Goal: Task Accomplishment & Management: Use online tool/utility

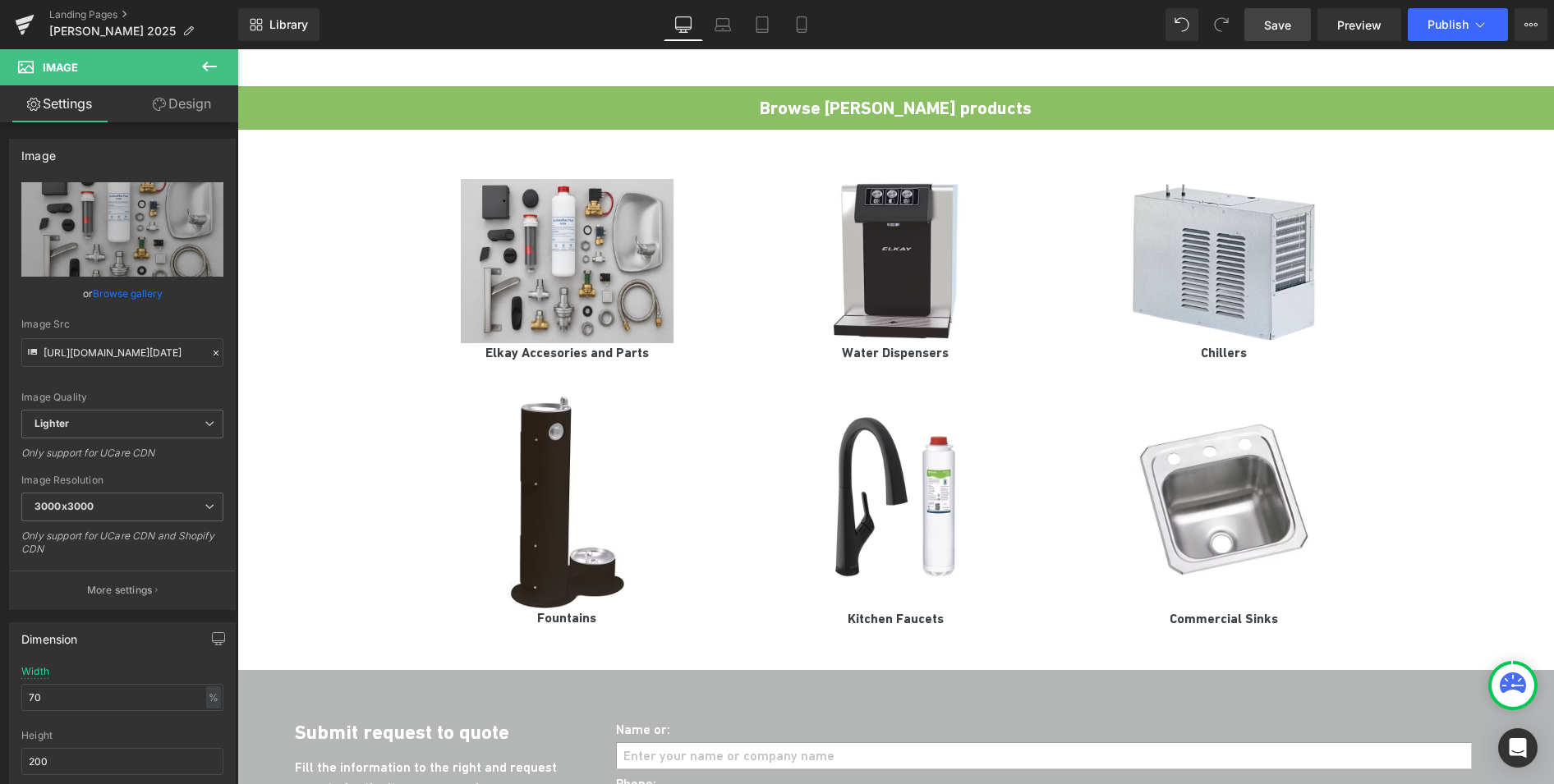
click at [1275, 30] on span "Save" at bounding box center [1277, 25] width 27 height 17
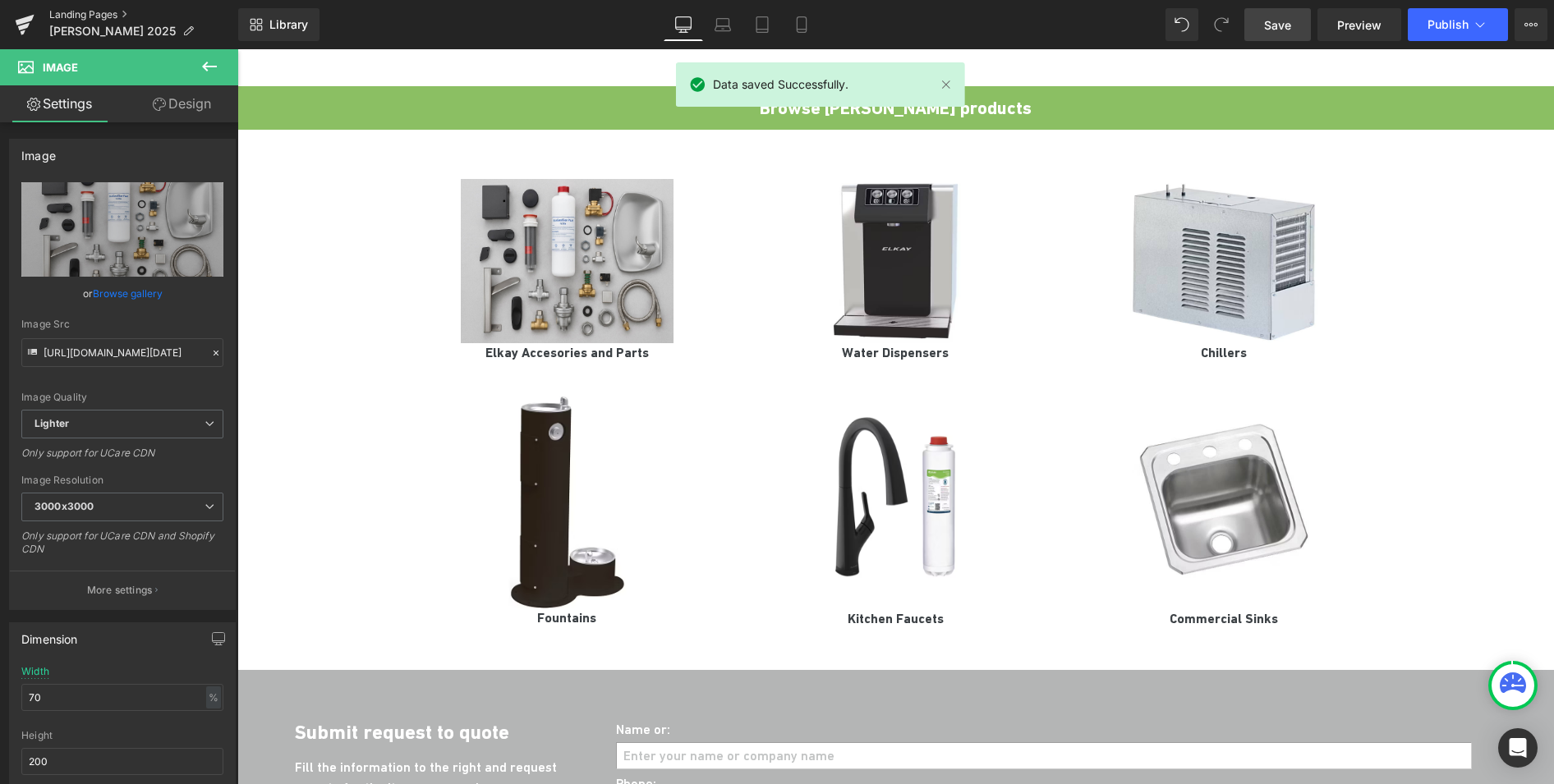
click at [75, 15] on link "Landing Pages" at bounding box center [143, 14] width 188 height 13
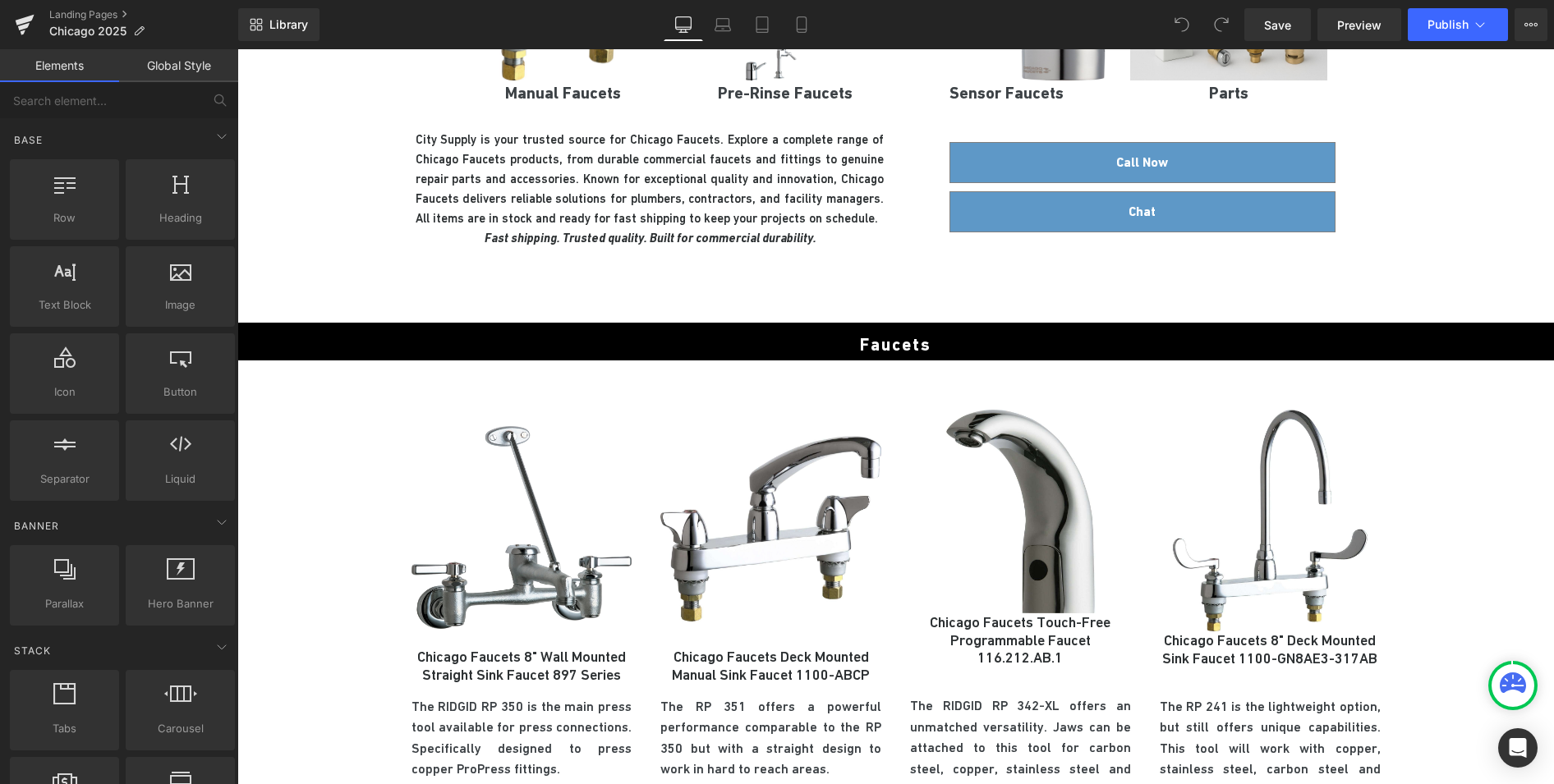
scroll to position [1285, 0]
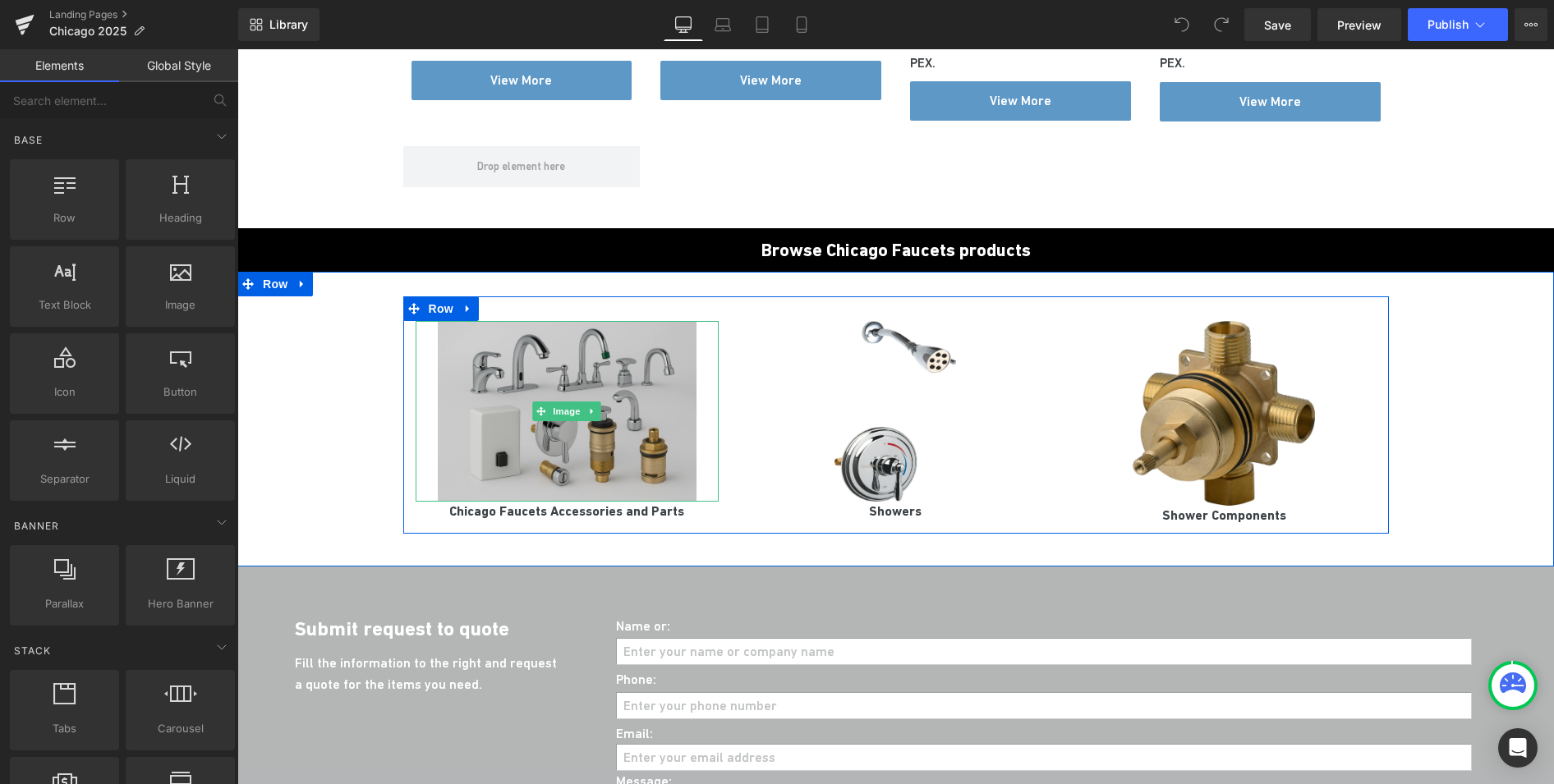
click at [633, 373] on img at bounding box center [567, 411] width 258 height 181
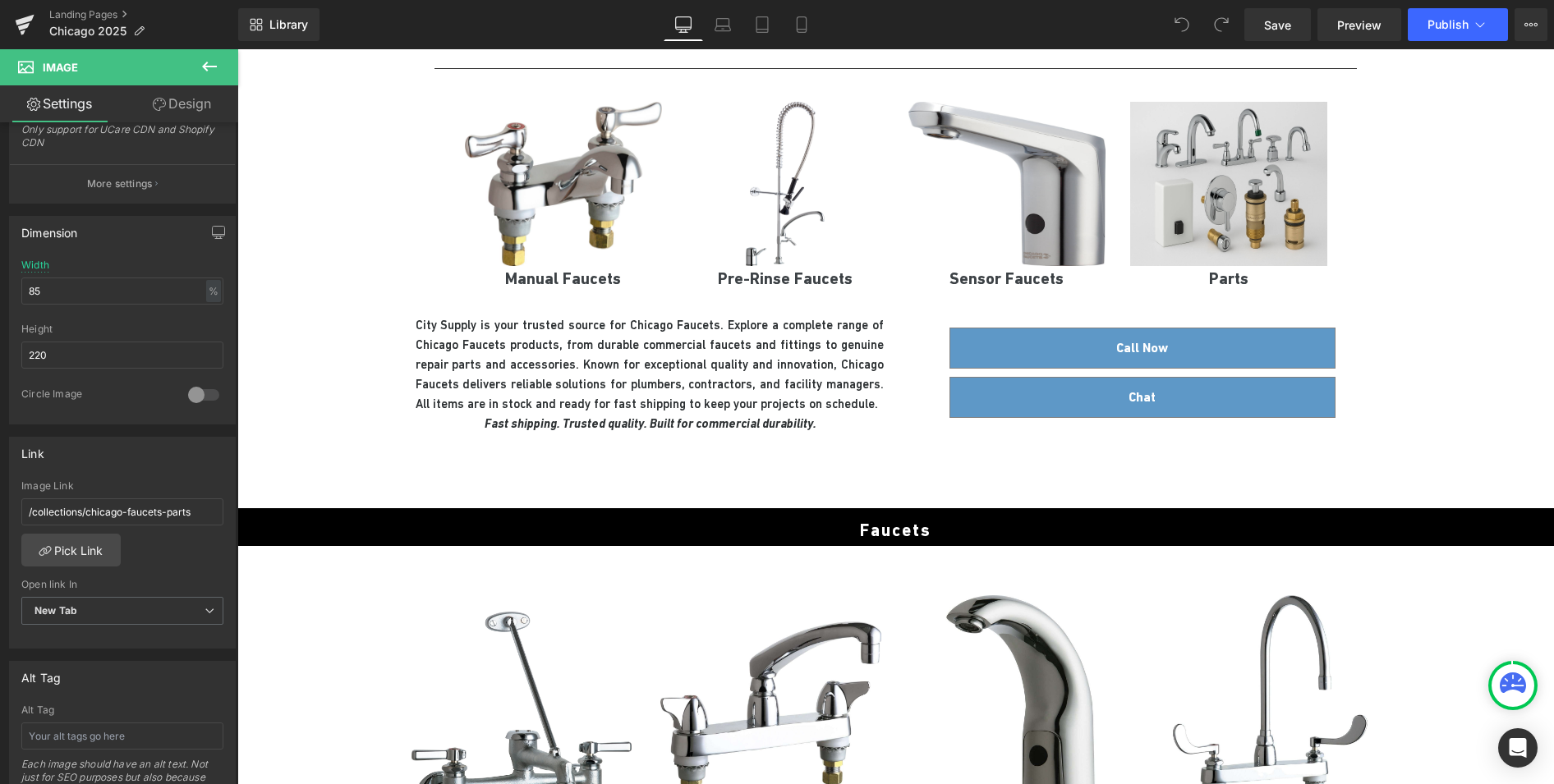
scroll to position [0, 0]
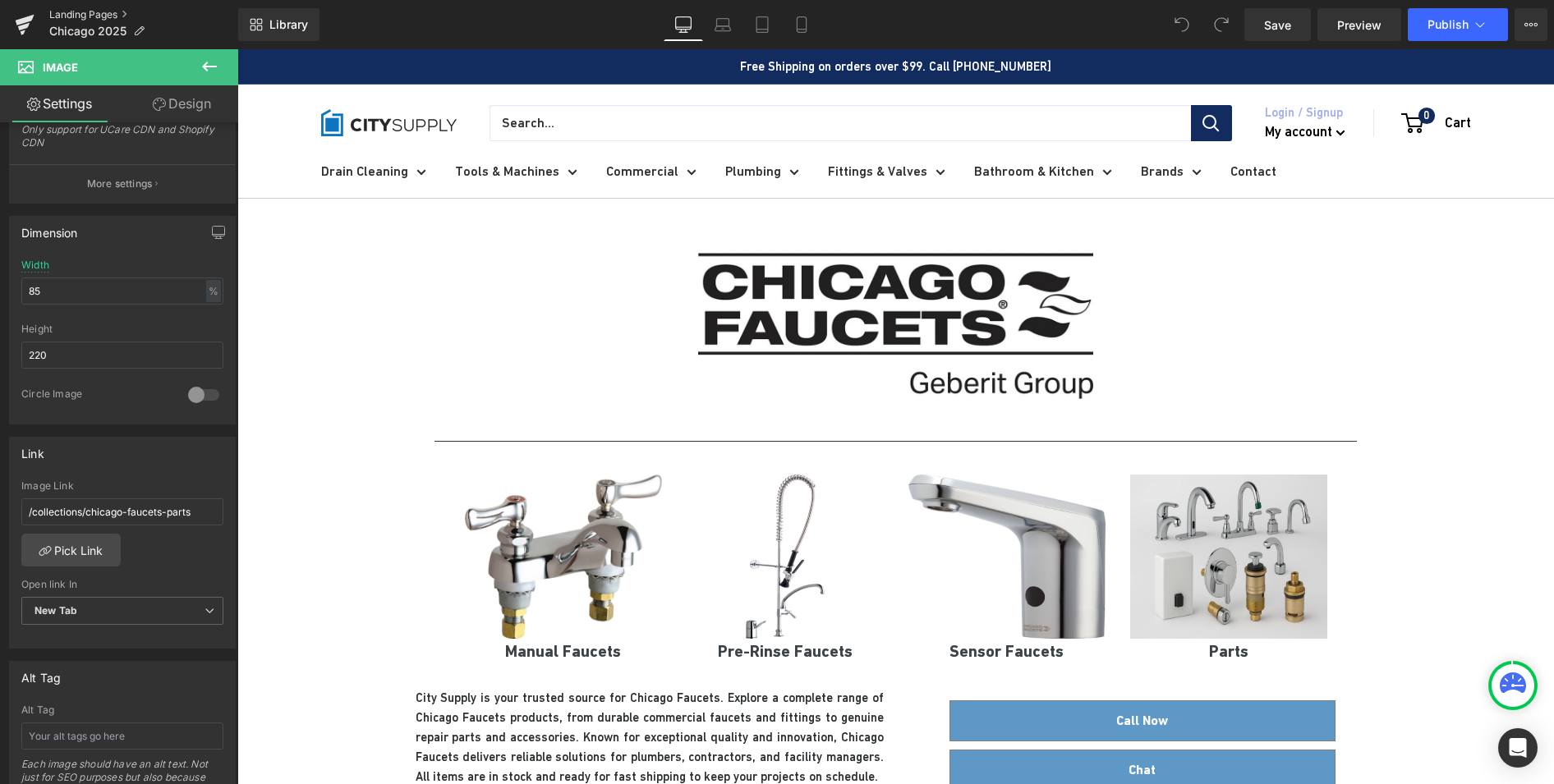
click at [84, 17] on link "Landing Pages" at bounding box center [143, 14] width 188 height 13
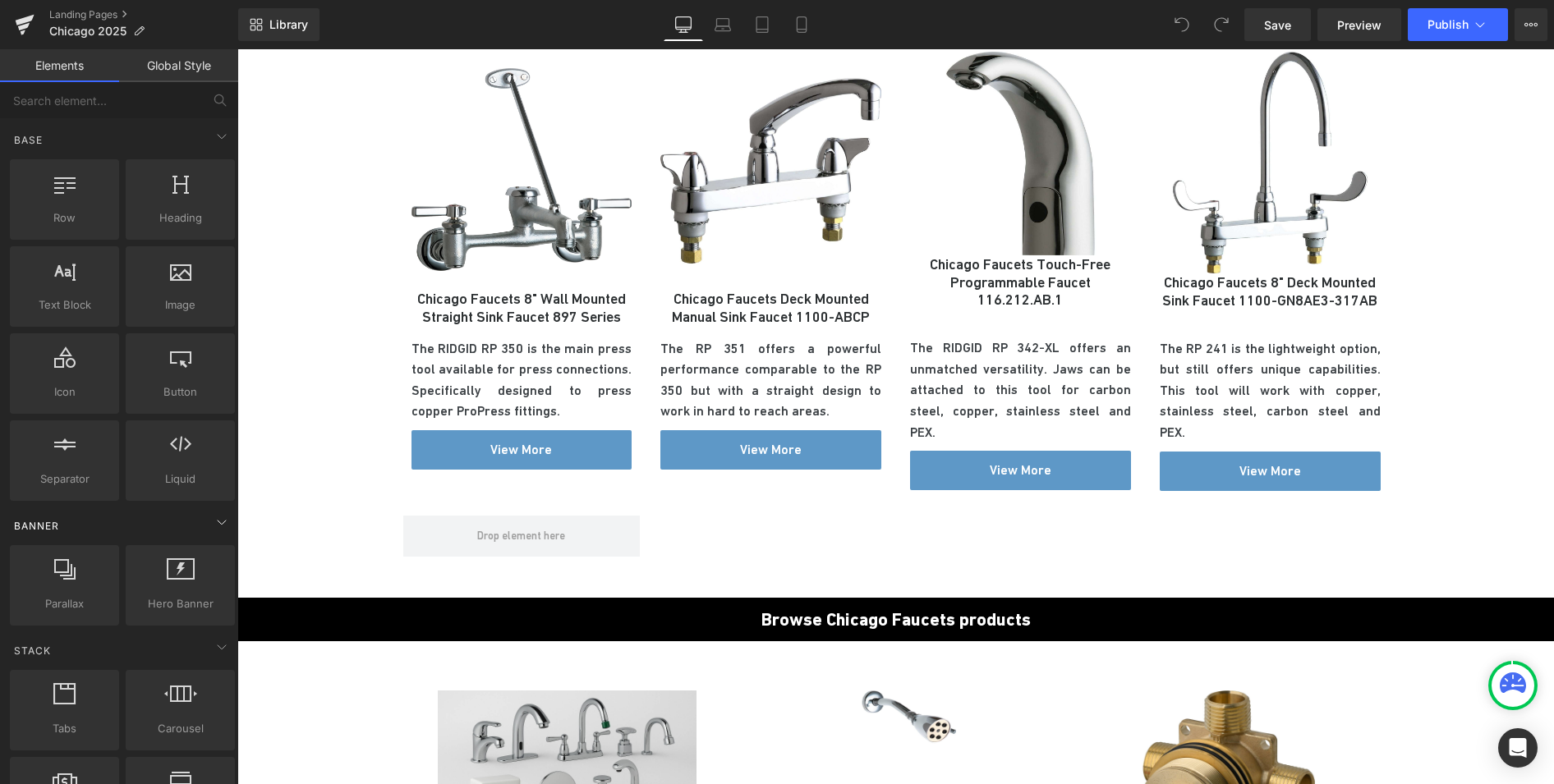
scroll to position [904, 0]
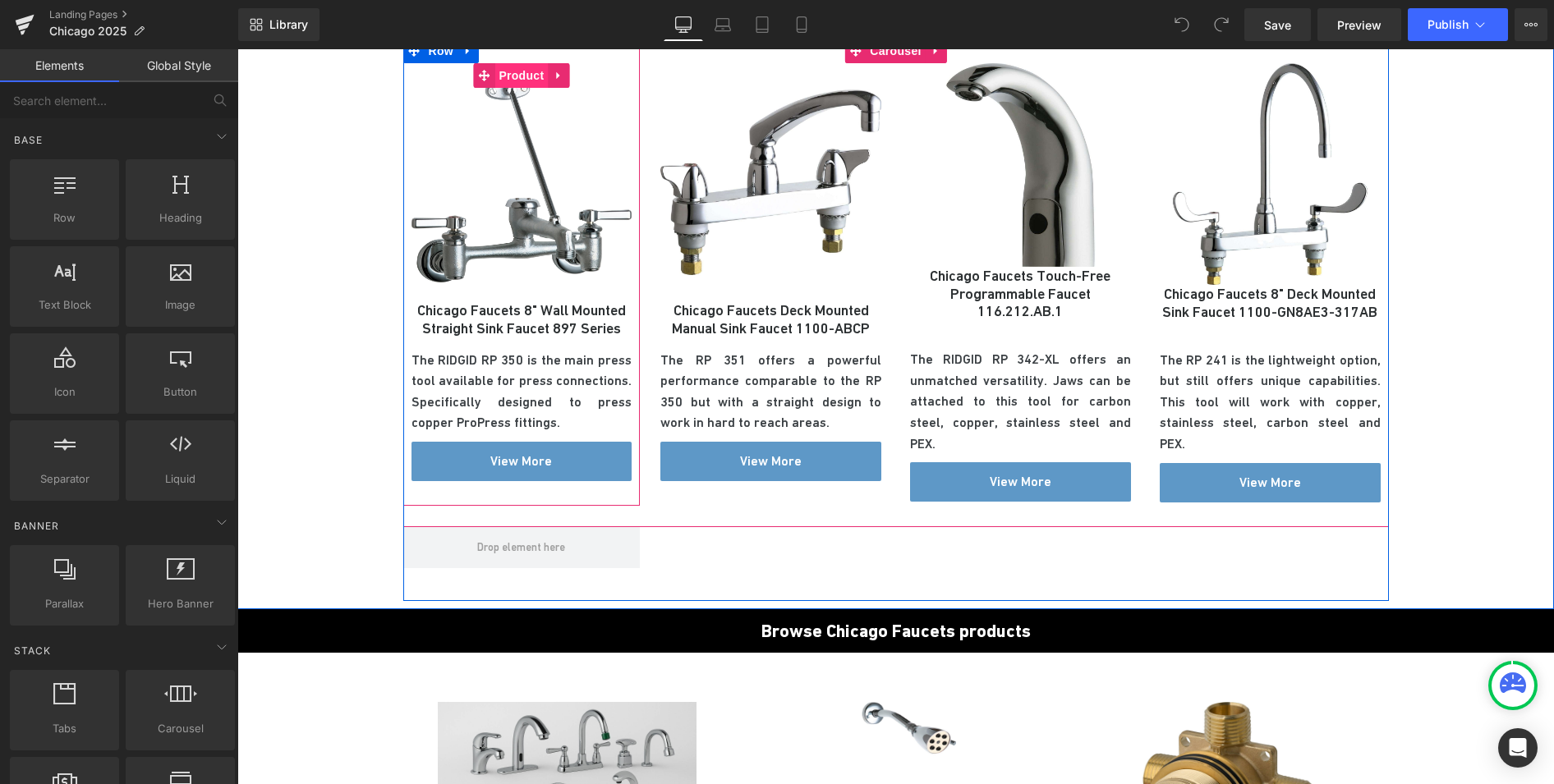
click at [509, 66] on span "Product" at bounding box center [521, 75] width 53 height 24
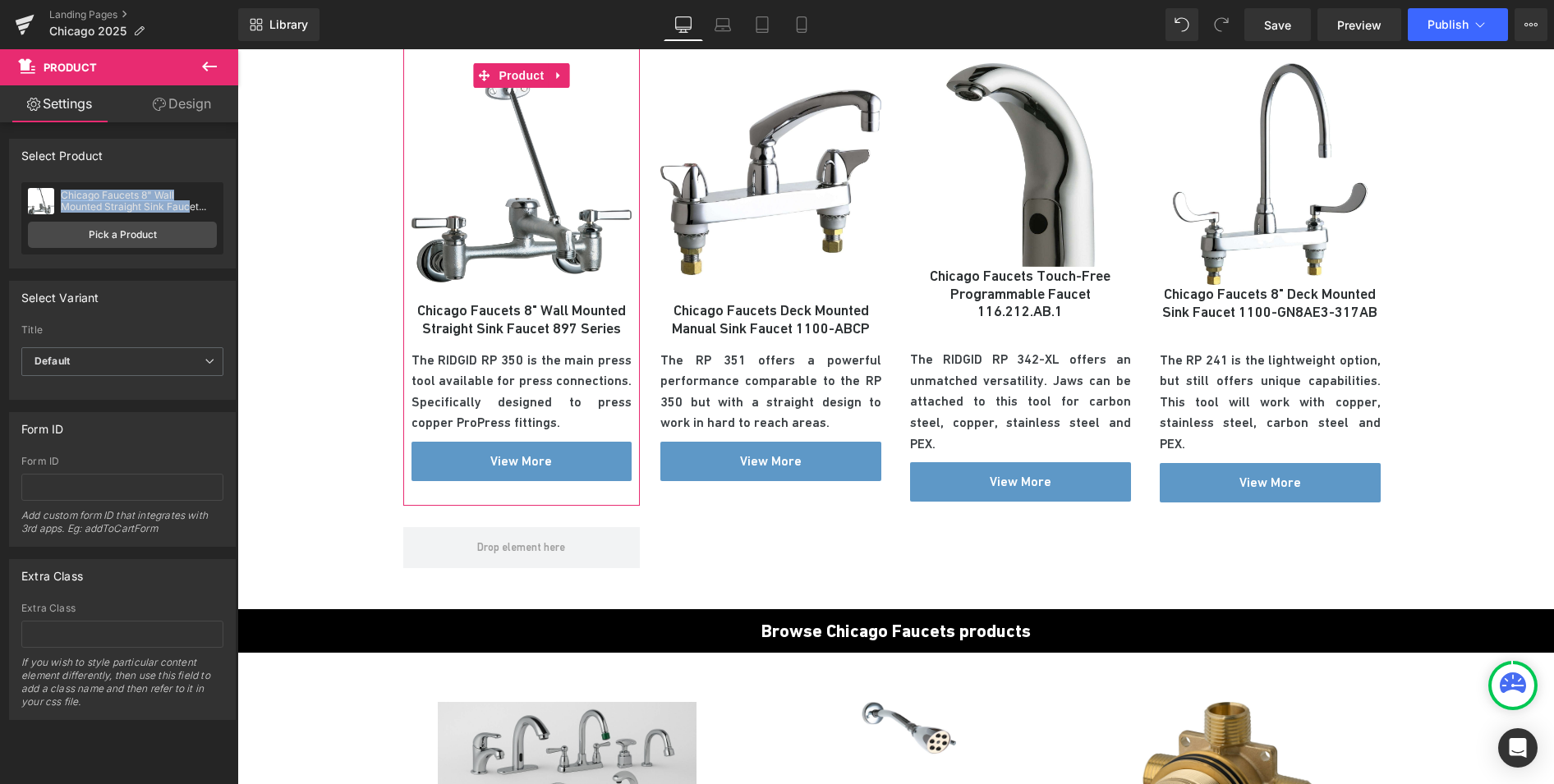
drag, startPoint x: 63, startPoint y: 195, endPoint x: 189, endPoint y: 206, distance: 126.5
click at [189, 206] on div "Chicago Faucets 8" Wall Mounted Straight Sink Faucet 897 Series" at bounding box center [139, 201] width 156 height 23
click at [129, 236] on link "Pick a Product" at bounding box center [122, 235] width 188 height 26
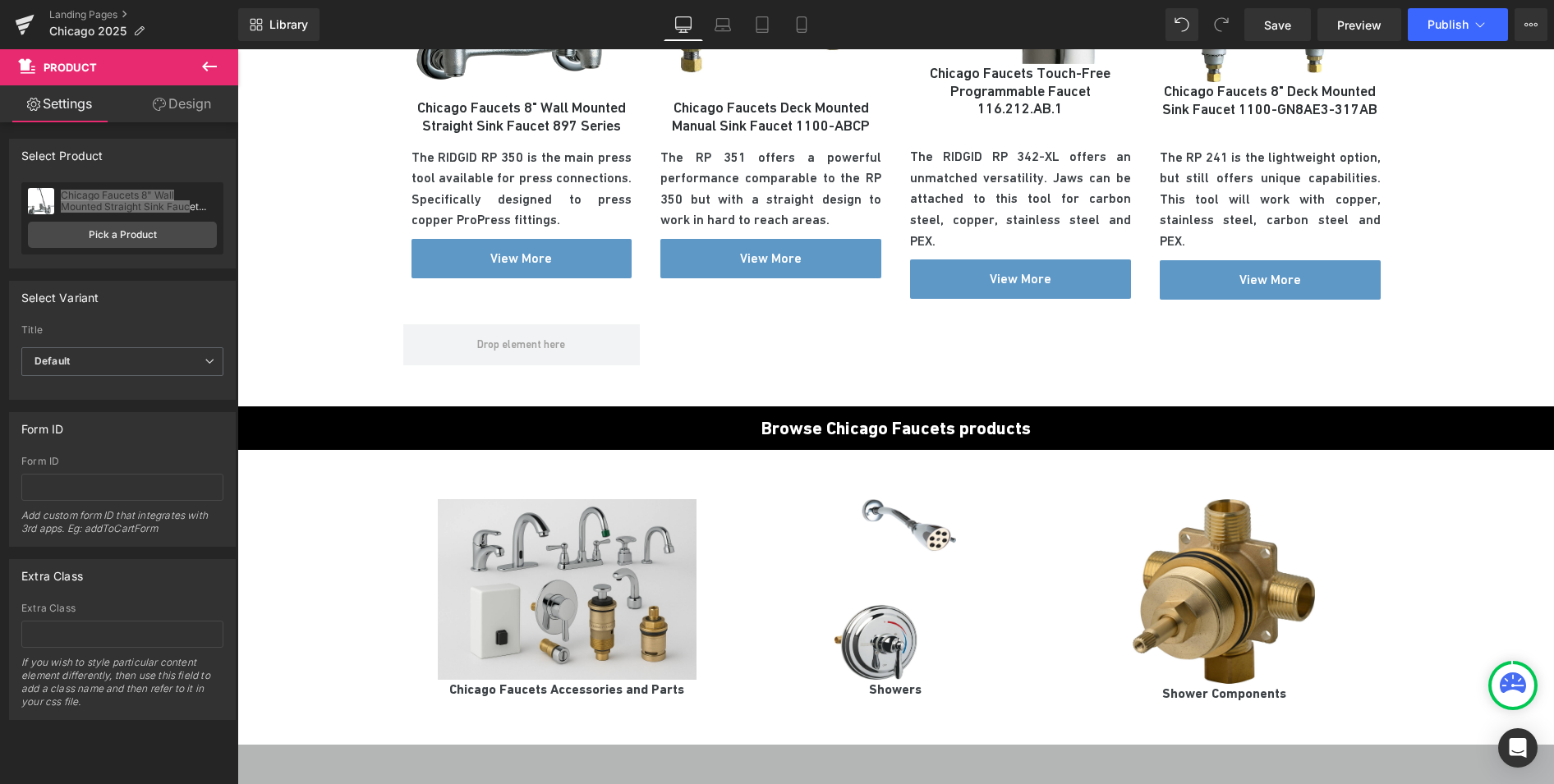
scroll to position [1052, 0]
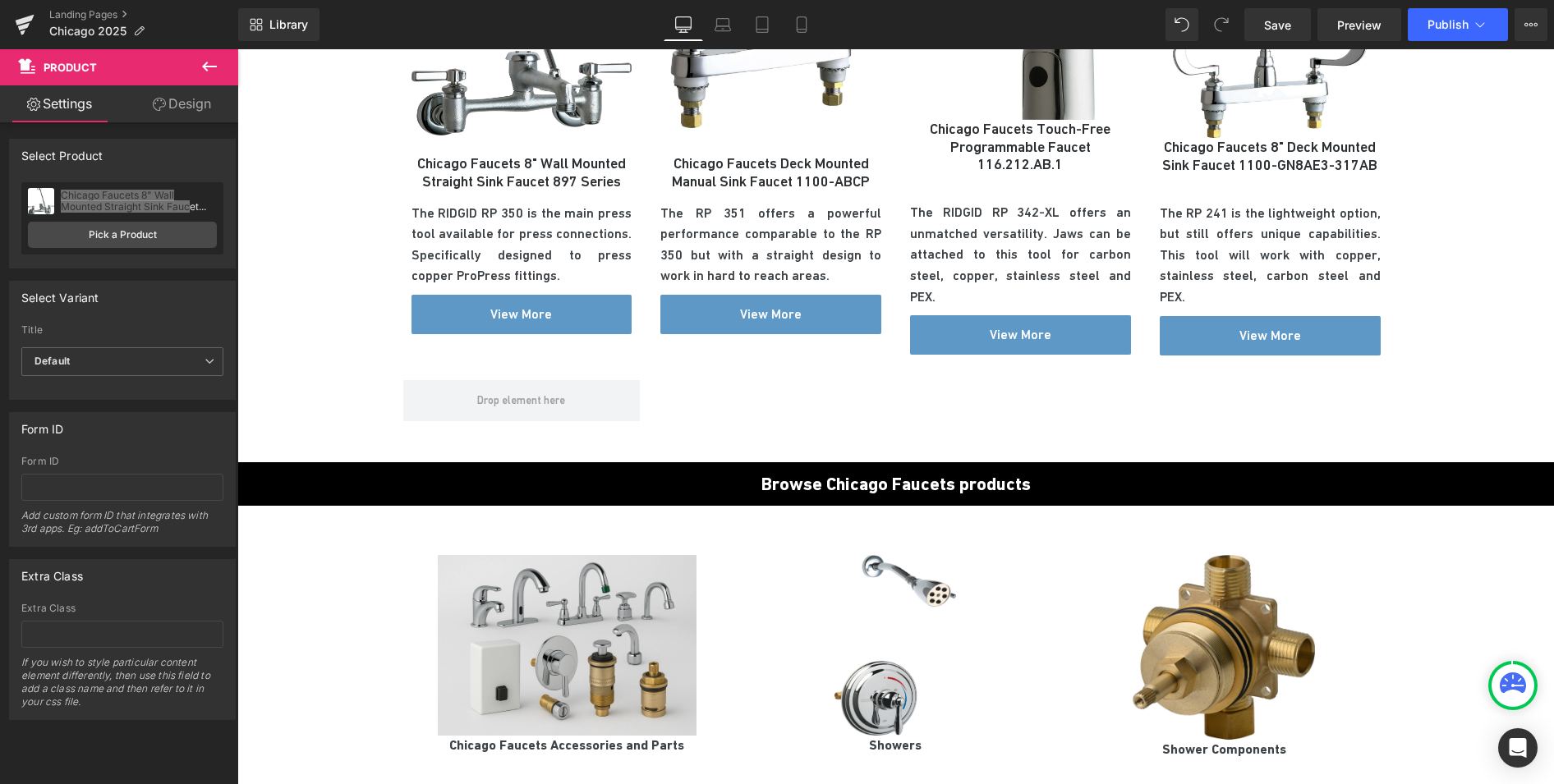
click at [516, 228] on span "The RIDGID RP 350 is the main press tool available for press connections. Speci…" at bounding box center [522, 244] width 221 height 78
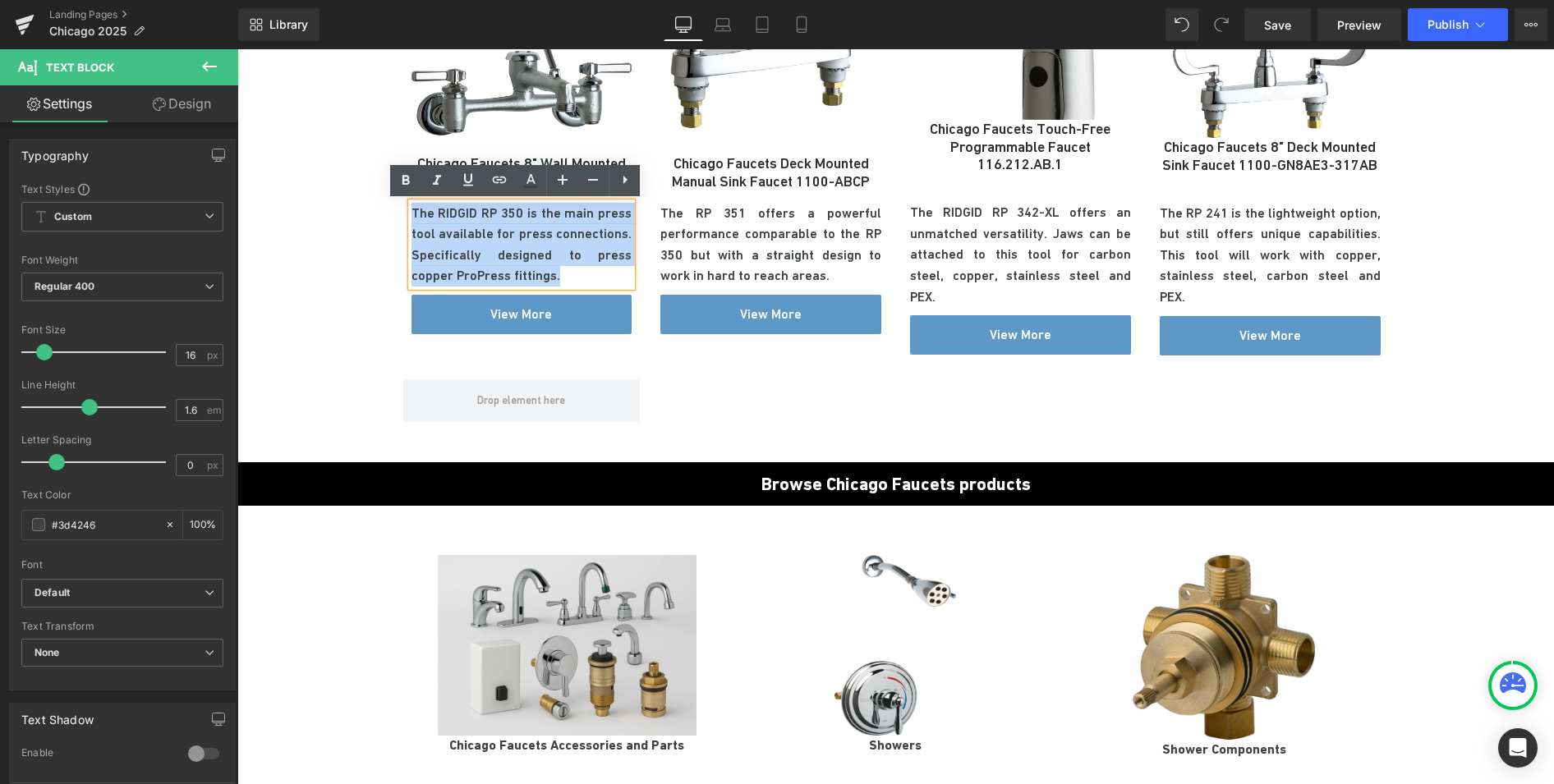
drag, startPoint x: 513, startPoint y: 274, endPoint x: 407, endPoint y: 209, distance: 124.3
click at [412, 209] on p "The RIDGID RP 350 is the main press tool available for press connections. Speci…" at bounding box center [522, 244] width 221 height 84
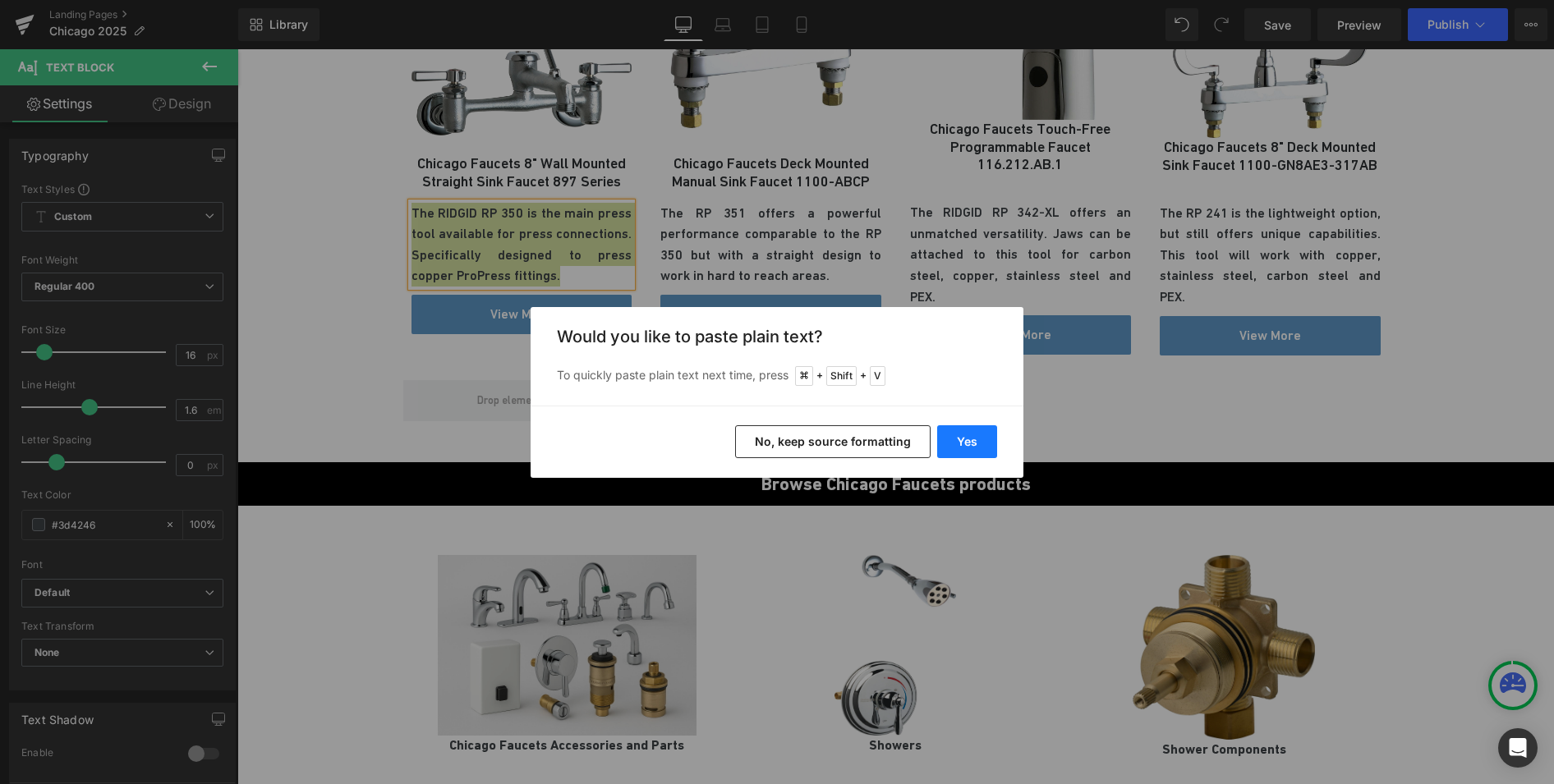
click at [952, 448] on button "Yes" at bounding box center [967, 442] width 60 height 33
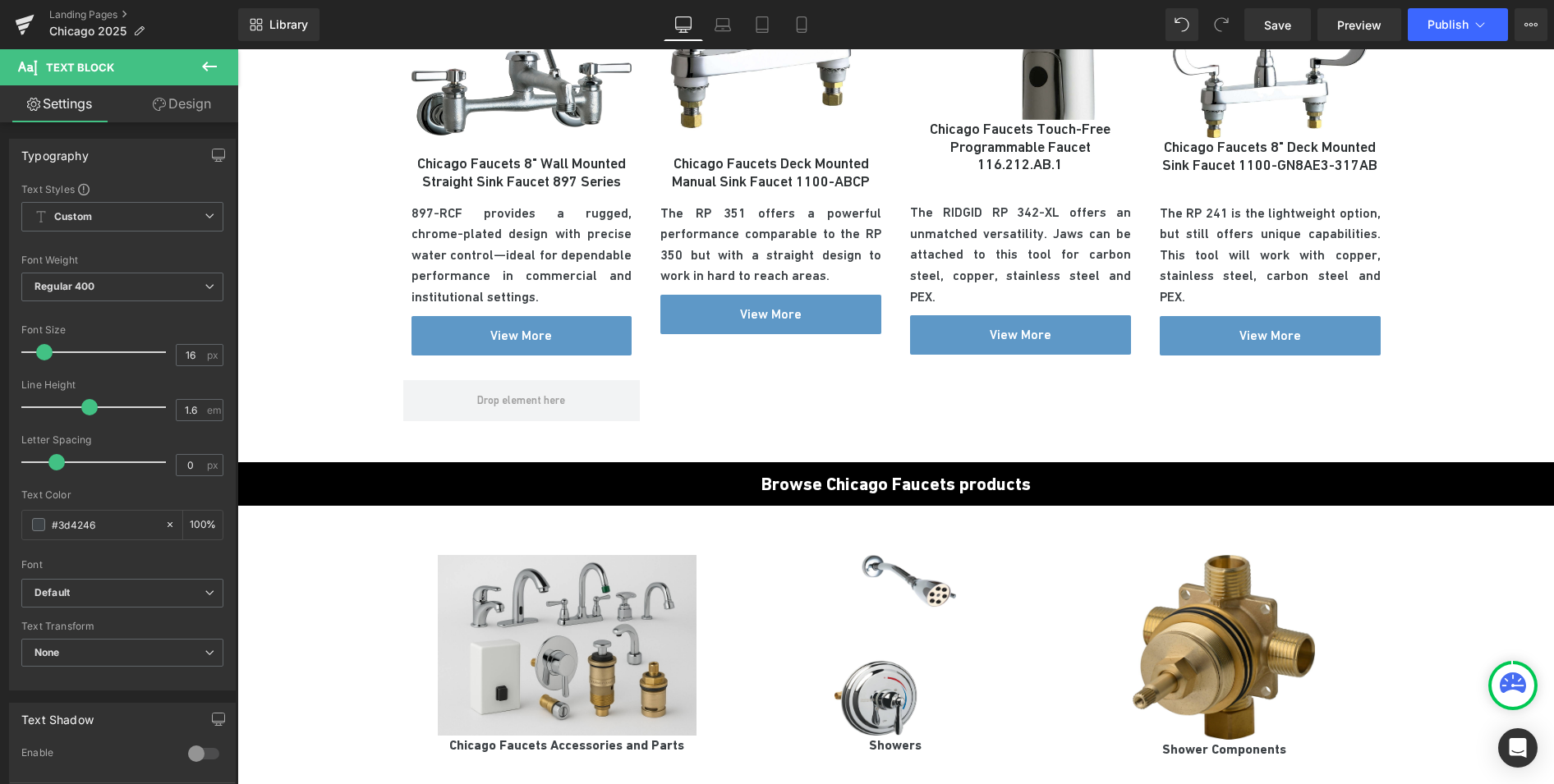
click at [750, 238] on div "The RP 351 offers a powerful performance comparable to the RP 350 but with a st…" at bounding box center [770, 244] width 221 height 84
click at [750, 238] on p "The RP 351 offers a powerful performance comparable to the RP 350 but with a st…" at bounding box center [770, 244] width 221 height 84
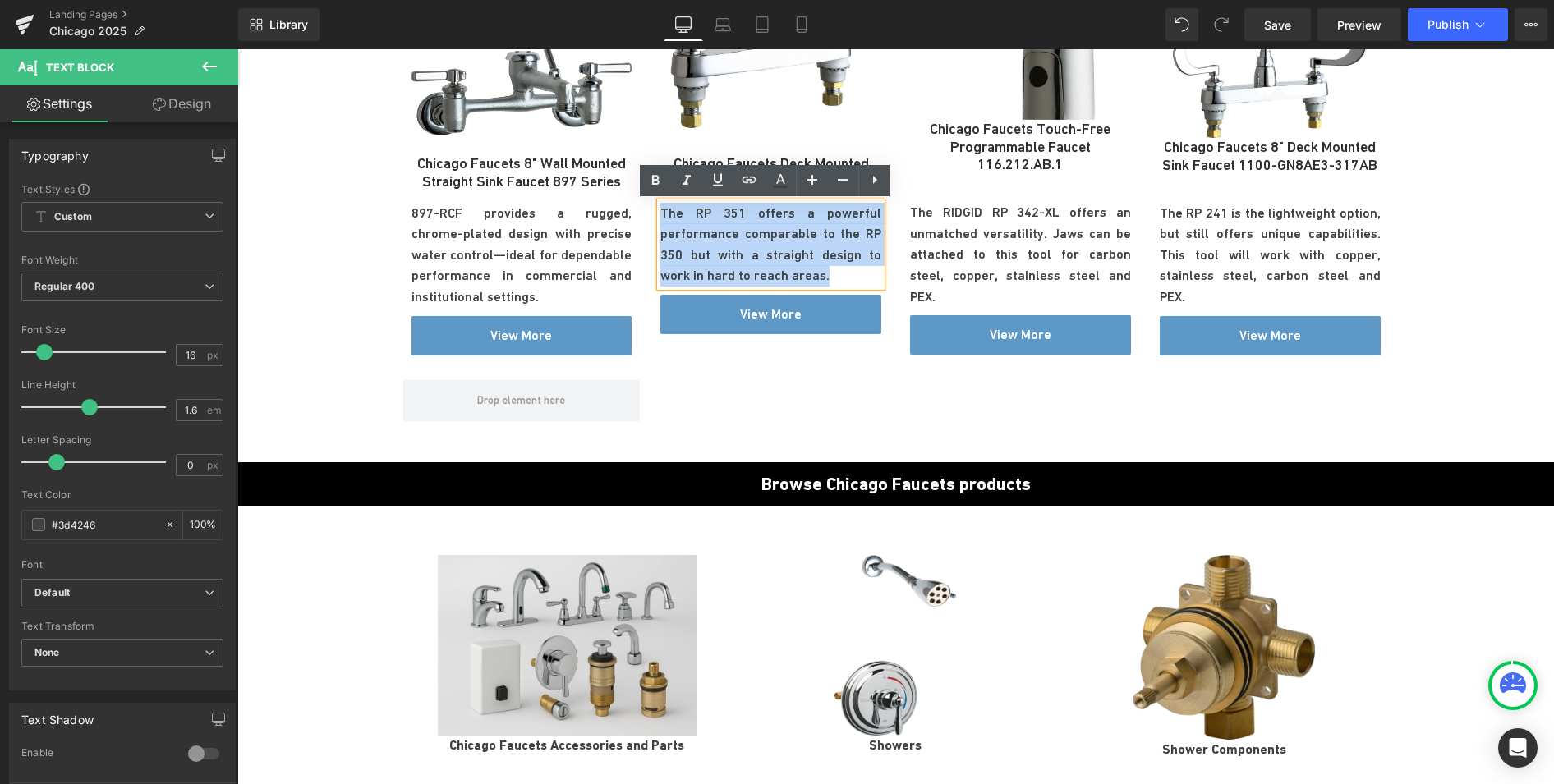
drag, startPoint x: 789, startPoint y: 280, endPoint x: 642, endPoint y: 213, distance: 161.5
click at [642, 213] on div "Sale Off (P) Image Chicago Faucets 8" Wall Mounted Straight Sink Faucet 897 Ser…" at bounding box center [902, 135] width 998 height 487
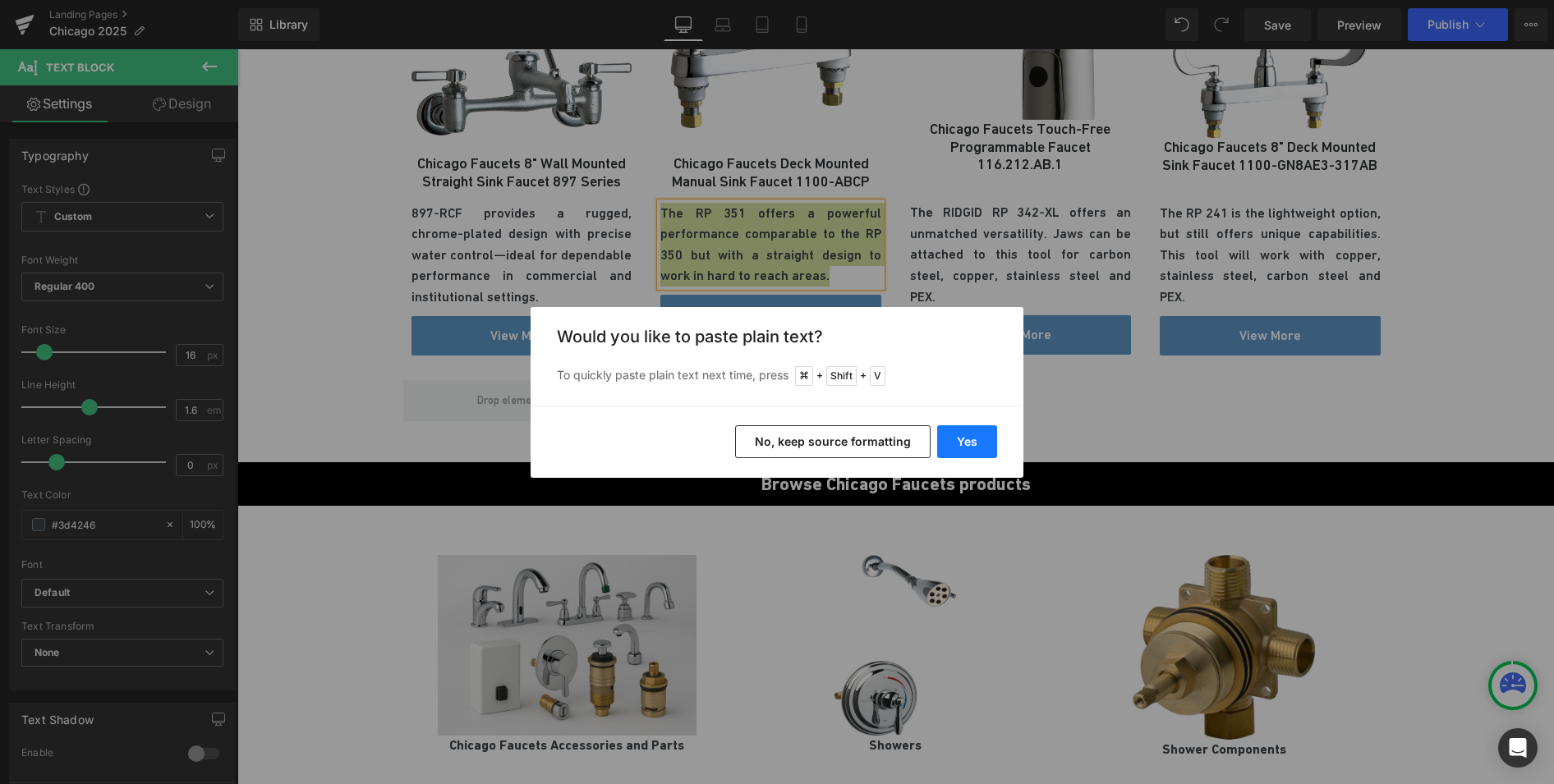
click at [972, 438] on button "Yes" at bounding box center [967, 442] width 60 height 33
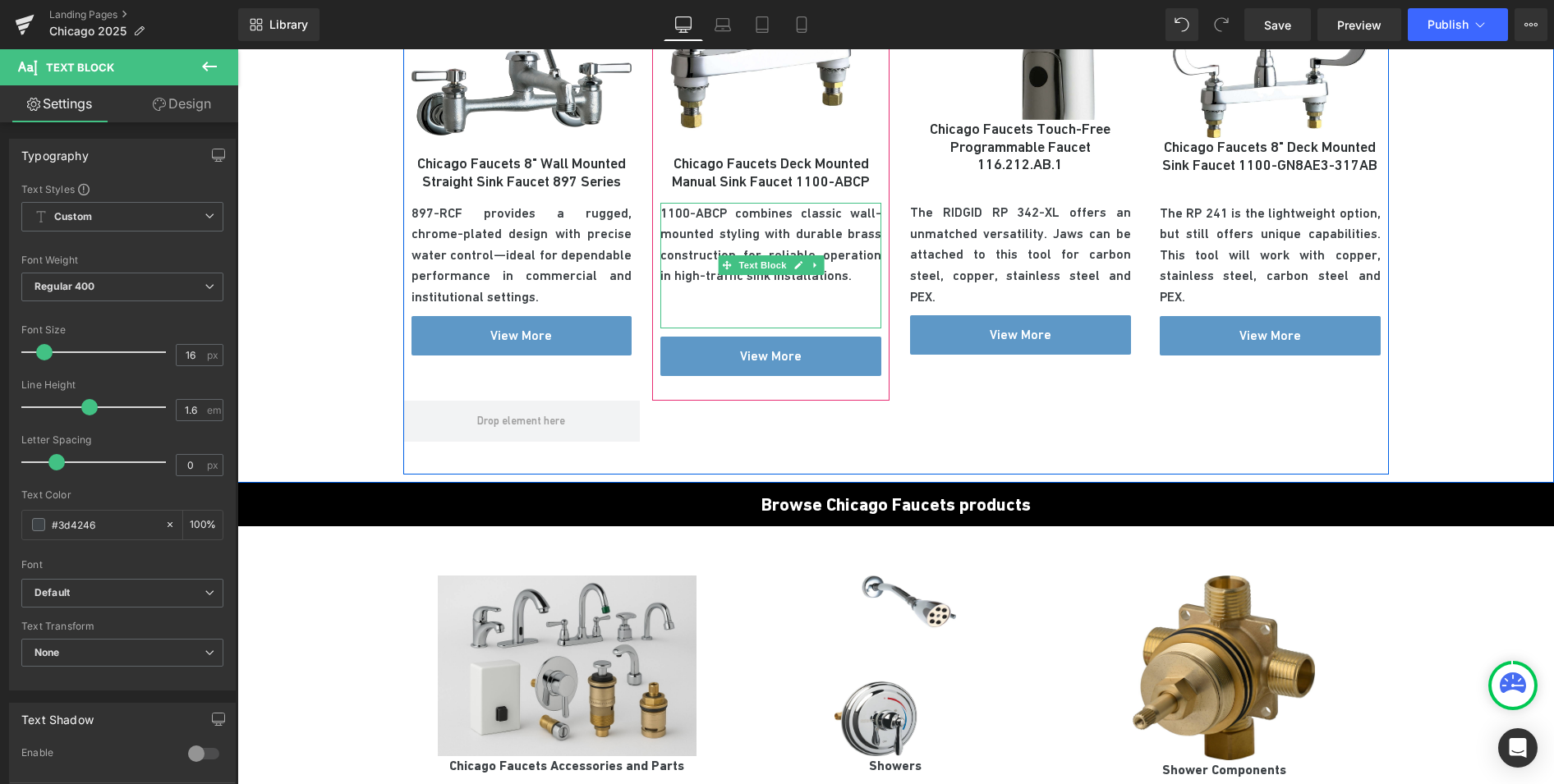
click at [712, 311] on p at bounding box center [770, 318] width 221 height 21
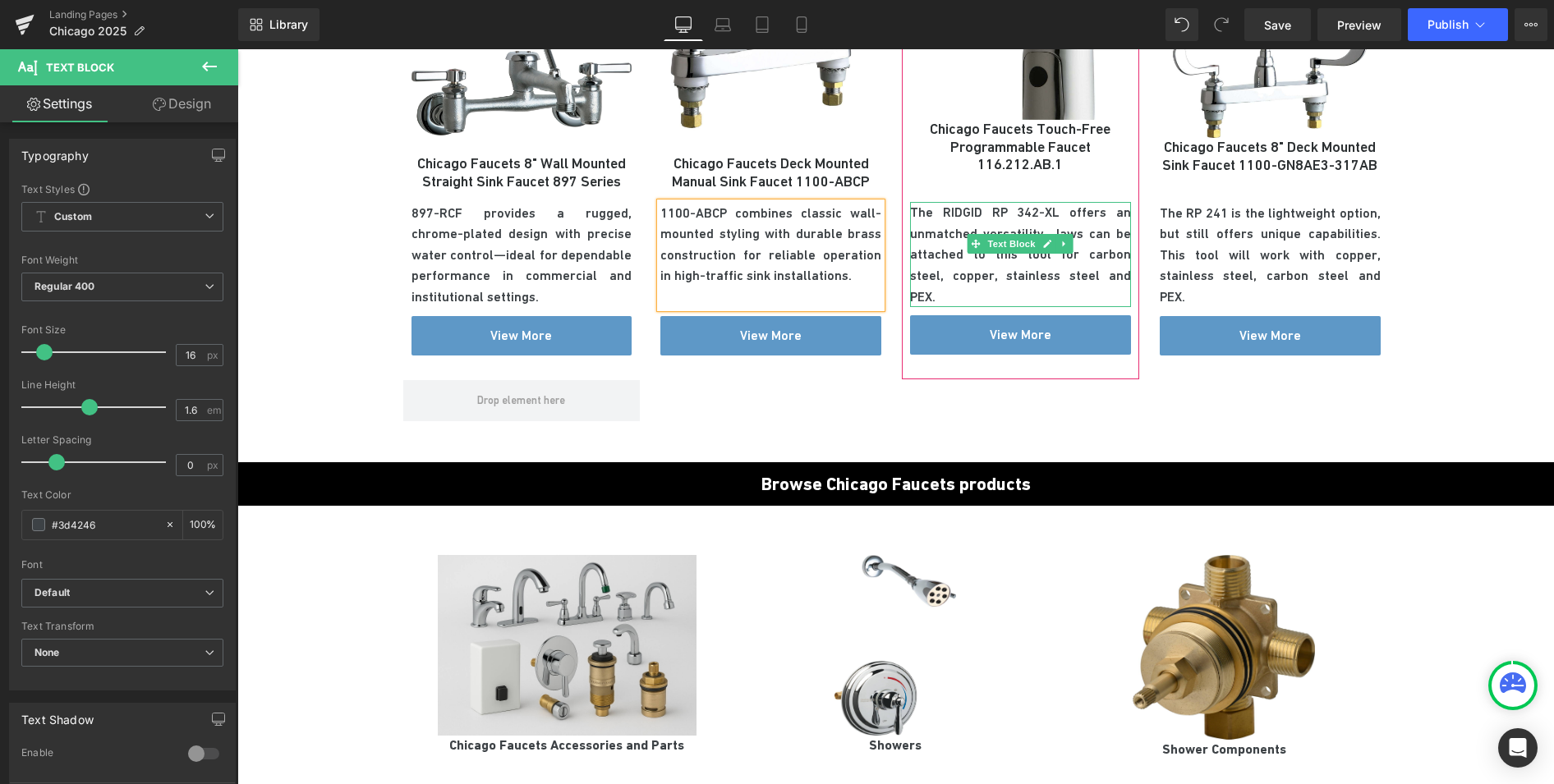
click at [985, 267] on p "The RIDGID RP 342-XL offers an unmatched versatility. Jaws can be attached to t…" at bounding box center [1020, 255] width 221 height 105
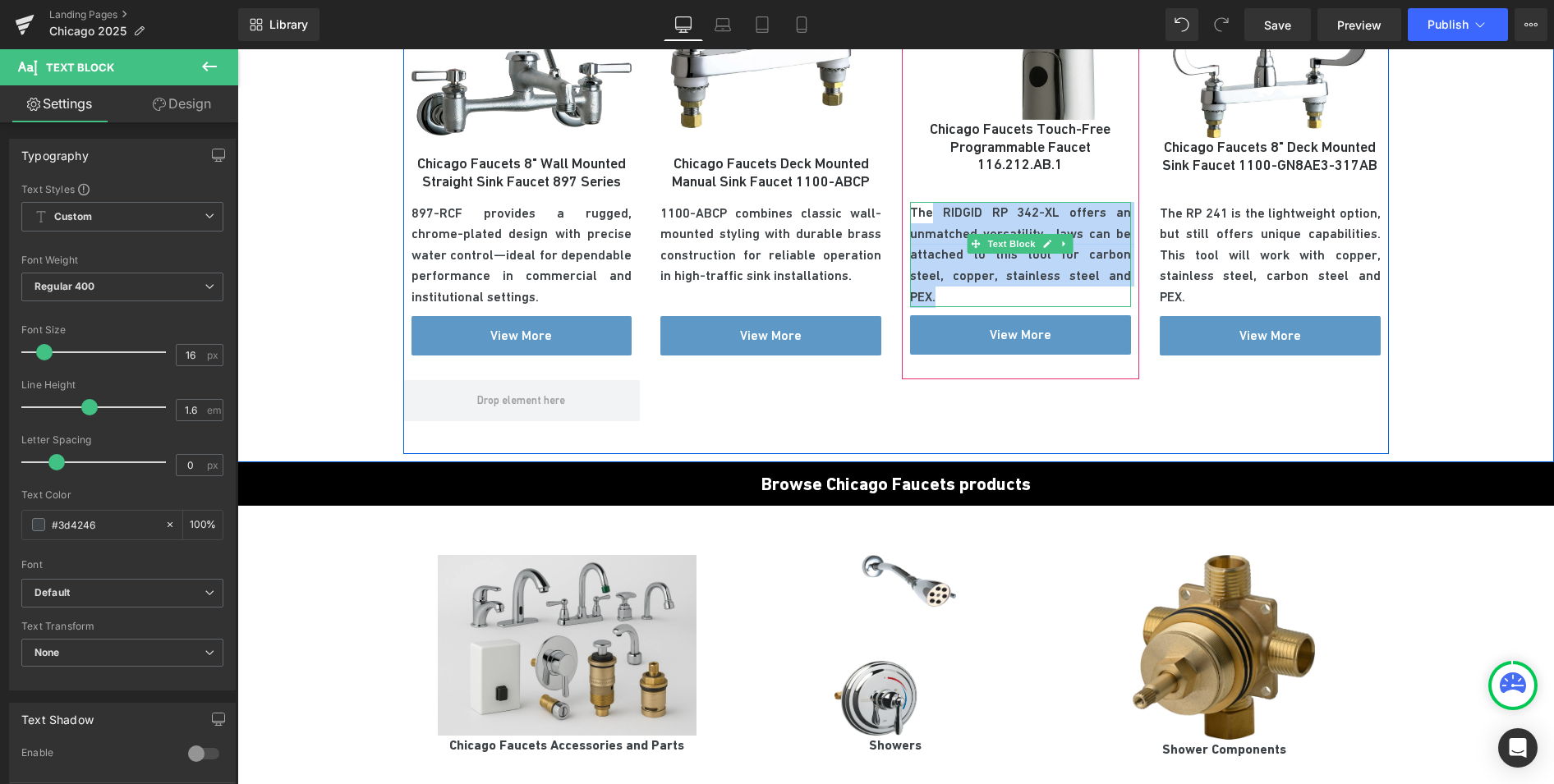
drag, startPoint x: 1092, startPoint y: 277, endPoint x: 923, endPoint y: 213, distance: 180.7
click at [923, 213] on p "The RIDGID RP 342-XL offers an unmatched versatility. Jaws can be attached to t…" at bounding box center [1020, 255] width 221 height 105
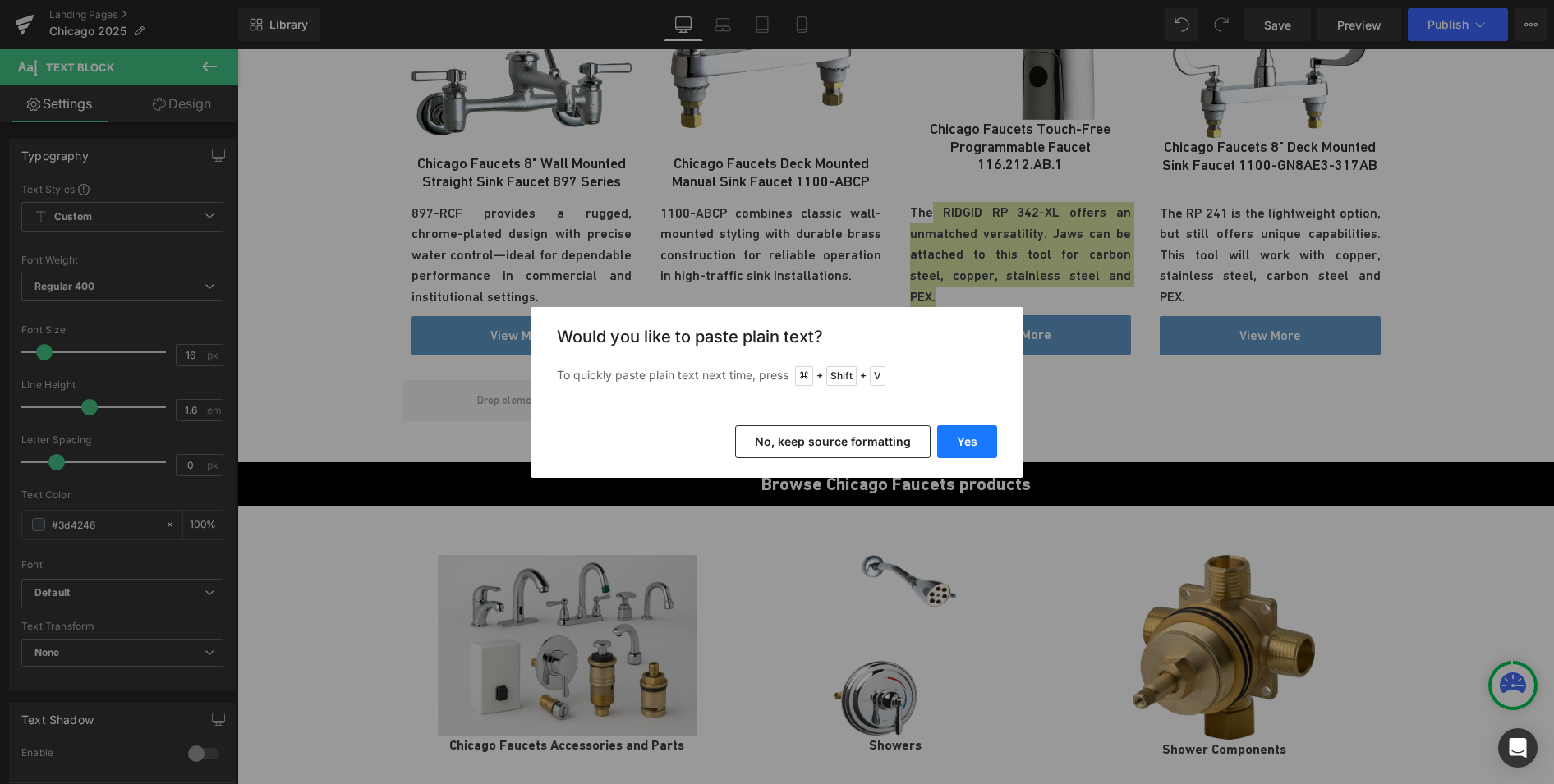
click at [975, 455] on button "Yes" at bounding box center [967, 442] width 60 height 33
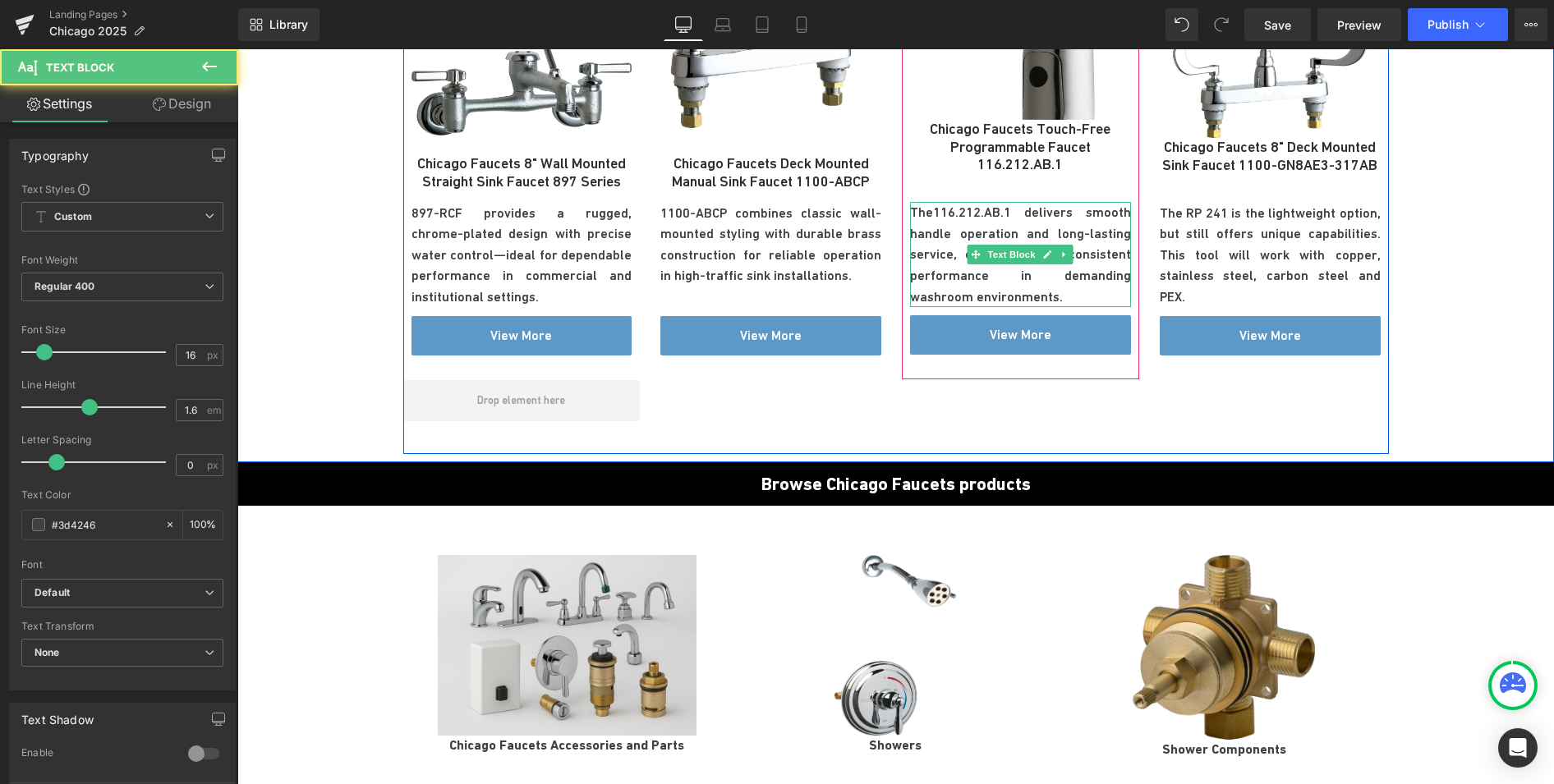
click at [926, 212] on p "The116.212.AB.1 delivers smooth handle operation and long-lasting service, engi…" at bounding box center [1020, 255] width 221 height 105
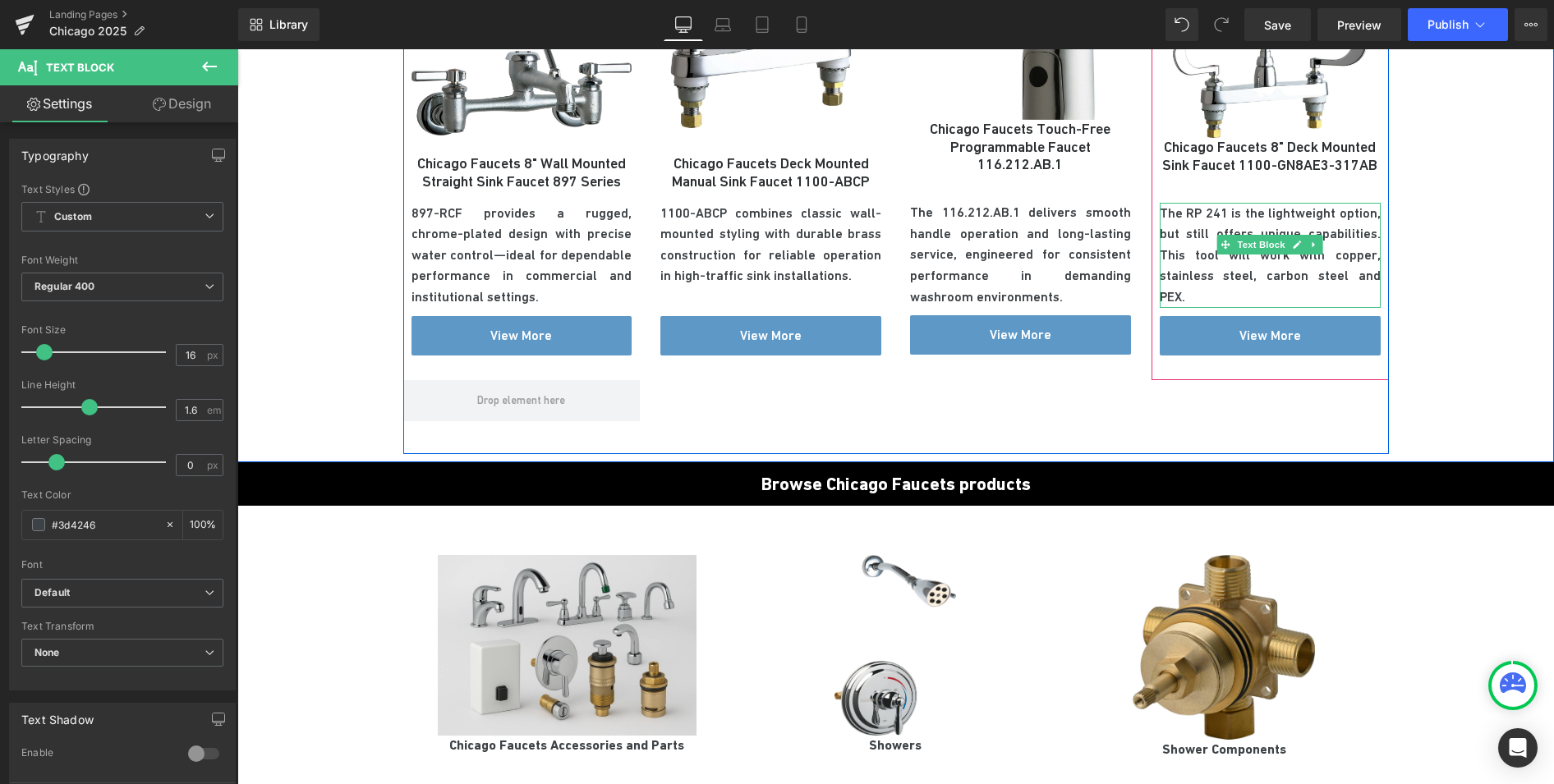
click at [1217, 235] on span at bounding box center [1226, 244] width 17 height 20
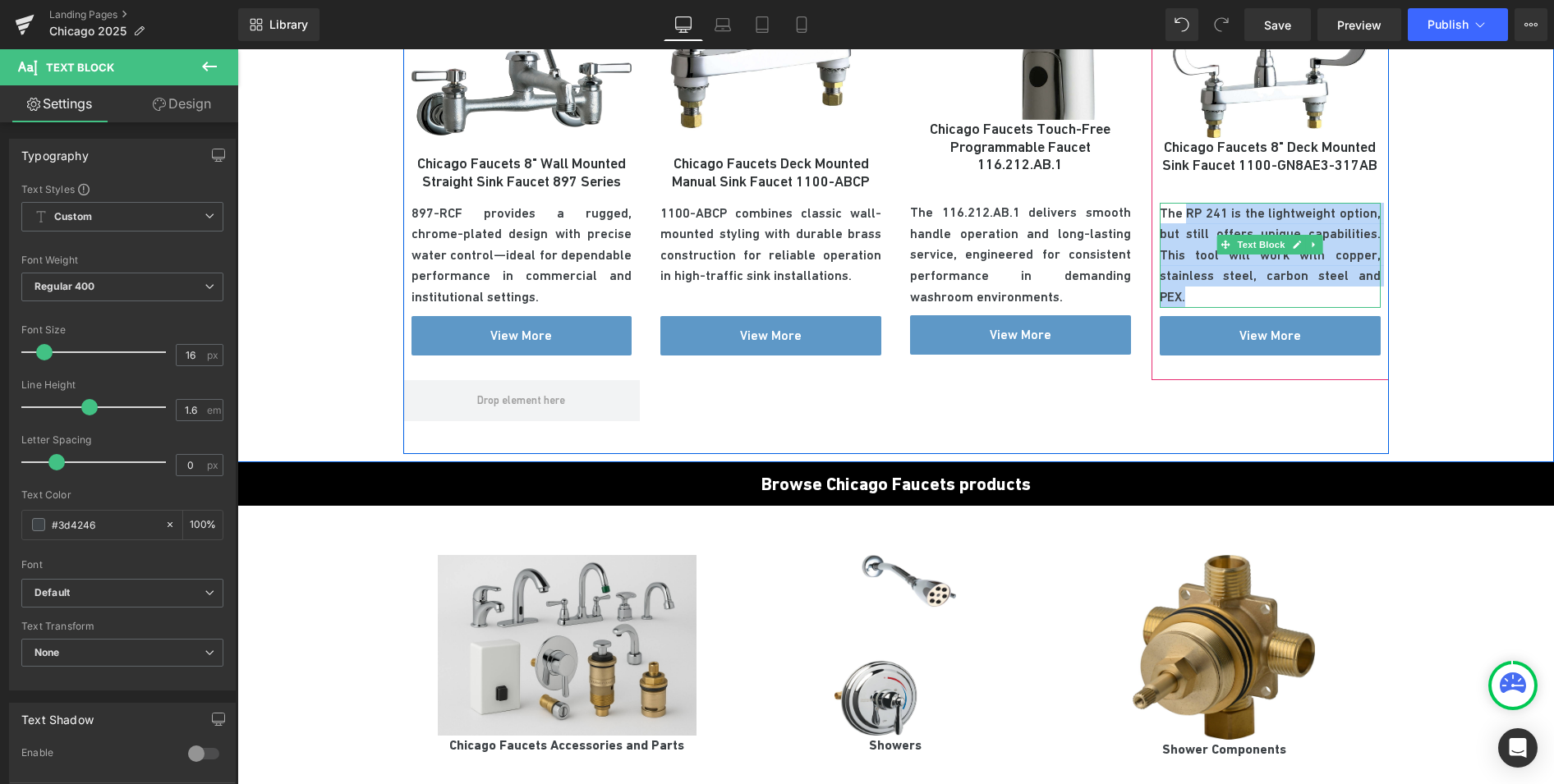
drag, startPoint x: 1181, startPoint y: 215, endPoint x: 1368, endPoint y: 273, distance: 195.8
click at [1368, 273] on p "The RP 241 is the lightweight option, but still offers unique capabilities. Thi…" at bounding box center [1270, 255] width 221 height 105
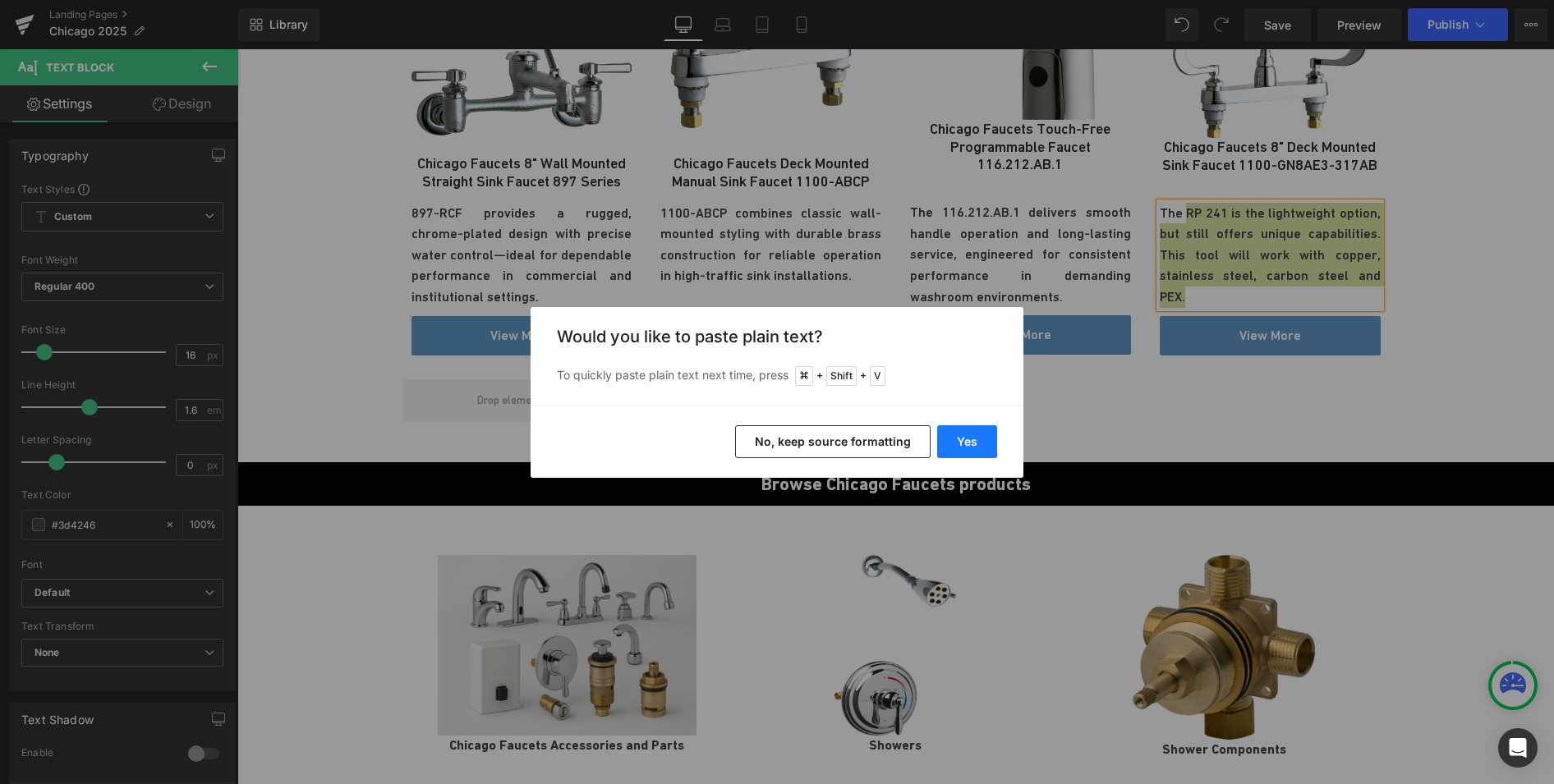
click at [962, 434] on button "Yes" at bounding box center [967, 442] width 60 height 33
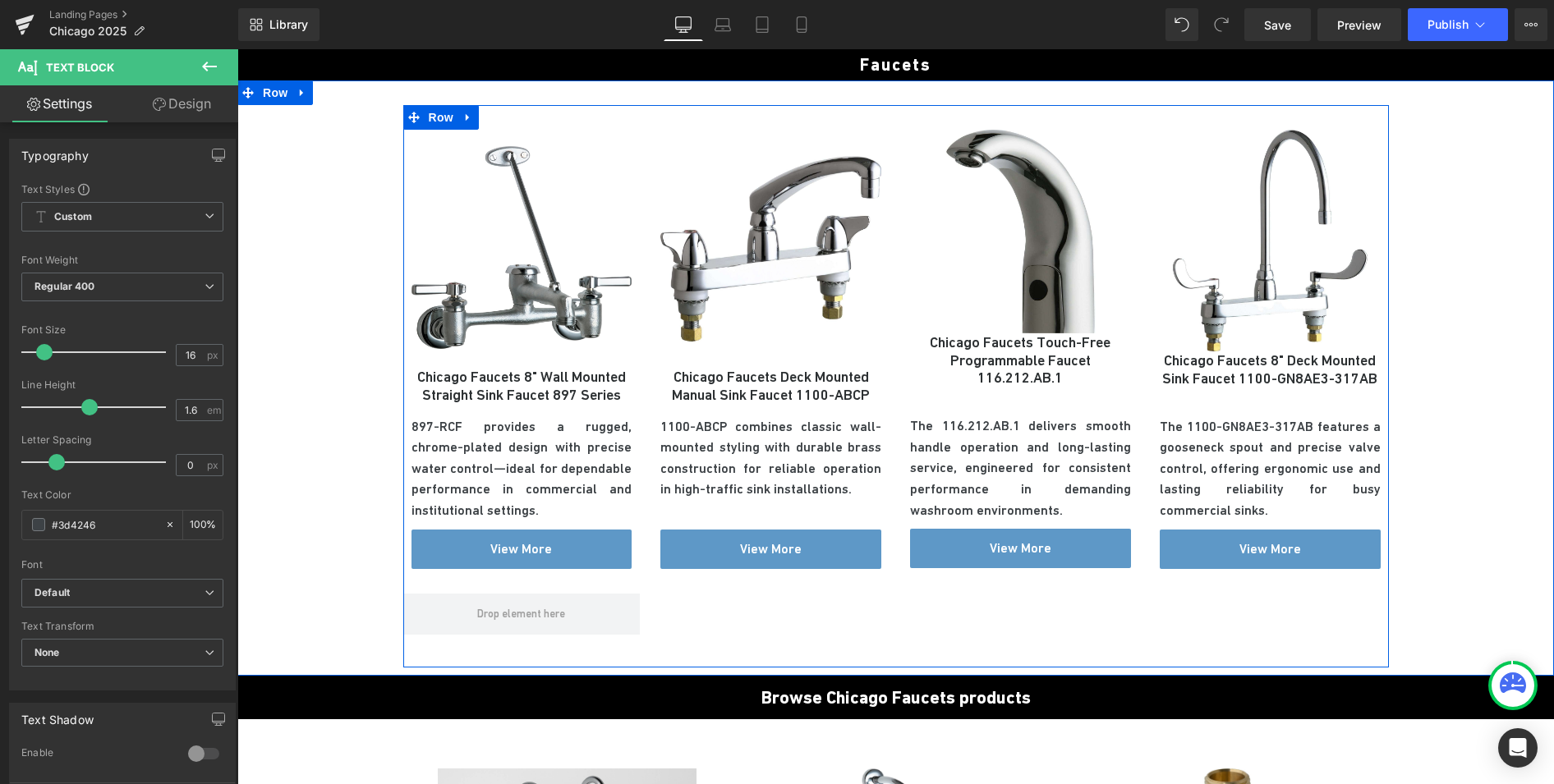
scroll to position [796, 0]
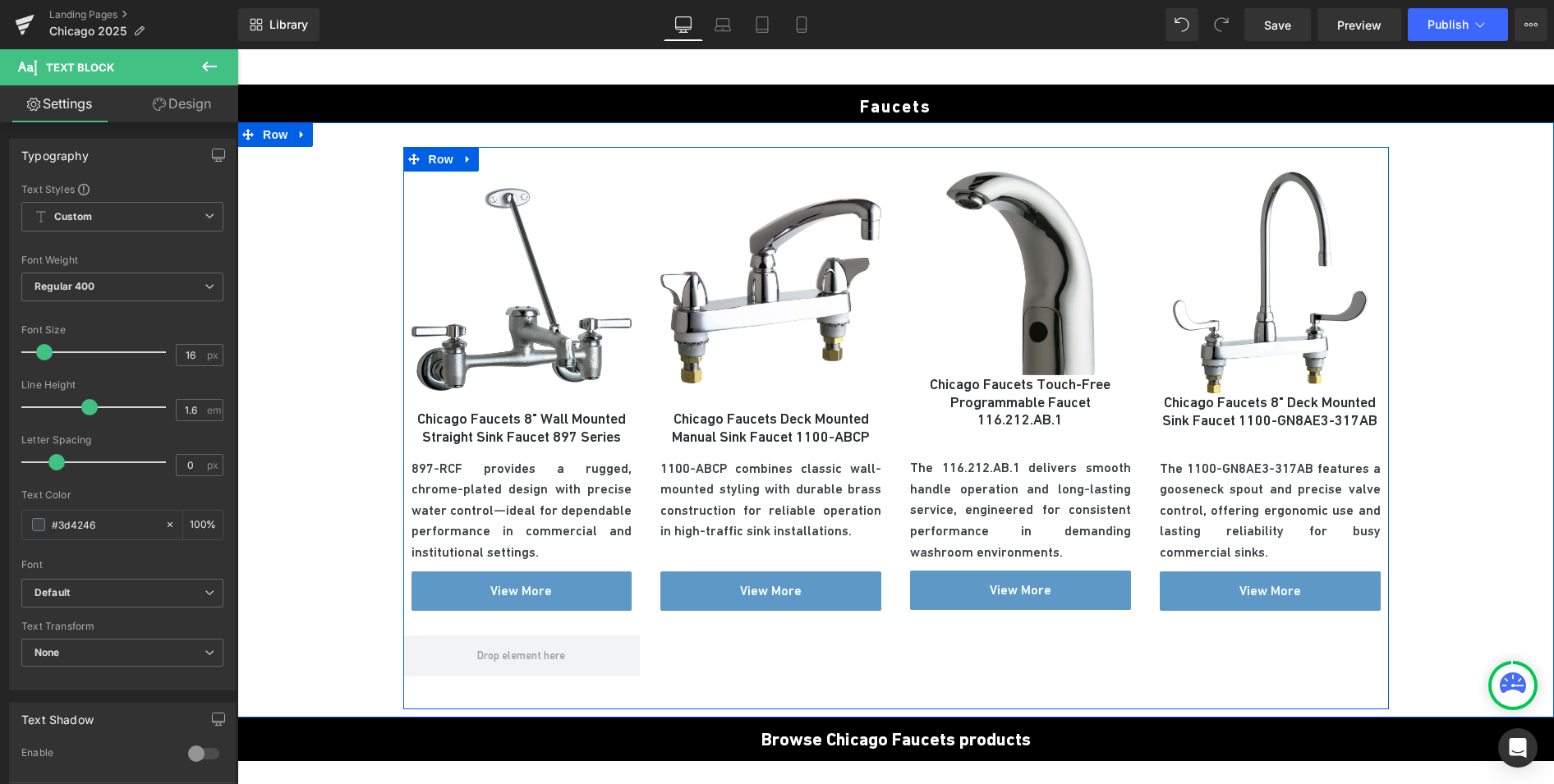
click at [1006, 406] on div "Chicago Faucets Touch-Free Programmable Faucet 116.212.AB.1 (P) Title" at bounding box center [1020, 404] width 221 height 58
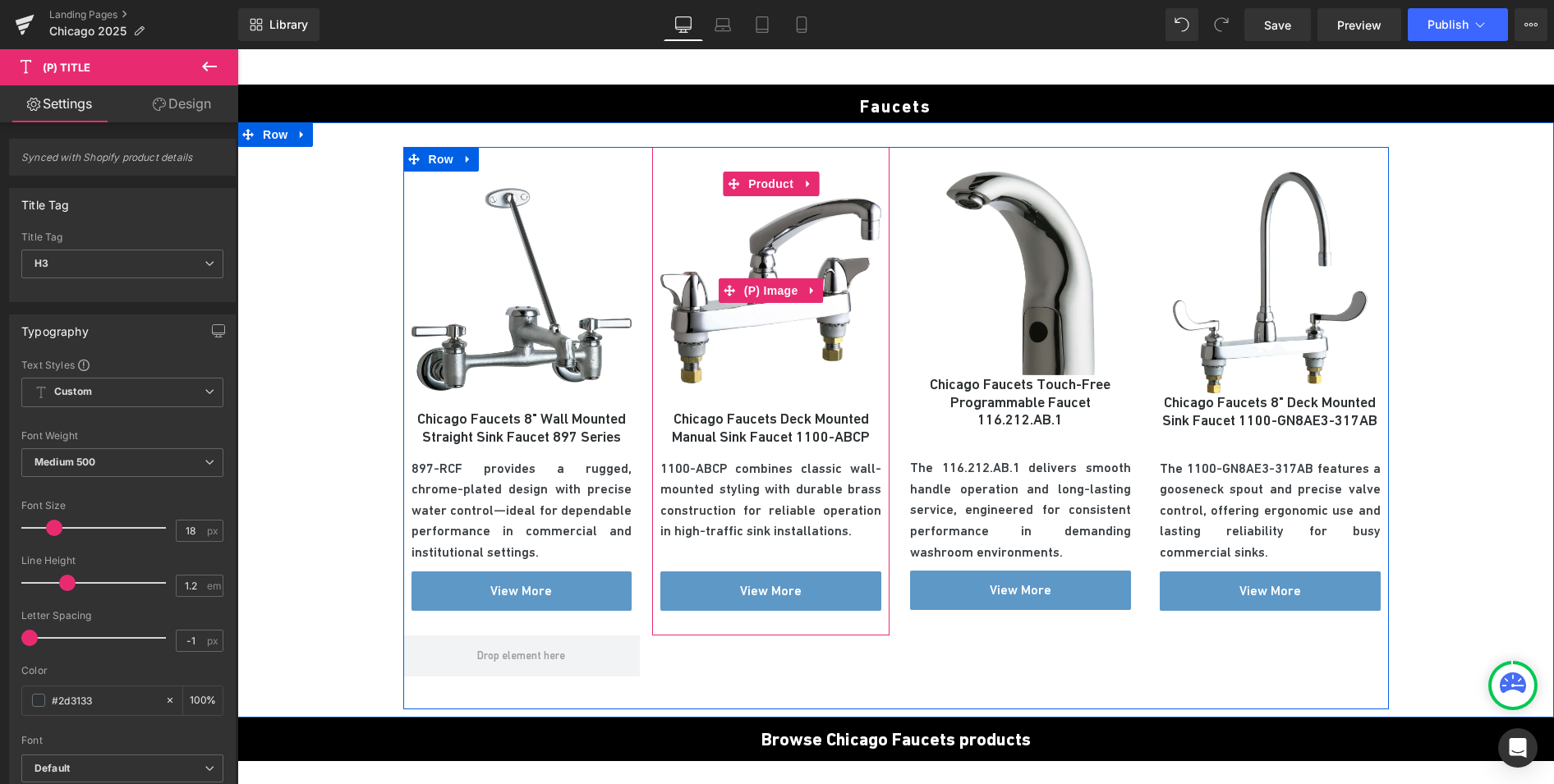
click at [812, 320] on img at bounding box center [770, 290] width 221 height 238
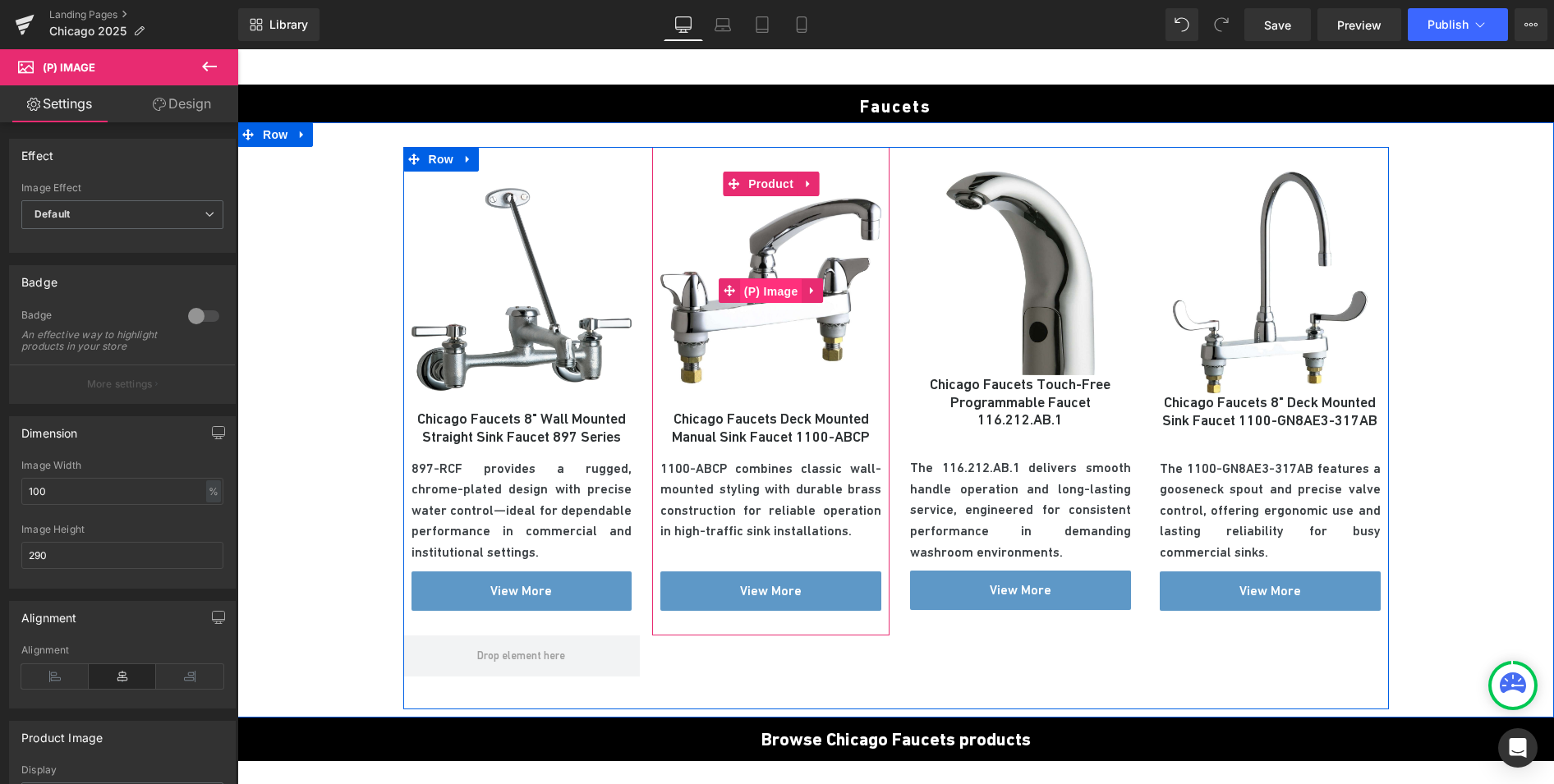
click at [766, 293] on span "(P) Image" at bounding box center [771, 291] width 63 height 24
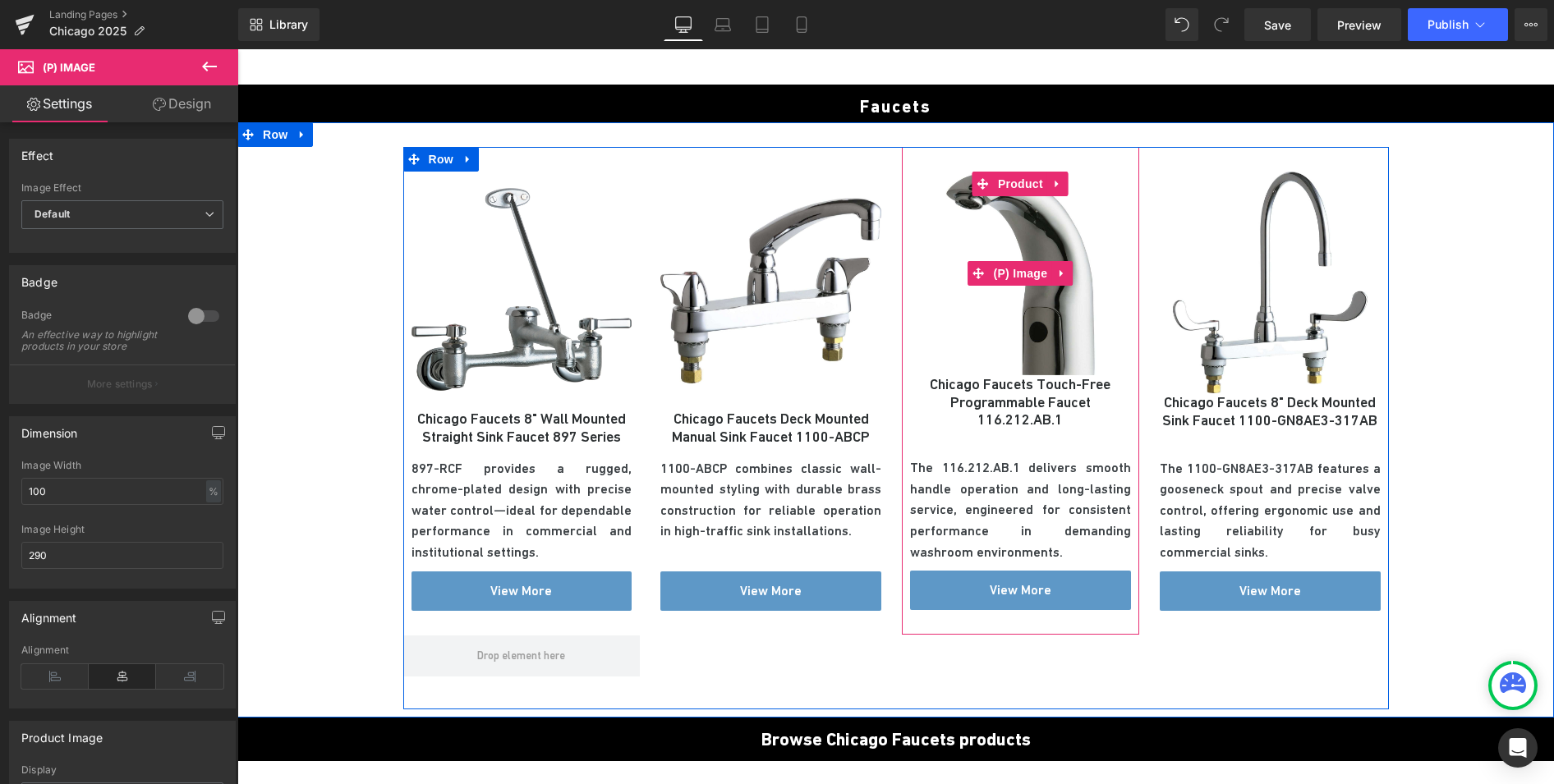
click at [1001, 303] on img at bounding box center [1020, 273] width 221 height 203
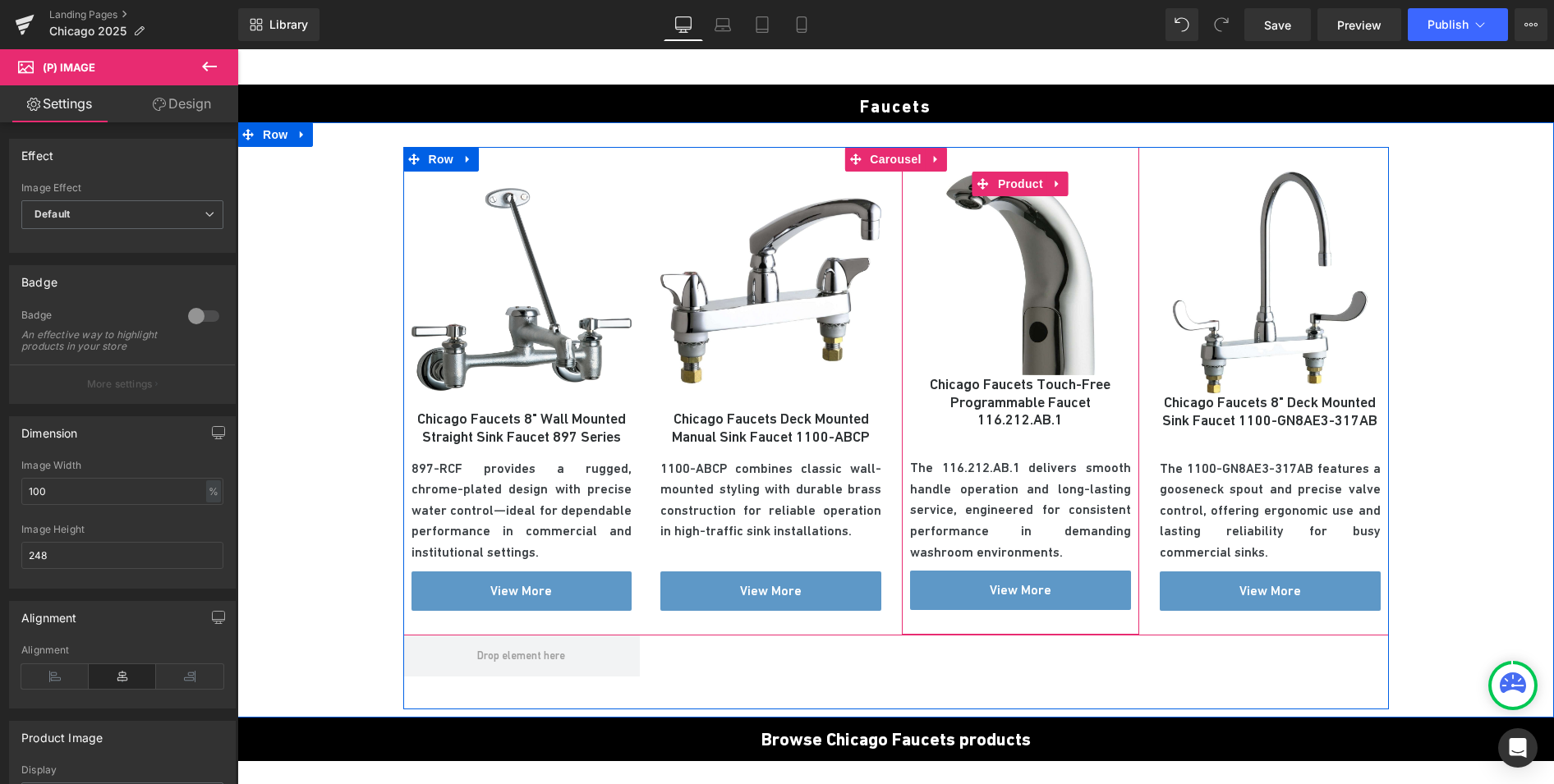
click at [957, 445] on div "Sale Off (P) Image Chicago Faucets Touch-Free Programmable Faucet 116.212.AB.1 …" at bounding box center [1020, 391] width 221 height 439
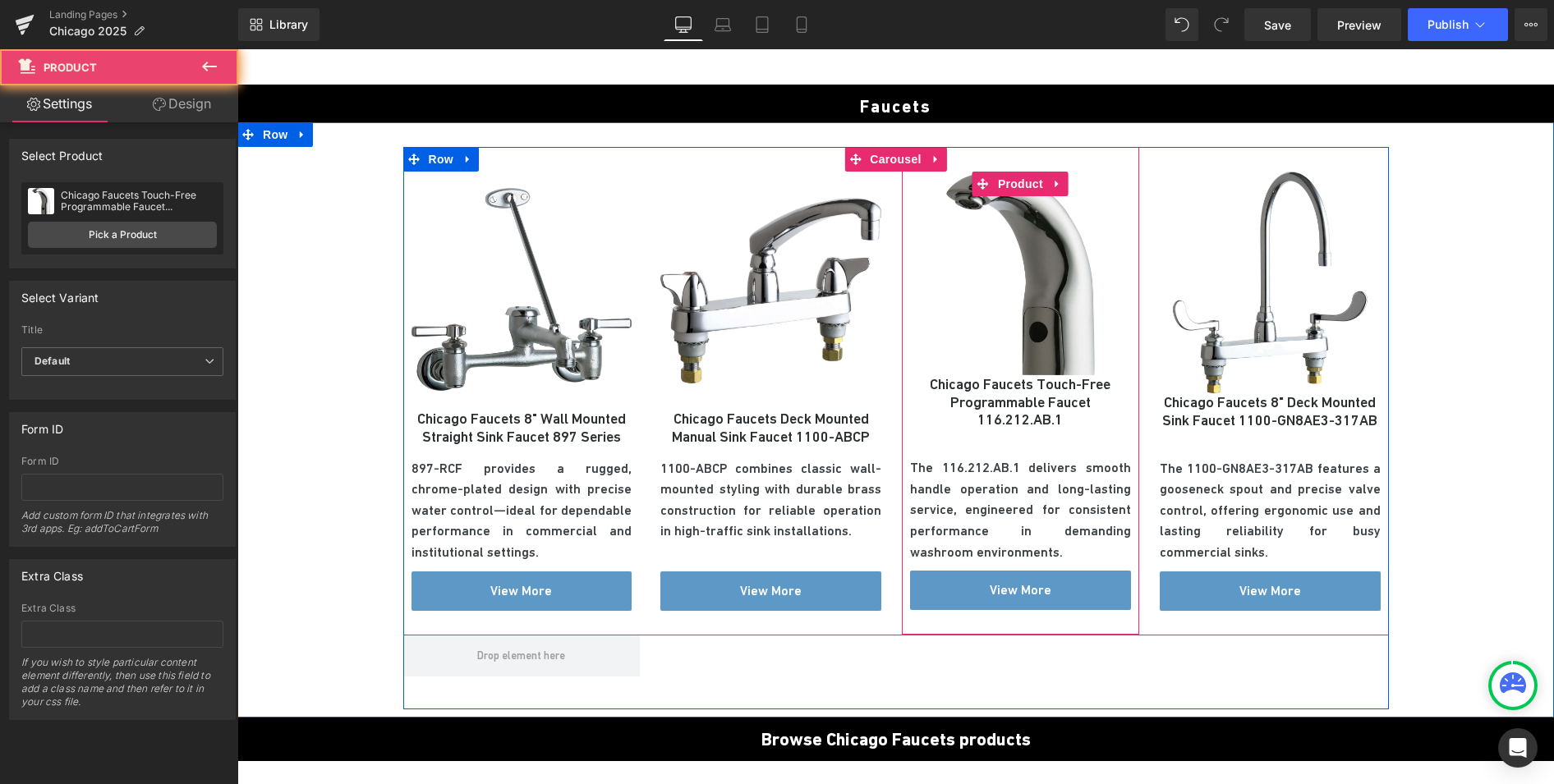
click at [957, 445] on div "Sale Off (P) Image Chicago Faucets Touch-Free Programmable Faucet 116.212.AB.1 …" at bounding box center [1020, 391] width 221 height 439
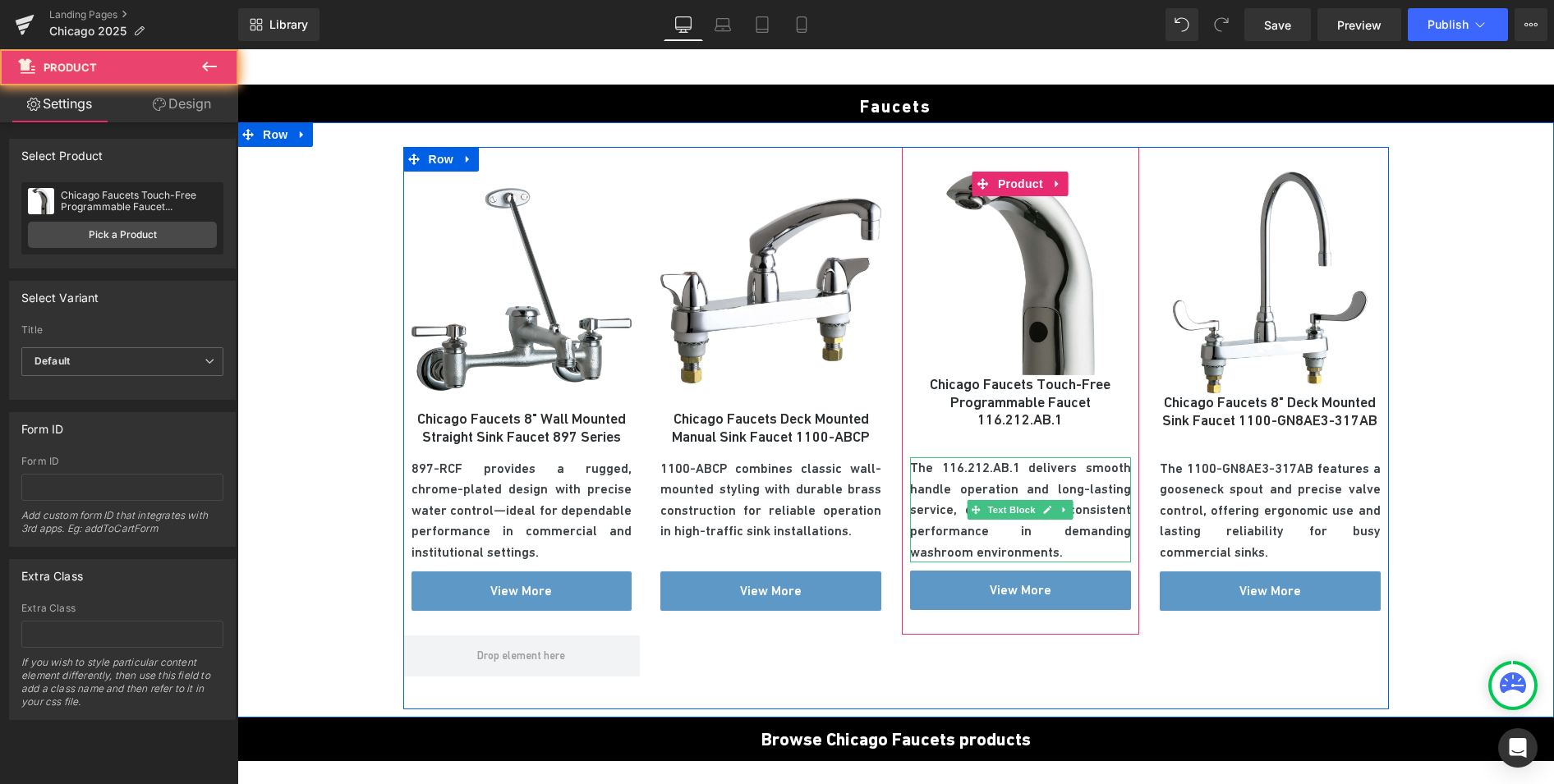
click at [970, 470] on p "The 116.212.AB.1 delivers smooth handle operation and long-lasting service, eng…" at bounding box center [1020, 509] width 221 height 105
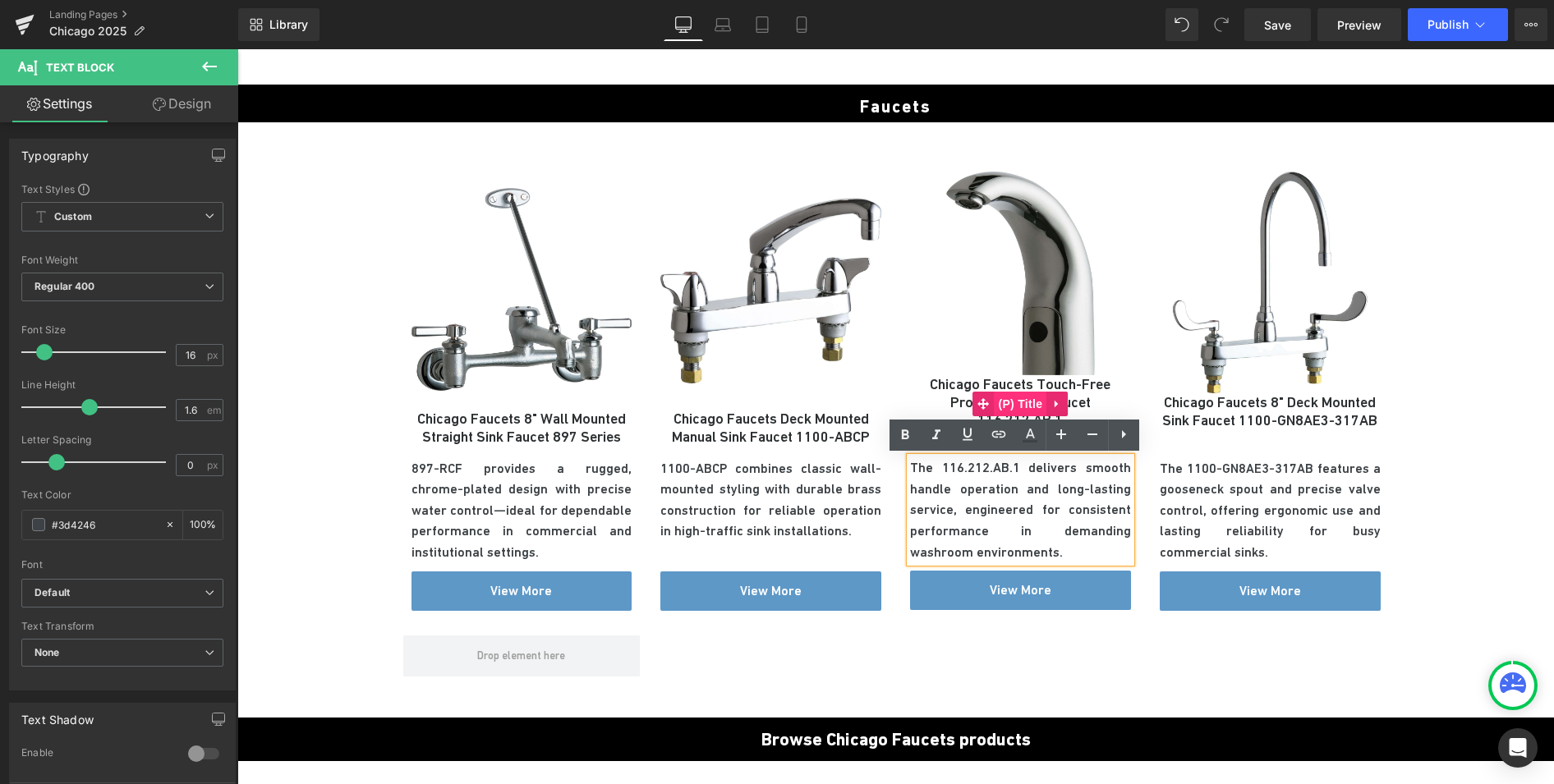
click at [1003, 404] on span "(P) Title" at bounding box center [1020, 404] width 52 height 24
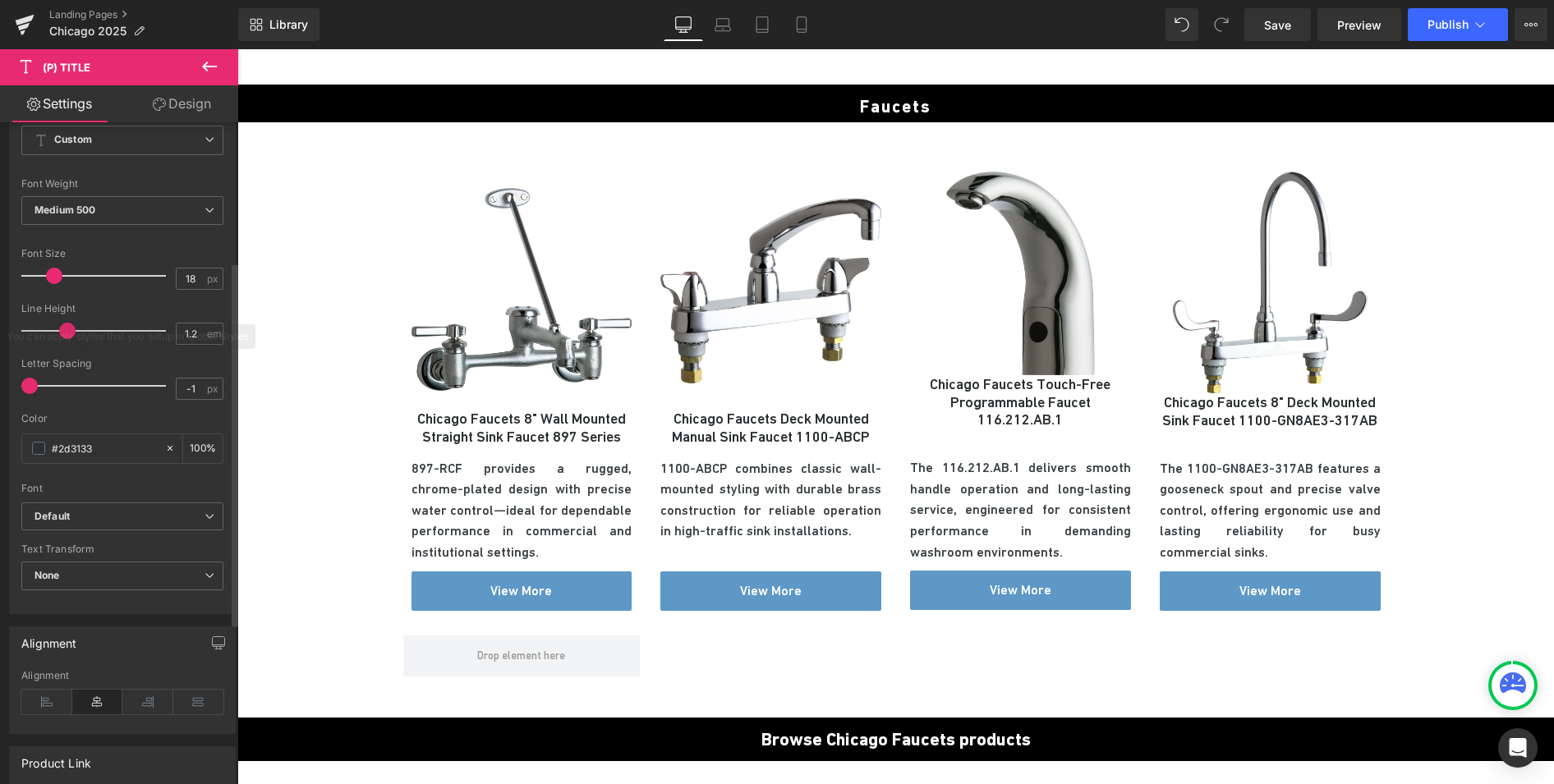
scroll to position [253, 0]
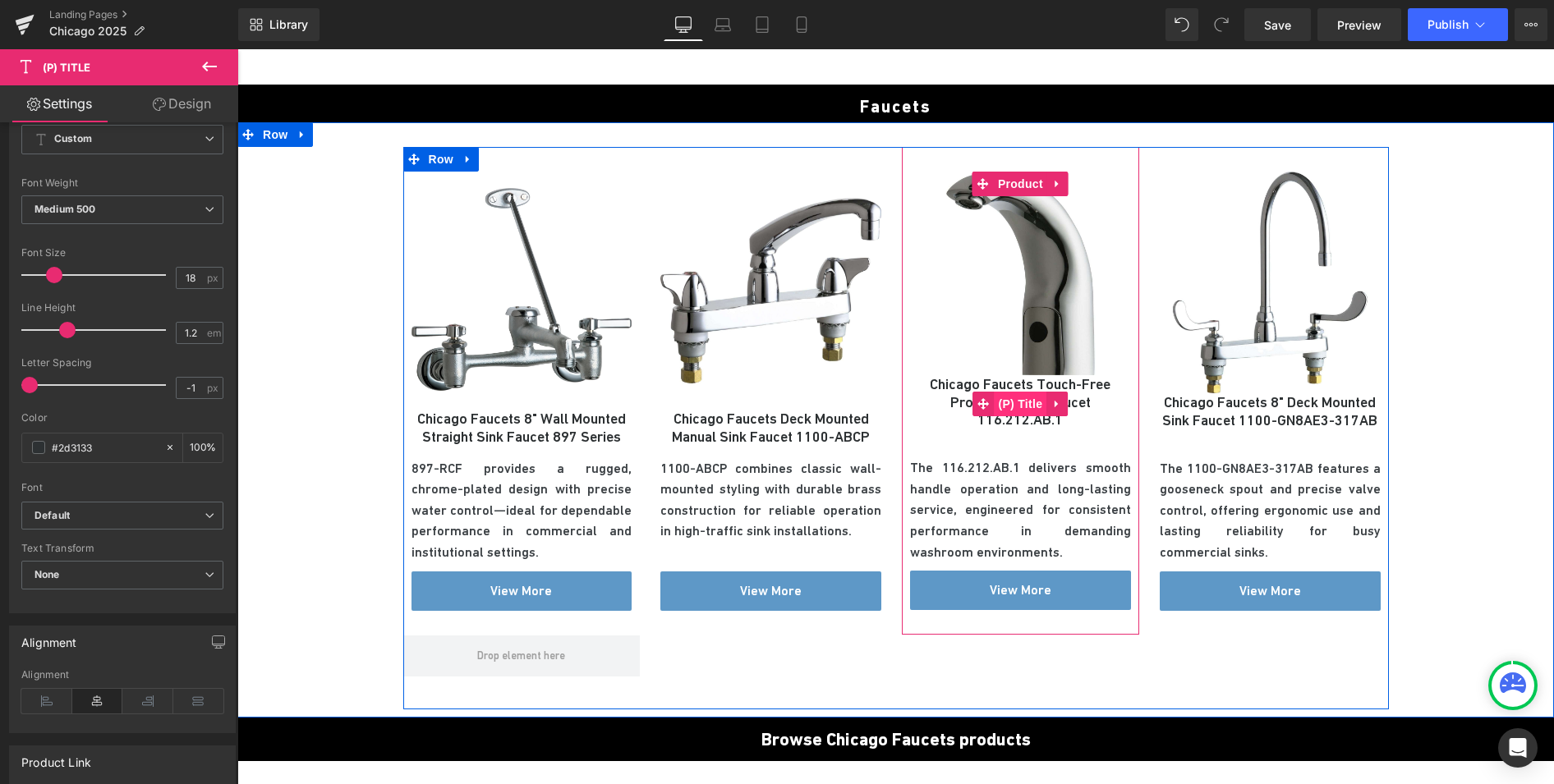
click at [1012, 401] on span "(P) Title" at bounding box center [1020, 404] width 52 height 24
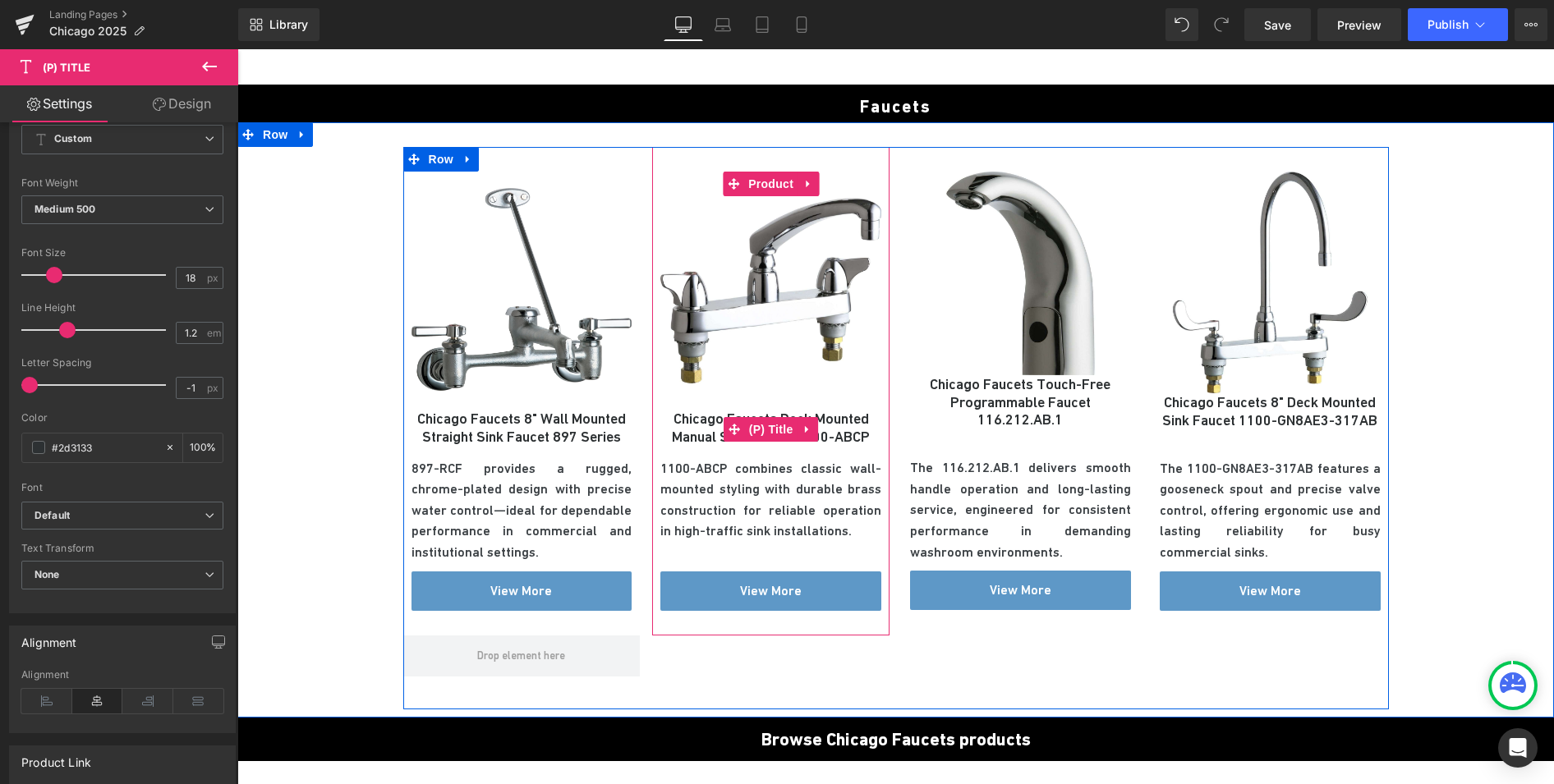
click at [845, 426] on link "Chicago Faucets Deck Mounted Manual Sink Faucet 1100-ABCP" at bounding box center [770, 427] width 221 height 35
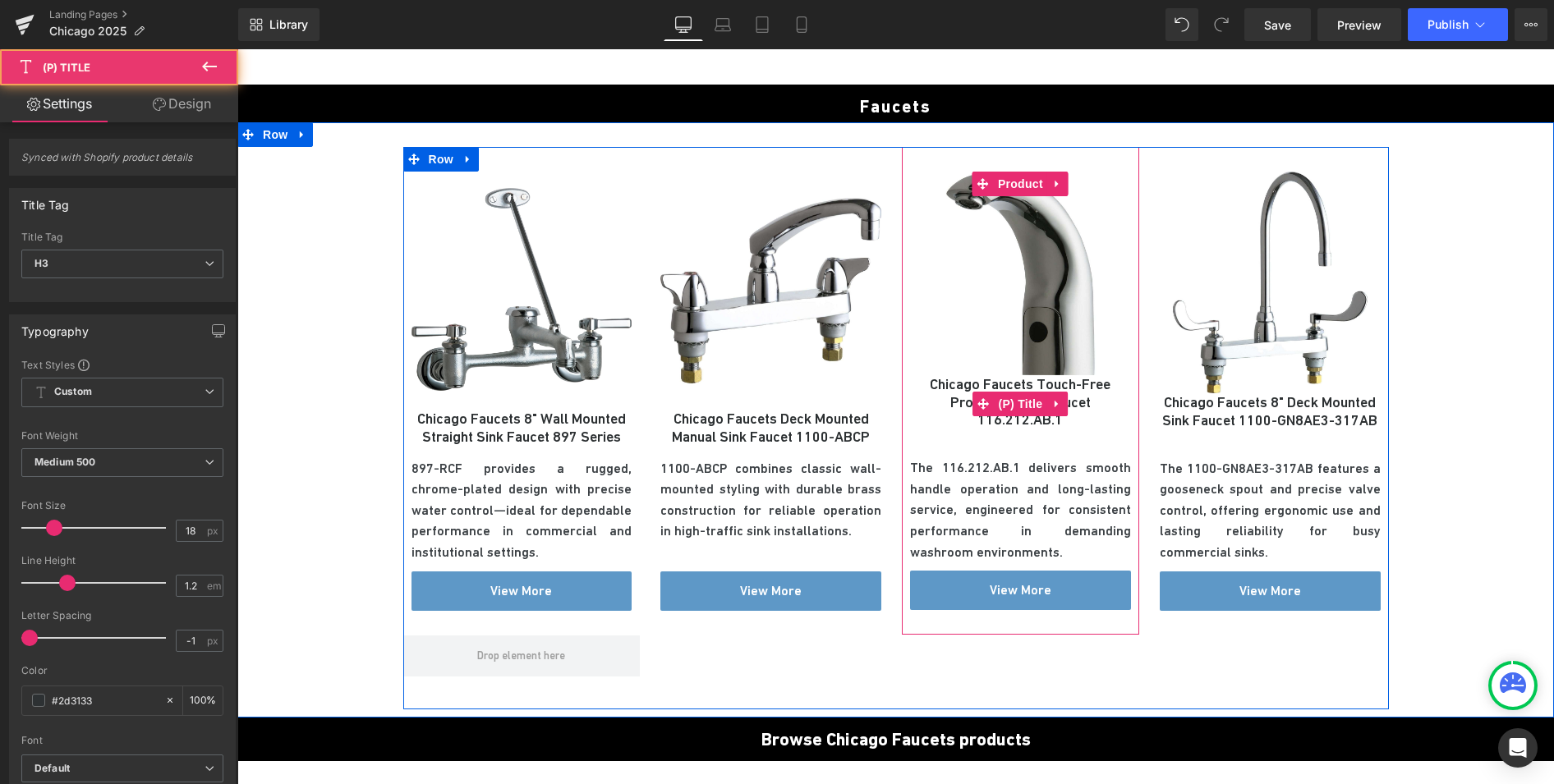
click at [1057, 426] on link "Chicago Faucets Touch-Free Programmable Faucet 116.212.AB.1" at bounding box center [1020, 401] width 221 height 53
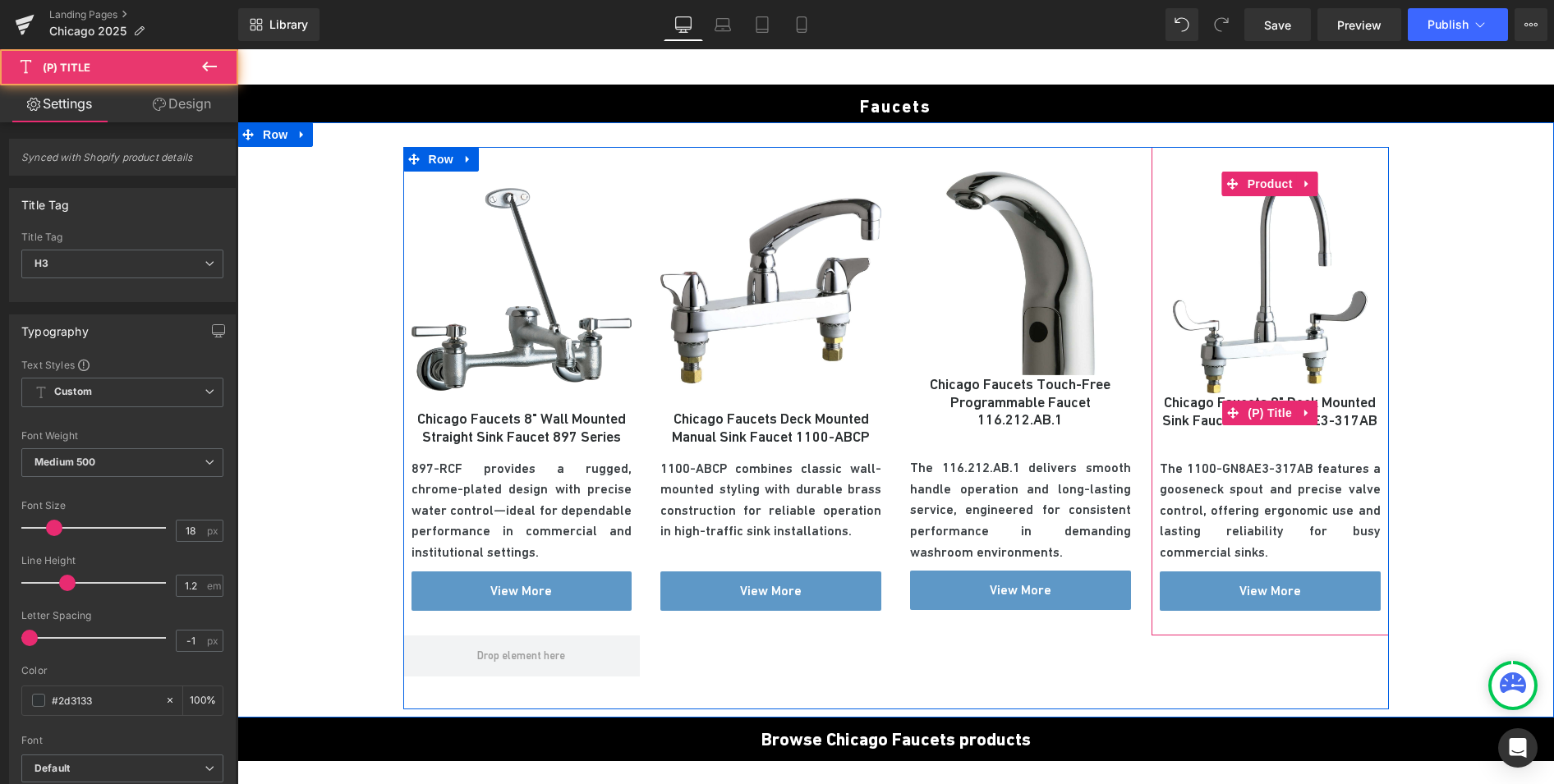
click at [1207, 426] on link "Chicago Faucets 8" Deck Mounted Sink Faucet 1100-GN8AE3-317AB" at bounding box center [1270, 411] width 221 height 35
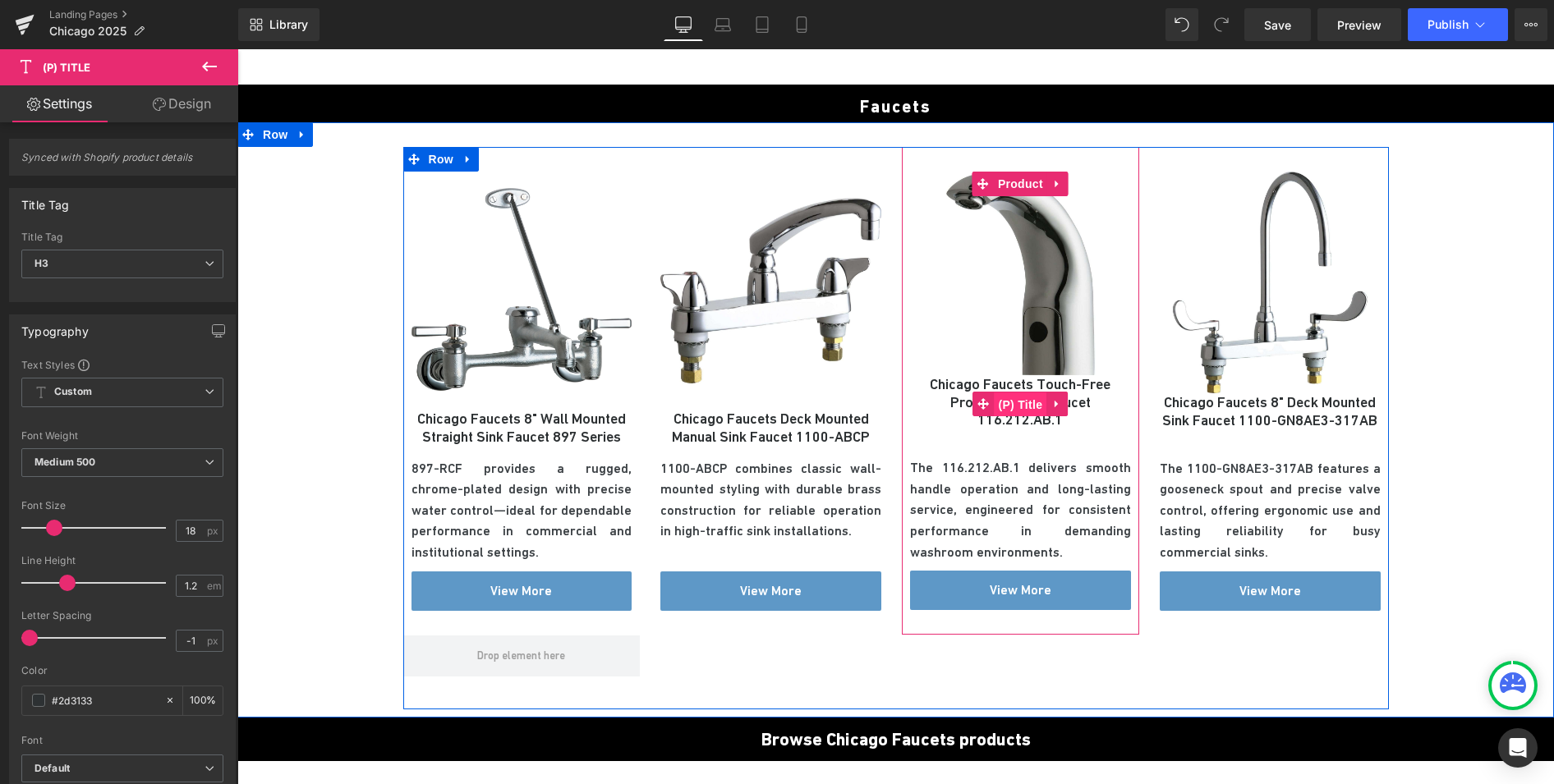
click at [1023, 410] on span "(P) Title" at bounding box center [1020, 405] width 52 height 24
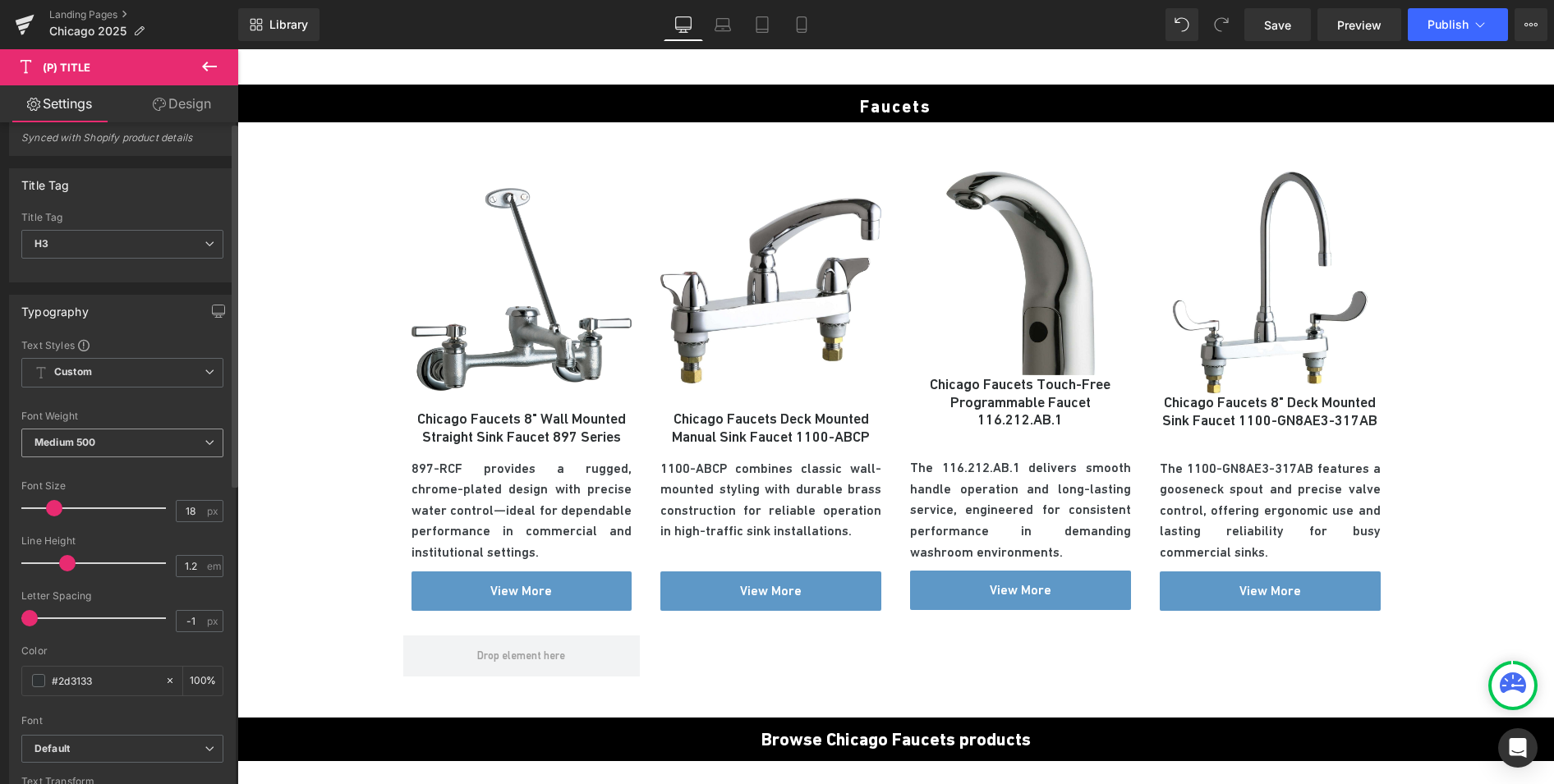
scroll to position [0, 0]
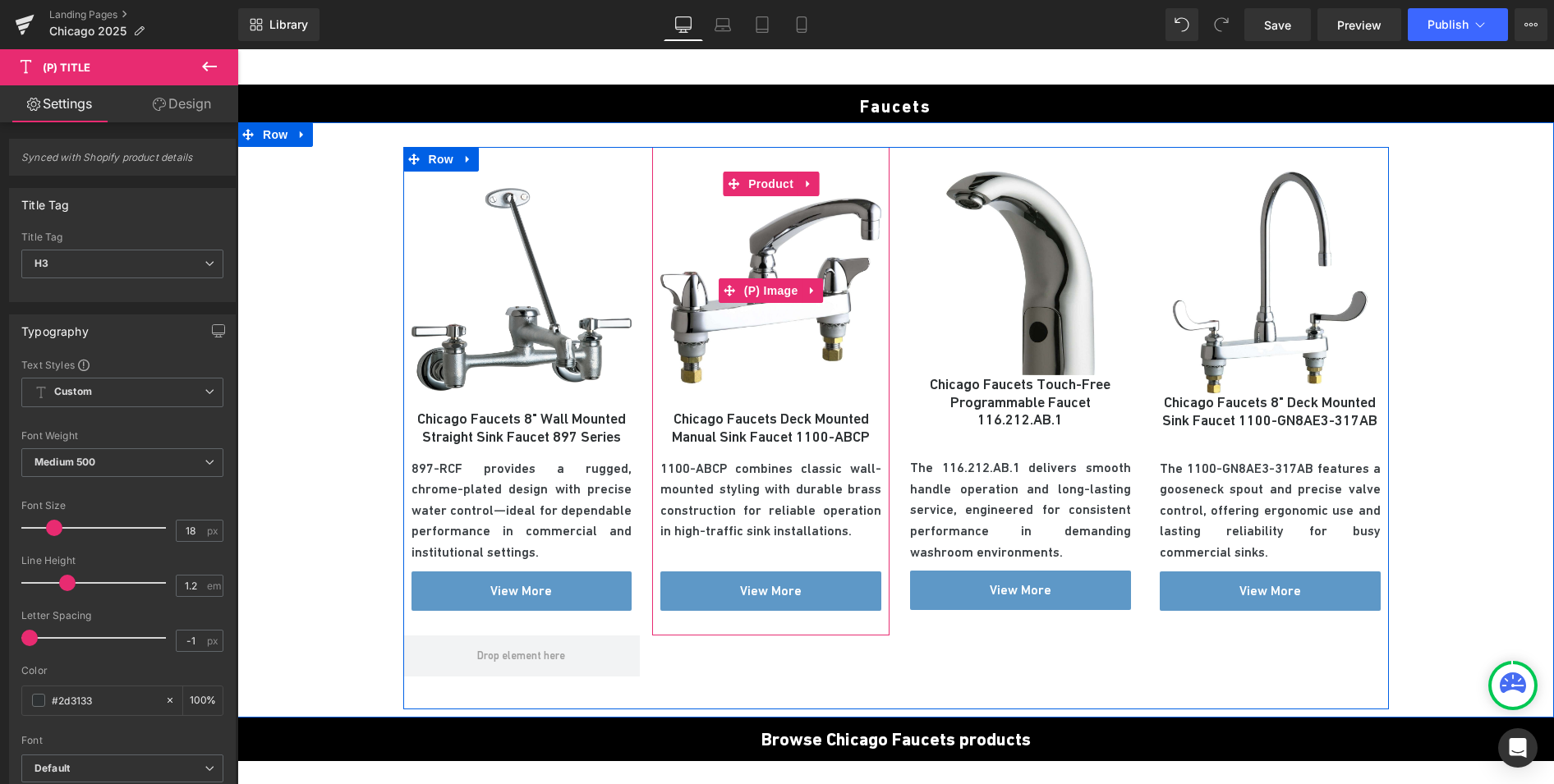
click at [743, 375] on img at bounding box center [770, 290] width 221 height 238
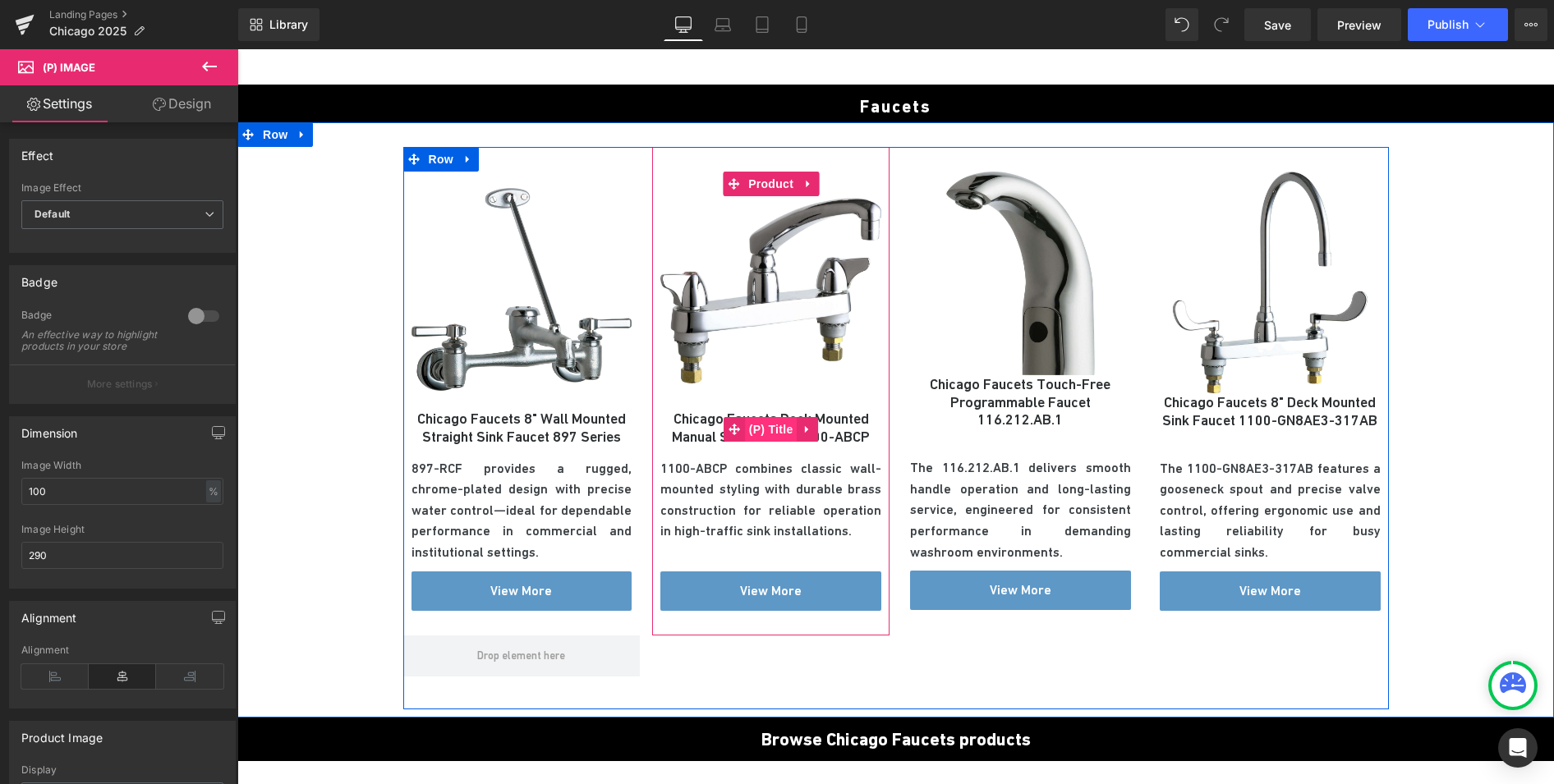
click at [774, 425] on span "(P) Title" at bounding box center [771, 429] width 52 height 24
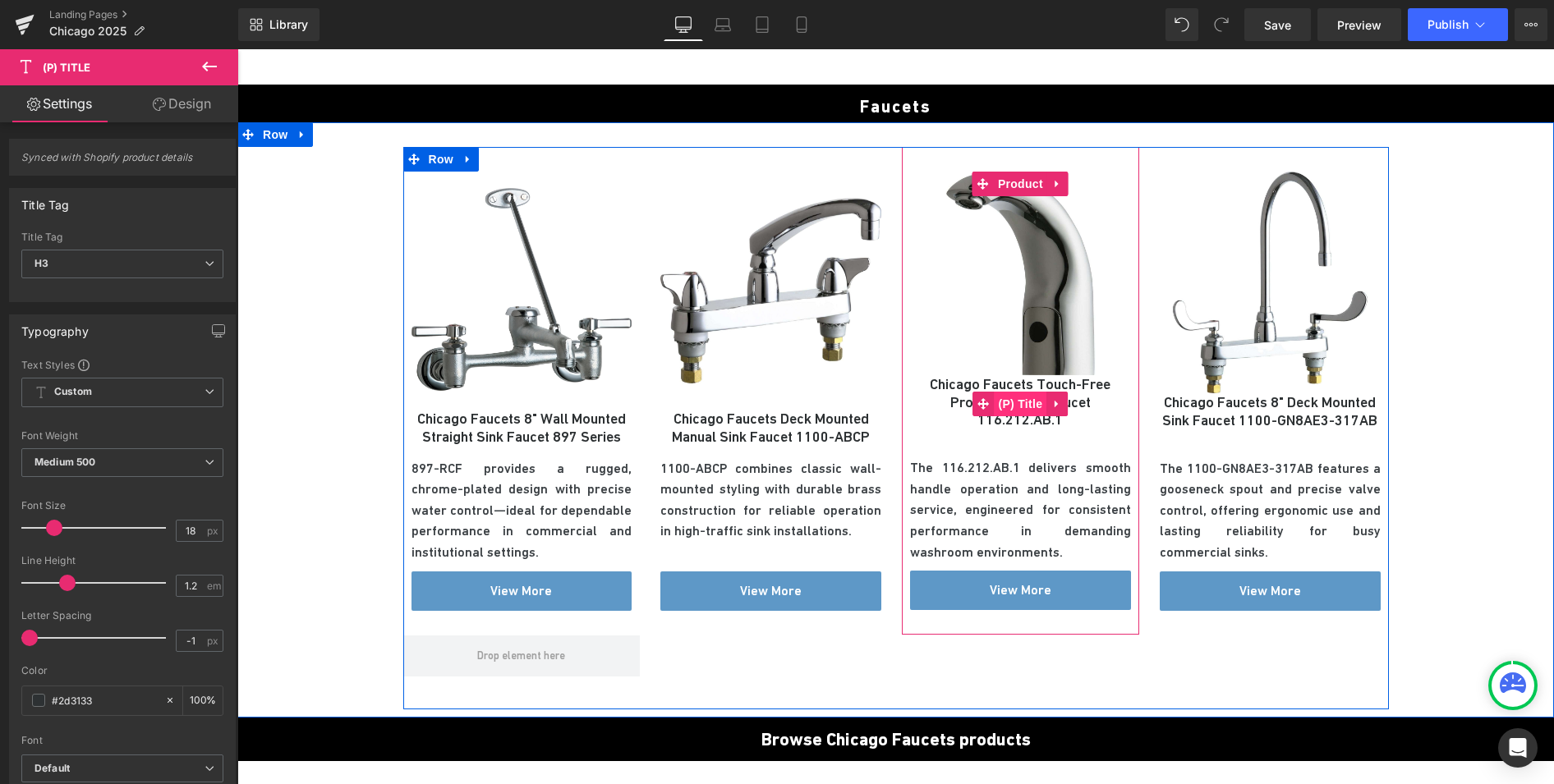
click at [1010, 413] on span "(P) Title" at bounding box center [1020, 404] width 52 height 24
click at [1020, 406] on span "(P) Title" at bounding box center [1020, 404] width 52 height 24
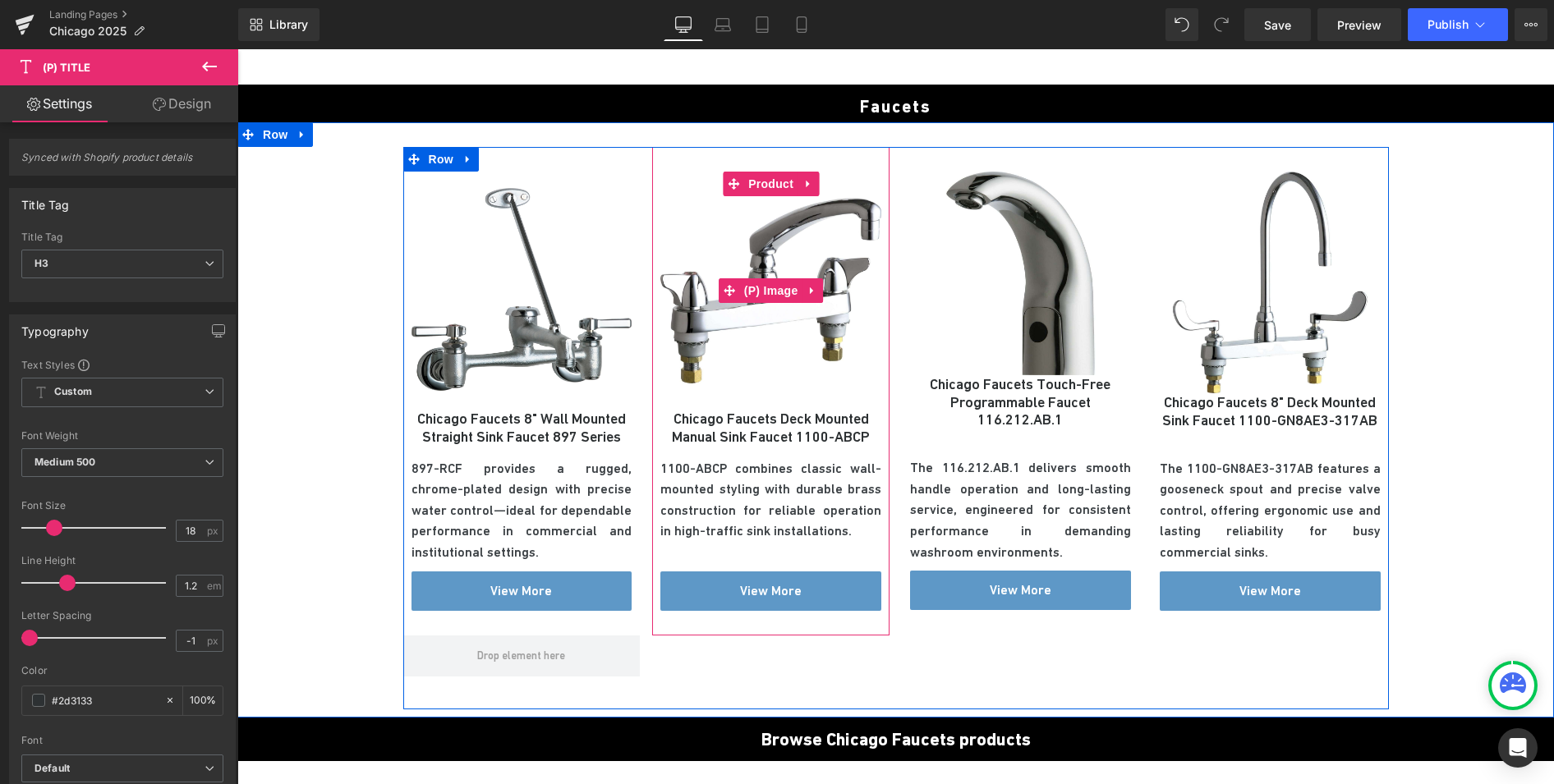
click at [743, 338] on img at bounding box center [770, 290] width 221 height 238
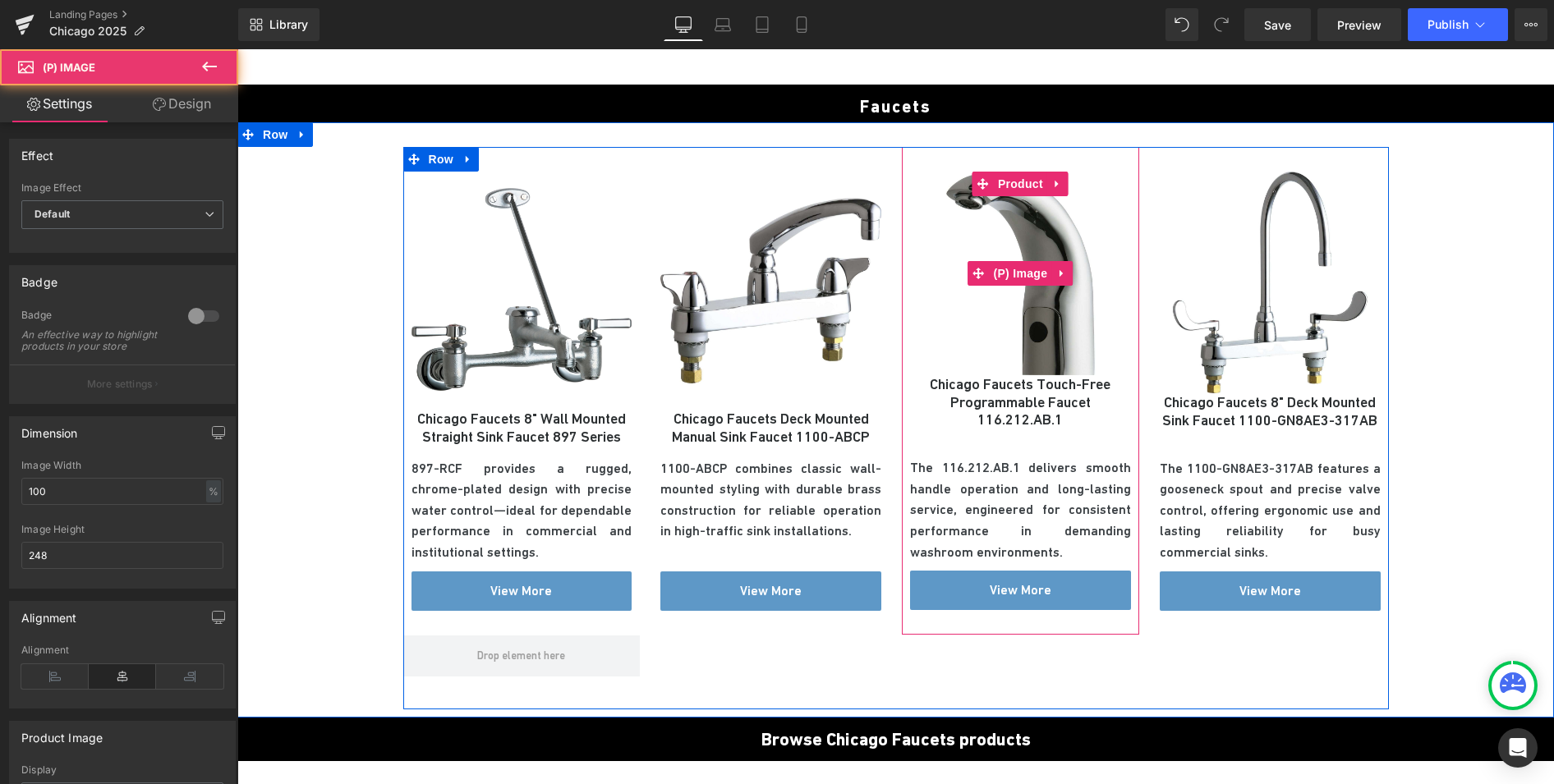
click at [979, 326] on img at bounding box center [1020, 273] width 221 height 203
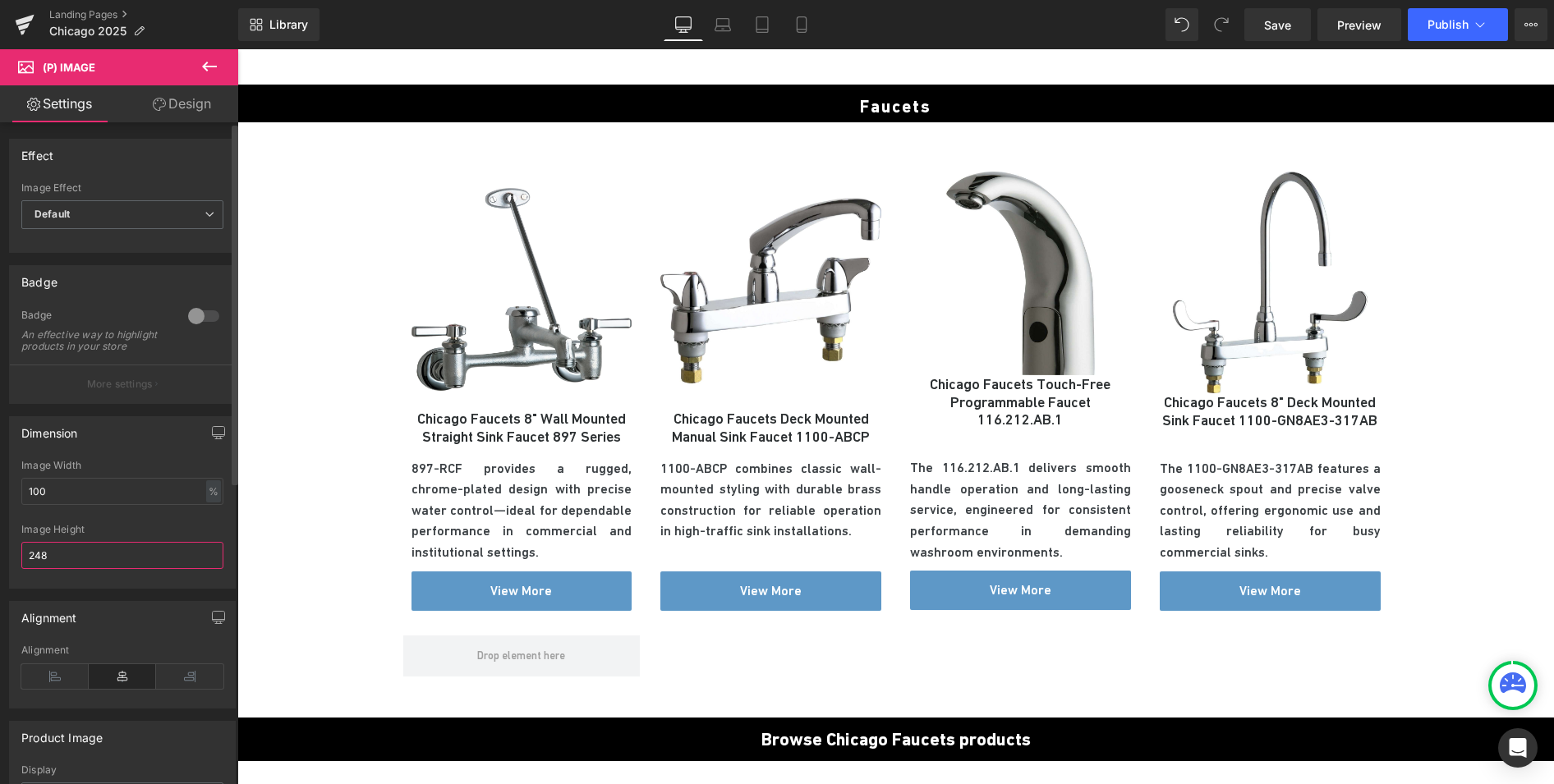
click at [59, 569] on input "248" at bounding box center [122, 555] width 202 height 27
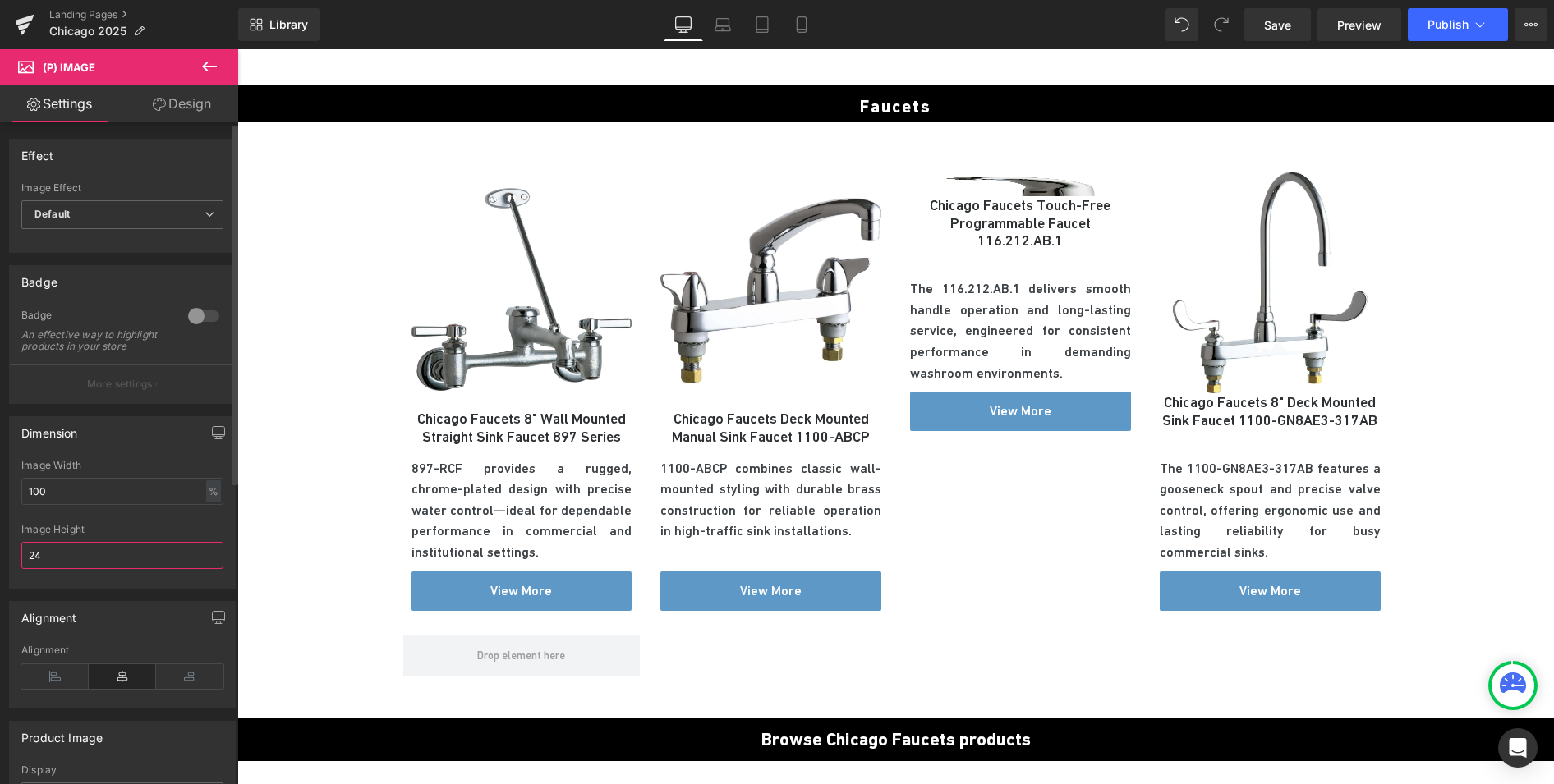
type input "248"
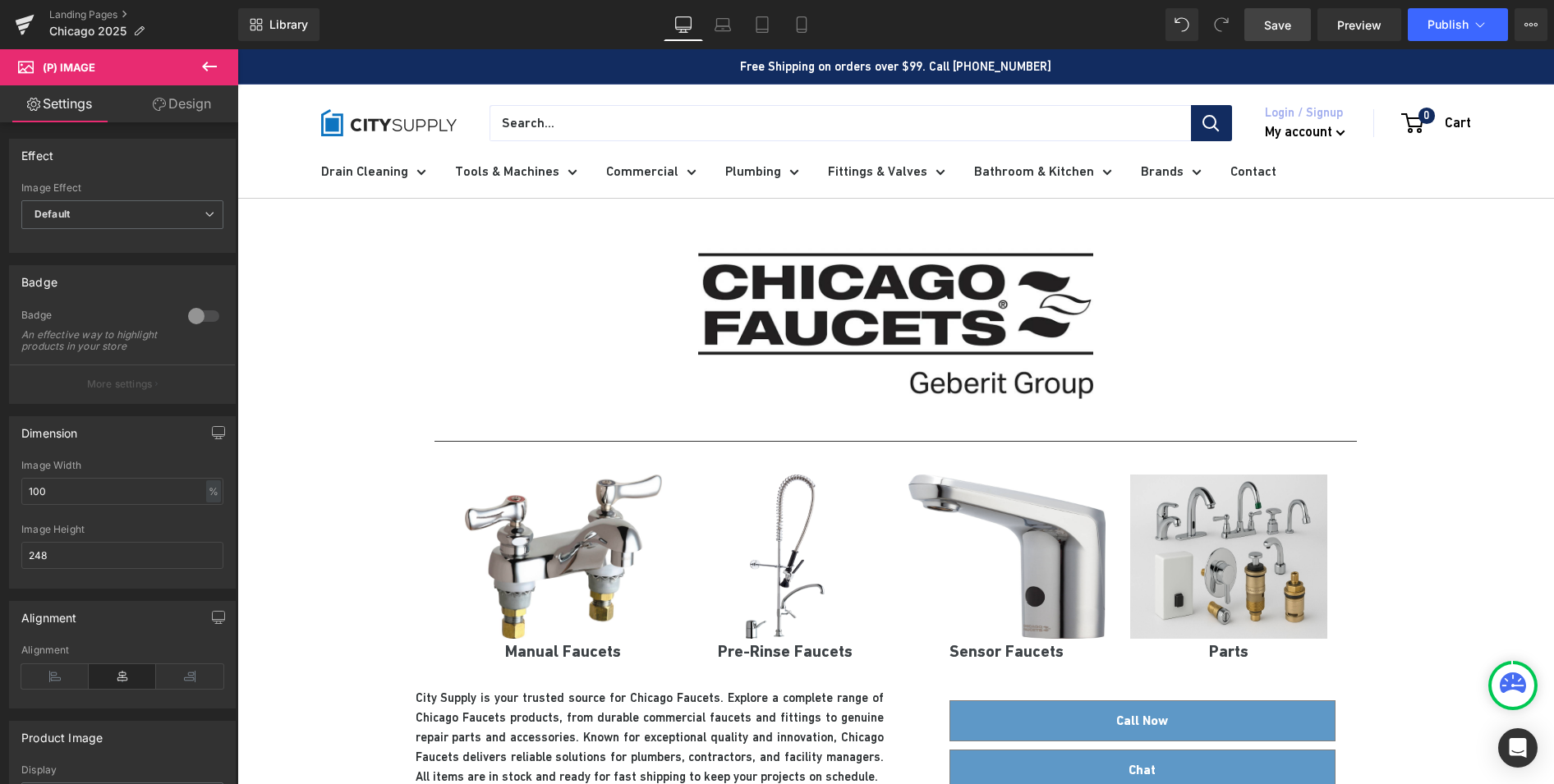
click at [1270, 28] on span "Save" at bounding box center [1277, 25] width 27 height 17
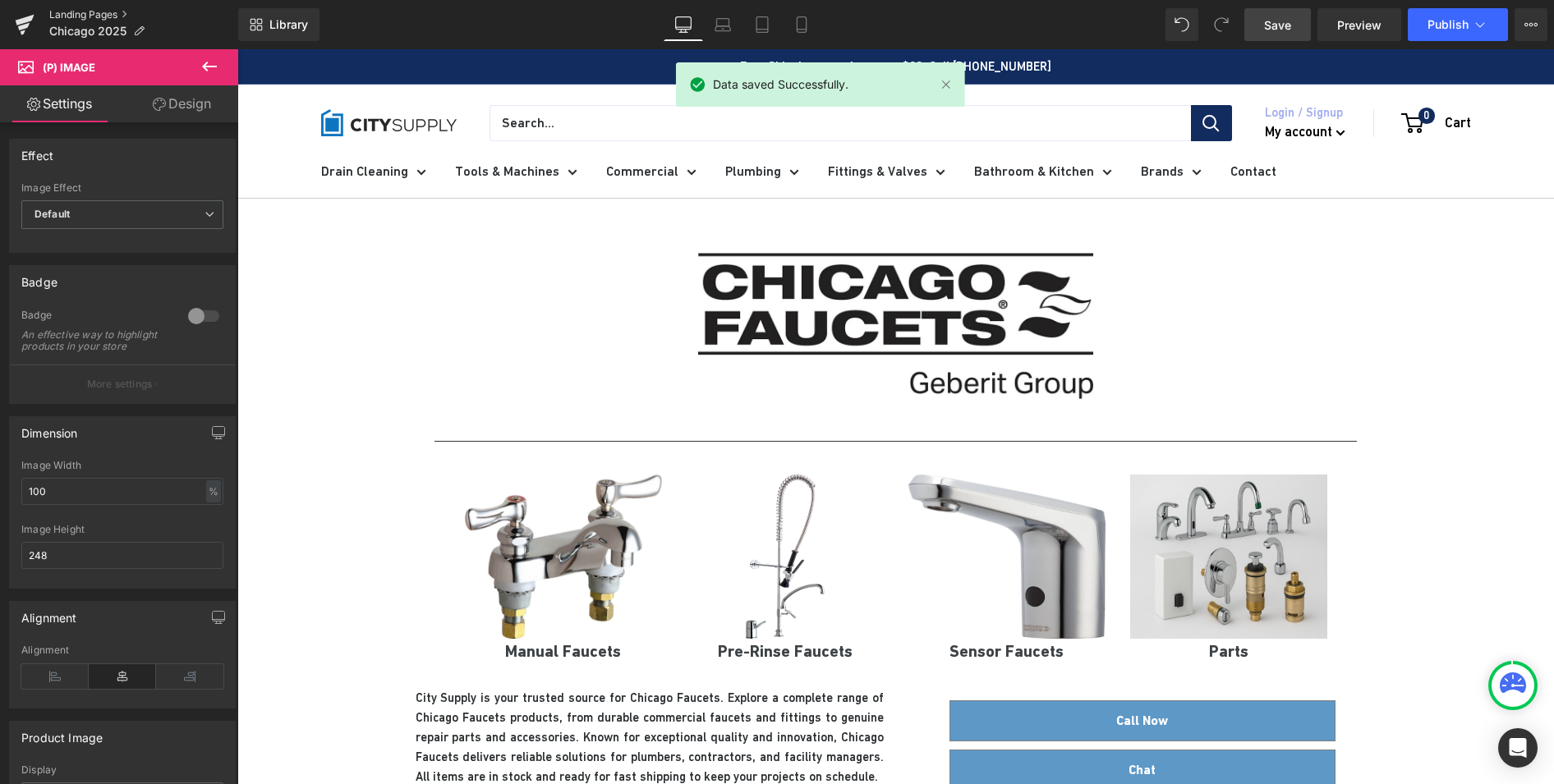
click at [76, 15] on link "Landing Pages" at bounding box center [143, 14] width 188 height 13
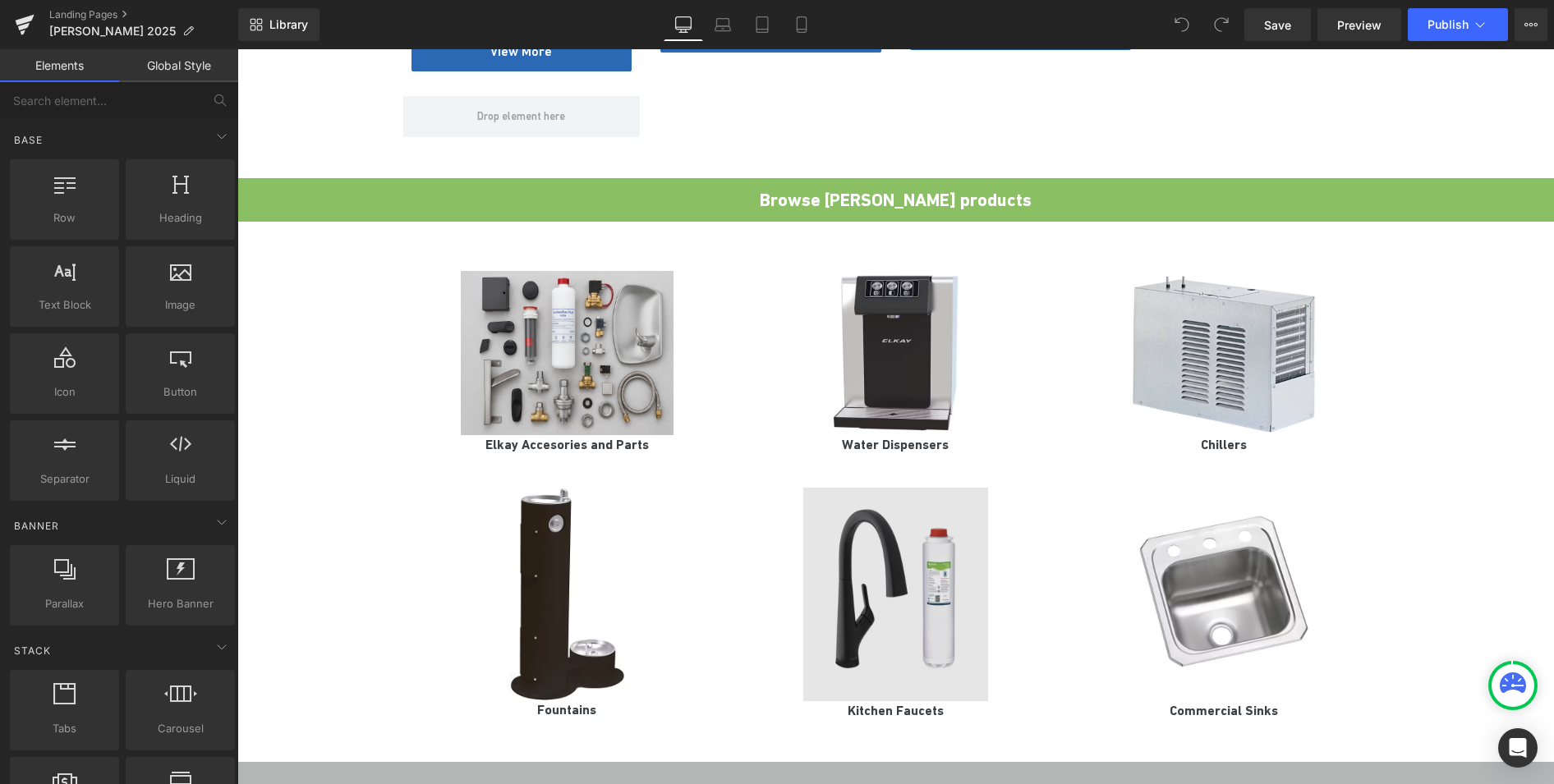
scroll to position [1231, 0]
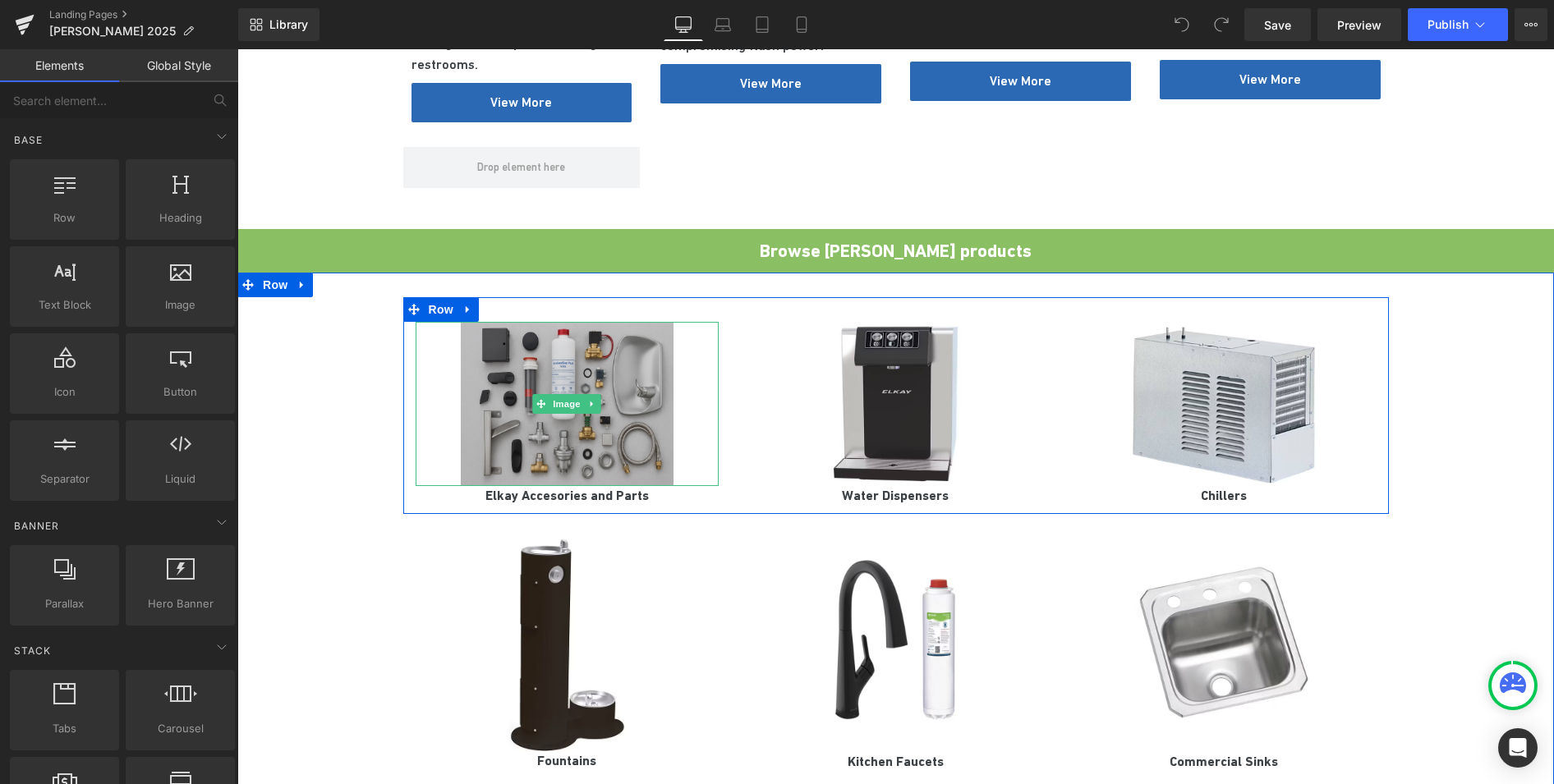
click at [630, 369] on img at bounding box center [567, 404] width 213 height 164
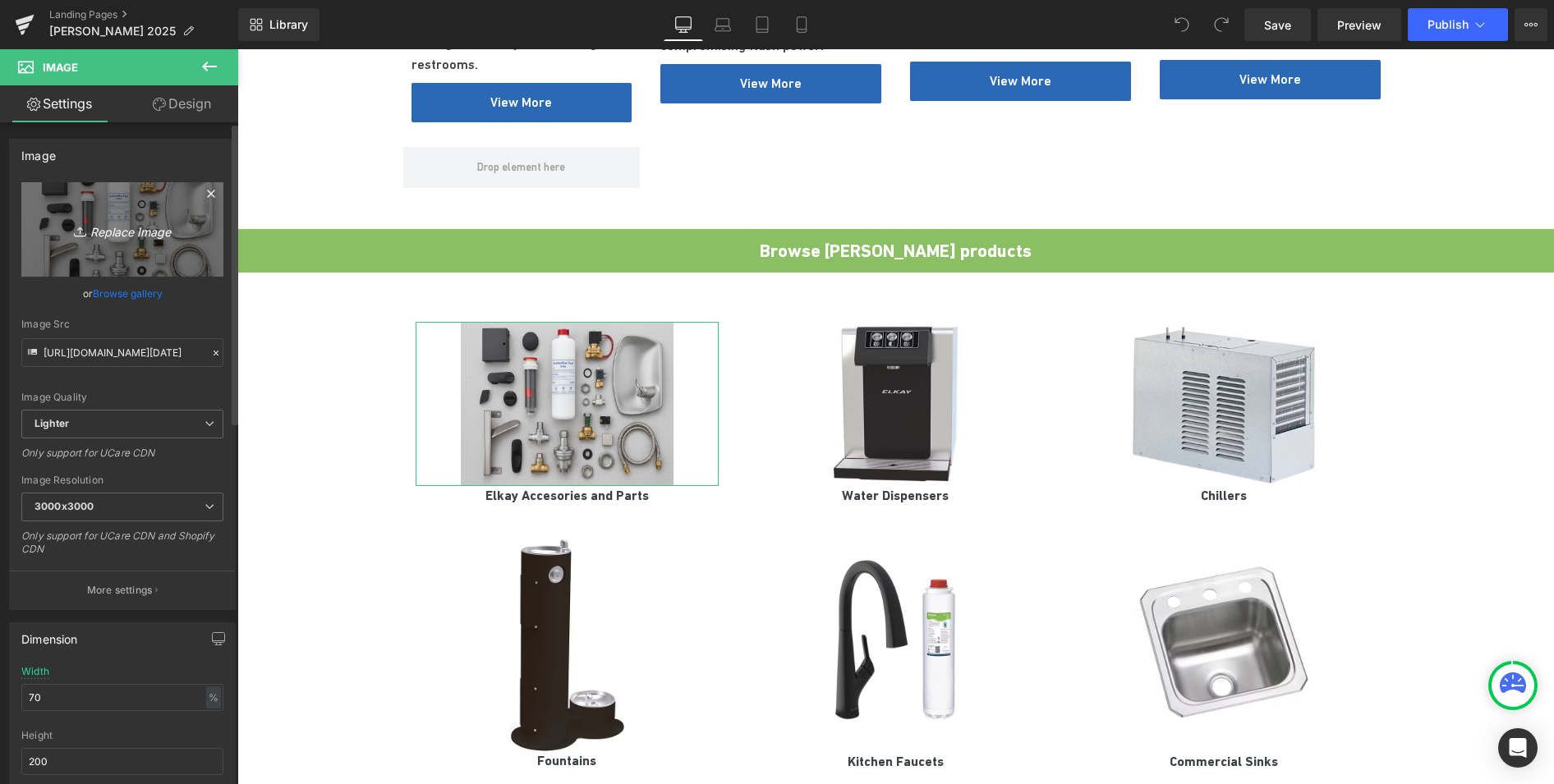
click at [119, 225] on icon "Replace Image" at bounding box center [122, 229] width 132 height 21
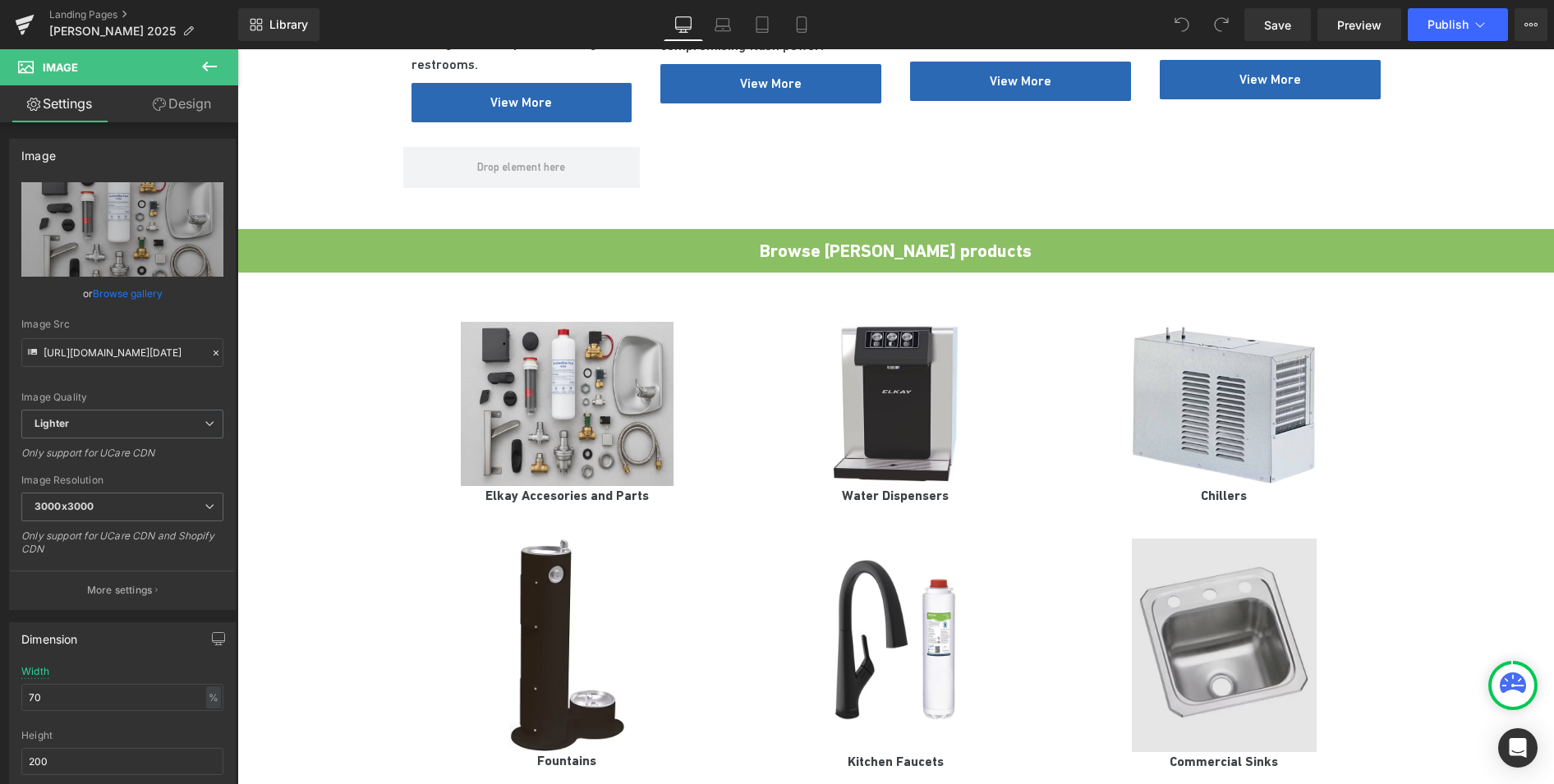
type input "C:\fakepath\786-handwash_448x350.jpg"
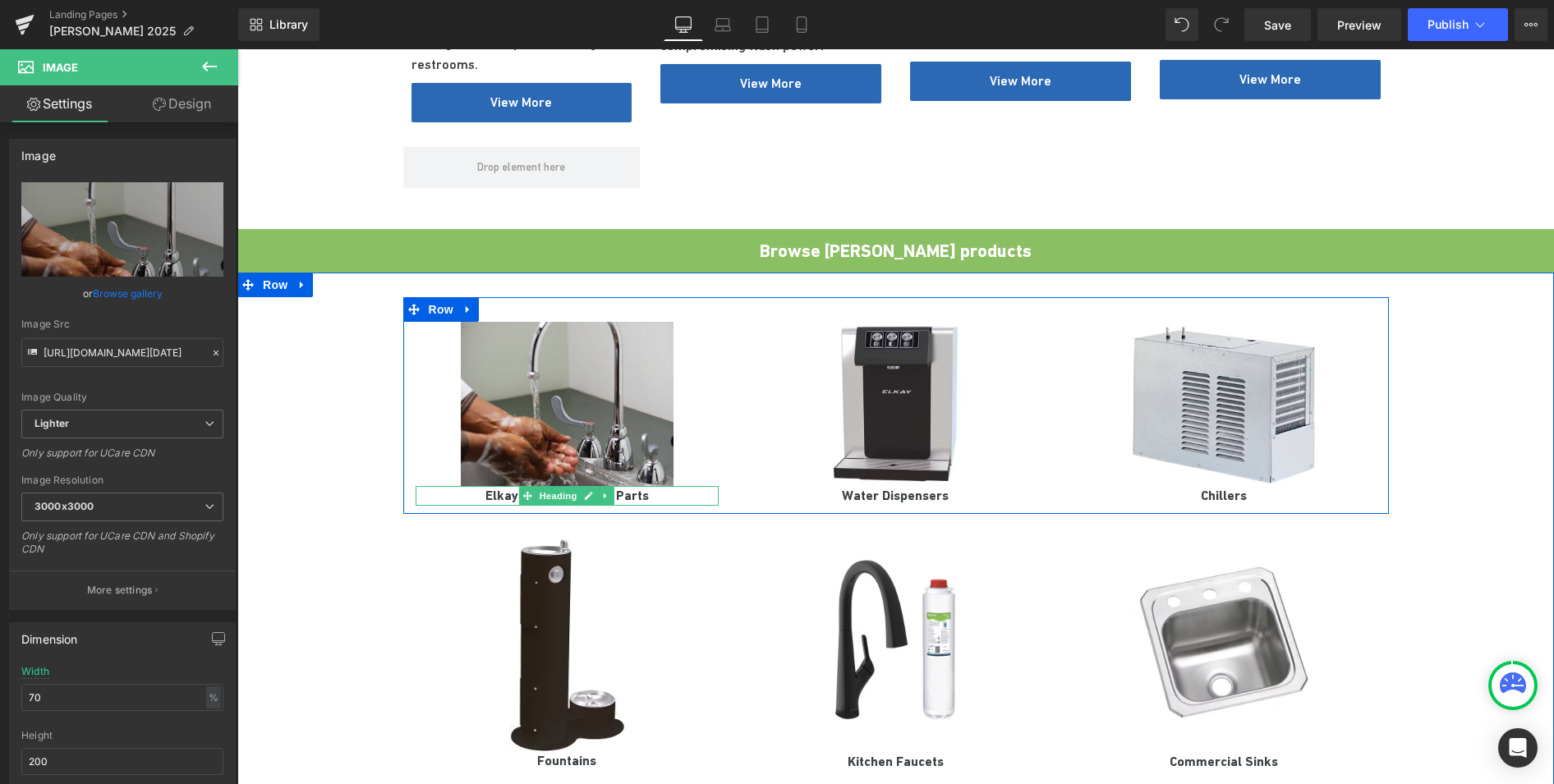
click at [641, 486] on h3 "Elkay Accesories and Parts" at bounding box center [567, 495] width 304 height 20
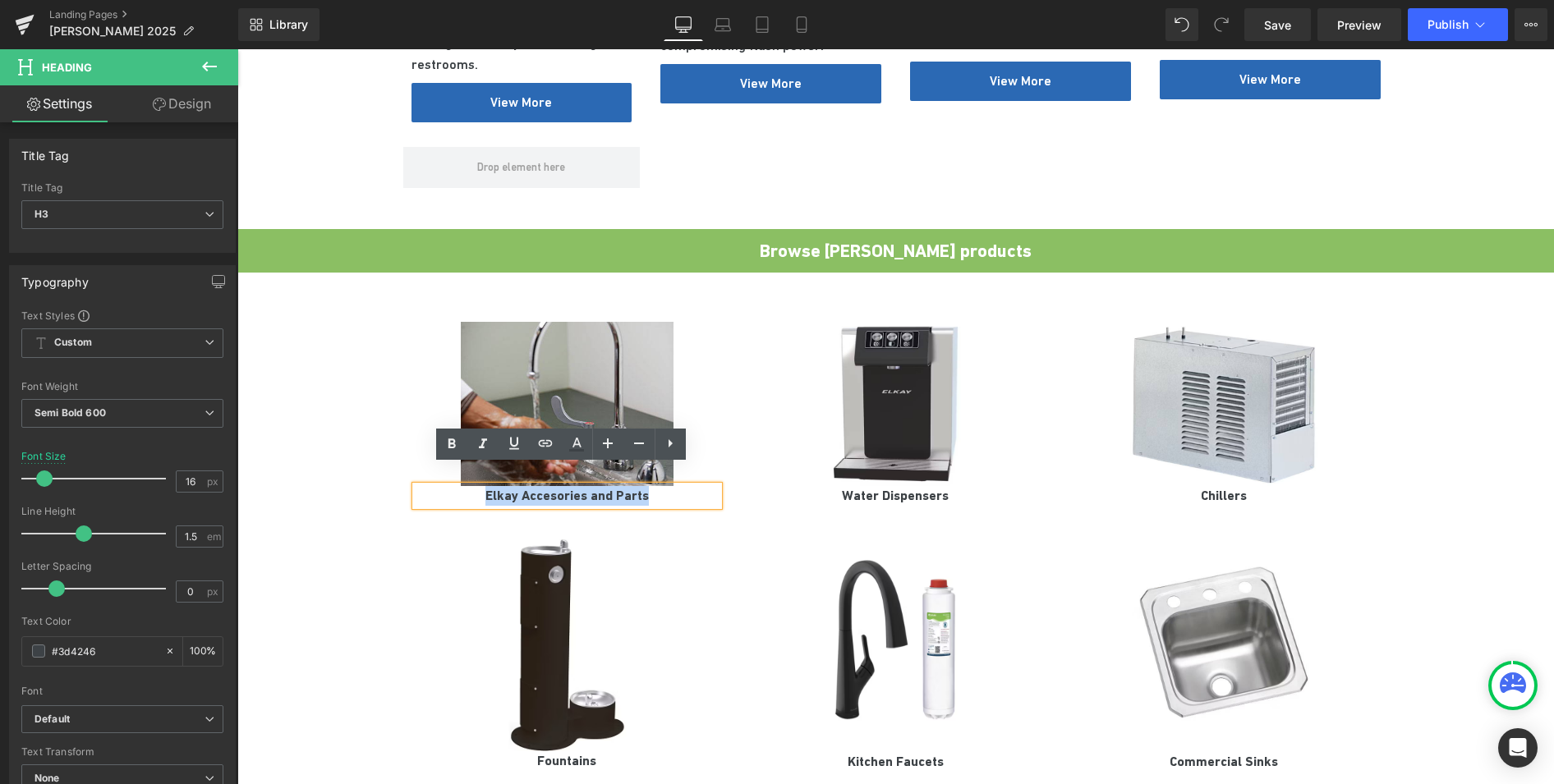
drag, startPoint x: 642, startPoint y: 478, endPoint x: 462, endPoint y: 480, distance: 180.0
click at [462, 486] on h3 "Elkay Accesories and Parts" at bounding box center [567, 495] width 304 height 20
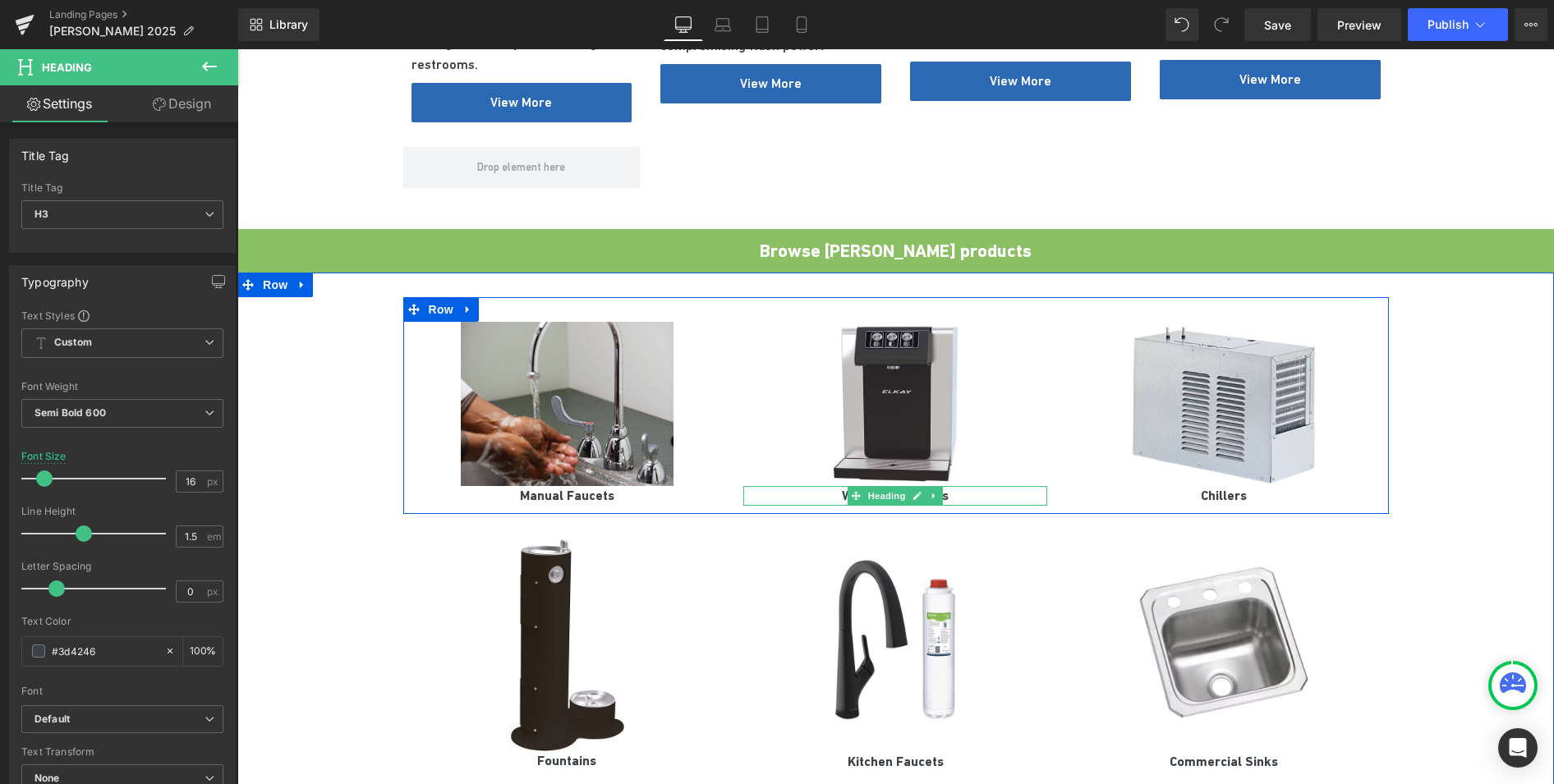
click at [945, 486] on h3 "Water Dispensers" at bounding box center [895, 495] width 304 height 20
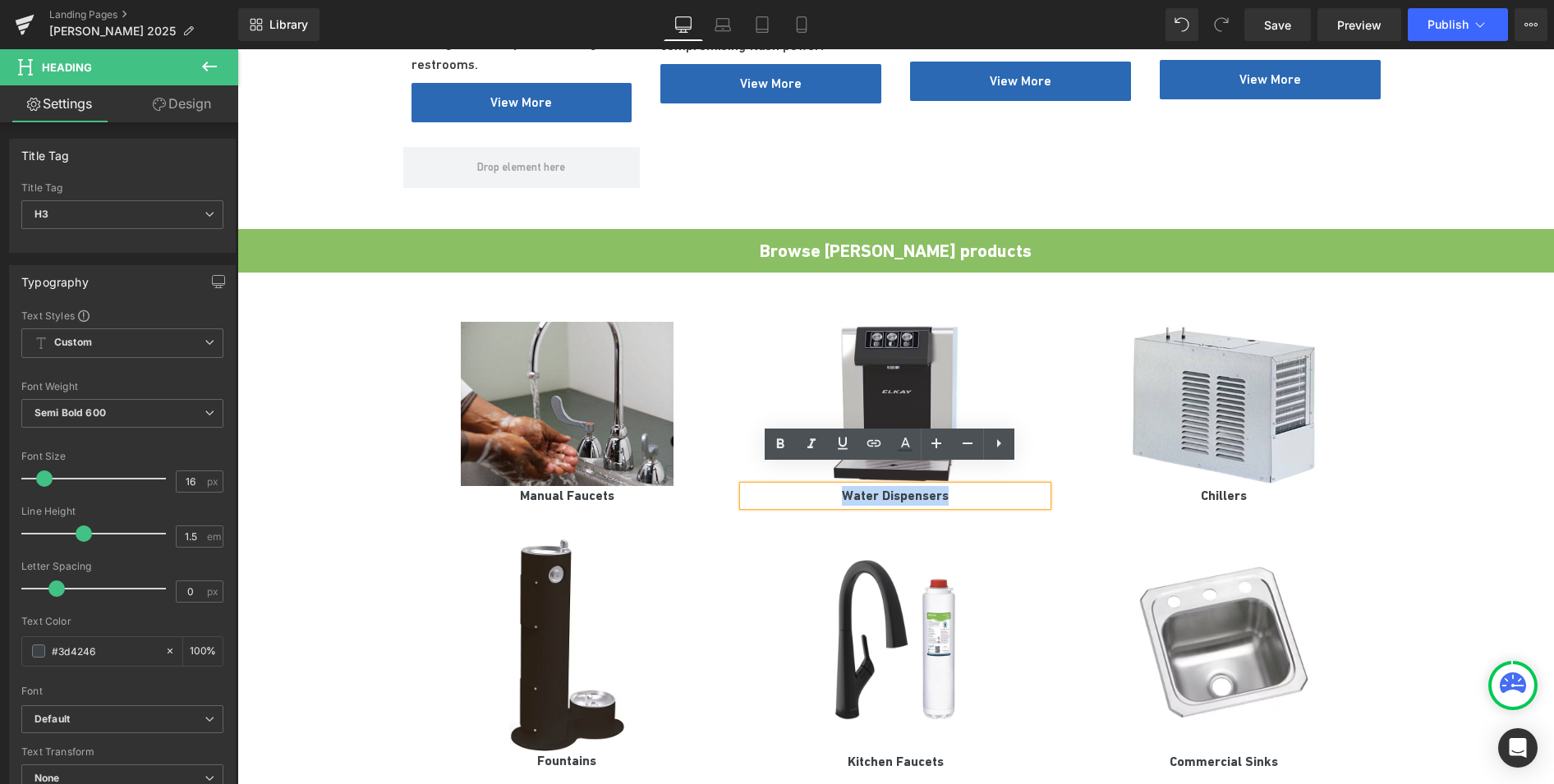
drag, startPoint x: 948, startPoint y: 475, endPoint x: 822, endPoint y: 476, distance: 126.0
click at [822, 486] on h3 "Water Dispensers" at bounding box center [895, 495] width 304 height 20
click at [1327, 486] on h3 "Chillers" at bounding box center [1223, 495] width 304 height 20
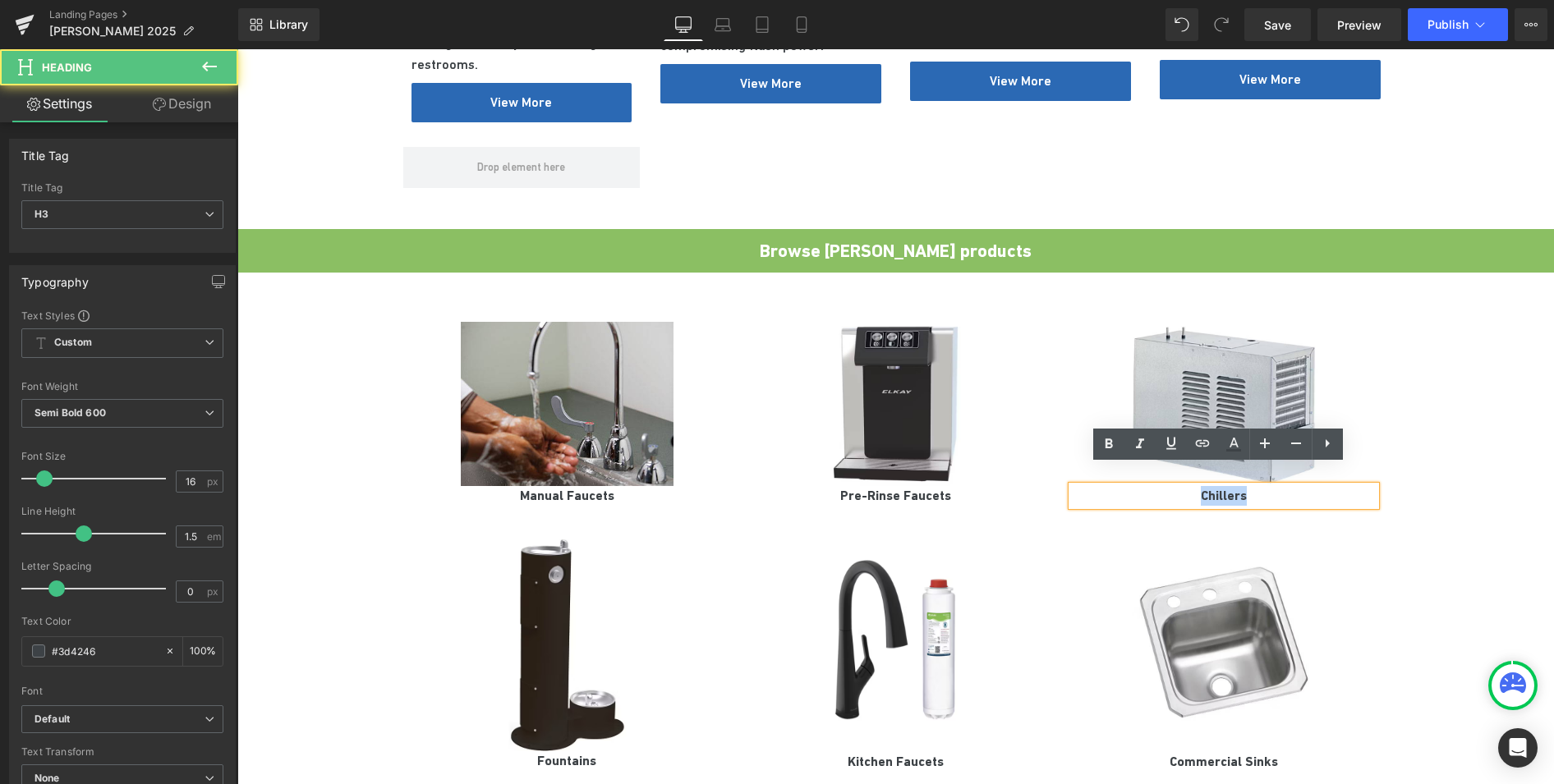
drag, startPoint x: 1244, startPoint y: 476, endPoint x: 1197, endPoint y: 476, distance: 47.0
click at [1197, 486] on h3 "Chillers" at bounding box center [1223, 495] width 304 height 20
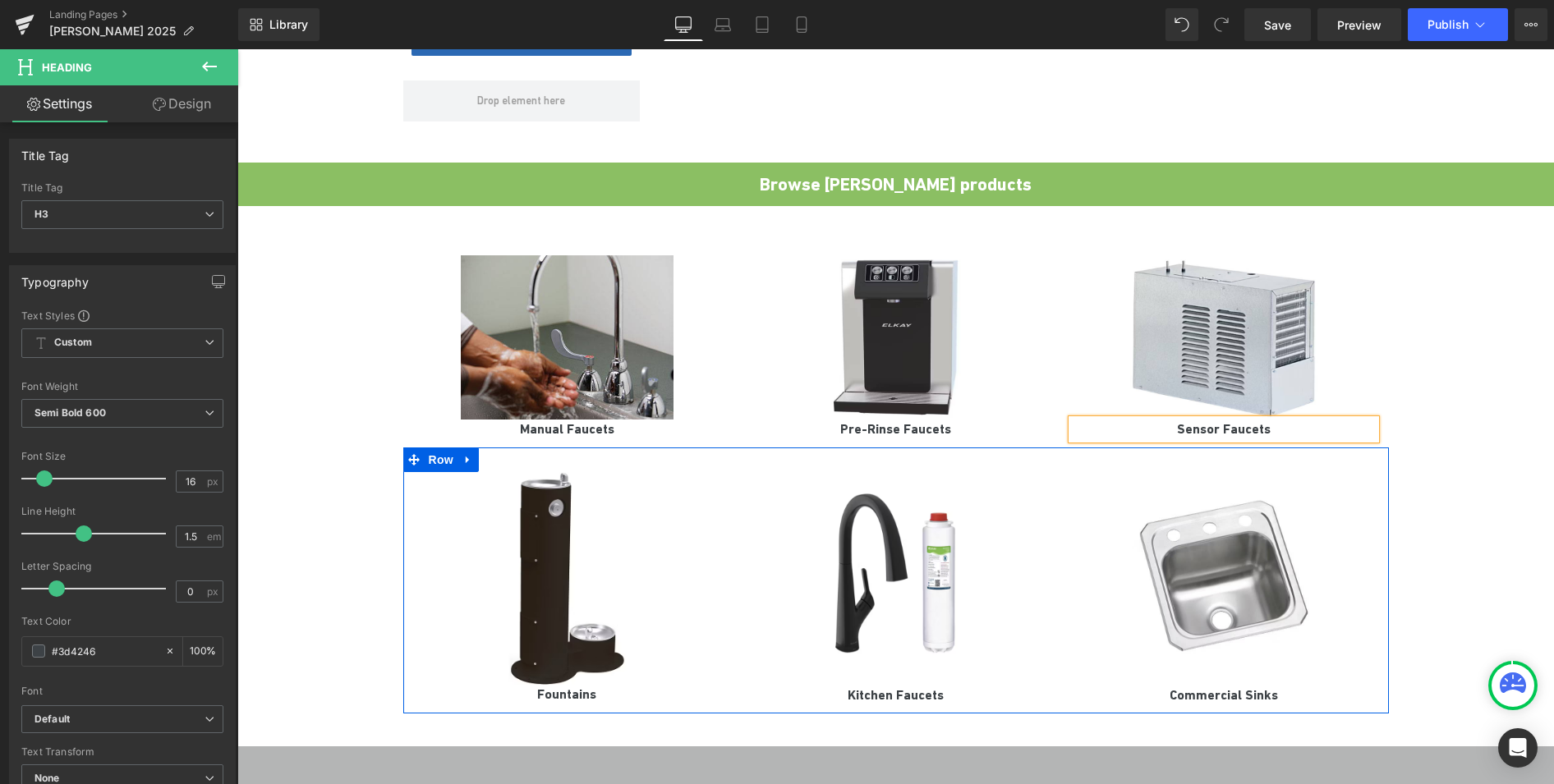
scroll to position [1312, 0]
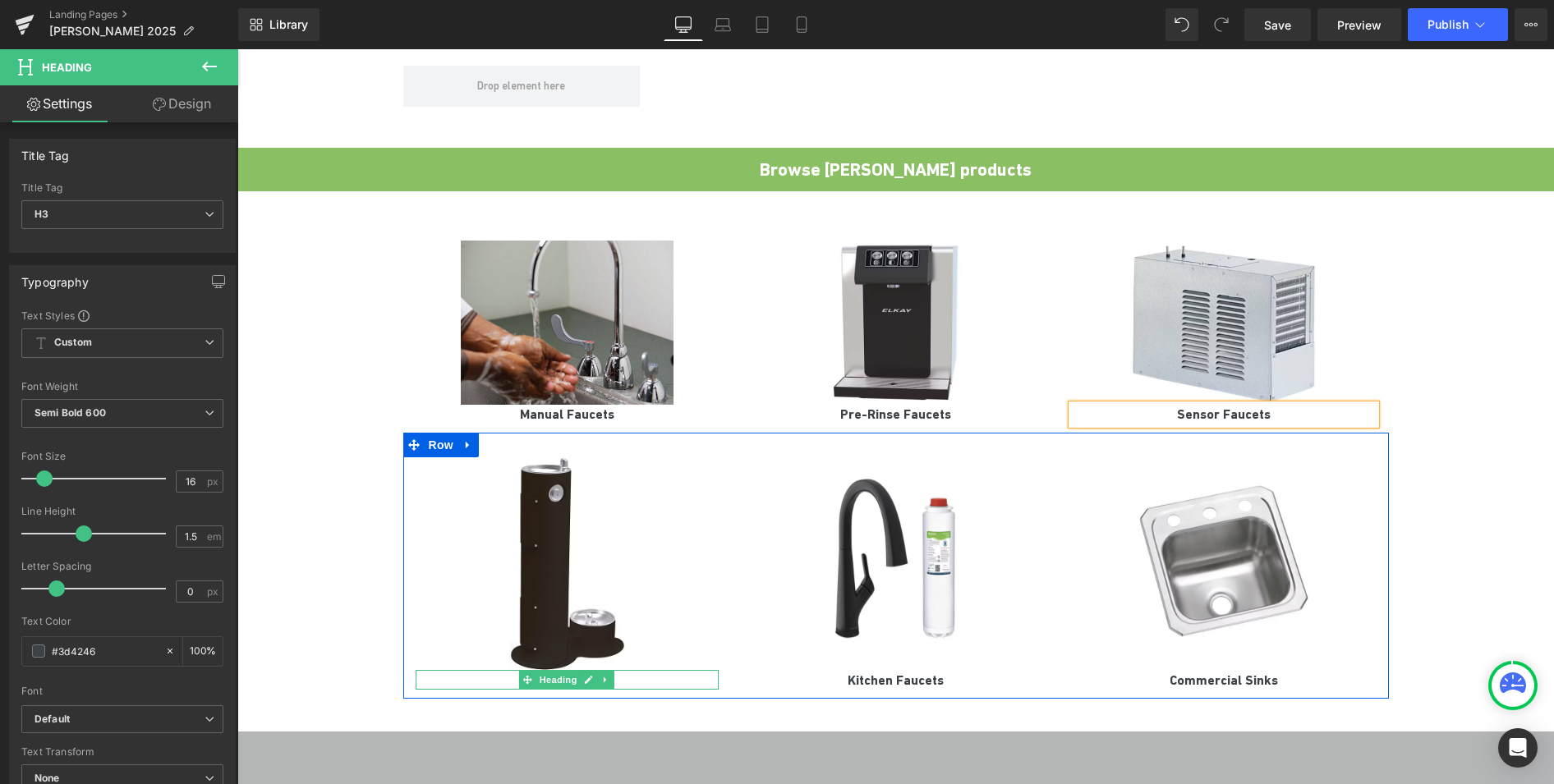
click at [627, 670] on h3 "Fountains" at bounding box center [567, 679] width 304 height 20
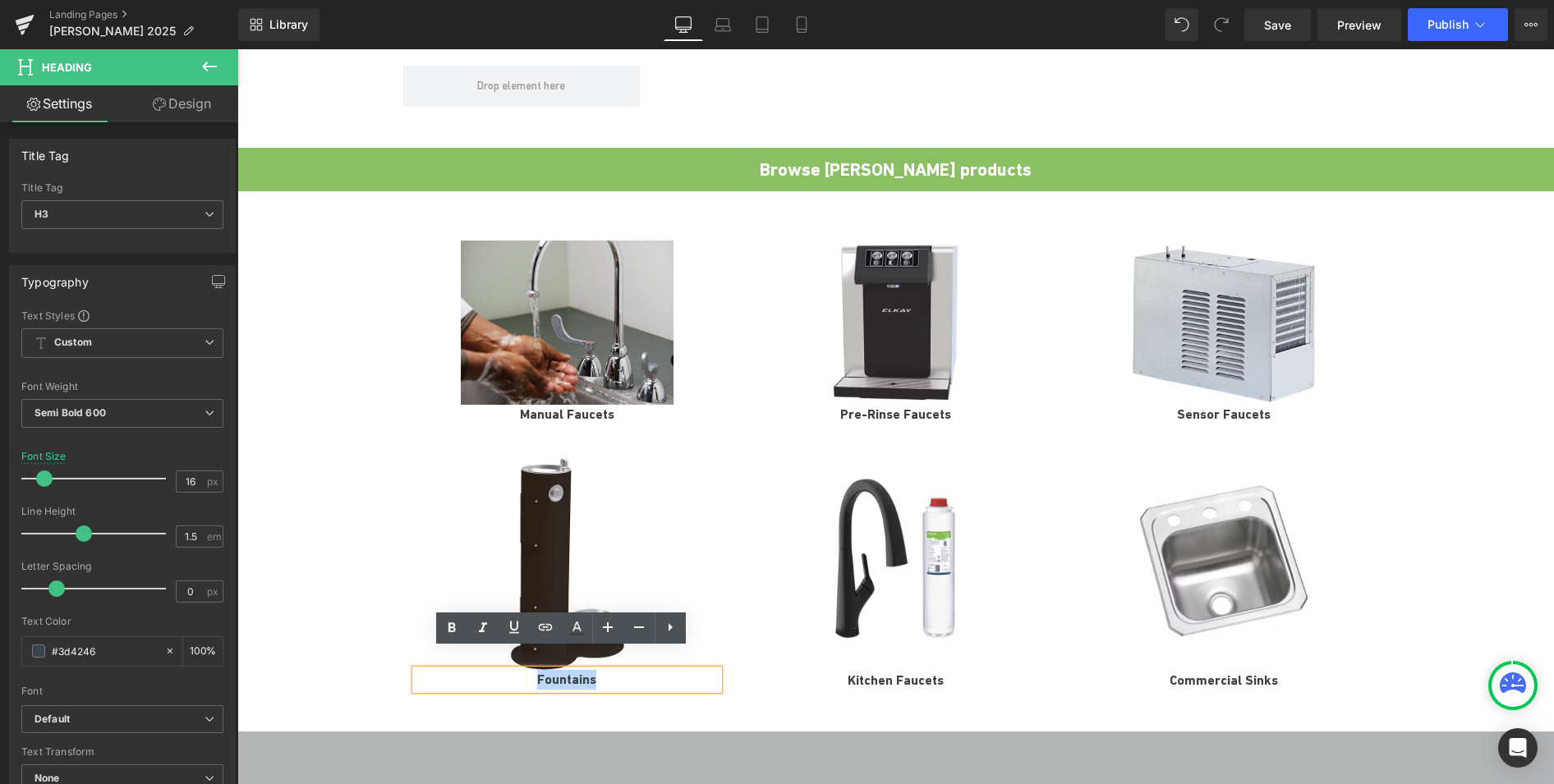
drag, startPoint x: 616, startPoint y: 660, endPoint x: 531, endPoint y: 661, distance: 85.0
click at [531, 670] on h3 "Fountains" at bounding box center [567, 679] width 304 height 20
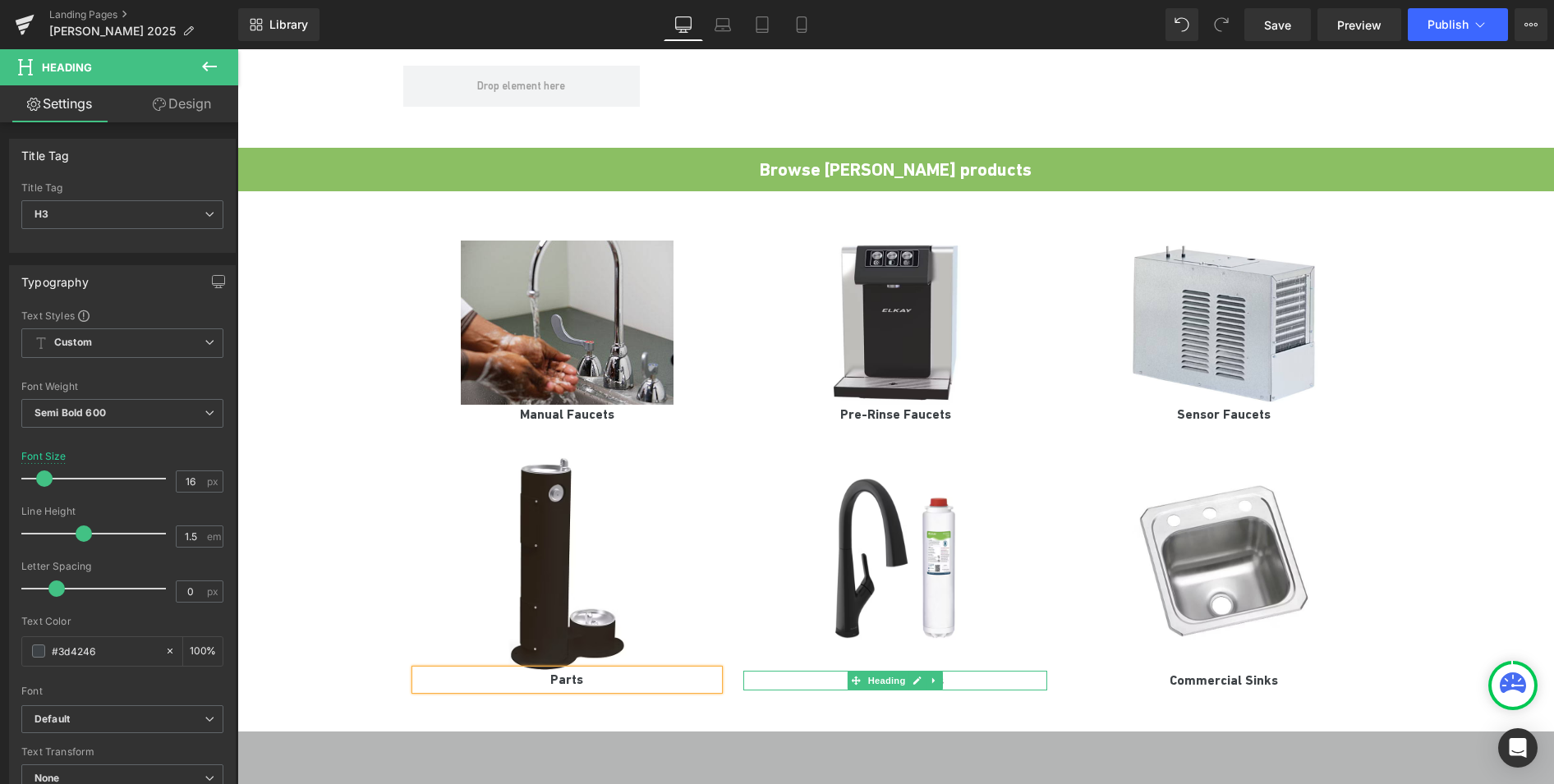
click at [976, 671] on h3 "Kitchen Faucets" at bounding box center [895, 680] width 304 height 20
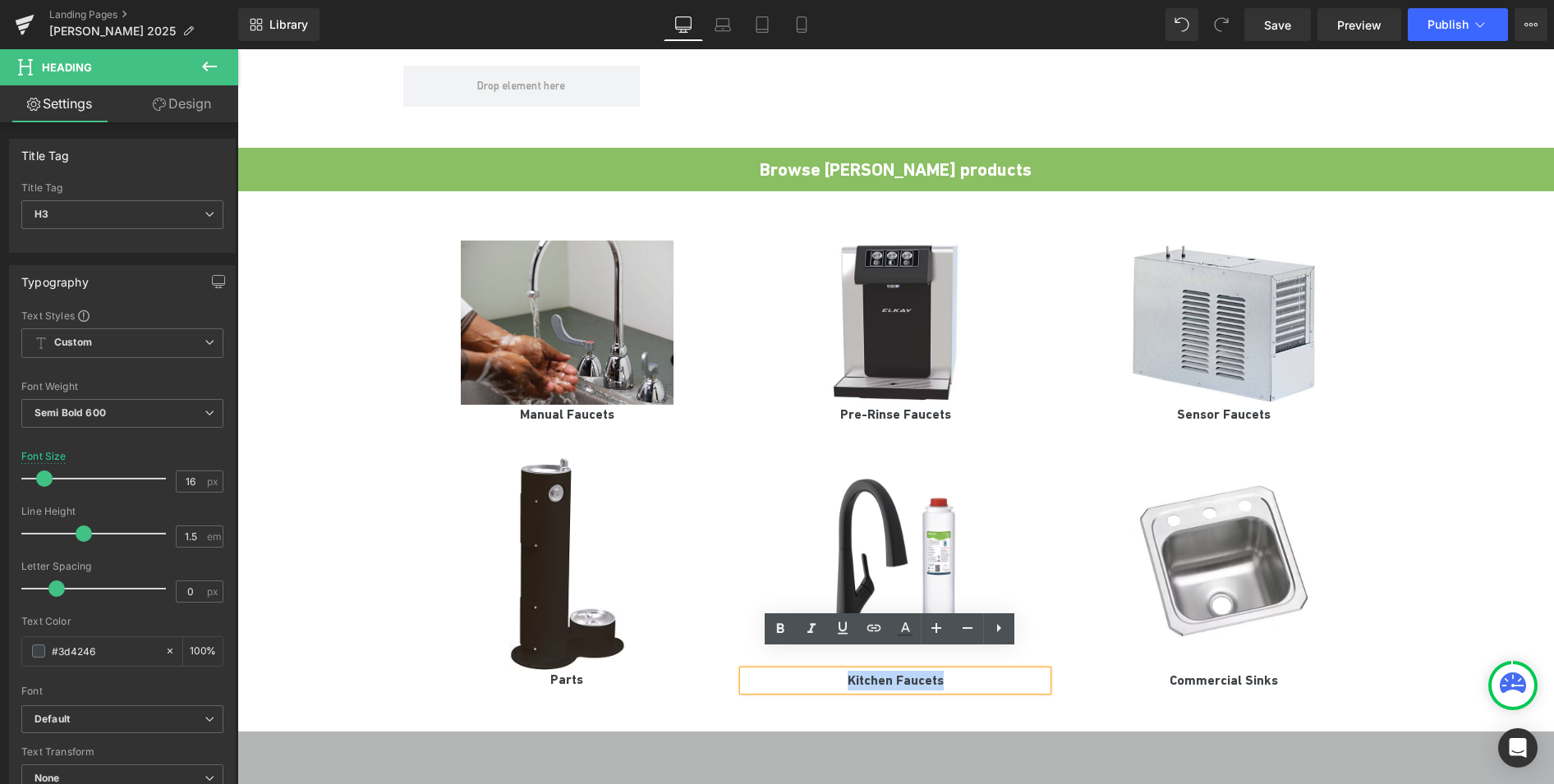
drag, startPoint x: 948, startPoint y: 660, endPoint x: 843, endPoint y: 663, distance: 105.0
click at [843, 671] on h3 "Kitchen Faucets" at bounding box center [895, 680] width 304 height 20
click at [237, 49] on div at bounding box center [237, 49] width 0 height 0
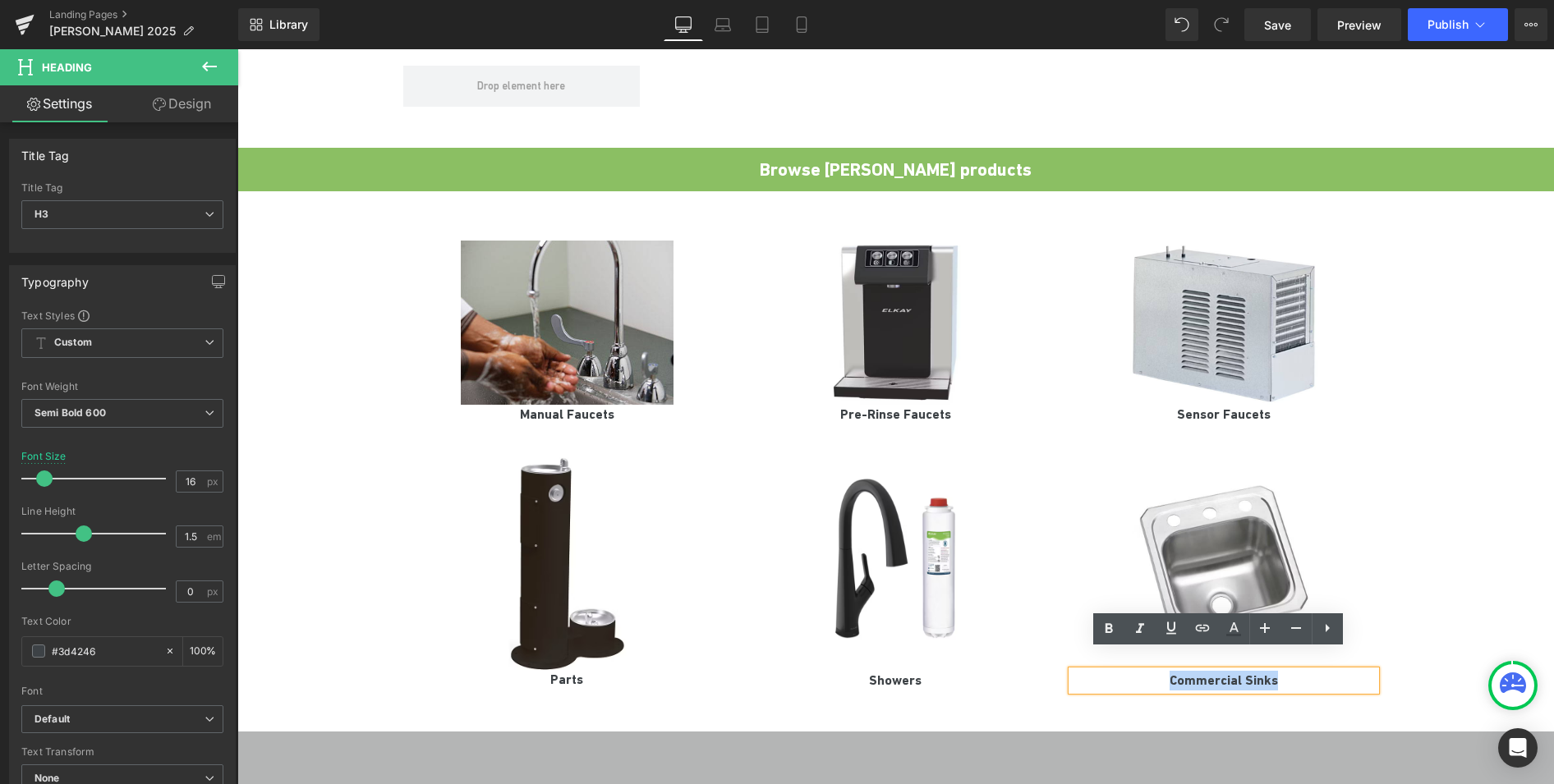
drag, startPoint x: 1215, startPoint y: 658, endPoint x: 1167, endPoint y: 658, distance: 48.0
click at [1167, 671] on h3 "Commercial Sinks" at bounding box center [1223, 680] width 304 height 20
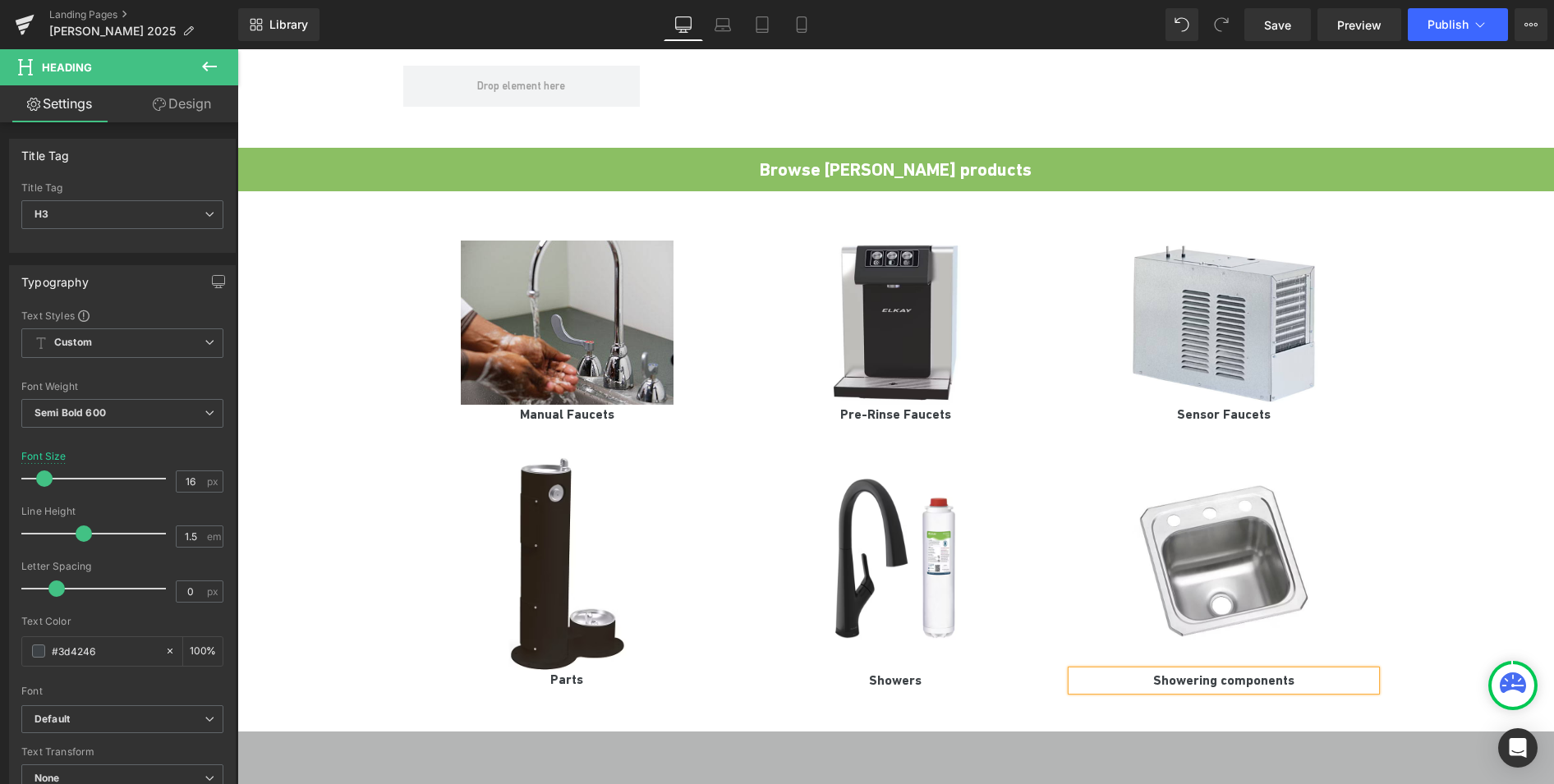
click at [1222, 671] on h3 "Showering components" at bounding box center [1223, 680] width 304 height 20
click at [1447, 454] on div "Image Manual Faucets Heading Image Pre-Rinse Faucets Heading Image Sensor Fauce…" at bounding box center [895, 457] width 1317 height 482
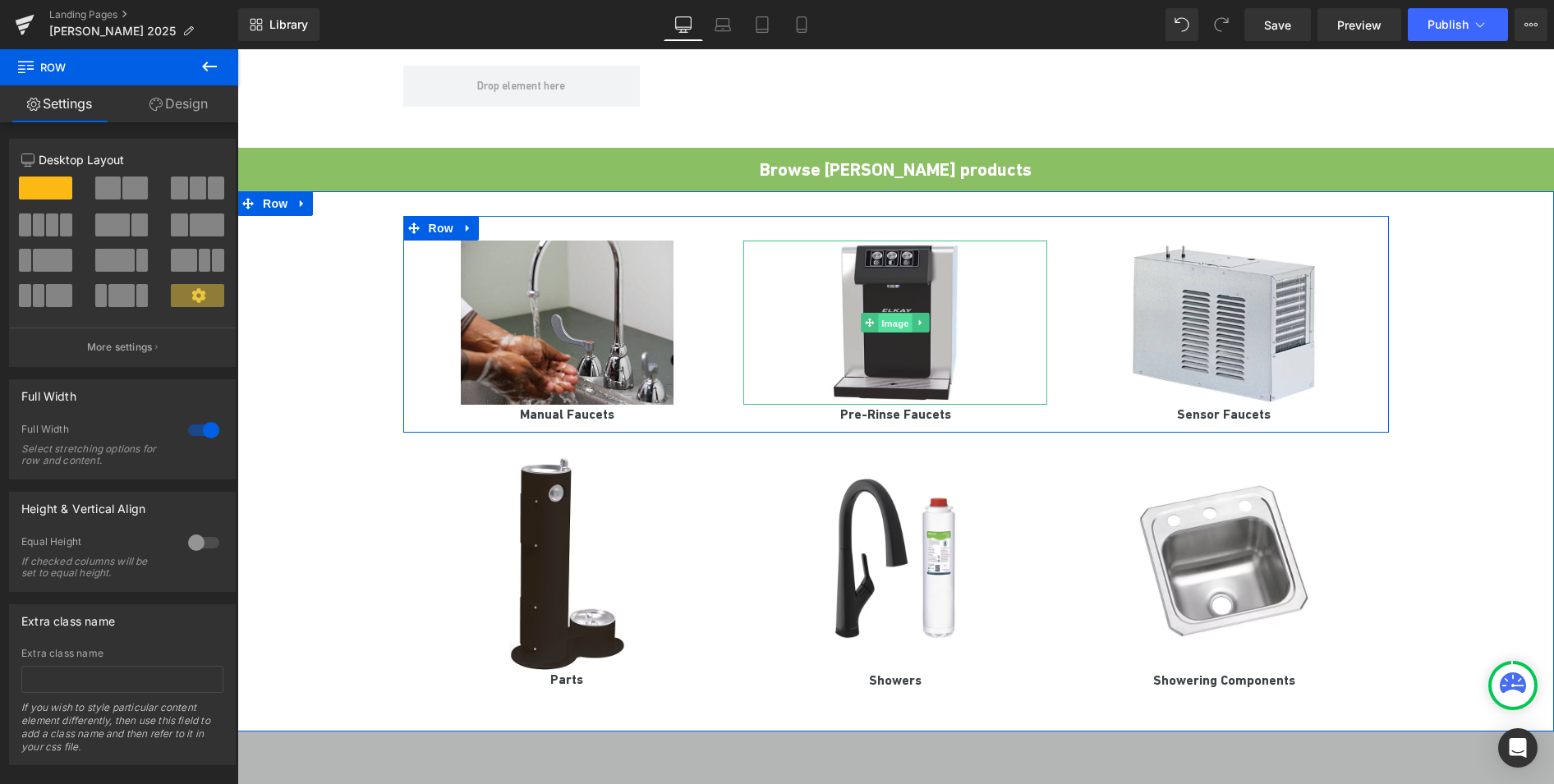
click at [892, 314] on span "Image" at bounding box center [896, 324] width 35 height 20
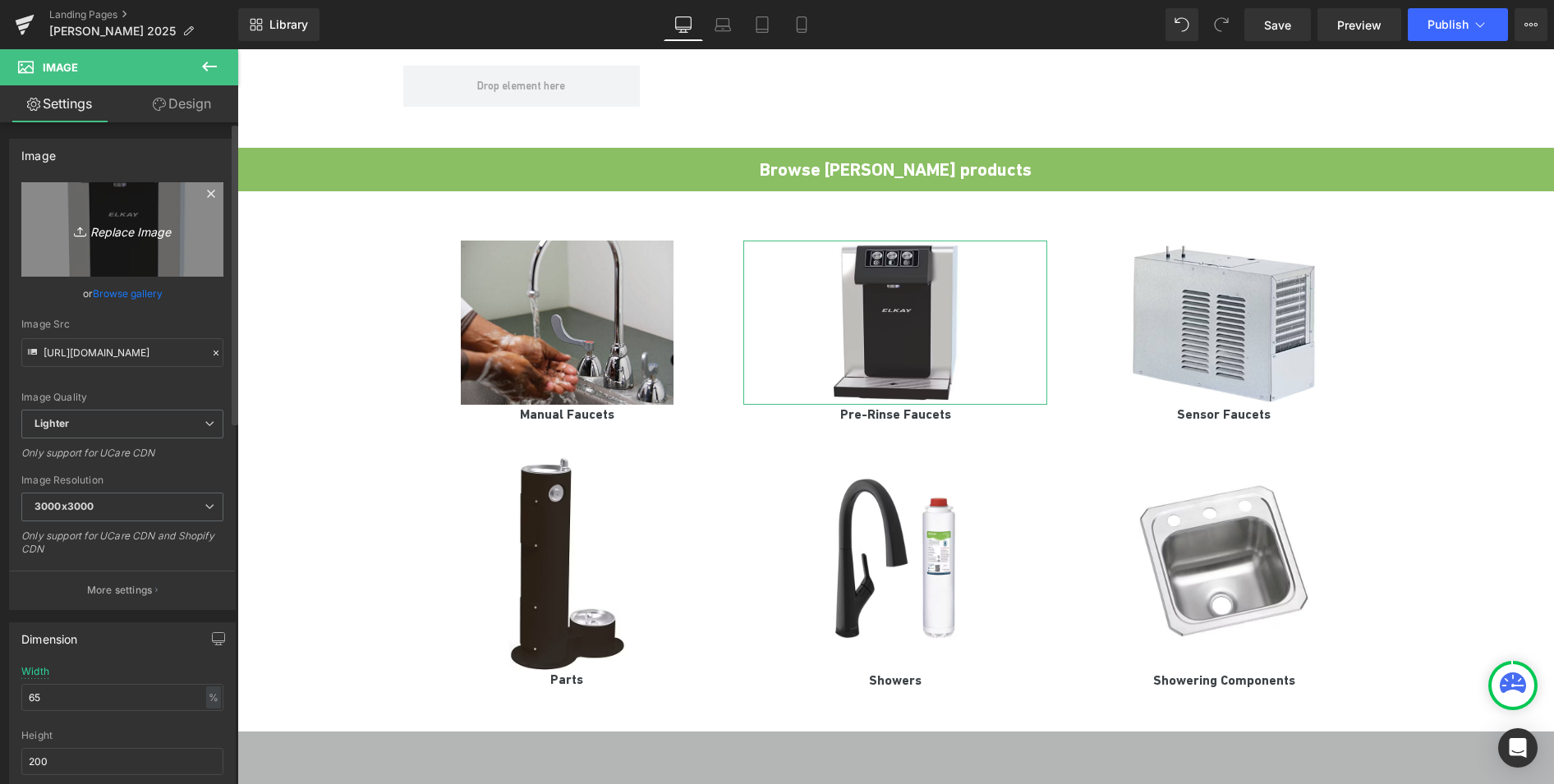
click at [140, 235] on icon "Replace Image" at bounding box center [122, 229] width 132 height 21
type input "C:\fakepath\509-GVBL12XKCAB.jpg"
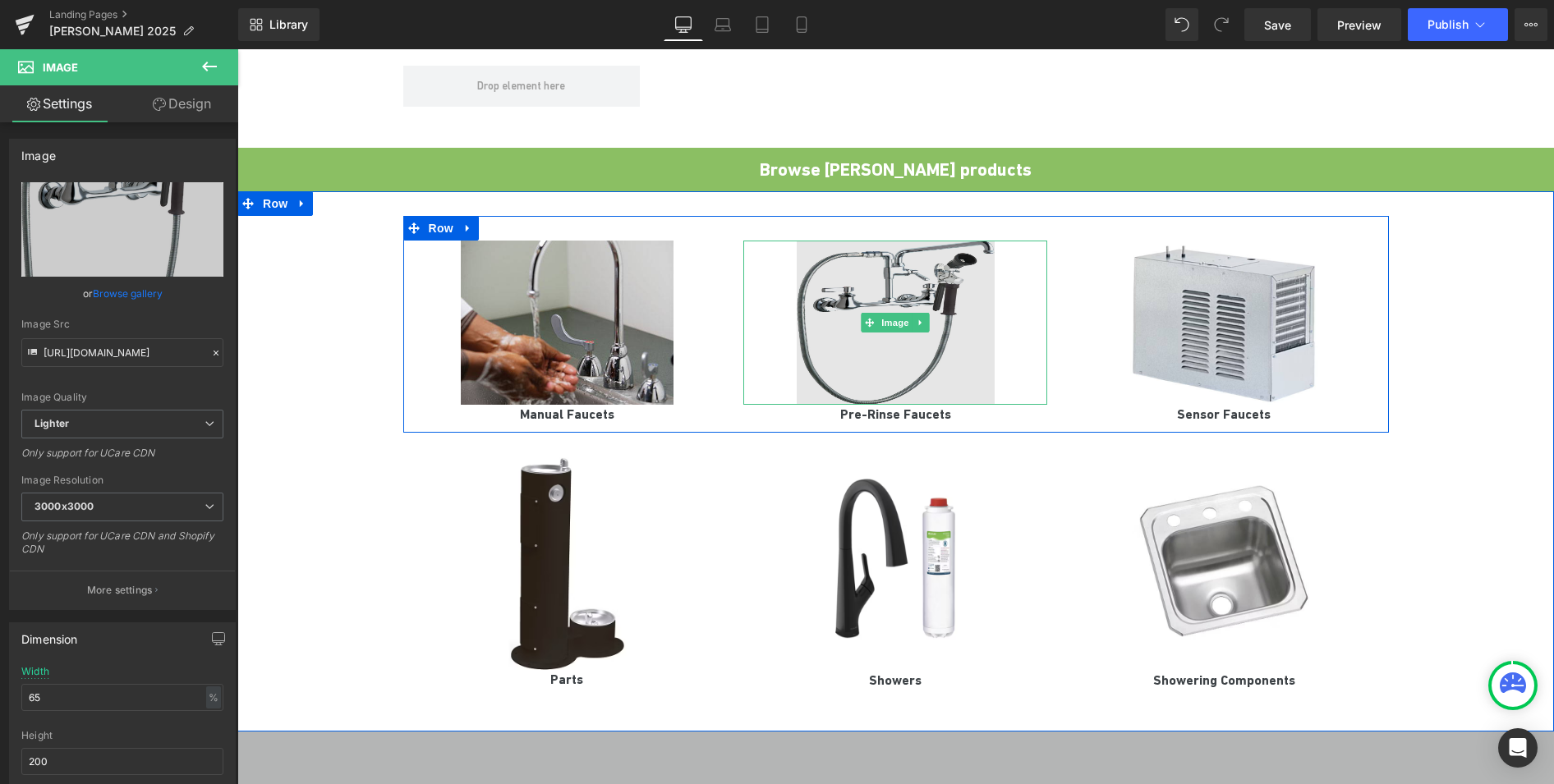
click at [909, 329] on img at bounding box center [895, 323] width 197 height 164
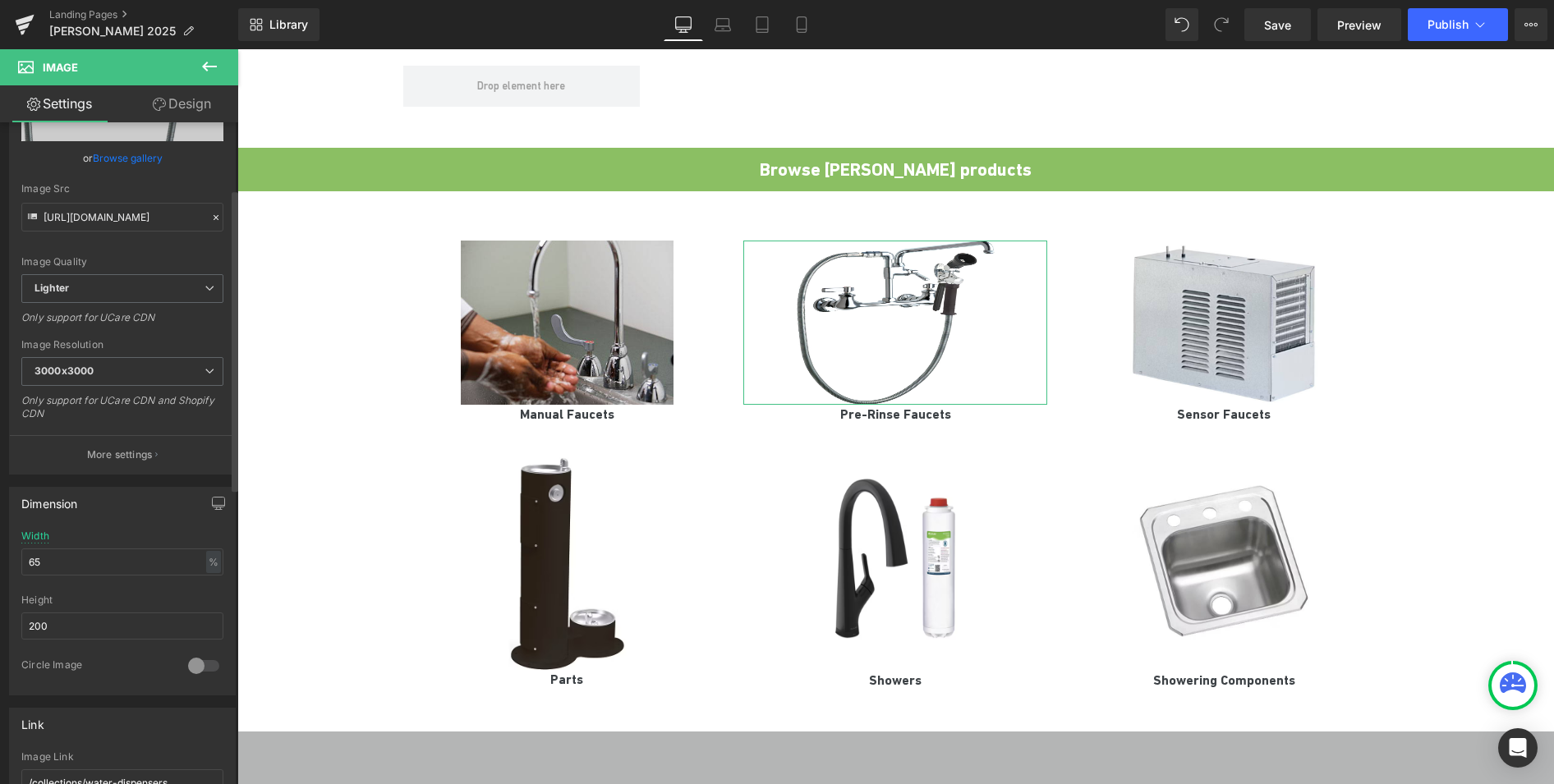
scroll to position [147, 0]
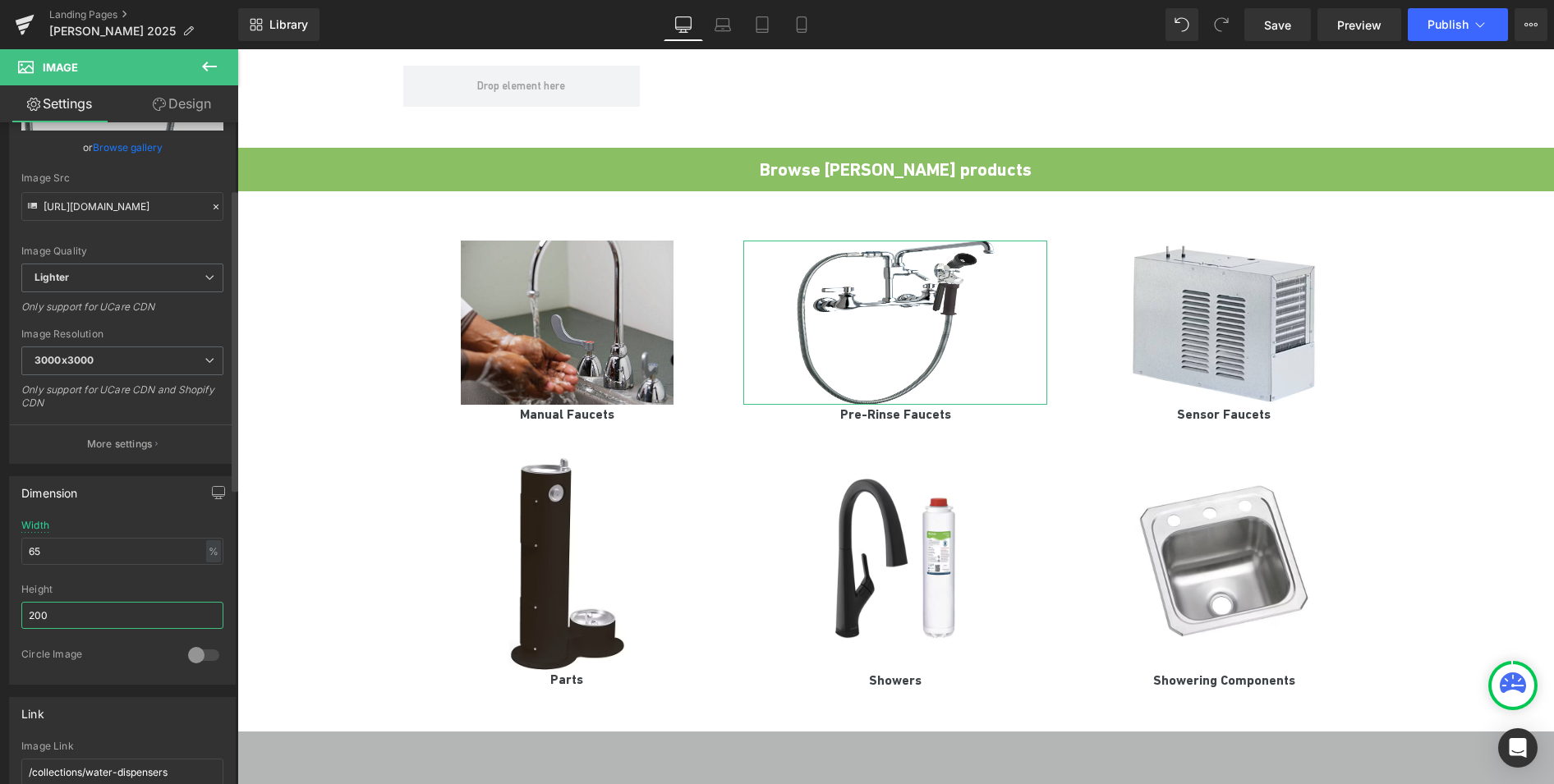
drag, startPoint x: 70, startPoint y: 621, endPoint x: 30, endPoint y: 613, distance: 40.8
click at [30, 613] on input "200" at bounding box center [122, 615] width 202 height 27
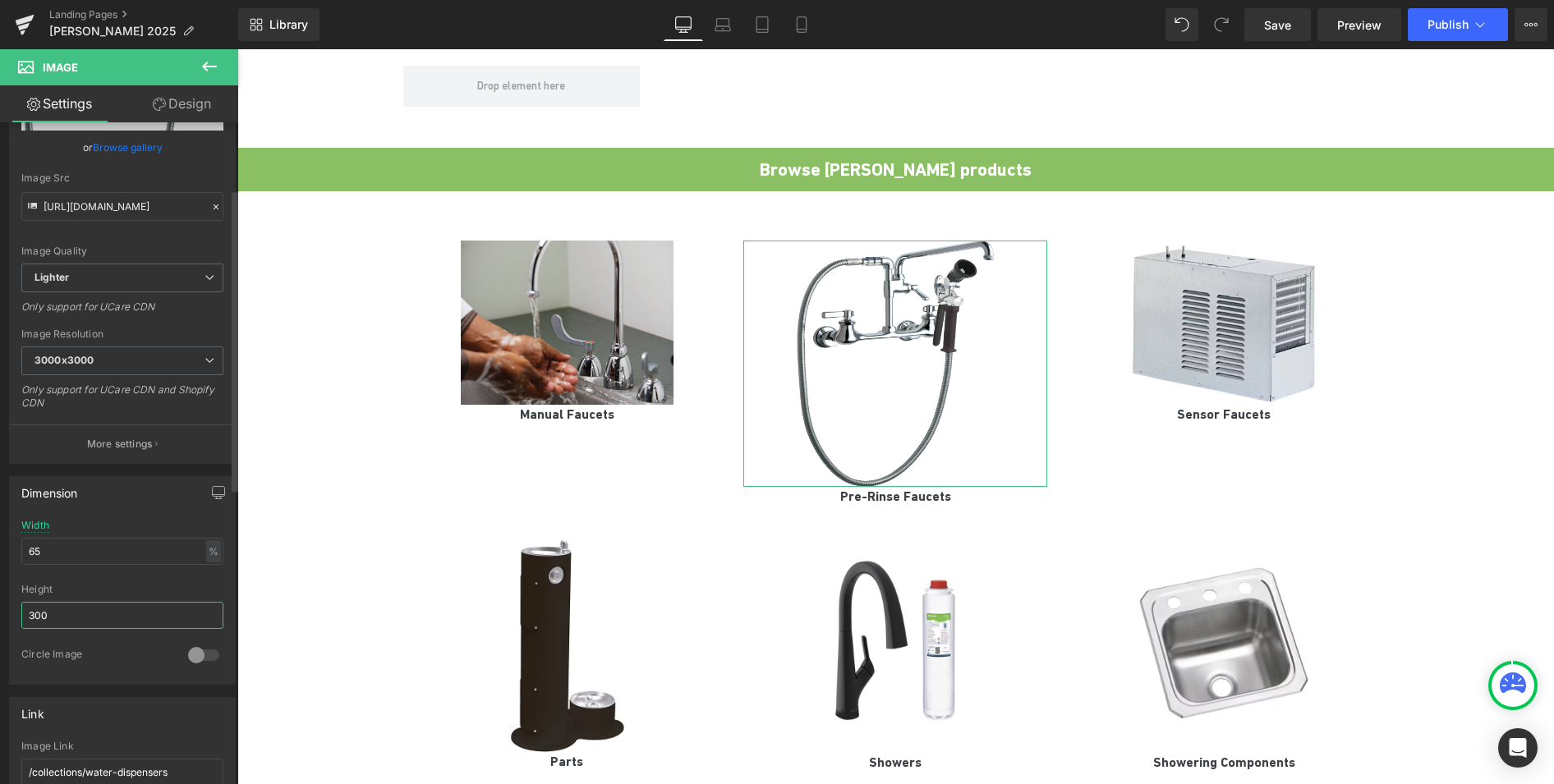
click at [65, 617] on input "300" at bounding box center [122, 615] width 202 height 27
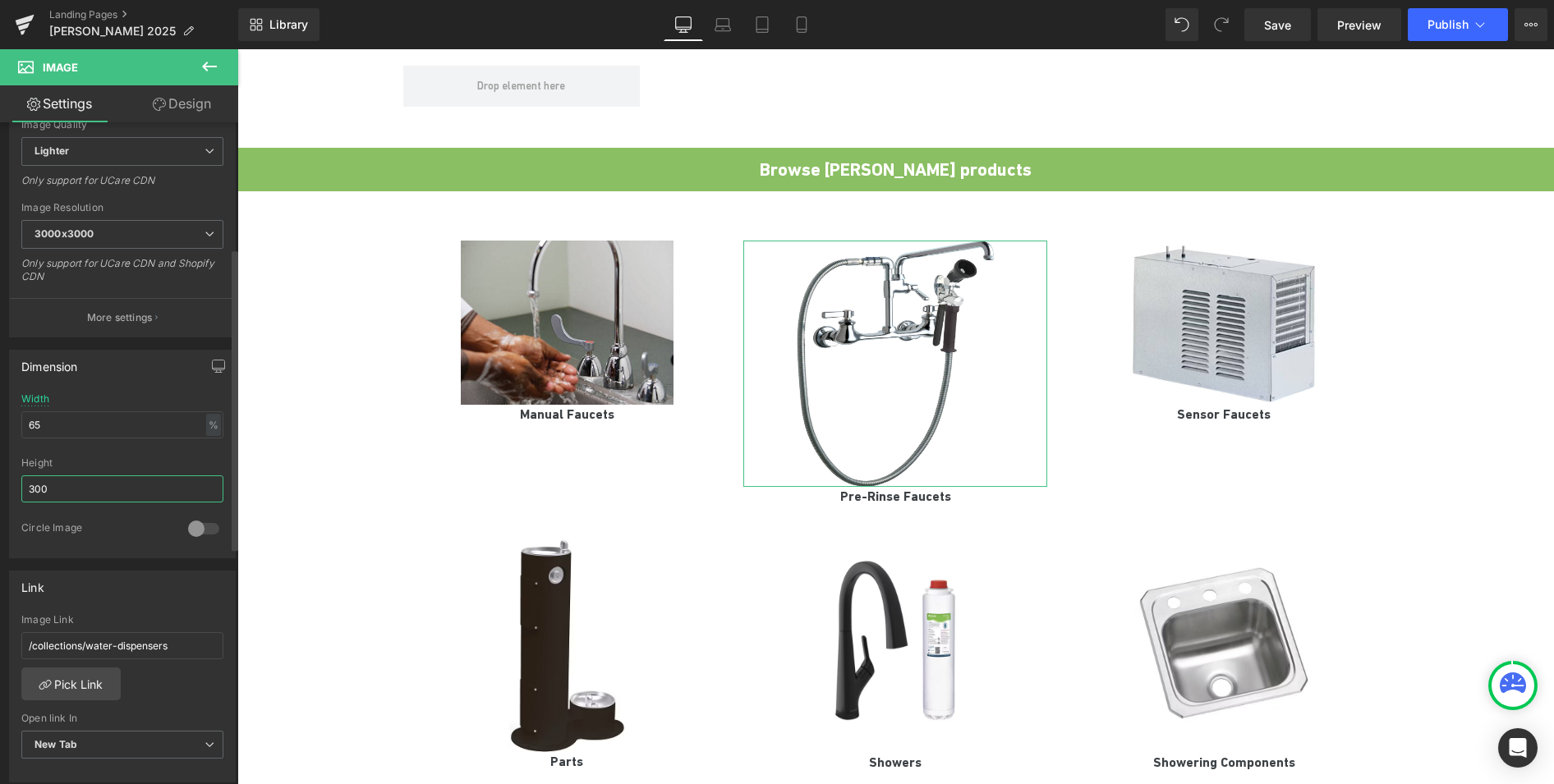
scroll to position [276, 0]
type input "300"
click at [93, 675] on link "Pick Link" at bounding box center [71, 681] width 99 height 33
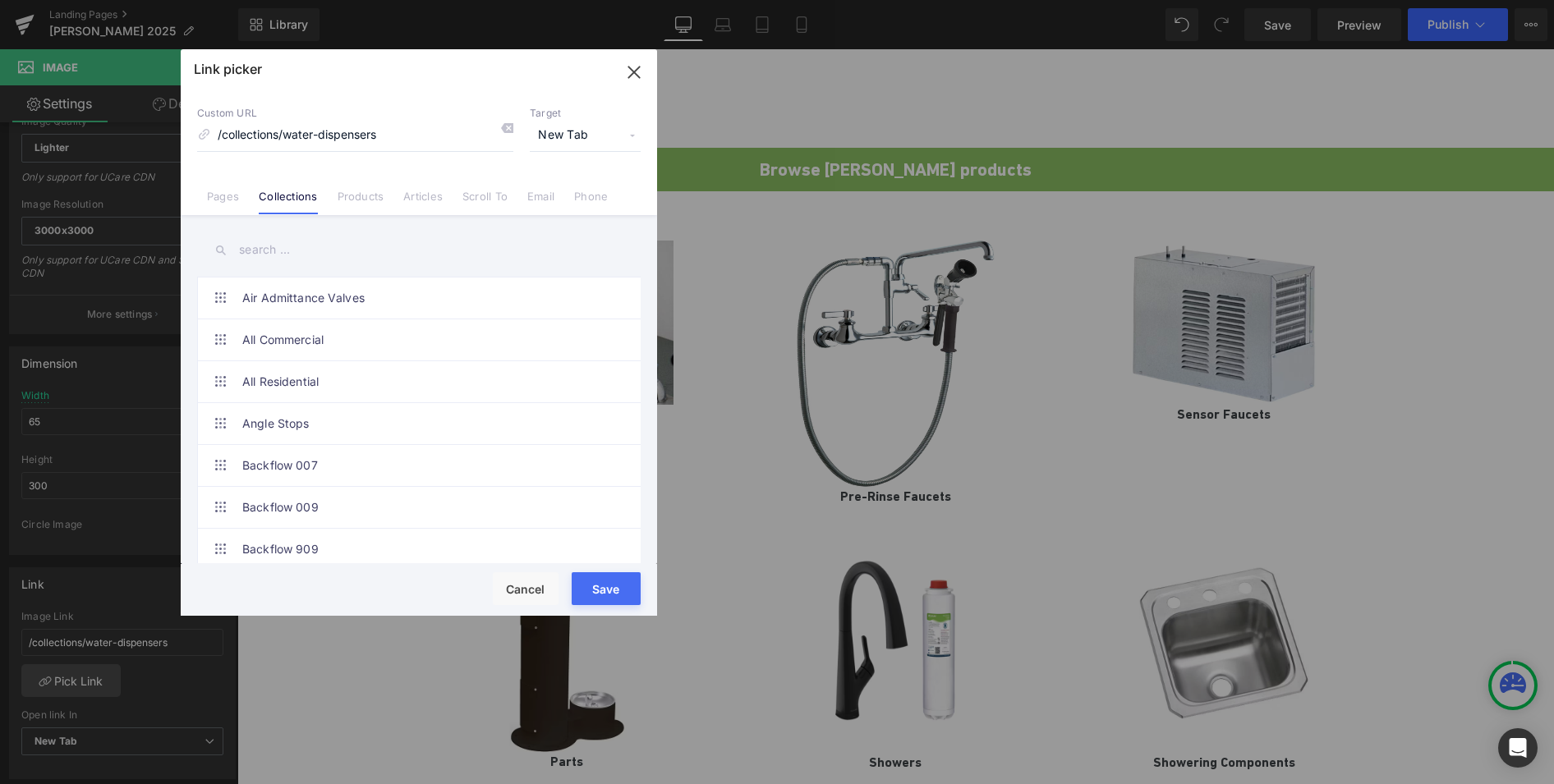
click at [276, 257] on input "text" at bounding box center [419, 249] width 443 height 37
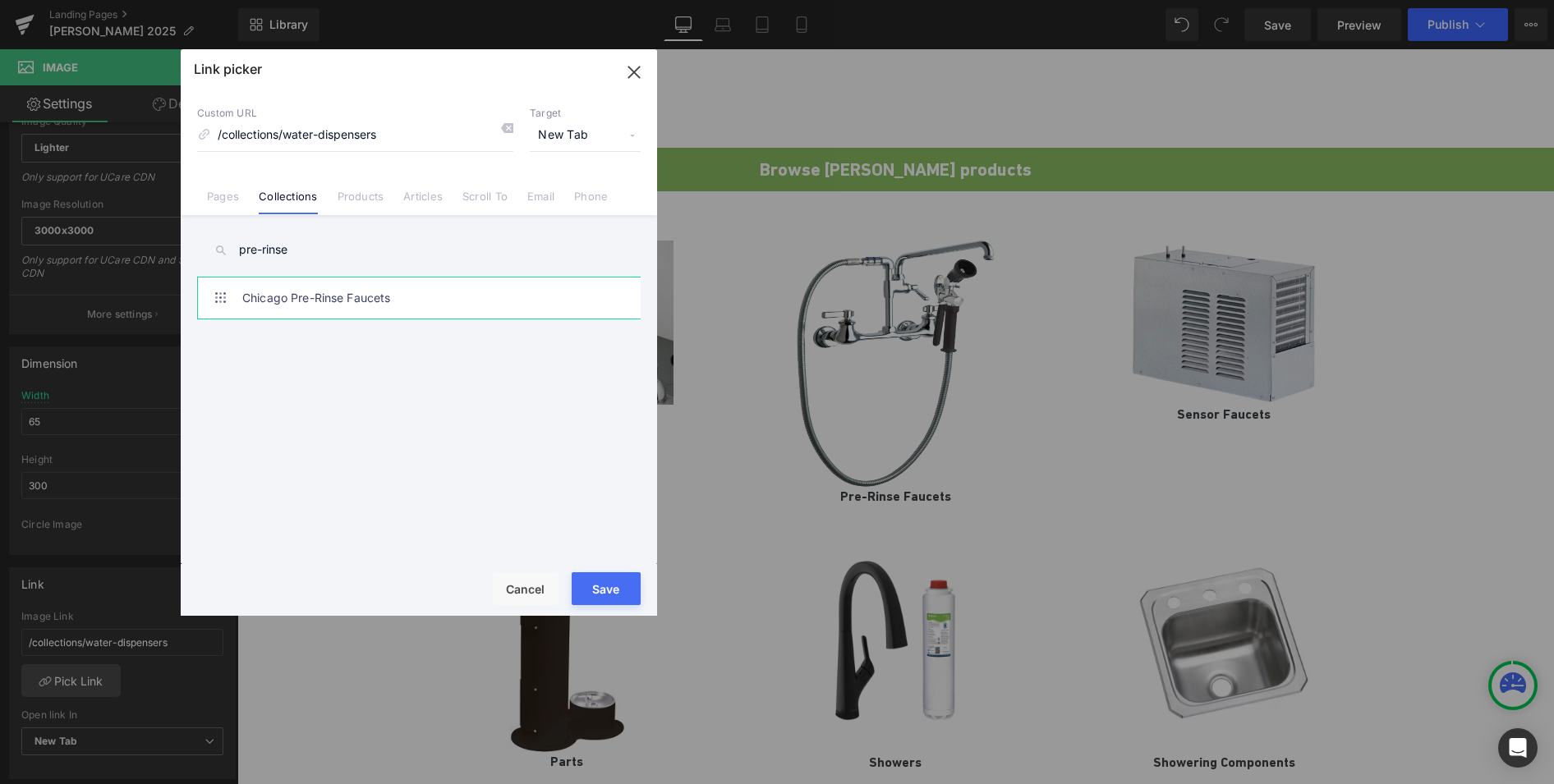
type input "pre-rinse"
click at [293, 283] on link "Chicago Pre-Rinse Faucets" at bounding box center [423, 297] width 361 height 41
click at [596, 581] on button "Save" at bounding box center [606, 589] width 69 height 33
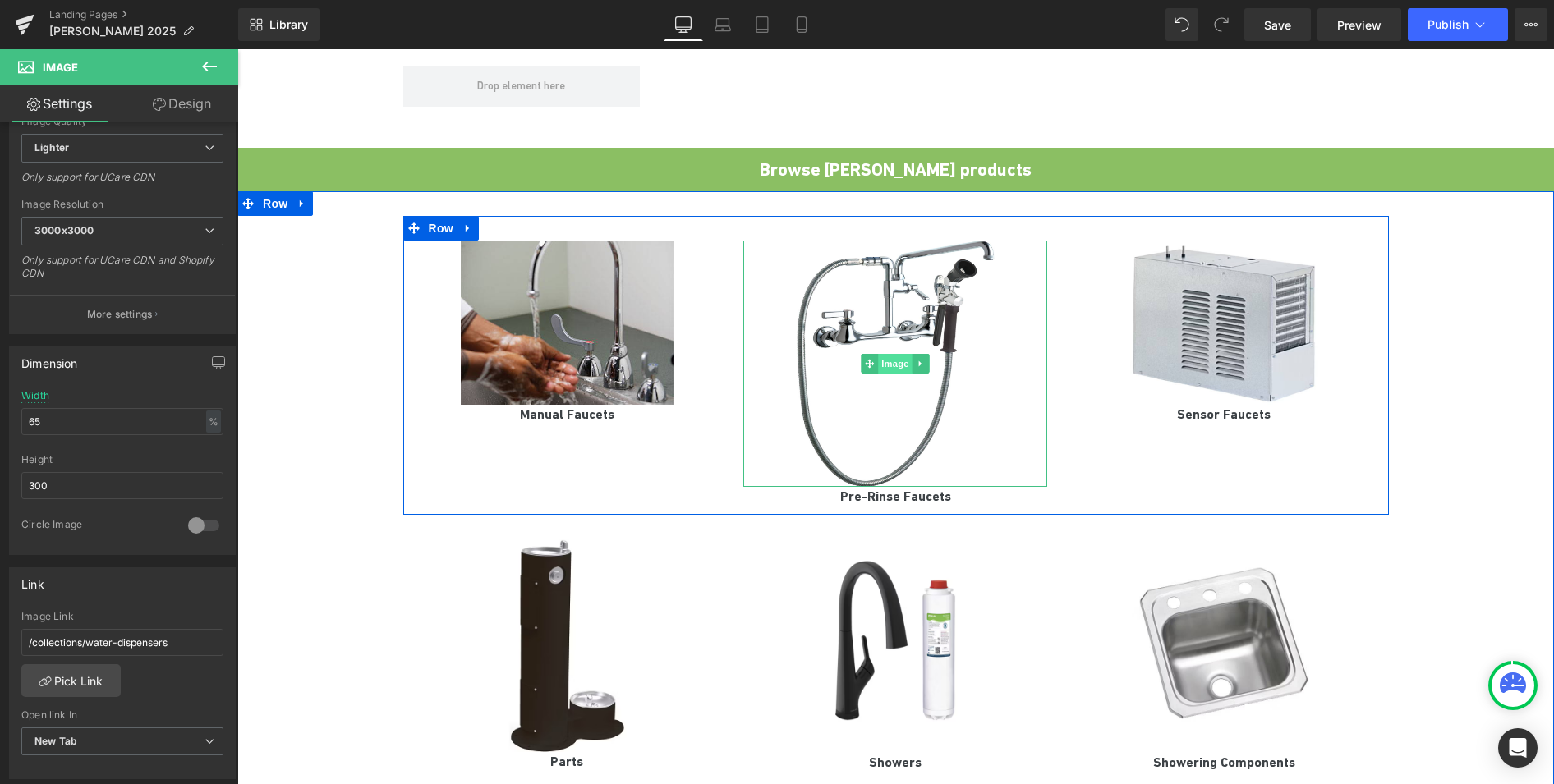
click at [879, 354] on span "Image" at bounding box center [896, 364] width 35 height 20
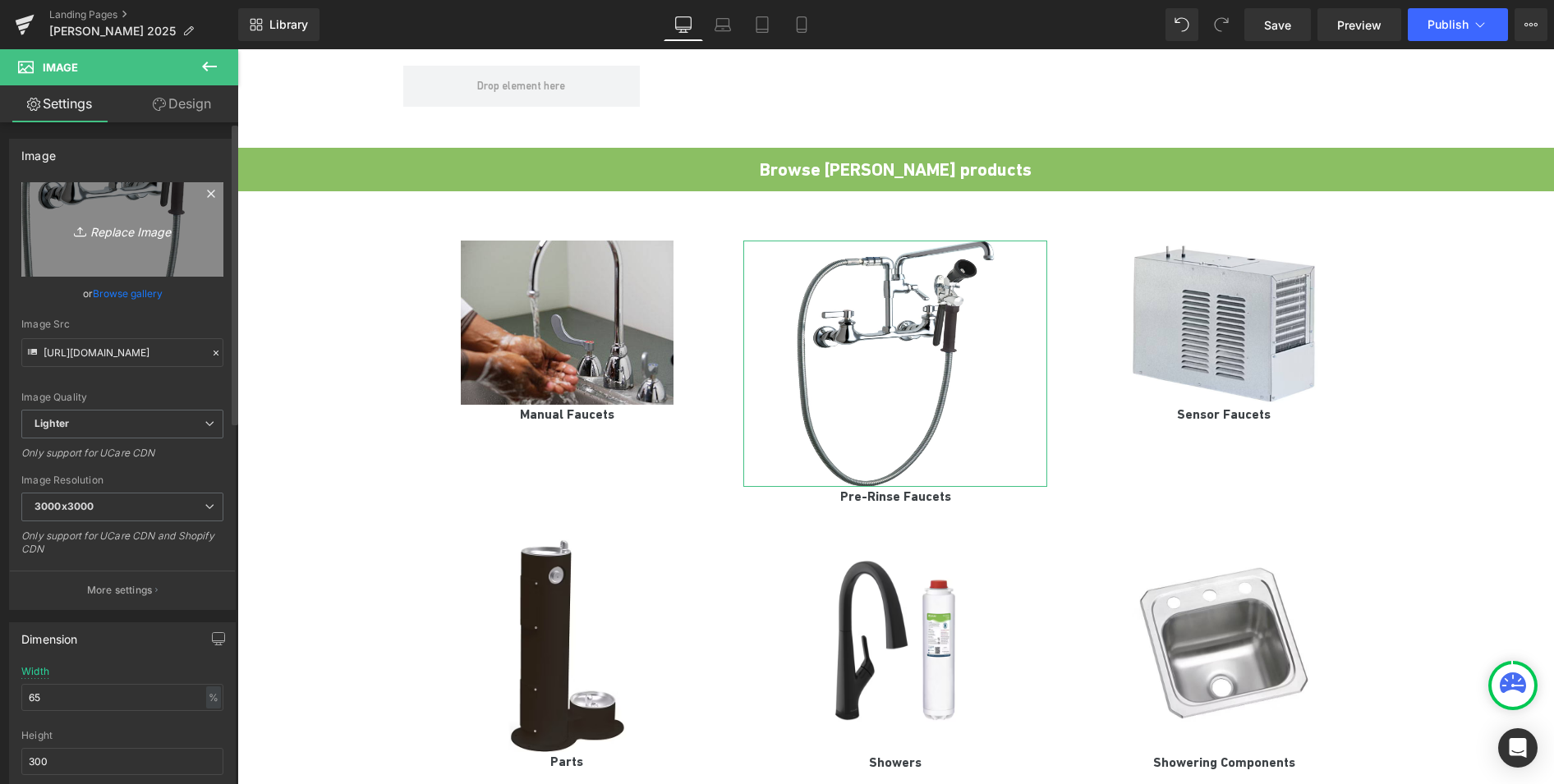
click at [119, 235] on icon "Replace Image" at bounding box center [122, 229] width 132 height 21
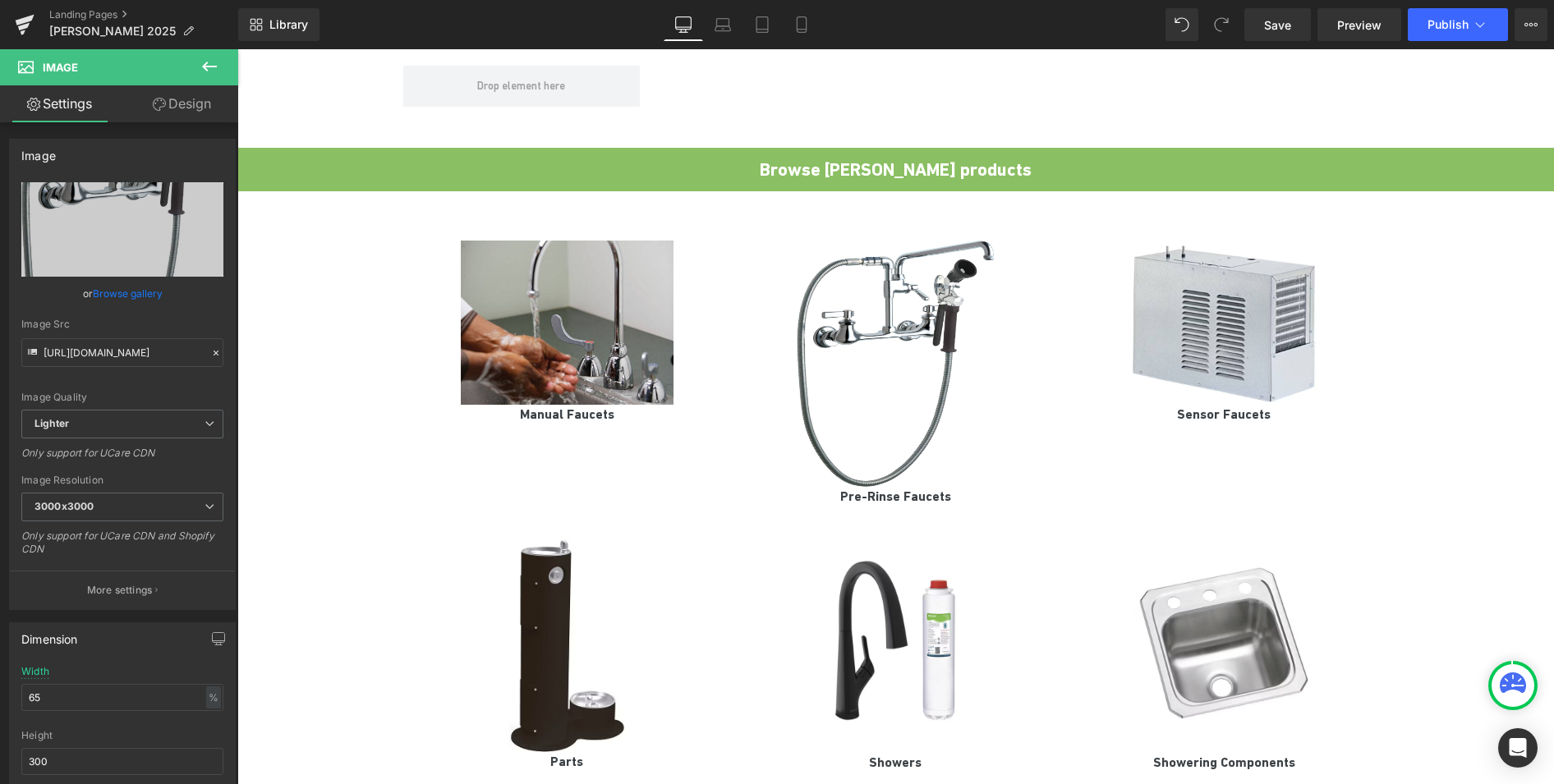
type input "C:\fakepath\_sites_default_files_components_509-SSVBL12XKCAB.jpg"
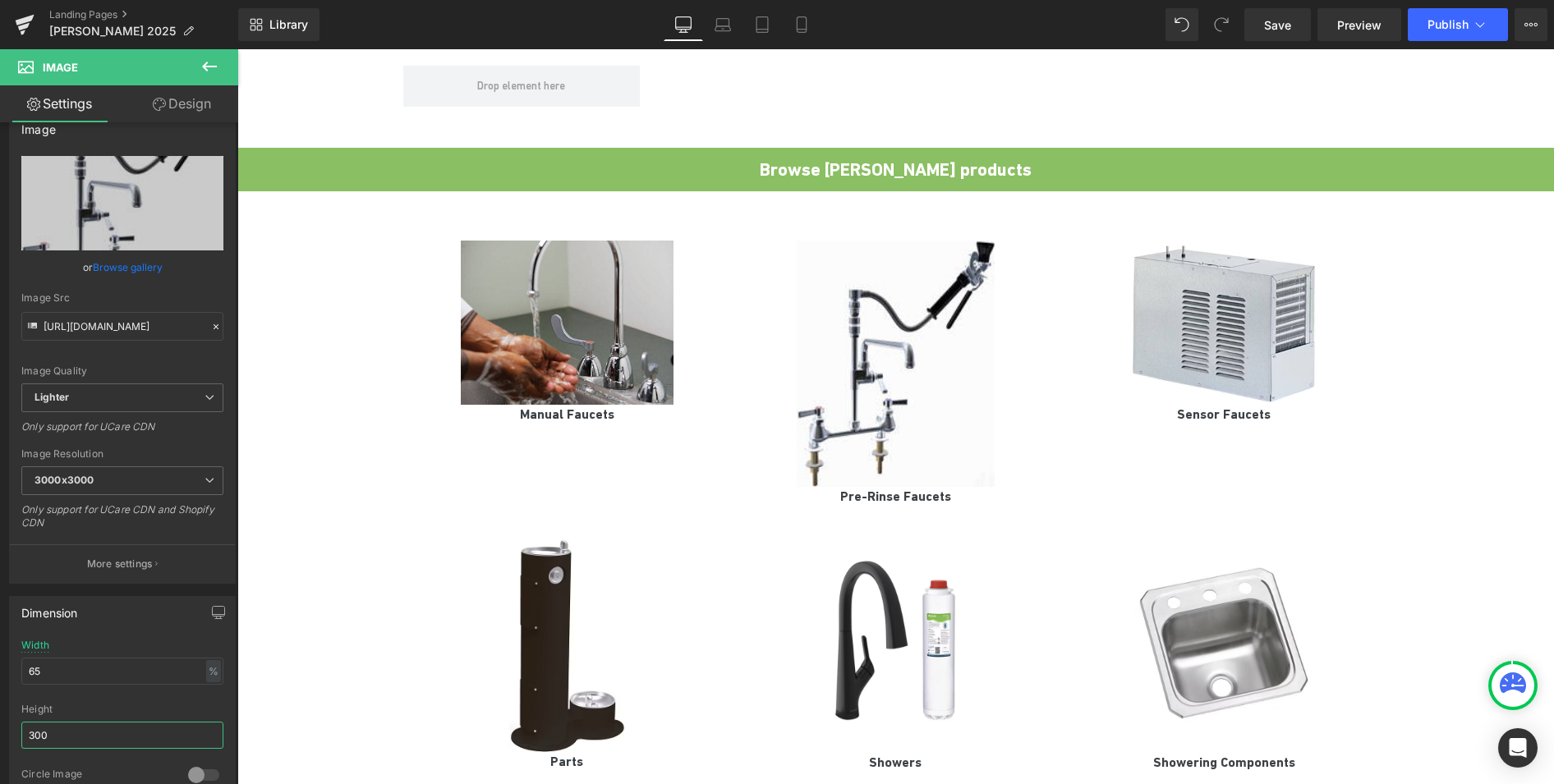
drag, startPoint x: 83, startPoint y: 764, endPoint x: -10, endPoint y: 763, distance: 93.0
click at [0, 763] on html "Image You are previewing how the will restyle your page. You can not edit Eleme…" at bounding box center [777, 392] width 1554 height 784
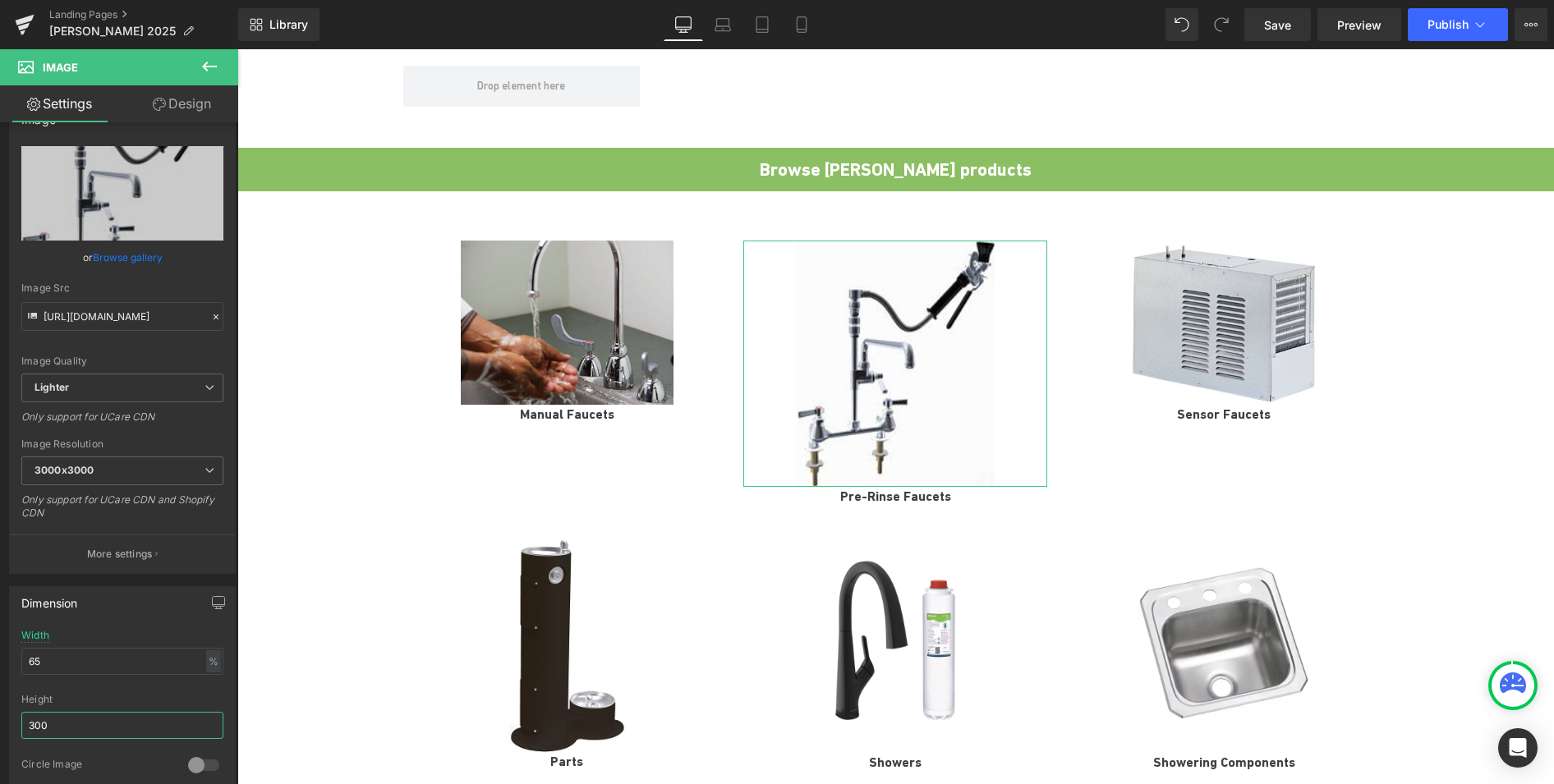
drag, startPoint x: 66, startPoint y: 719, endPoint x: -11, endPoint y: 720, distance: 77.0
click at [0, 720] on html "Image You are previewing how the will restyle your page. You can not edit Eleme…" at bounding box center [777, 392] width 1554 height 784
type input "220"
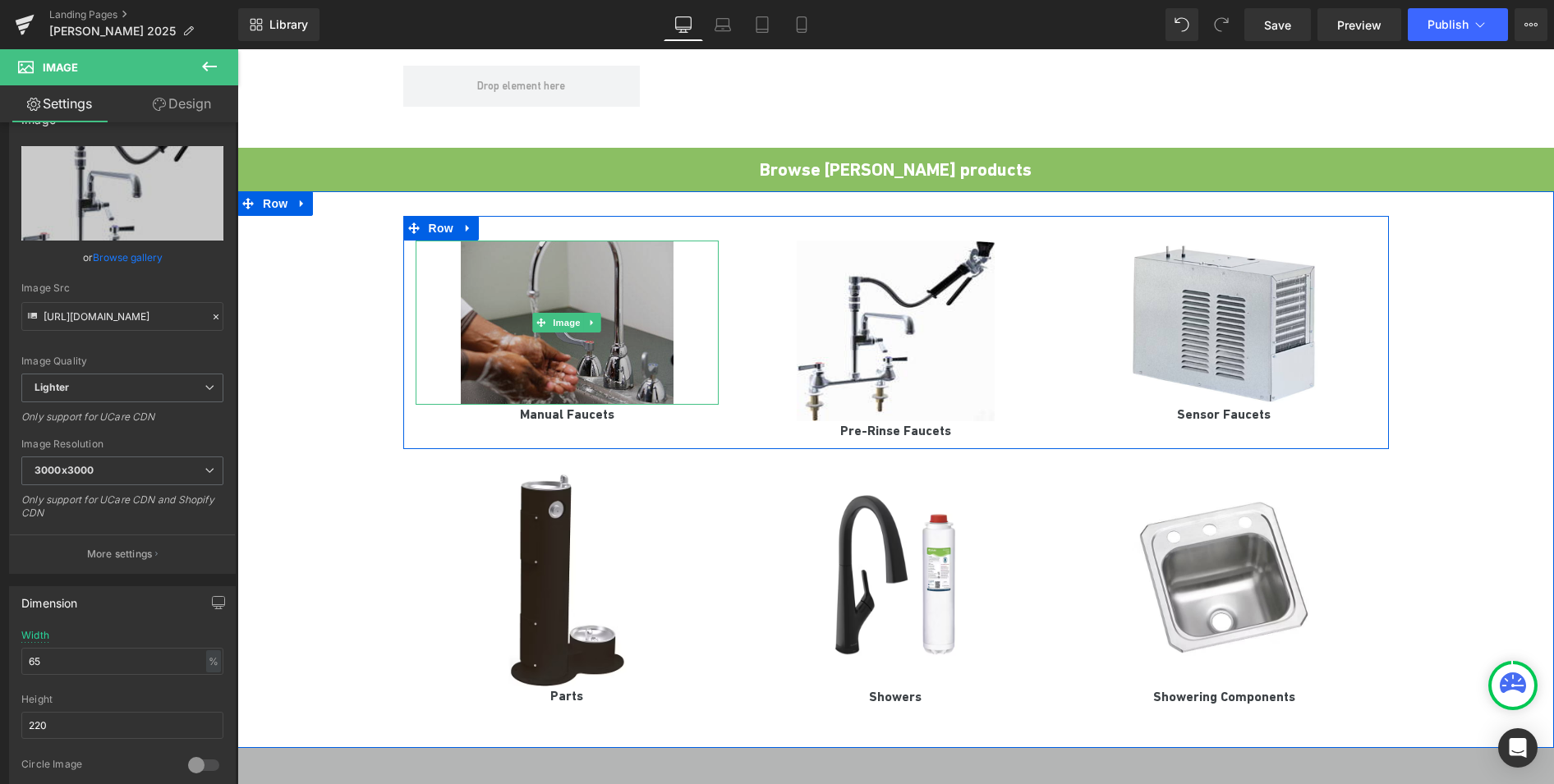
click at [540, 285] on img at bounding box center [567, 323] width 213 height 164
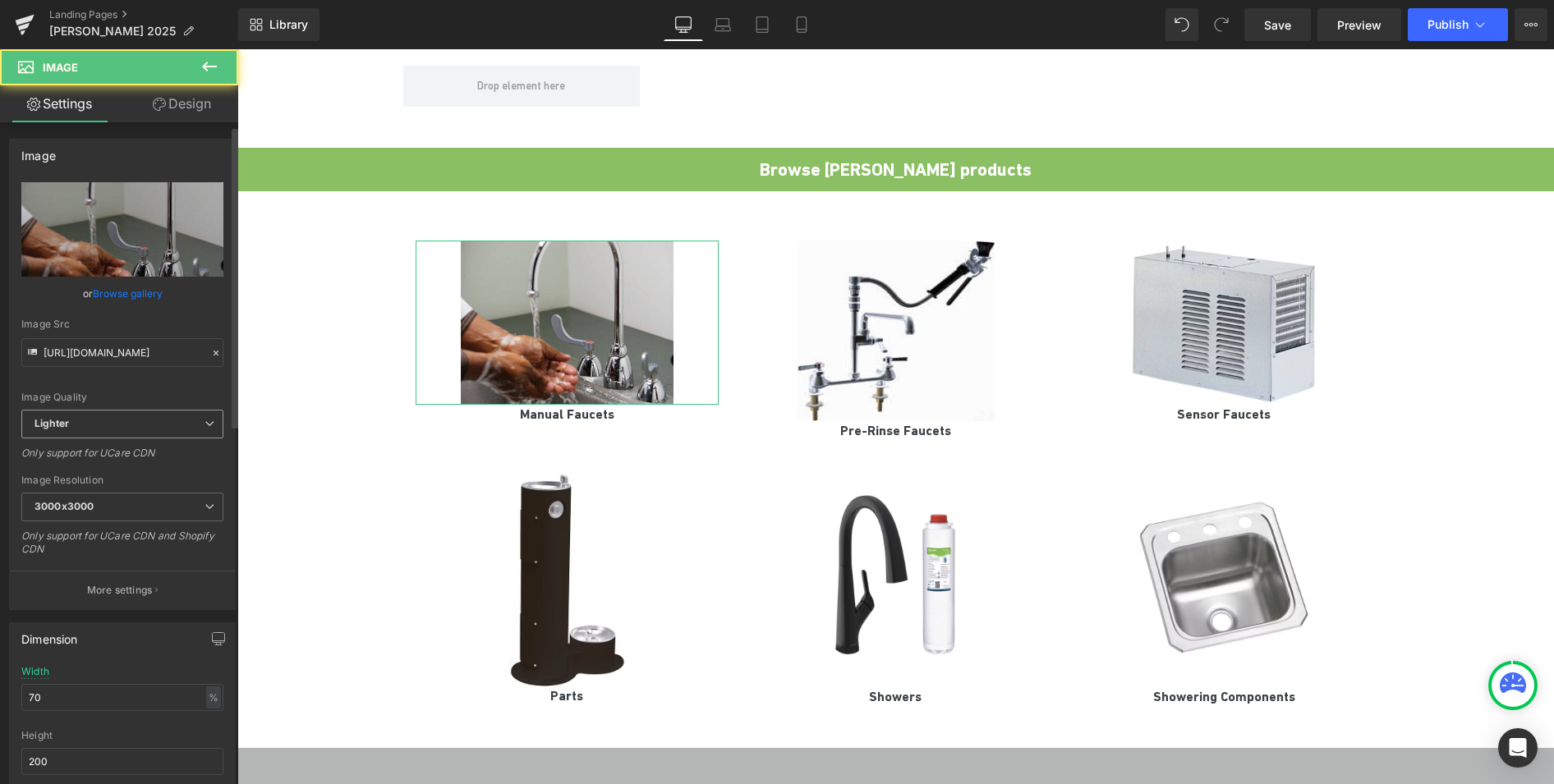
scroll to position [26, 0]
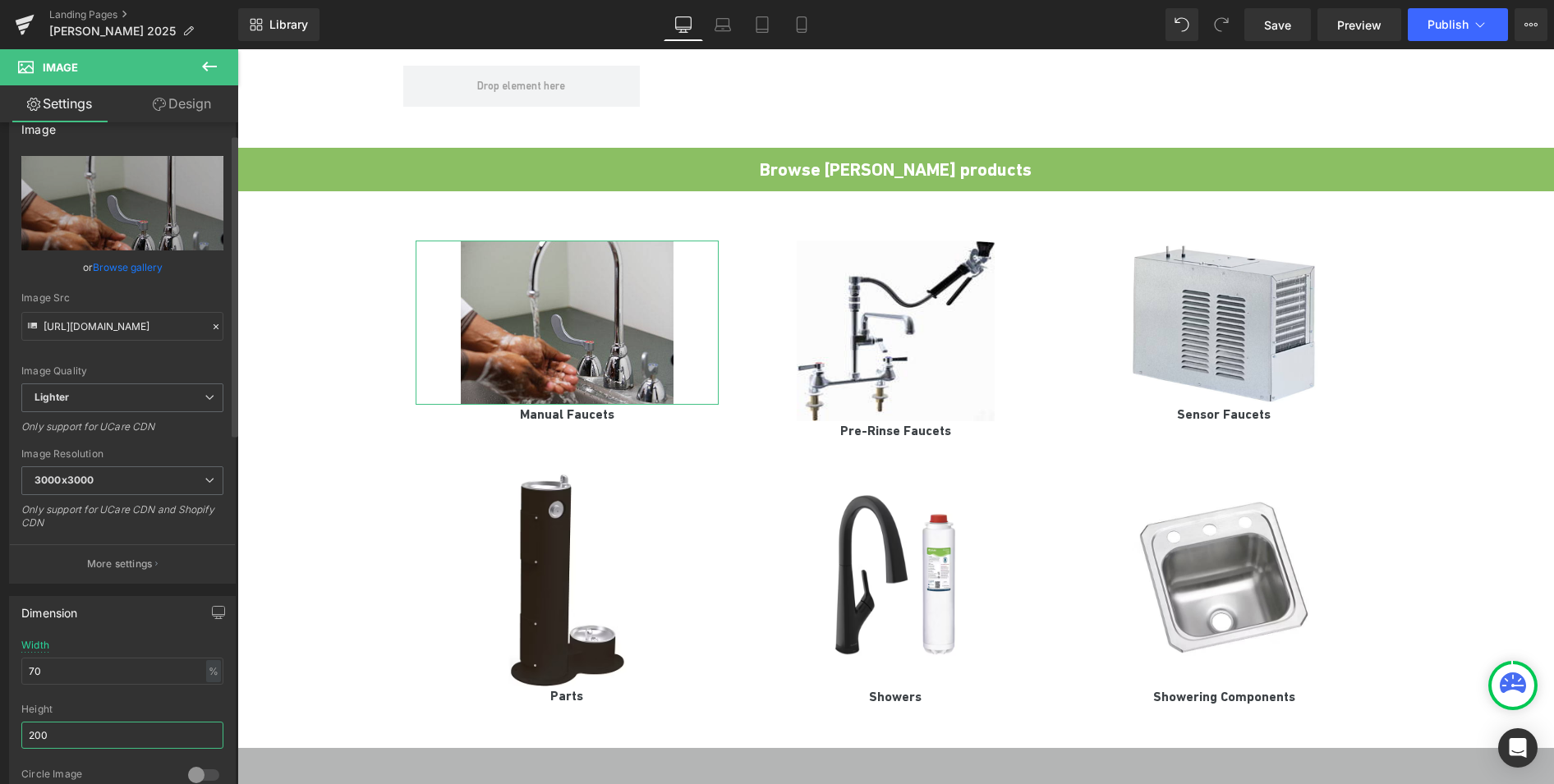
click at [66, 734] on input "200" at bounding box center [122, 734] width 202 height 27
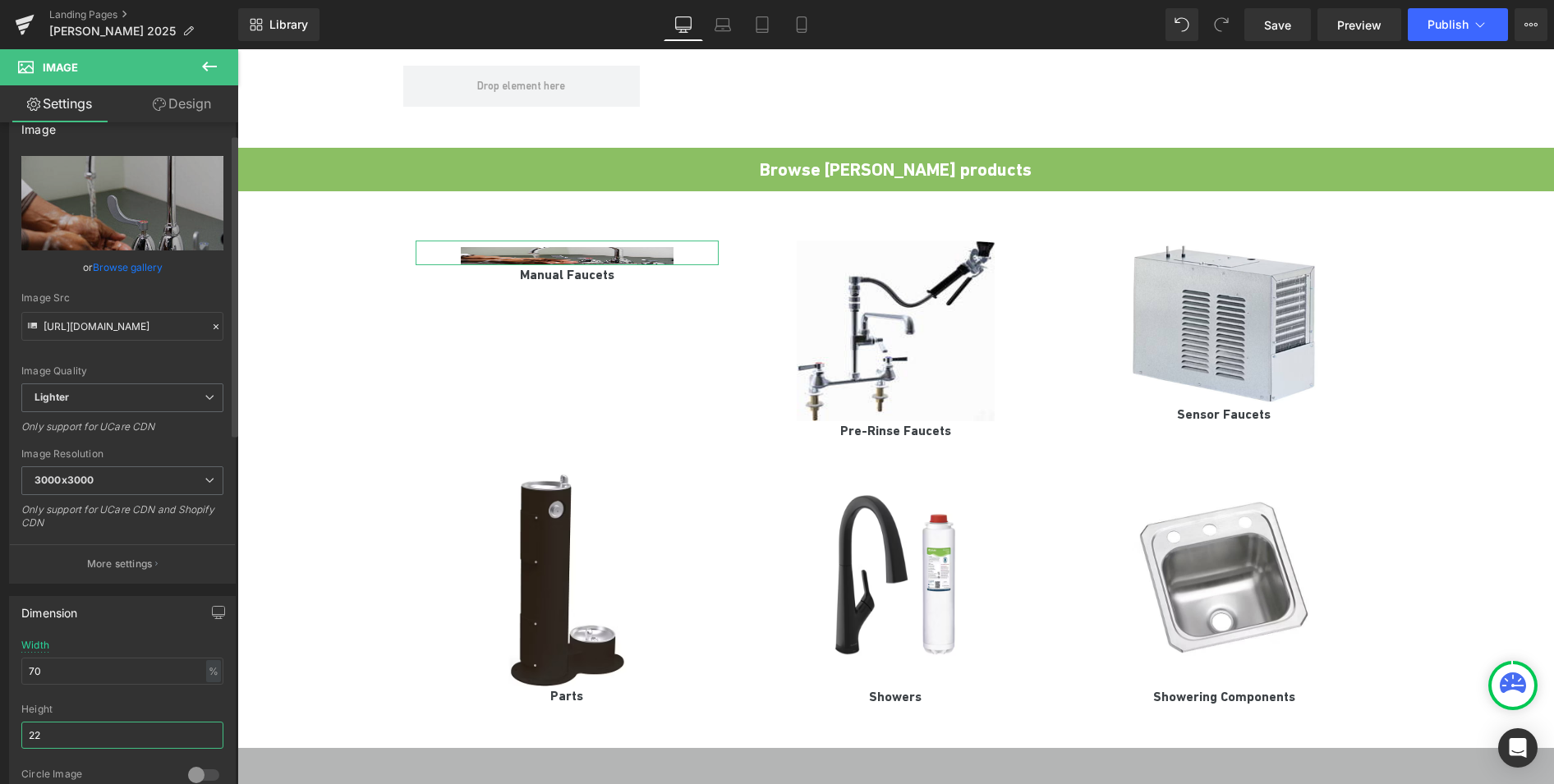
type input "225"
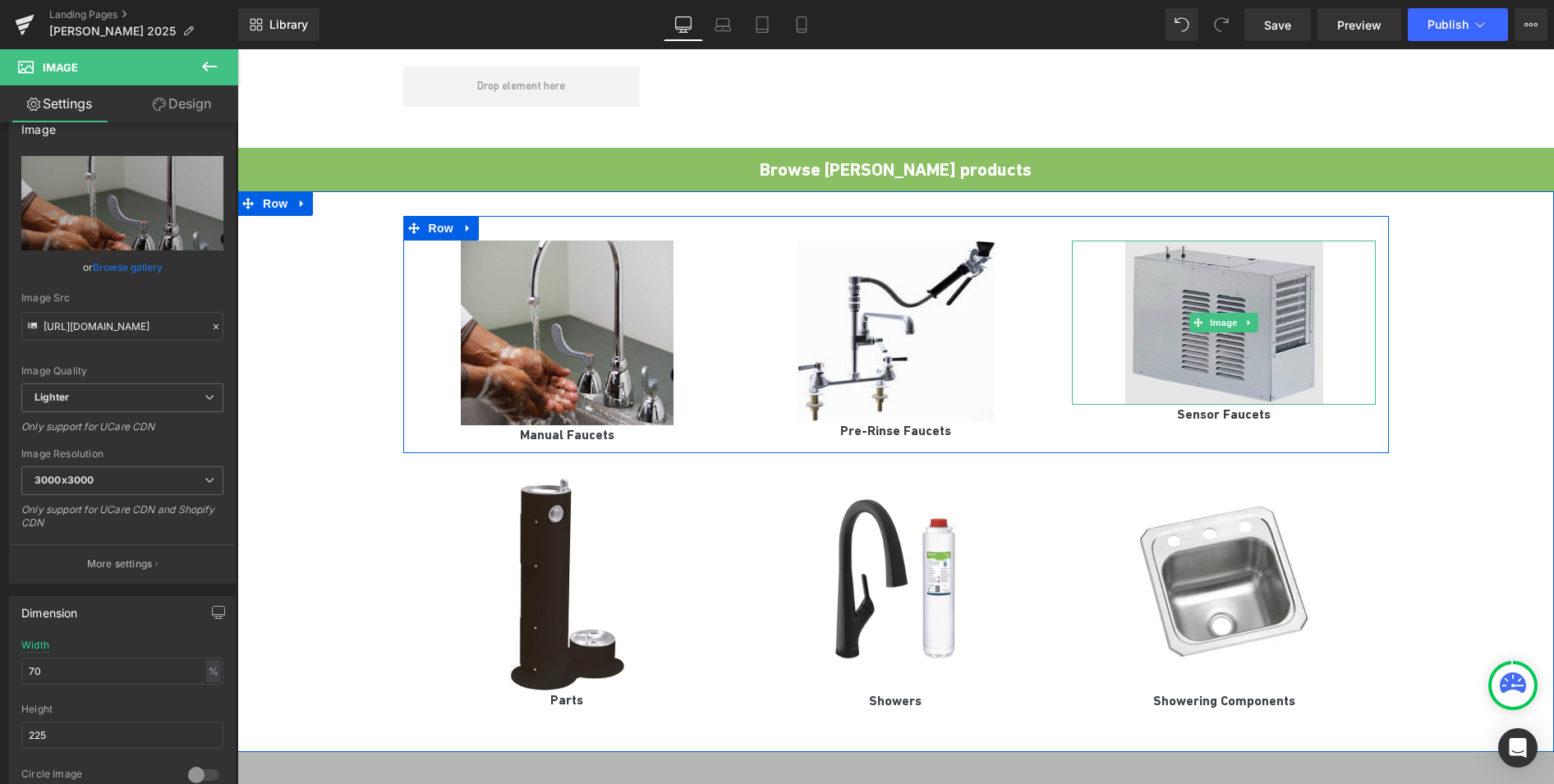
click at [1241, 332] on img at bounding box center [1224, 323] width 197 height 164
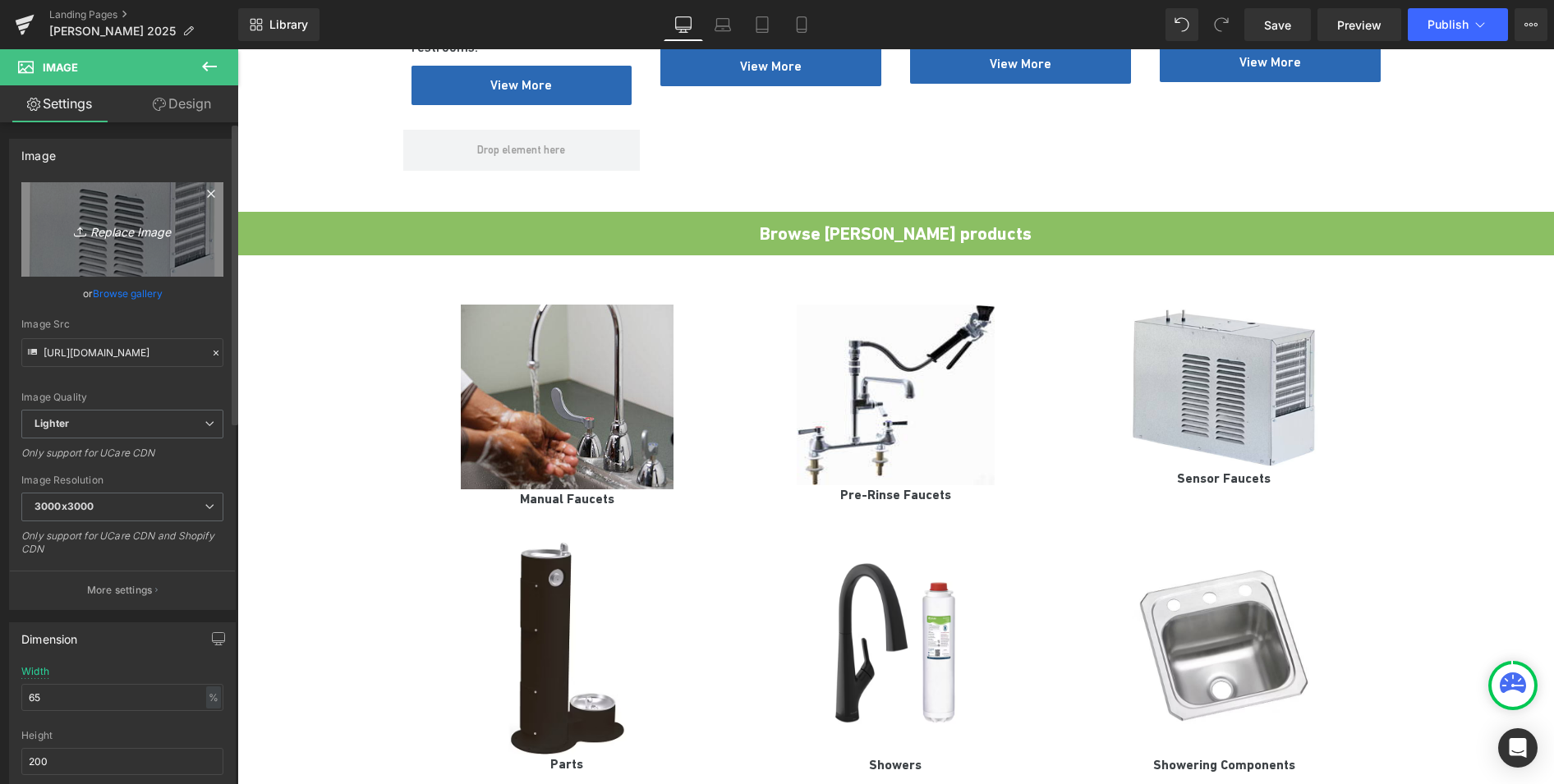
scroll to position [1317, 0]
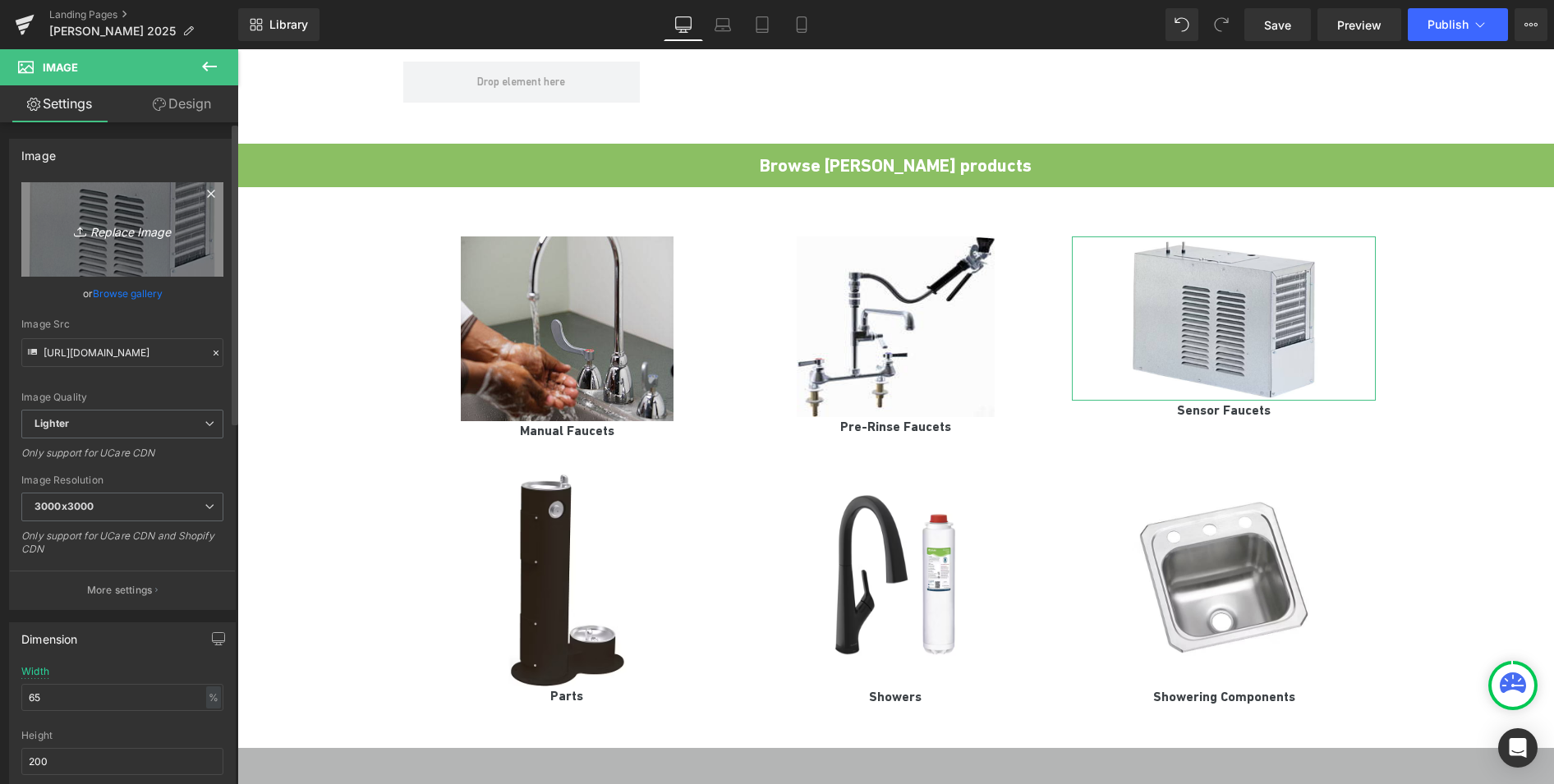
click at [125, 233] on icon "Replace Image" at bounding box center [122, 229] width 132 height 21
type input "C:\fakepath\_sites_default_files_faucet_2019-04_HyTronic_Edge.jpg"
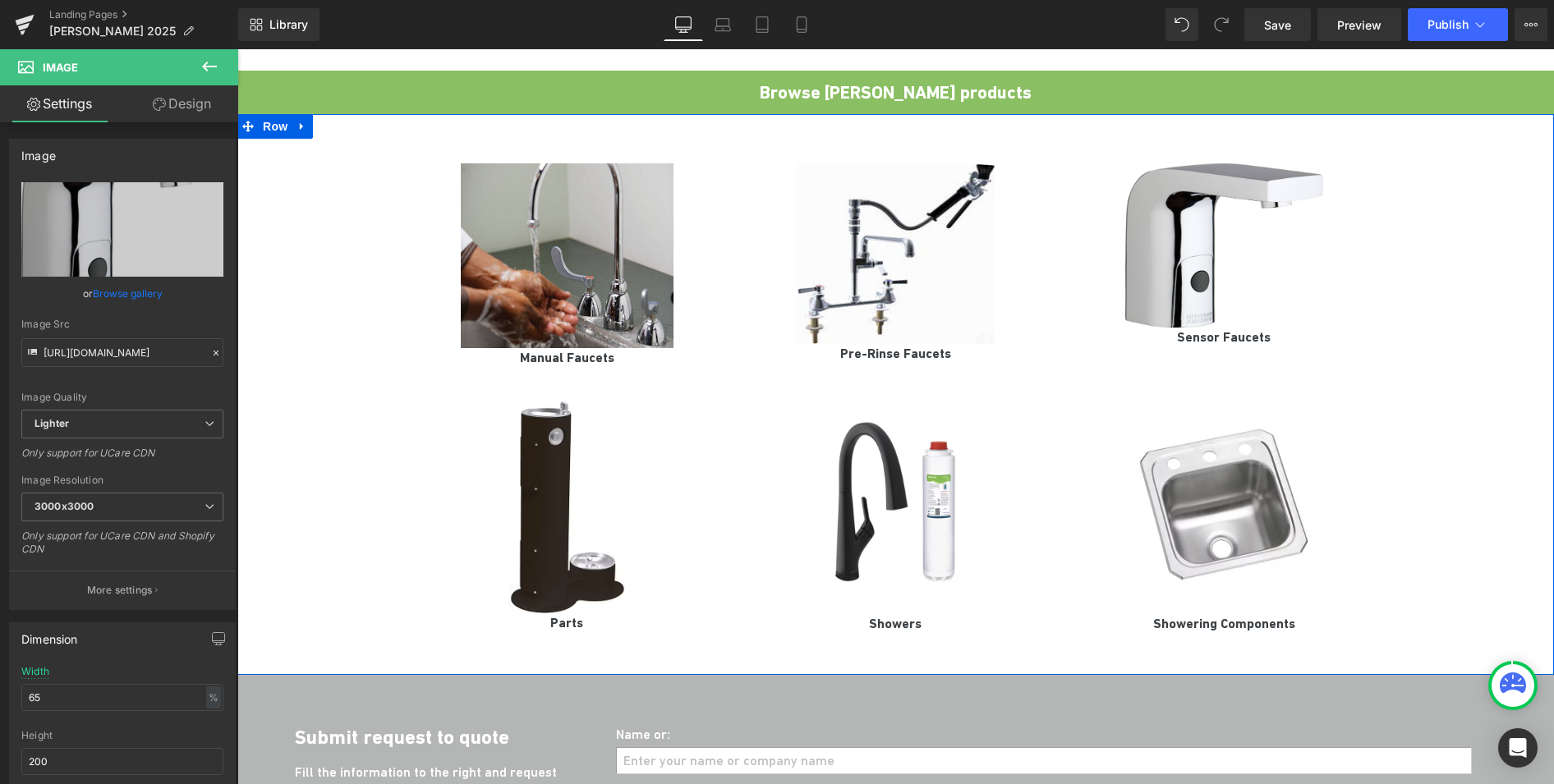
scroll to position [1414, 0]
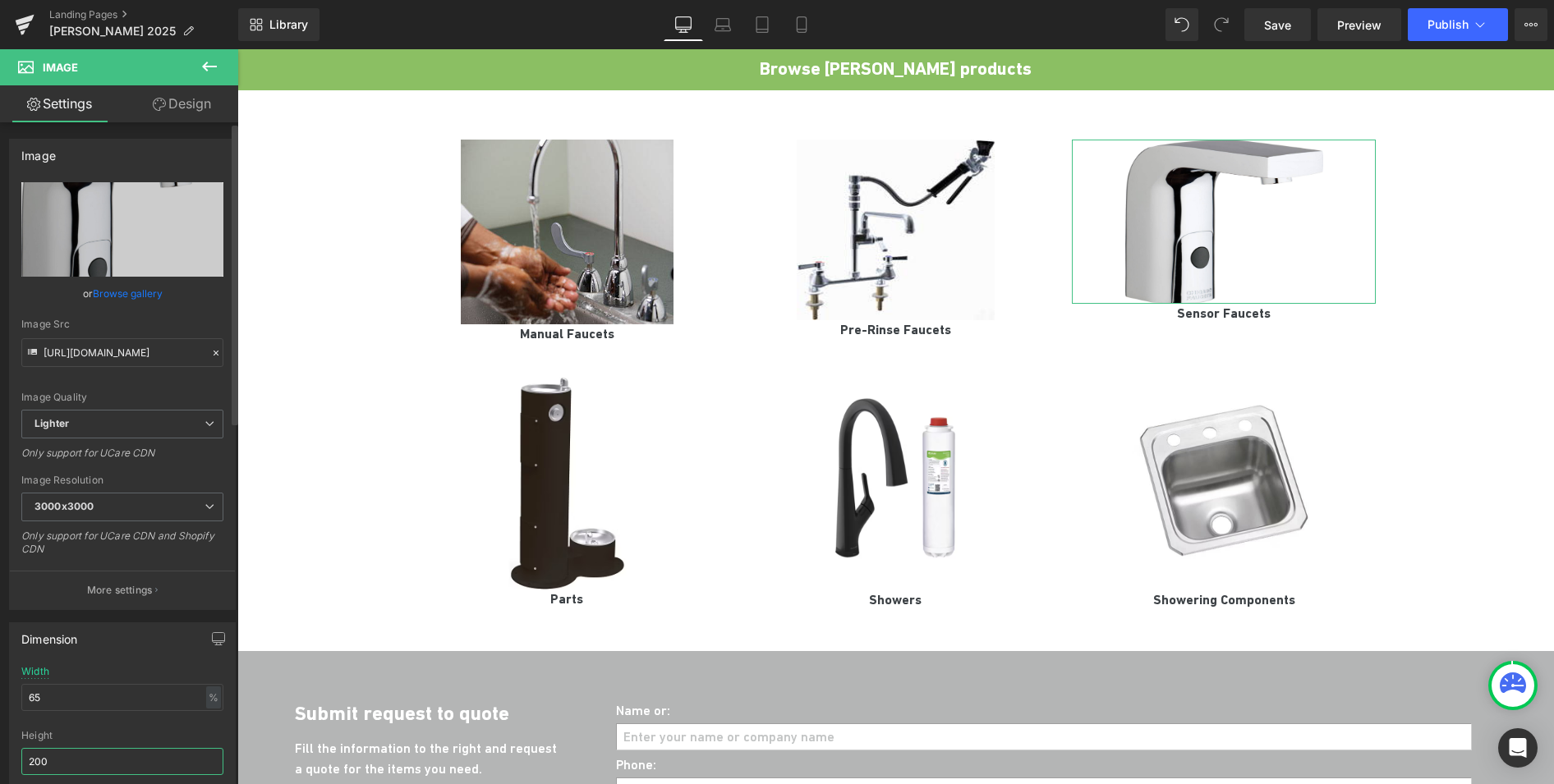
click at [55, 765] on input "200" at bounding box center [122, 761] width 202 height 27
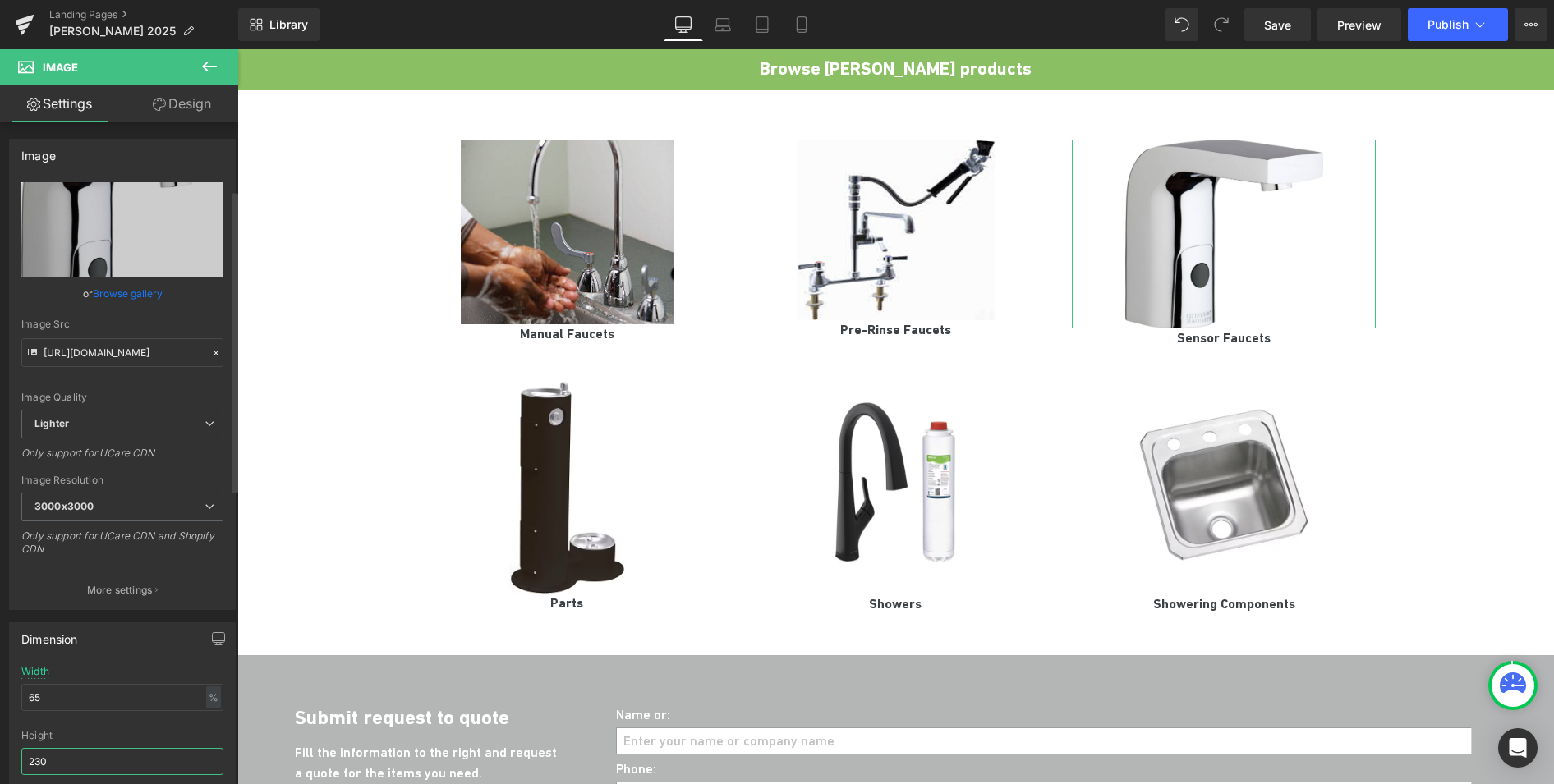
scroll to position [513, 0]
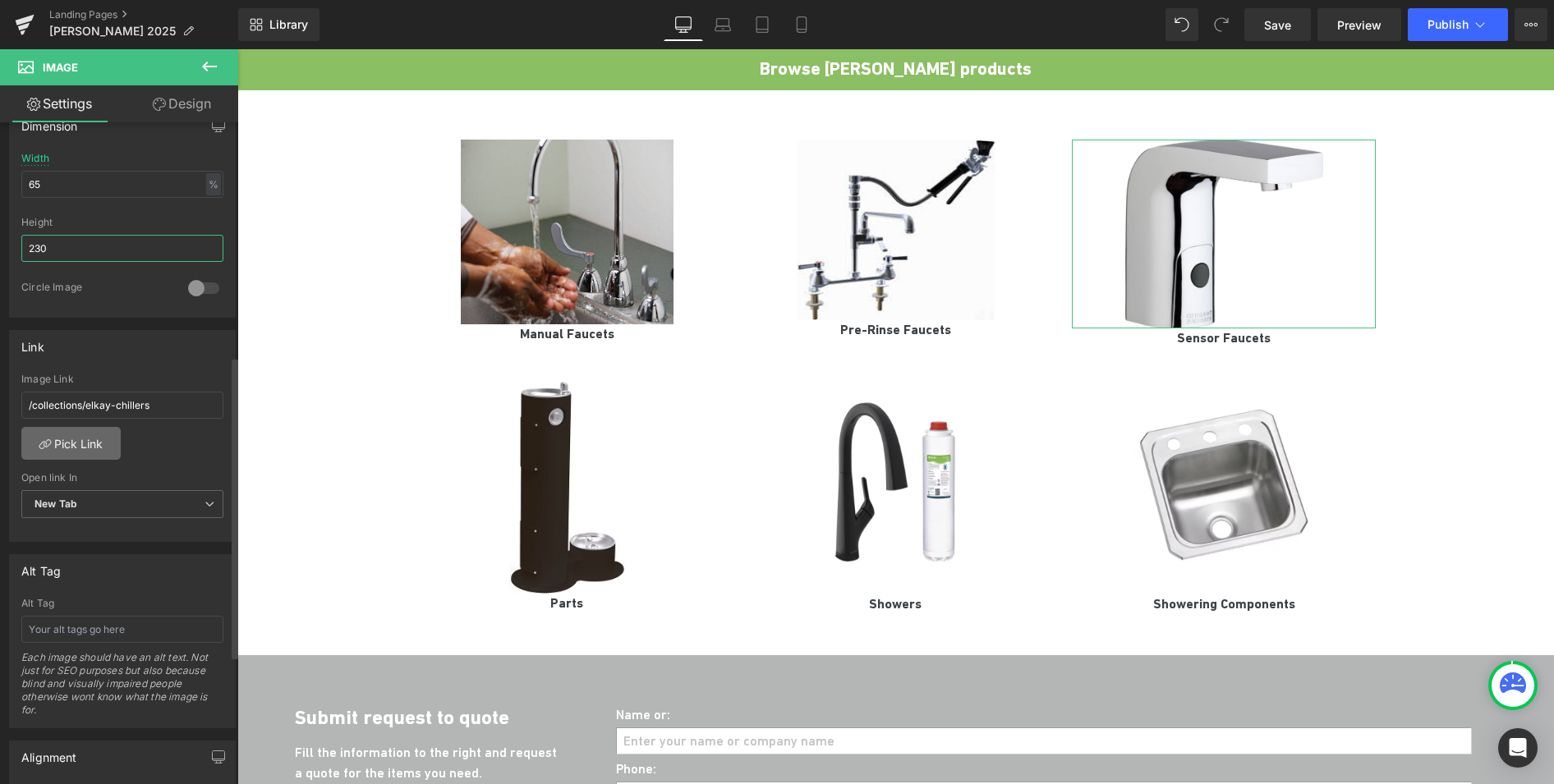
type input "230"
click at [82, 445] on link "Pick Link" at bounding box center [71, 443] width 99 height 33
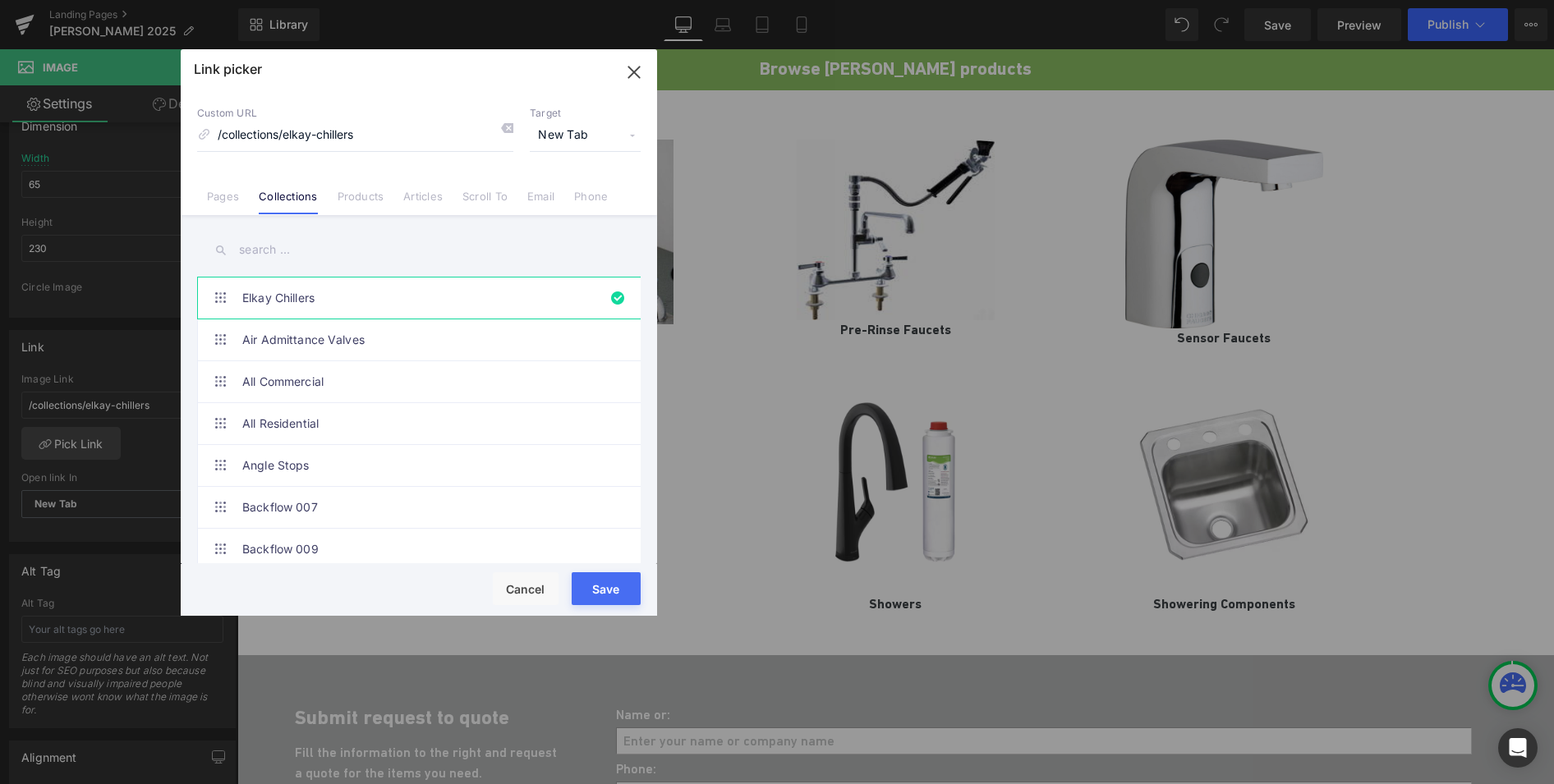
click at [311, 247] on input "text" at bounding box center [419, 249] width 443 height 37
type input "sensor faucets"
click at [336, 339] on link "Chicago Sensor Faucets" at bounding box center [423, 339] width 361 height 41
click at [581, 580] on button "Save" at bounding box center [606, 589] width 69 height 33
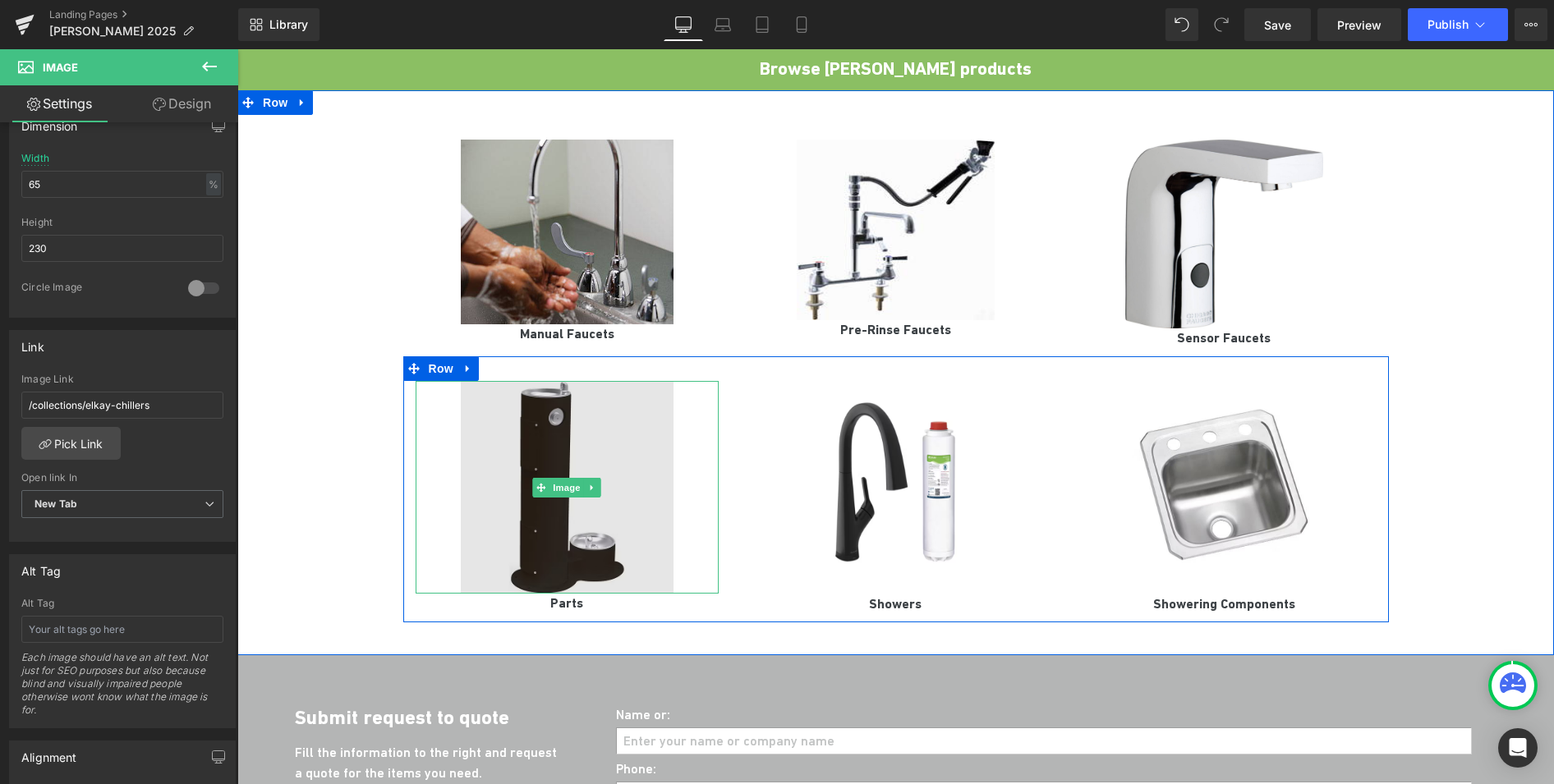
click at [555, 428] on img at bounding box center [567, 487] width 213 height 213
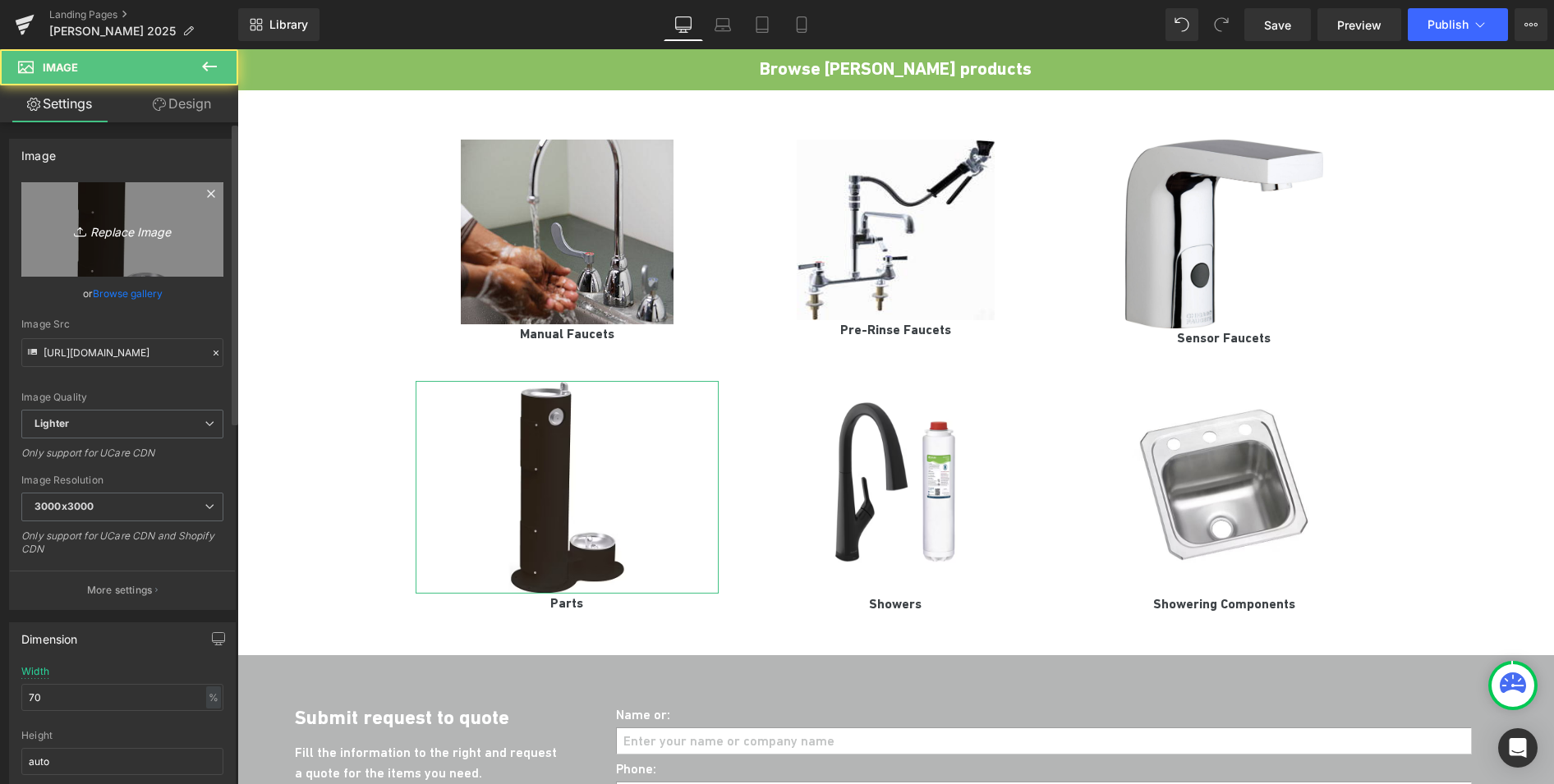
click at [139, 228] on icon "Replace Image" at bounding box center [122, 229] width 132 height 21
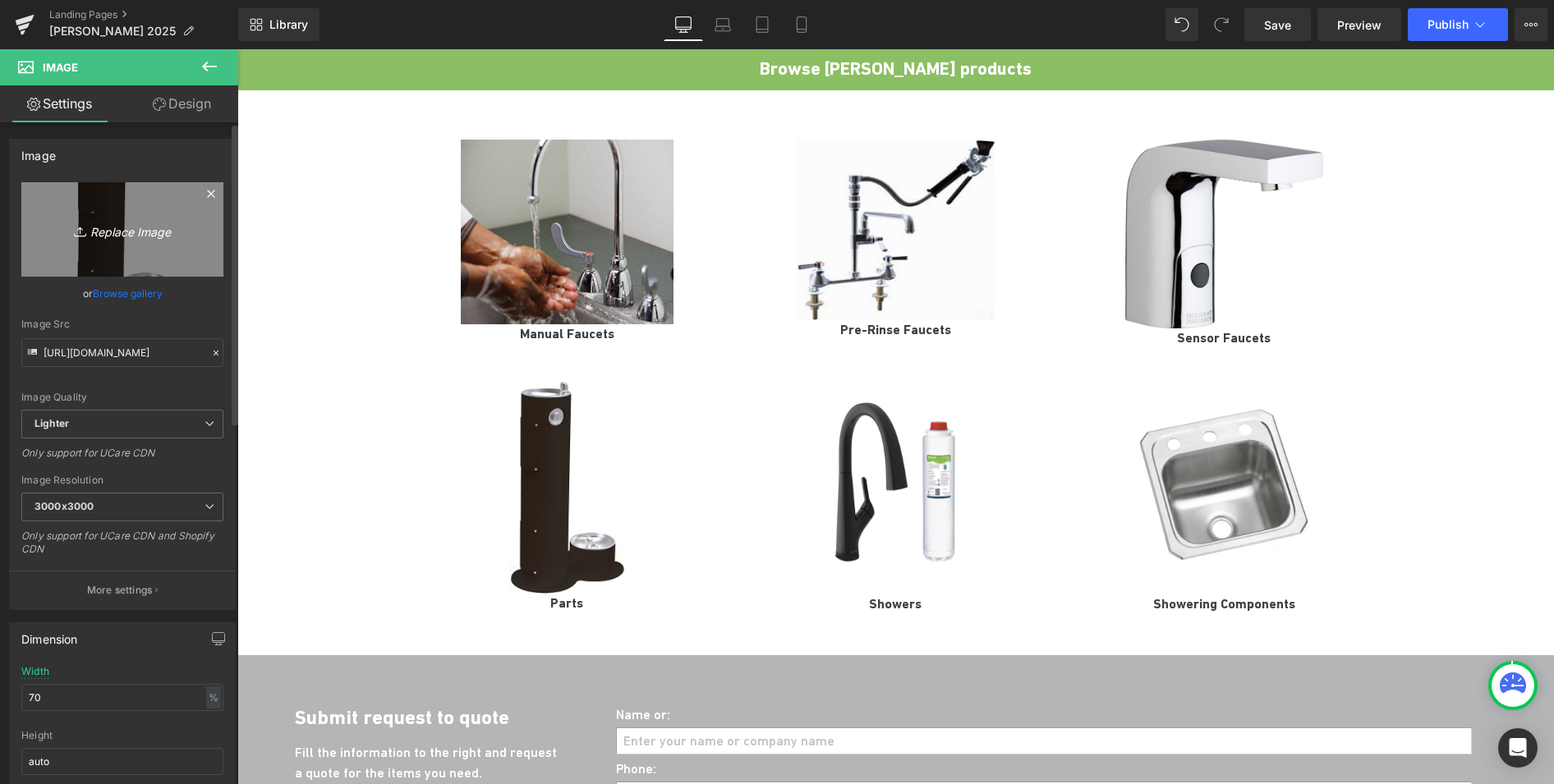
type input "C:\fakepath\ChatGPT Image 29 jul 2025, 04_09_24 p.m..png"
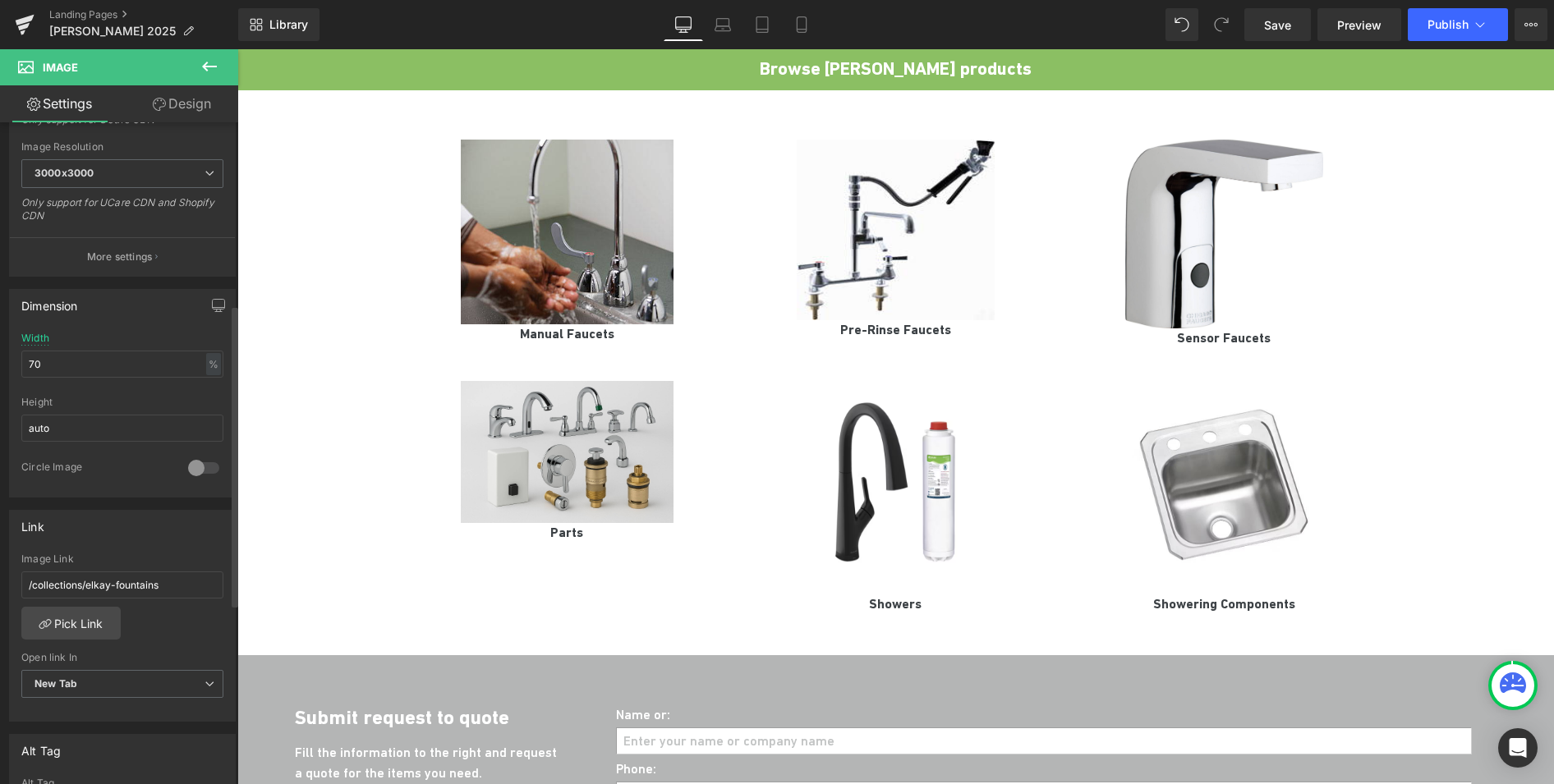
scroll to position [413, 0]
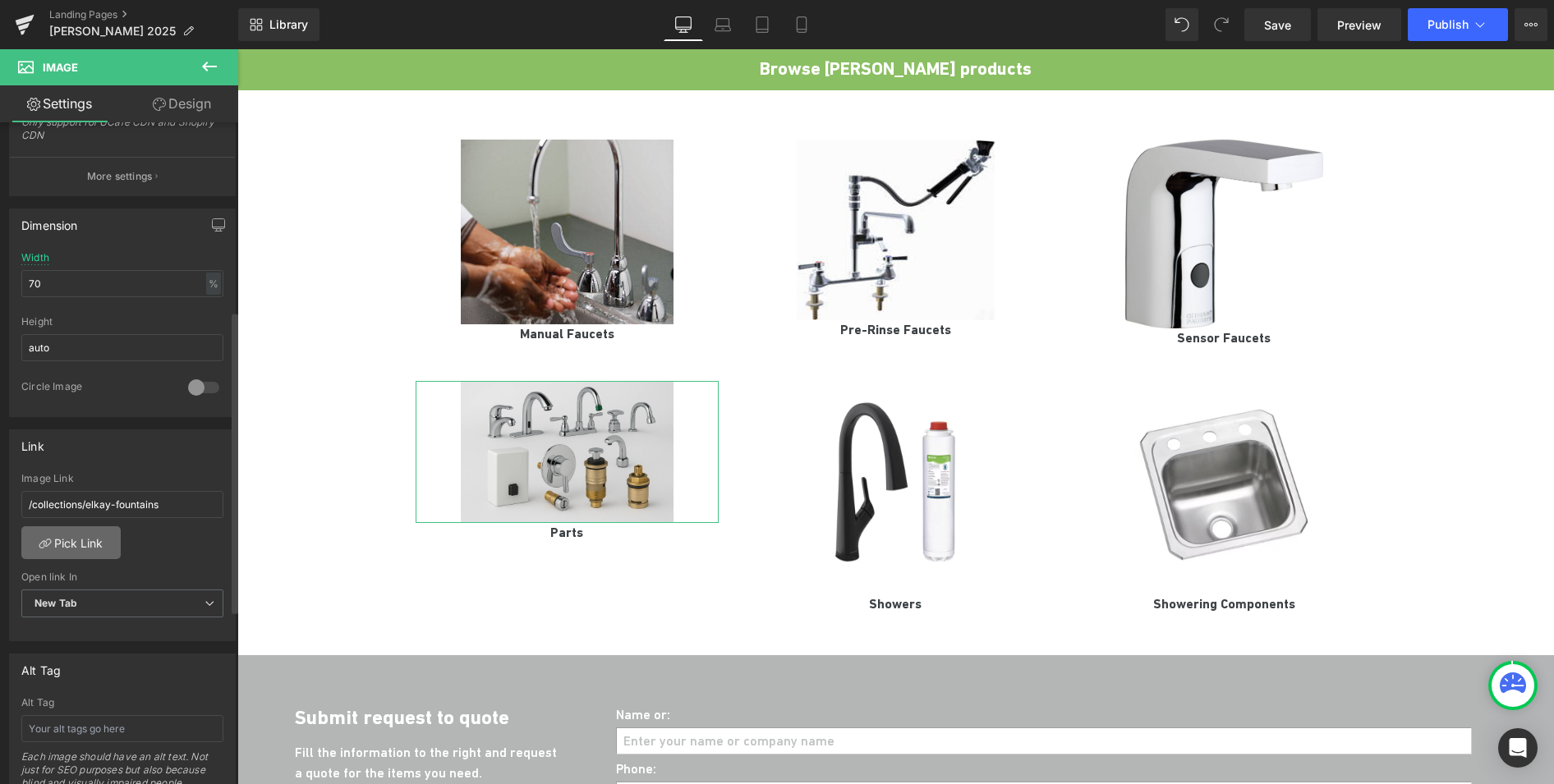
click at [72, 544] on link "Pick Link" at bounding box center [71, 542] width 99 height 33
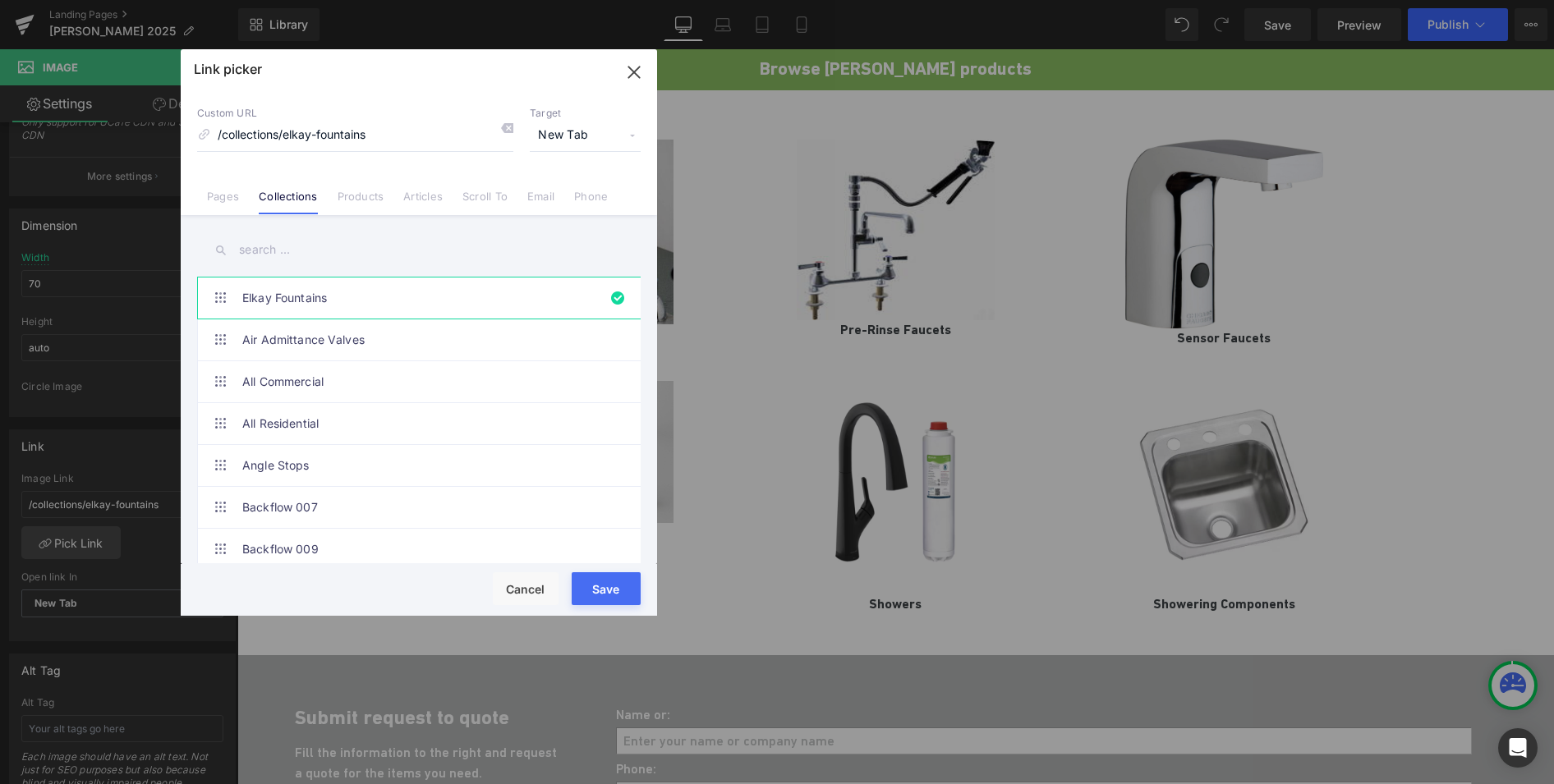
click at [290, 245] on input "text" at bounding box center [419, 249] width 443 height 37
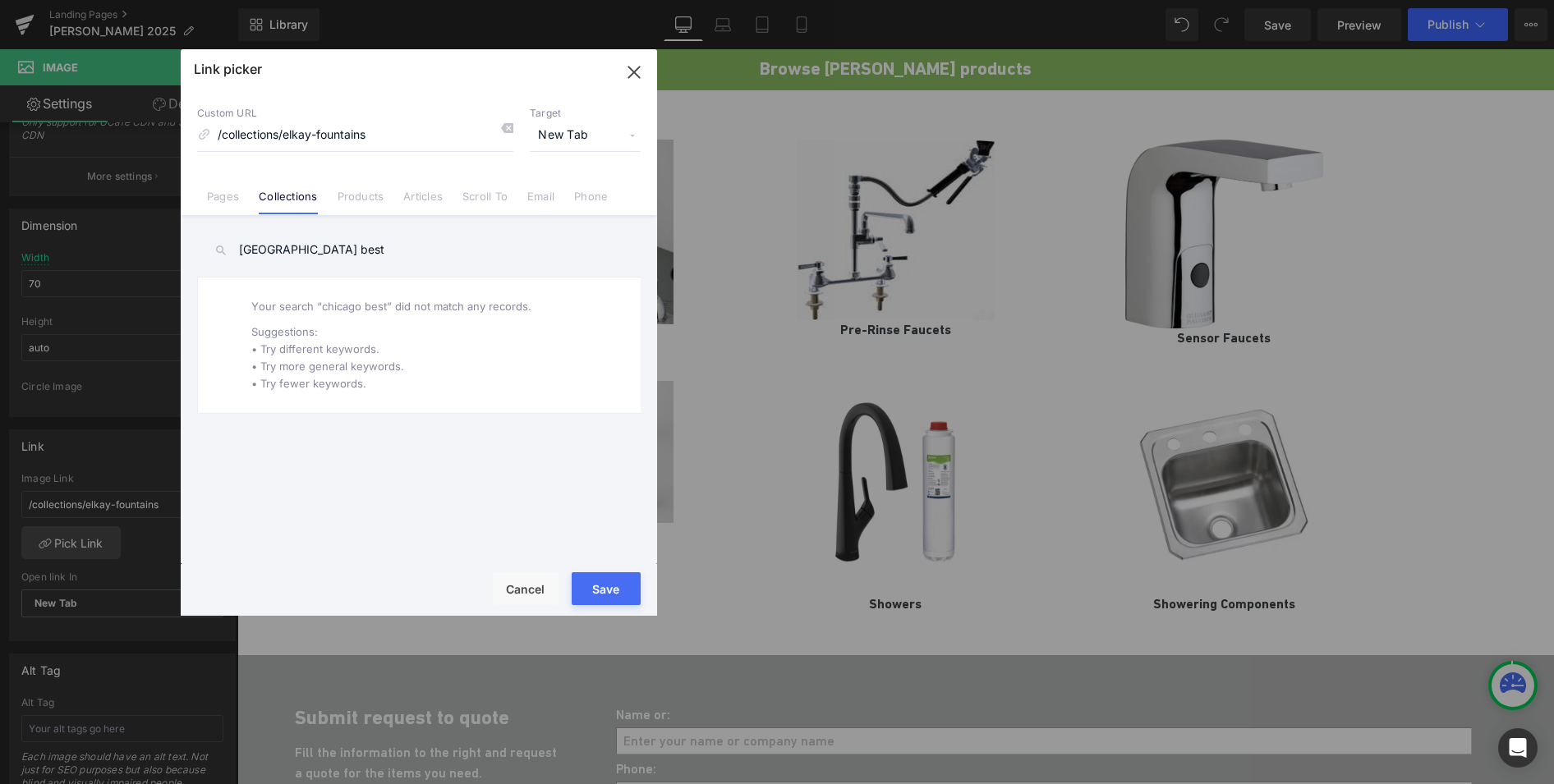
drag, startPoint x: 312, startPoint y: 250, endPoint x: 287, endPoint y: 250, distance: 25.0
click at [287, 250] on input "chicago best" at bounding box center [419, 249] width 443 height 37
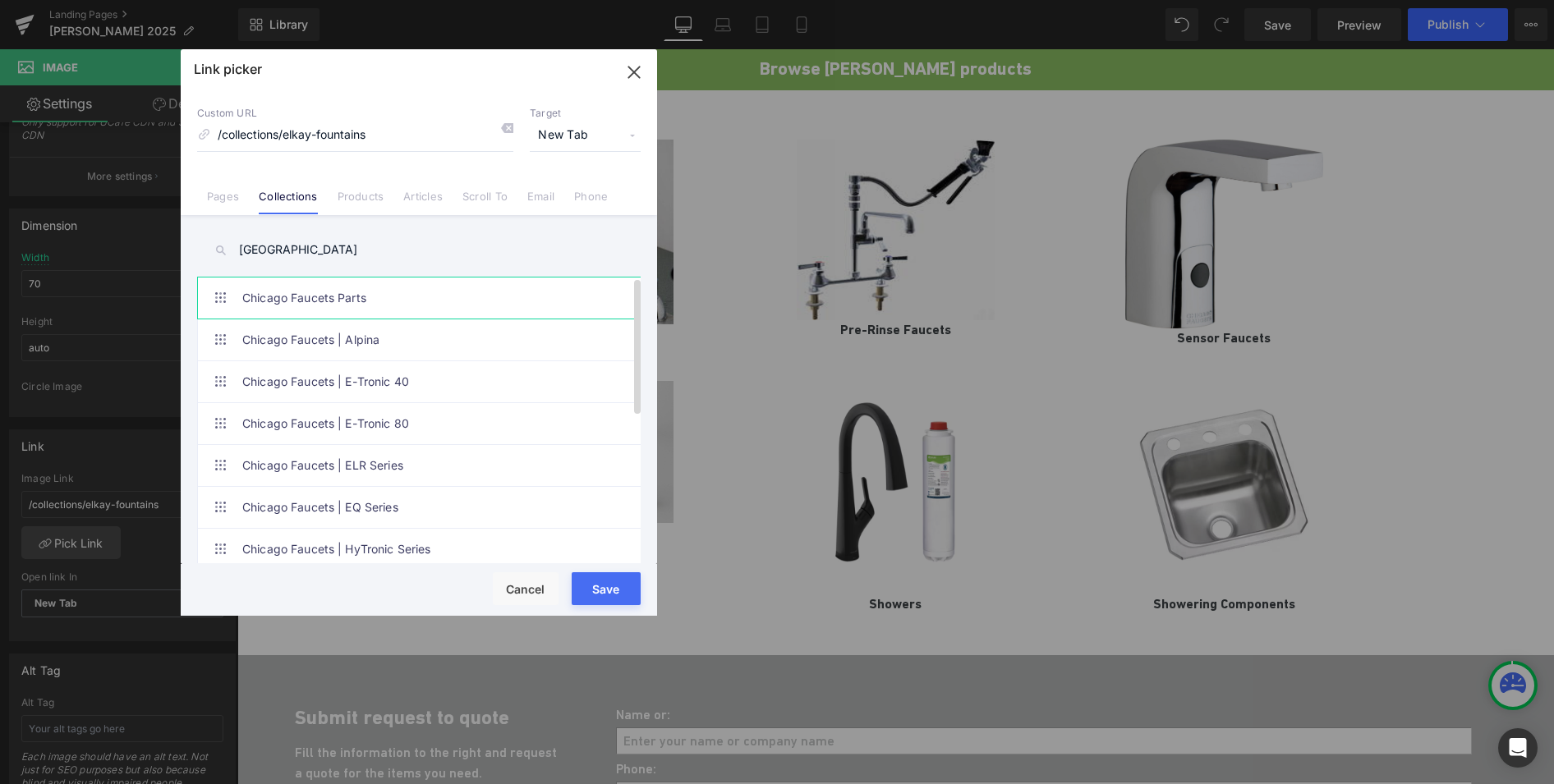
type input "chicago"
click at [367, 291] on link "Chicago Faucets Parts" at bounding box center [423, 297] width 361 height 41
click at [585, 591] on button "Save" at bounding box center [606, 589] width 69 height 33
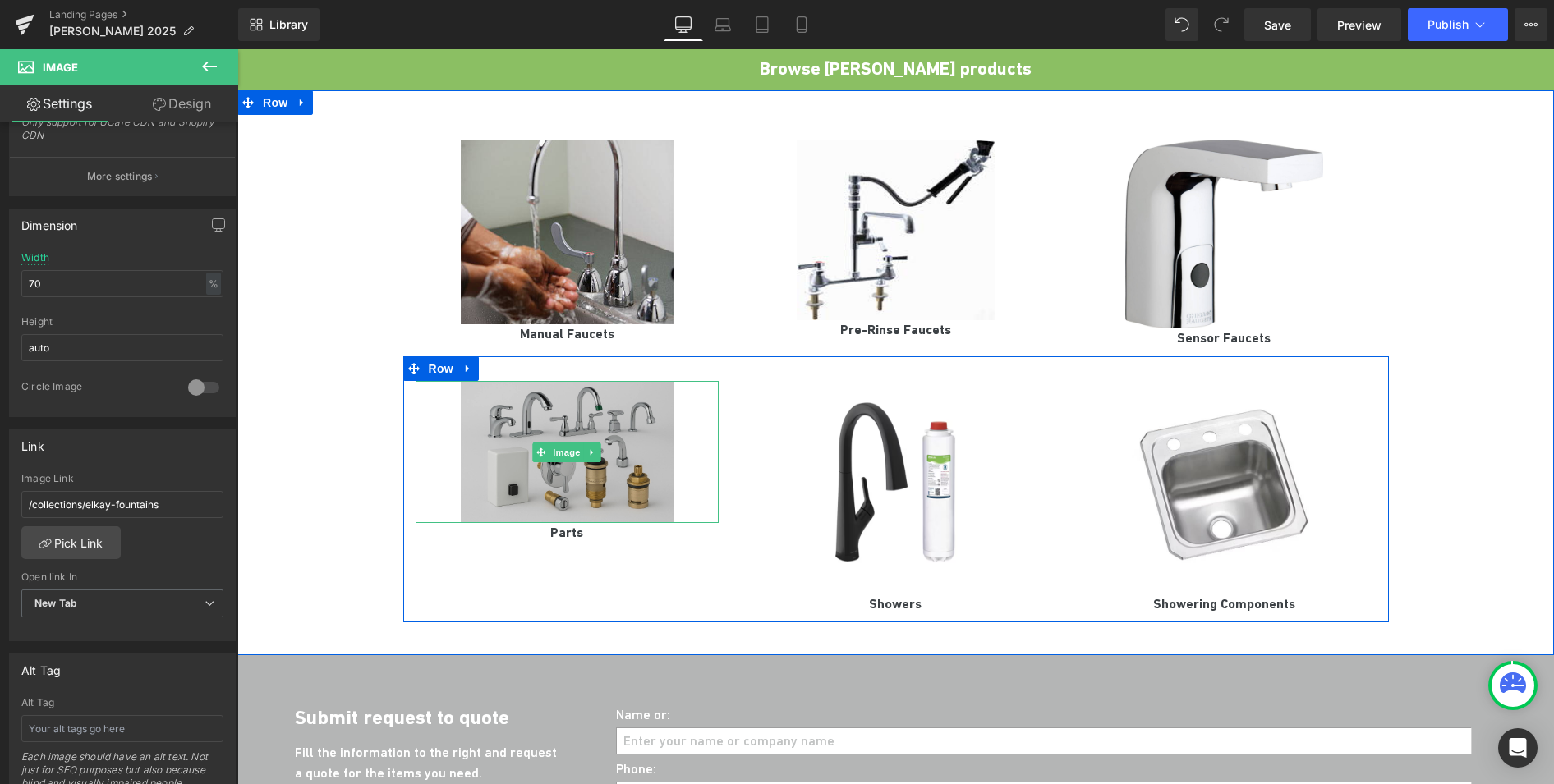
click at [496, 473] on img at bounding box center [567, 452] width 213 height 142
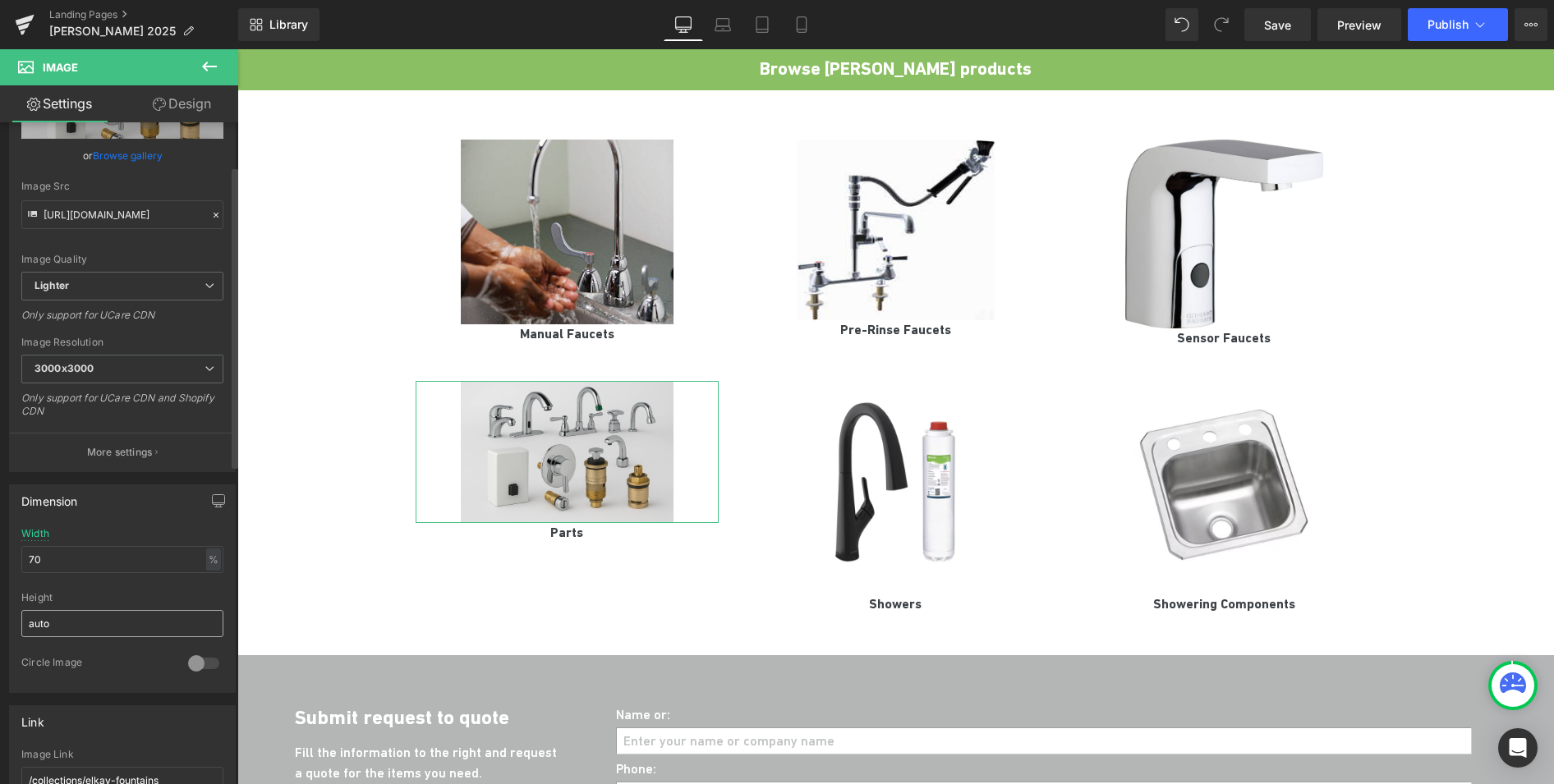
scroll to position [0, 0]
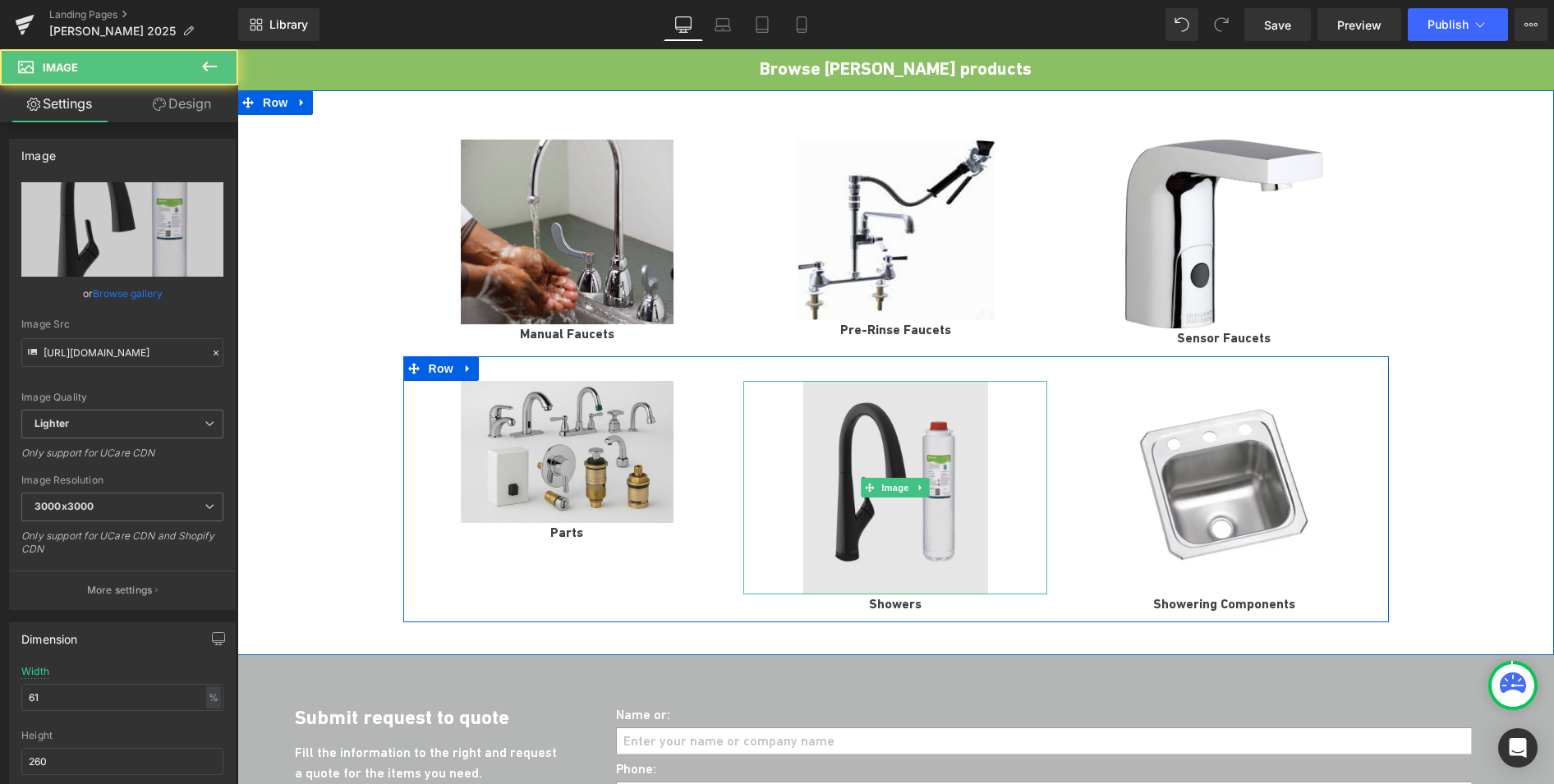
click at [840, 446] on img at bounding box center [896, 487] width 186 height 214
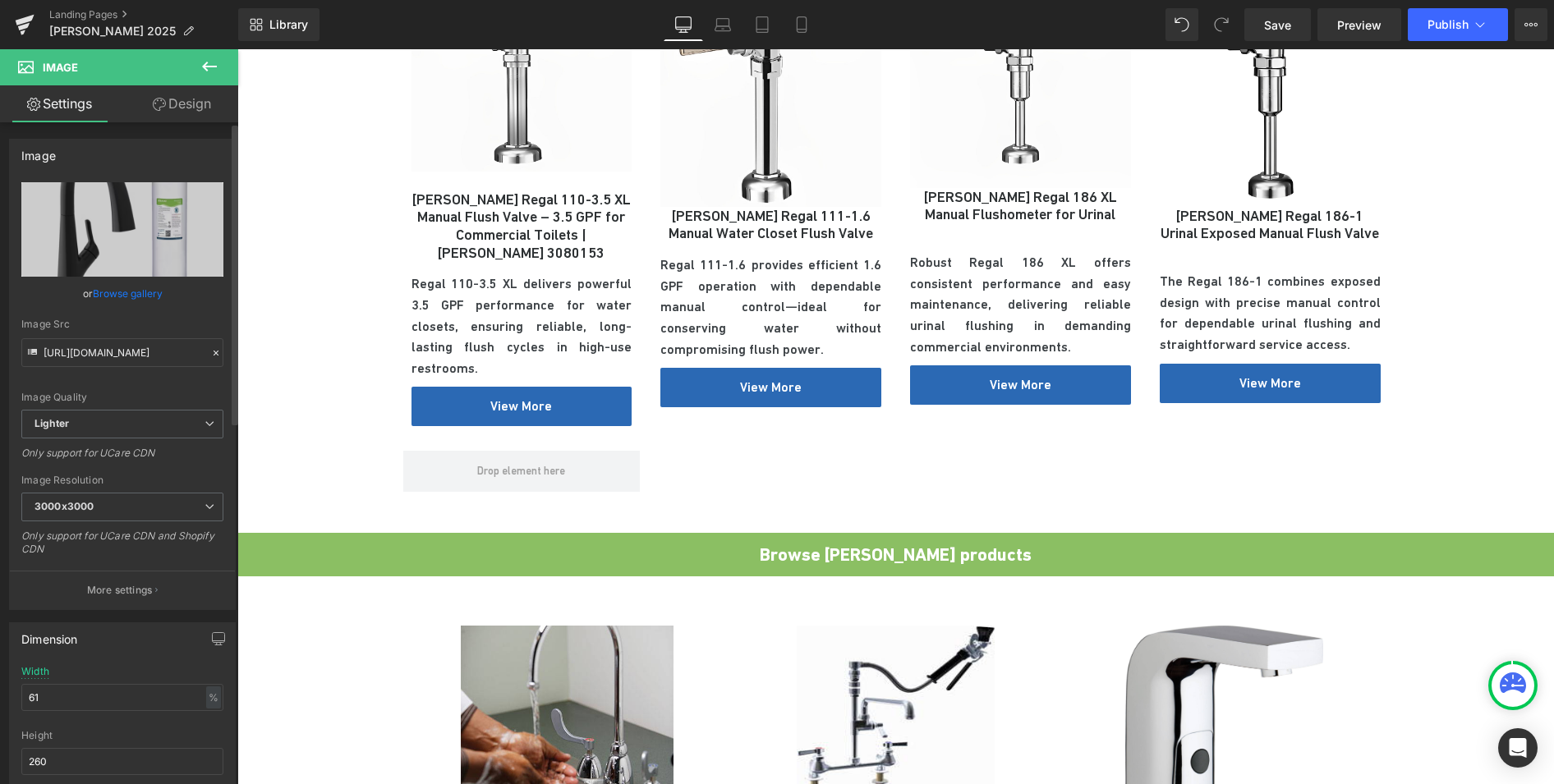
scroll to position [1463, 0]
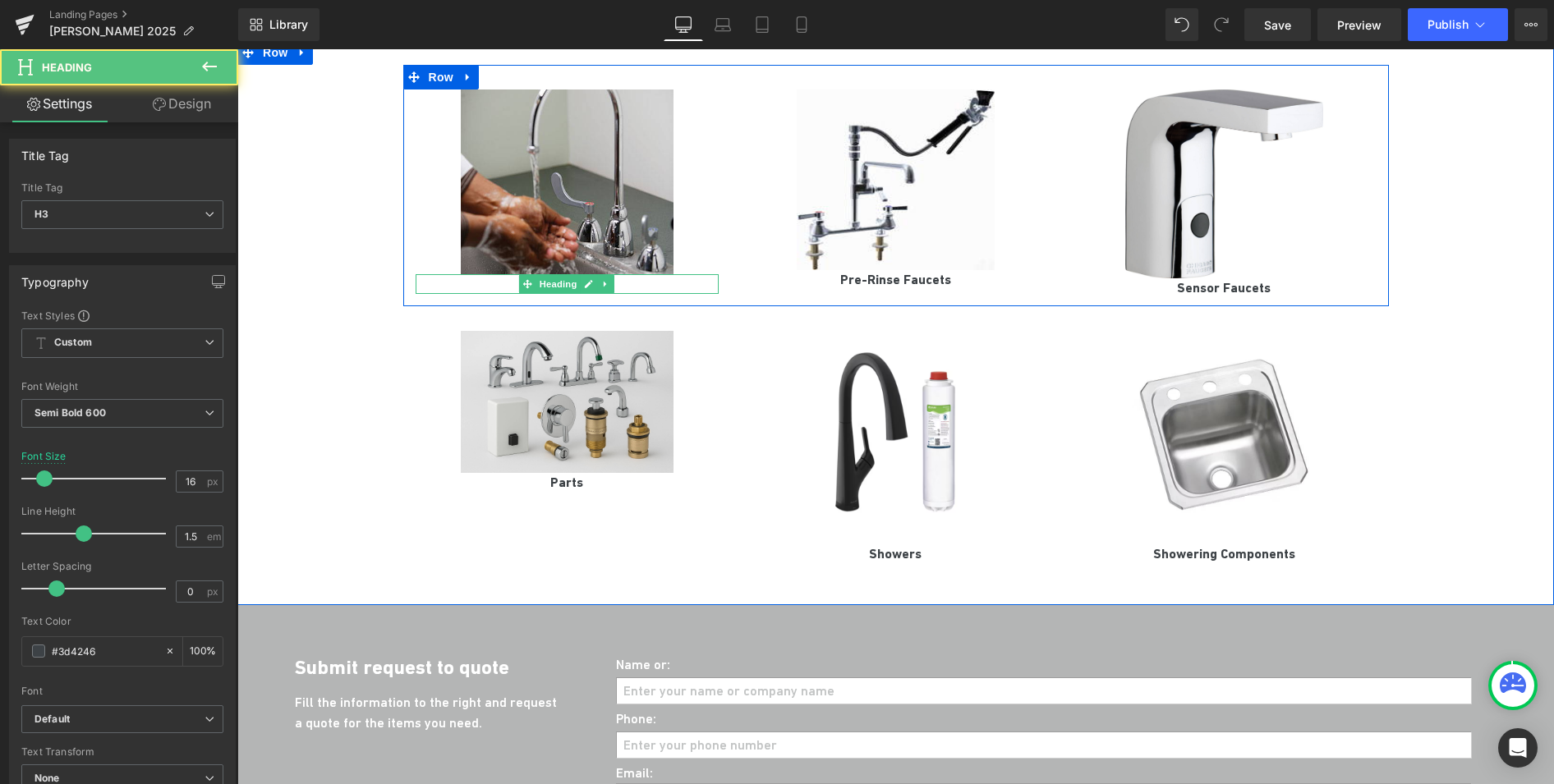
drag, startPoint x: 621, startPoint y: 262, endPoint x: 479, endPoint y: 264, distance: 142.0
click at [479, 274] on h3 "Manual Faucets" at bounding box center [567, 283] width 304 height 20
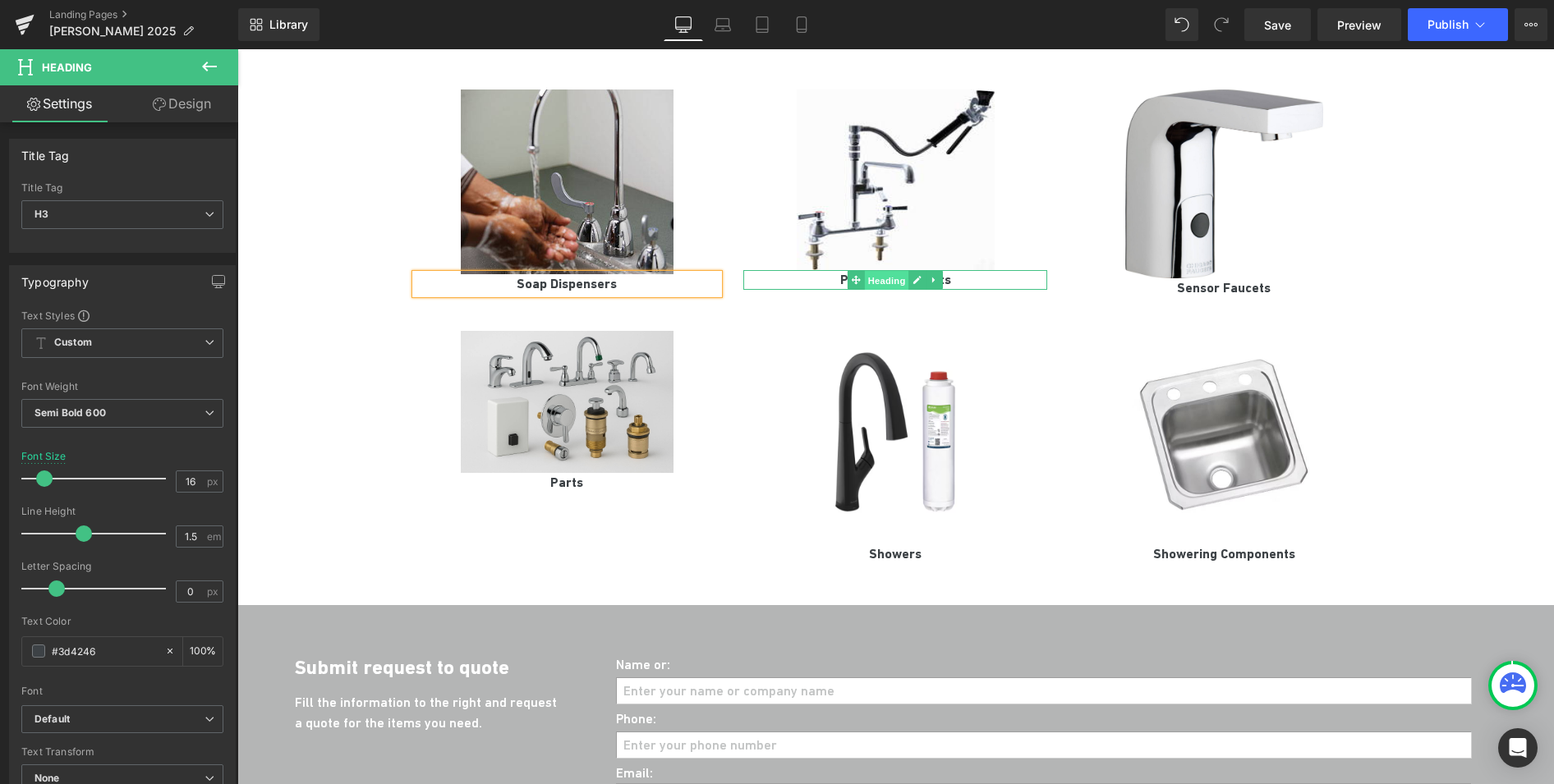
click at [865, 271] on span "Heading" at bounding box center [887, 281] width 44 height 20
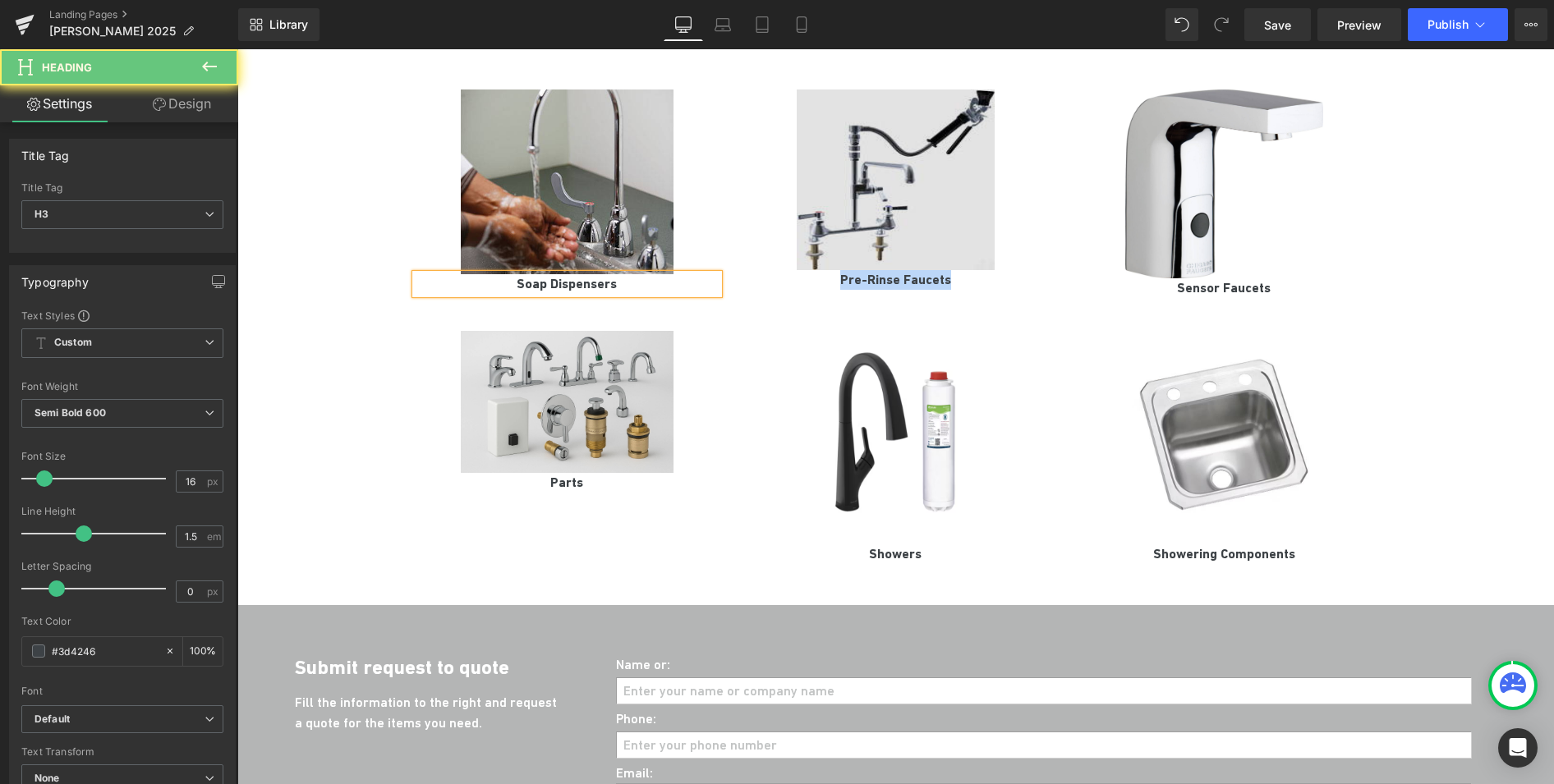
drag, startPoint x: 958, startPoint y: 260, endPoint x: 794, endPoint y: 243, distance: 164.9
click at [794, 243] on div "Image Pre-Rinse Faucets Heading" at bounding box center [895, 190] width 329 height 201
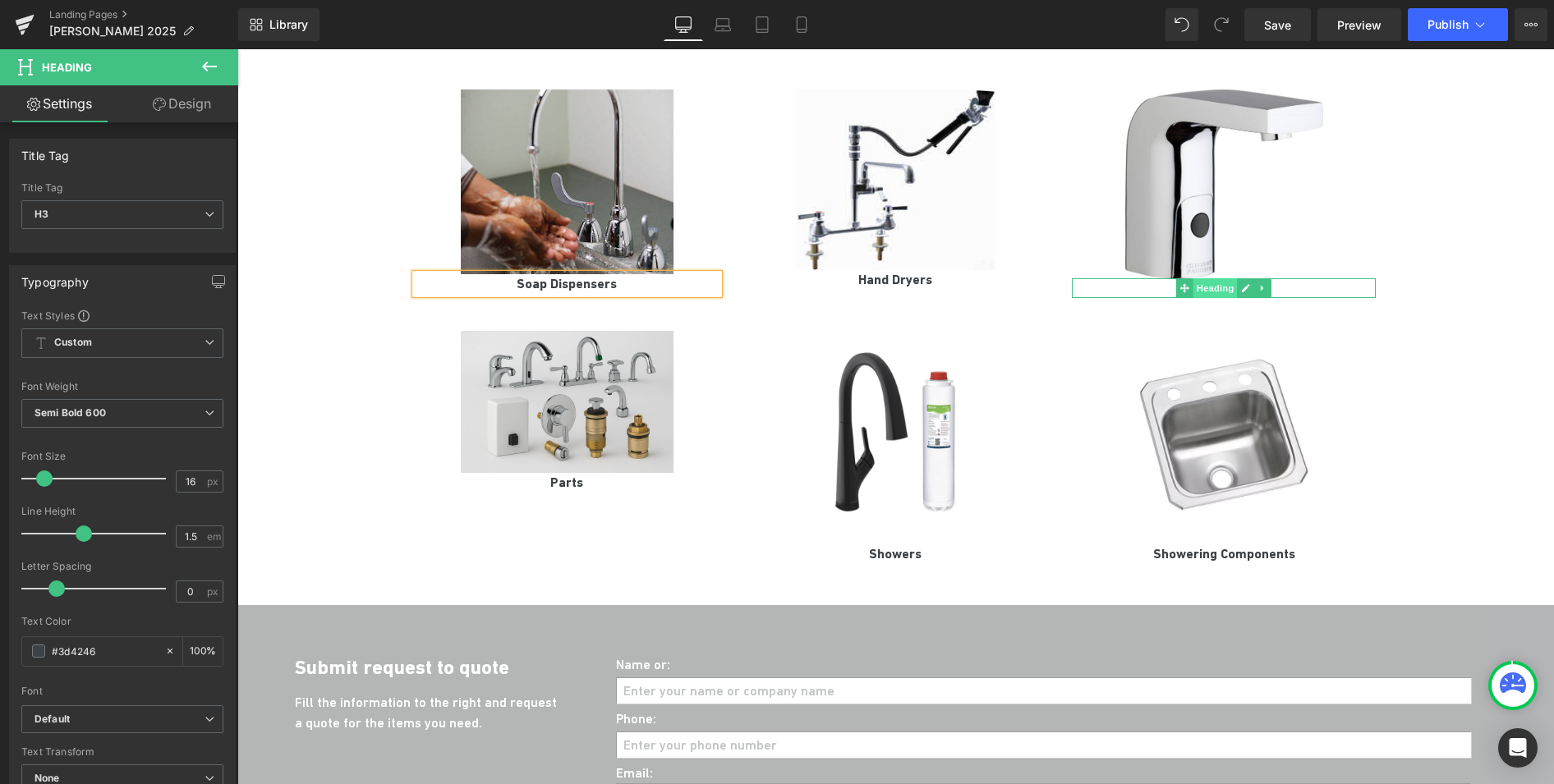
click at [1212, 278] on span "Heading" at bounding box center [1215, 288] width 44 height 20
click at [1289, 278] on h3 "Sensor Faucets" at bounding box center [1223, 288] width 304 height 20
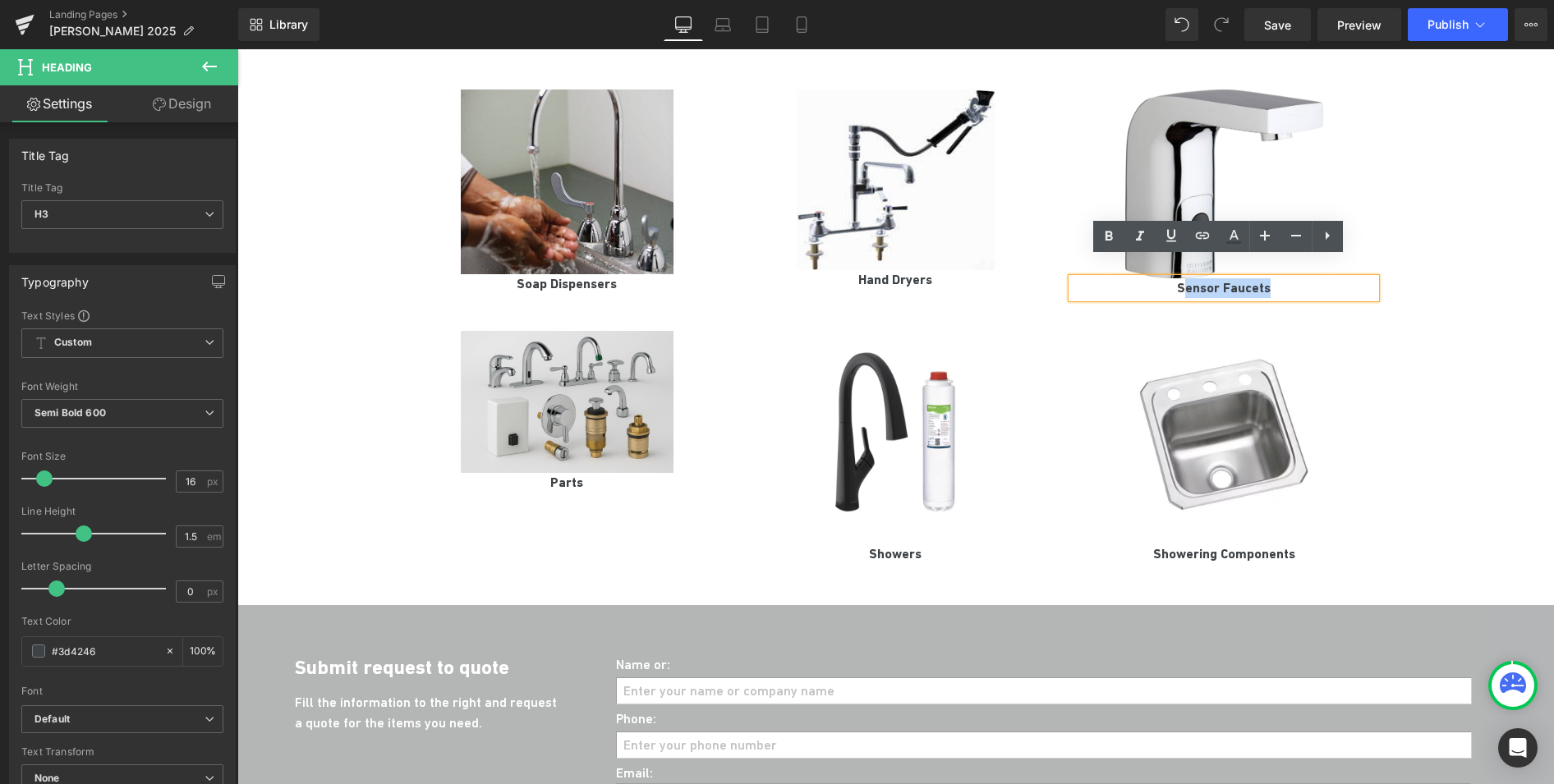
drag, startPoint x: 1289, startPoint y: 268, endPoint x: 1181, endPoint y: 262, distance: 108.2
click at [1181, 278] on h3 "Sensor Faucets" at bounding box center [1223, 288] width 304 height 20
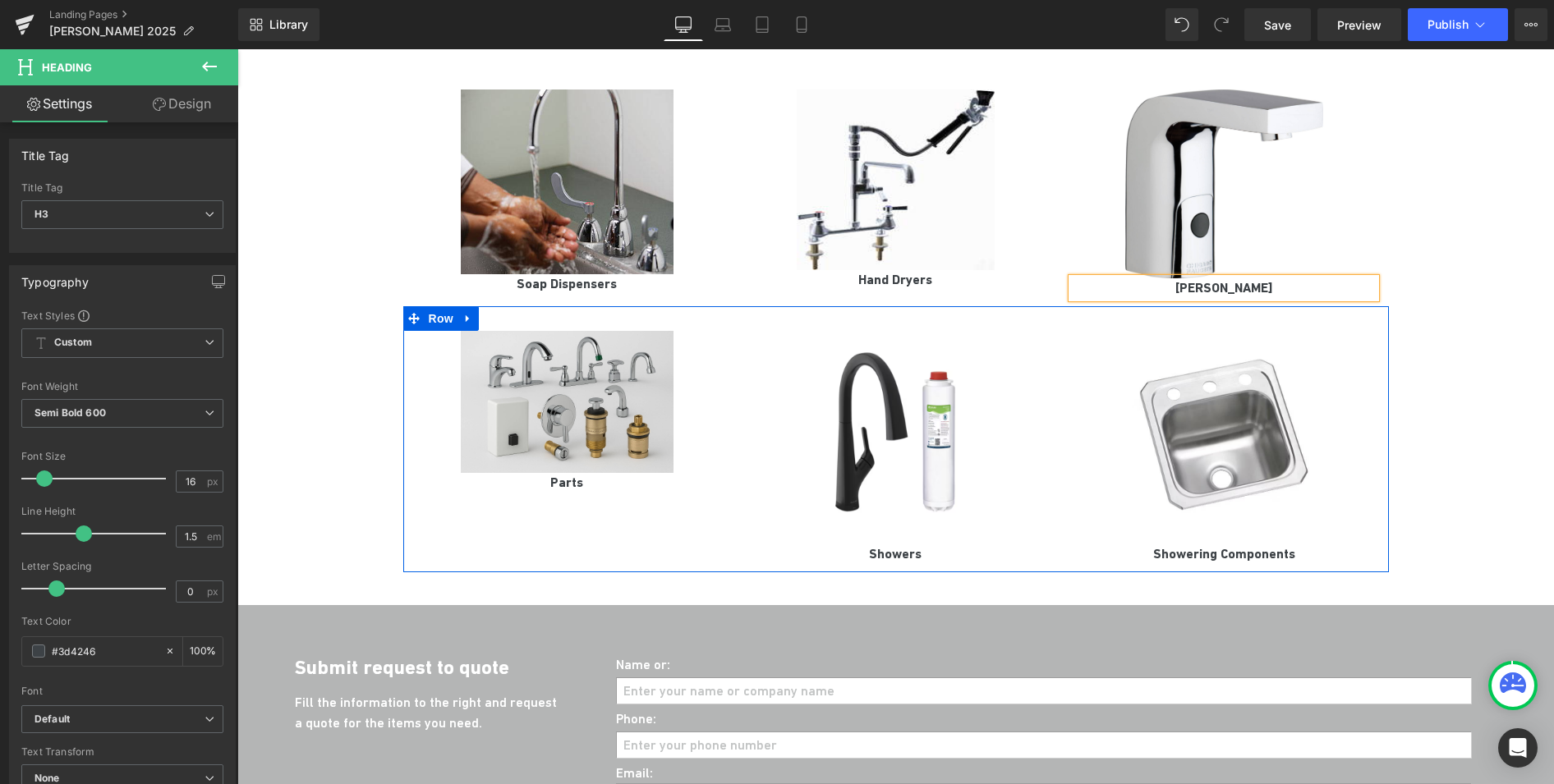
click at [237, 49] on div at bounding box center [237, 49] width 0 height 0
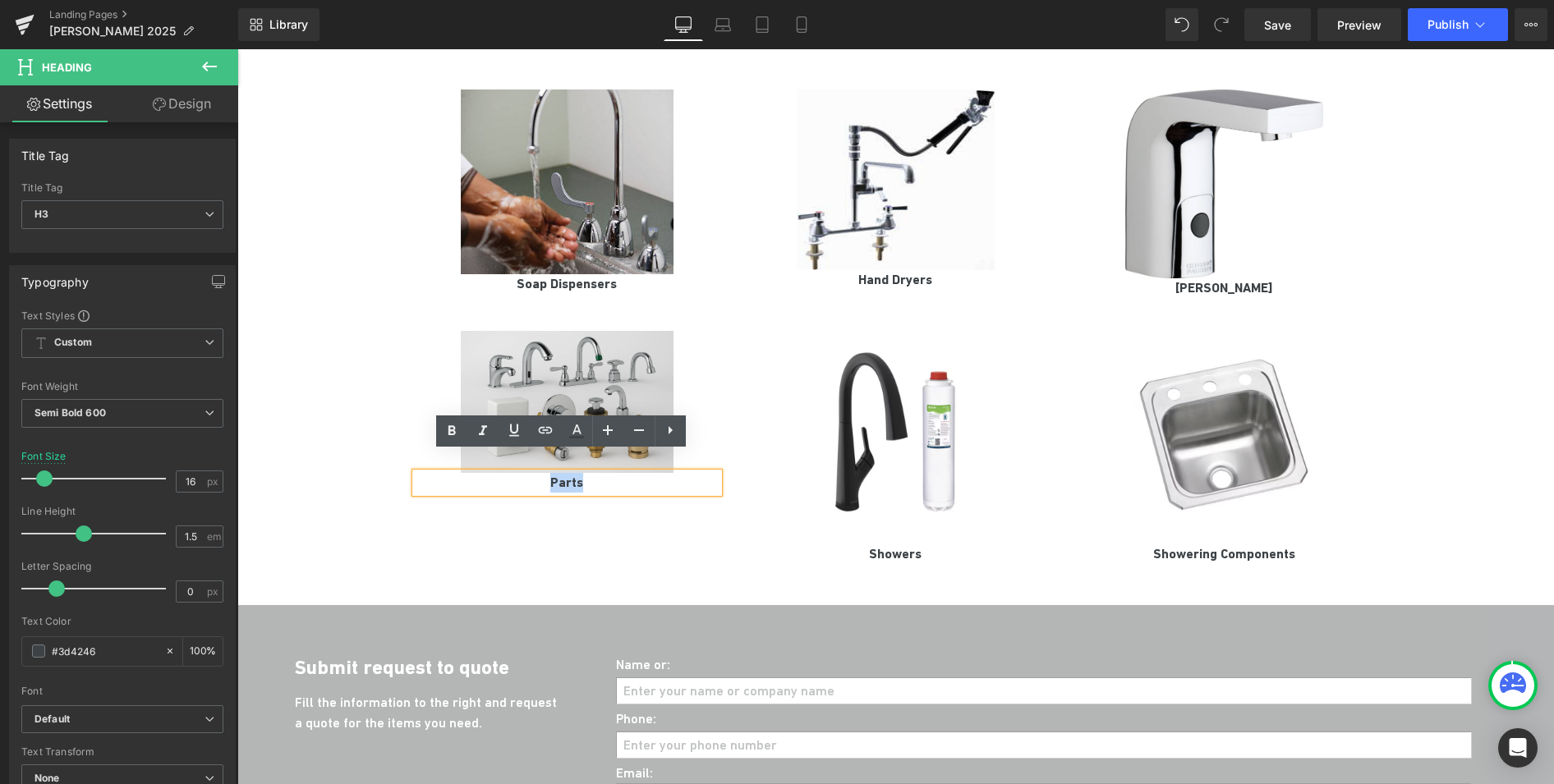
drag, startPoint x: 589, startPoint y: 461, endPoint x: 544, endPoint y: 461, distance: 45.0
click at [544, 473] on h3 "Parts" at bounding box center [567, 482] width 304 height 20
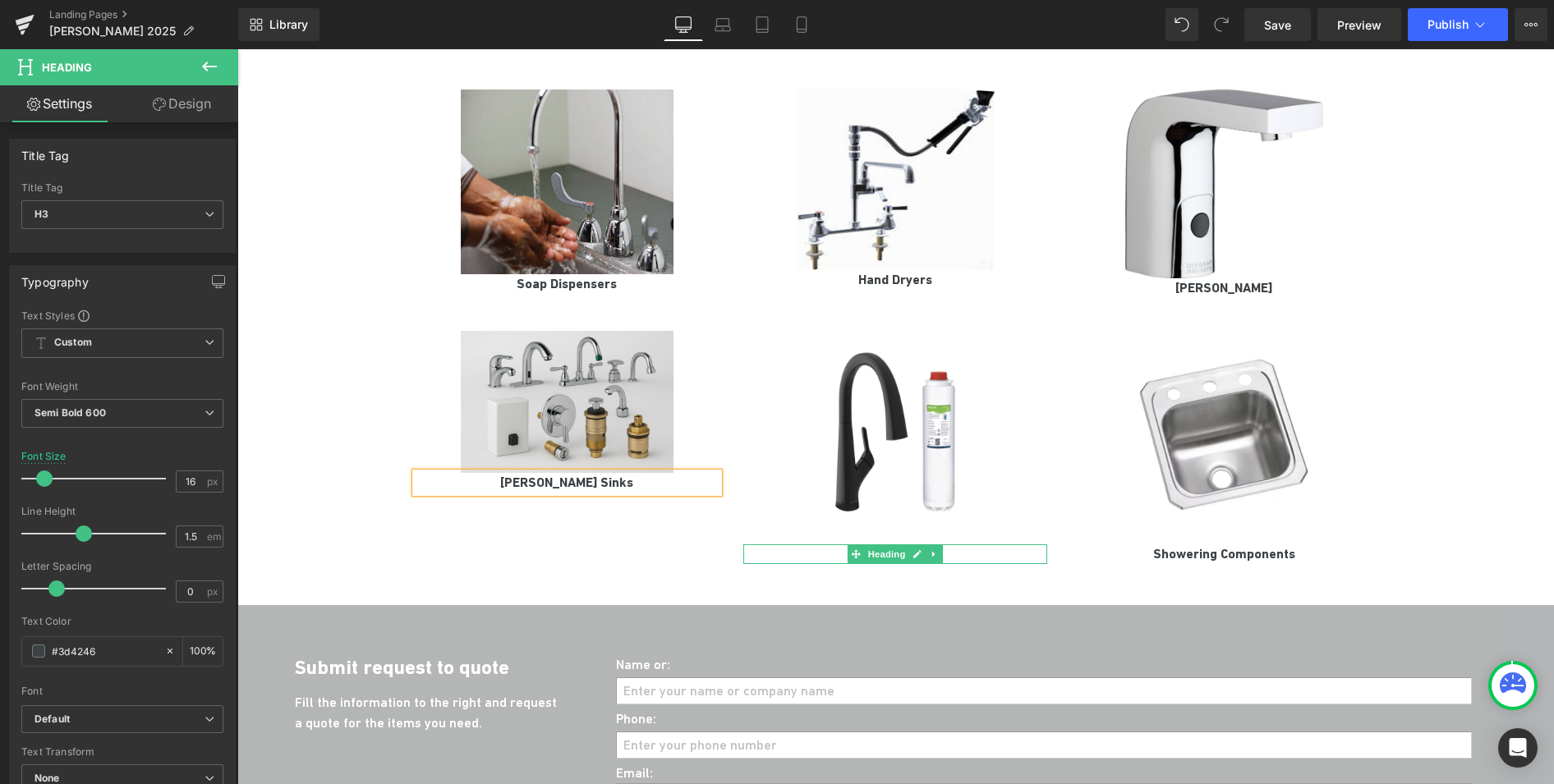
click at [954, 544] on h3 "Showers" at bounding box center [895, 554] width 304 height 20
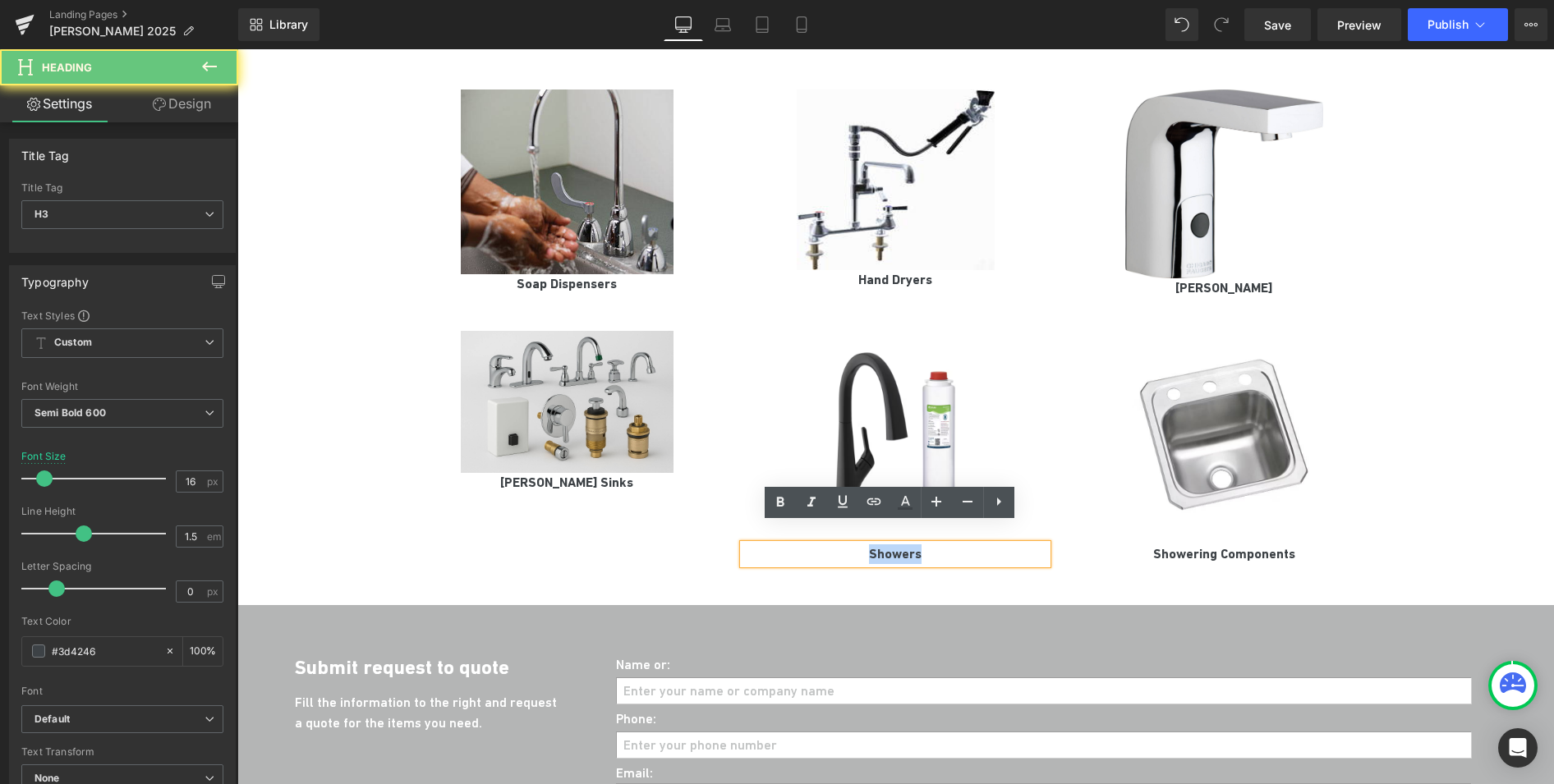
drag, startPoint x: 889, startPoint y: 535, endPoint x: 850, endPoint y: 534, distance: 39.0
click at [850, 544] on h3 "Showers" at bounding box center [895, 554] width 304 height 20
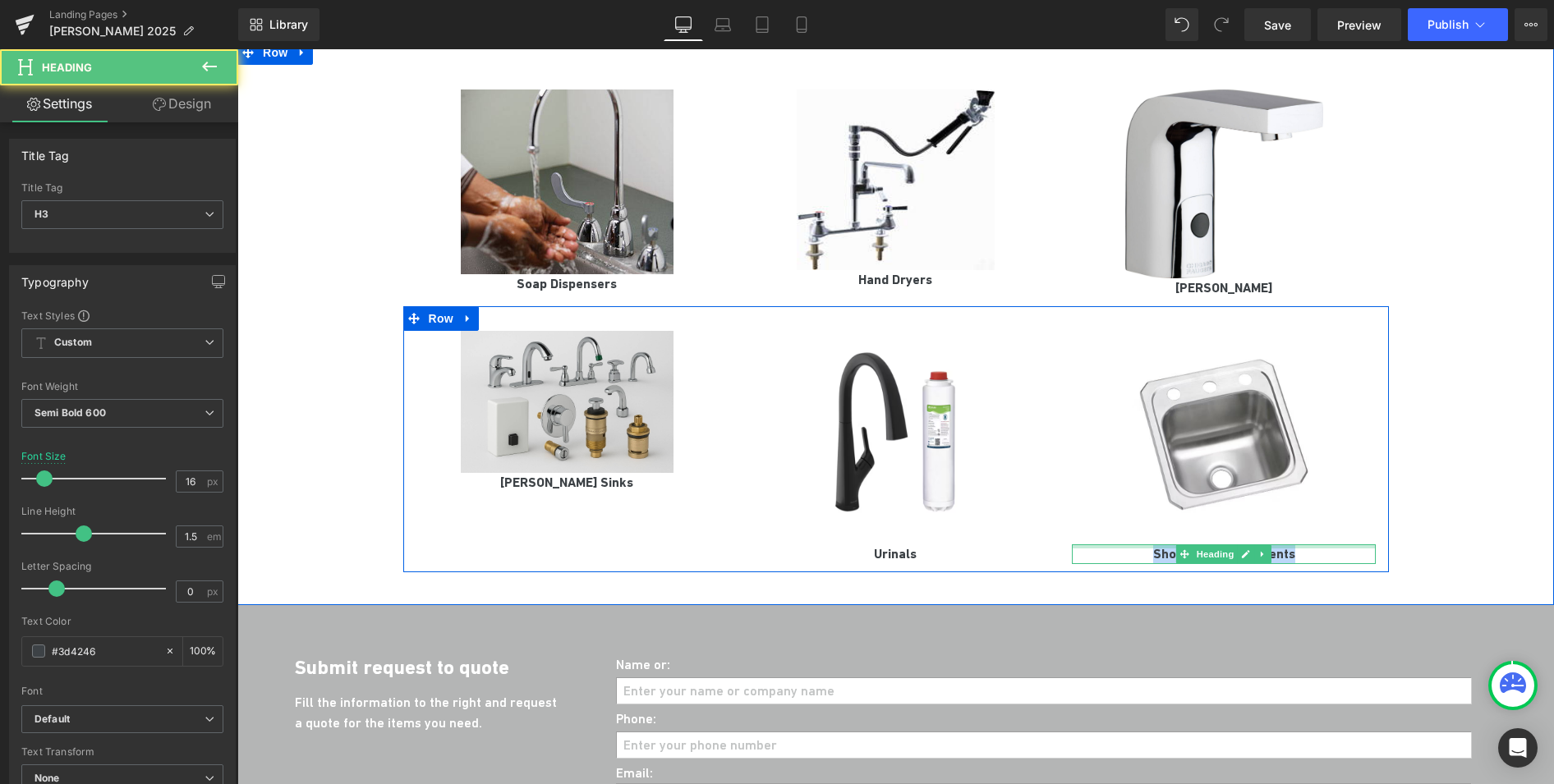
drag, startPoint x: 1290, startPoint y: 535, endPoint x: 1147, endPoint y: 528, distance: 143.2
click at [1147, 544] on div "Showering Components Heading" at bounding box center [1223, 554] width 304 height 20
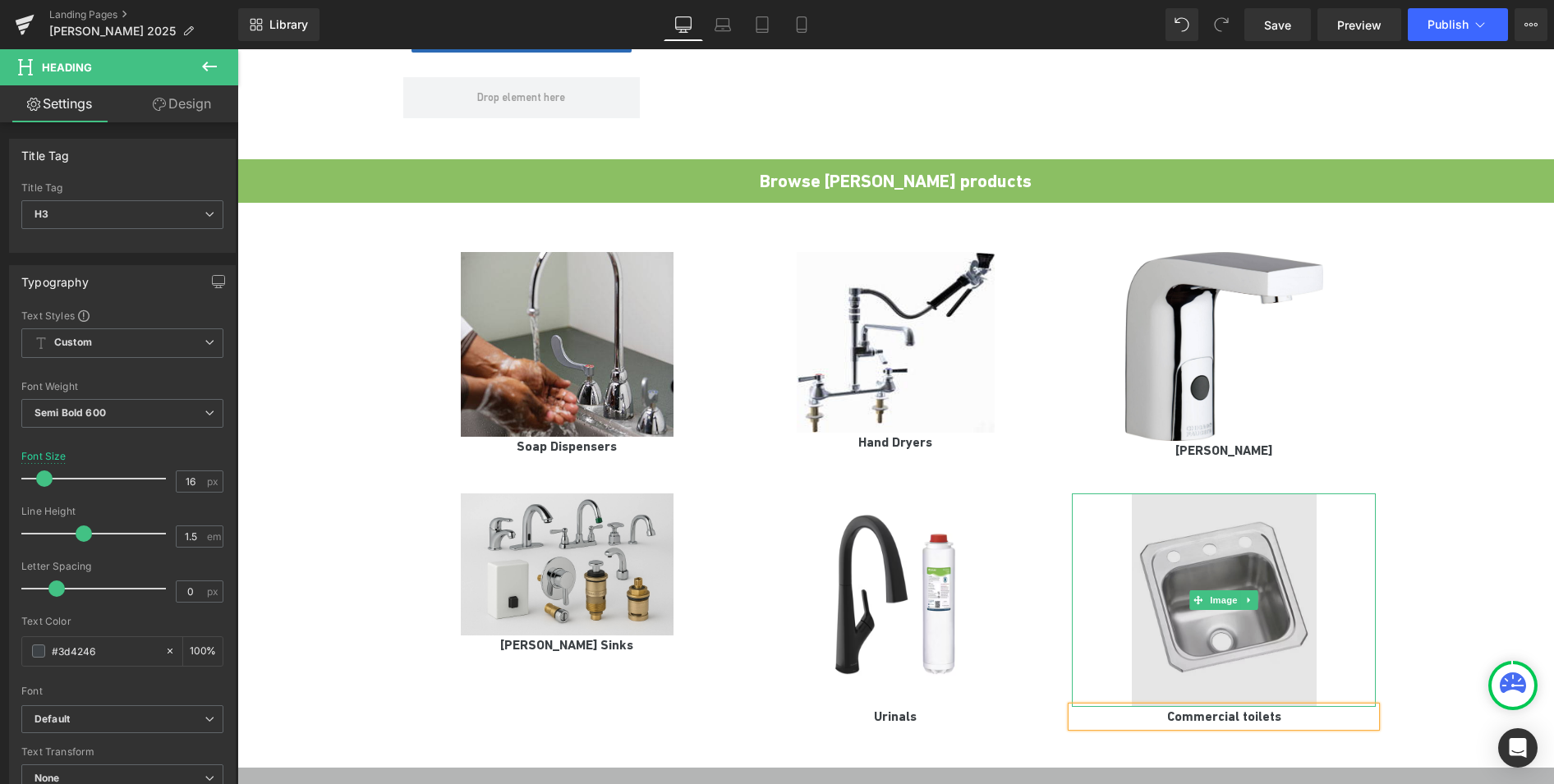
scroll to position [1297, 0]
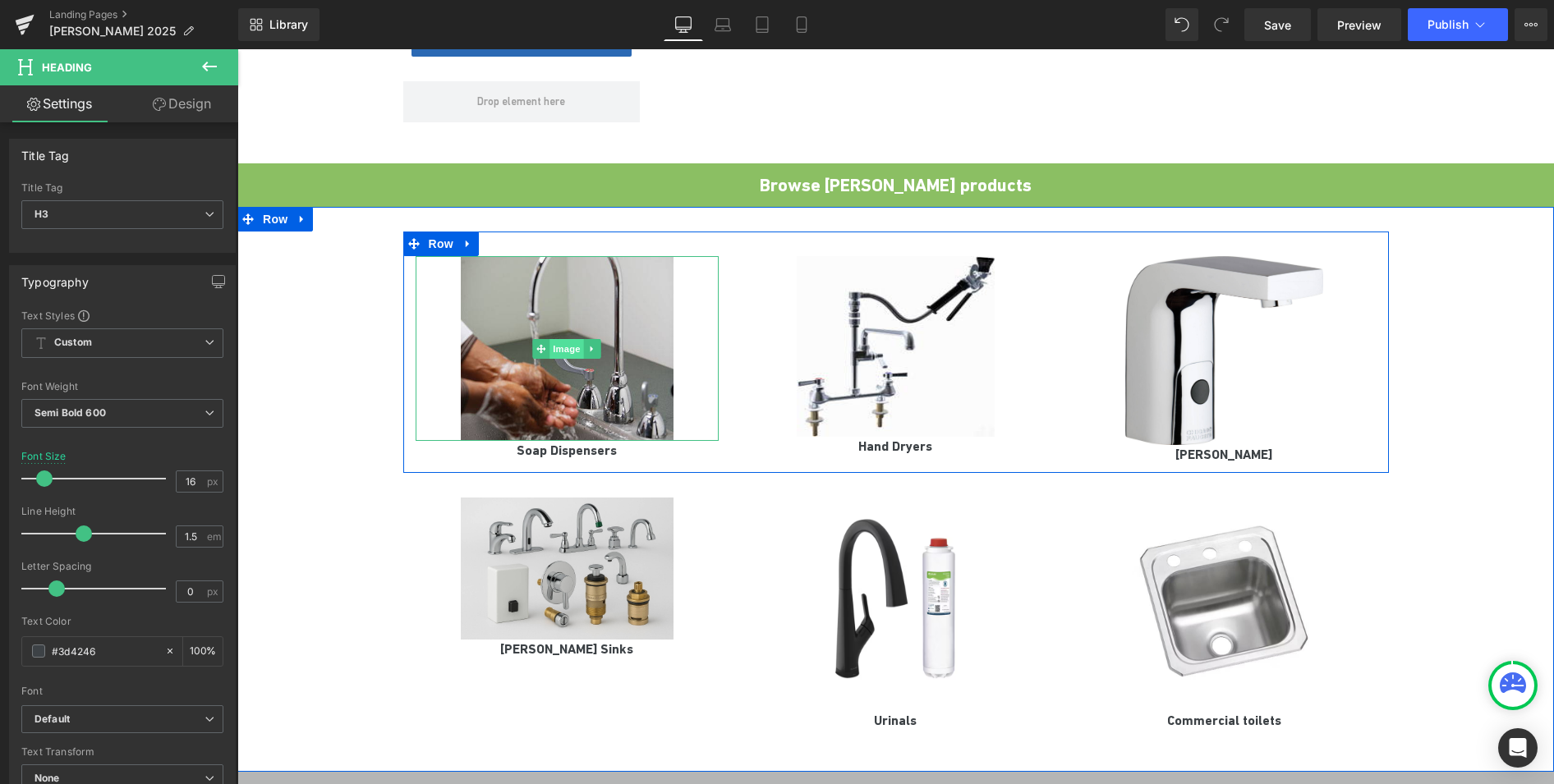
click at [551, 339] on span "Image" at bounding box center [568, 349] width 35 height 20
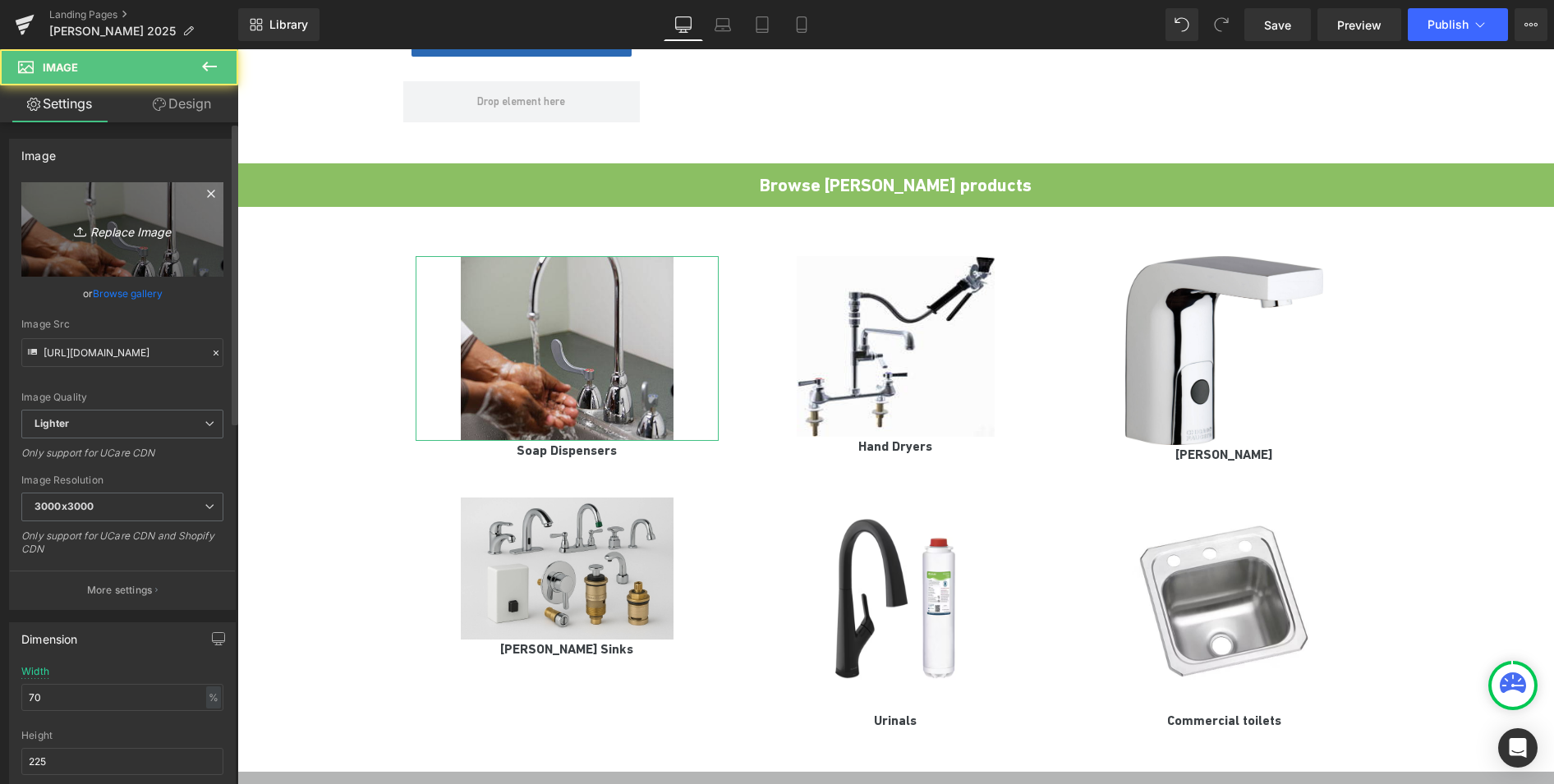
click at [120, 228] on icon "Replace Image" at bounding box center [122, 229] width 132 height 21
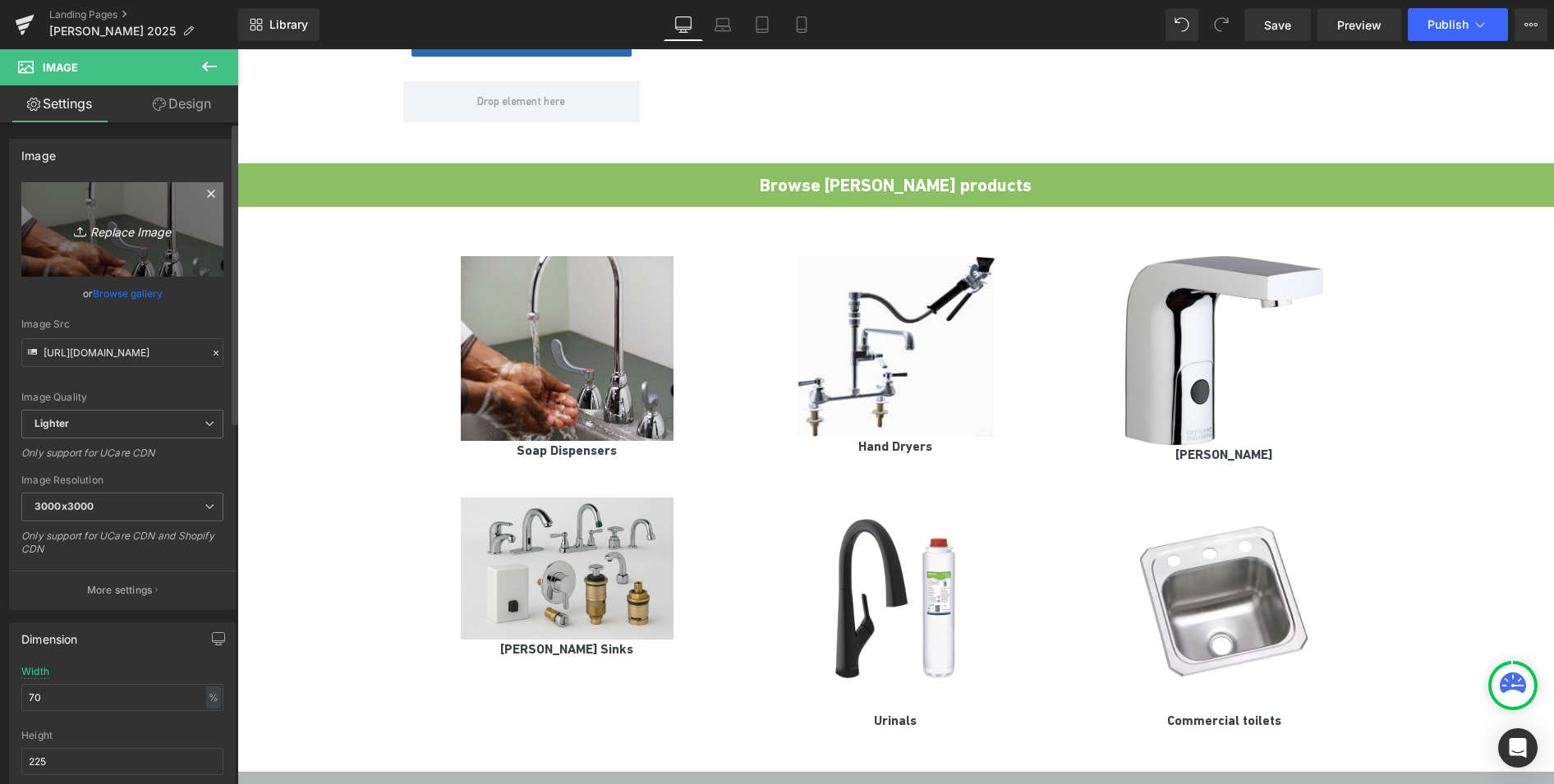
type input "C:\fakepath\faucet-soap-dispensers-combos.webp"
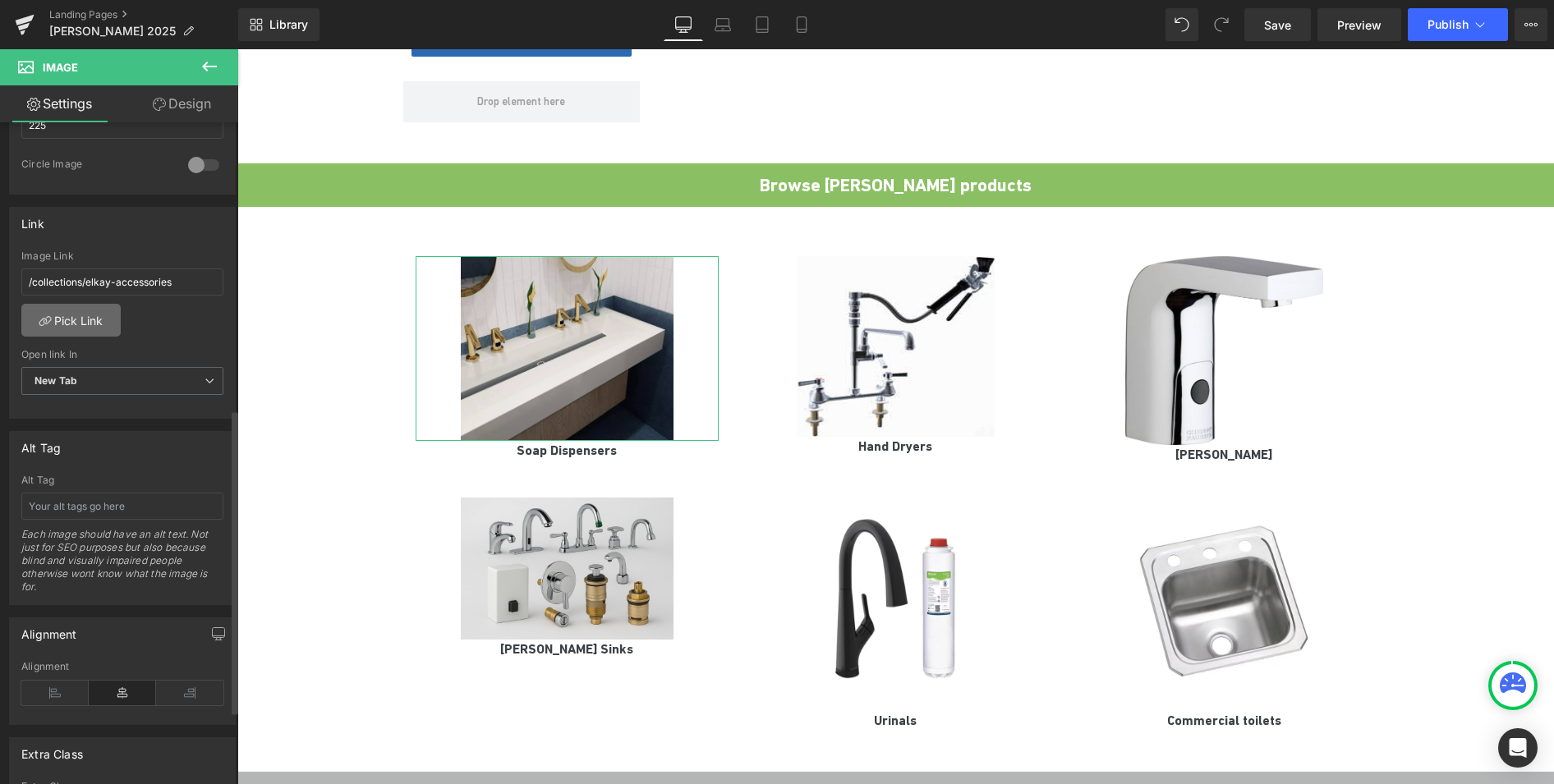
click at [84, 323] on link "Pick Link" at bounding box center [71, 320] width 99 height 33
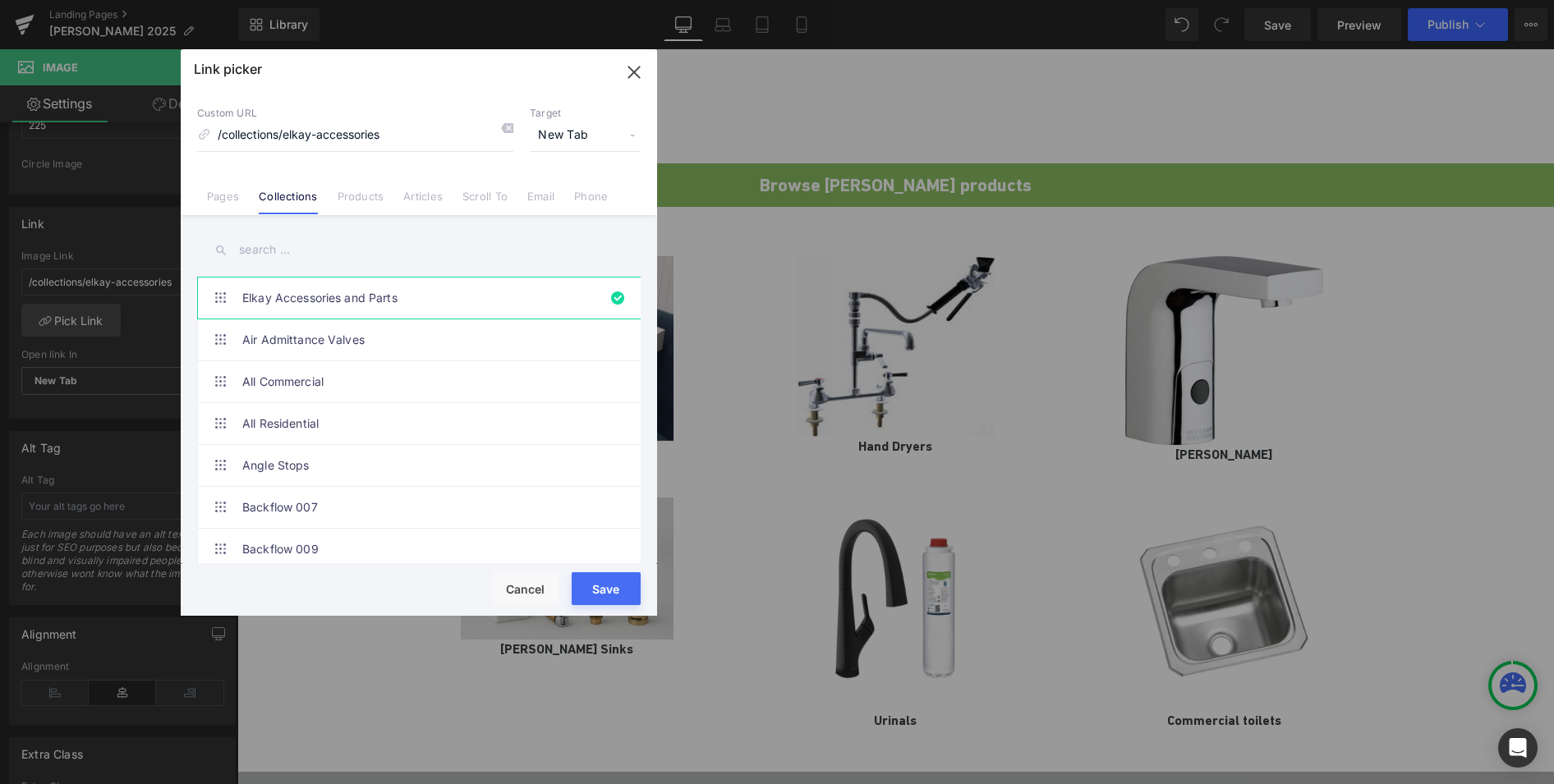
click at [276, 249] on input "text" at bounding box center [419, 249] width 443 height 37
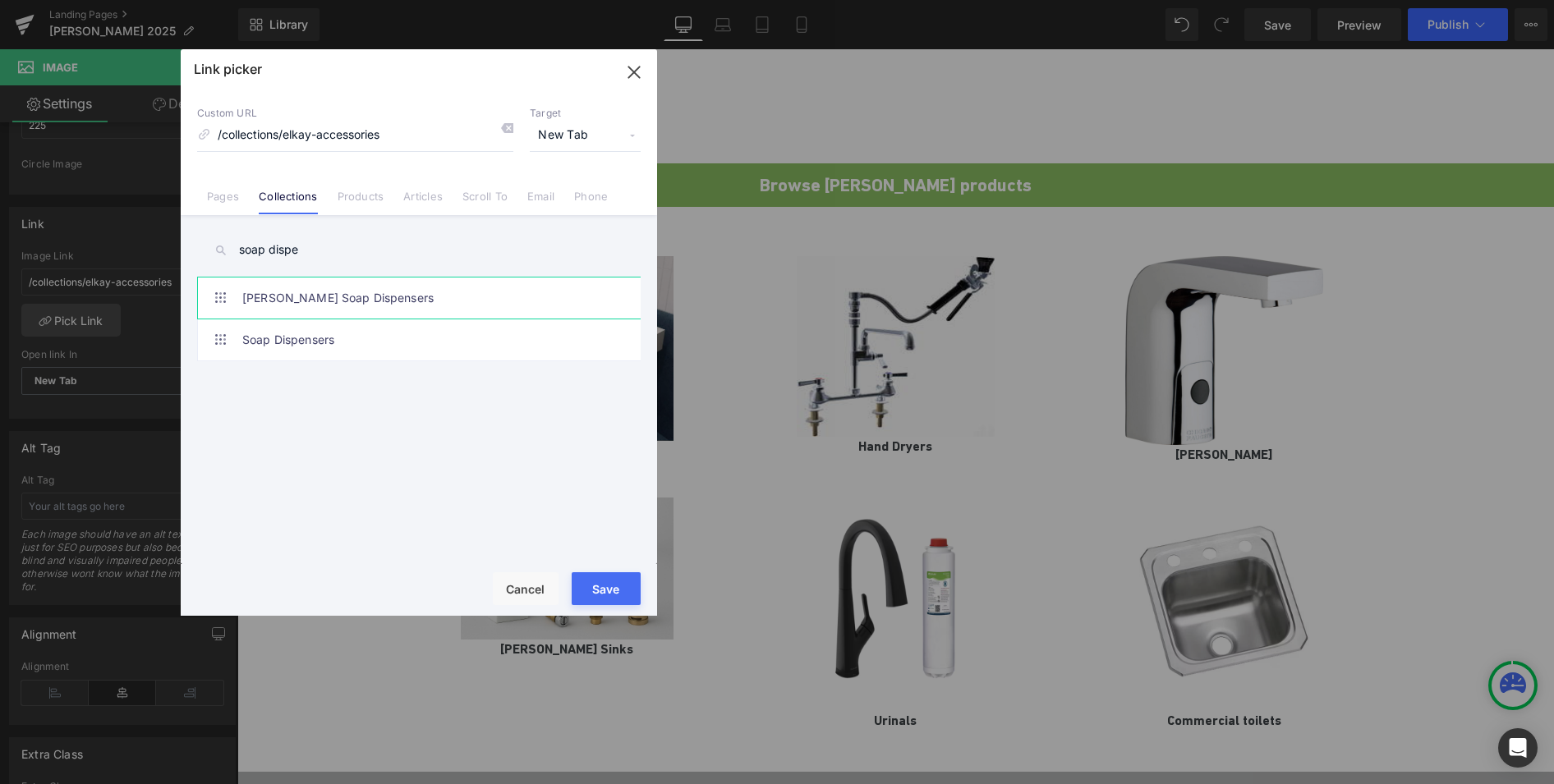
type input "soap dispe"
click at [311, 299] on link "Sloan Soap Dispensers" at bounding box center [423, 297] width 361 height 41
click at [614, 597] on button "Save" at bounding box center [606, 589] width 69 height 33
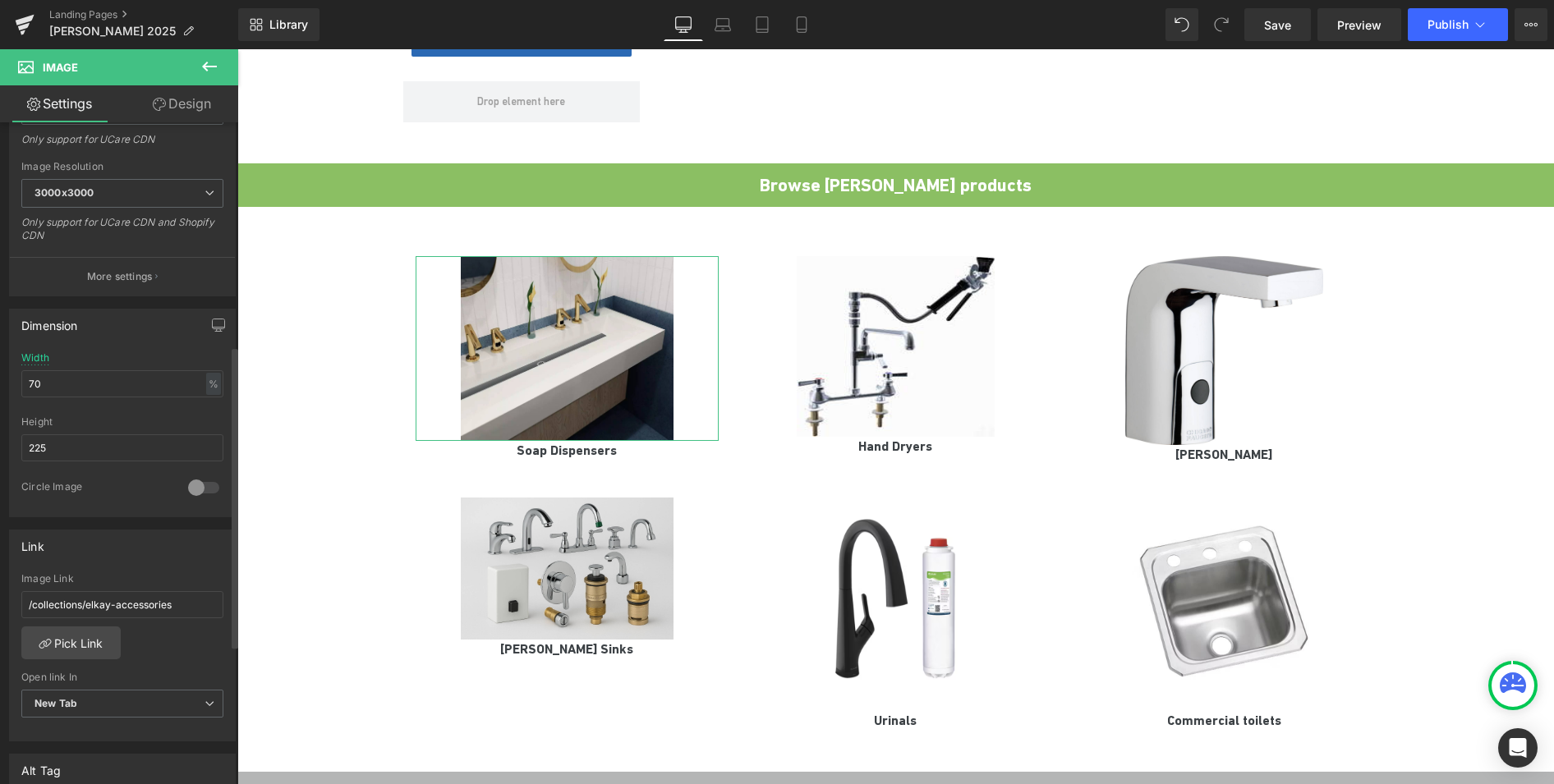
scroll to position [301, 0]
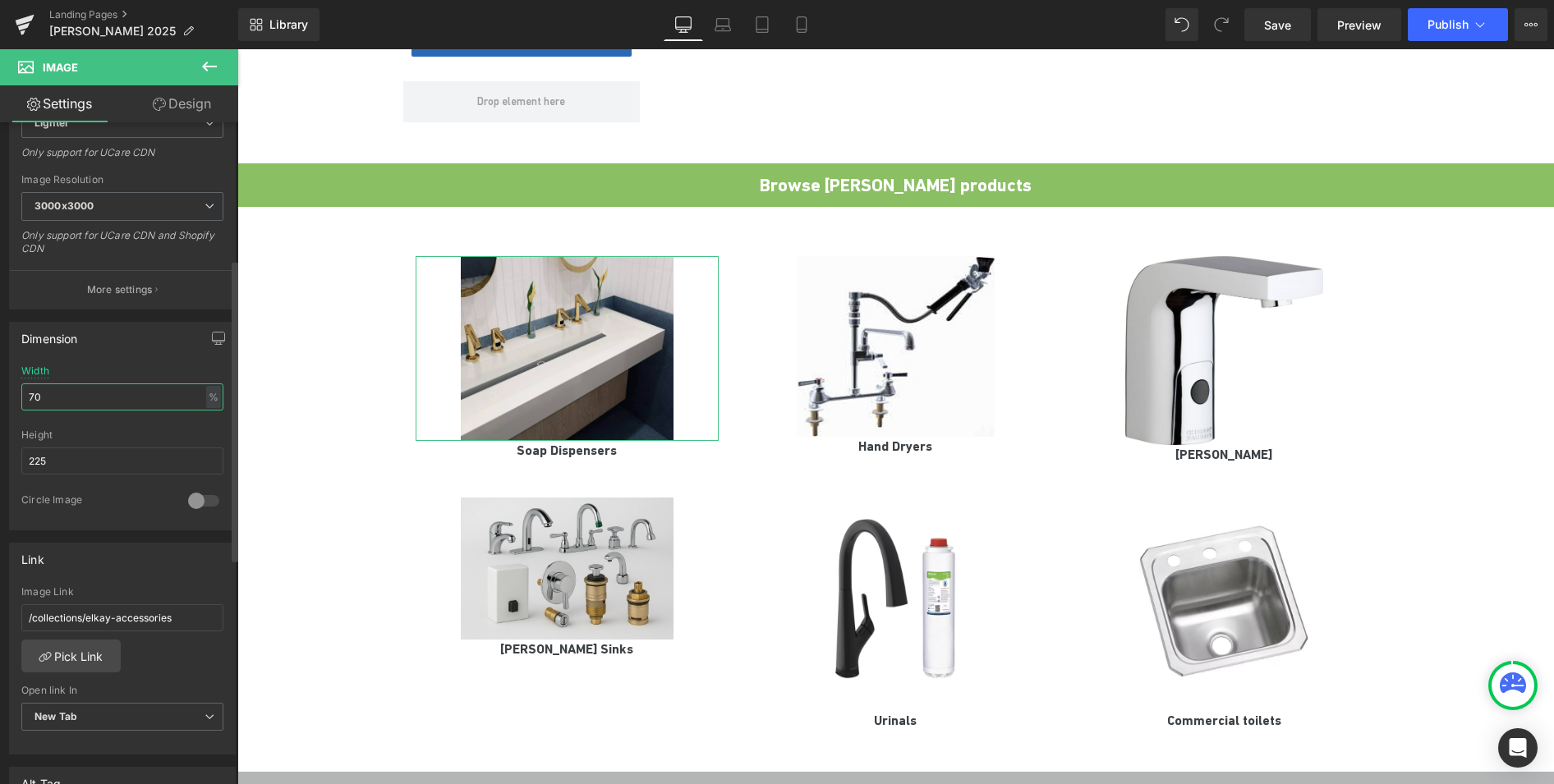
click at [60, 403] on input "70" at bounding box center [122, 397] width 202 height 27
drag, startPoint x: 31, startPoint y: 402, endPoint x: 21, endPoint y: 402, distance: 10.0
click at [21, 402] on input "70" at bounding box center [122, 397] width 202 height 27
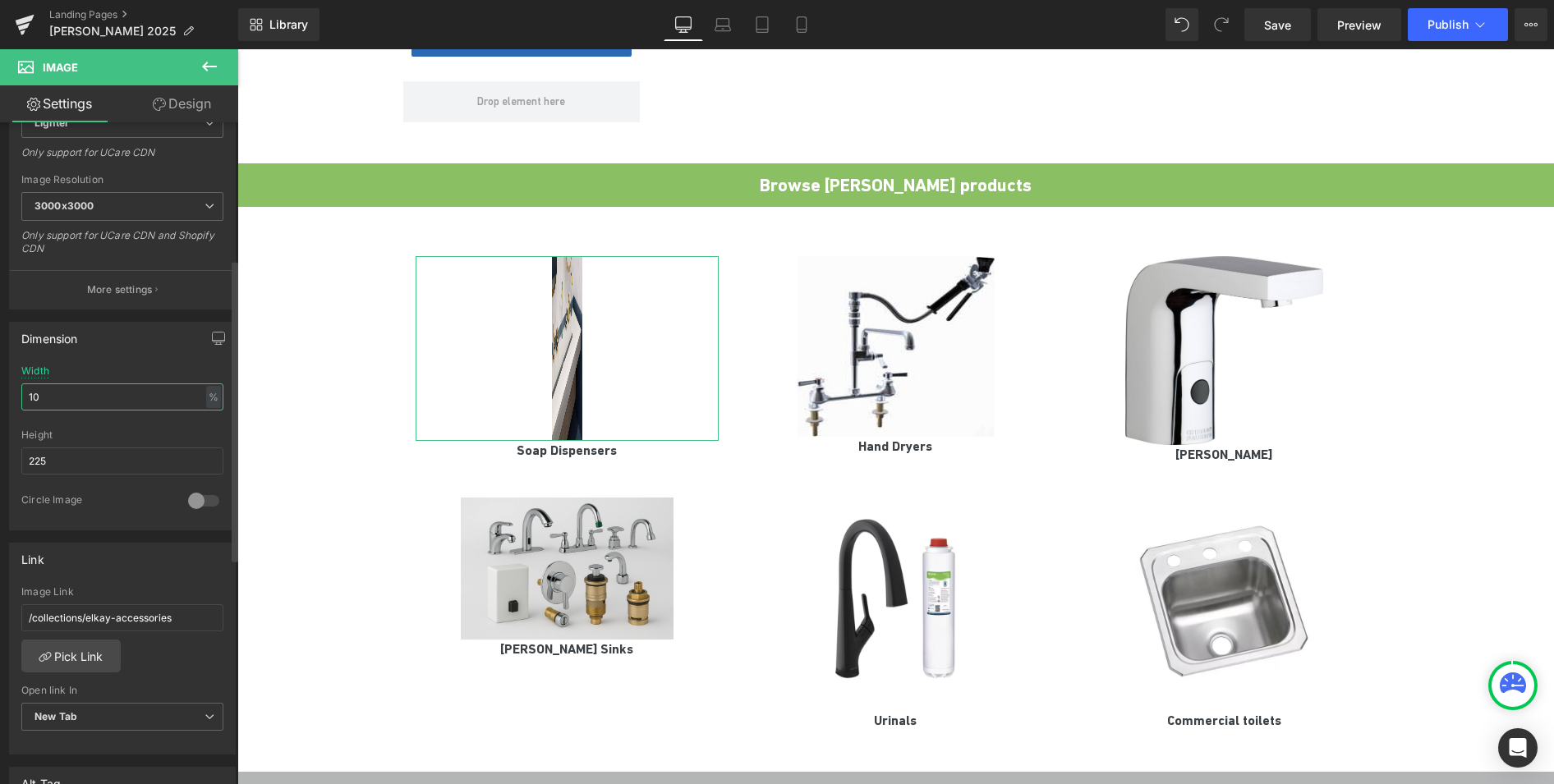
type input "100"
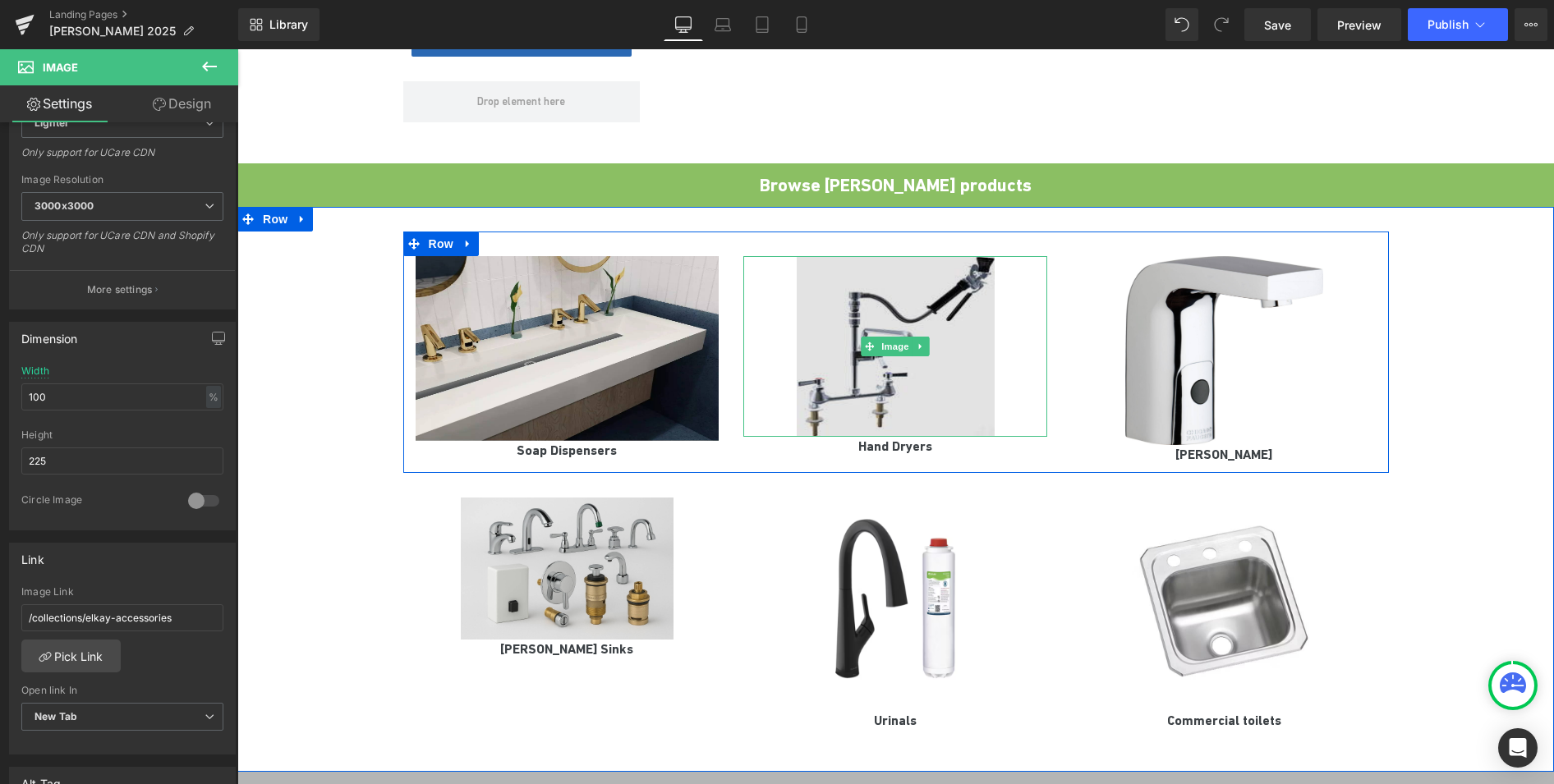
click at [959, 354] on img at bounding box center [895, 346] width 197 height 181
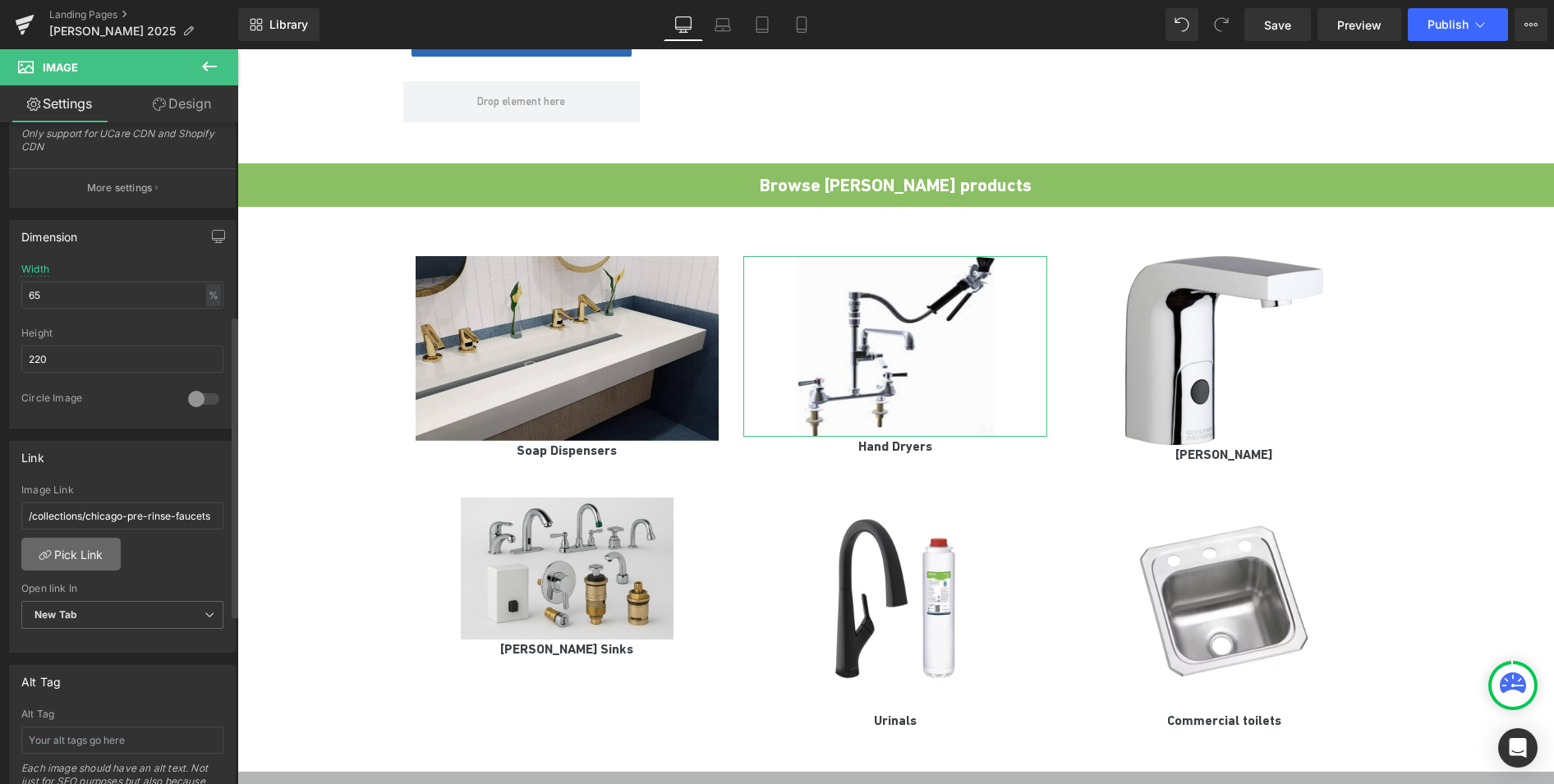
scroll to position [424, 0]
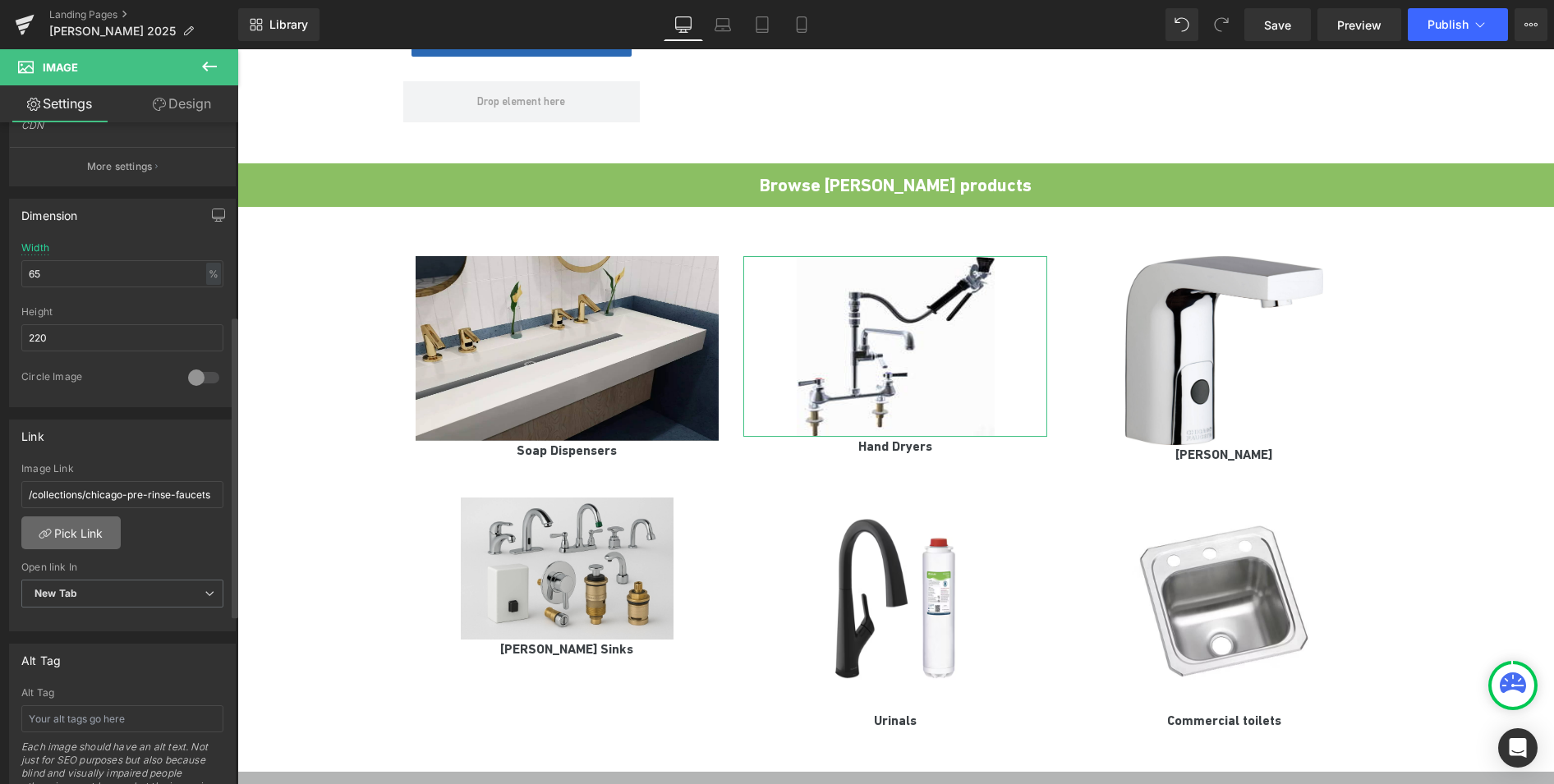
click at [59, 529] on link "Pick Link" at bounding box center [71, 533] width 99 height 33
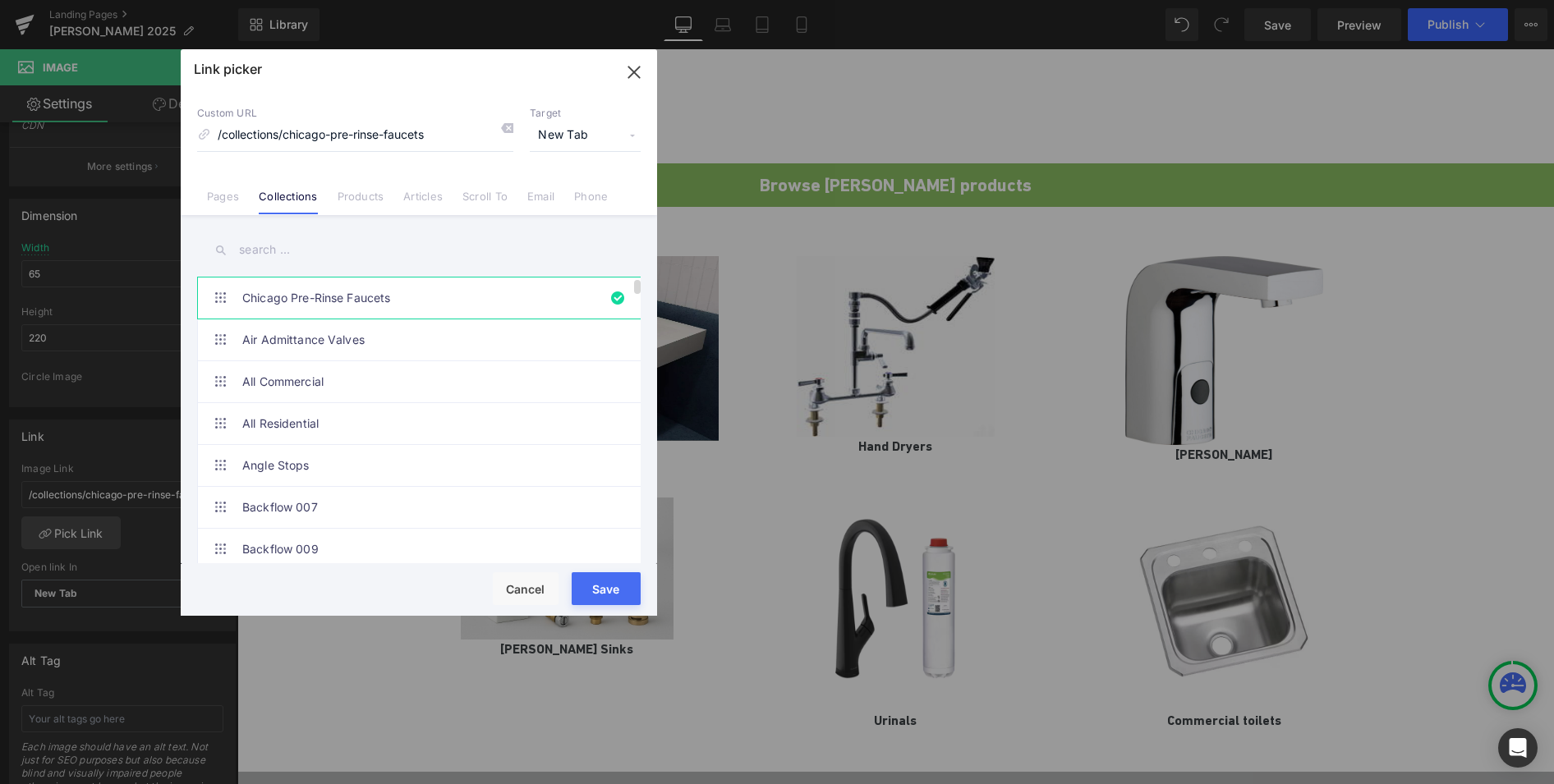
click at [329, 295] on link "Chicago Pre-Rinse Faucets" at bounding box center [423, 297] width 361 height 41
click at [608, 595] on button "Save" at bounding box center [606, 589] width 69 height 33
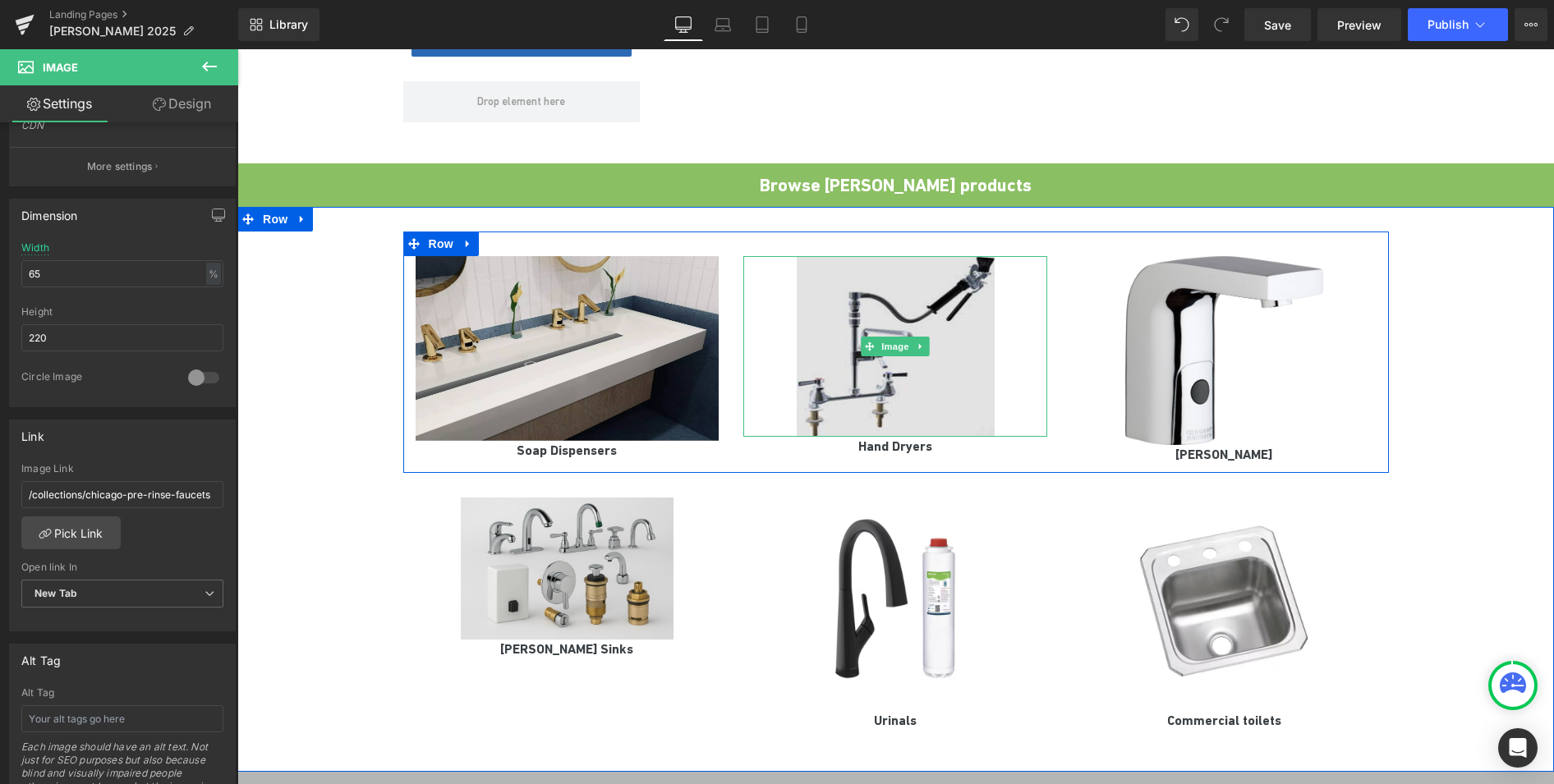
click at [914, 357] on img at bounding box center [895, 346] width 197 height 181
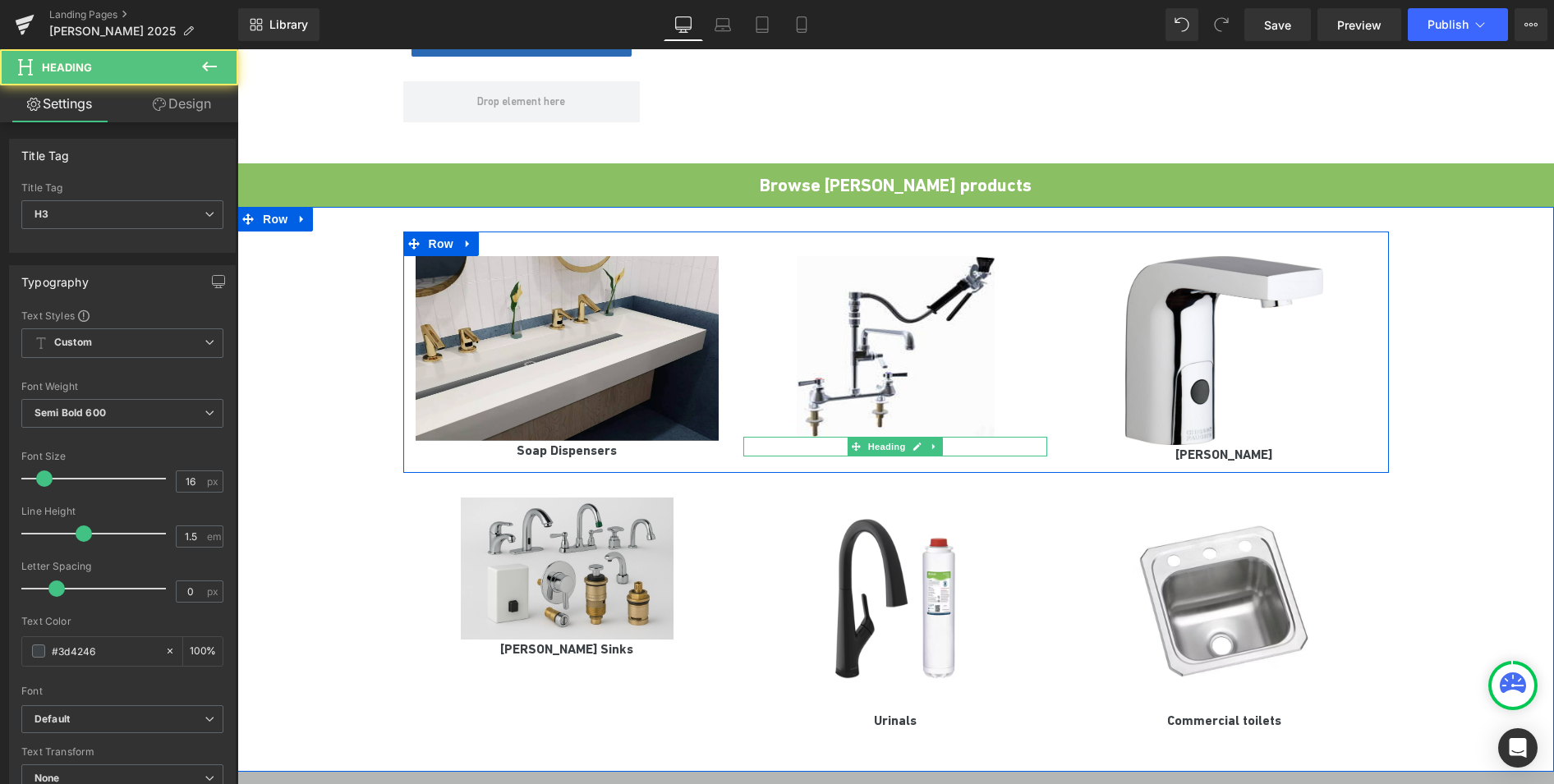
drag, startPoint x: 958, startPoint y: 429, endPoint x: 807, endPoint y: 426, distance: 151.0
click at [807, 437] on h3 "Hand Dryers" at bounding box center [895, 447] width 304 height 20
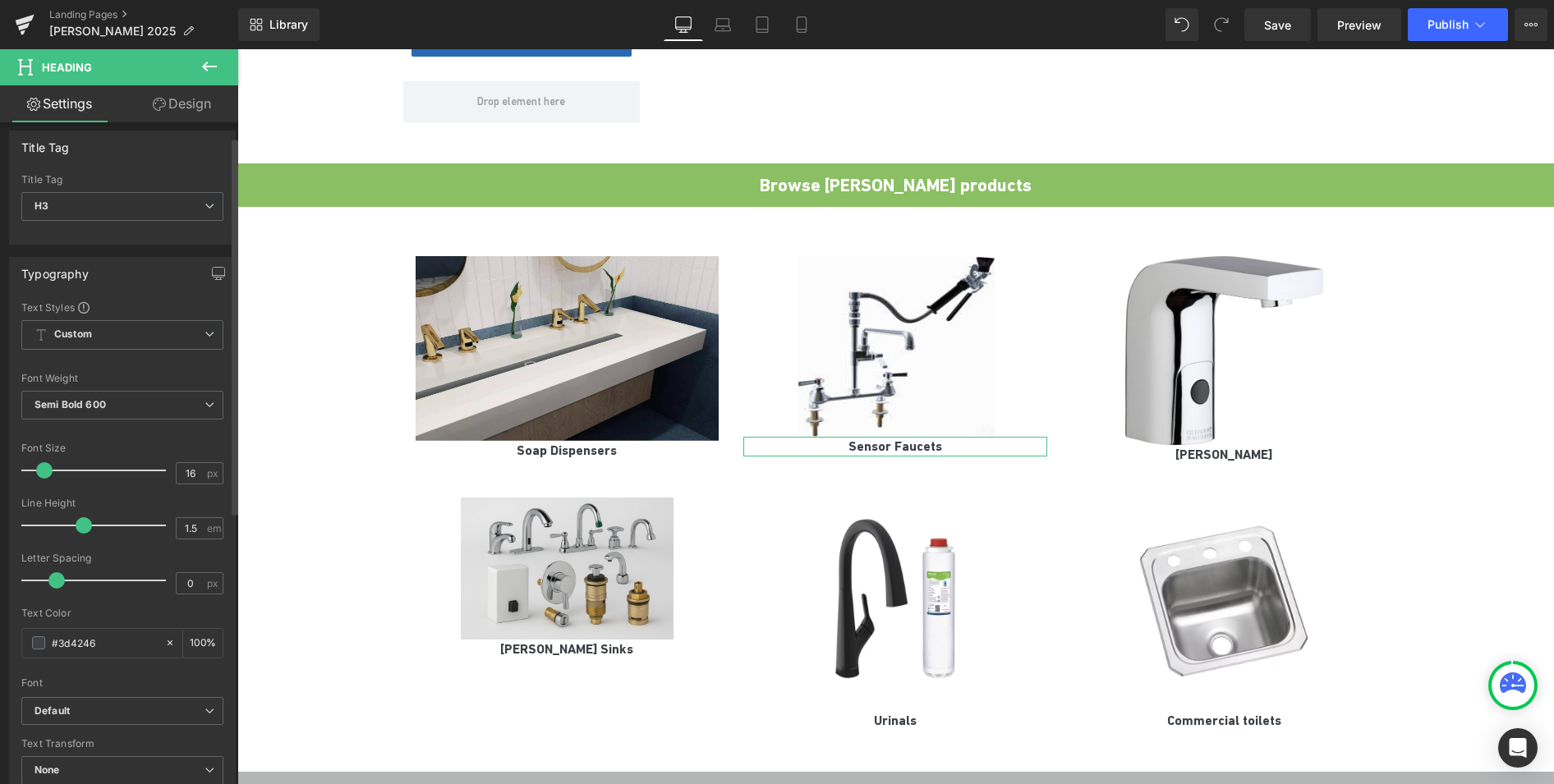
scroll to position [0, 0]
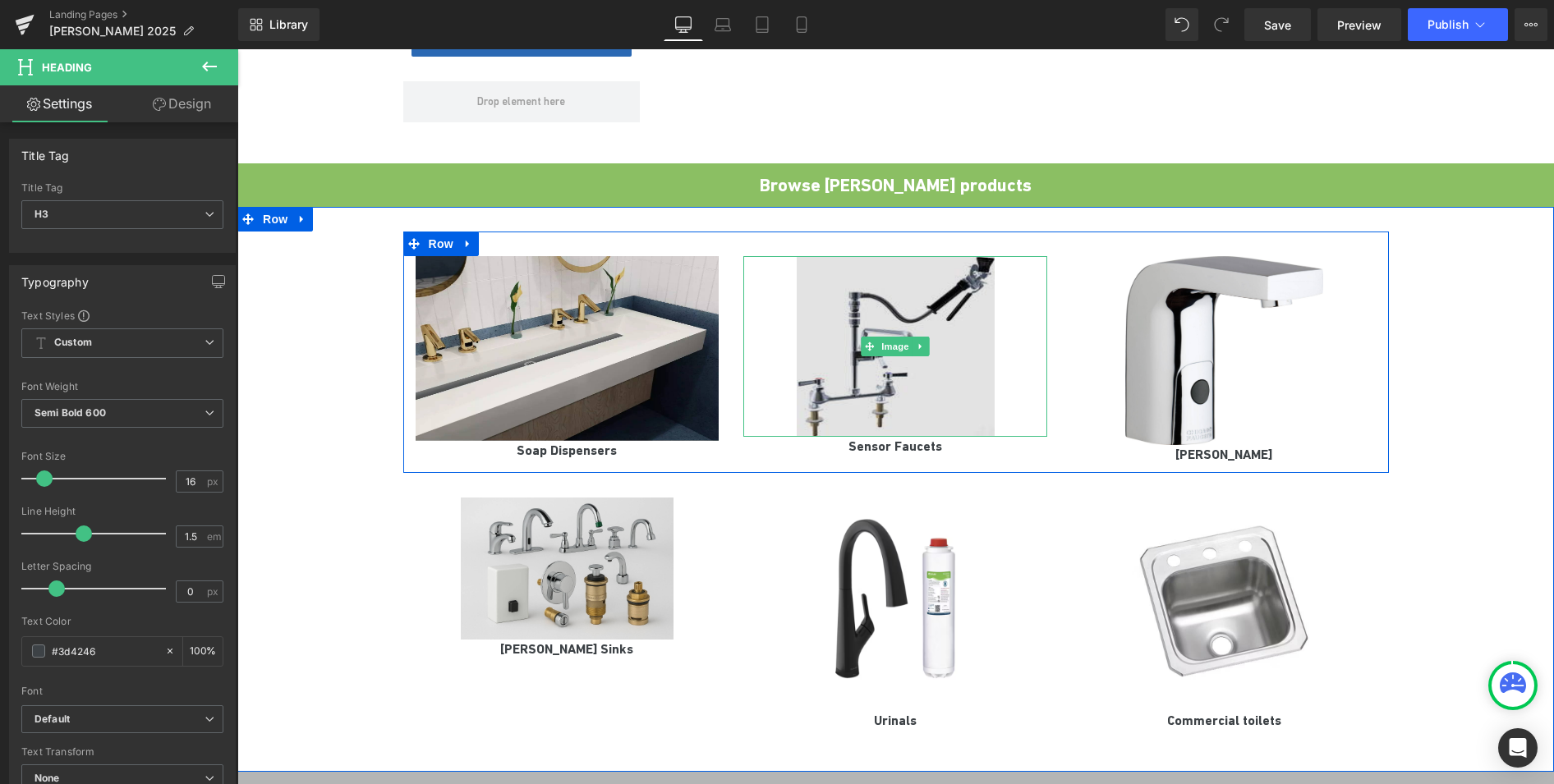
click at [874, 337] on img at bounding box center [895, 346] width 197 height 181
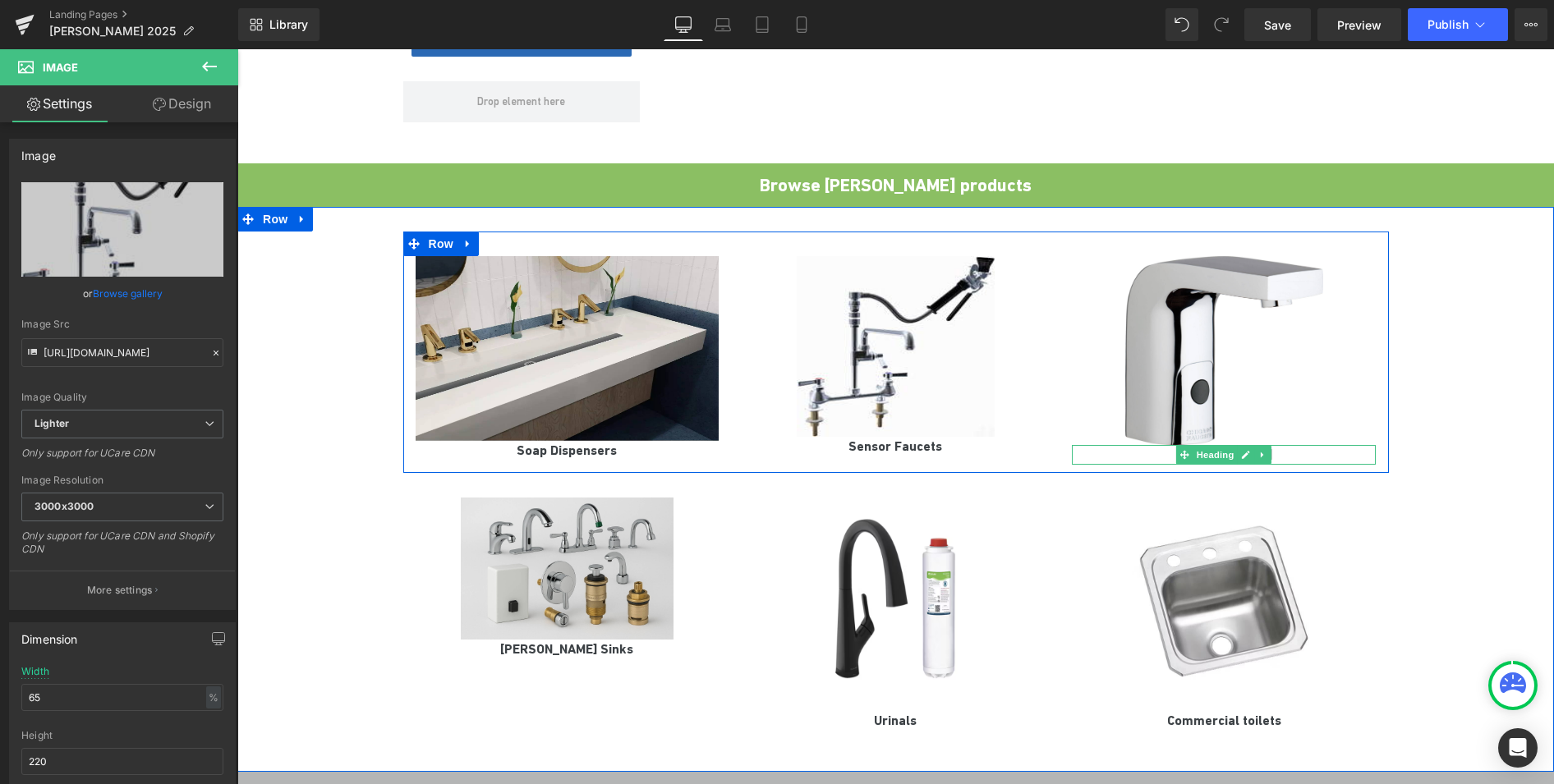
click at [1294, 445] on h3 "[PERSON_NAME]" at bounding box center [1223, 454] width 304 height 20
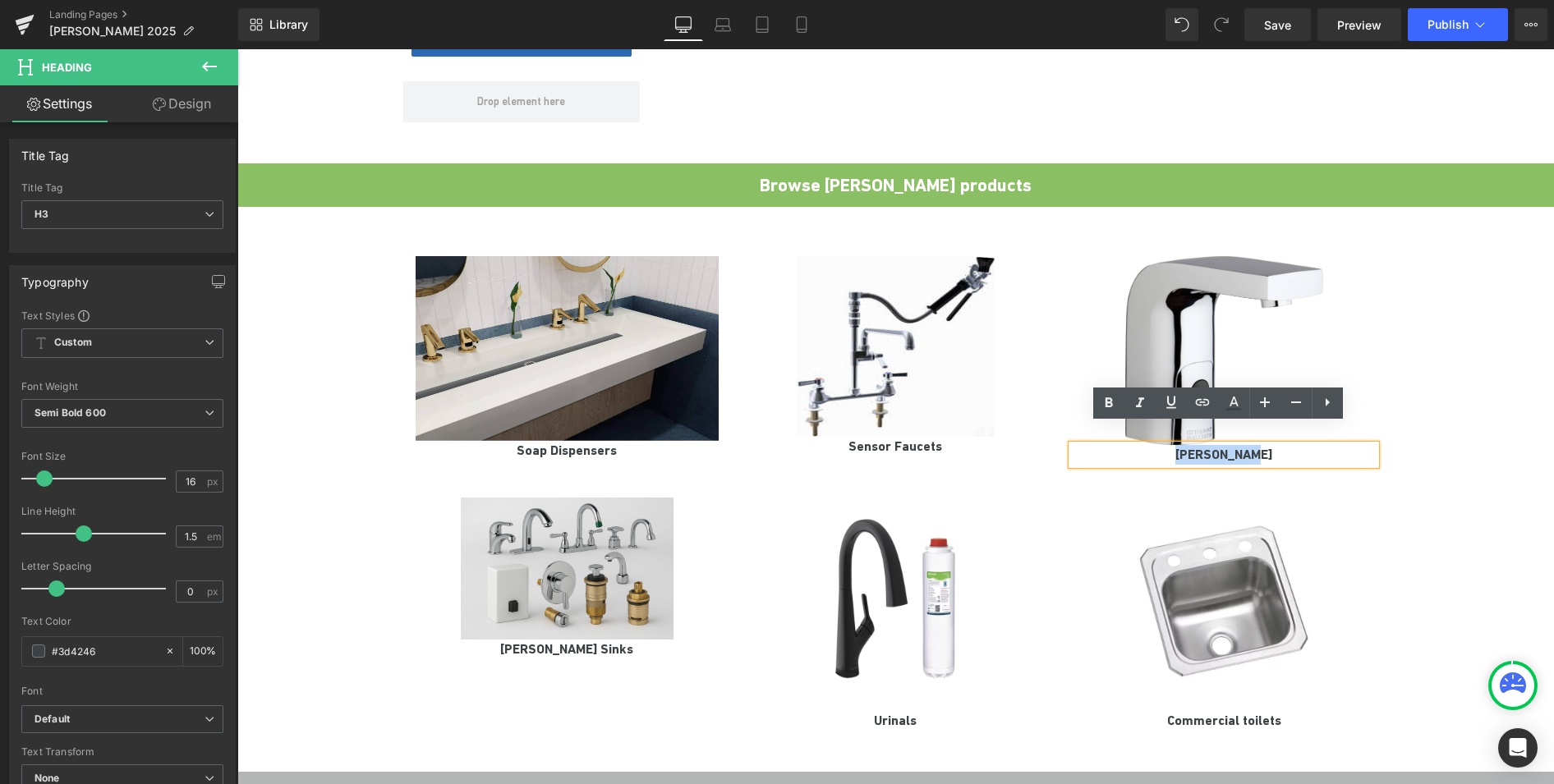
drag, startPoint x: 1294, startPoint y: 433, endPoint x: 1176, endPoint y: 435, distance: 118.0
click at [1176, 445] on h3 "[PERSON_NAME]" at bounding box center [1223, 454] width 304 height 20
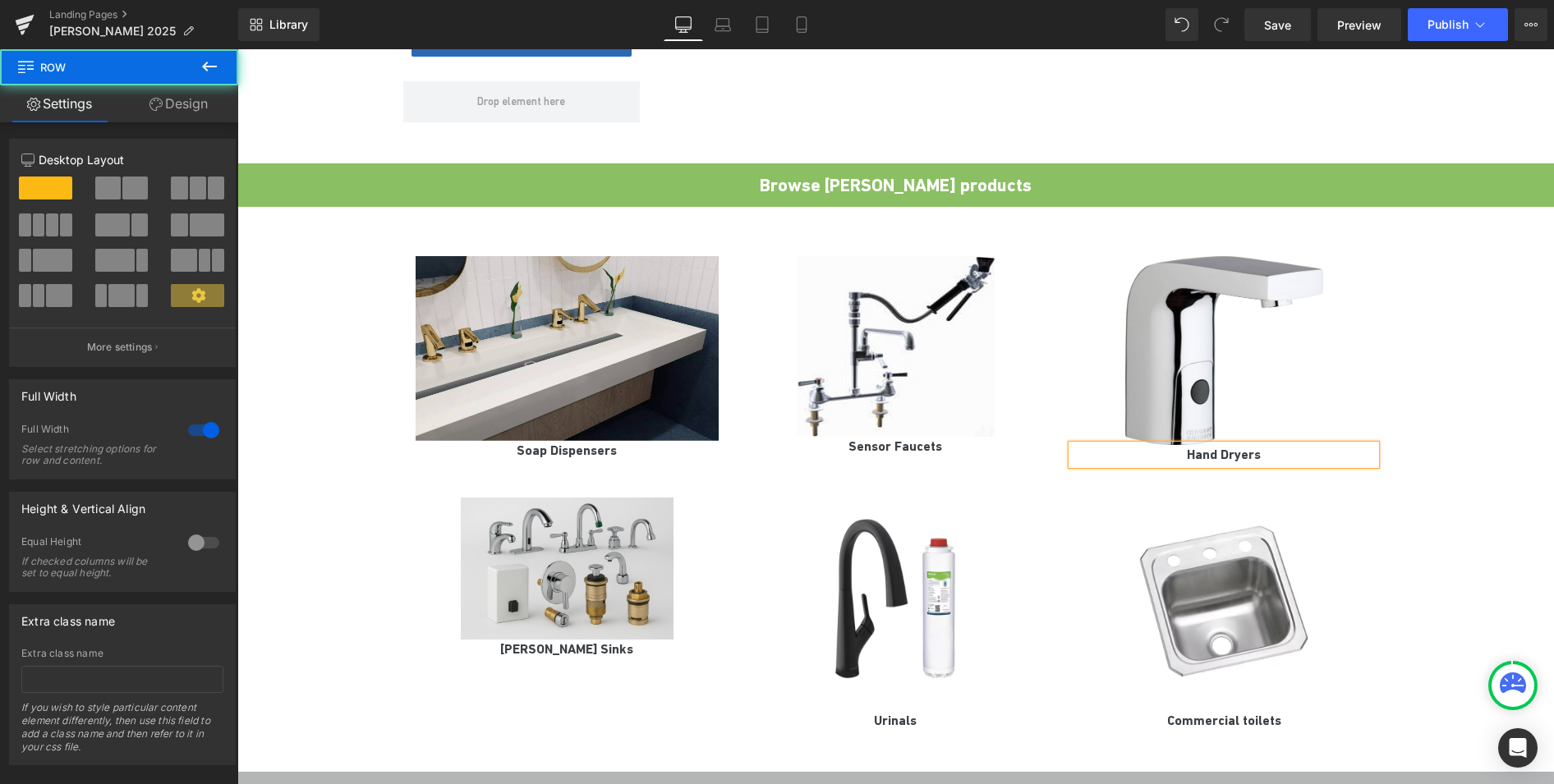
click at [329, 355] on div "Image Soap Dispensers Heading Image Sensor Faucets Heading Image Hand Dryers He…" at bounding box center [895, 485] width 1317 height 508
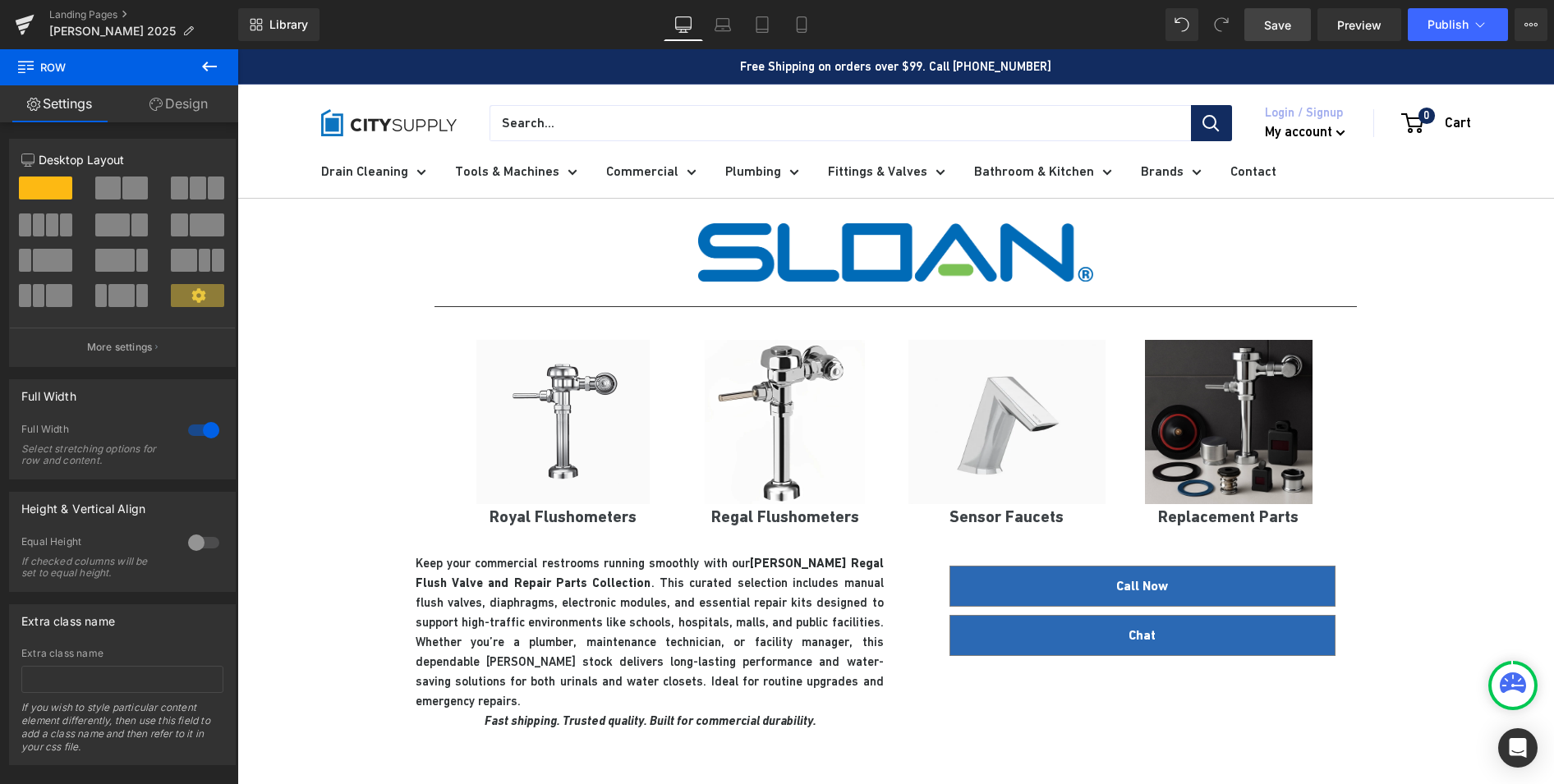
click at [1280, 24] on span "Save" at bounding box center [1277, 25] width 27 height 17
click at [105, 14] on link "Landing Pages" at bounding box center [143, 14] width 188 height 13
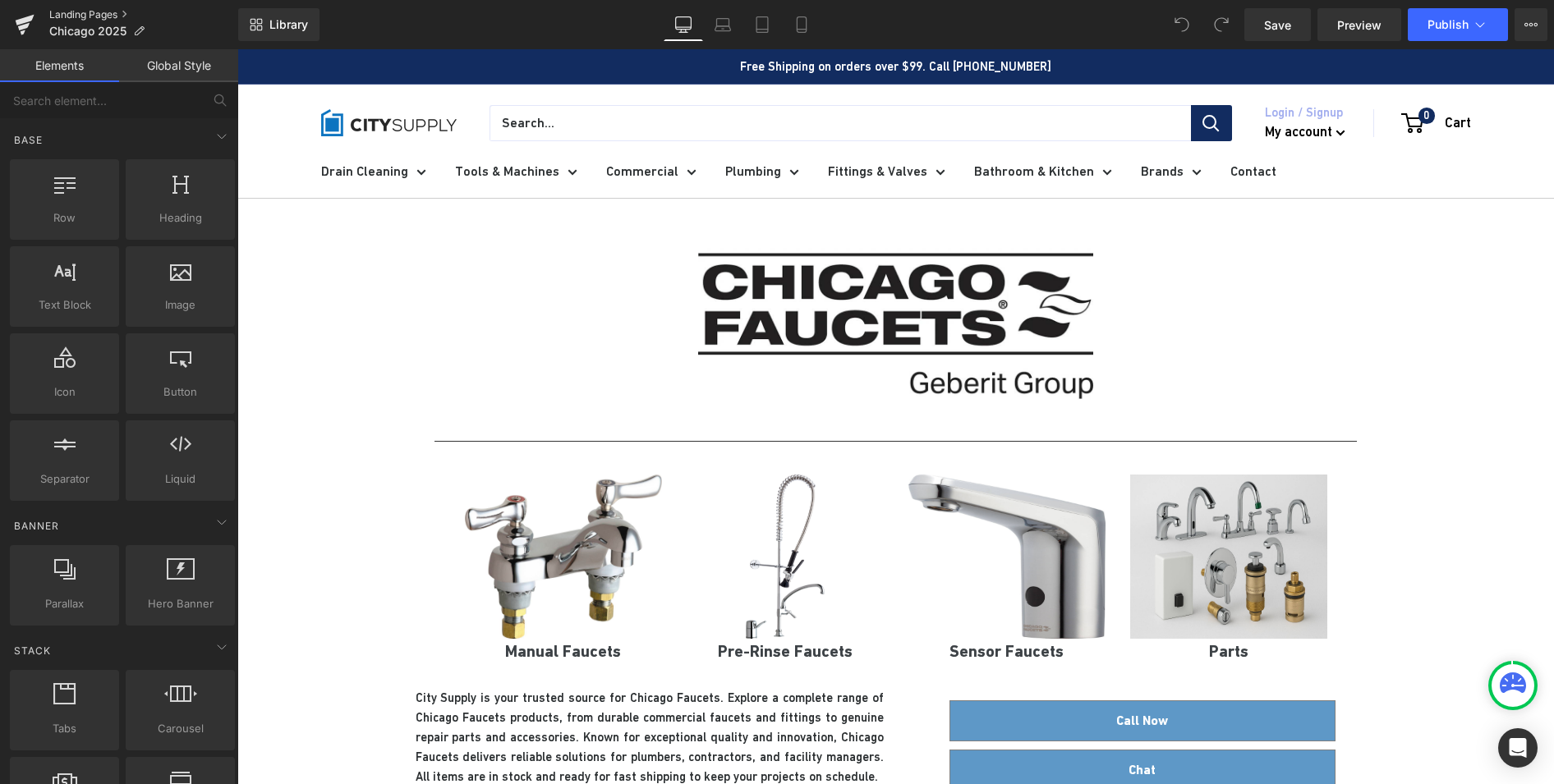
click at [105, 19] on link "Landing Pages" at bounding box center [143, 14] width 188 height 13
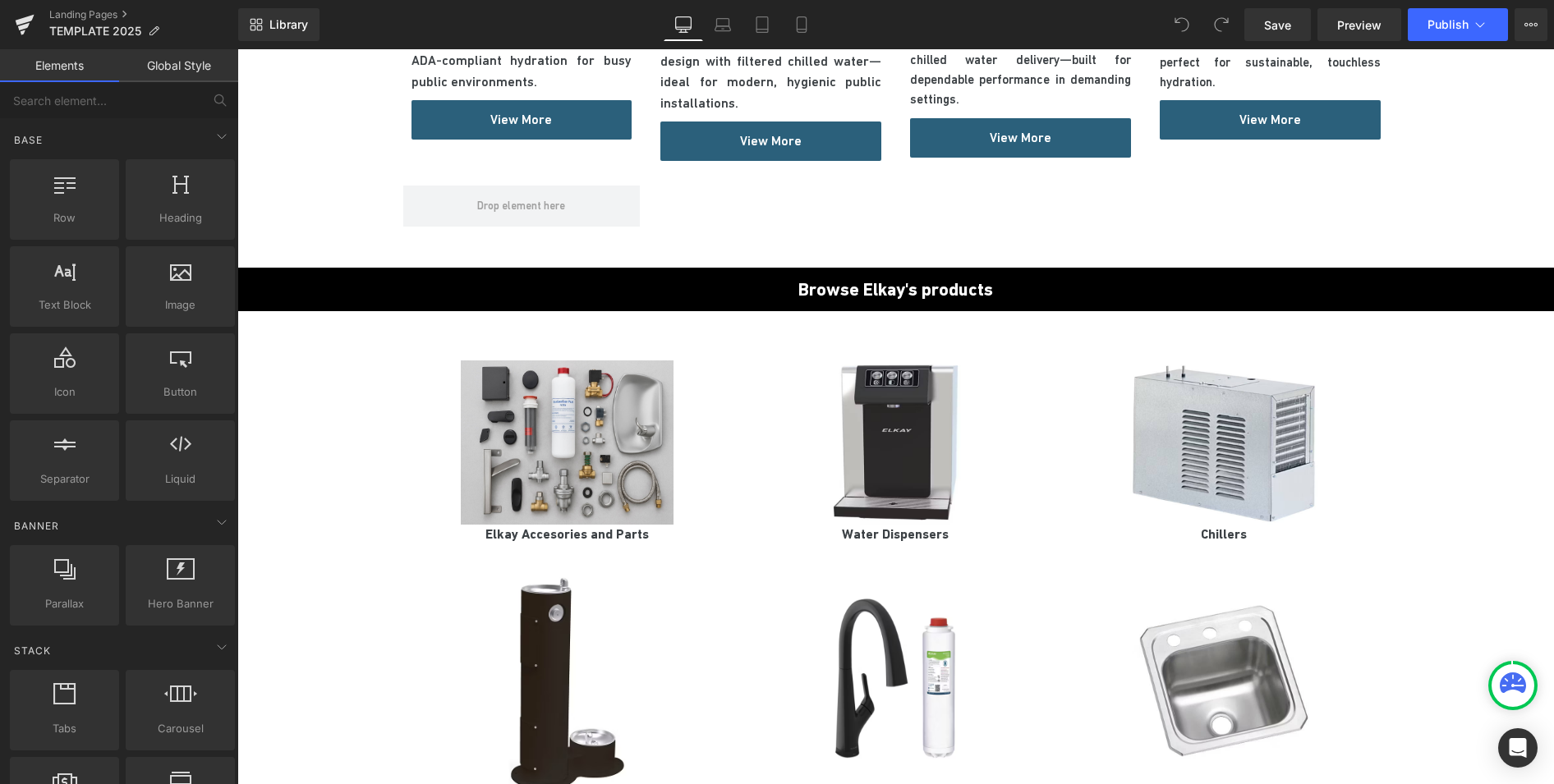
scroll to position [1436, 0]
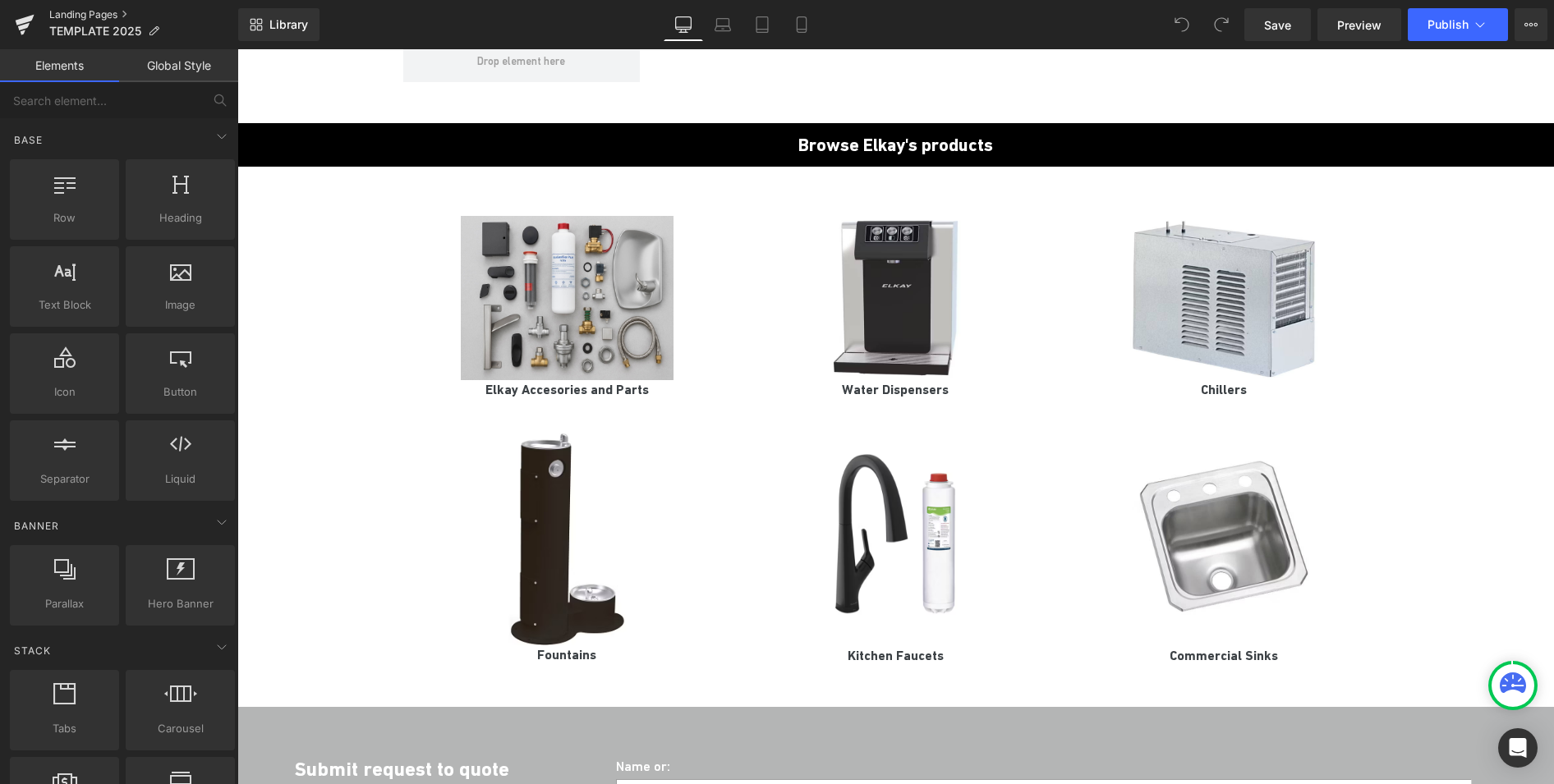
click at [97, 16] on link "Landing Pages" at bounding box center [143, 14] width 188 height 13
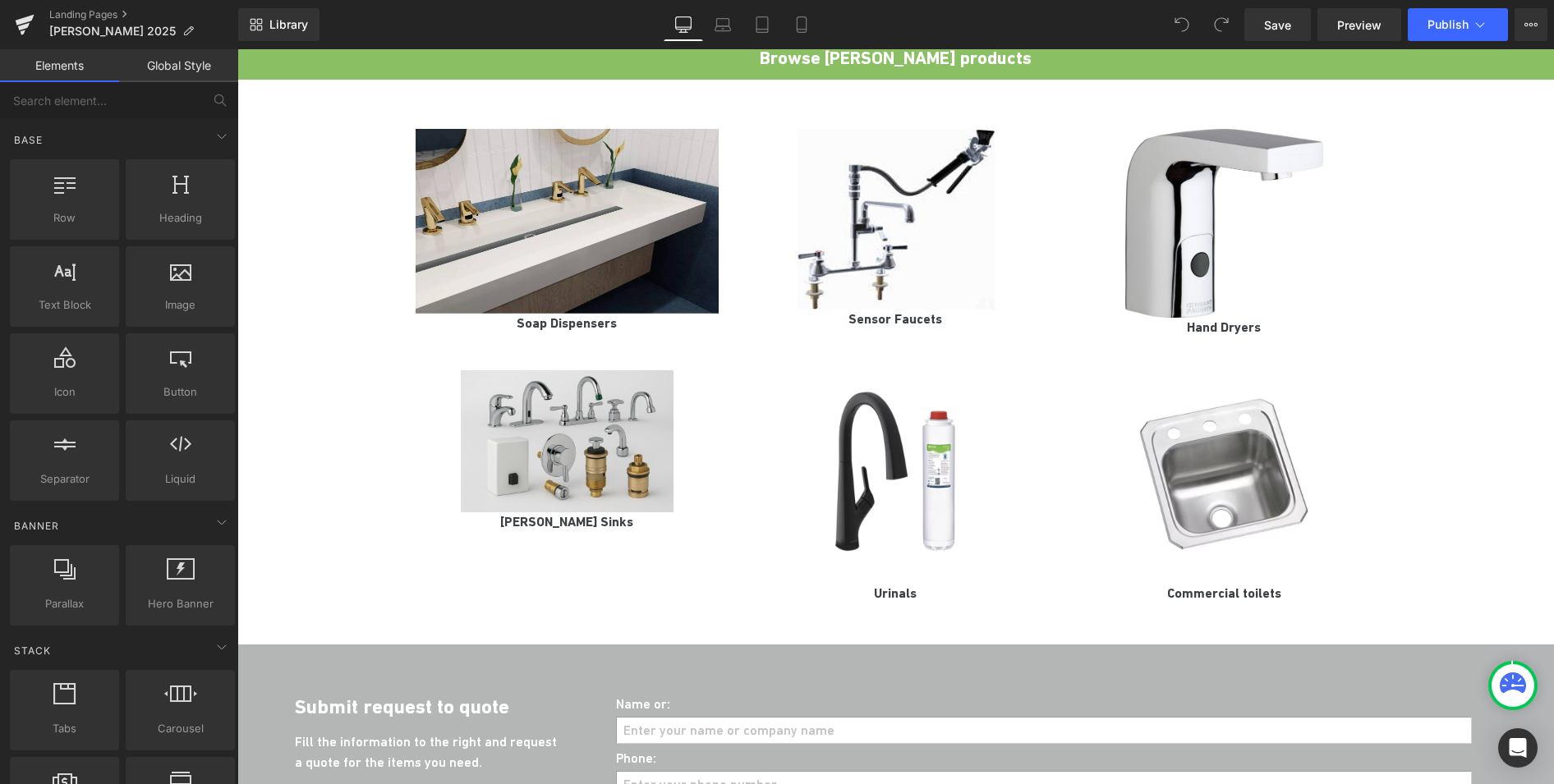
scroll to position [1406, 0]
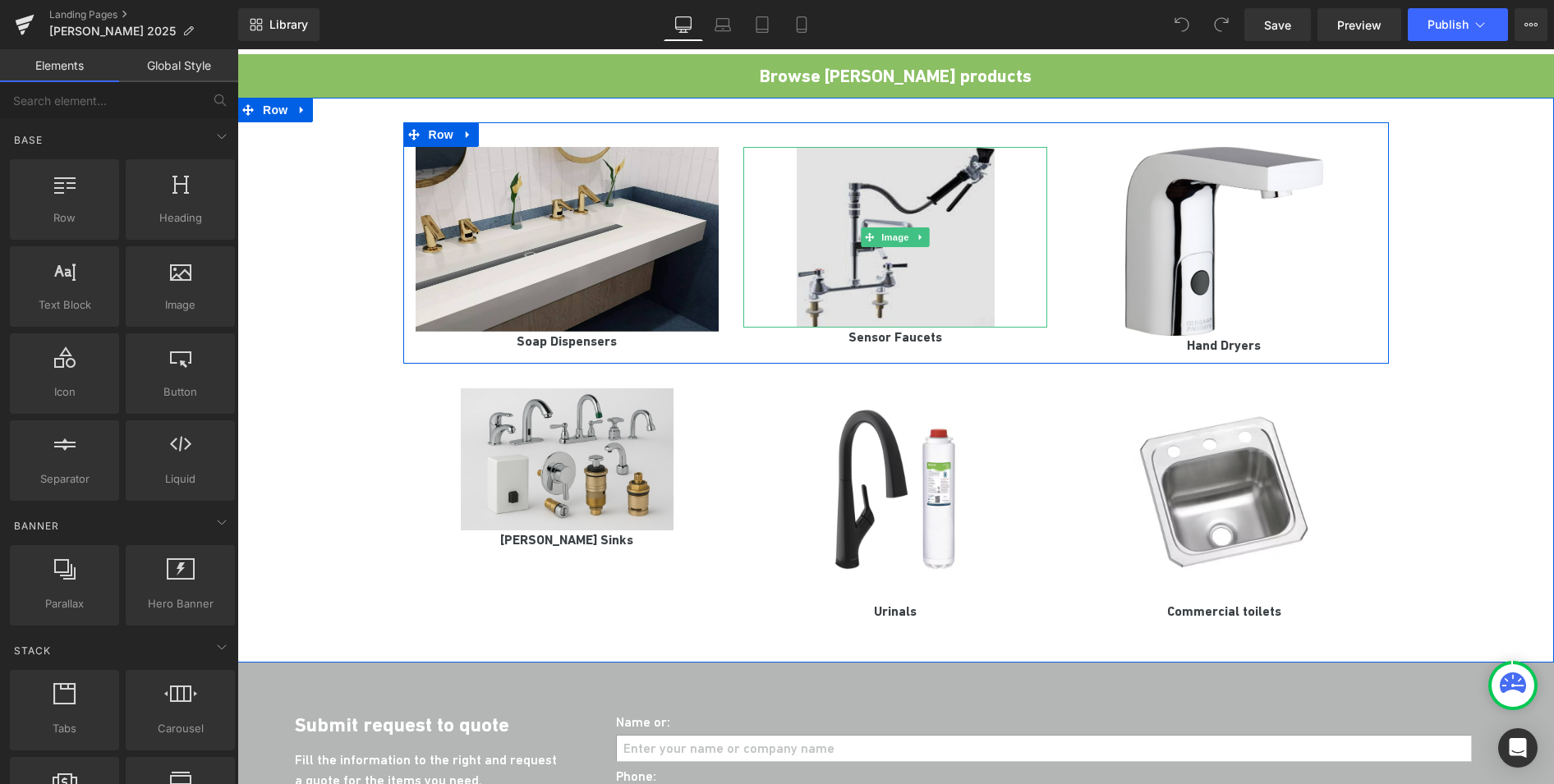
click at [888, 181] on img at bounding box center [895, 236] width 197 height 181
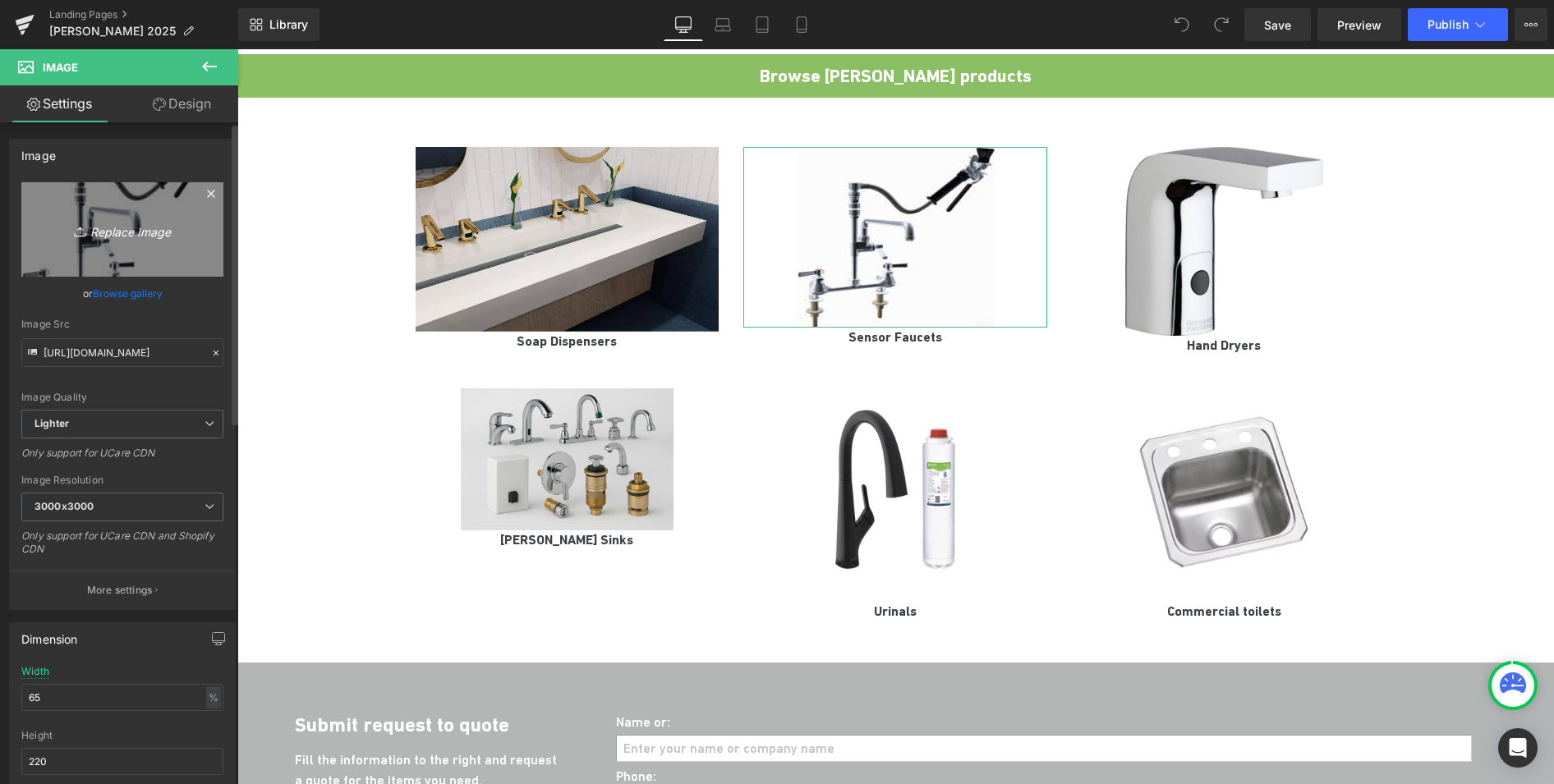
click at [105, 235] on icon "Replace Image" at bounding box center [122, 229] width 132 height 21
type input "C:\fakepath\esd-2100-cp_0.jpg"
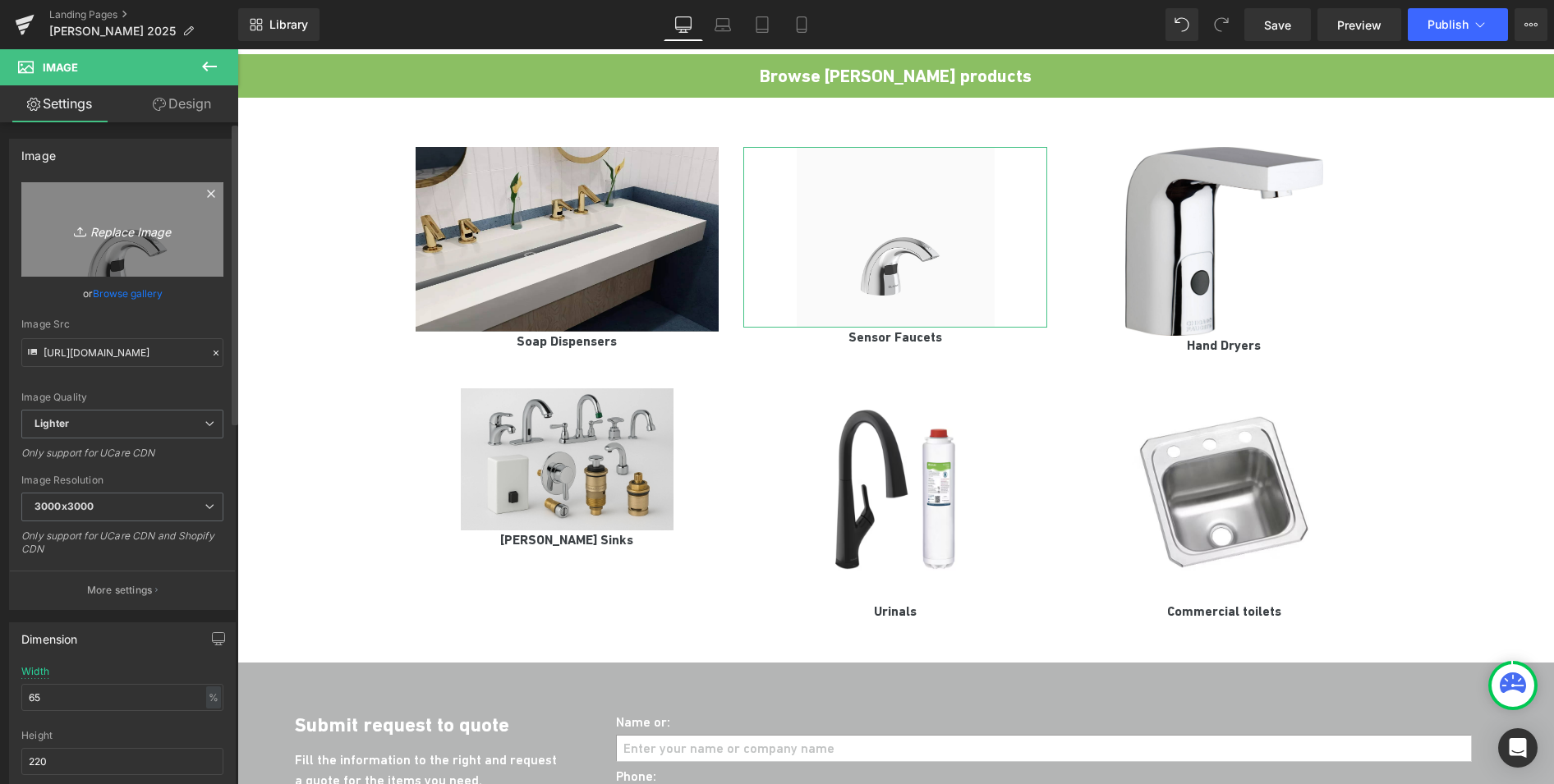
click at [119, 233] on icon "Replace Image" at bounding box center [122, 229] width 132 height 21
type input "C:\fakepath\3346098-ESD-2100-RightAngle_GR-BG_0.jpg"
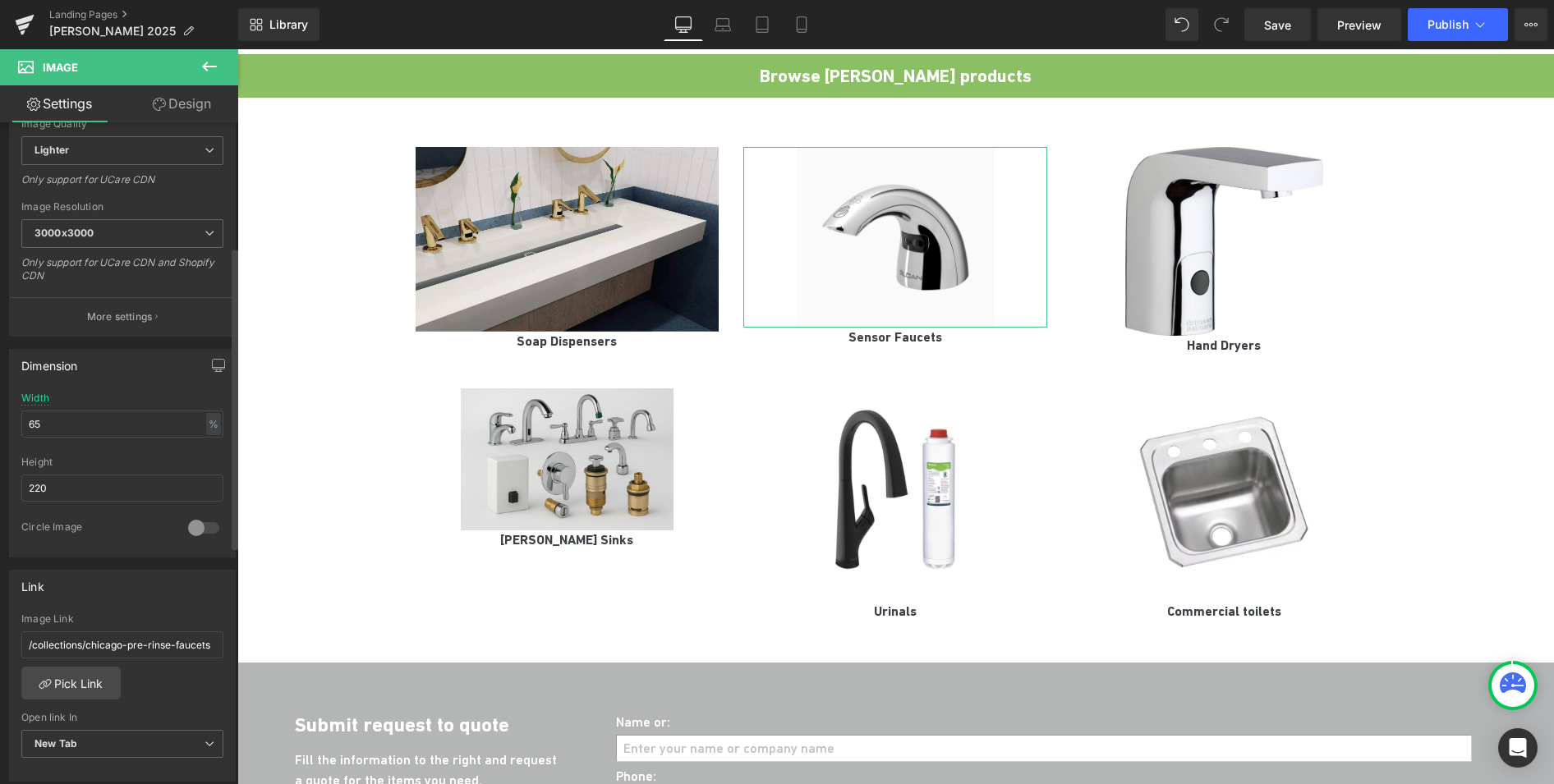
scroll to position [586, 0]
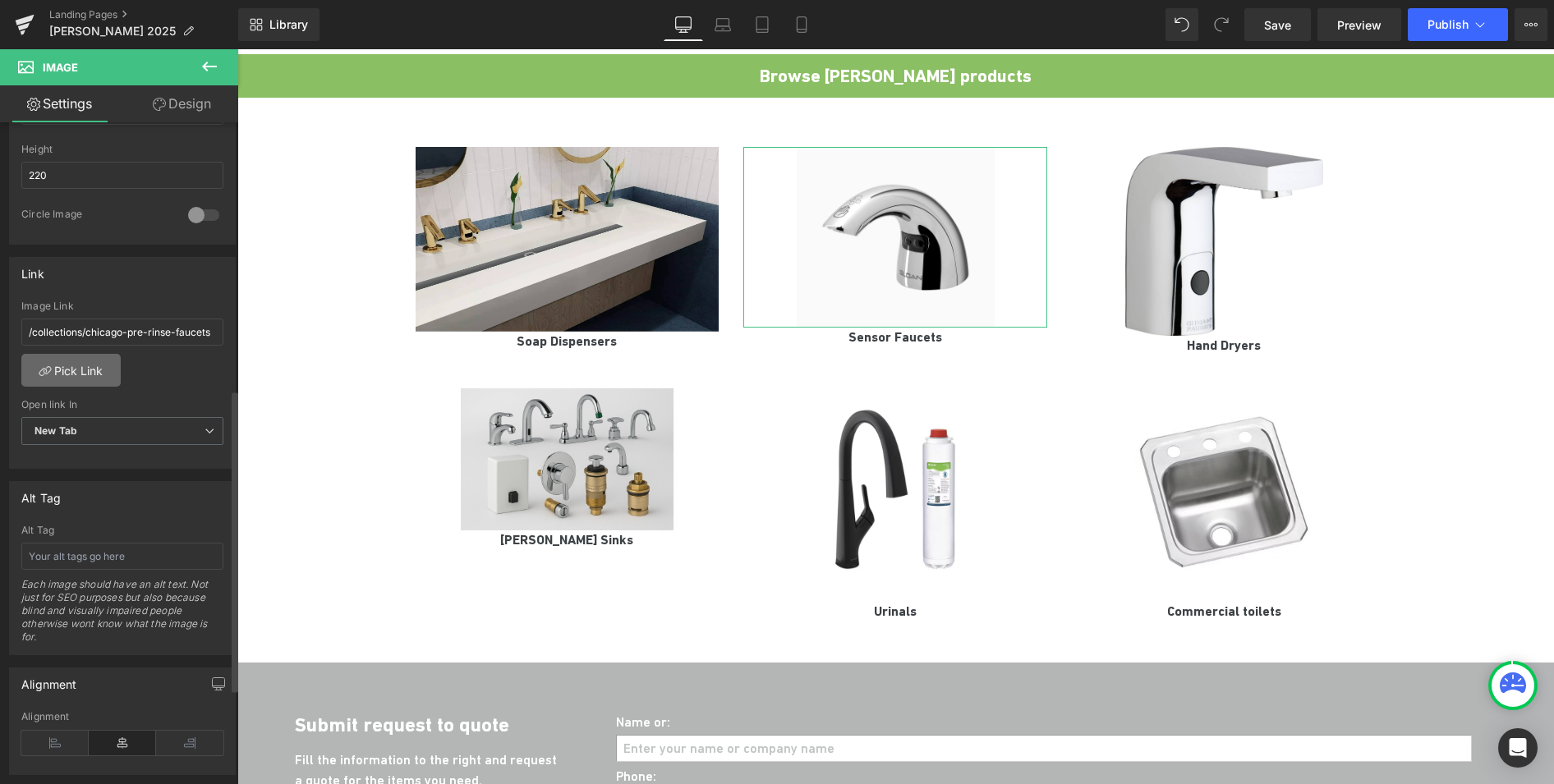
click at [86, 359] on link "Pick Link" at bounding box center [71, 371] width 99 height 33
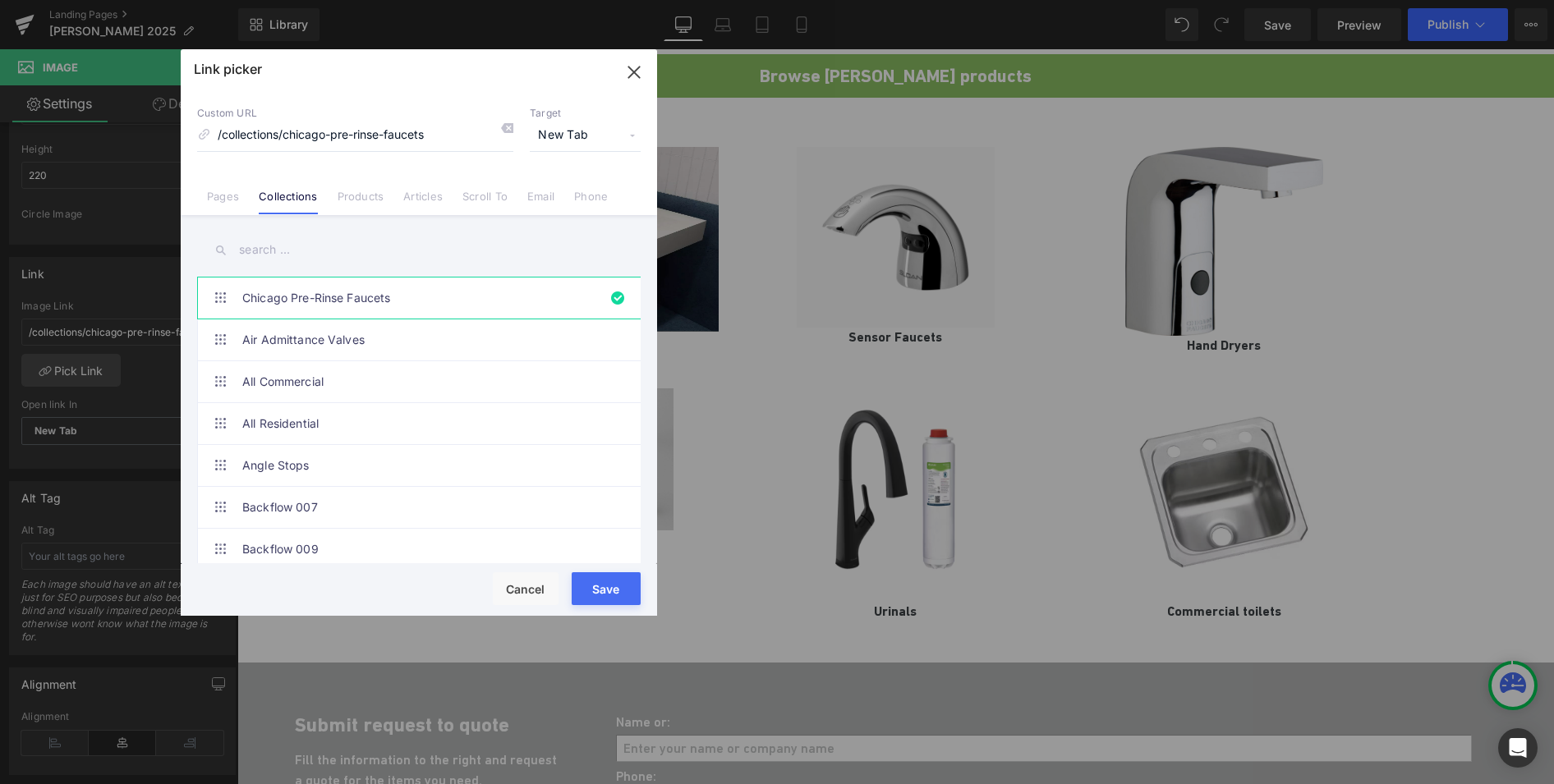
click at [277, 259] on input "text" at bounding box center [419, 249] width 443 height 37
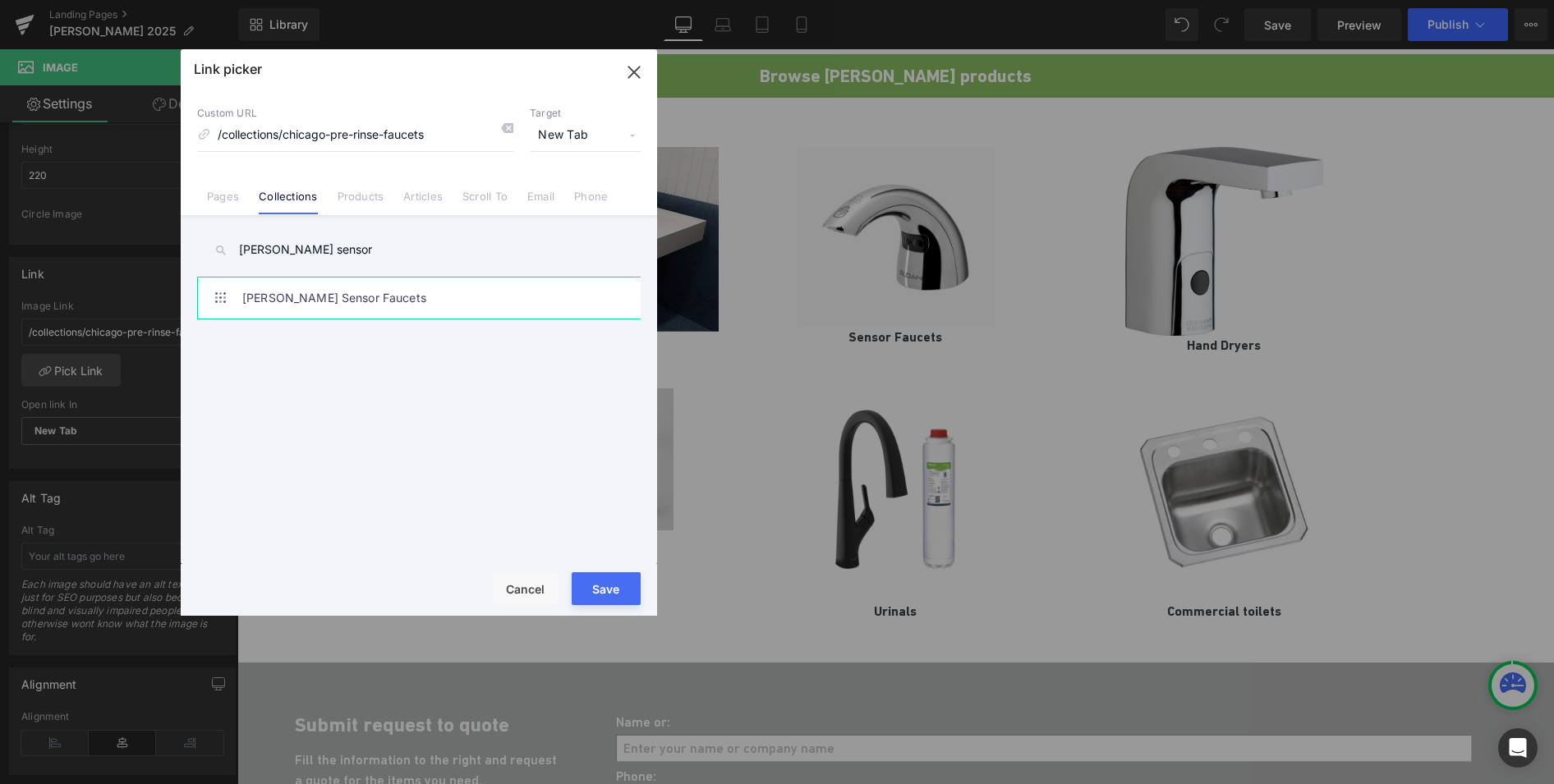
type input "sloan sensor"
click at [267, 283] on link "Sloan Sensor Faucets" at bounding box center [423, 297] width 361 height 41
drag, startPoint x: 606, startPoint y: 593, endPoint x: 391, endPoint y: 529, distance: 224.3
click at [606, 593] on button "Save" at bounding box center [606, 589] width 69 height 33
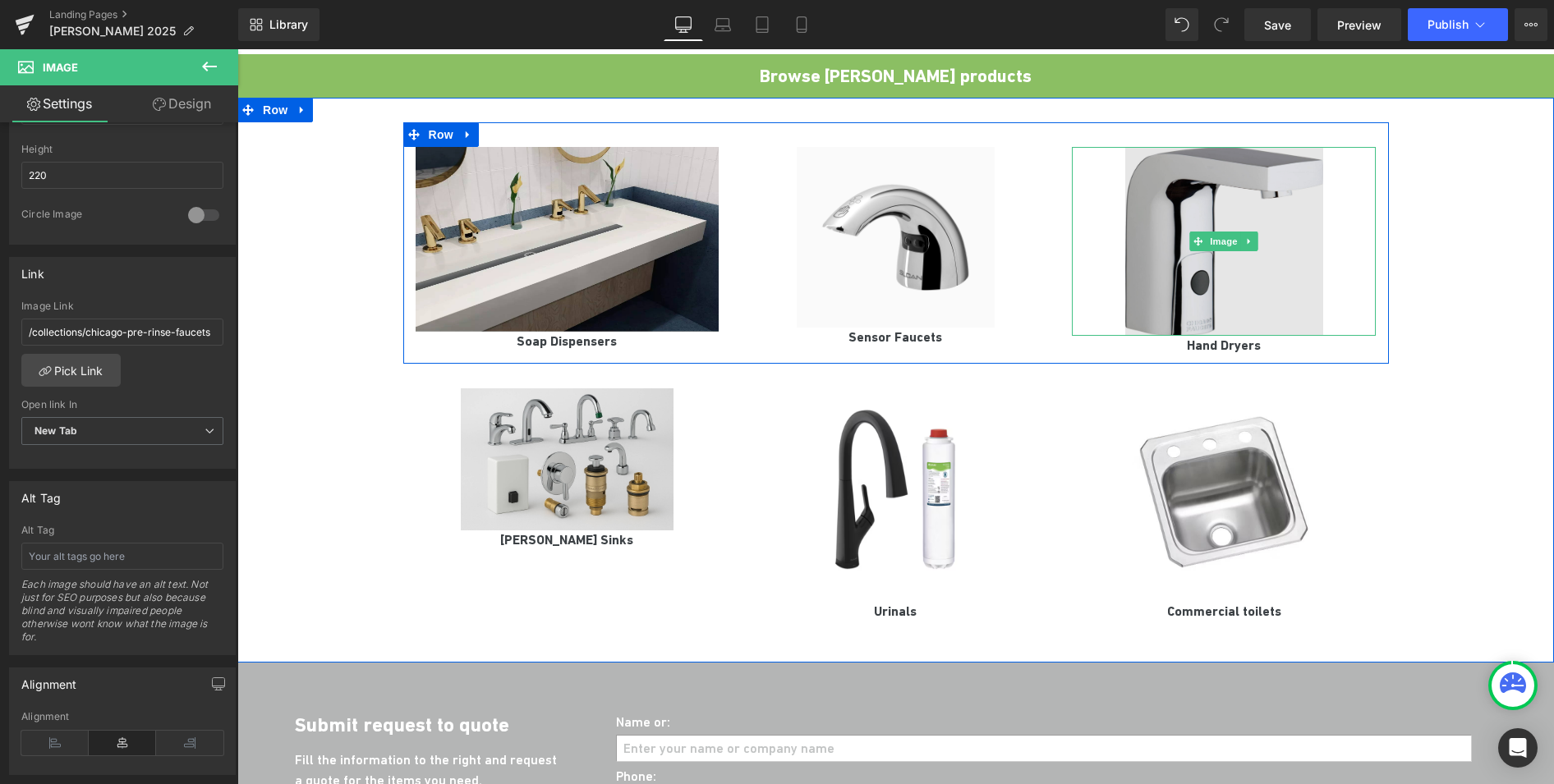
click at [1210, 197] on img at bounding box center [1224, 241] width 197 height 188
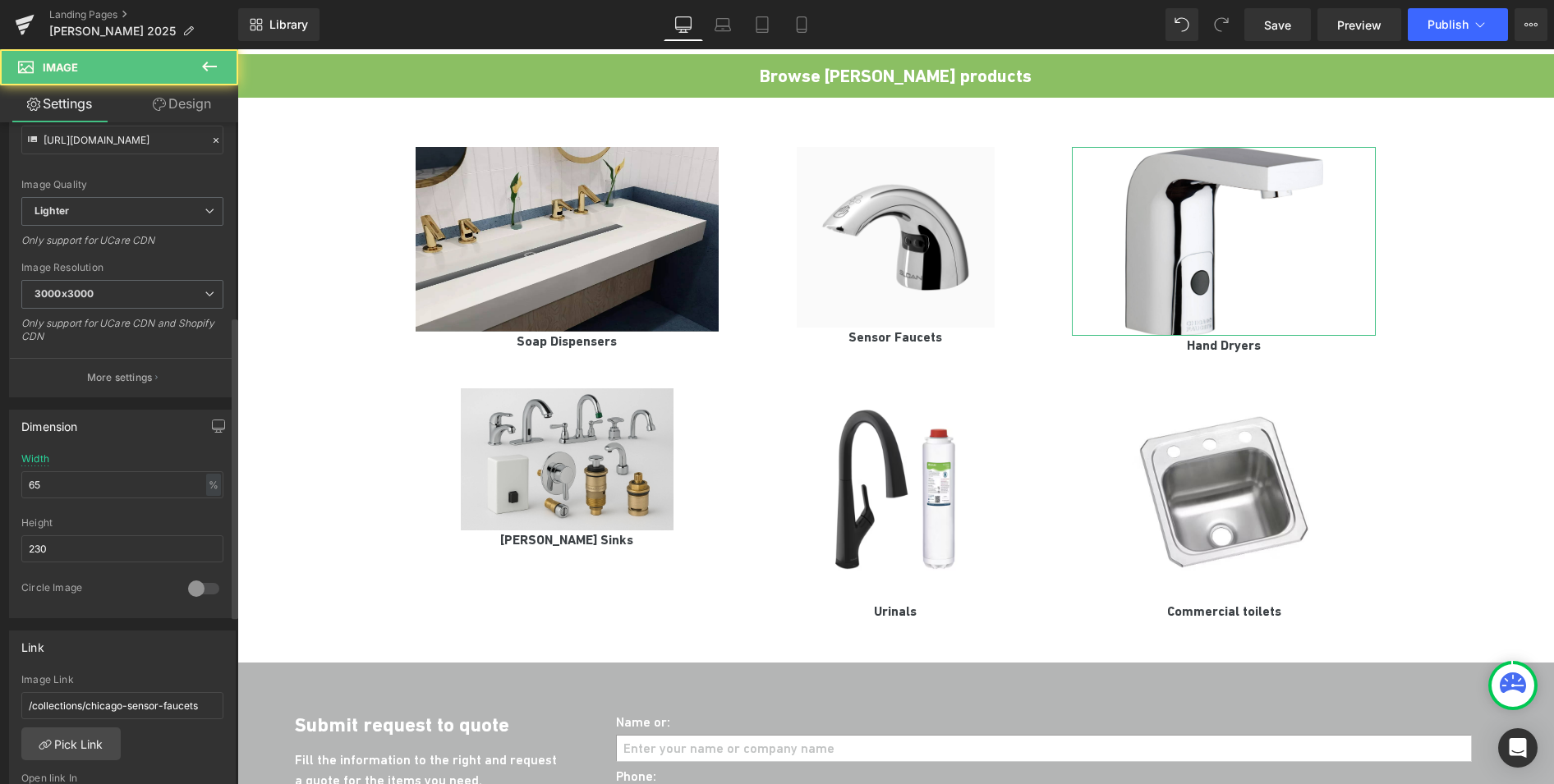
scroll to position [430, 0]
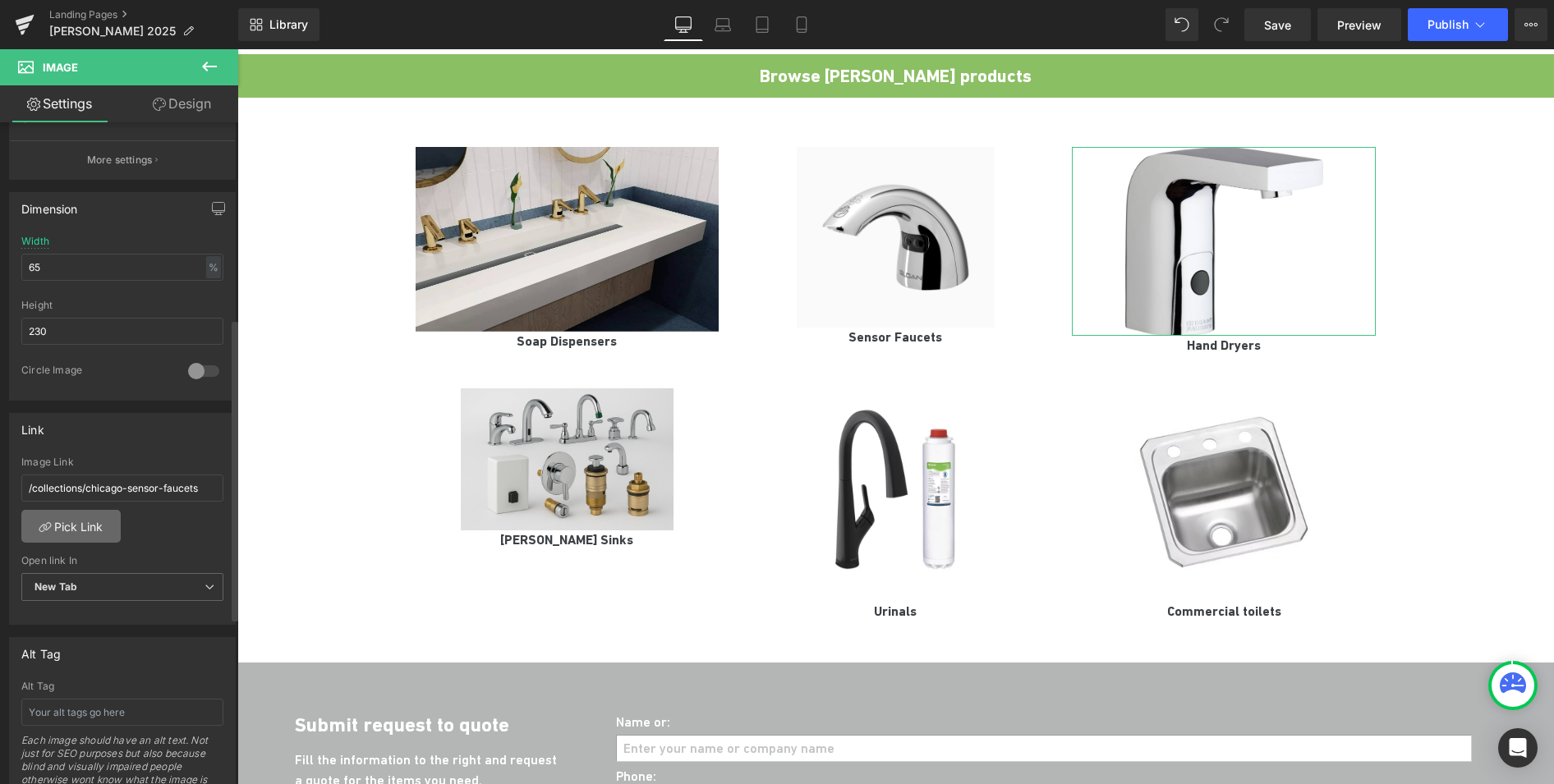
click at [88, 522] on link "Pick Link" at bounding box center [71, 527] width 99 height 33
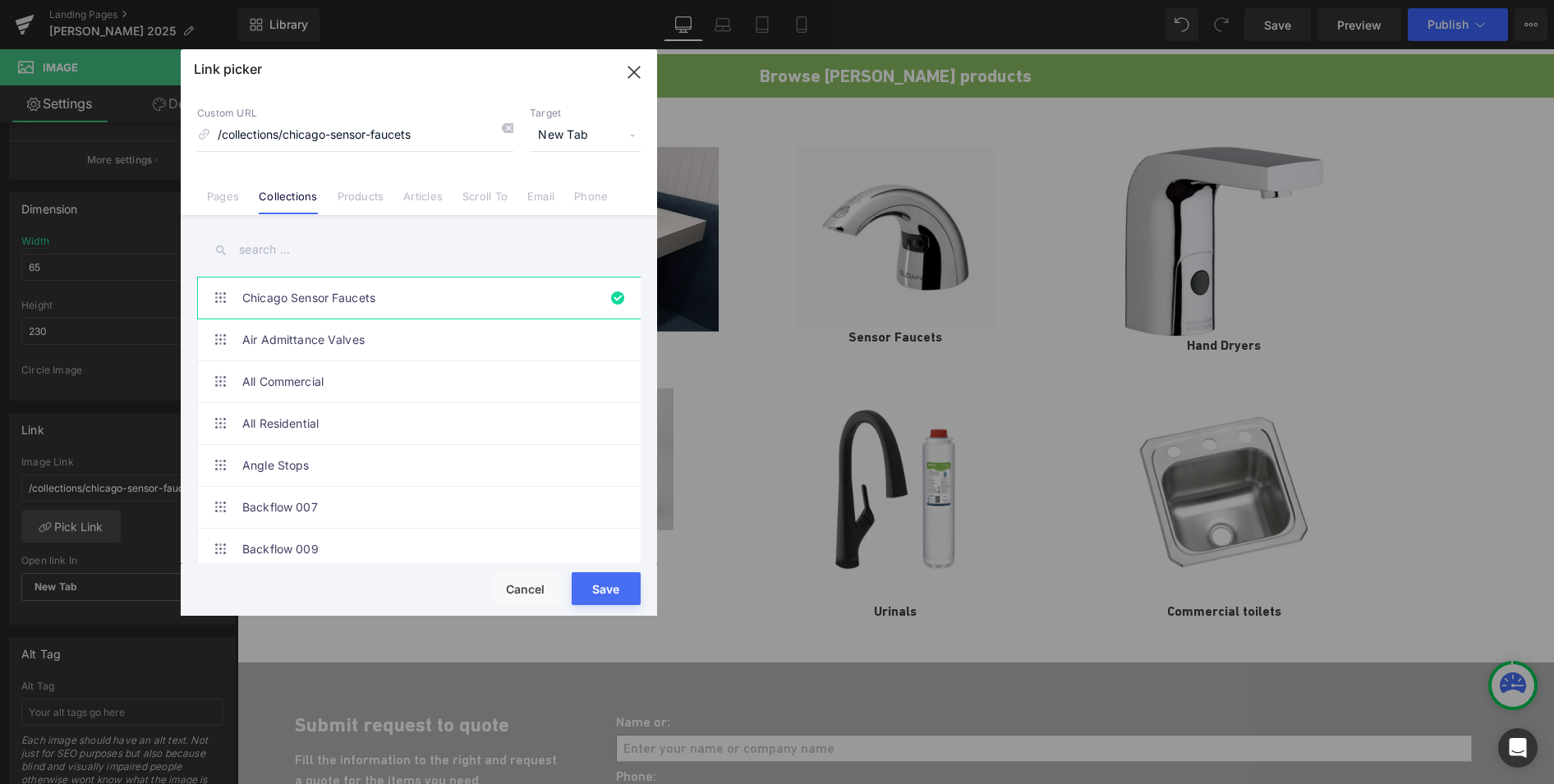
click at [279, 253] on input "text" at bounding box center [419, 249] width 443 height 37
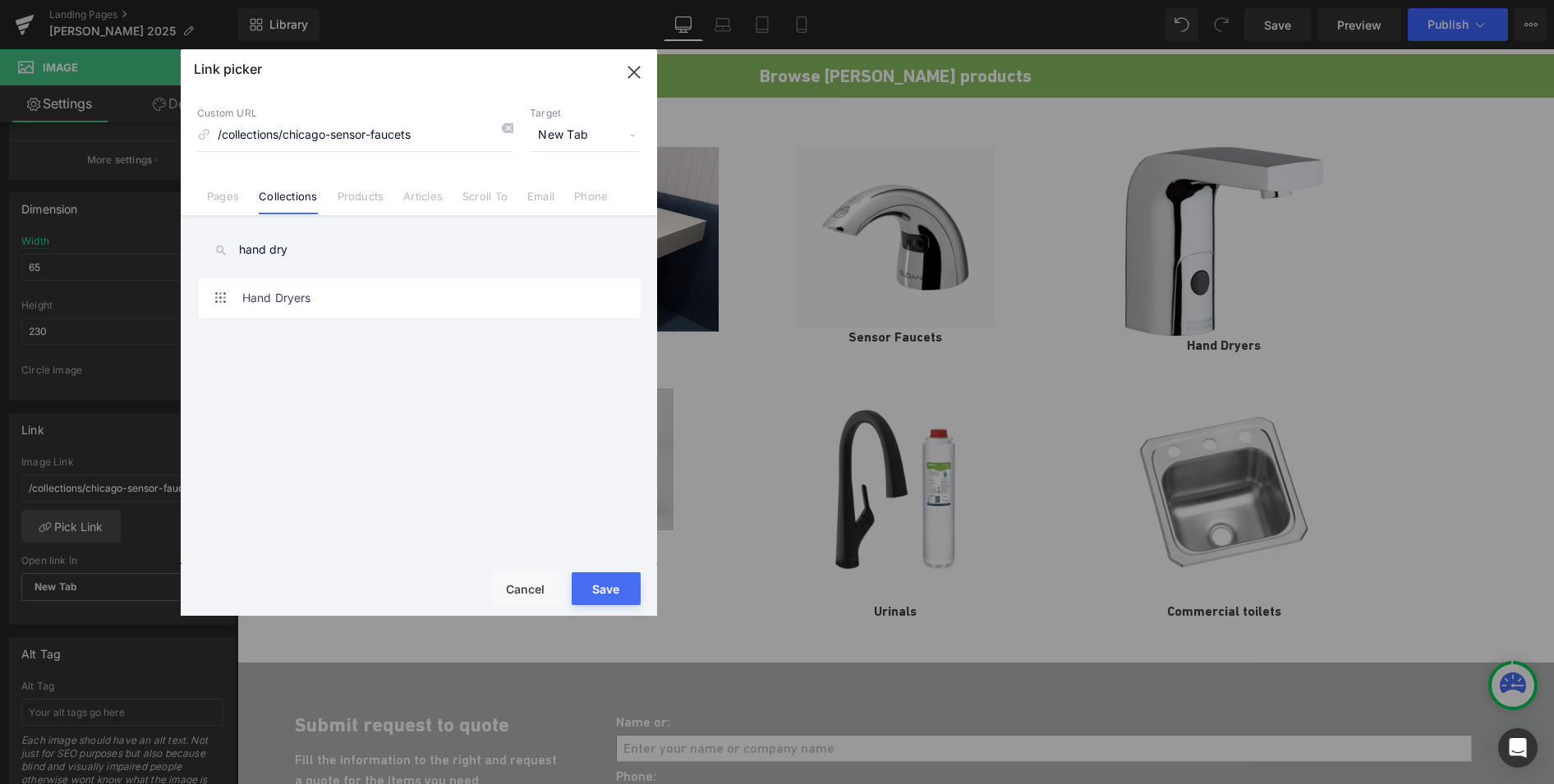
drag, startPoint x: 296, startPoint y: 253, endPoint x: 198, endPoint y: 253, distance: 98.0
click at [198, 253] on input "hand dry" at bounding box center [419, 249] width 443 height 37
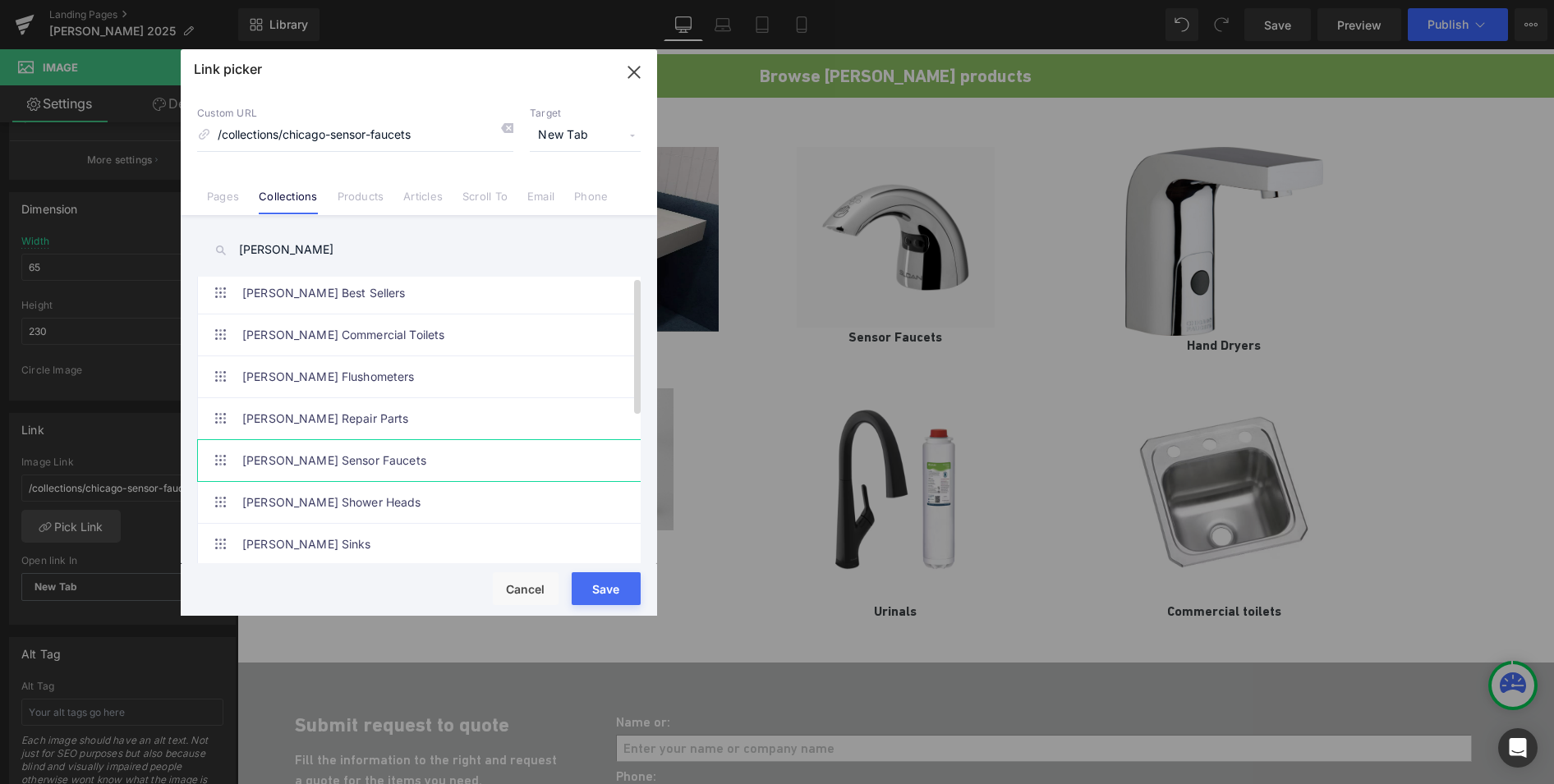
scroll to position [0, 0]
drag, startPoint x: 295, startPoint y: 256, endPoint x: 181, endPoint y: 242, distance: 114.9
click at [181, 242] on div "sloan Chicago Sensor Faucets Air Admittance Valves All Commercial All Residenti…" at bounding box center [419, 392] width 476 height 352
type input "d"
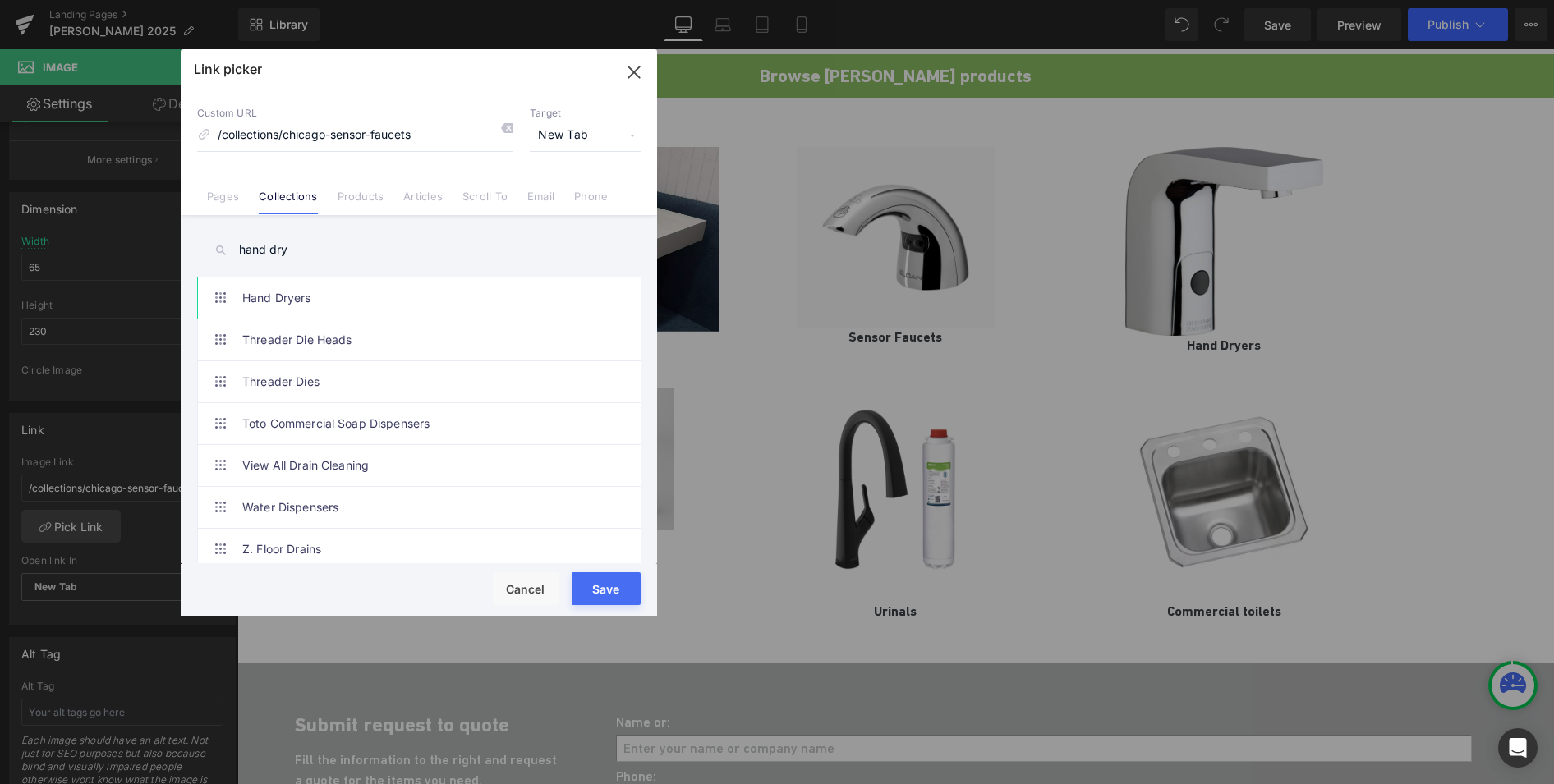
type input "hand dry"
click at [321, 303] on link "Hand Dryers" at bounding box center [423, 297] width 361 height 41
click at [590, 588] on button "Save" at bounding box center [606, 589] width 69 height 33
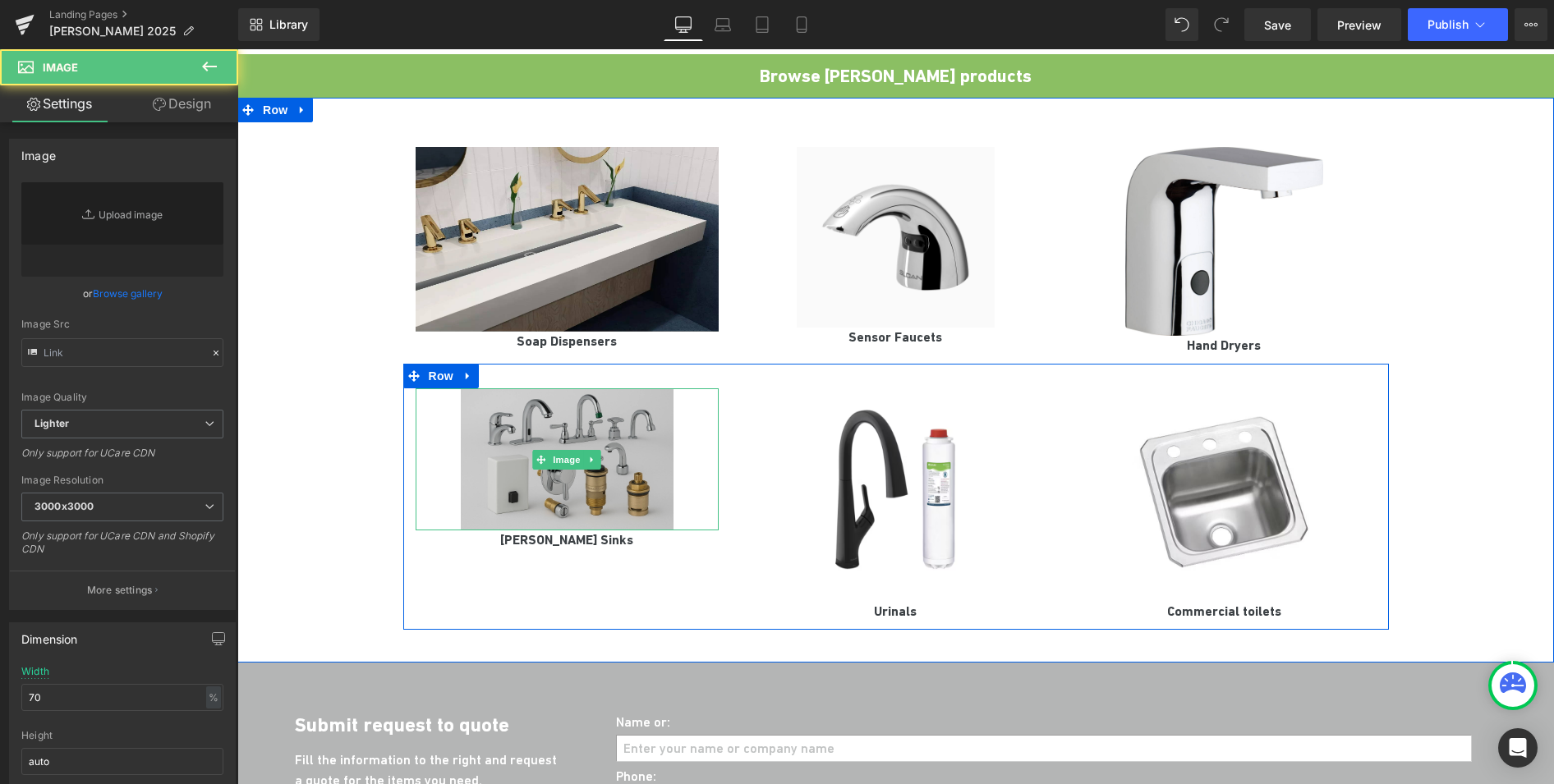
click at [578, 397] on img at bounding box center [567, 459] width 213 height 142
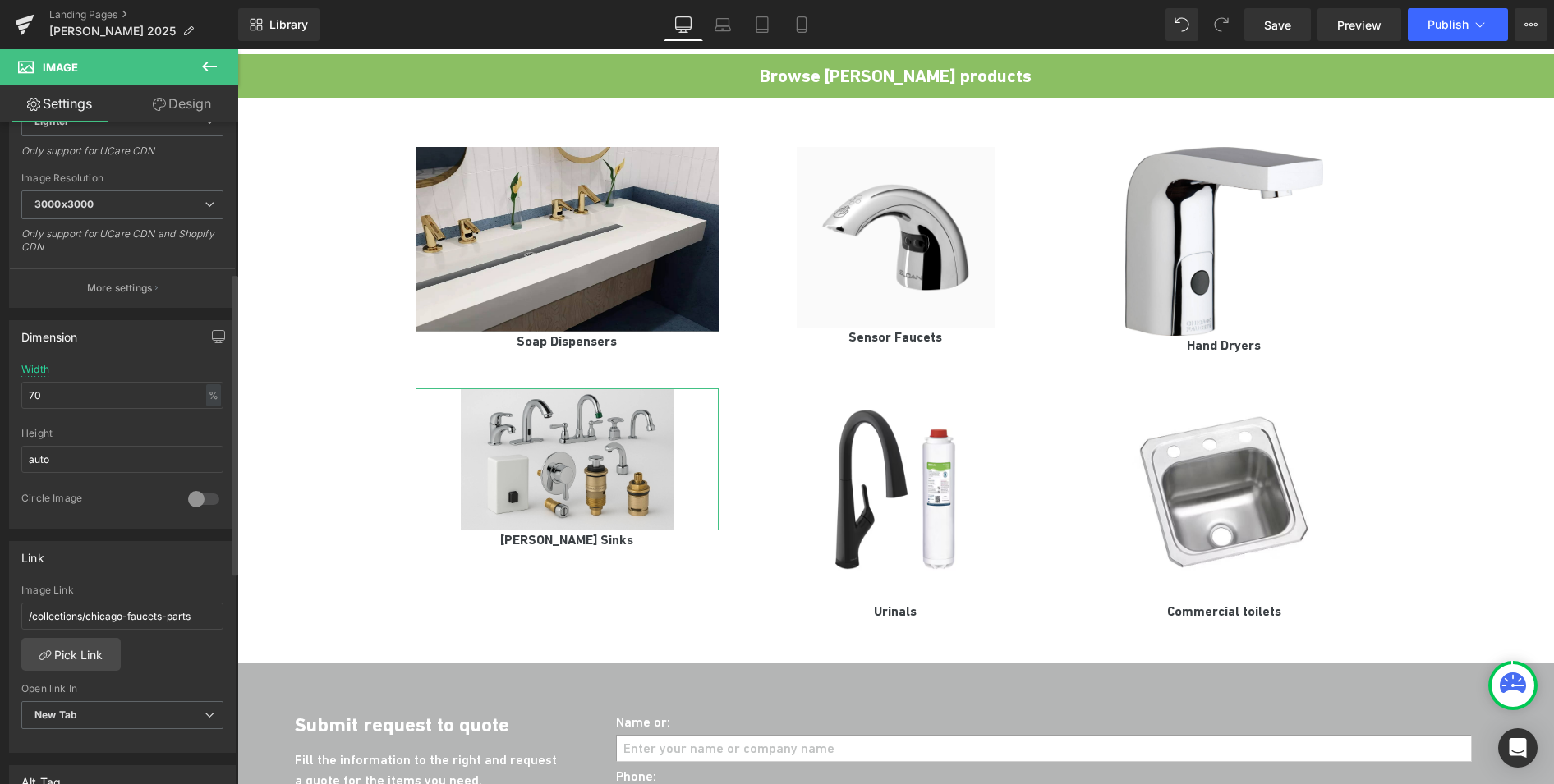
scroll to position [330, 0]
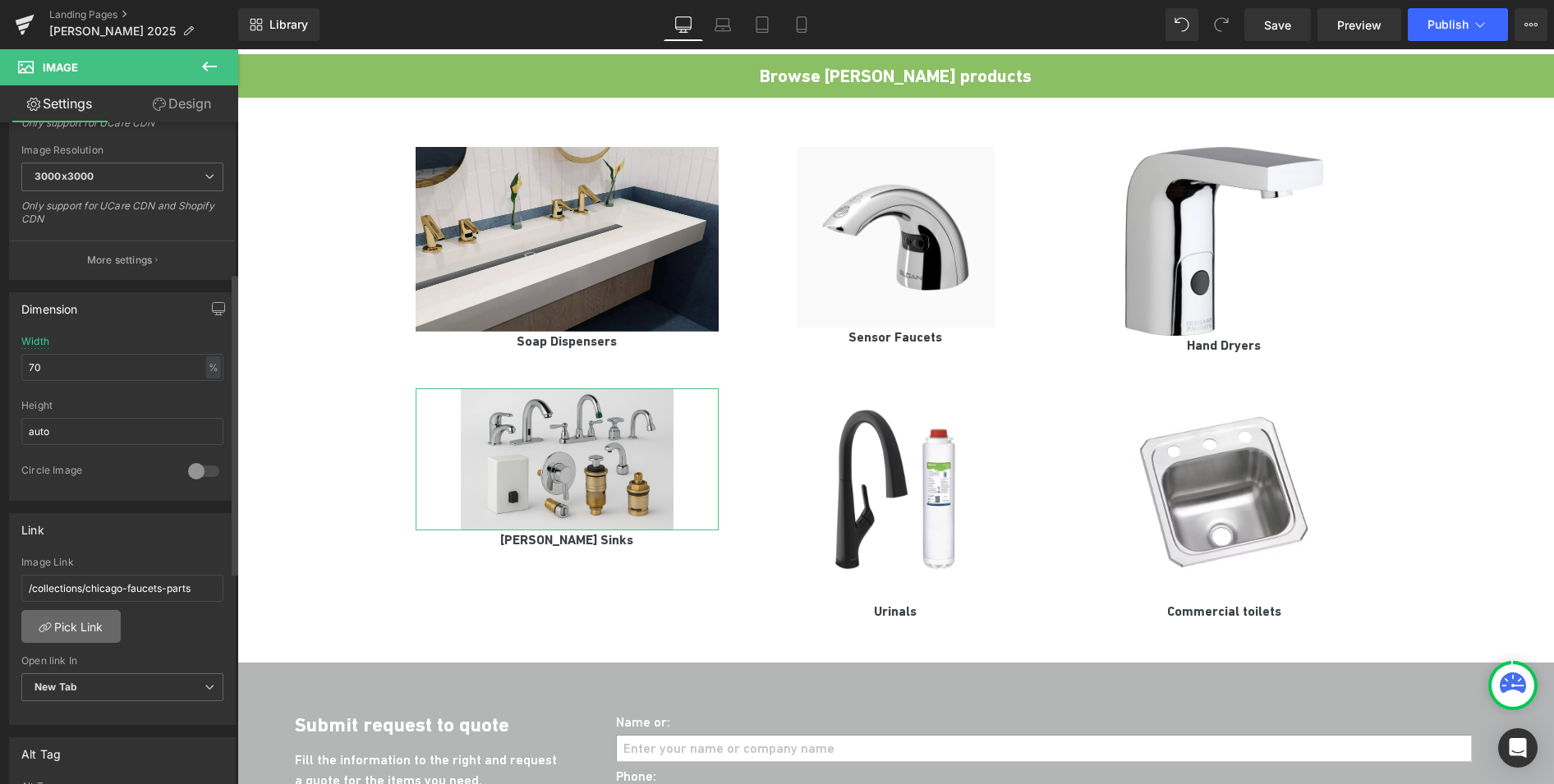
click at [88, 622] on link "Pick Link" at bounding box center [71, 626] width 99 height 33
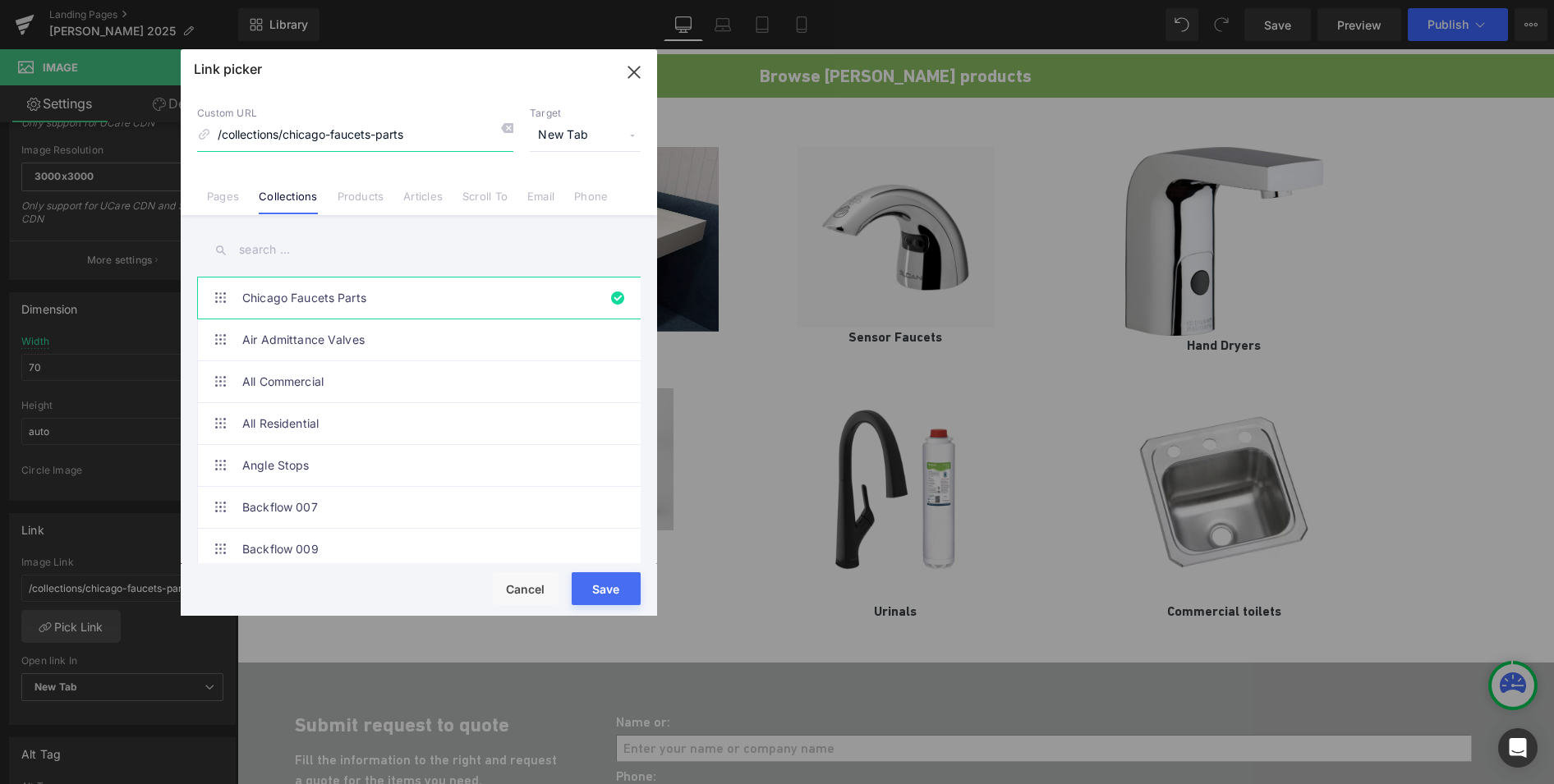
click at [629, 72] on icon "button" at bounding box center [634, 72] width 26 height 26
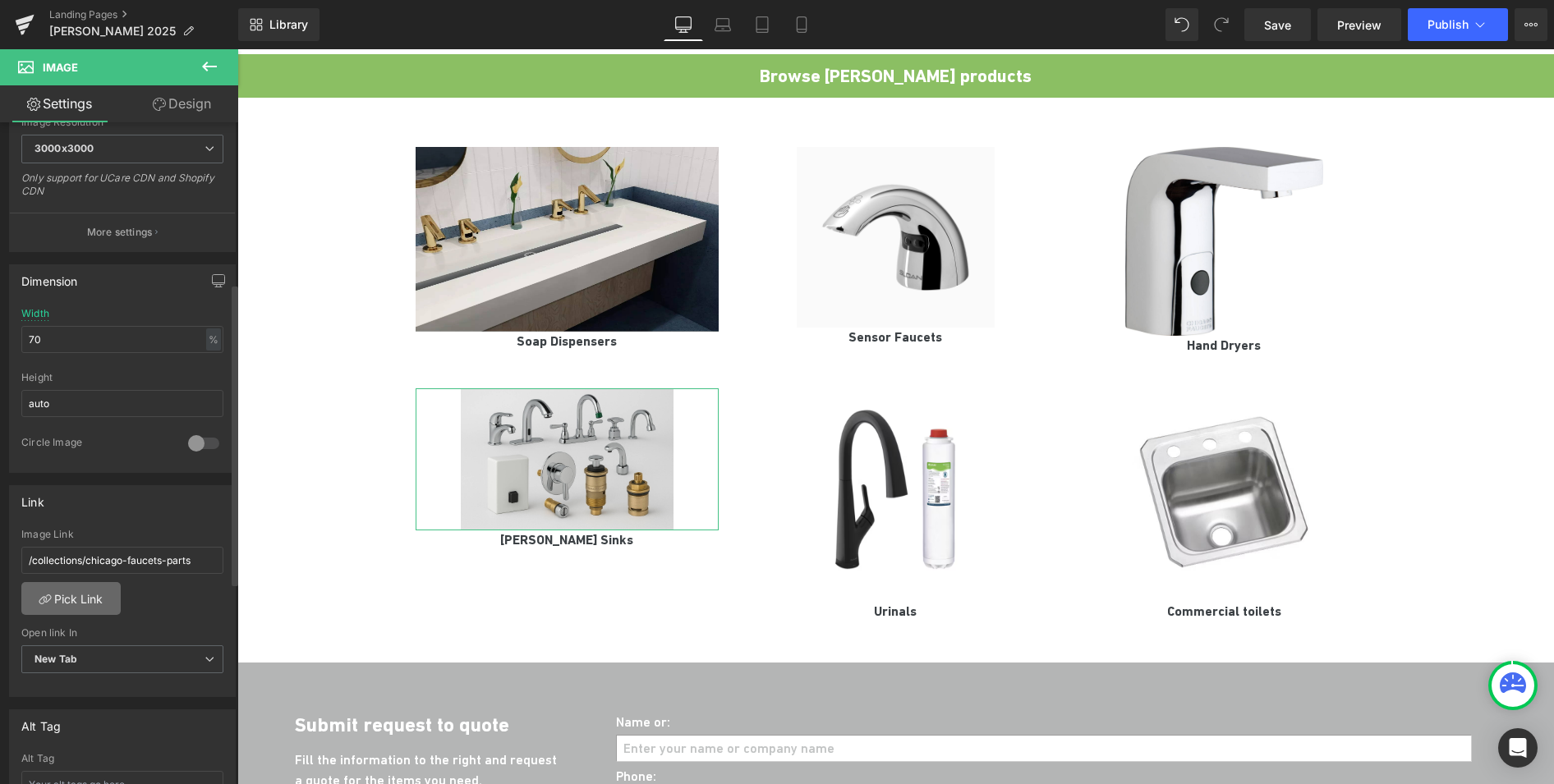
scroll to position [358, 0]
click at [85, 600] on link "Pick Link" at bounding box center [71, 597] width 99 height 33
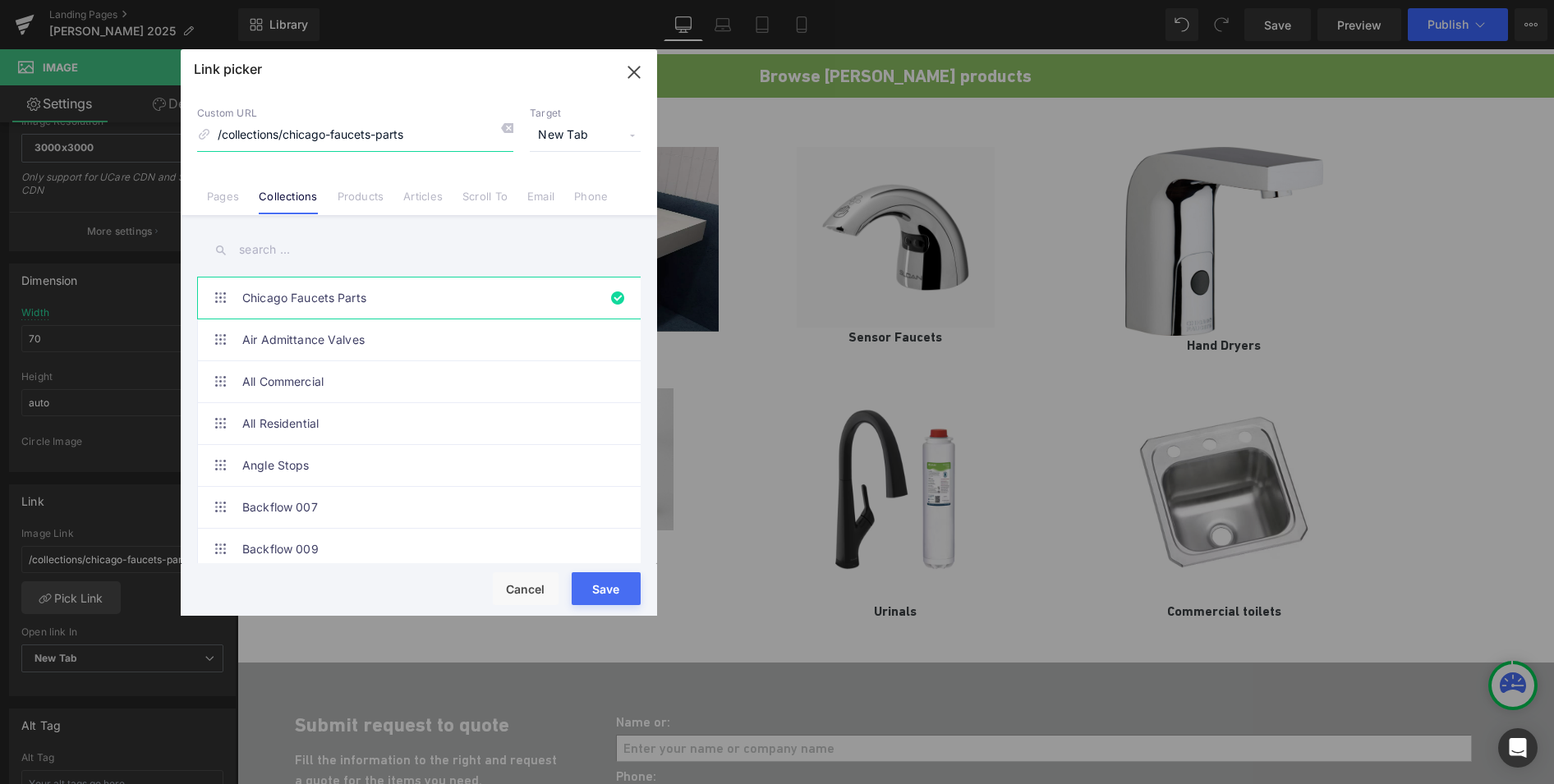
click at [633, 66] on icon "button" at bounding box center [634, 72] width 26 height 26
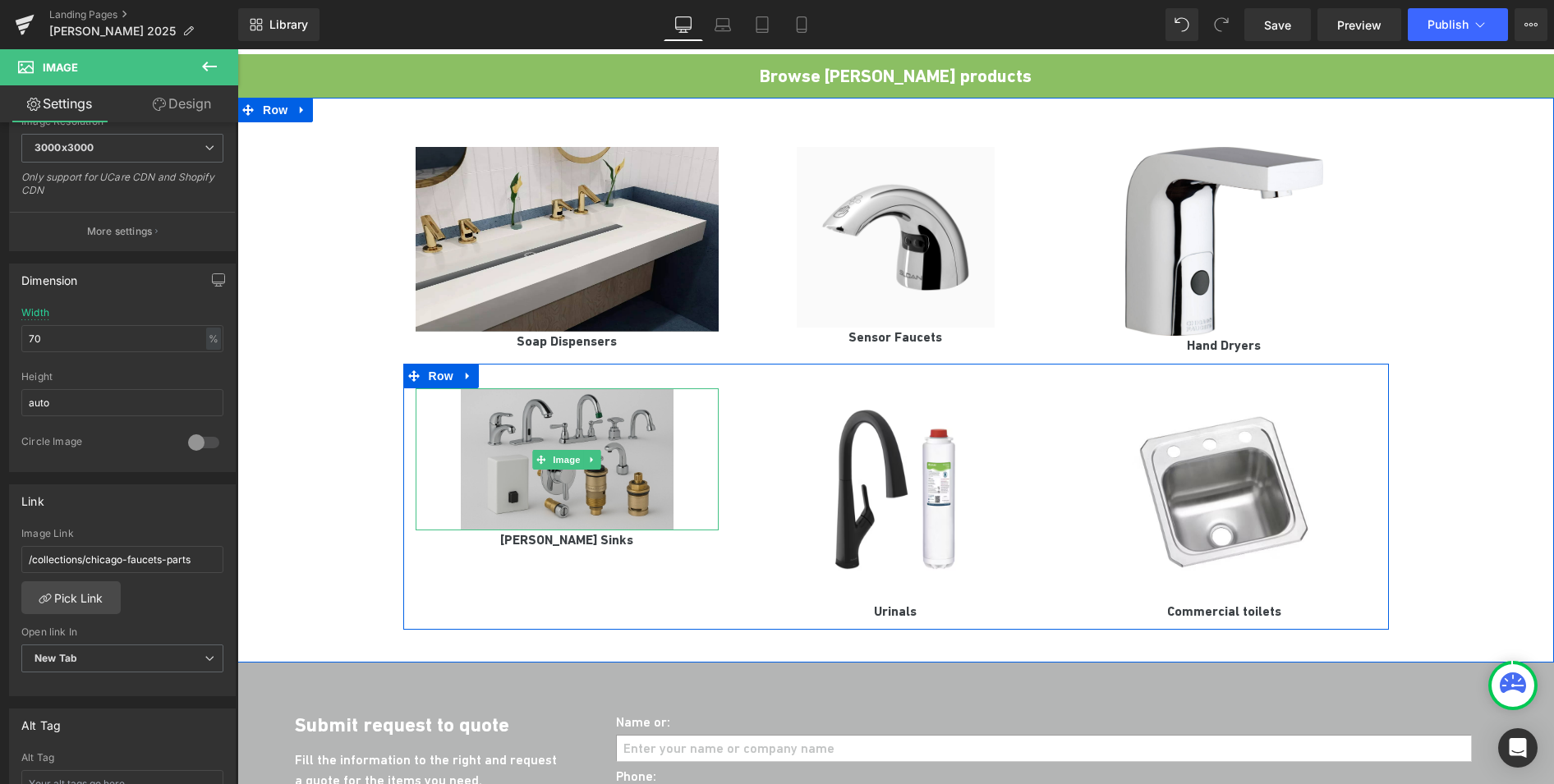
click at [531, 416] on img at bounding box center [567, 459] width 213 height 142
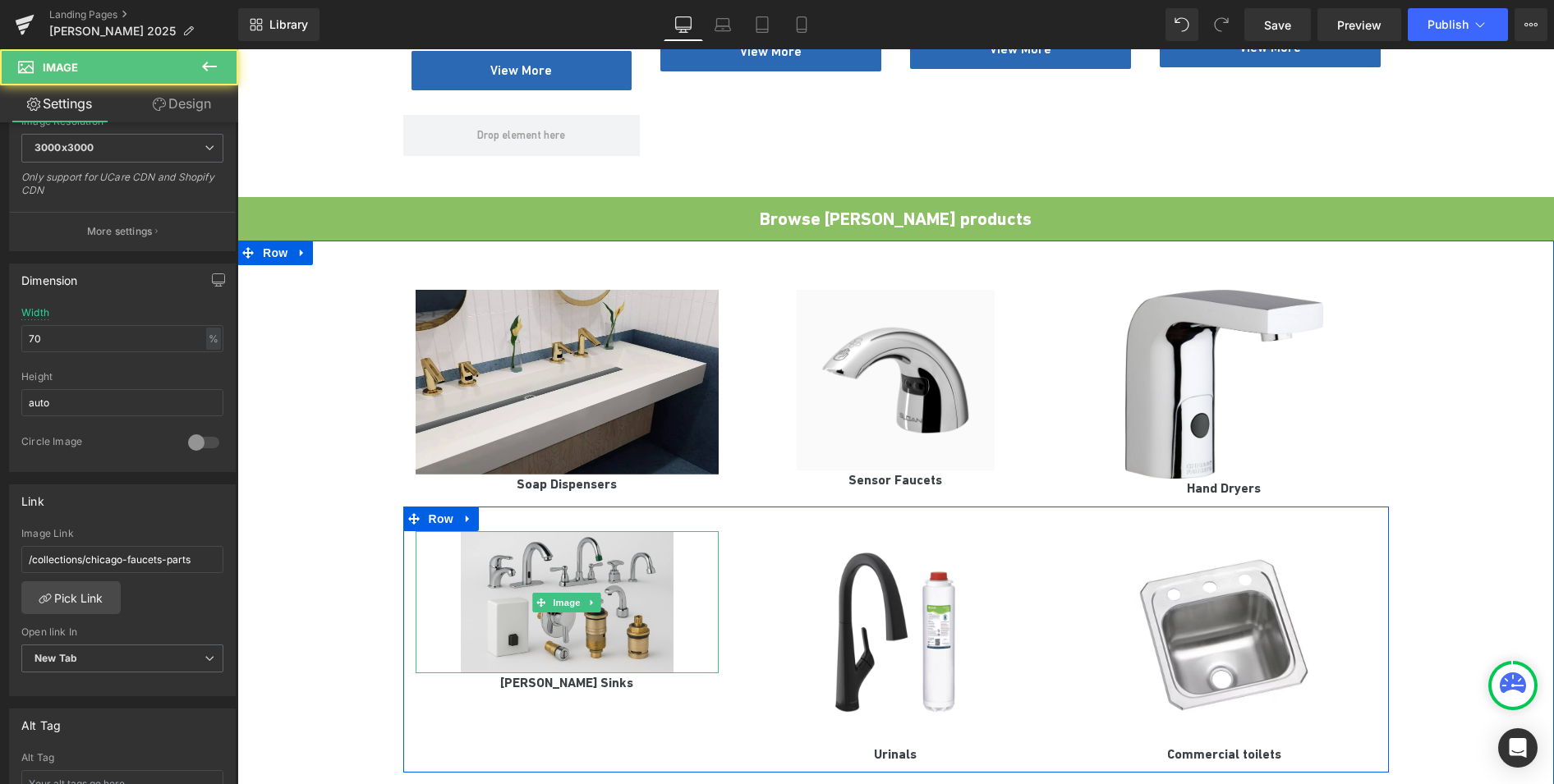
scroll to position [1094, 0]
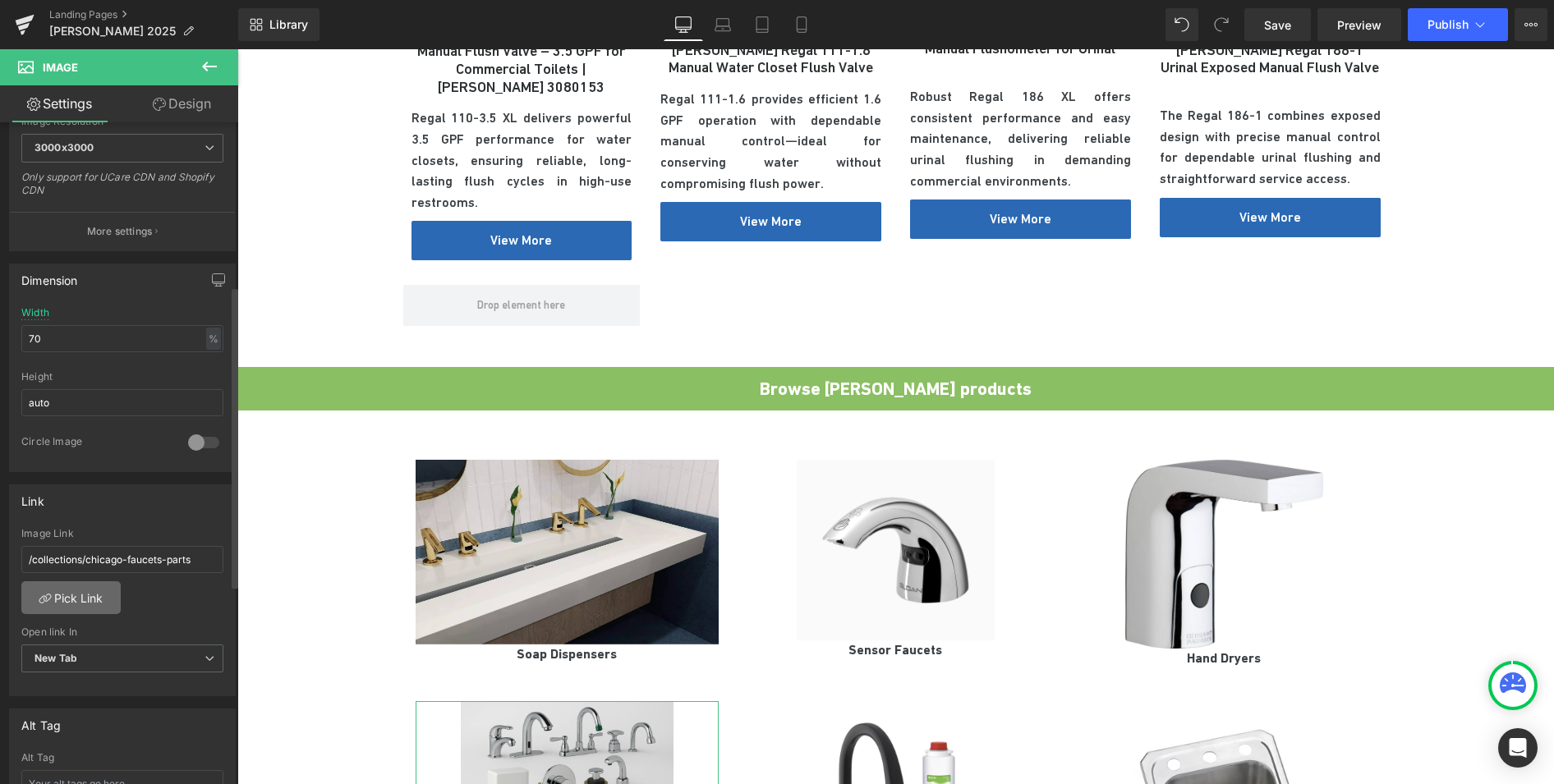
click at [107, 603] on link "Pick Link" at bounding box center [71, 597] width 99 height 33
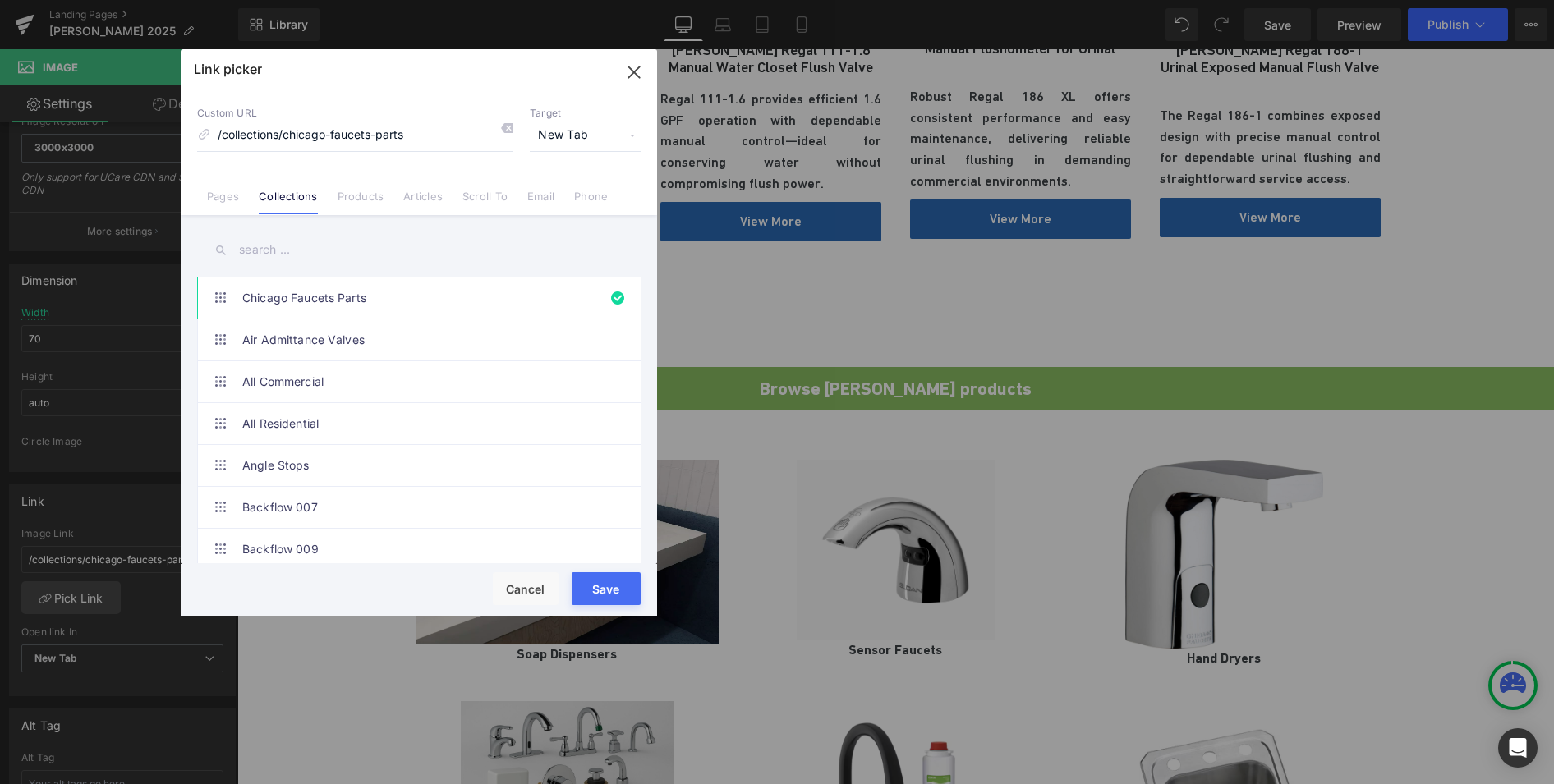
click at [359, 253] on input "text" at bounding box center [419, 249] width 443 height 37
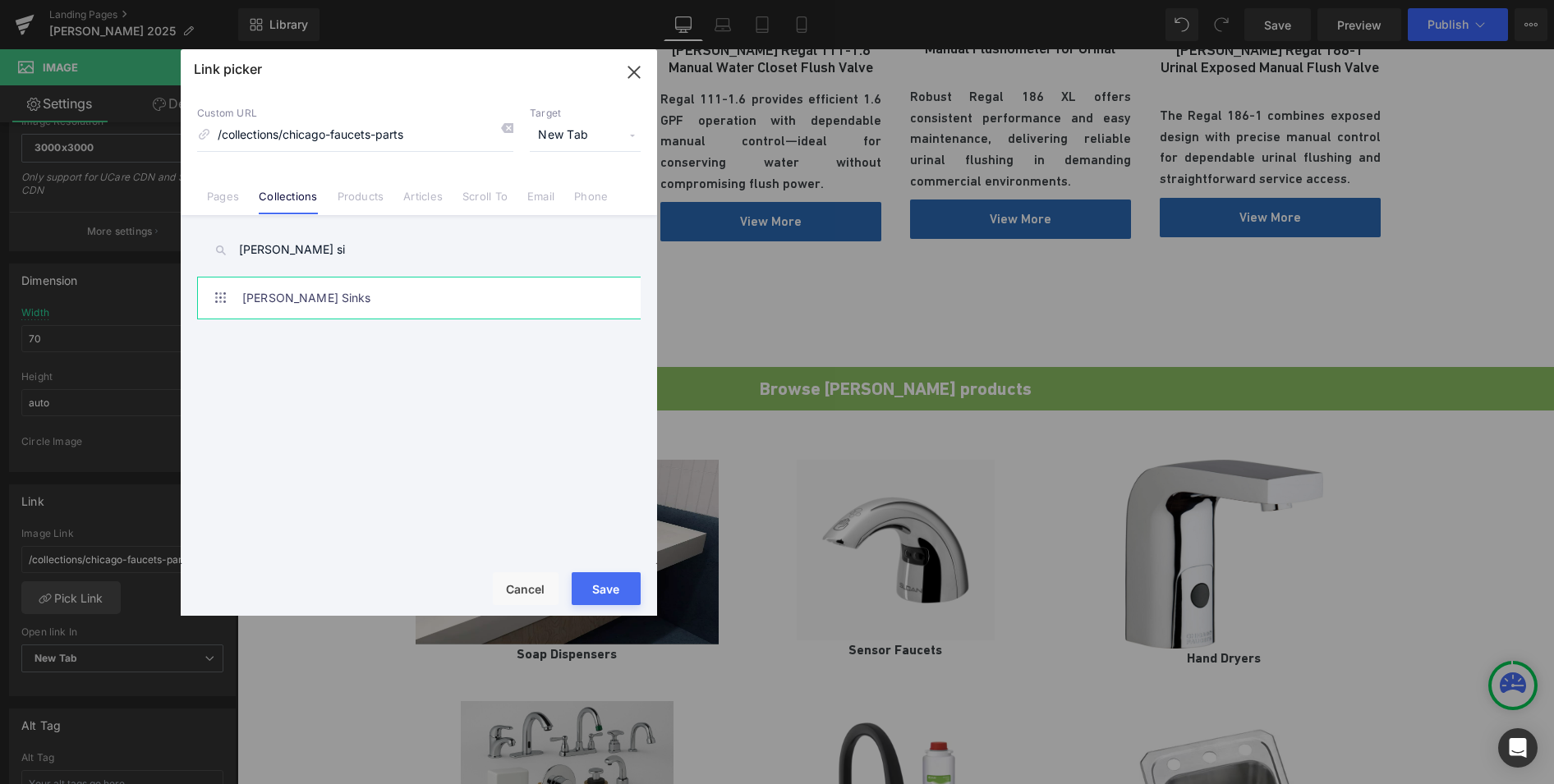
type input "sloan si"
click at [407, 304] on link "[PERSON_NAME] Sinks" at bounding box center [423, 297] width 361 height 41
click at [599, 587] on button "Save" at bounding box center [606, 589] width 69 height 33
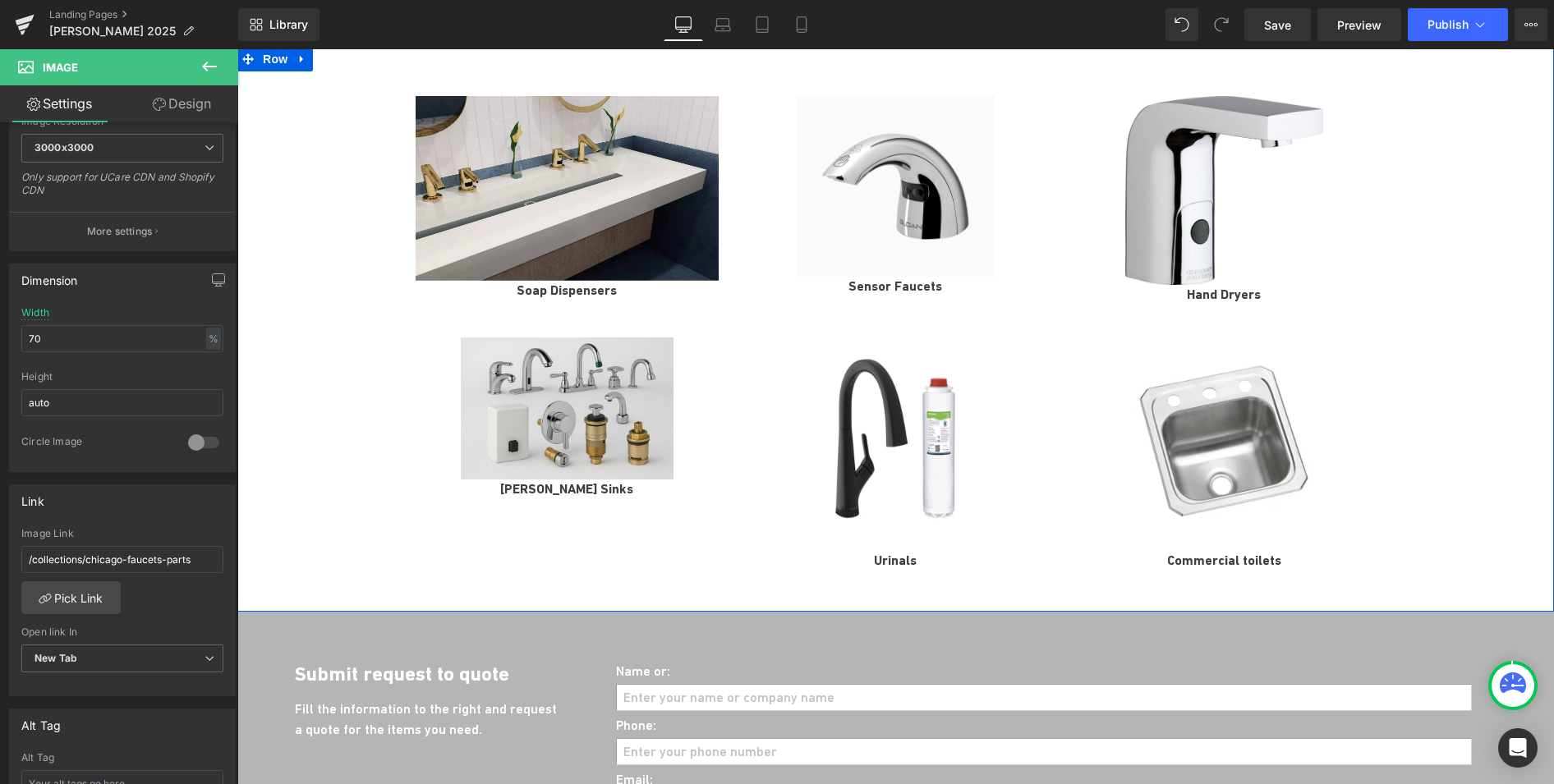
scroll to position [1464, 0]
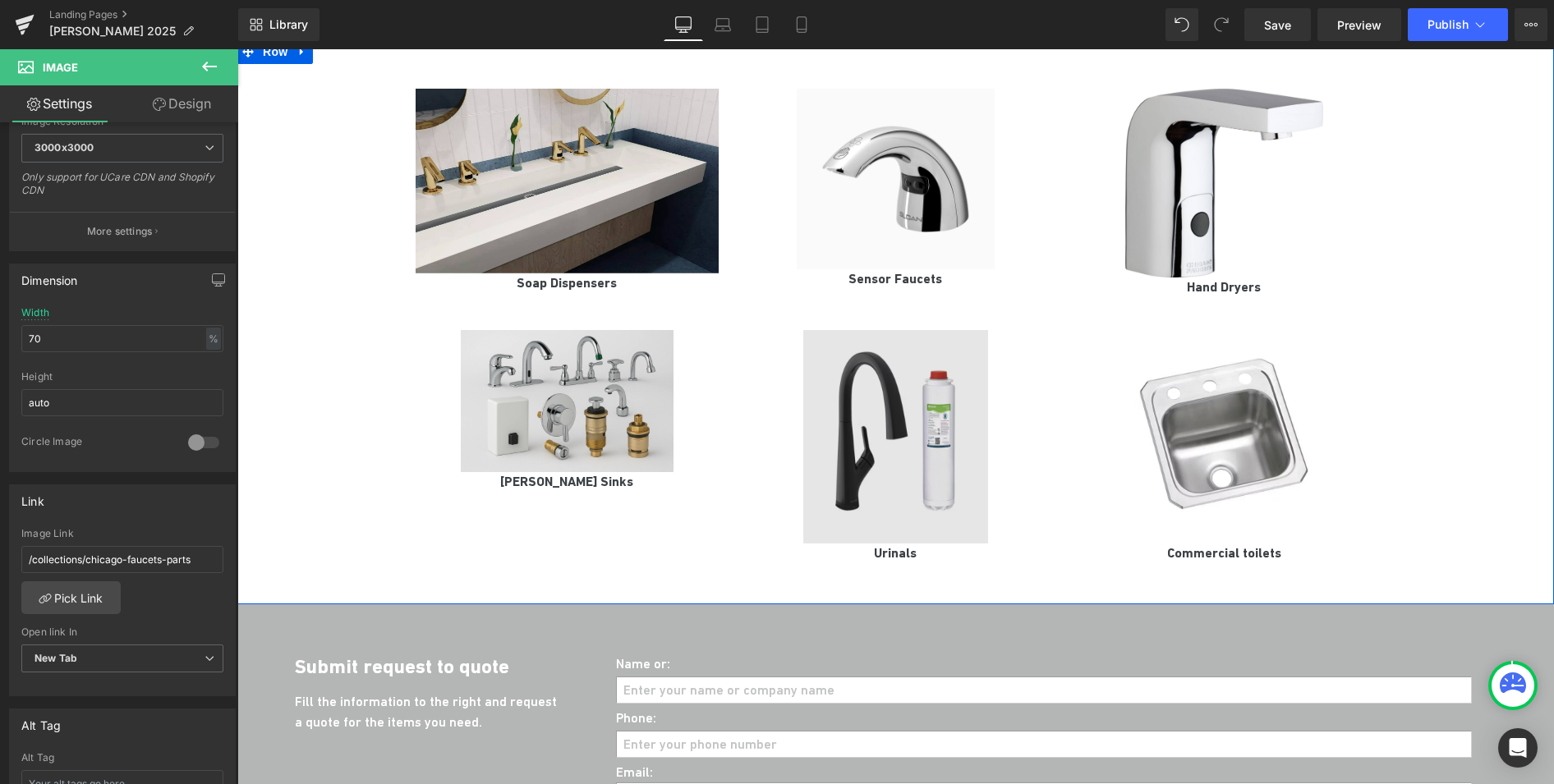
click at [935, 405] on img at bounding box center [896, 436] width 186 height 214
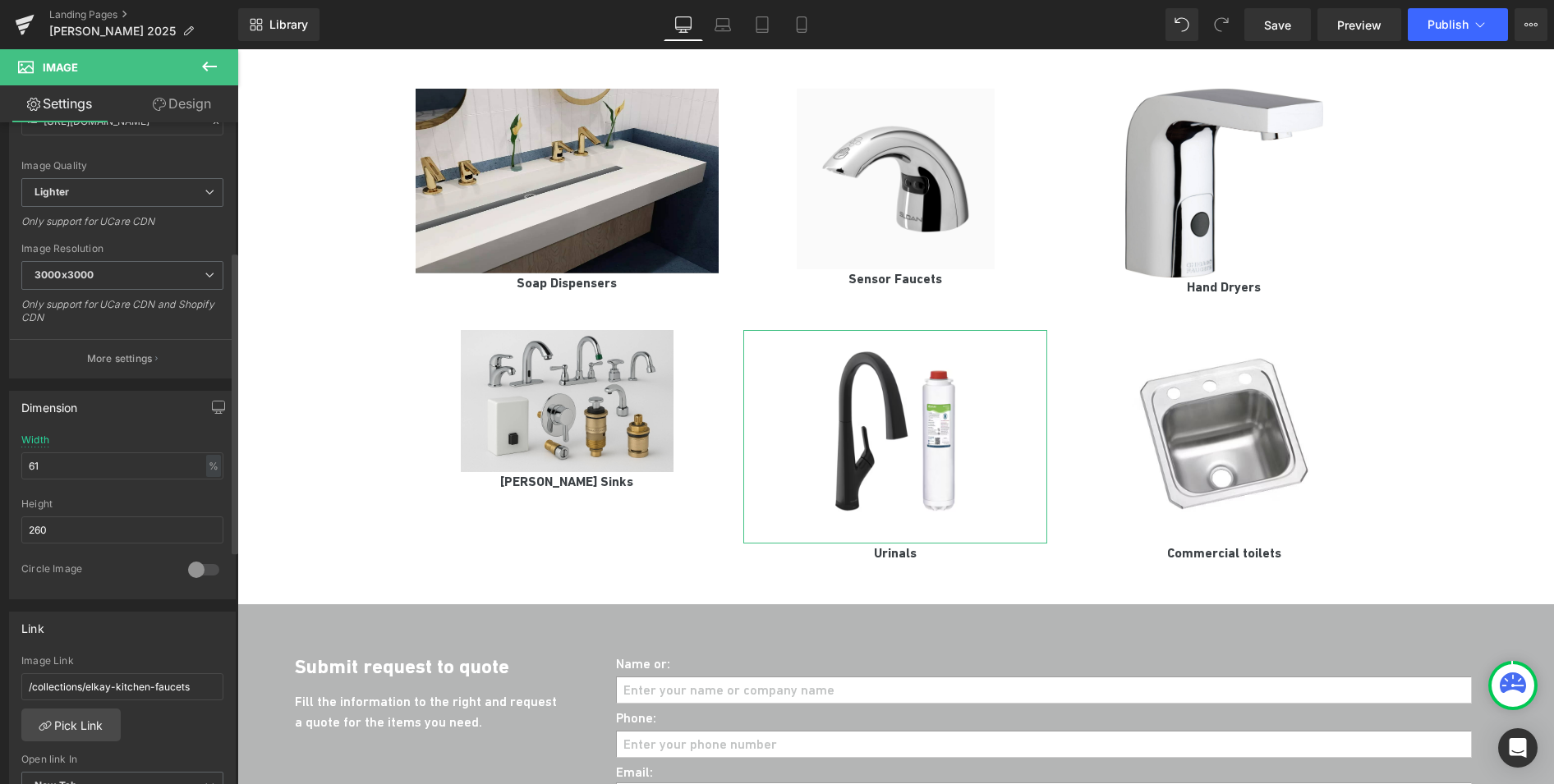
scroll to position [283, 0]
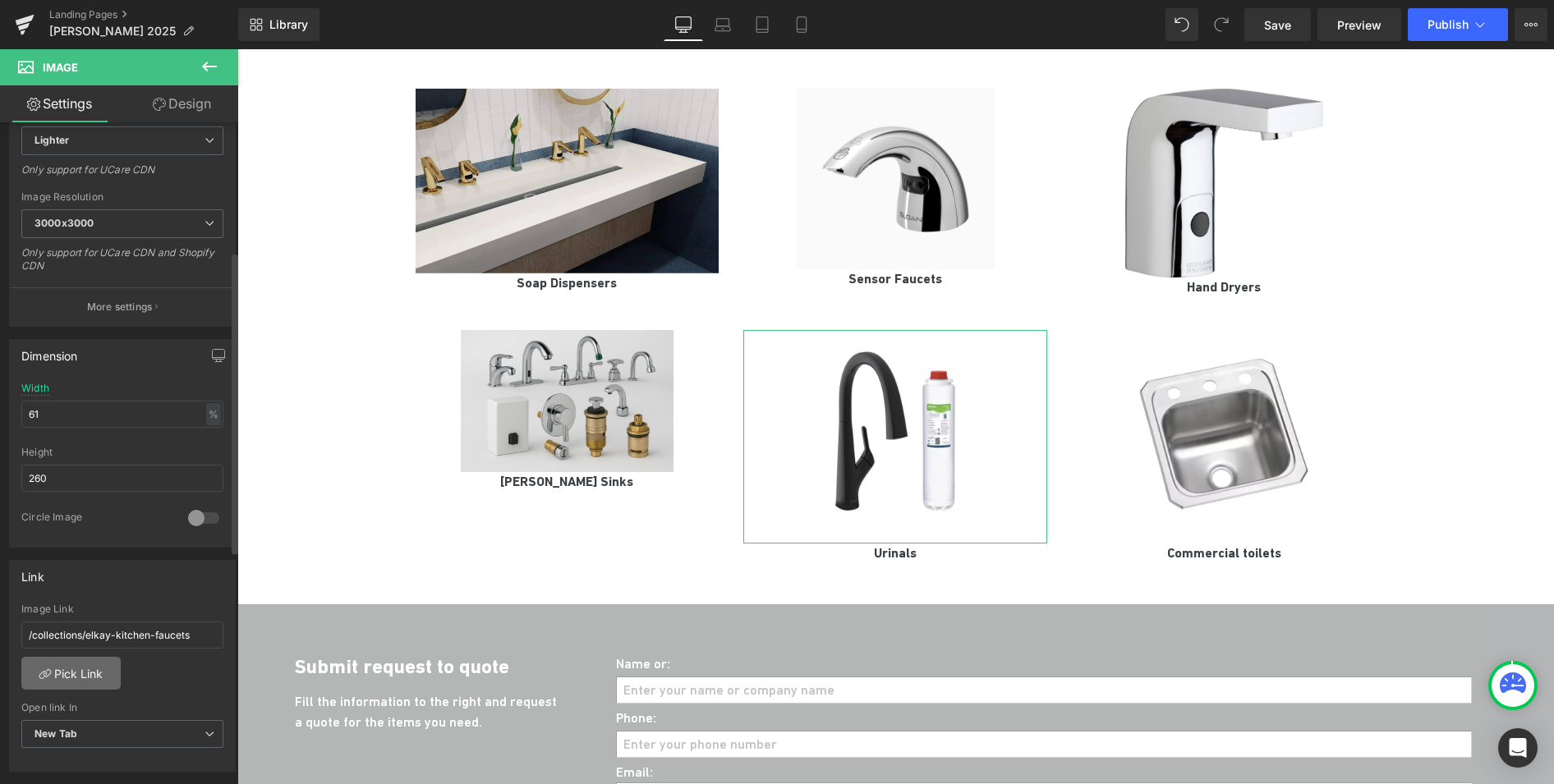
click at [84, 672] on link "Pick Link" at bounding box center [71, 673] width 99 height 33
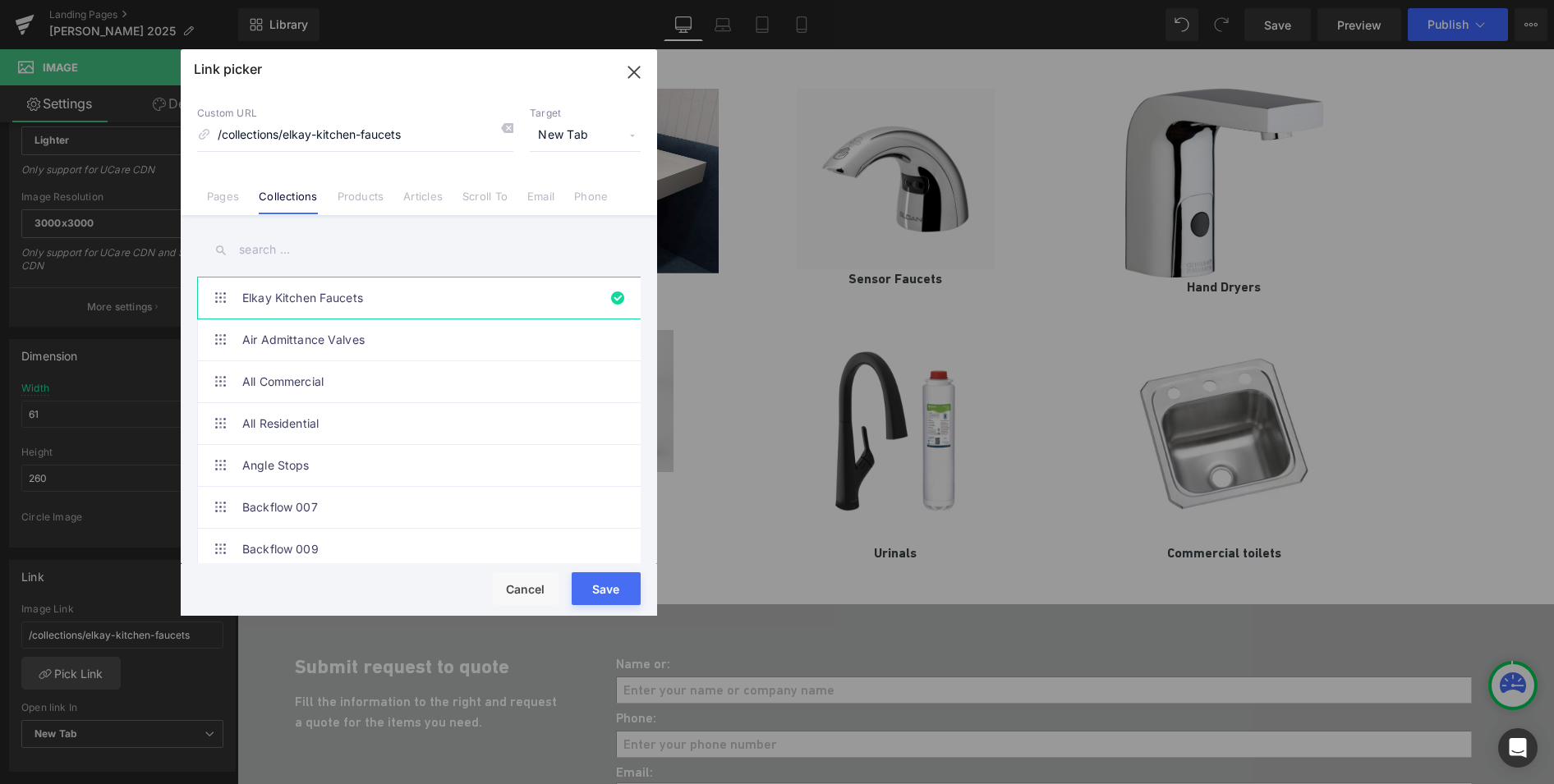
click at [255, 251] on input "text" at bounding box center [419, 249] width 443 height 37
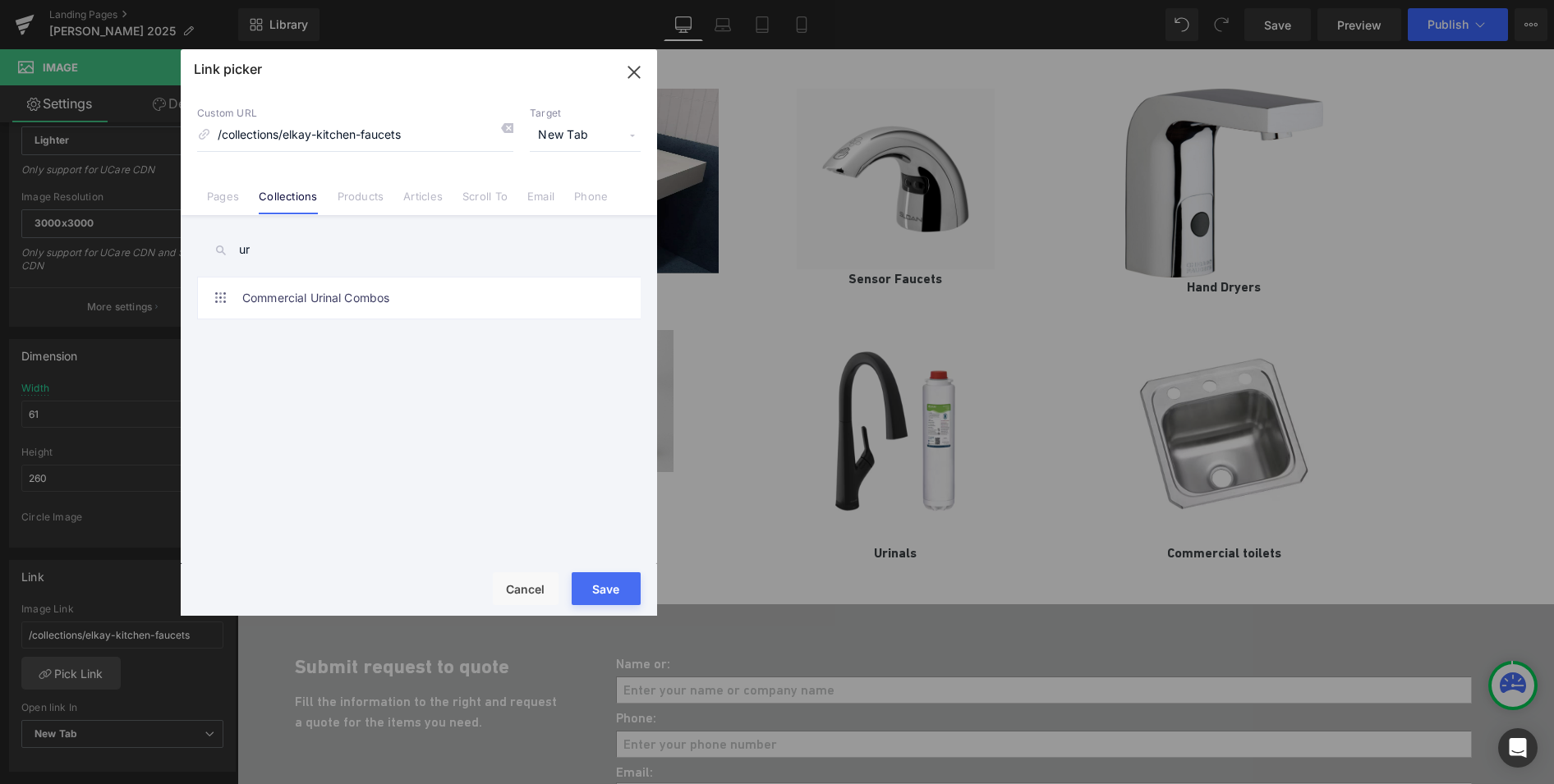
type input "u"
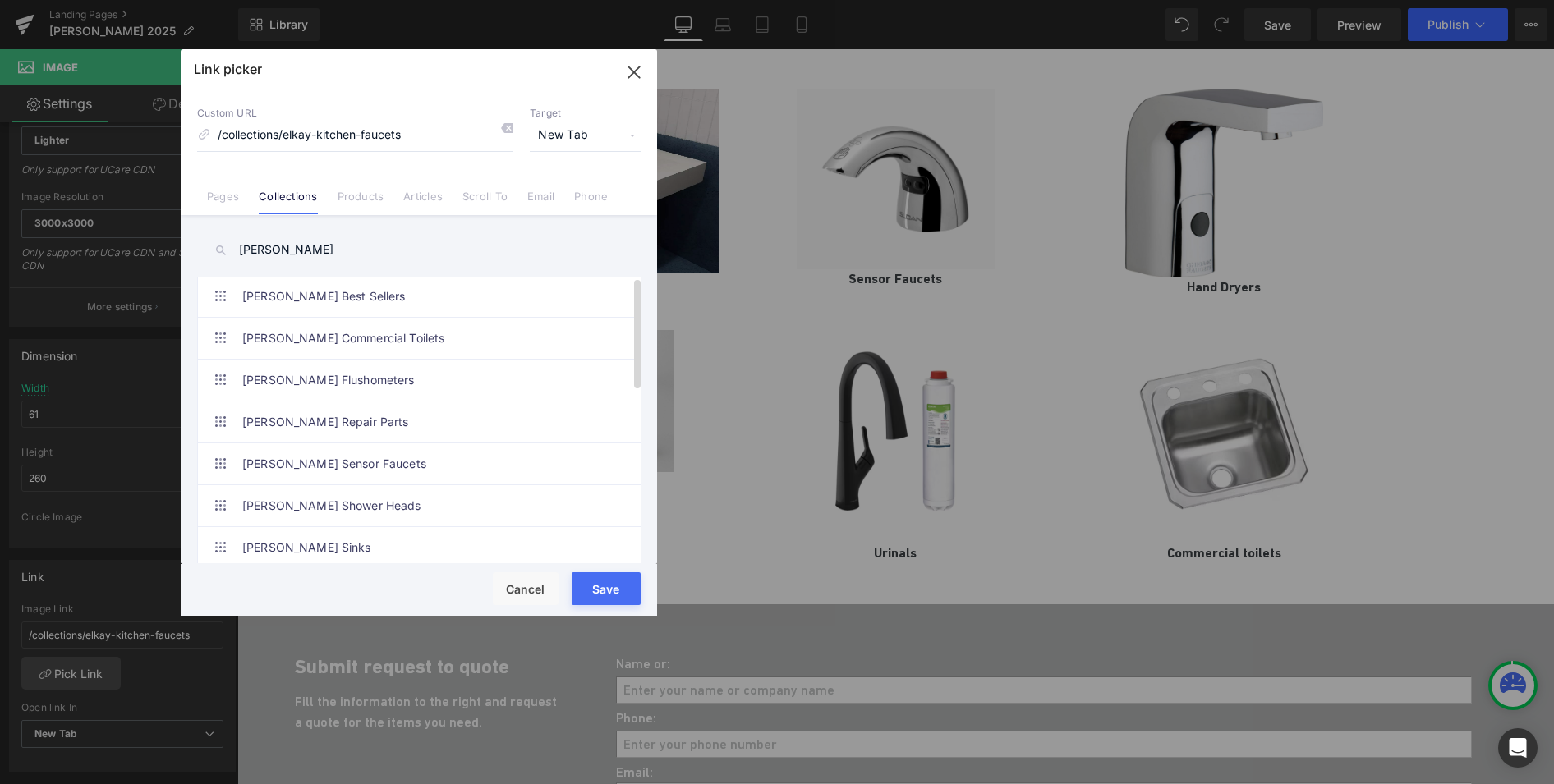
scroll to position [0, 0]
drag, startPoint x: 277, startPoint y: 254, endPoint x: 202, endPoint y: 248, distance: 75.2
click at [202, 248] on input "sloan" at bounding box center [419, 249] width 443 height 37
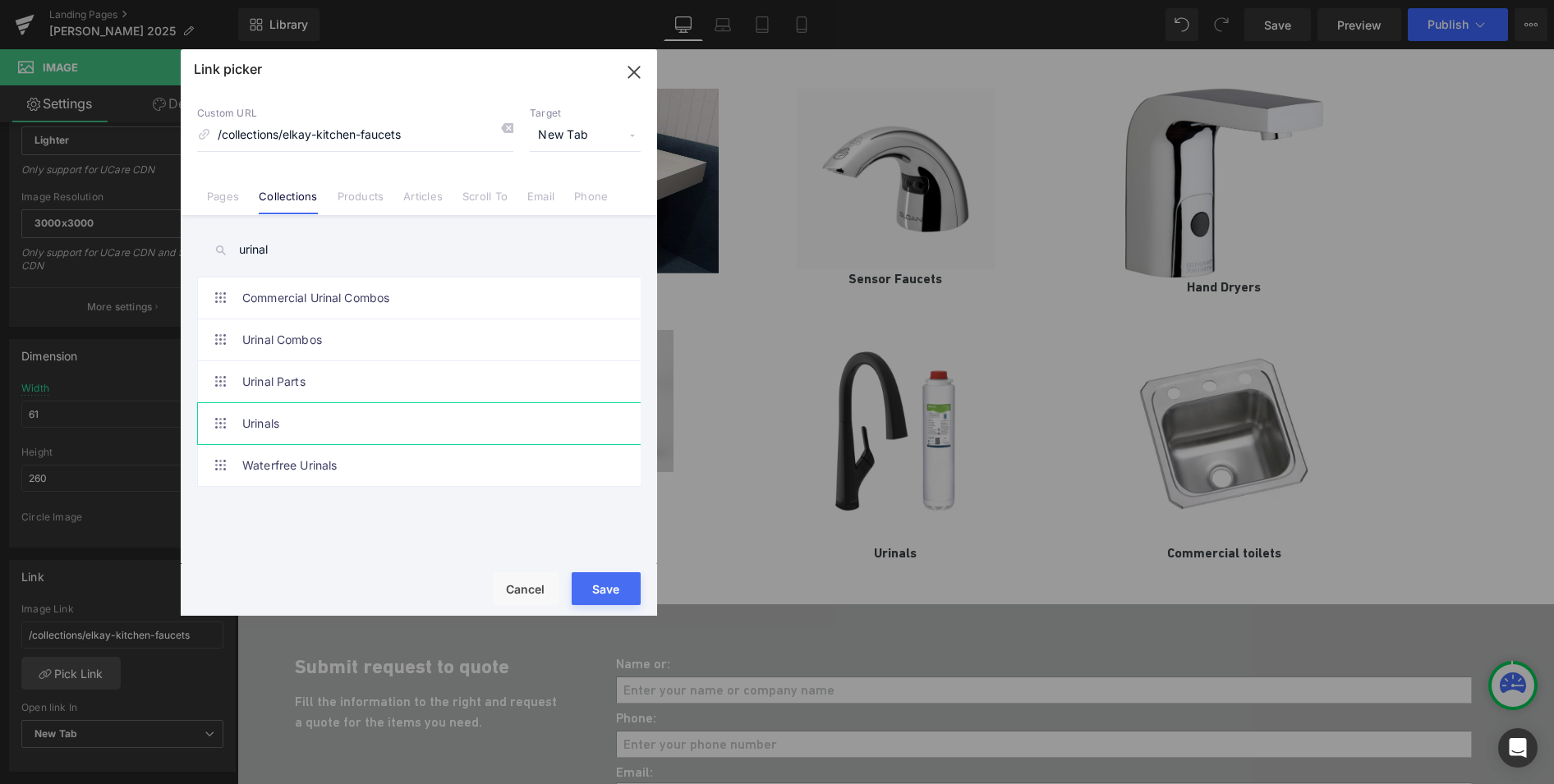
type input "urinal"
click at [292, 429] on link "Urinals" at bounding box center [423, 423] width 361 height 41
click at [611, 591] on button "Save" at bounding box center [606, 589] width 69 height 33
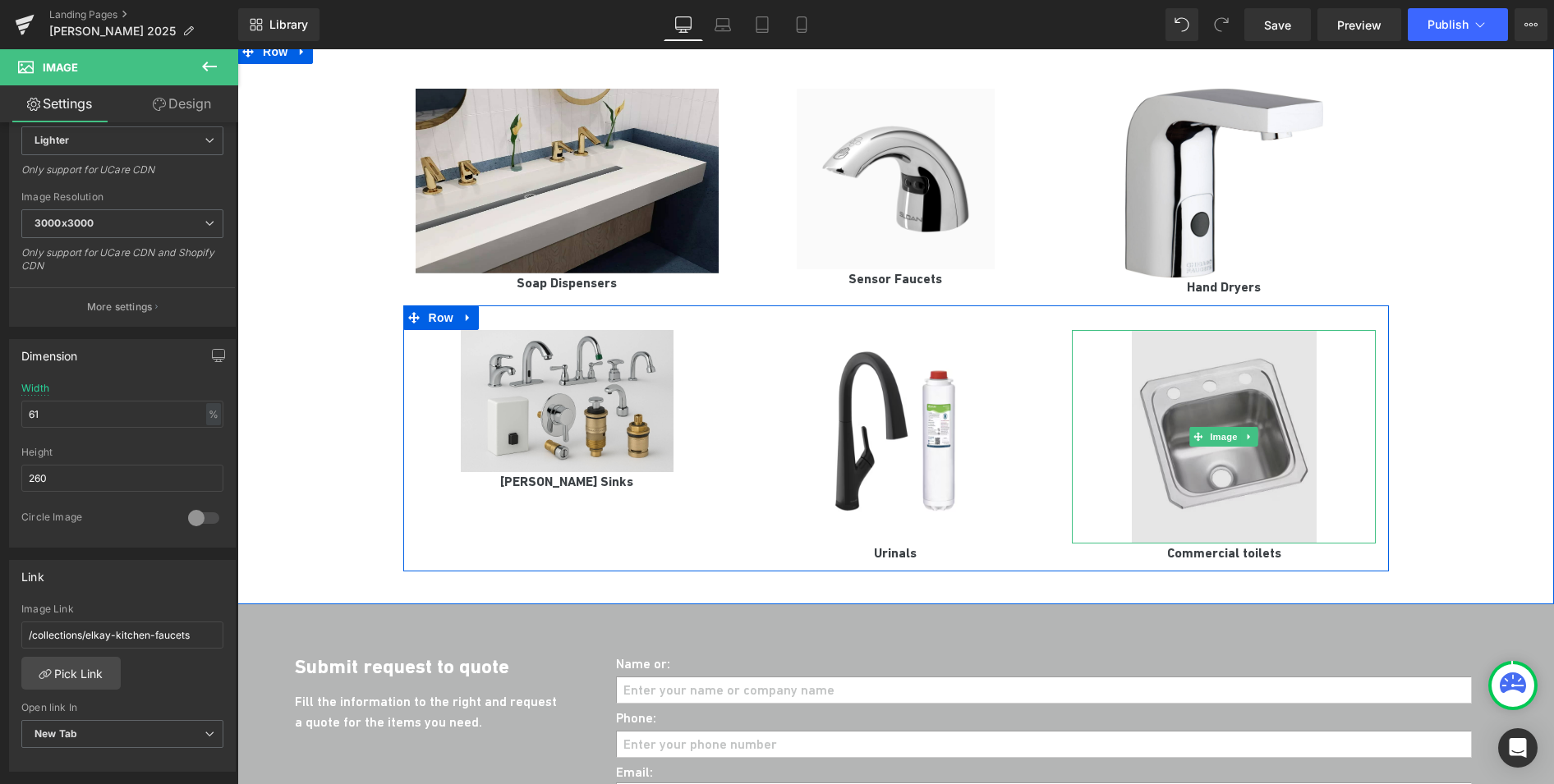
click at [1244, 379] on img at bounding box center [1224, 436] width 186 height 214
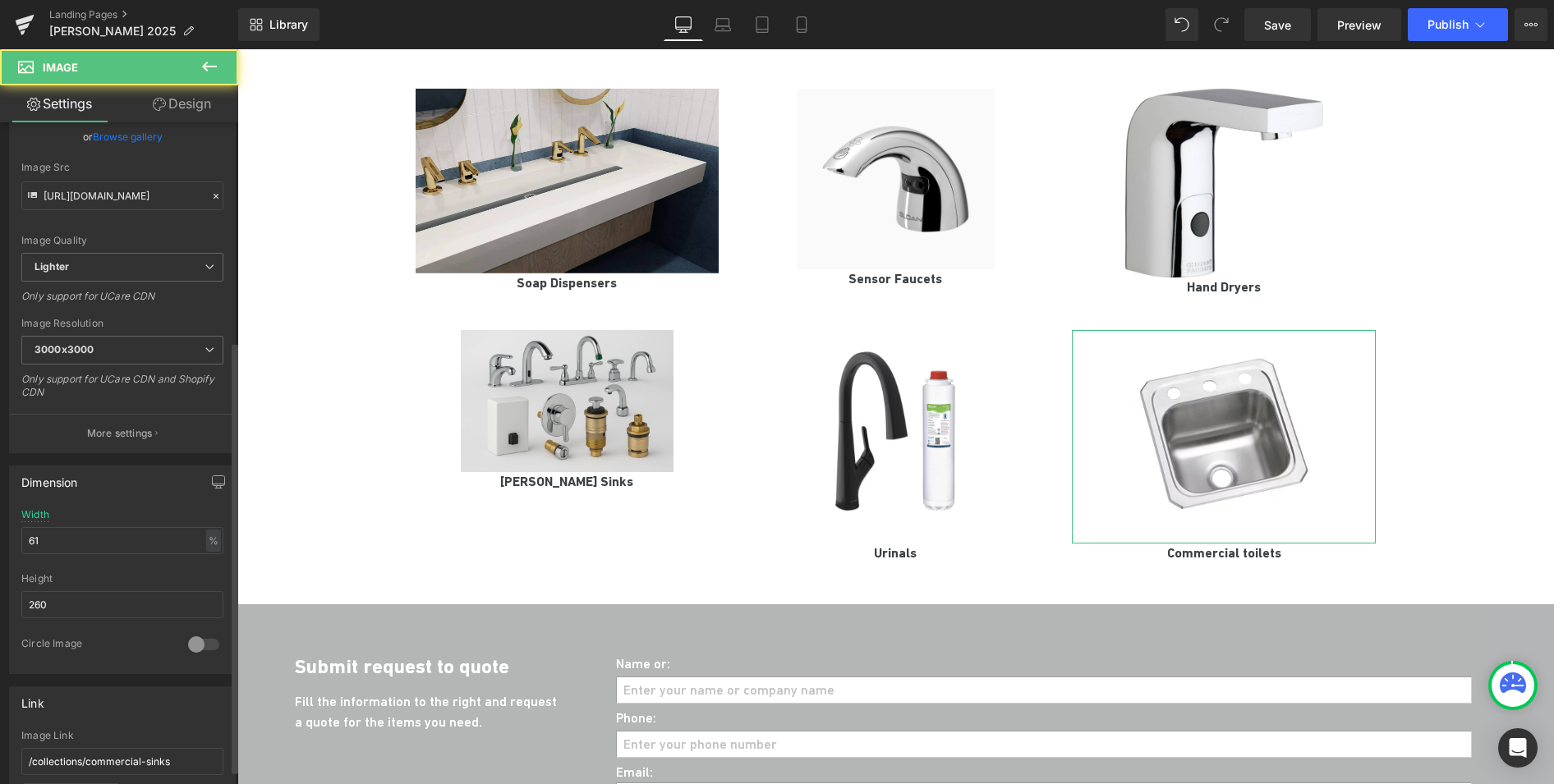
scroll to position [500, 0]
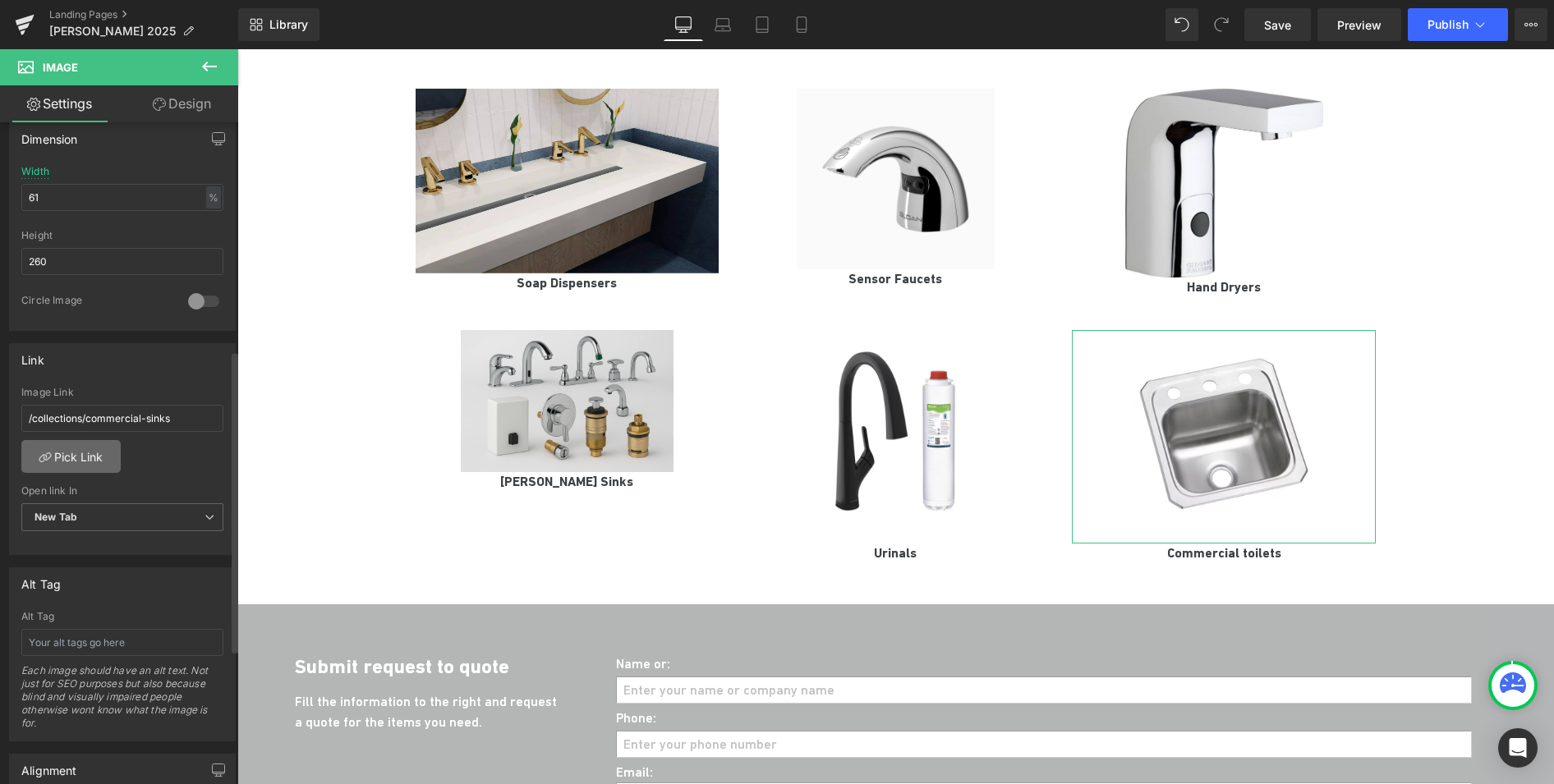
click at [77, 452] on link "Pick Link" at bounding box center [71, 457] width 99 height 33
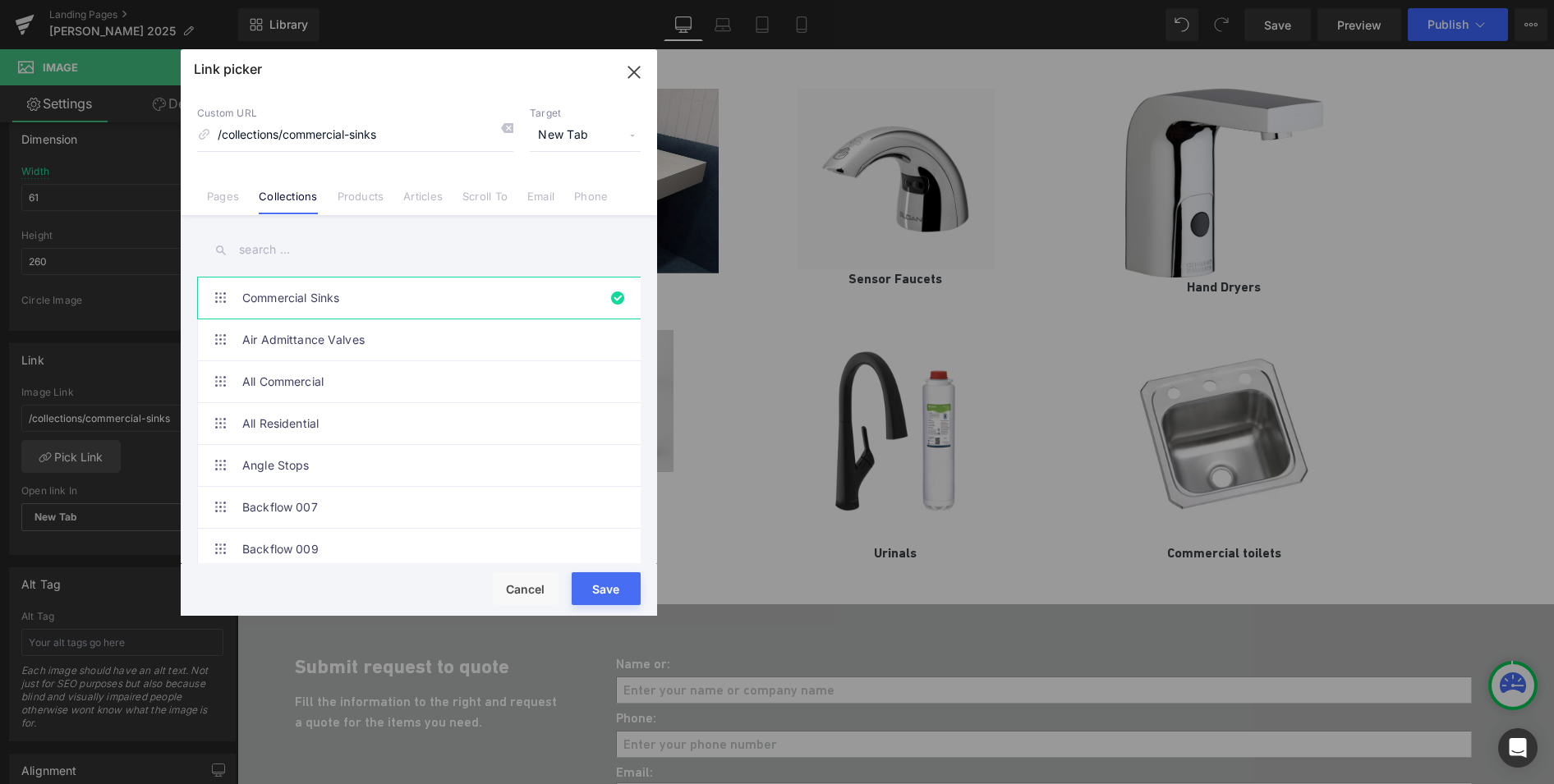
click at [299, 249] on input "text" at bounding box center [419, 249] width 443 height 37
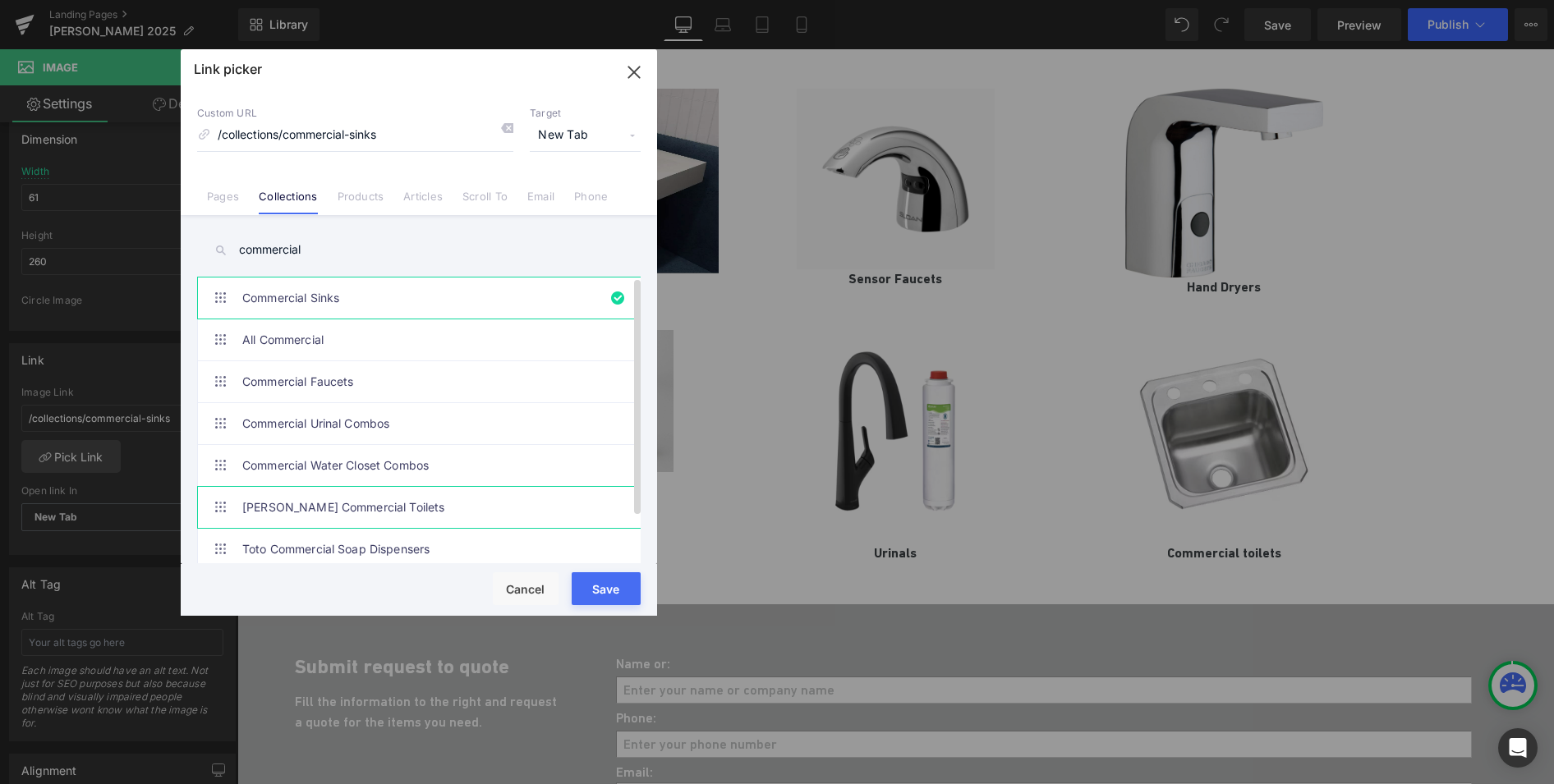
type input "commercial"
click at [329, 508] on link "Sloan Commercial Toilets" at bounding box center [423, 507] width 361 height 41
click at [605, 601] on button "Save" at bounding box center [606, 589] width 69 height 33
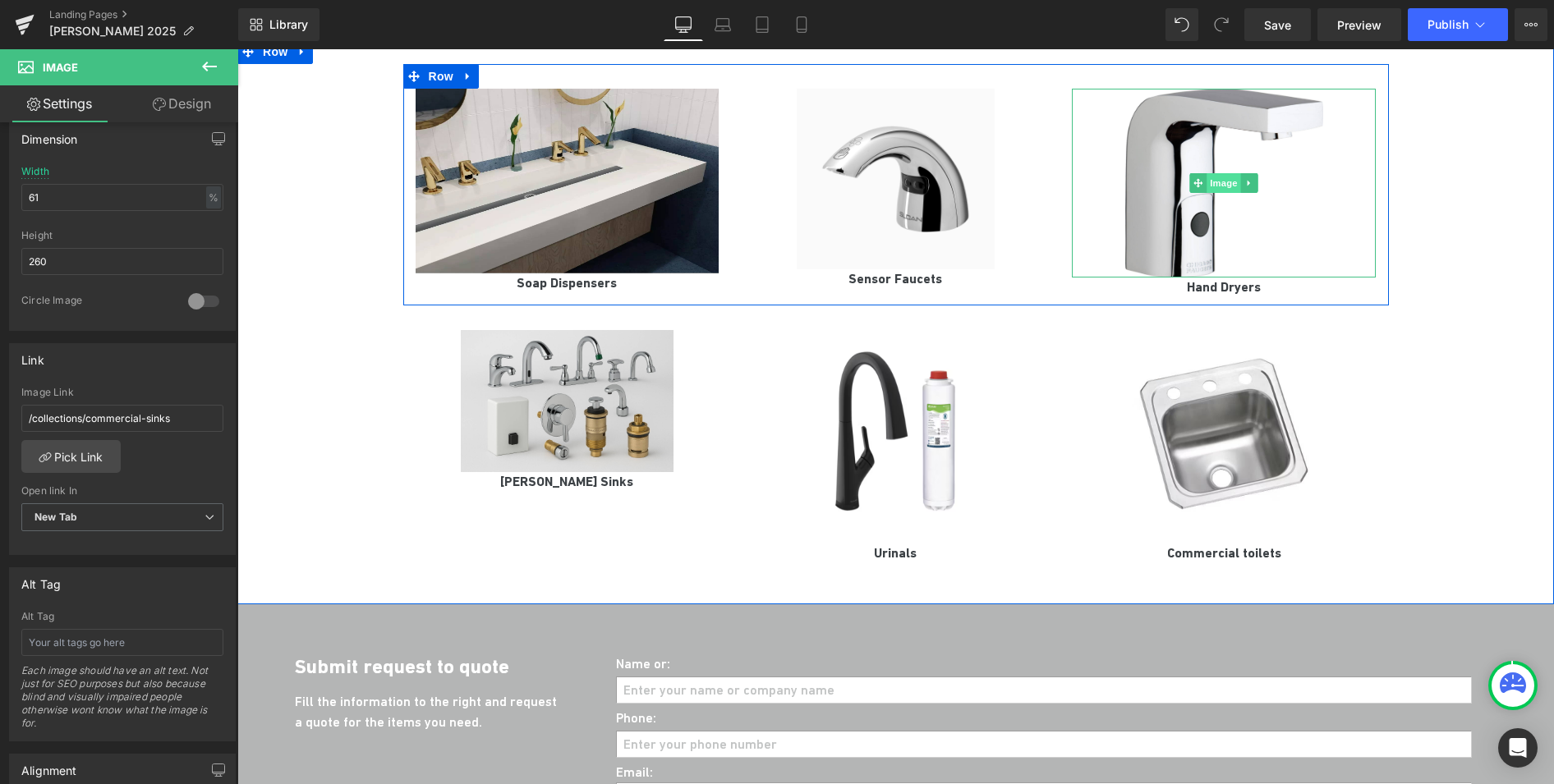
click at [1228, 174] on span "Image" at bounding box center [1225, 183] width 35 height 20
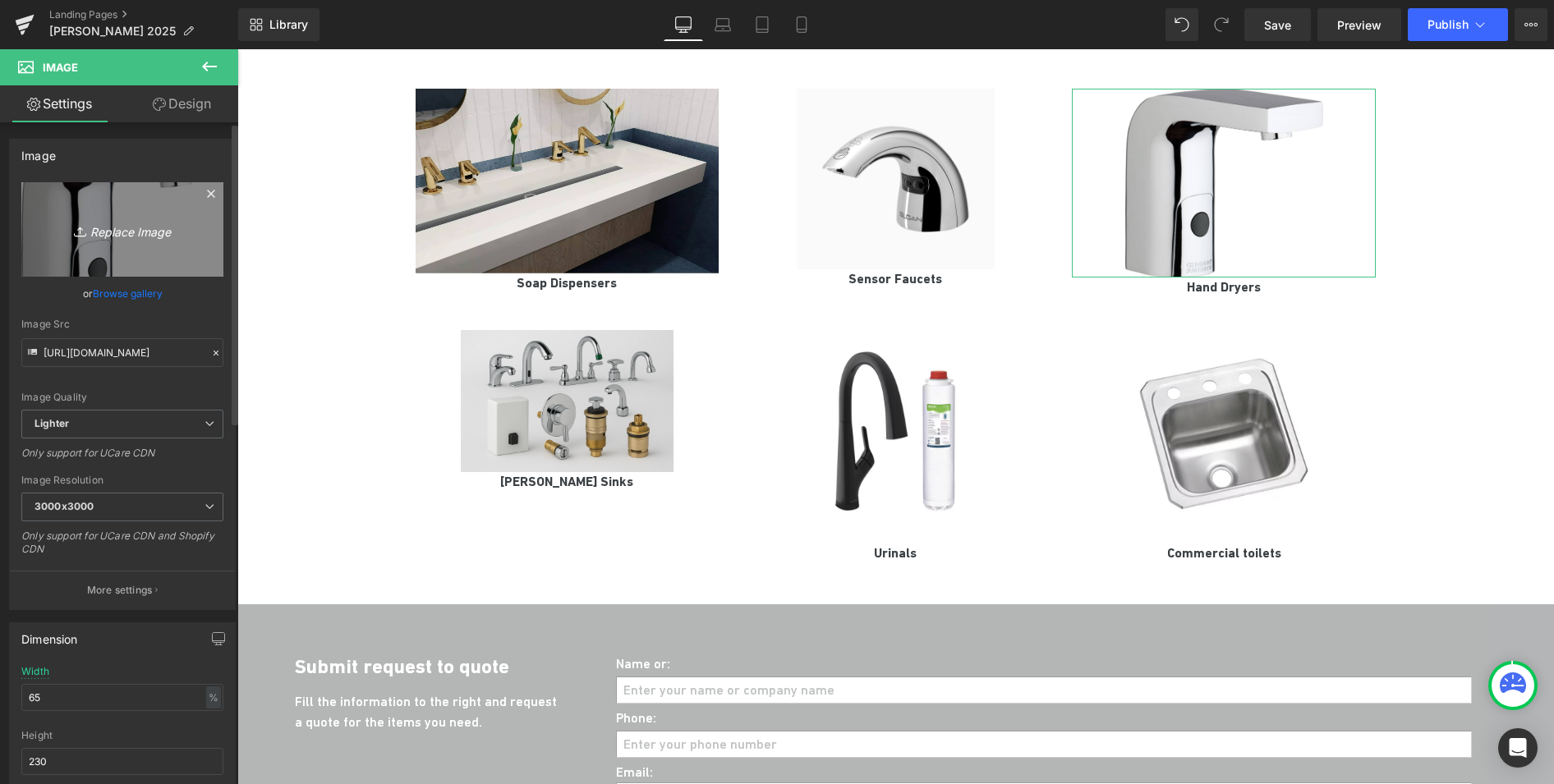
click at [145, 235] on icon "Replace Image" at bounding box center [122, 229] width 132 height 21
type input "C:\fakepath\hand-dryers-wall-mounted-xlerator.webp"
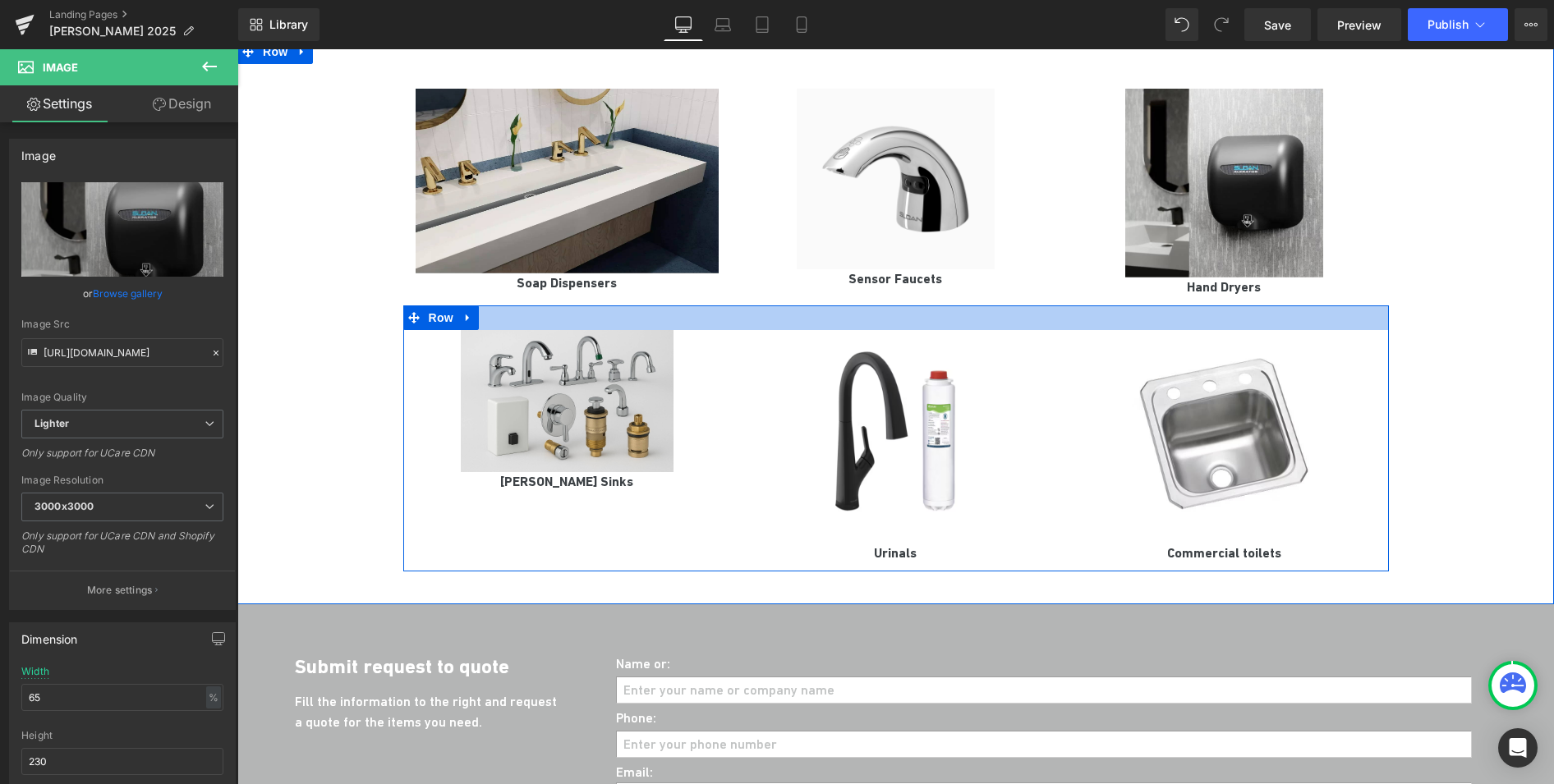
scroll to position [1461, 0]
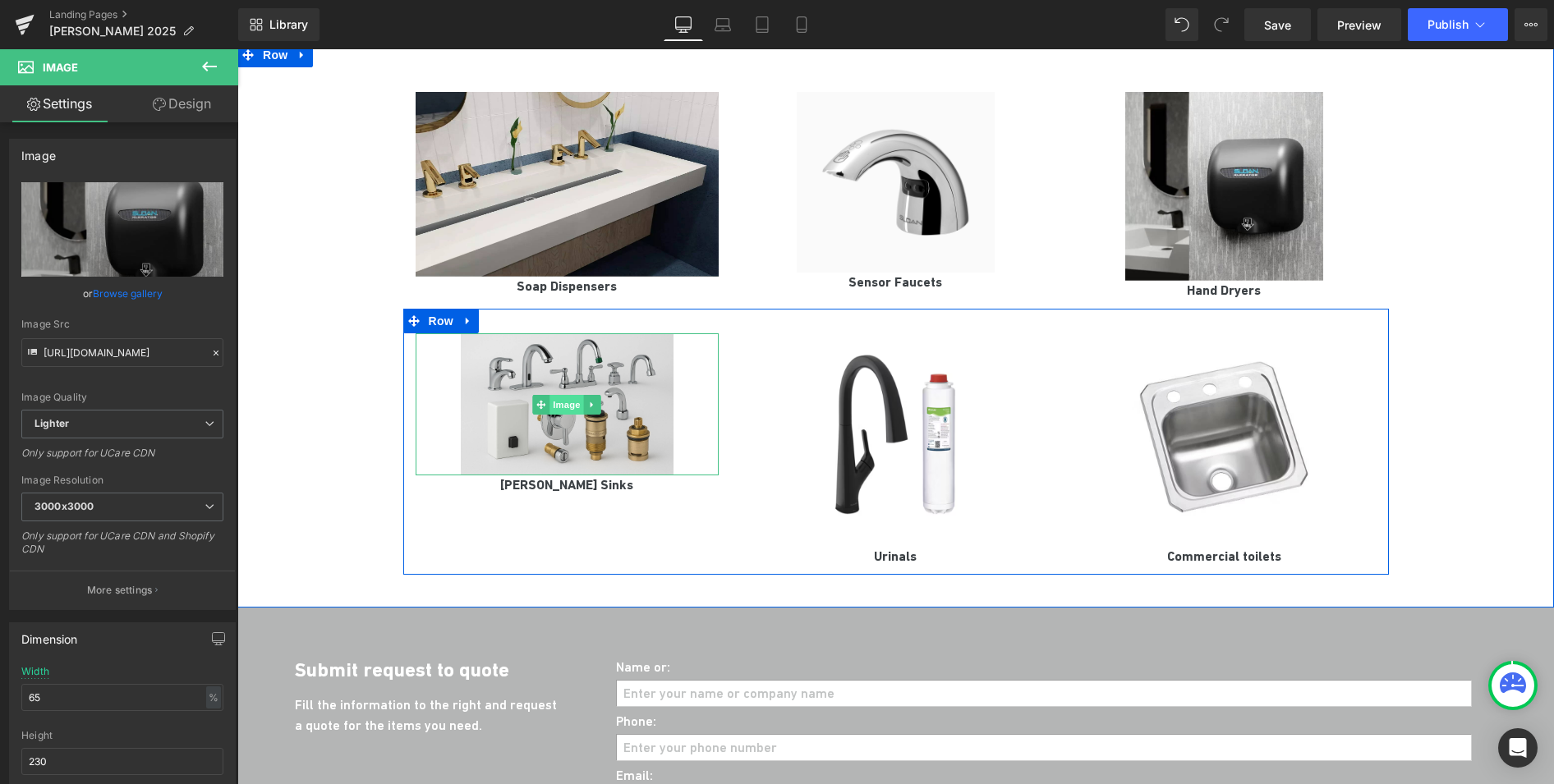
click at [575, 395] on span "Image" at bounding box center [568, 405] width 35 height 20
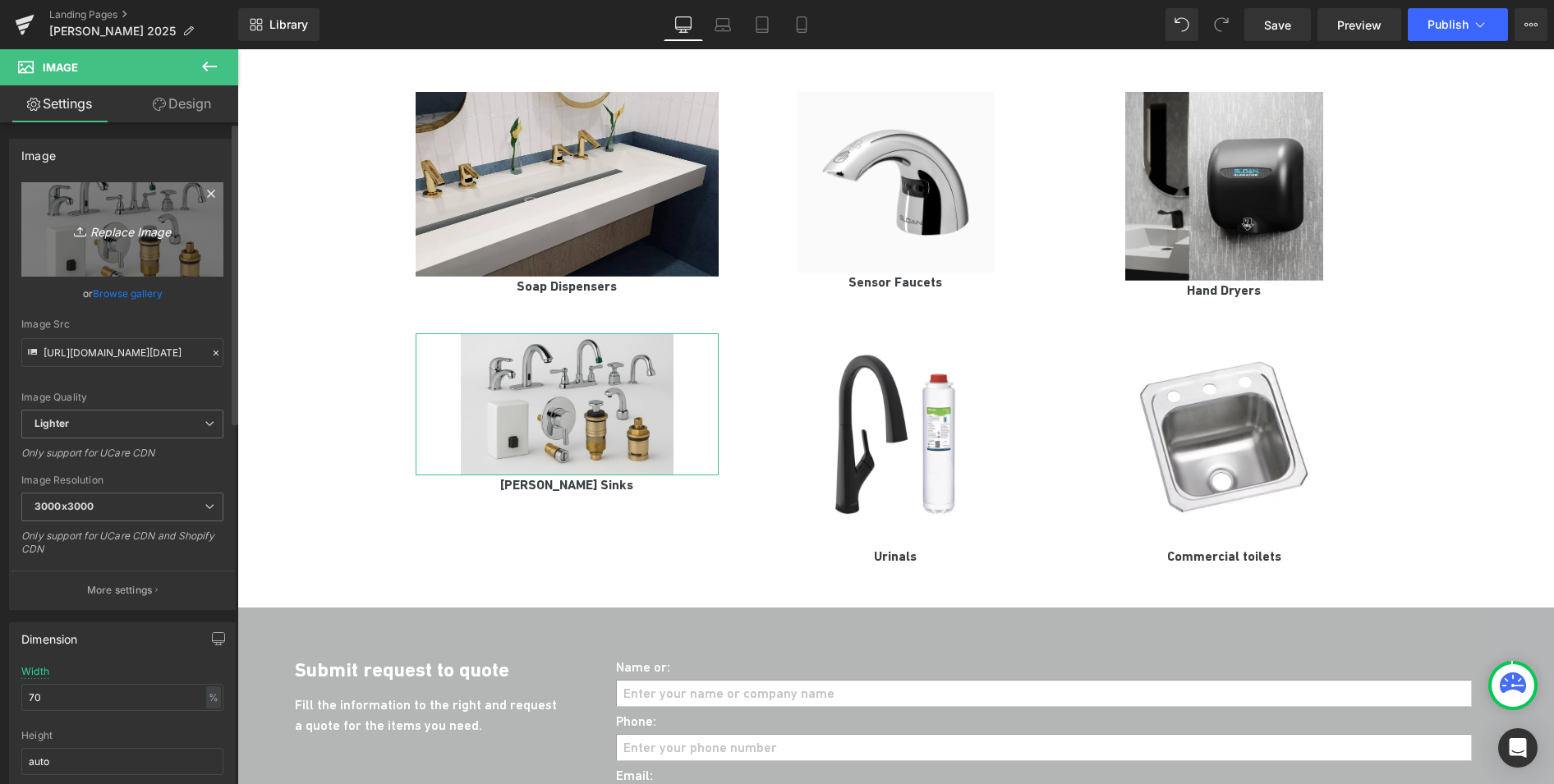
click at [108, 228] on icon "Replace Image" at bounding box center [122, 229] width 132 height 21
type input "C:\fakepath\qs-elgr-82000-mfr.jpg"
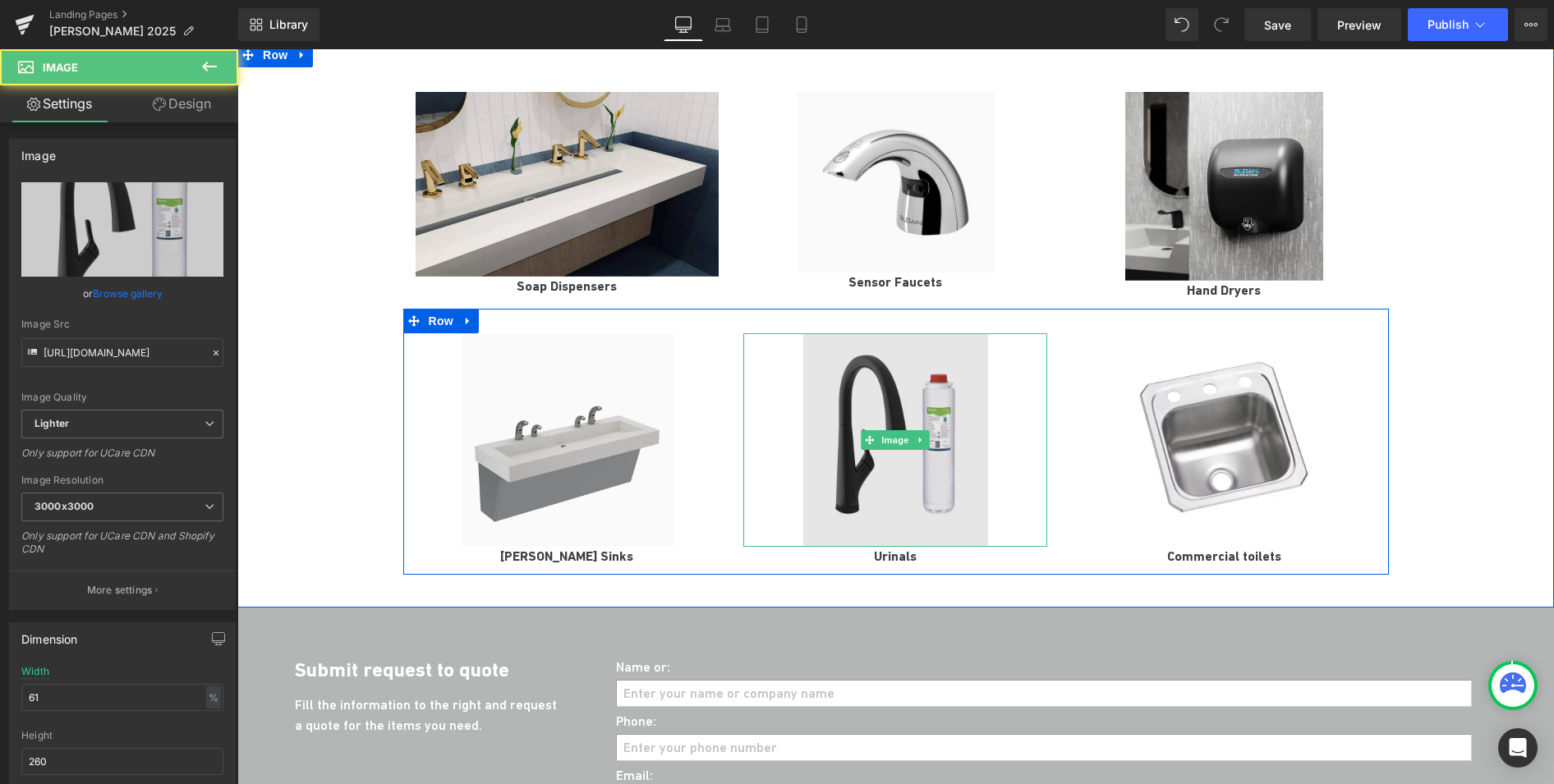
click at [880, 395] on img at bounding box center [896, 440] width 186 height 214
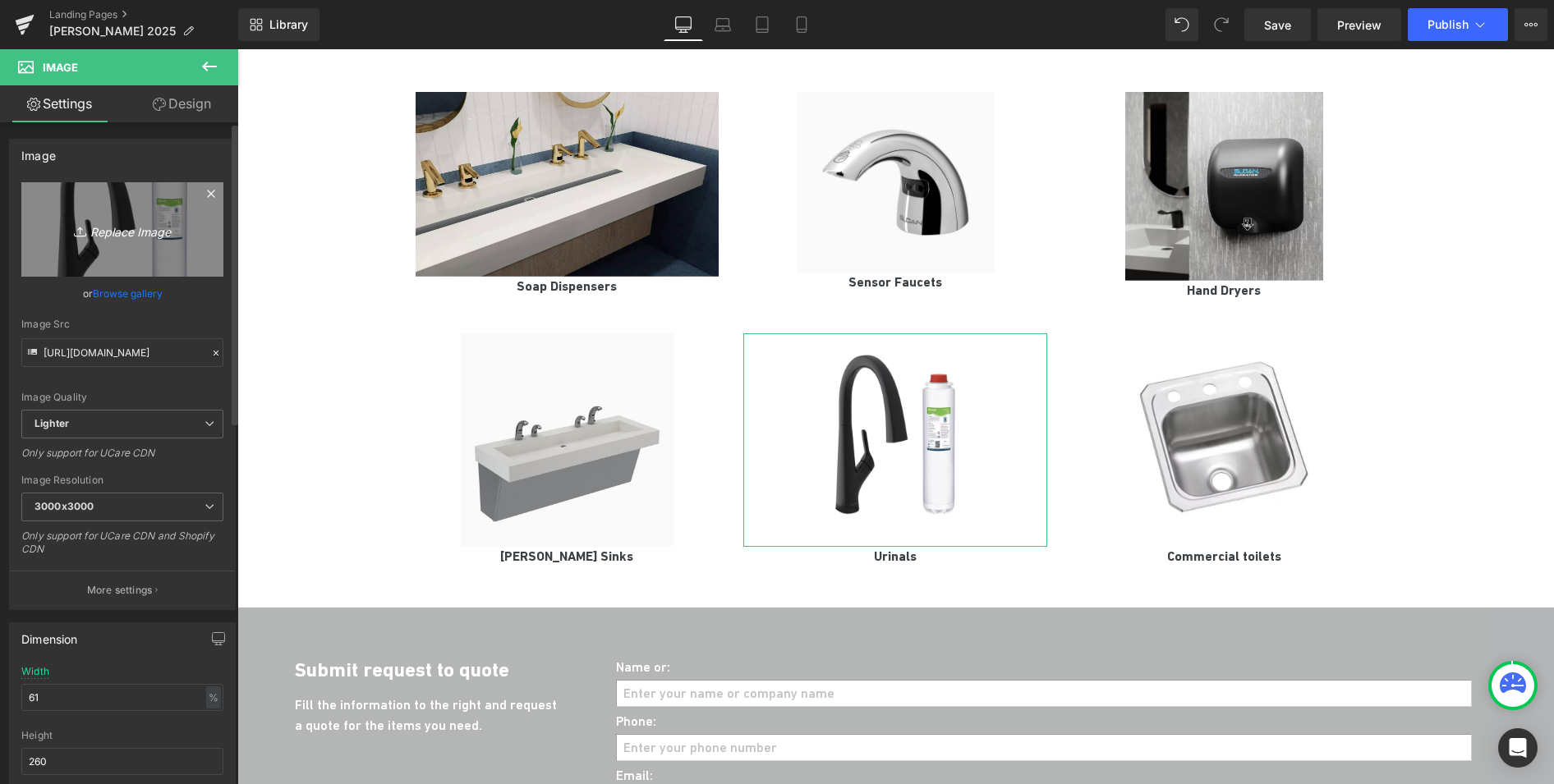
click at [153, 231] on icon "Replace Image" at bounding box center [122, 229] width 132 height 21
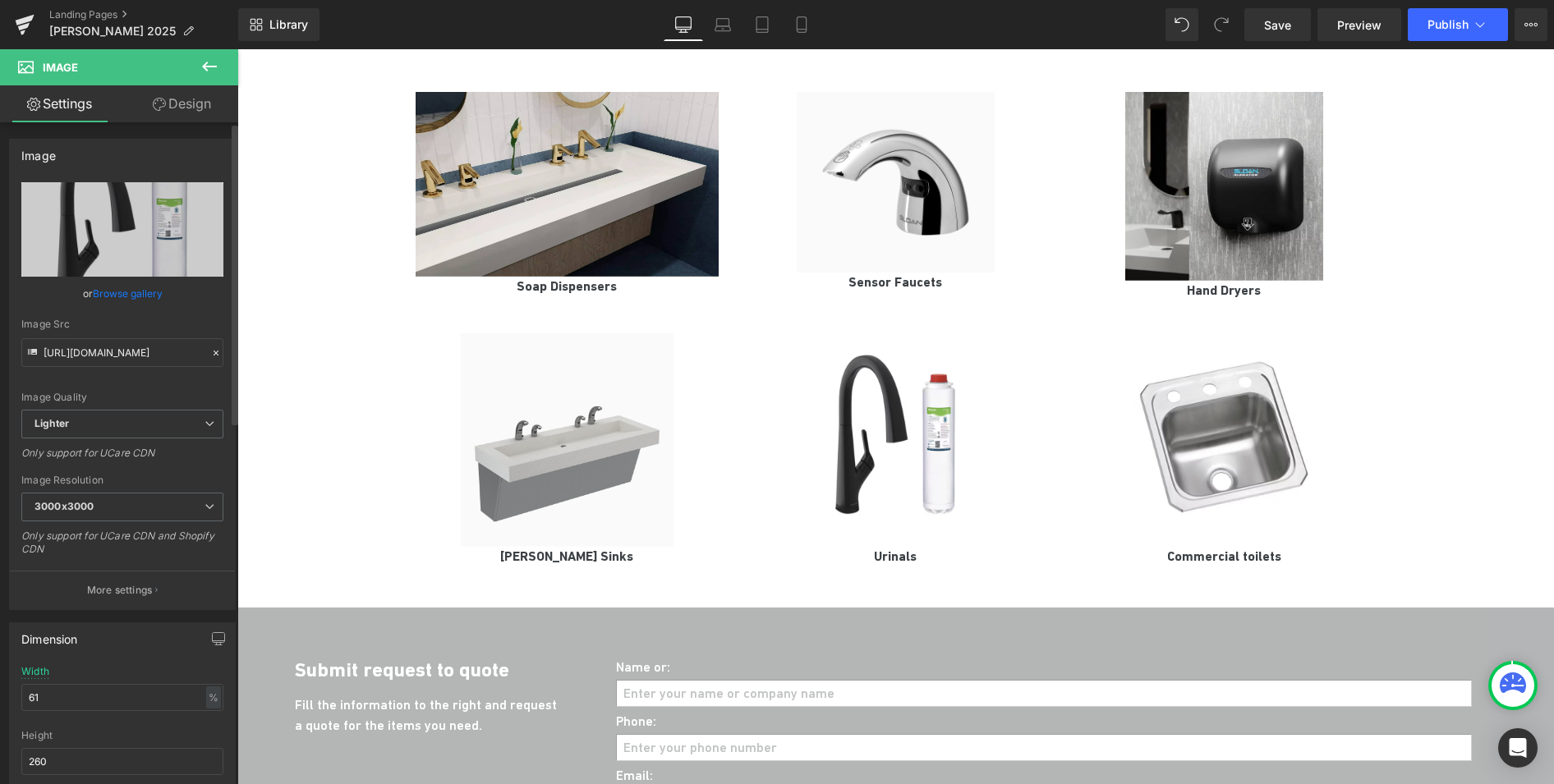
type input "C:\fakepath\du-01.jpg"
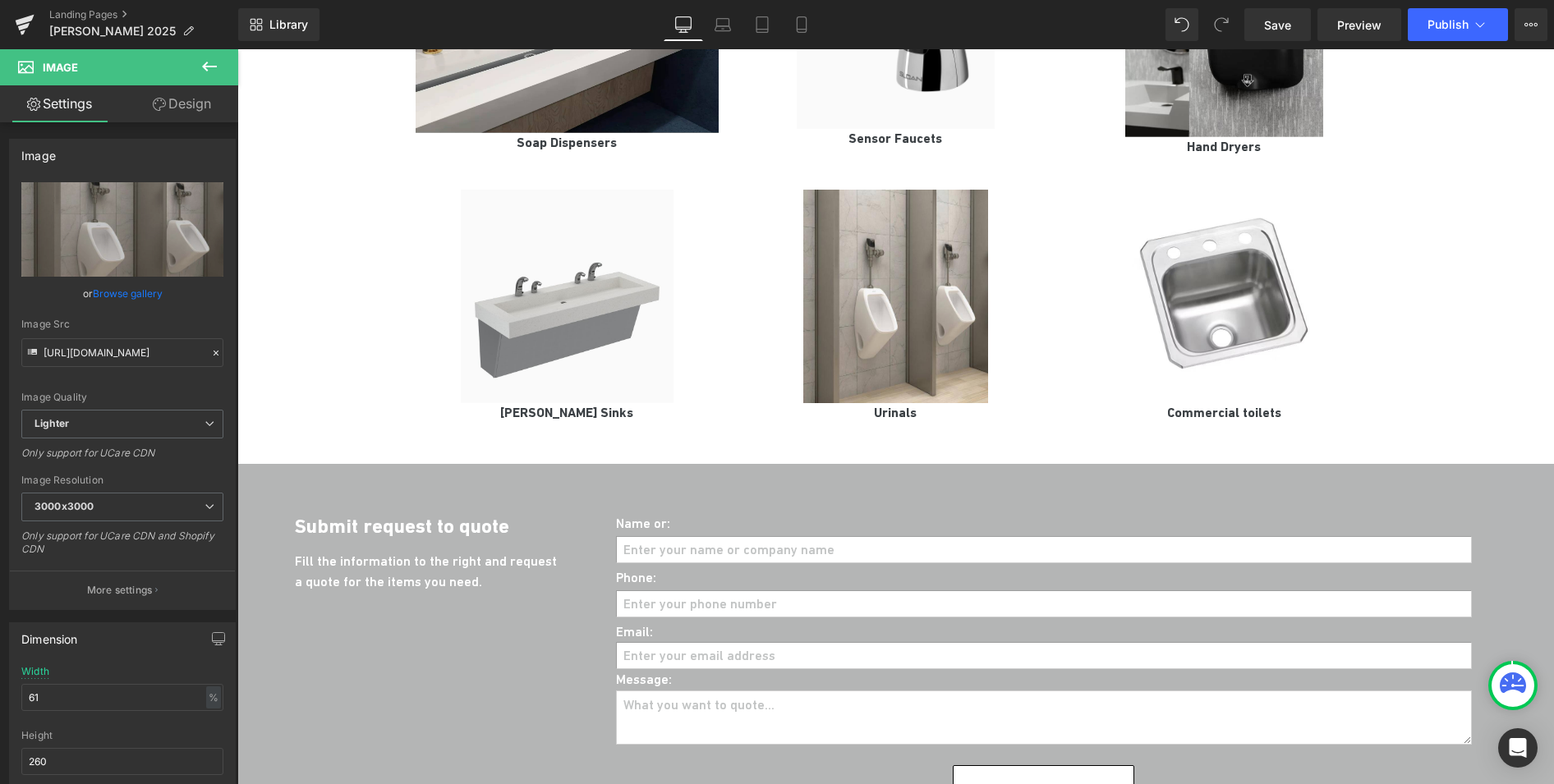
scroll to position [1677, 0]
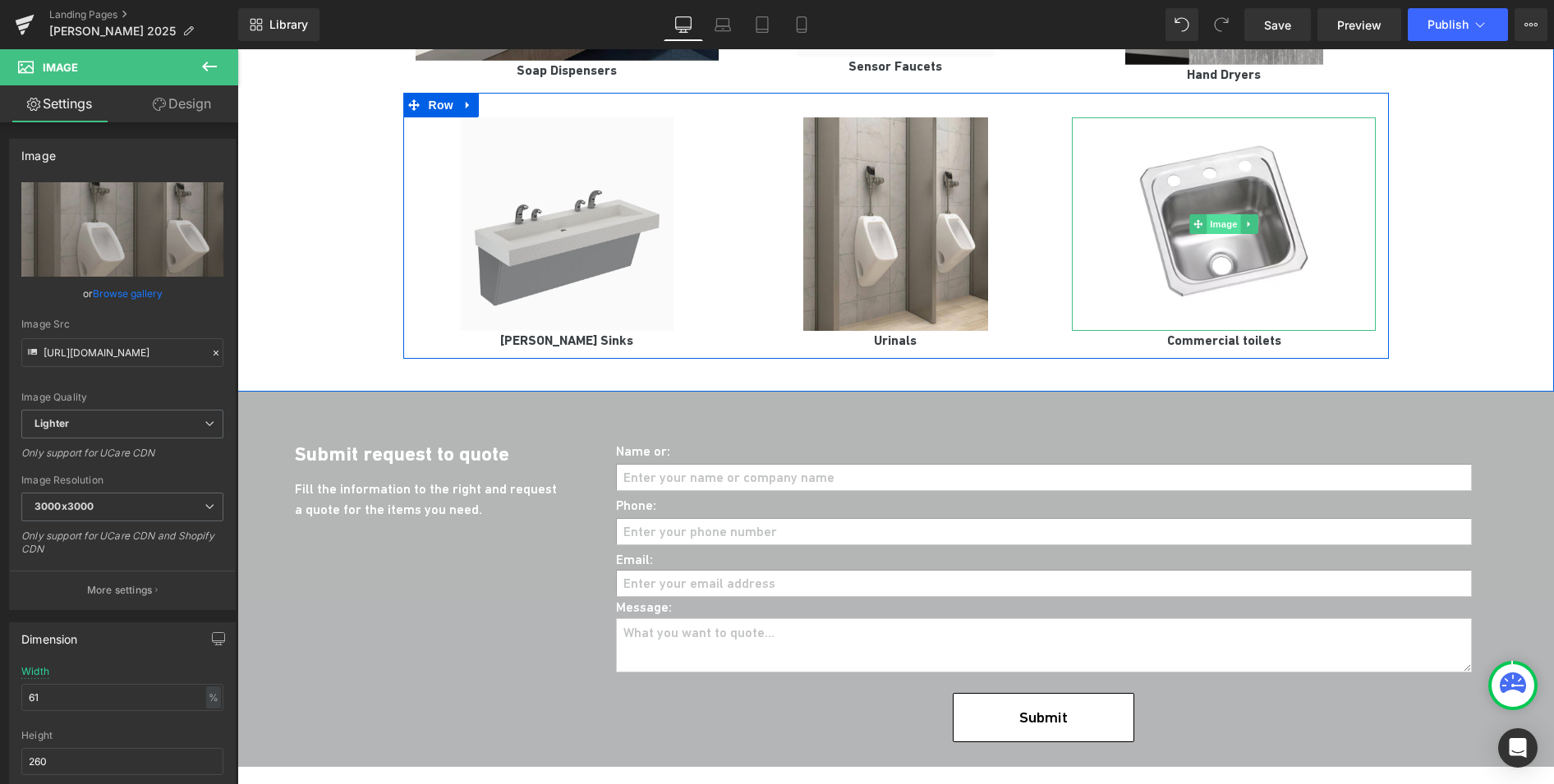
click at [1222, 215] on span "Image" at bounding box center [1225, 224] width 35 height 20
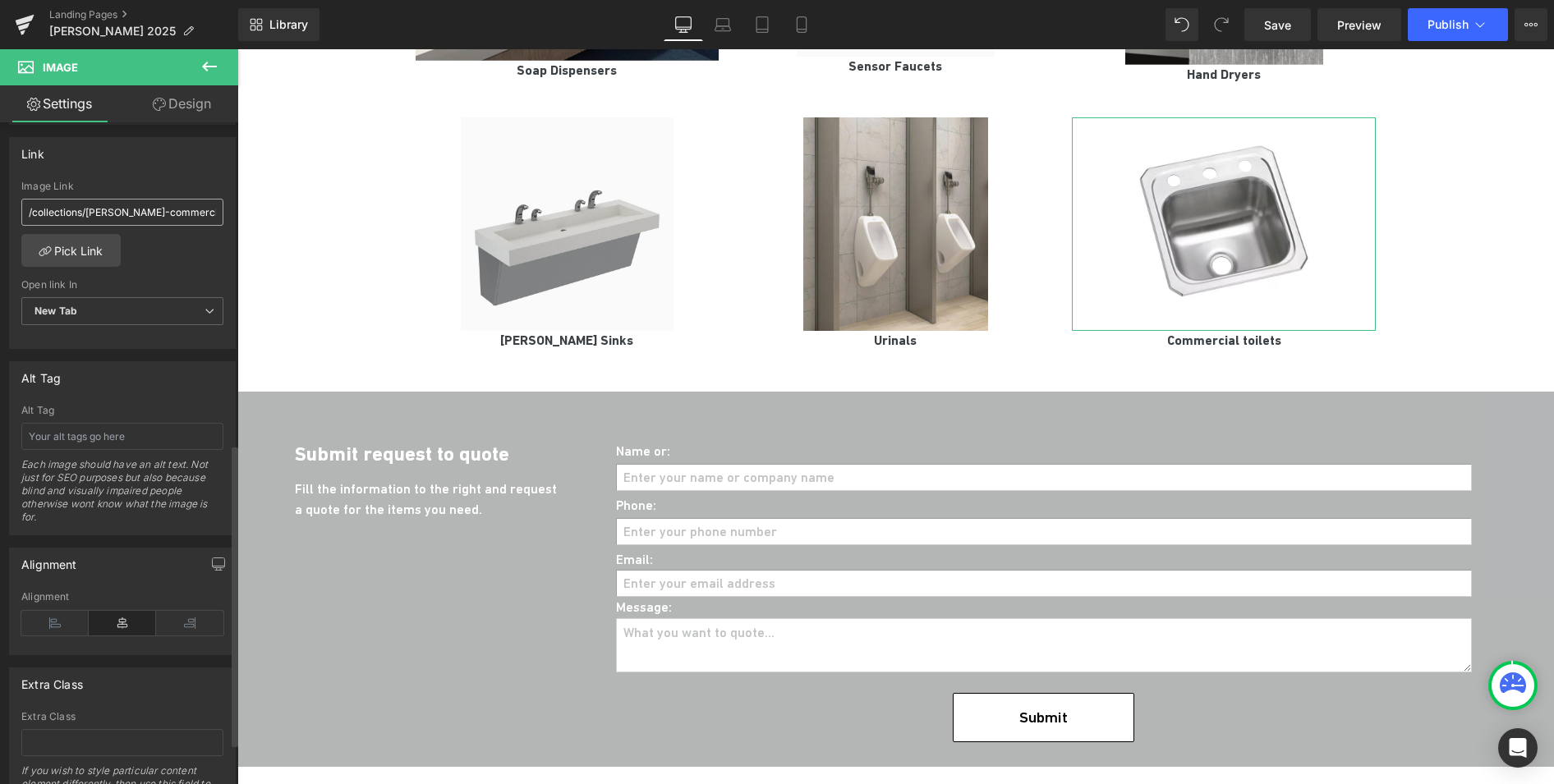
scroll to position [0, 0]
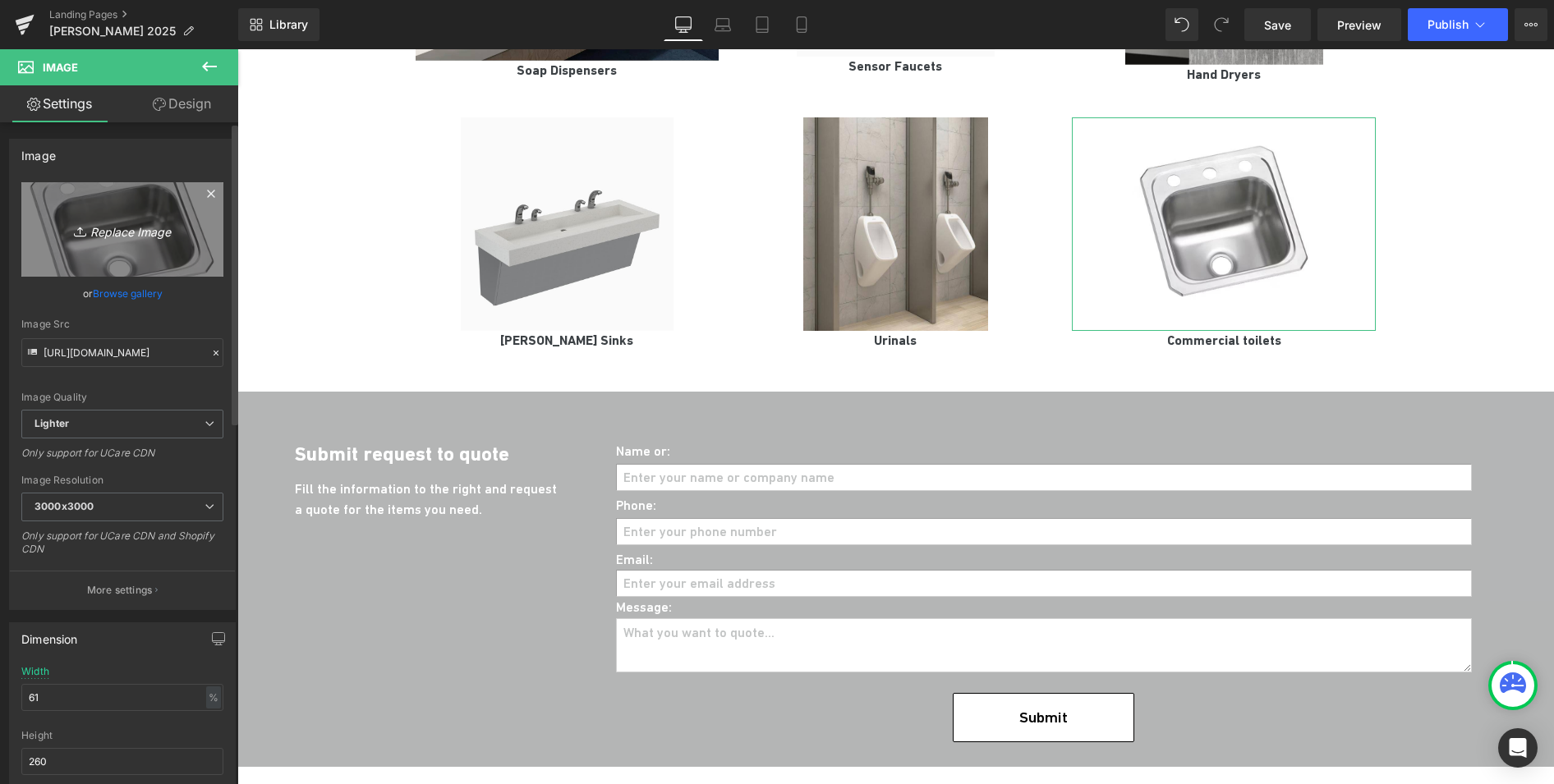
click at [104, 221] on icon "Replace Image" at bounding box center [122, 229] width 132 height 21
type input "C:\fakepath\floor-mounted-water-closets-update.webp"
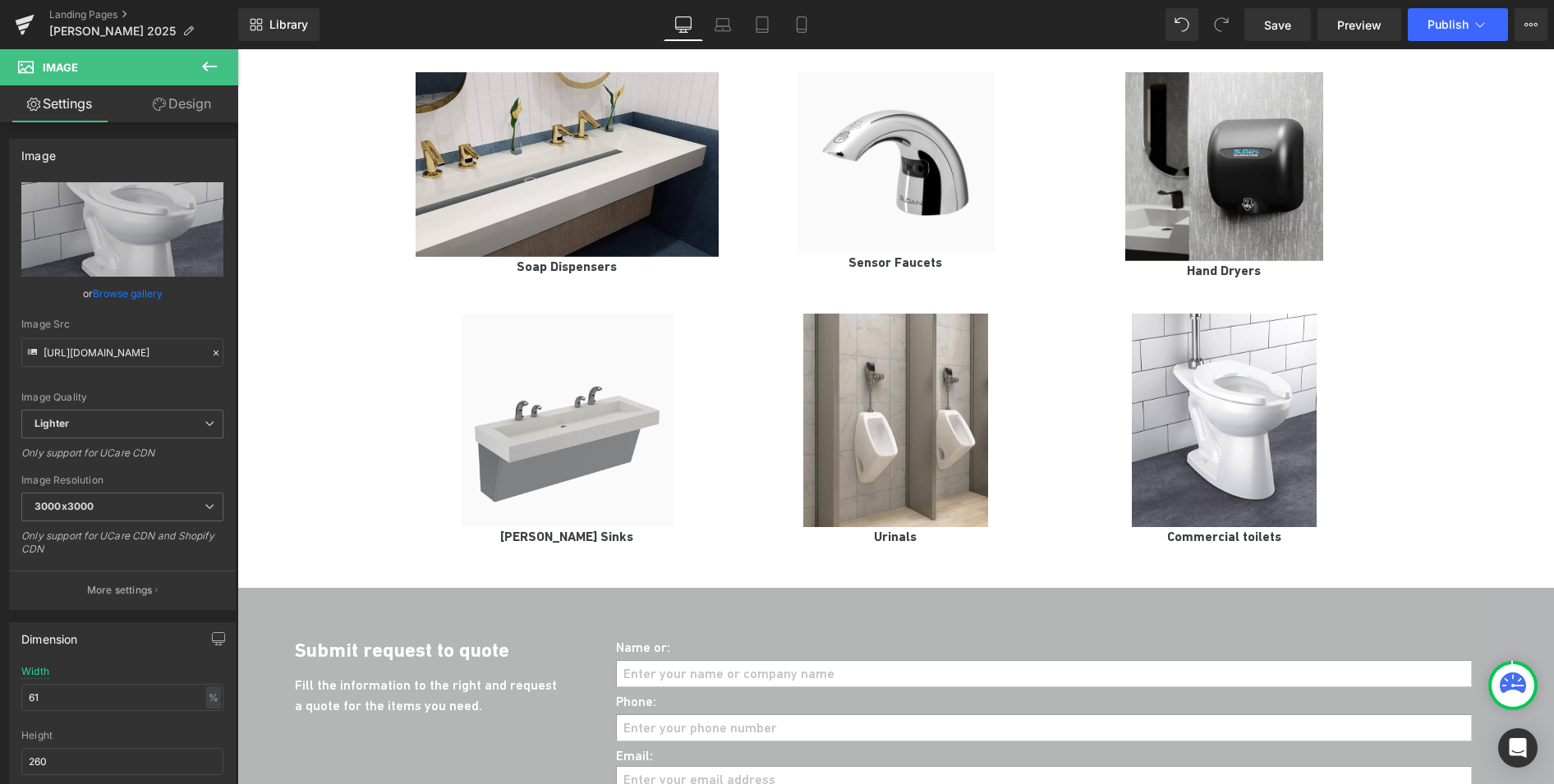
scroll to position [1480, 0]
click at [1284, 21] on span "Save" at bounding box center [1277, 25] width 27 height 17
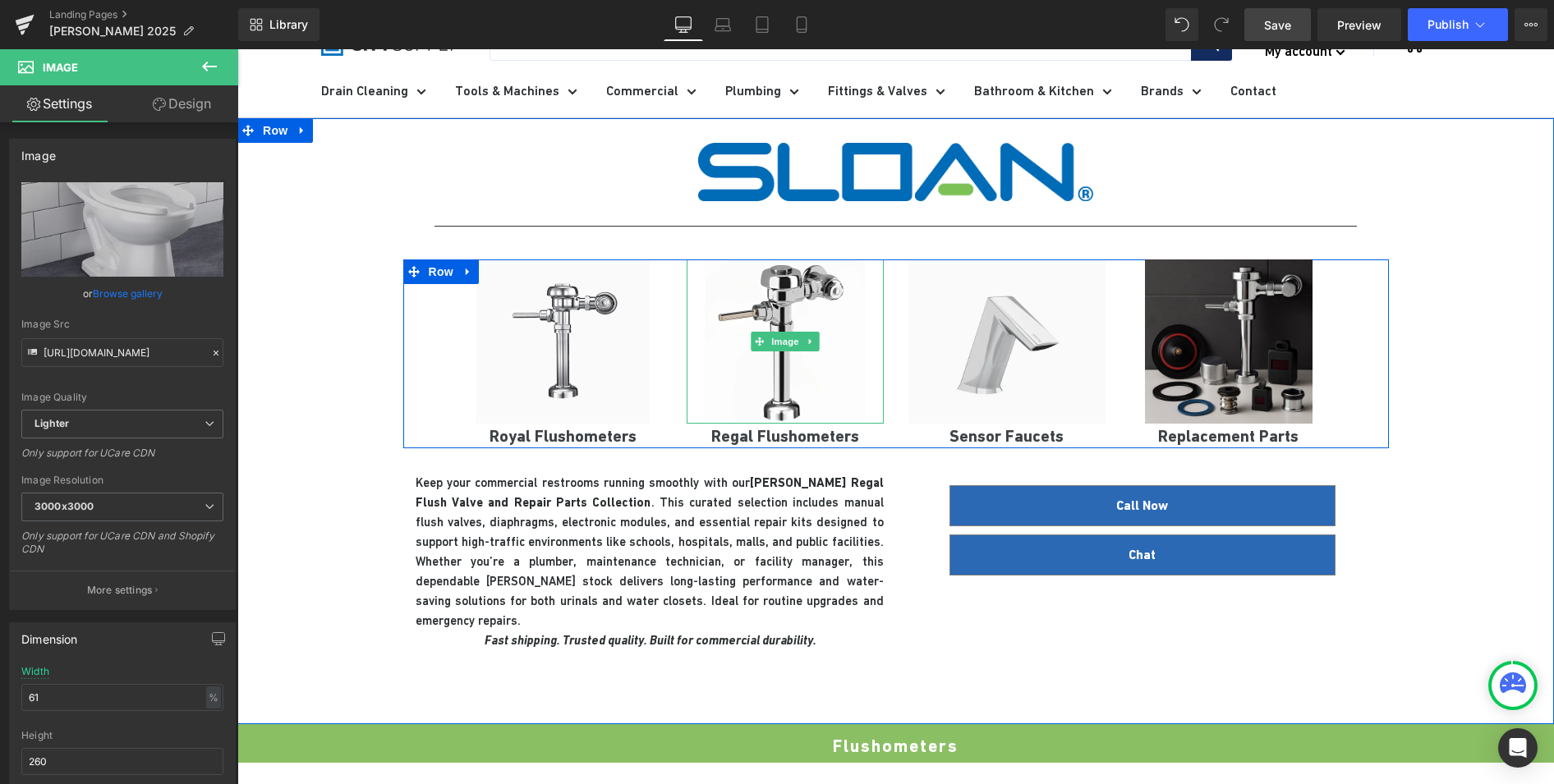
scroll to position [0, 0]
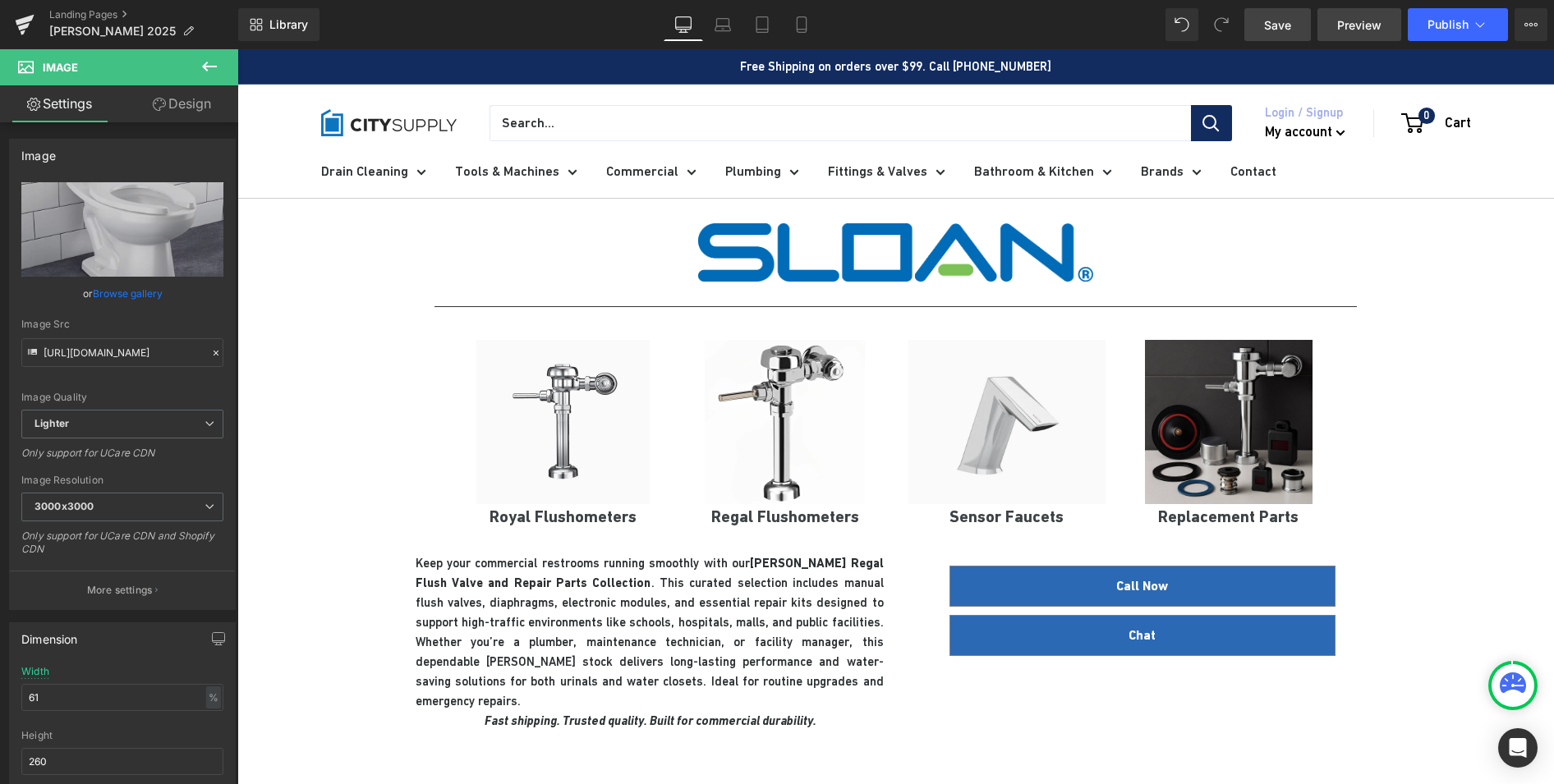
click at [1352, 23] on span "Preview" at bounding box center [1359, 25] width 44 height 17
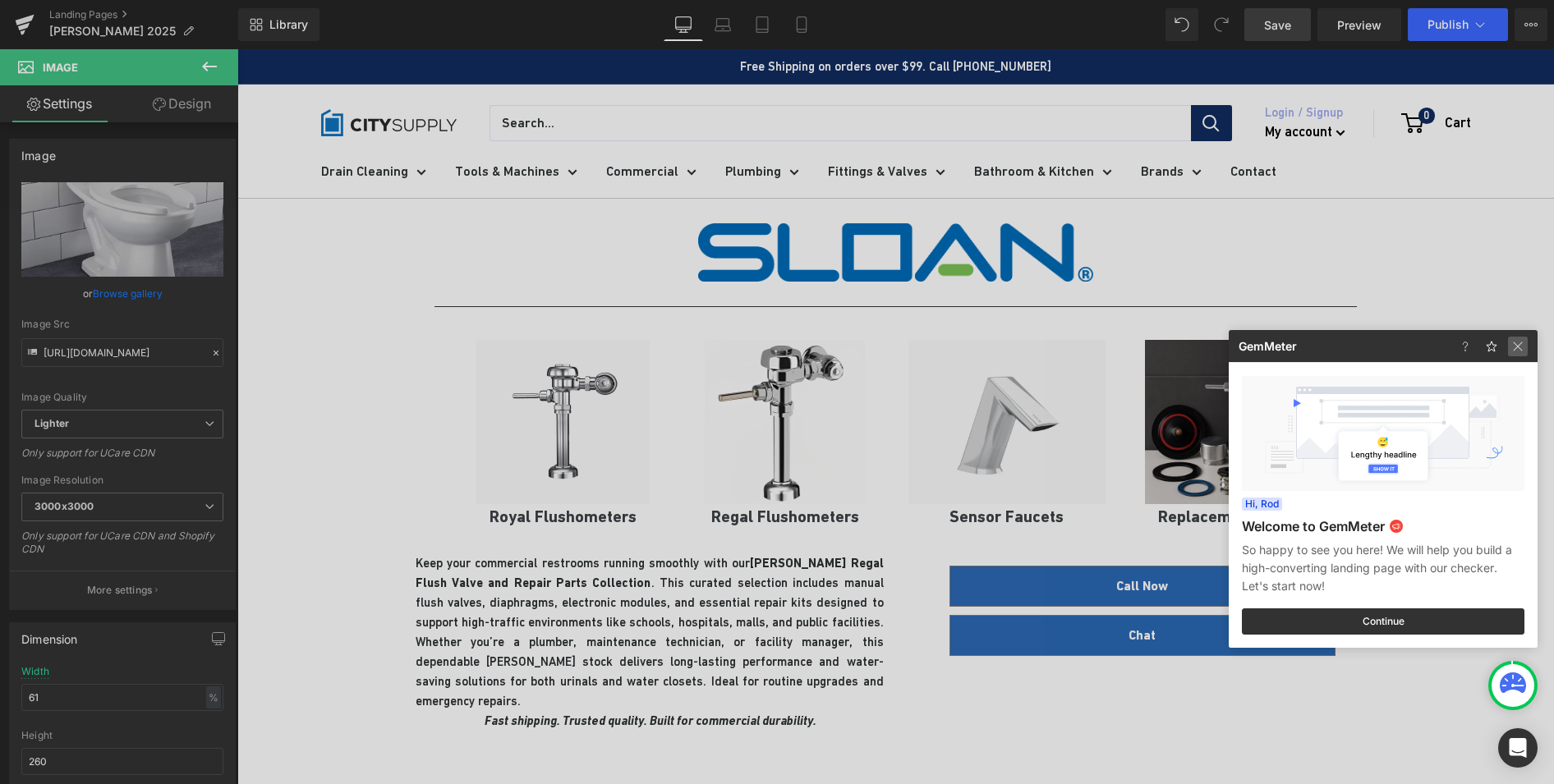
click at [1521, 344] on img at bounding box center [1517, 346] width 20 height 20
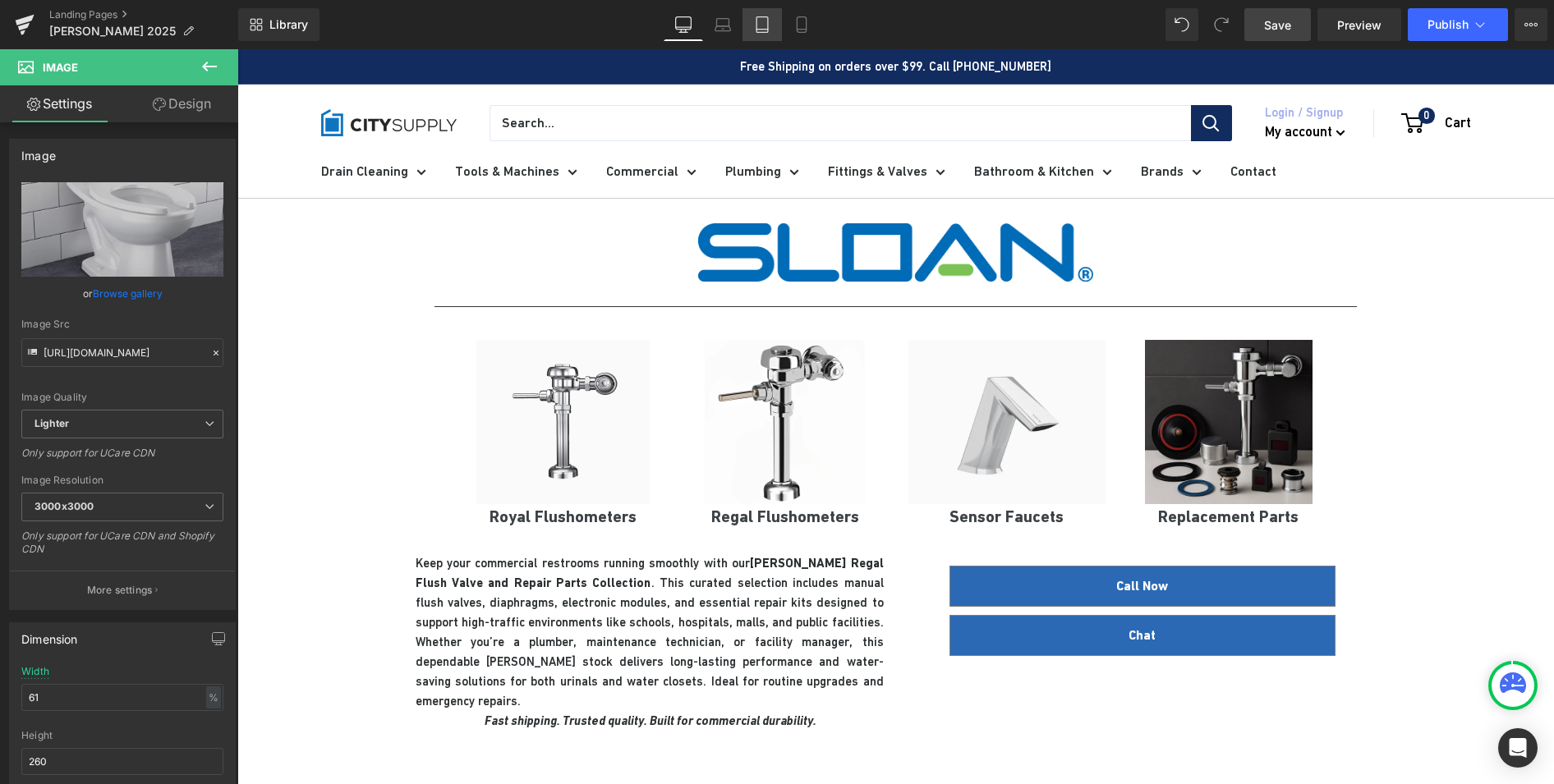
click at [765, 30] on icon at bounding box center [762, 30] width 11 height 0
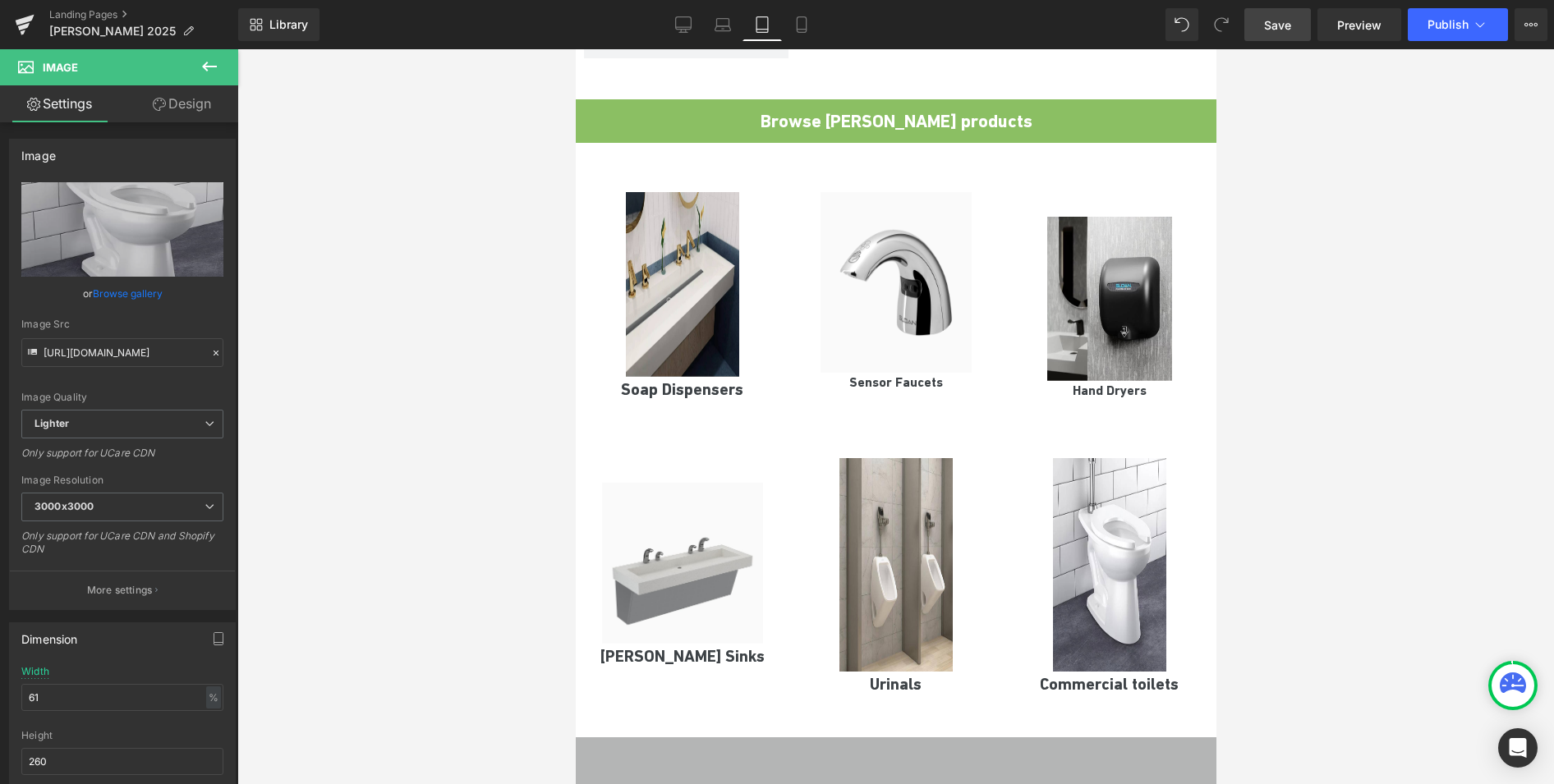
scroll to position [1449, 0]
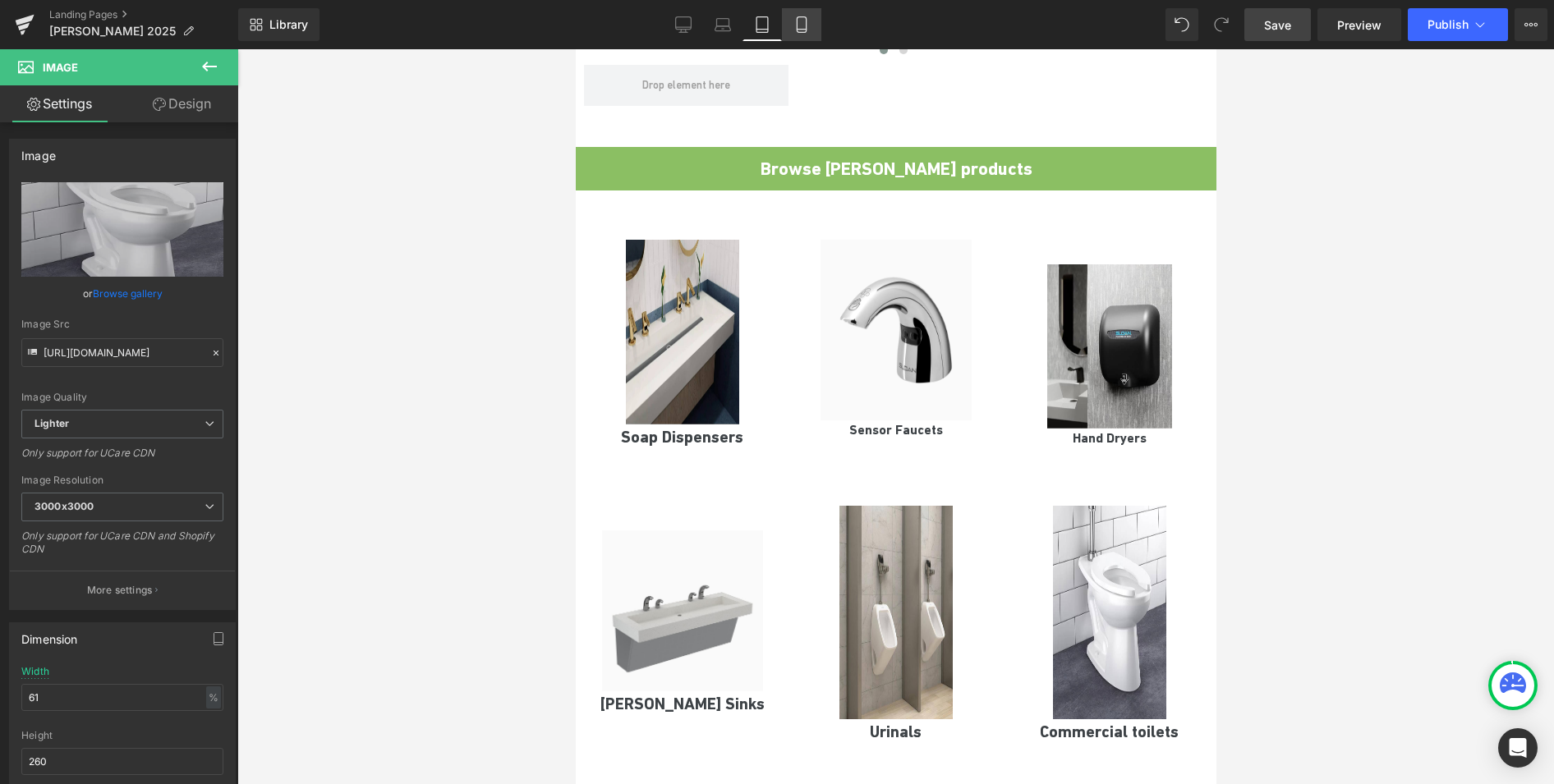
click at [796, 17] on icon at bounding box center [801, 24] width 17 height 17
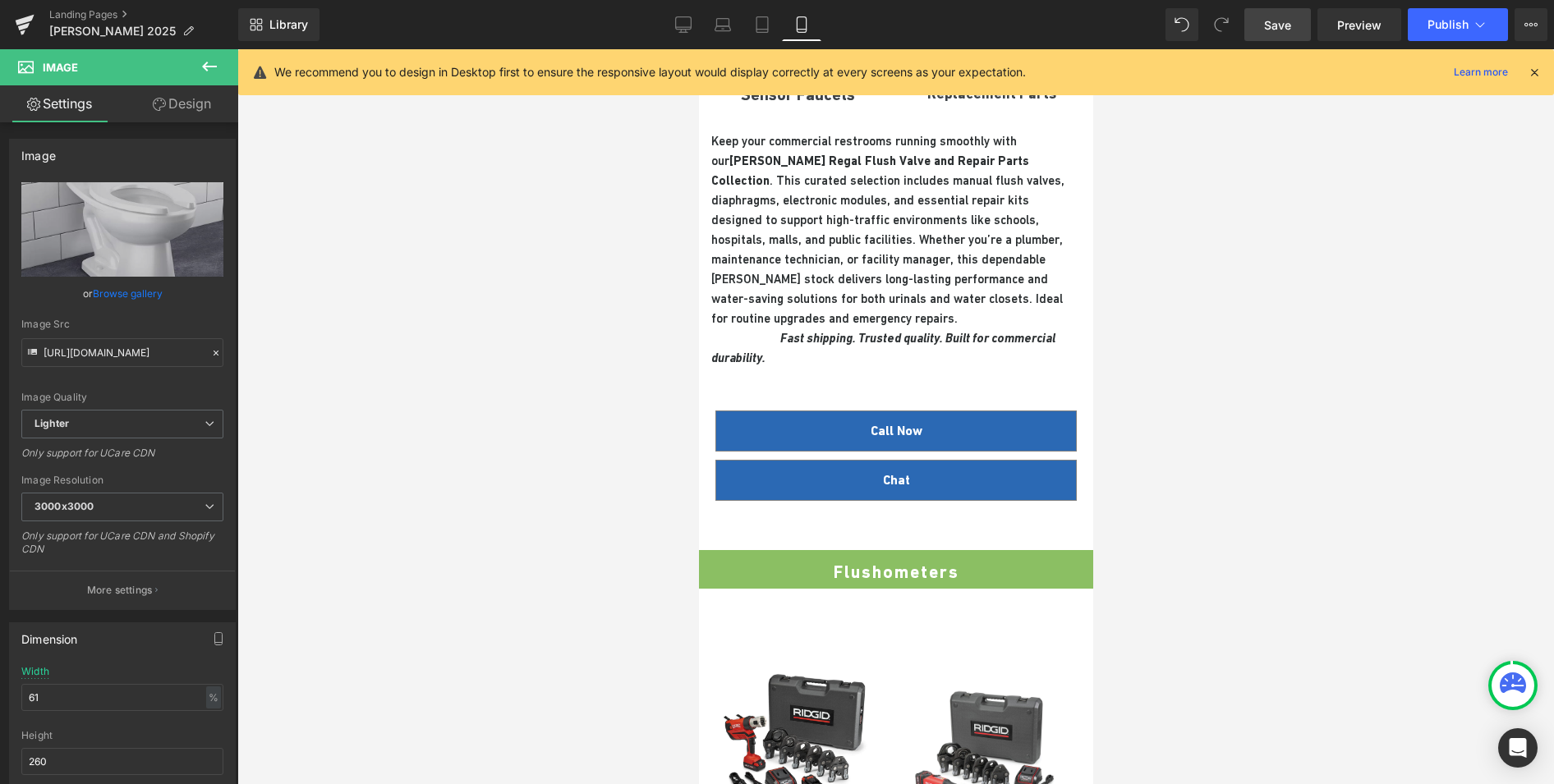
scroll to position [585, 0]
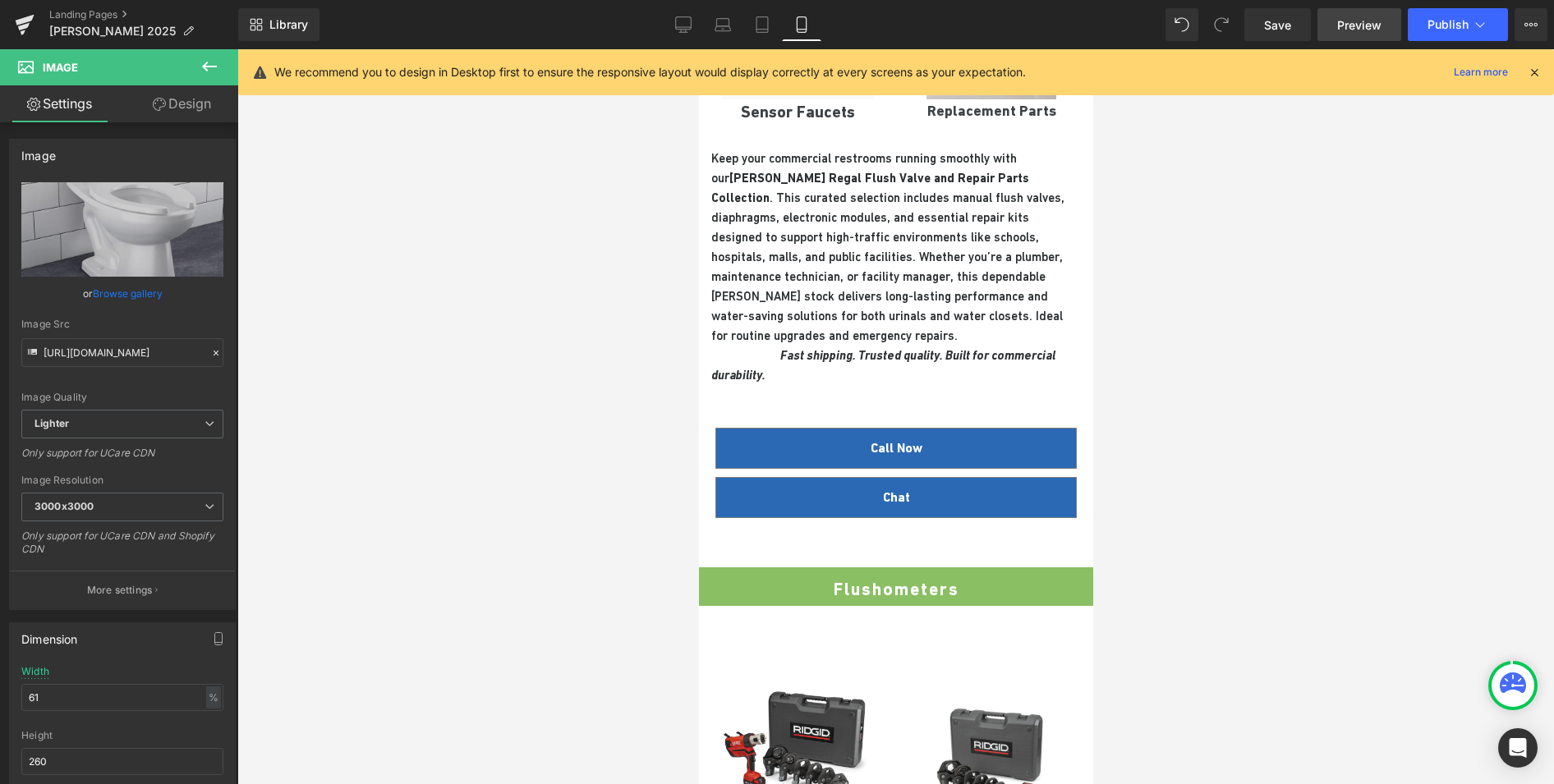
click at [1354, 8] on link "Preview" at bounding box center [1359, 24] width 84 height 33
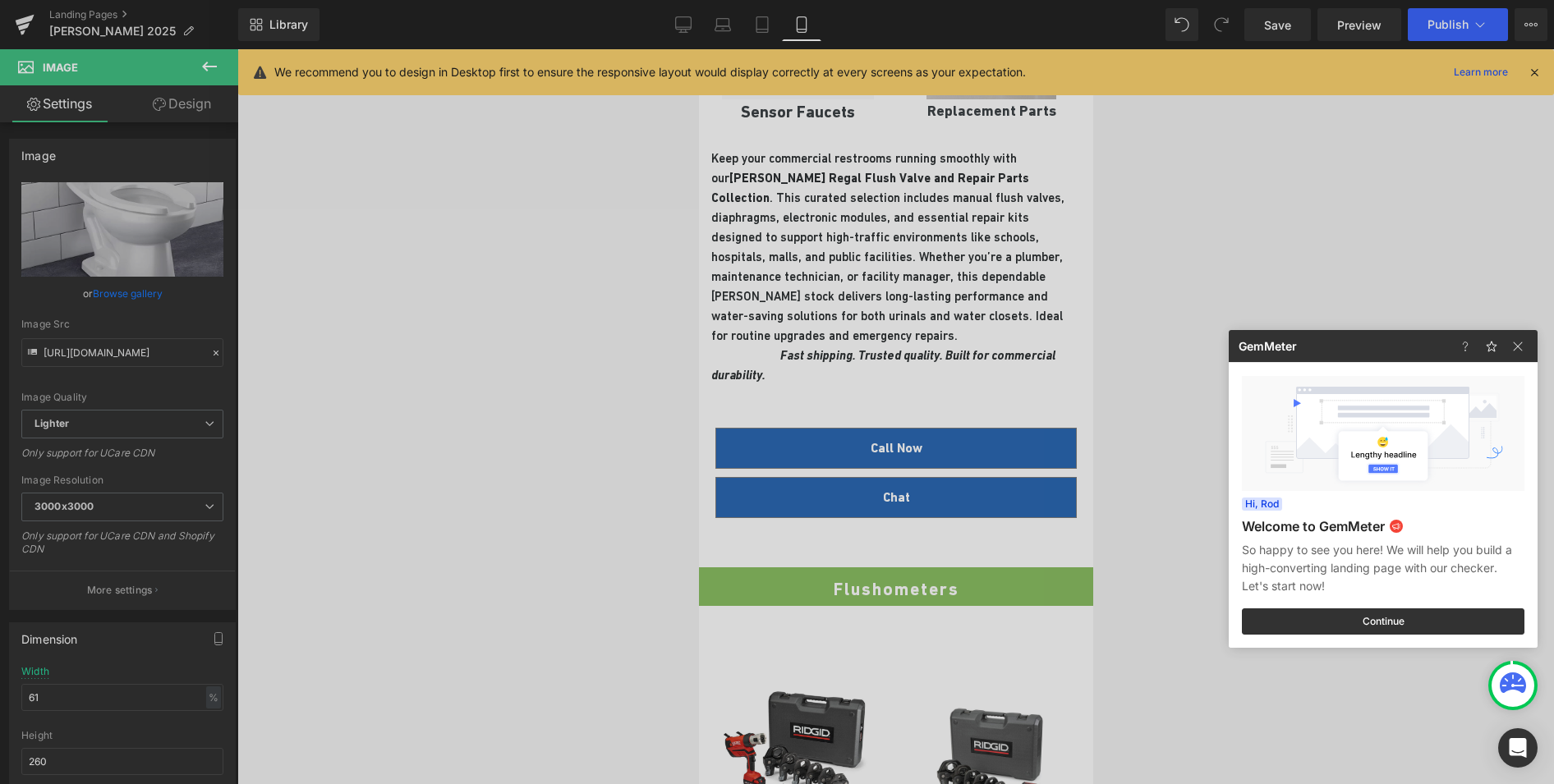
click at [693, 27] on div at bounding box center [777, 392] width 1554 height 784
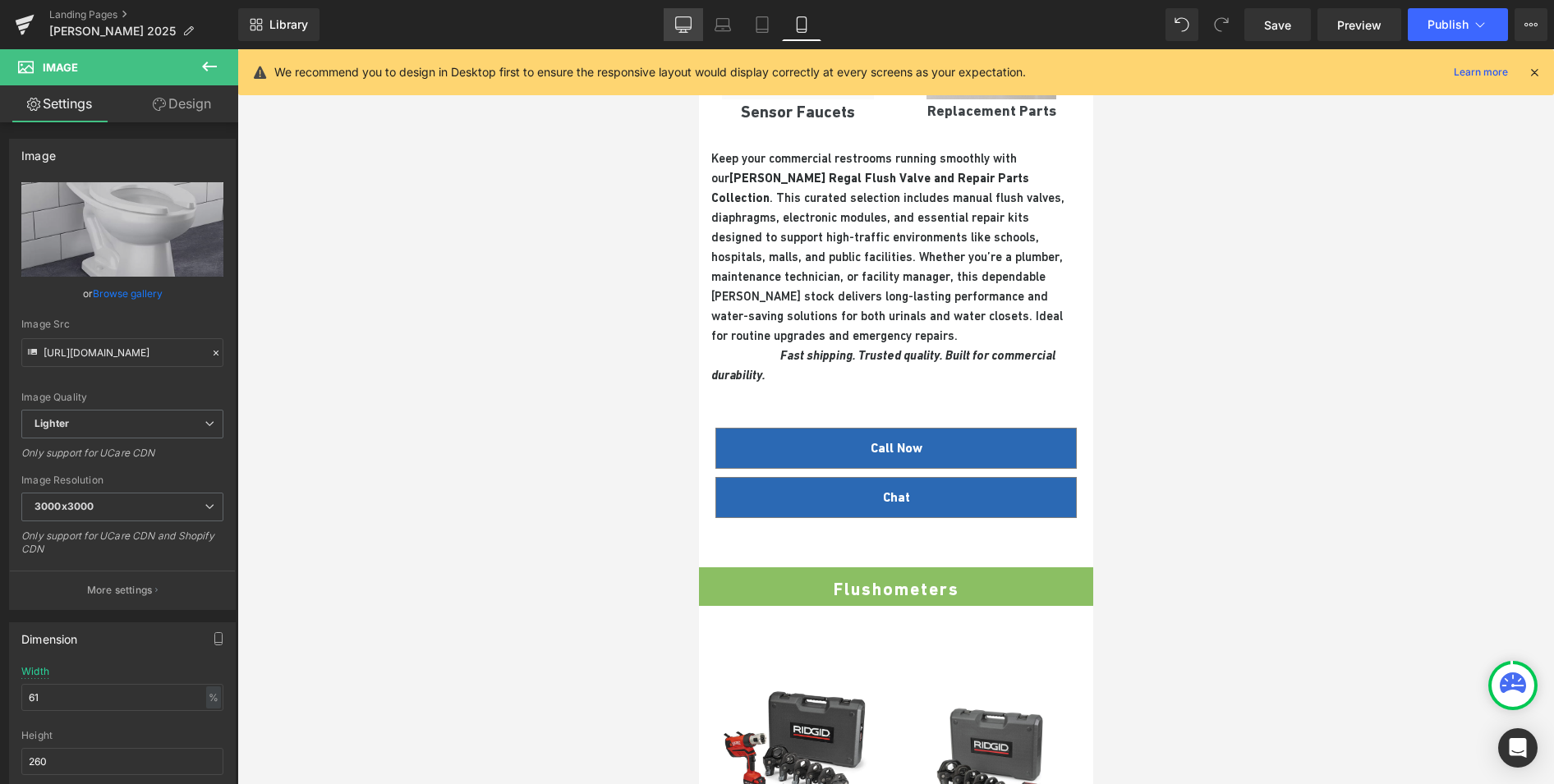
click at [690, 27] on icon at bounding box center [684, 27] width 16 height 0
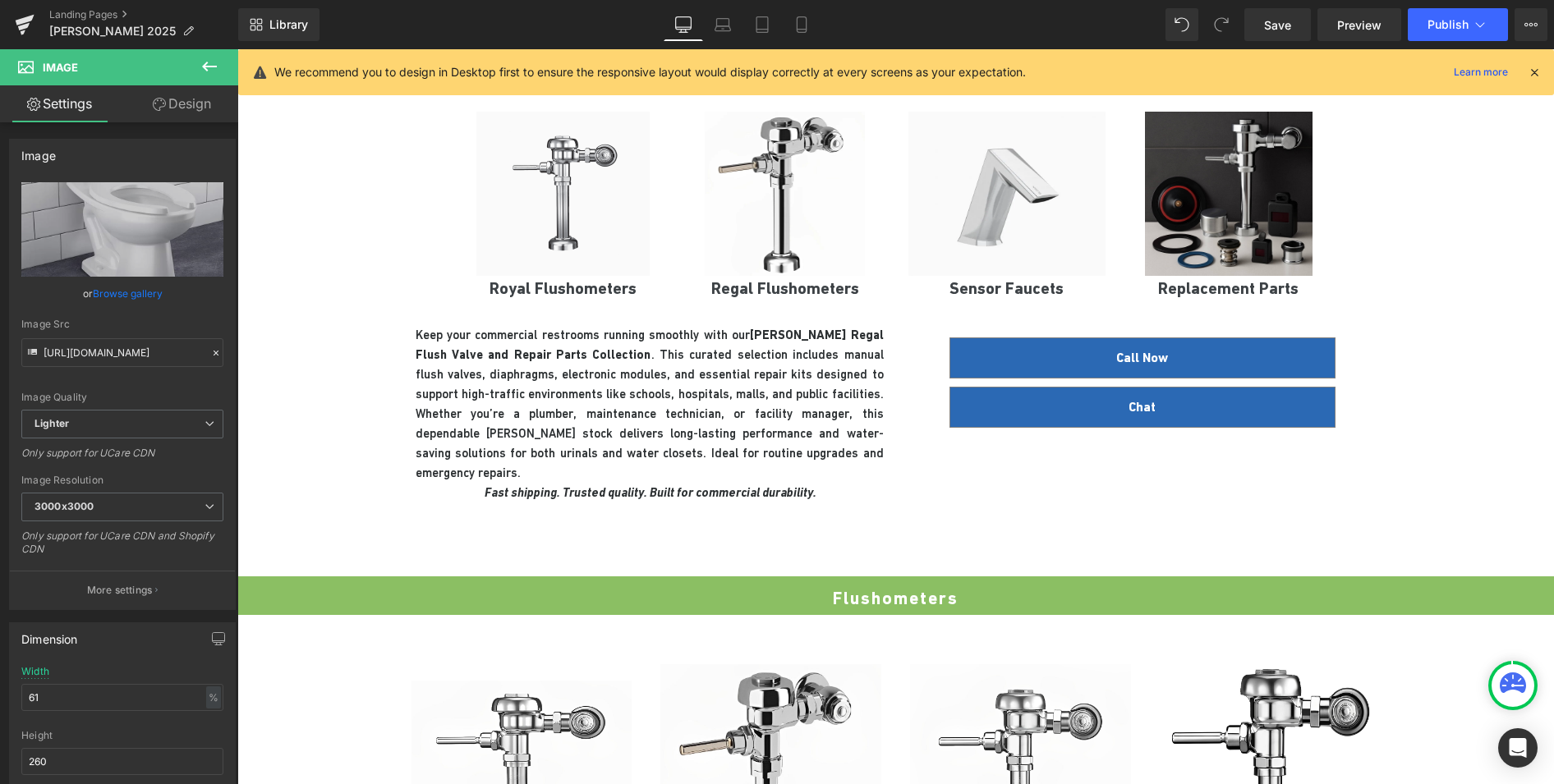
scroll to position [0, 0]
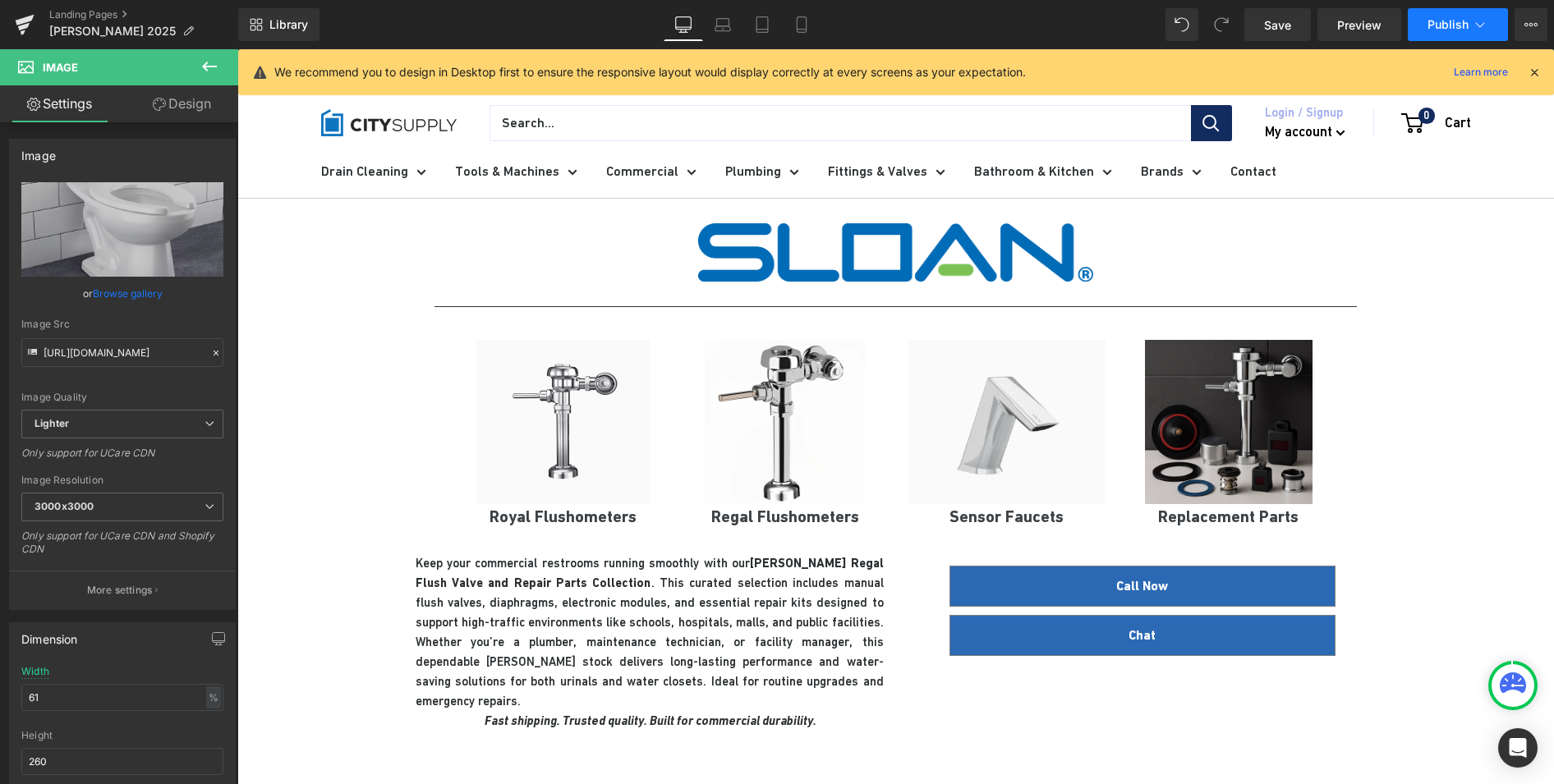
click at [1446, 28] on span "Publish" at bounding box center [1448, 24] width 41 height 13
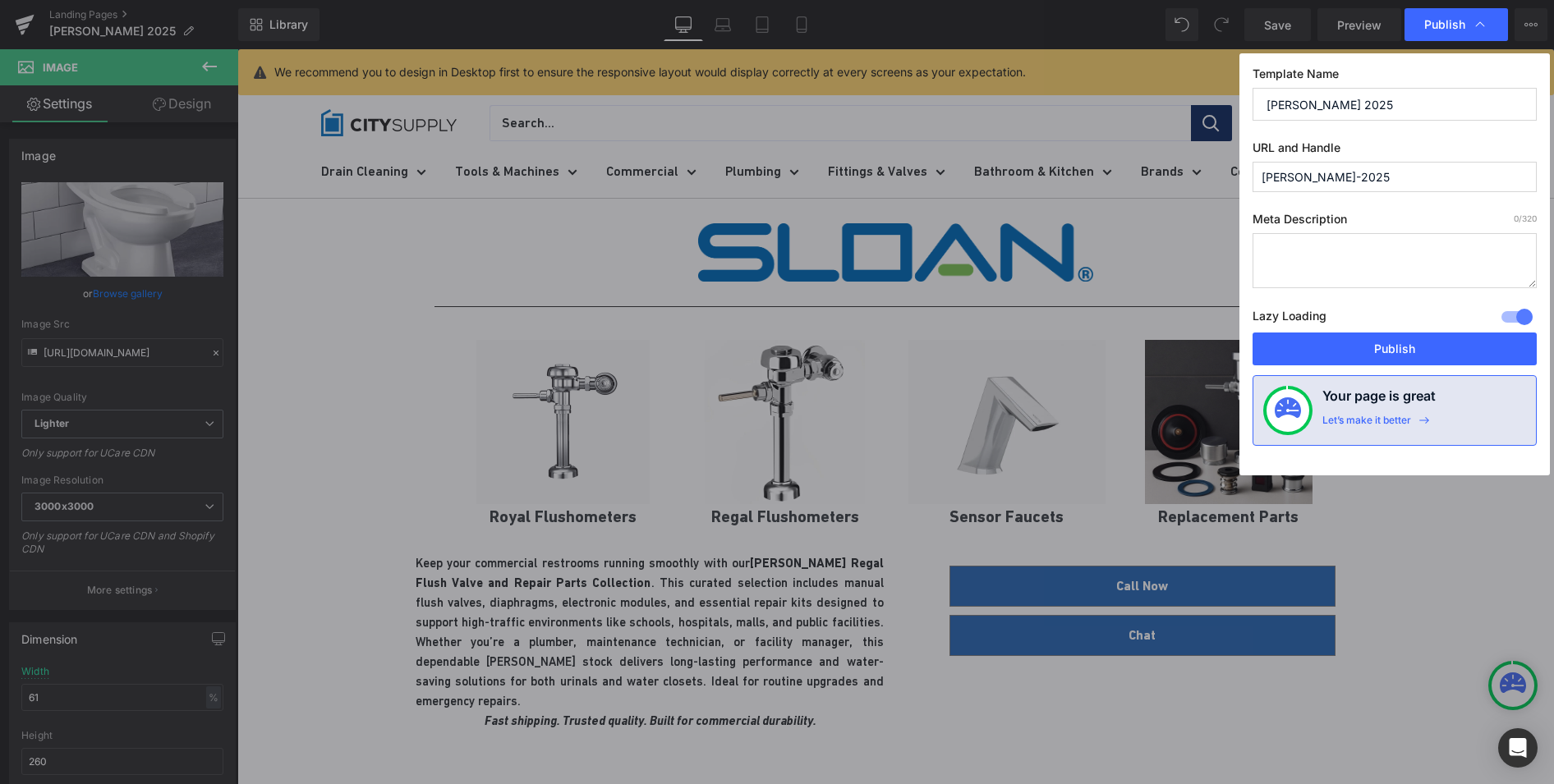
drag, startPoint x: 1338, startPoint y: 185, endPoint x: 1231, endPoint y: 171, distance: 107.9
click at [1231, 171] on div "Publish Template Name SLOAN 2025 URL and Handle sloan-2025 Meta Description 0 /…" at bounding box center [777, 392] width 1554 height 784
paste input "pages/sloan"
click at [1294, 180] on input "pages/sloan" at bounding box center [1394, 176] width 284 height 31
type input "pagessloan"
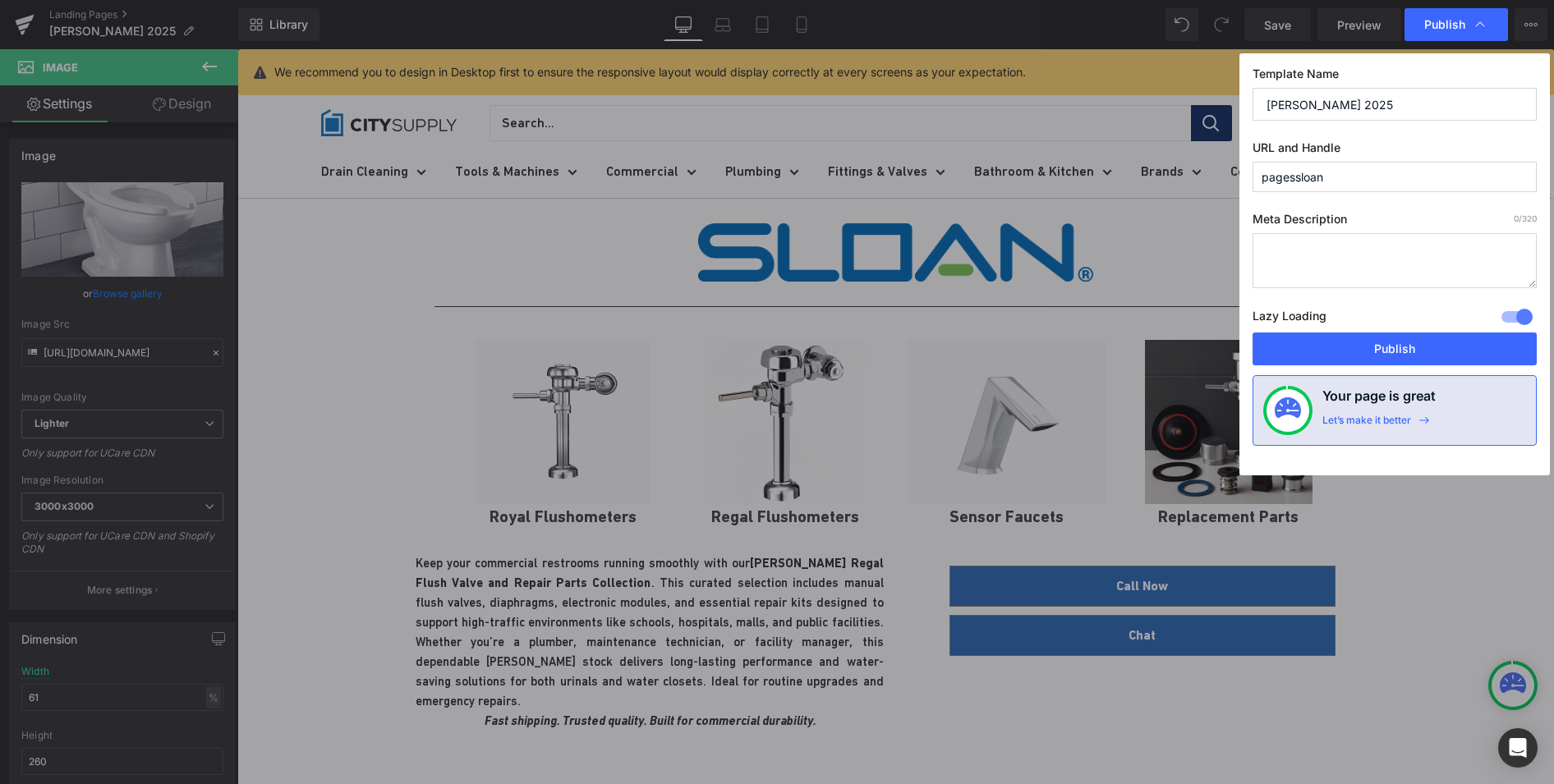
drag, startPoint x: 1353, startPoint y: 183, endPoint x: 1238, endPoint y: 183, distance: 115.0
click at [1238, 183] on div "Publish Template Name SLOAN 2025 URL and Handle pagessloan Meta Description 0 /…" at bounding box center [777, 392] width 1554 height 784
type input "sloan"
click at [1381, 212] on label "Meta Description 0 /320" at bounding box center [1394, 222] width 284 height 21
click at [1394, 346] on button "Publish" at bounding box center [1394, 349] width 284 height 33
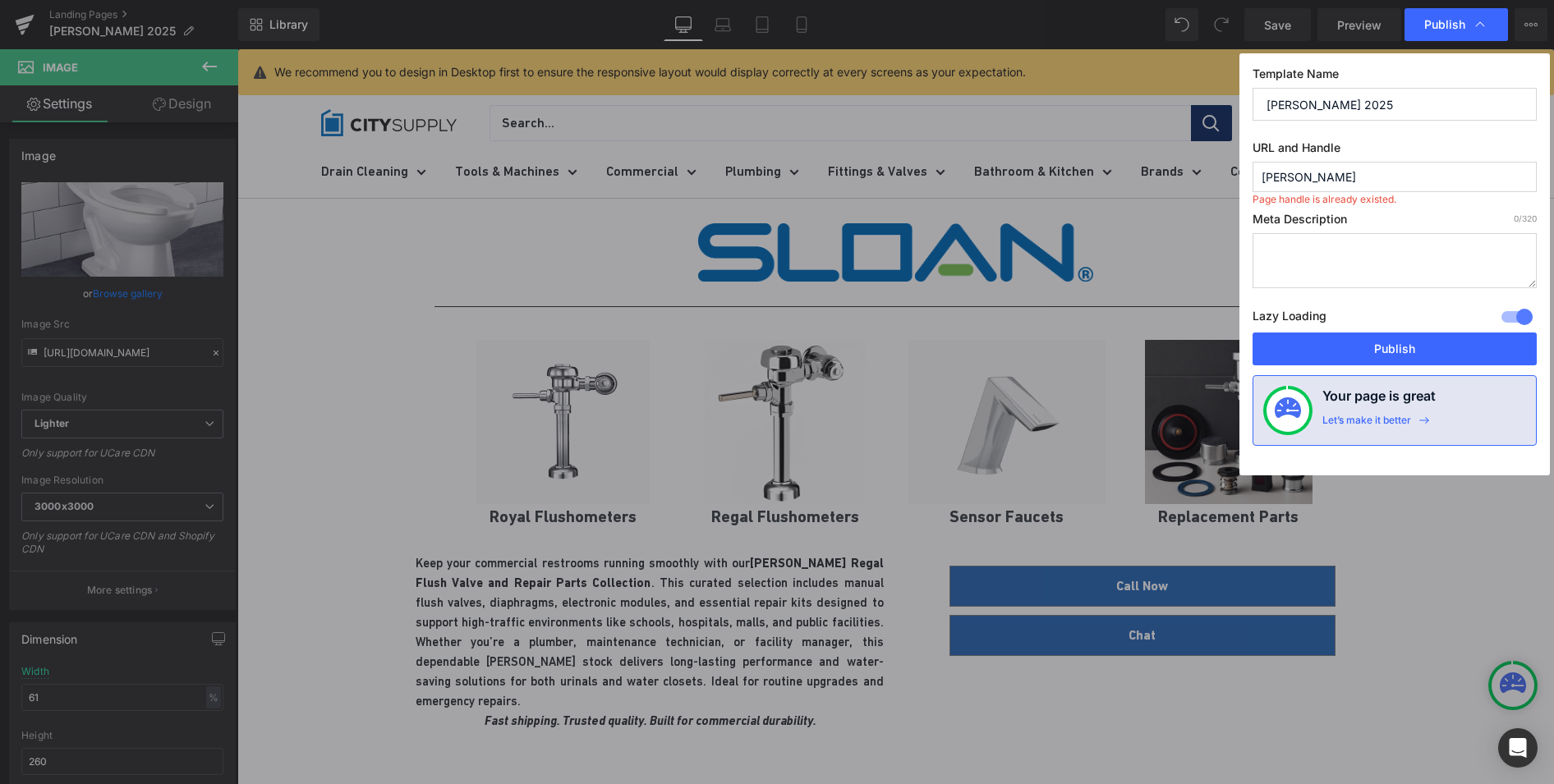
drag, startPoint x: 1301, startPoint y: 177, endPoint x: 1255, endPoint y: 174, distance: 46.1
click at [1255, 174] on input "sloan" at bounding box center [1394, 176] width 284 height 31
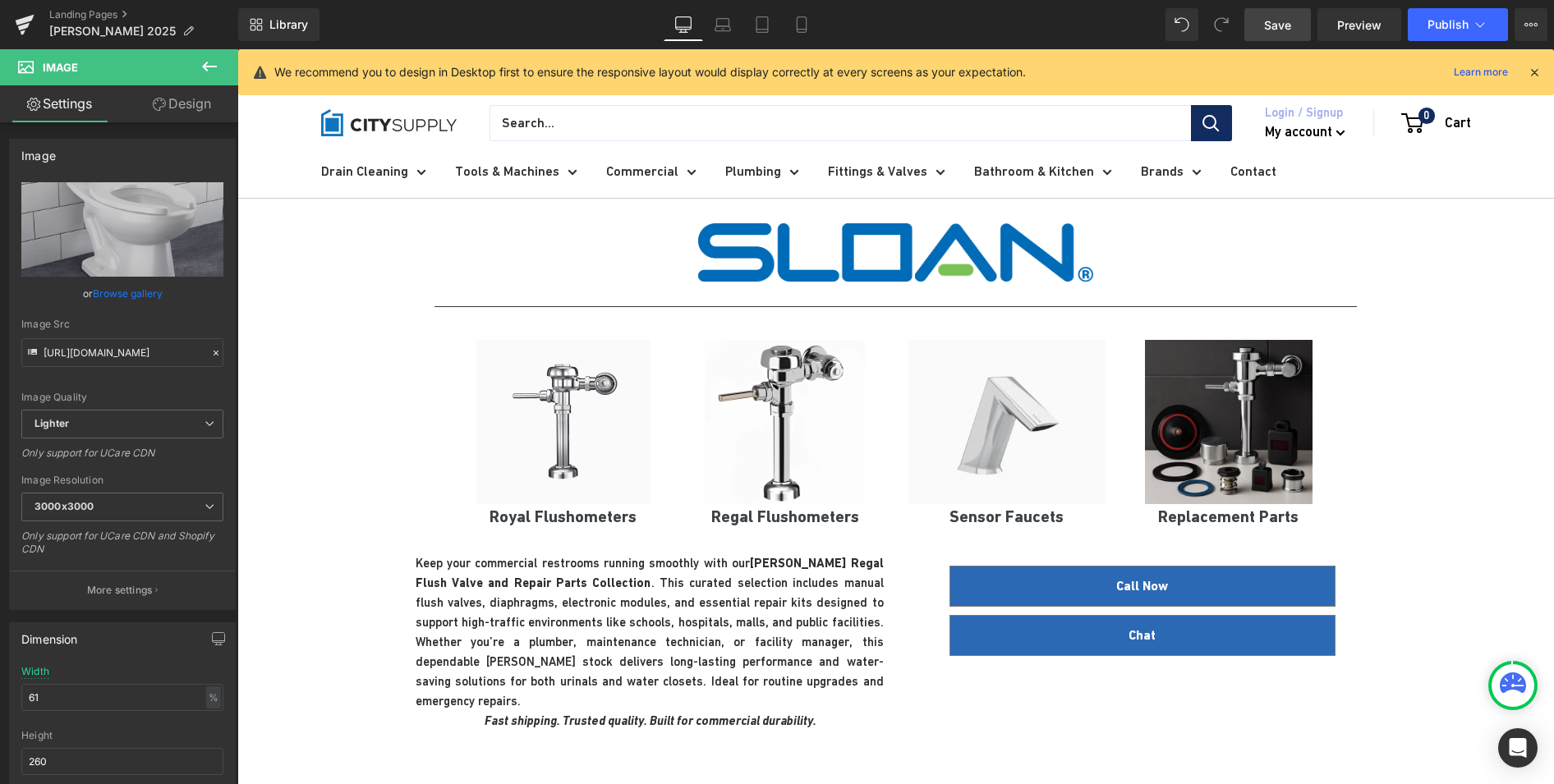
click at [1277, 33] on link "Save" at bounding box center [1277, 24] width 66 height 33
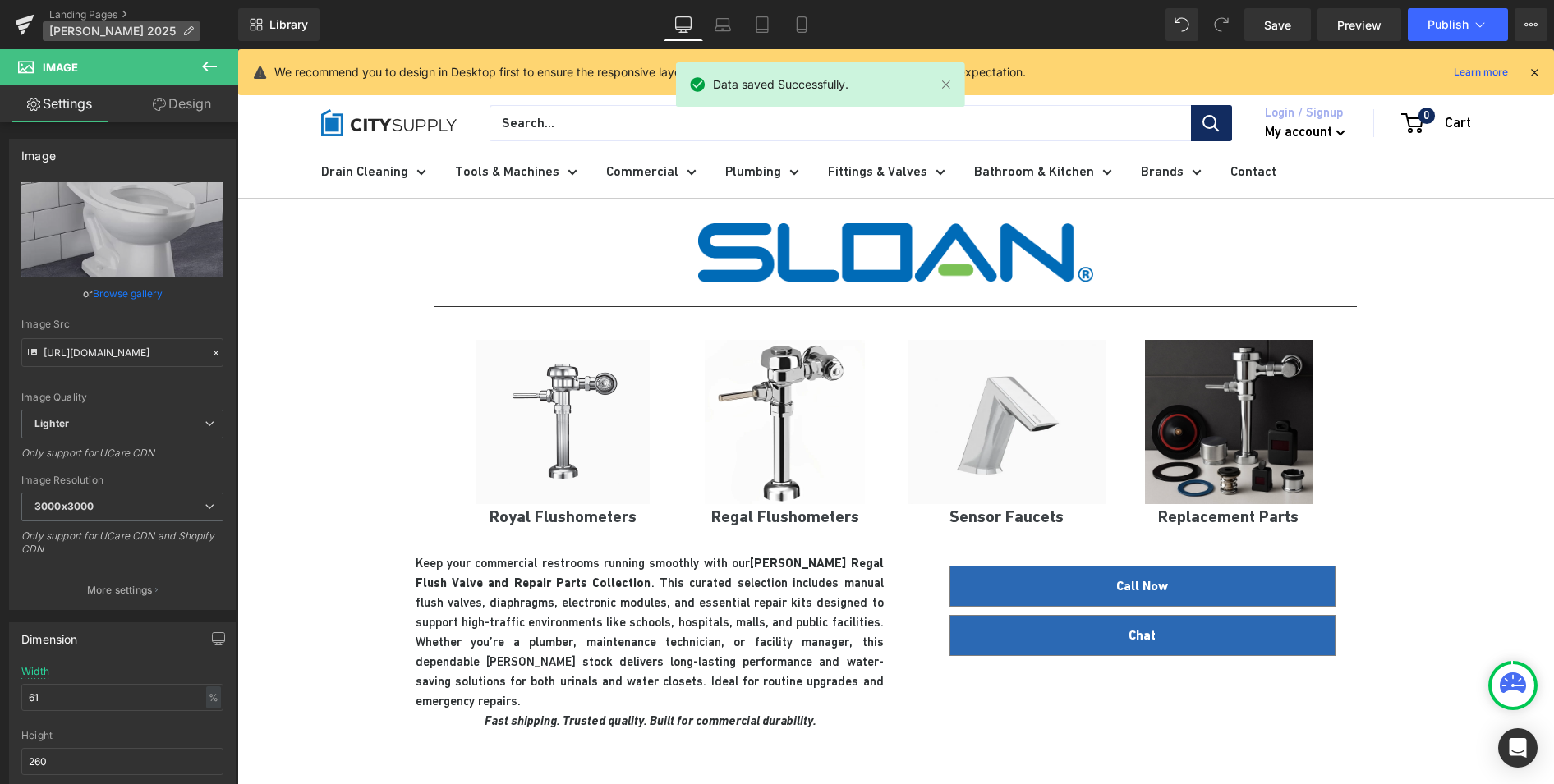
click at [84, 27] on span "SLOAN 2025" at bounding box center [112, 31] width 127 height 13
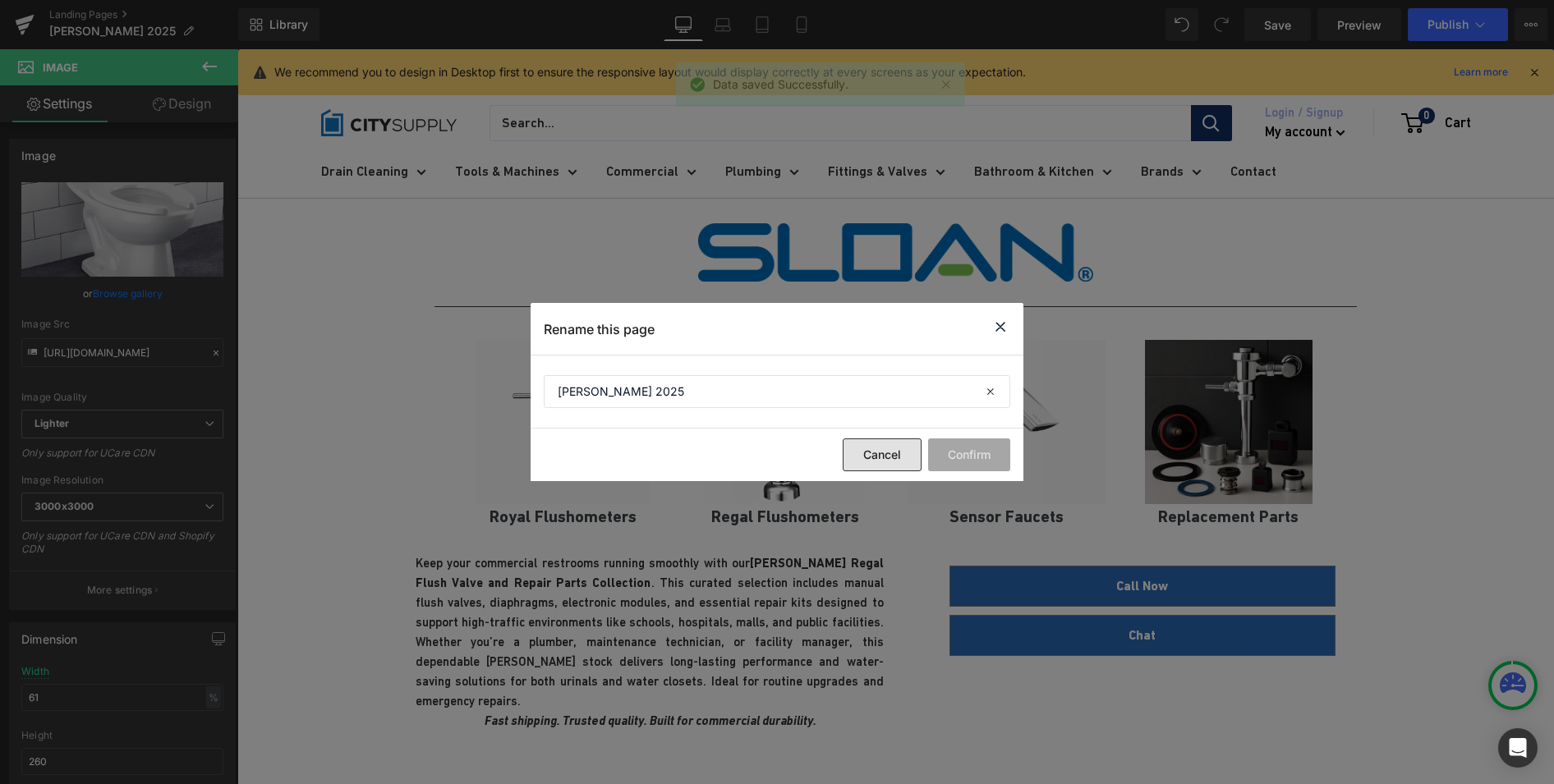
click at [896, 454] on button "Cancel" at bounding box center [882, 455] width 79 height 33
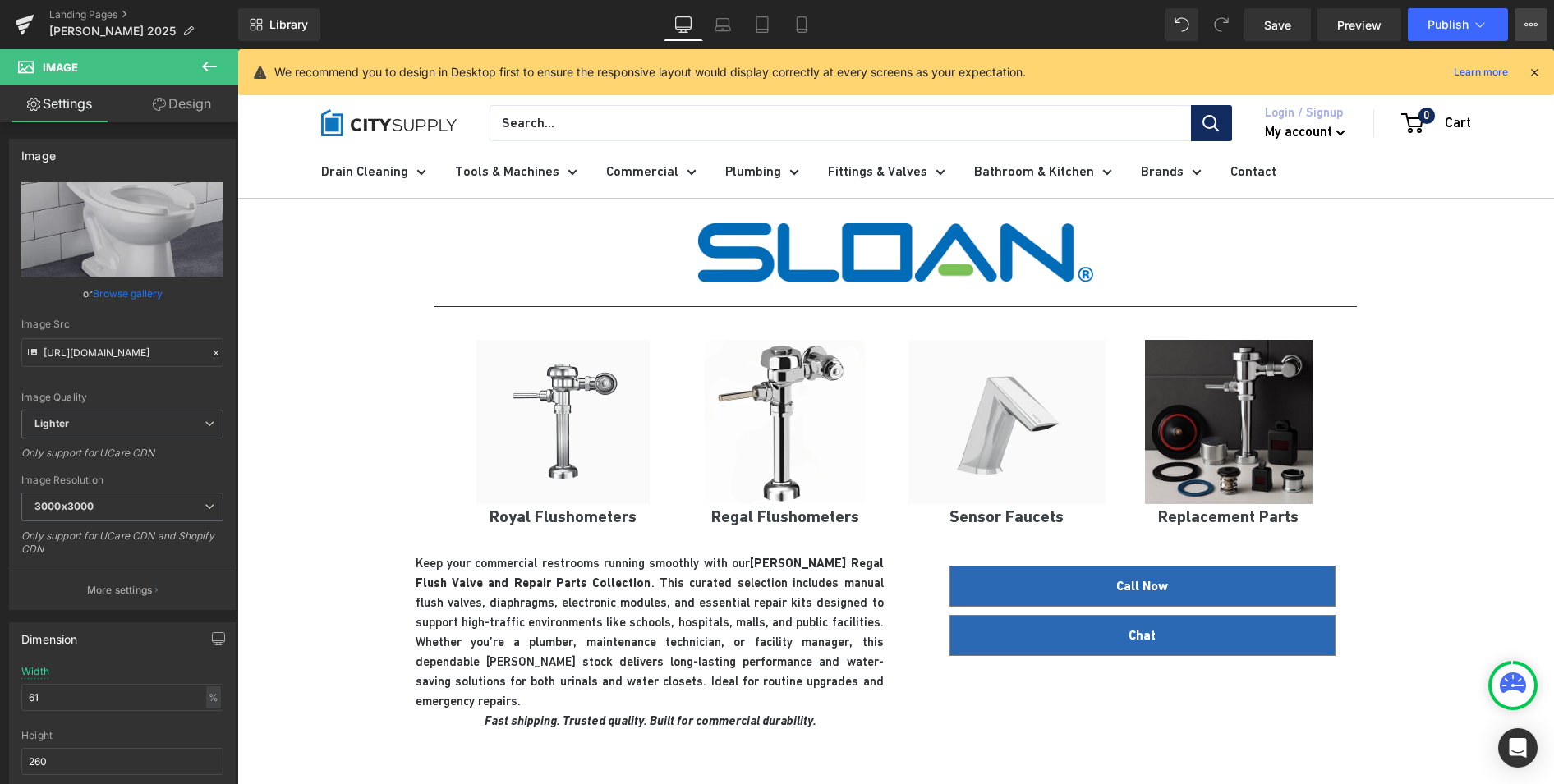
click at [1542, 26] on button "View Live Page View with current Template Save Template to Library Schedule Pub…" at bounding box center [1531, 24] width 33 height 33
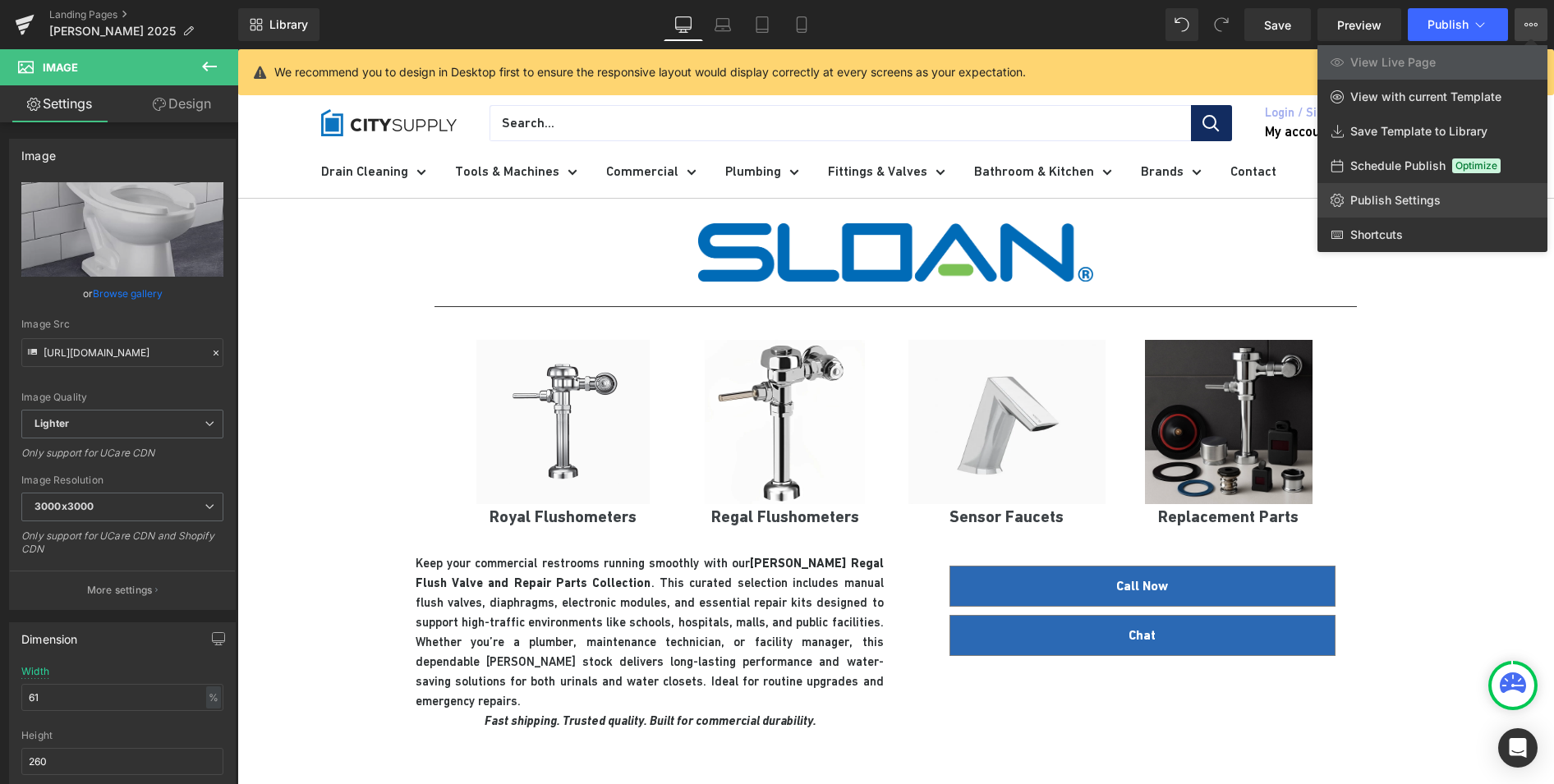
click at [1384, 196] on span "Publish Settings" at bounding box center [1395, 200] width 91 height 15
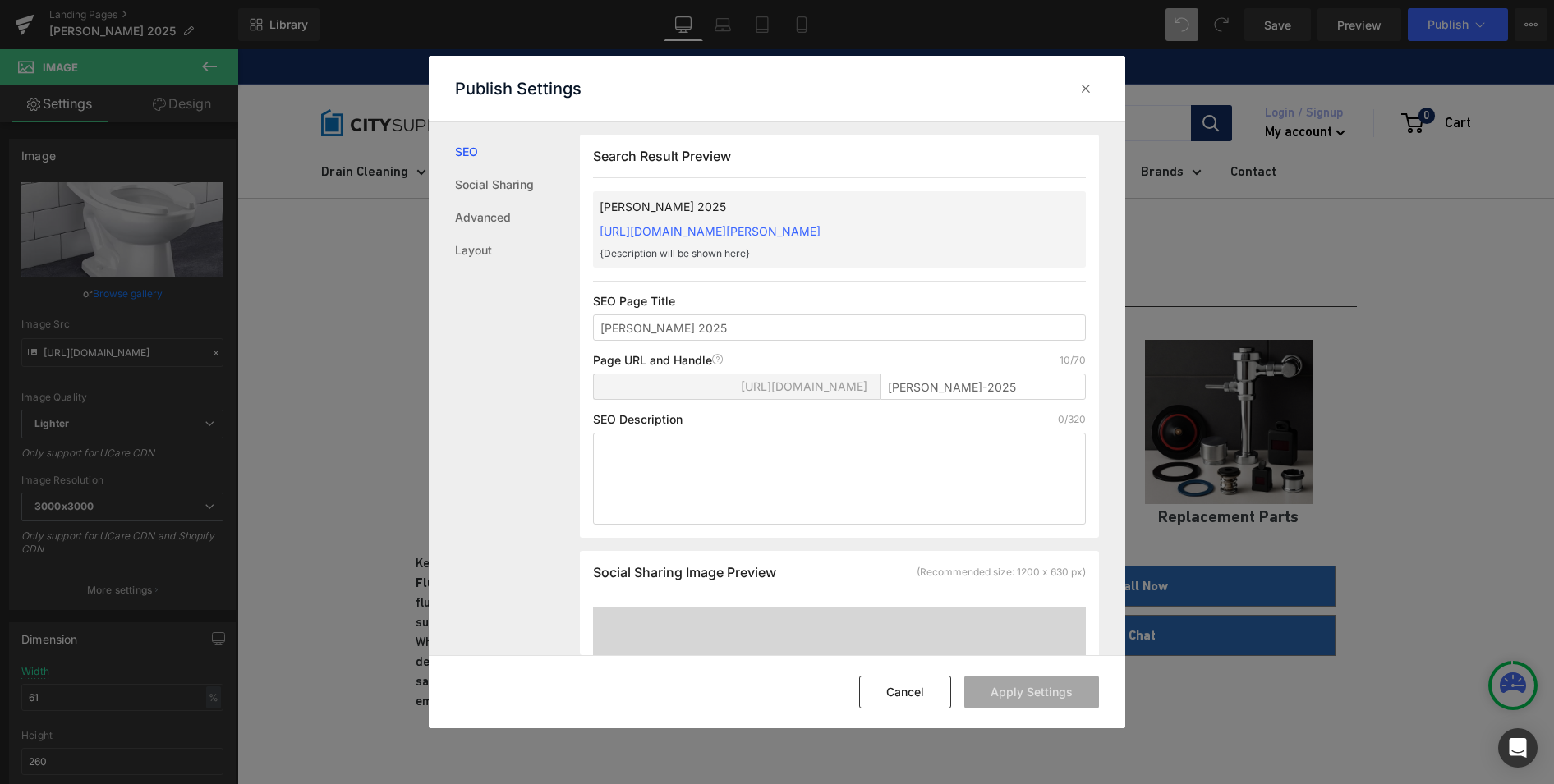
scroll to position [18, 0]
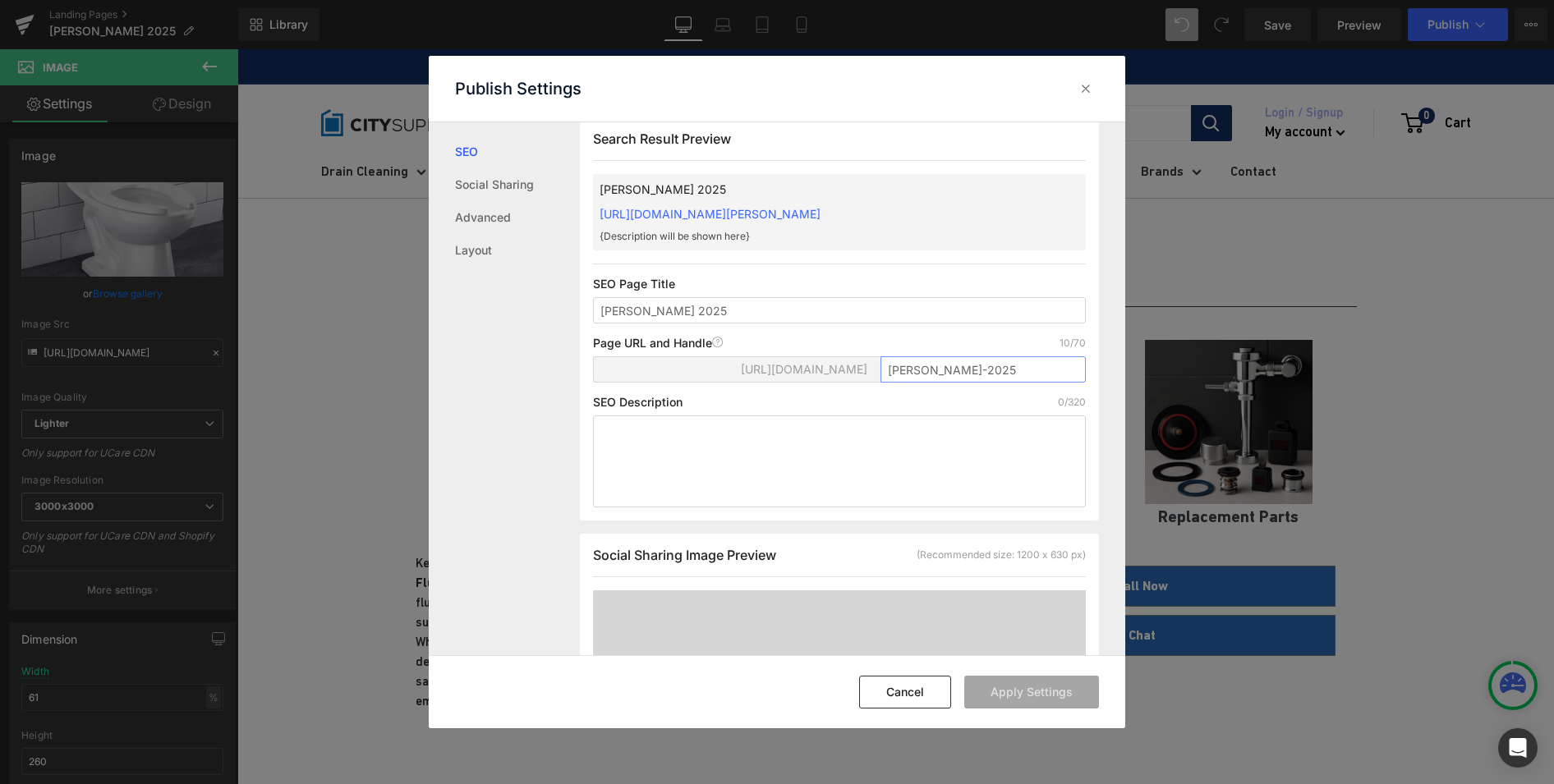
click at [967, 369] on input "sloan-2025" at bounding box center [982, 370] width 205 height 26
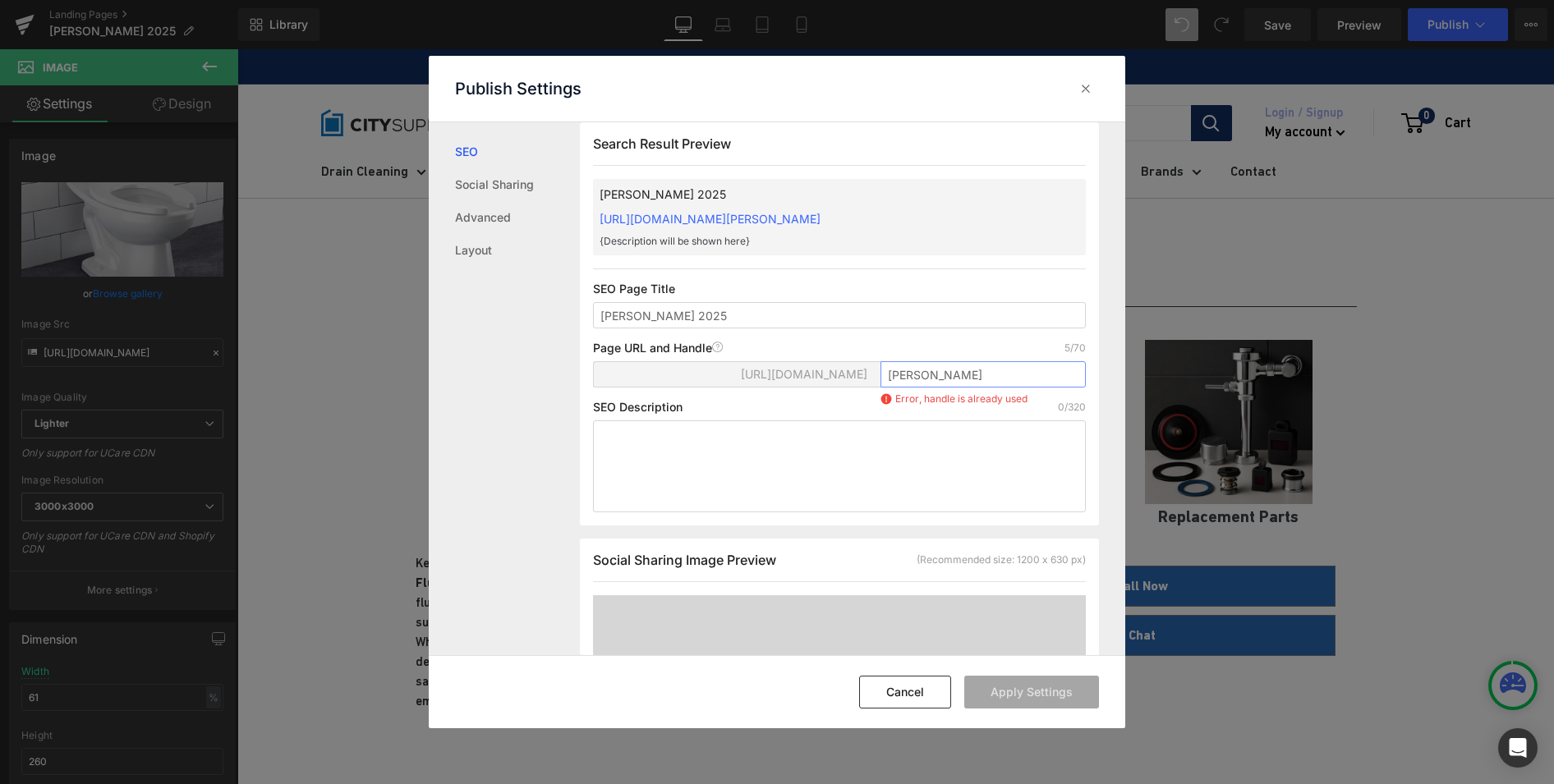
scroll to position [0, 0]
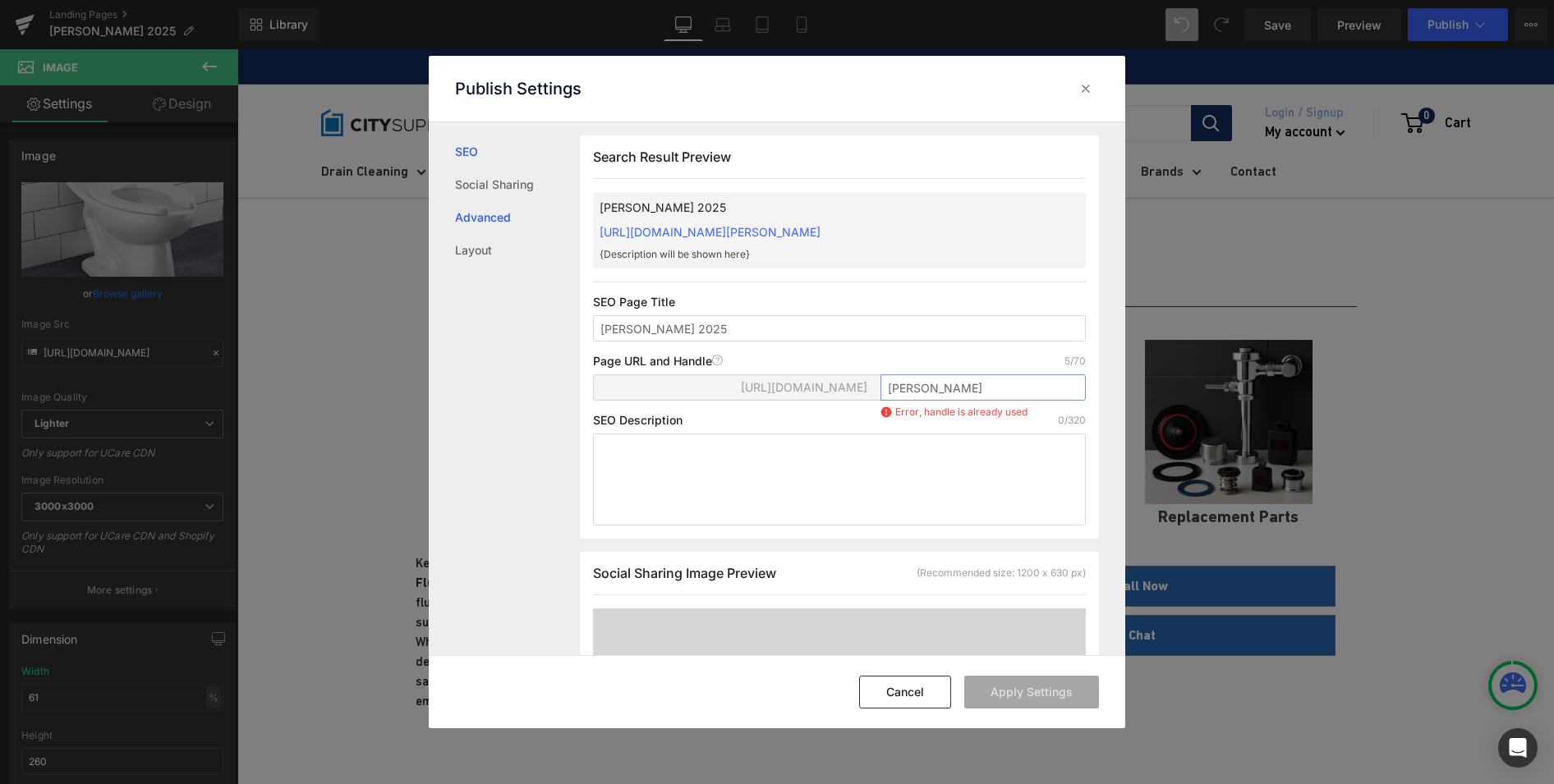
type input "sloan"
click at [468, 218] on link "Advanced" at bounding box center [517, 218] width 125 height 33
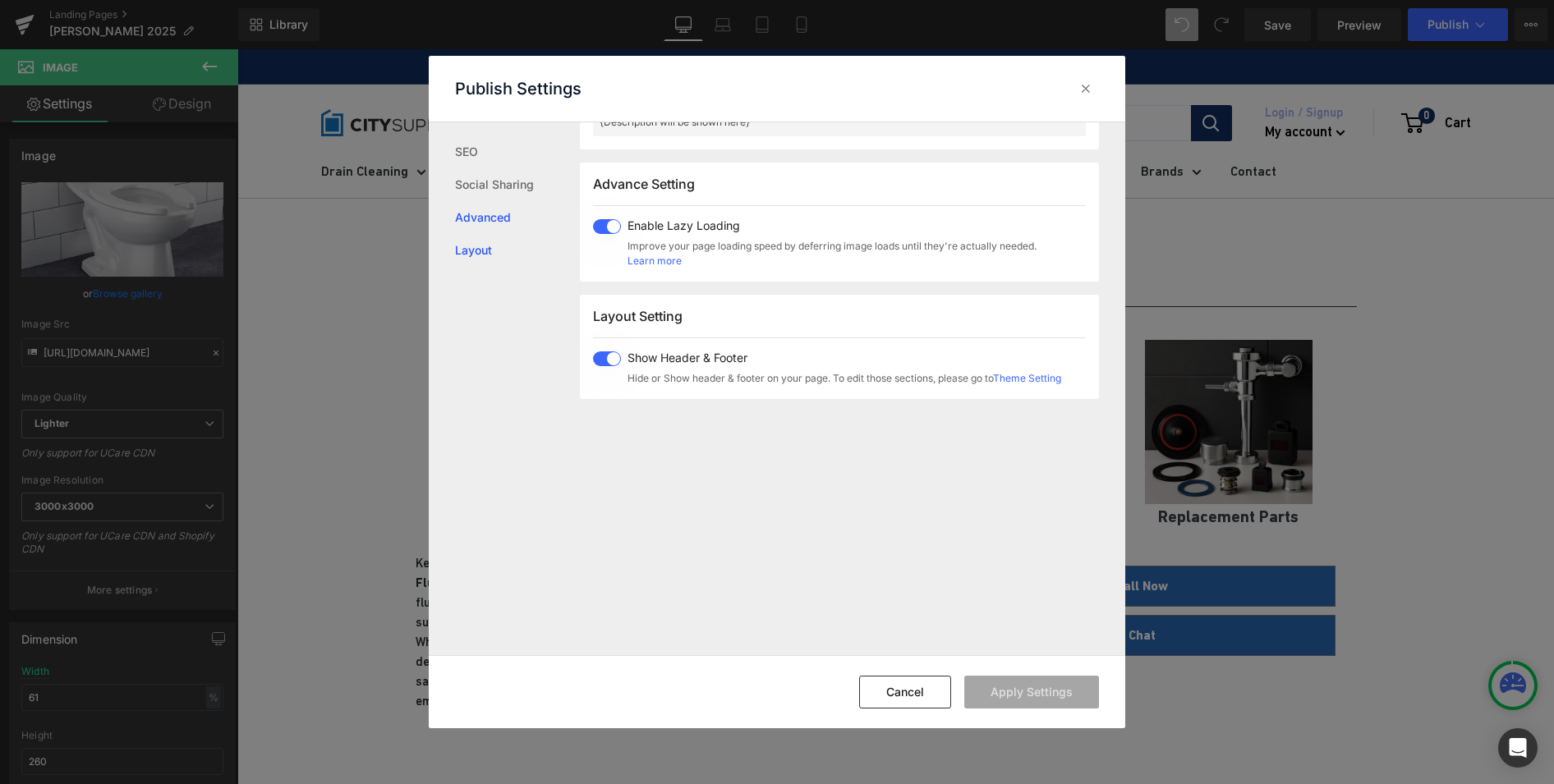
scroll to position [847, 0]
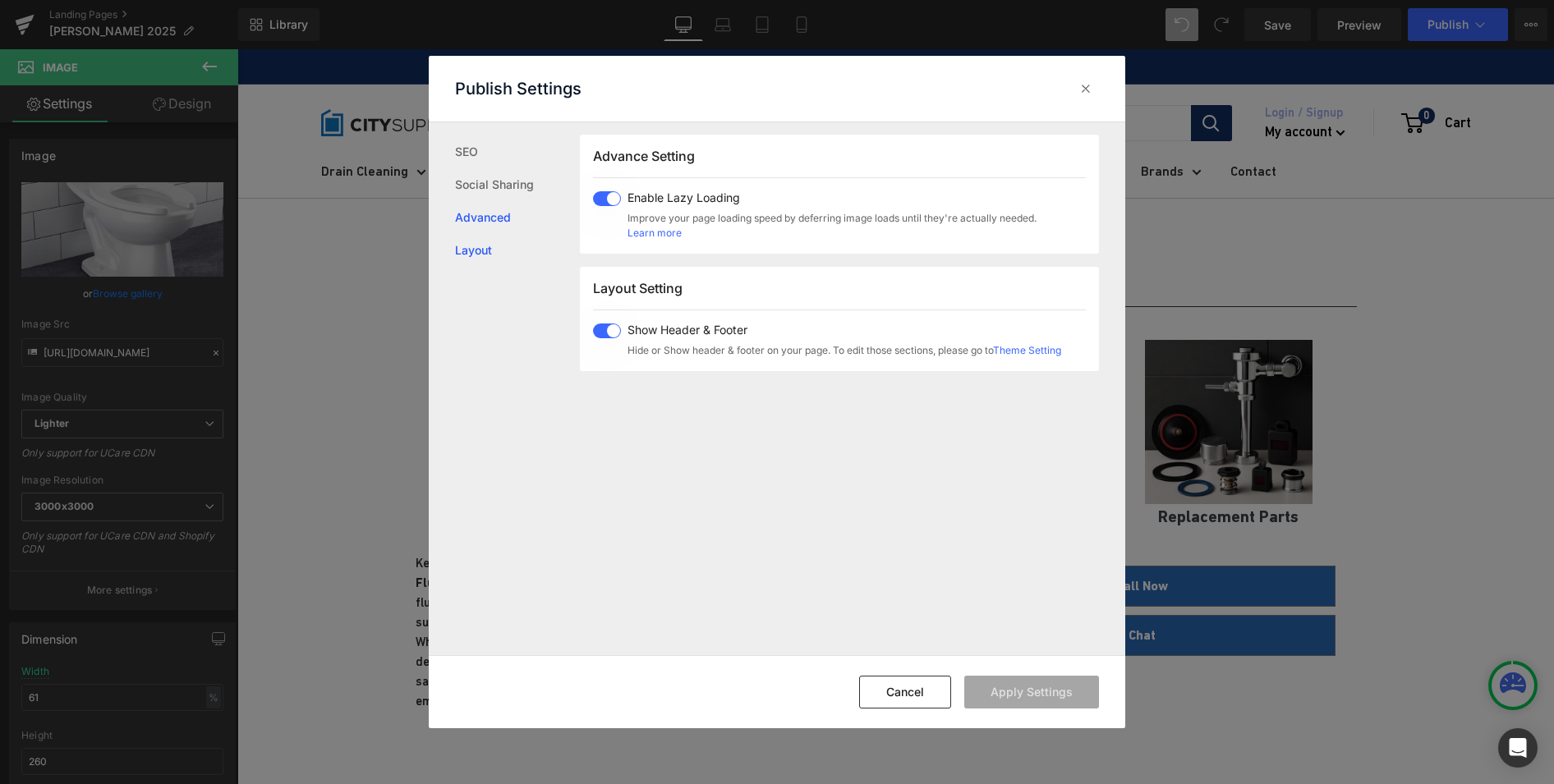
click at [471, 239] on link "Layout" at bounding box center [517, 250] width 125 height 33
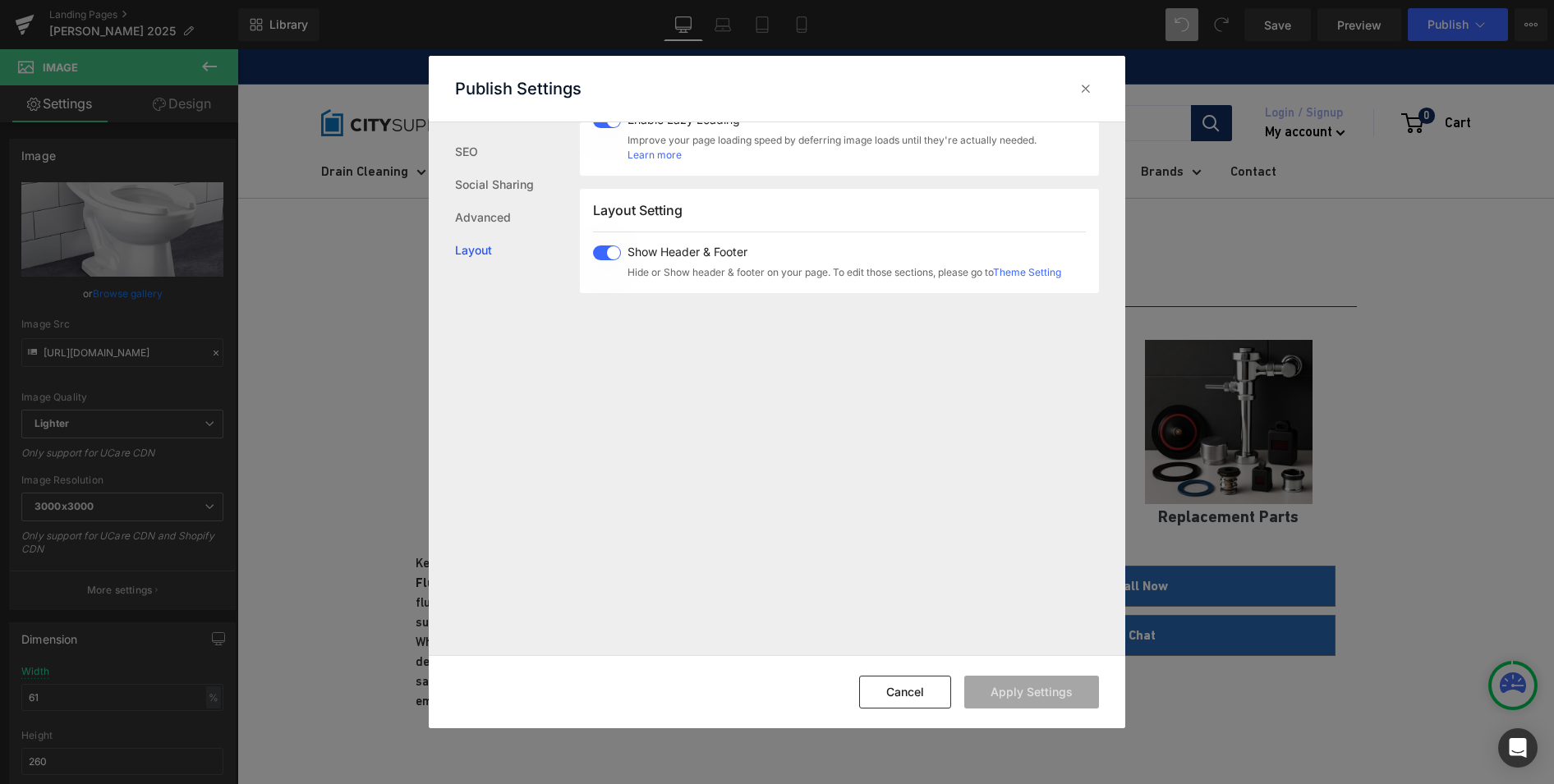
scroll to position [978, 0]
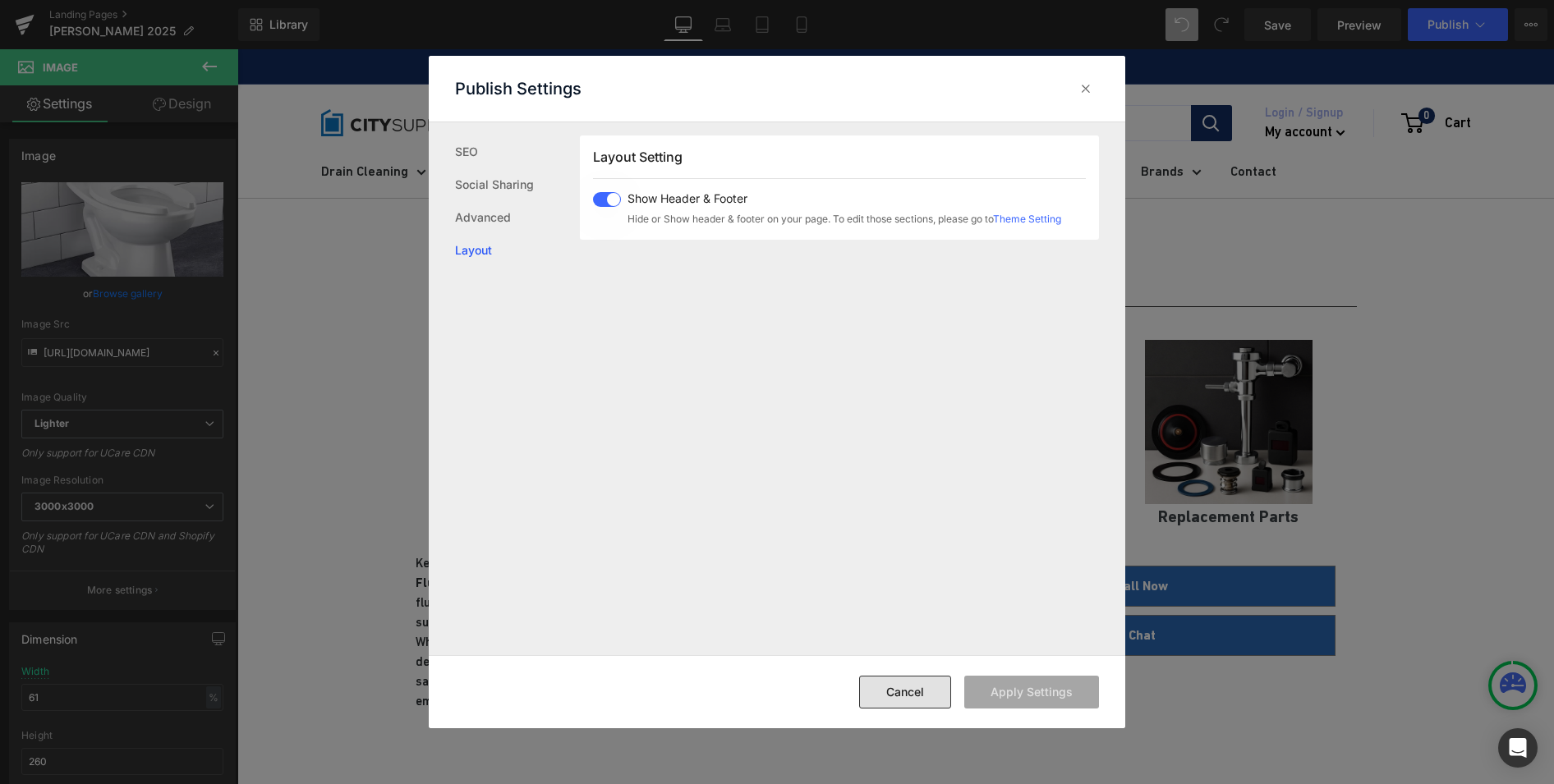
click at [934, 695] on button "Cancel" at bounding box center [905, 692] width 92 height 33
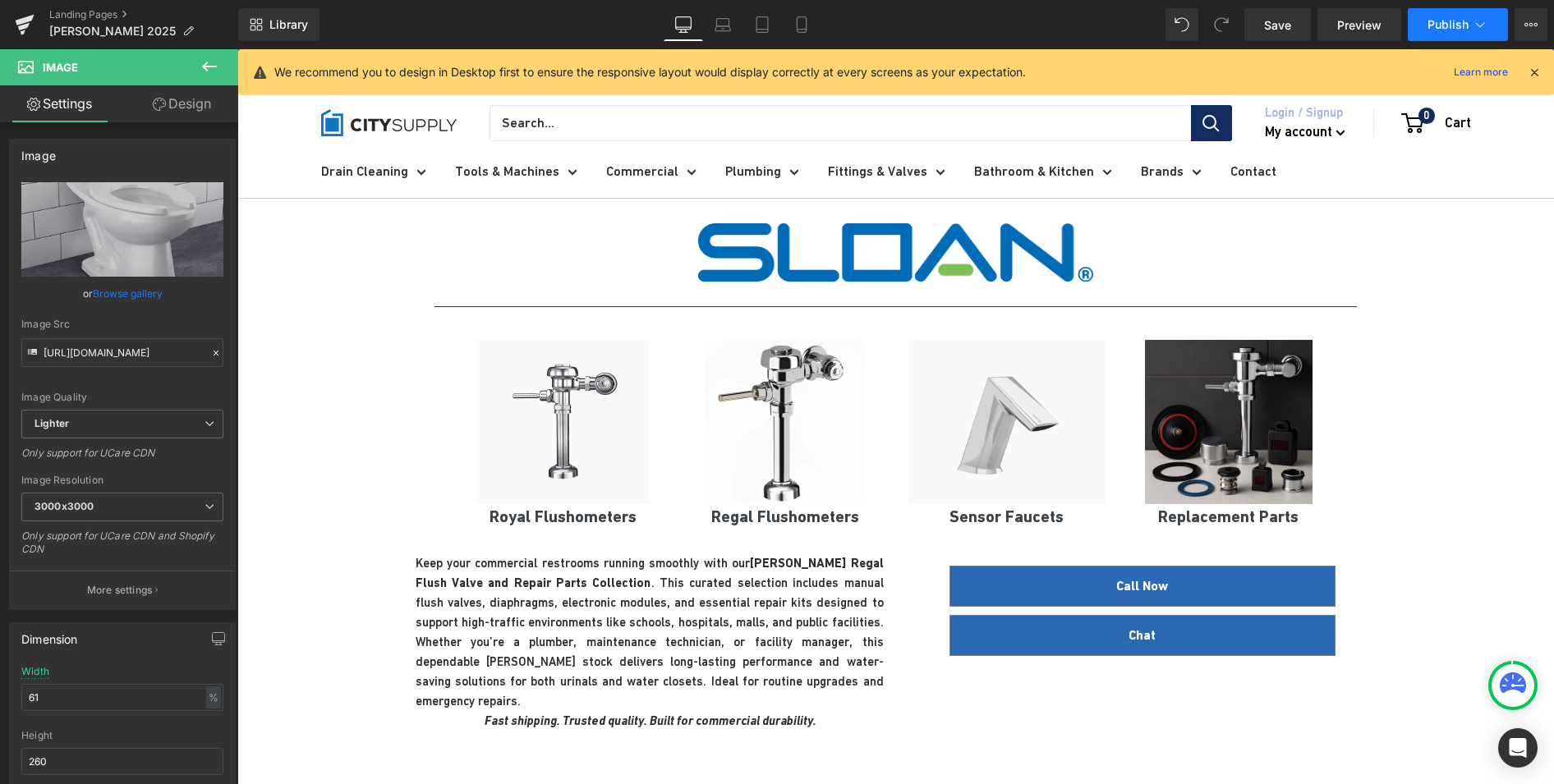
click at [1453, 29] on span "Publish" at bounding box center [1448, 24] width 41 height 13
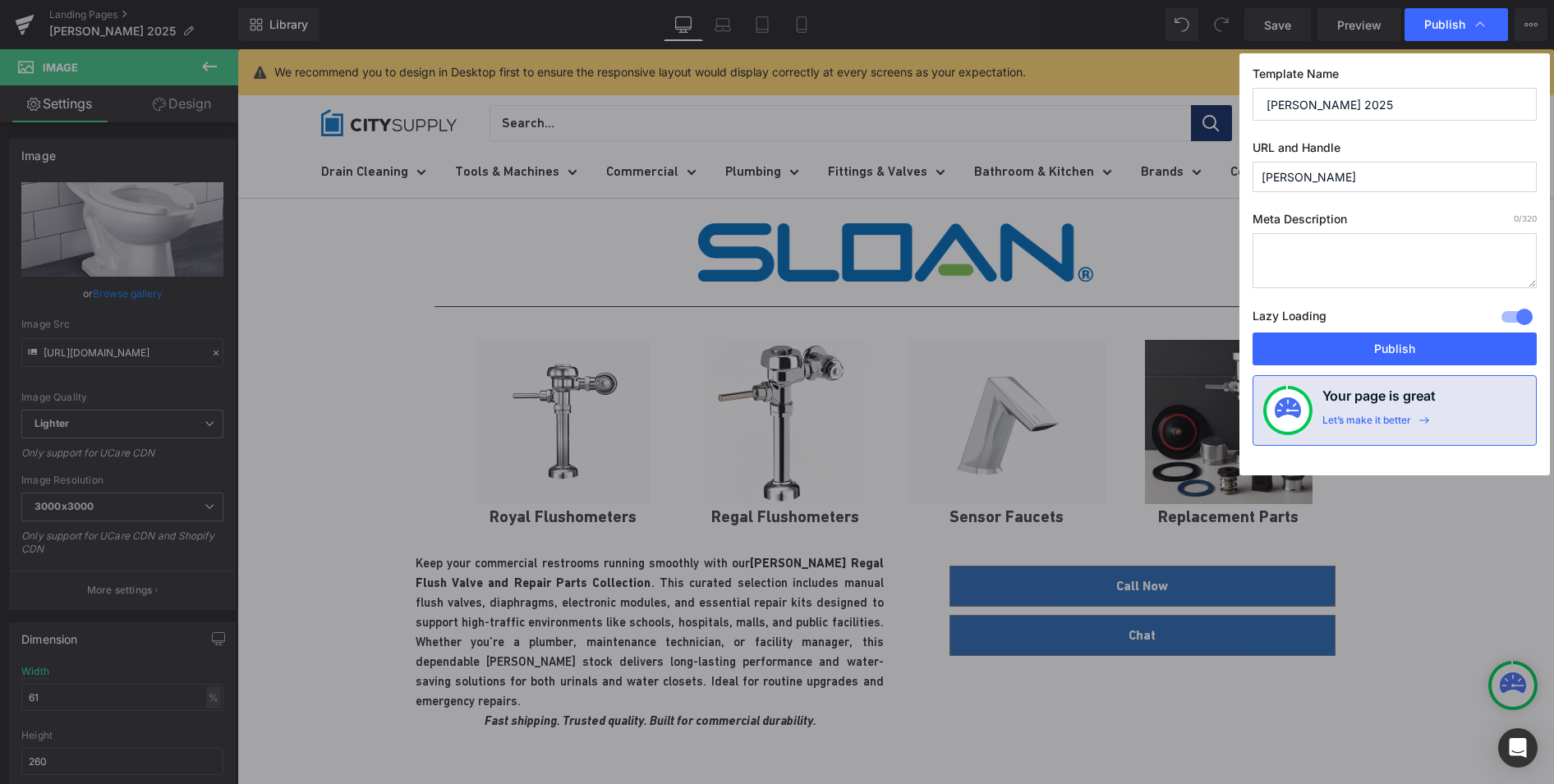
click at [1336, 177] on input "sloan" at bounding box center [1394, 176] width 284 height 31
click at [1413, 353] on button "Publish" at bounding box center [1394, 349] width 284 height 33
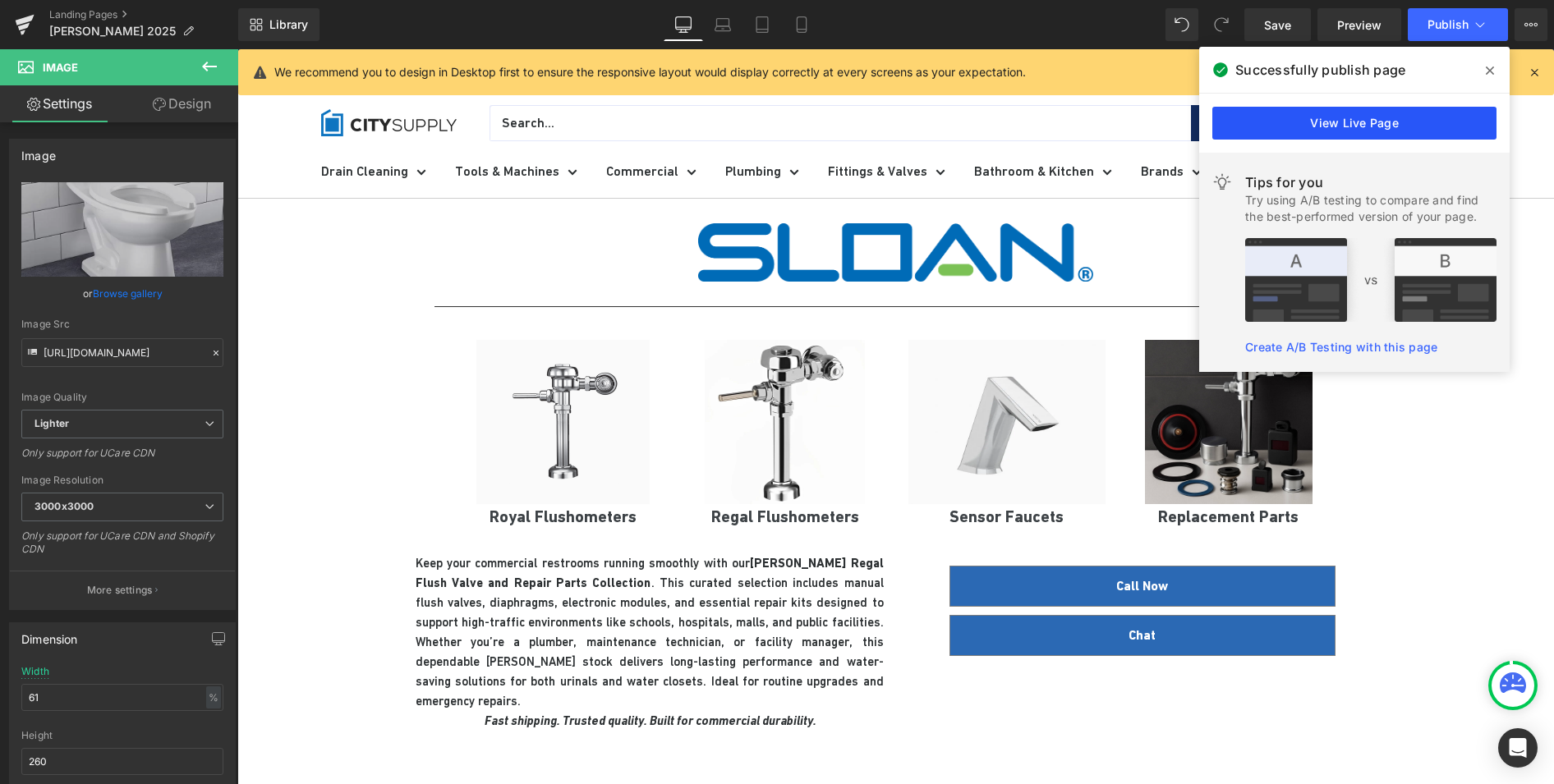
click at [1390, 125] on link "View Live Page" at bounding box center [1354, 123] width 284 height 33
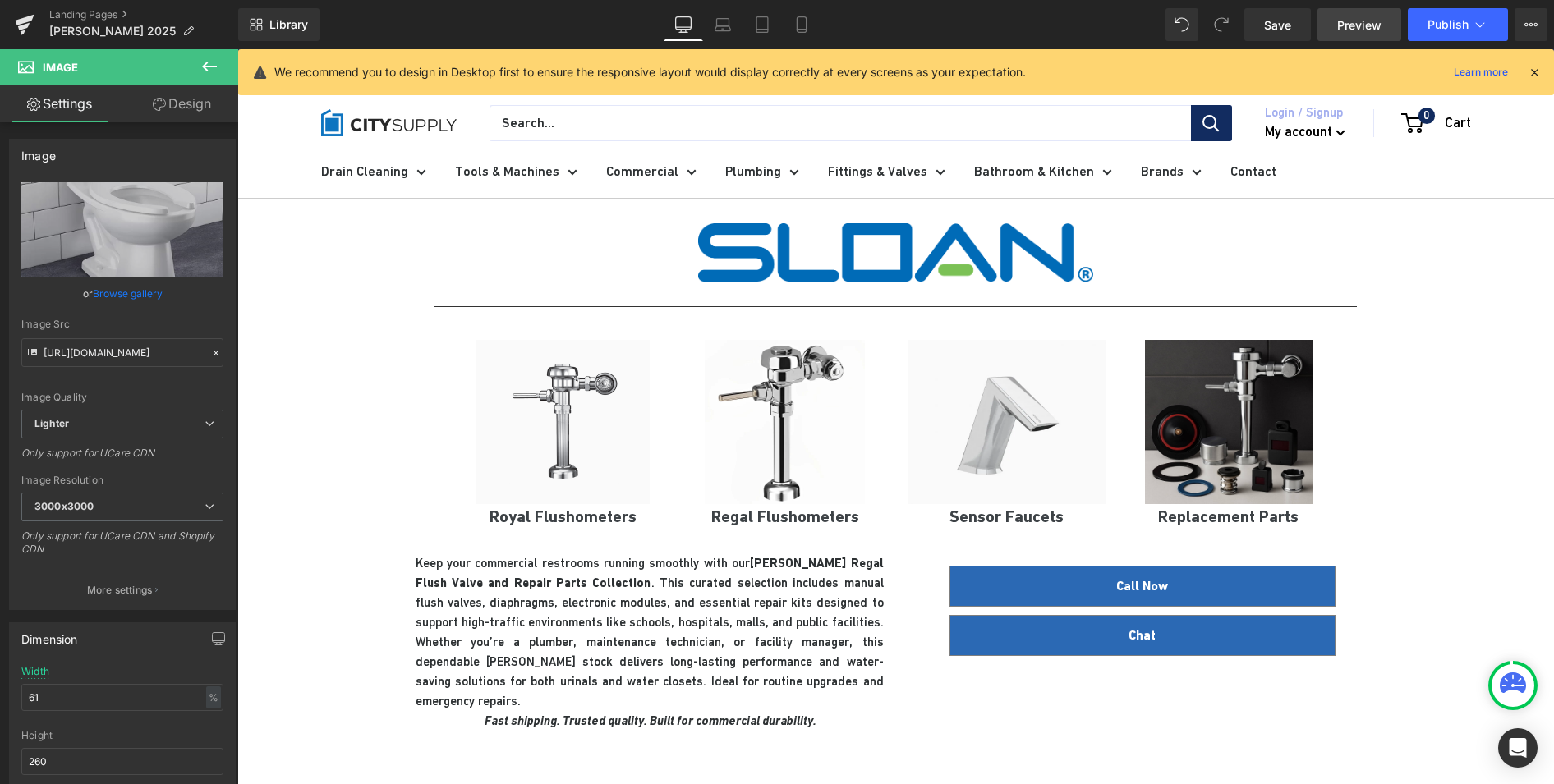
click at [1332, 24] on link "Preview" at bounding box center [1359, 24] width 84 height 33
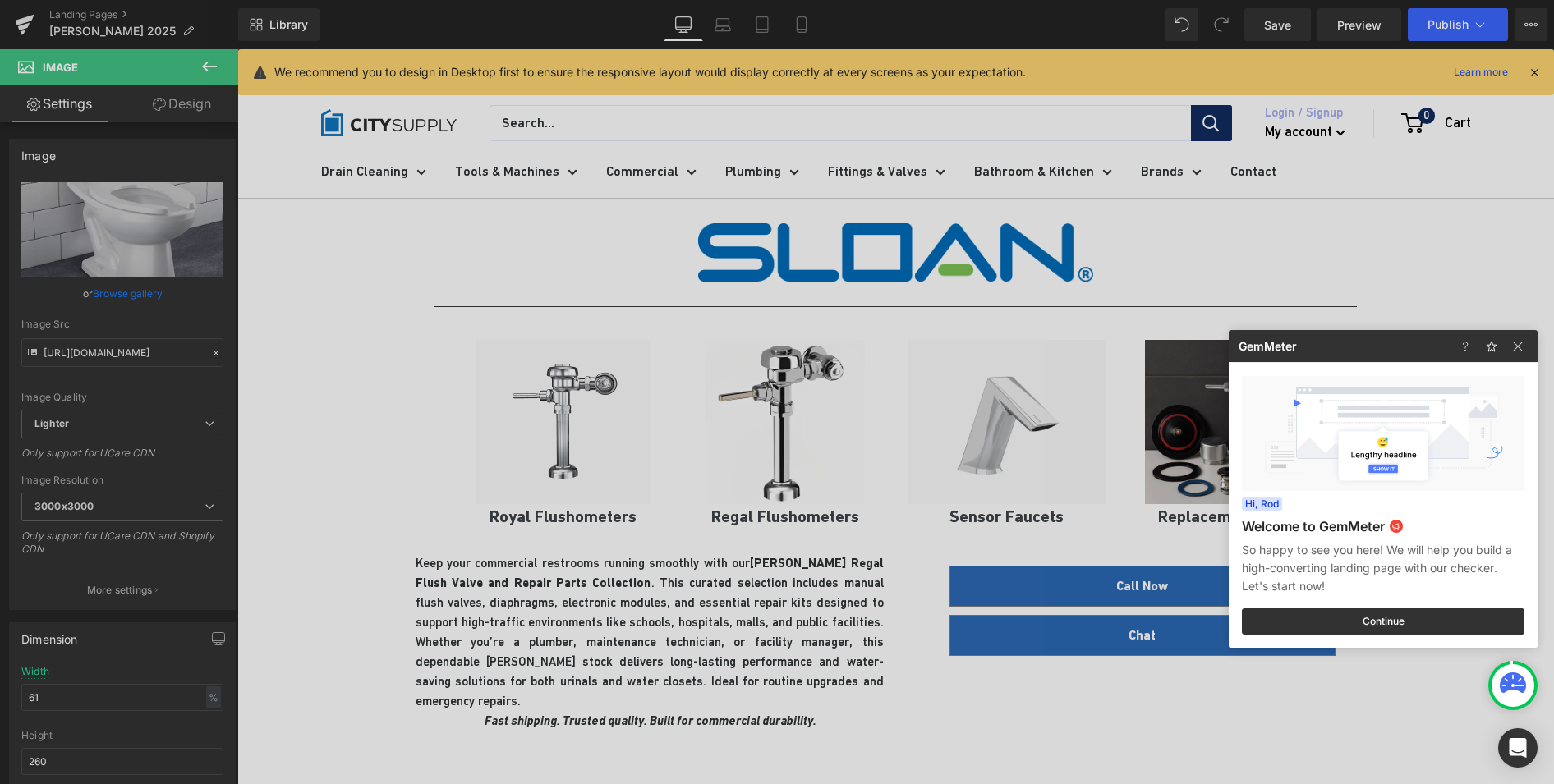
click at [1455, 25] on div at bounding box center [777, 392] width 1554 height 784
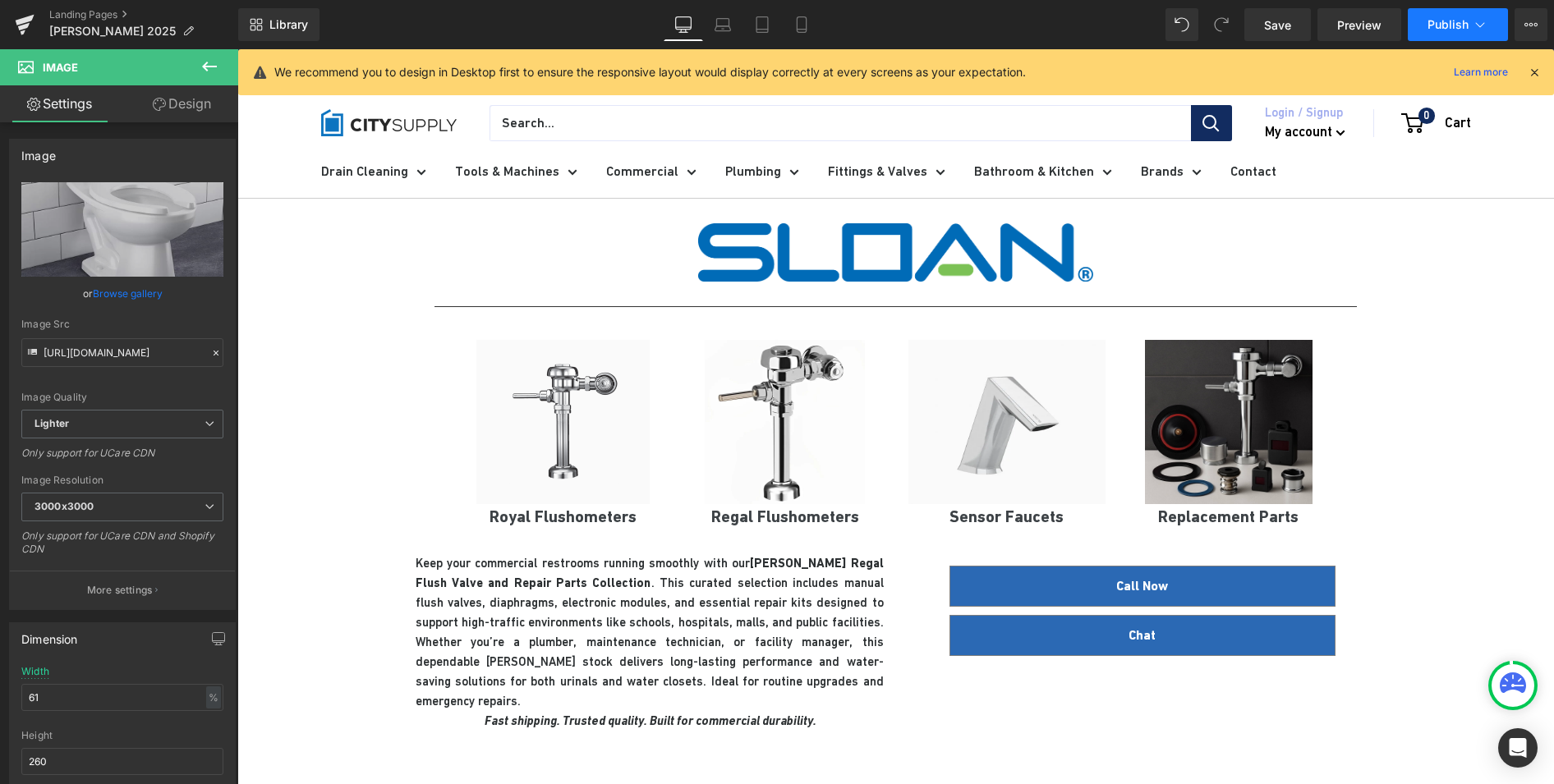
click at [1460, 26] on span "Publish" at bounding box center [1448, 24] width 41 height 13
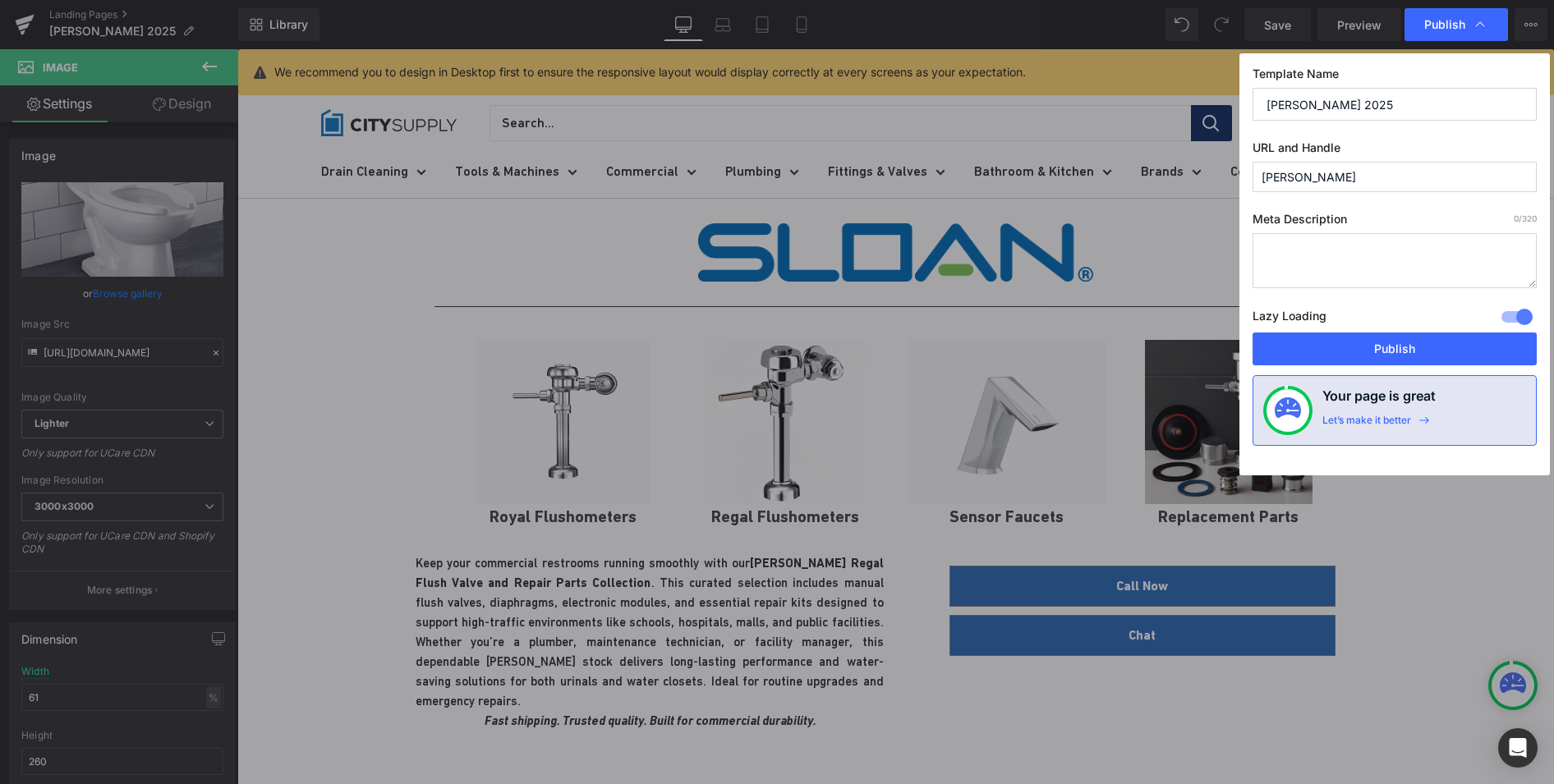
click at [1342, 171] on input "sloan" at bounding box center [1394, 176] width 284 height 31
click at [1411, 341] on button "Publish" at bounding box center [1394, 349] width 284 height 33
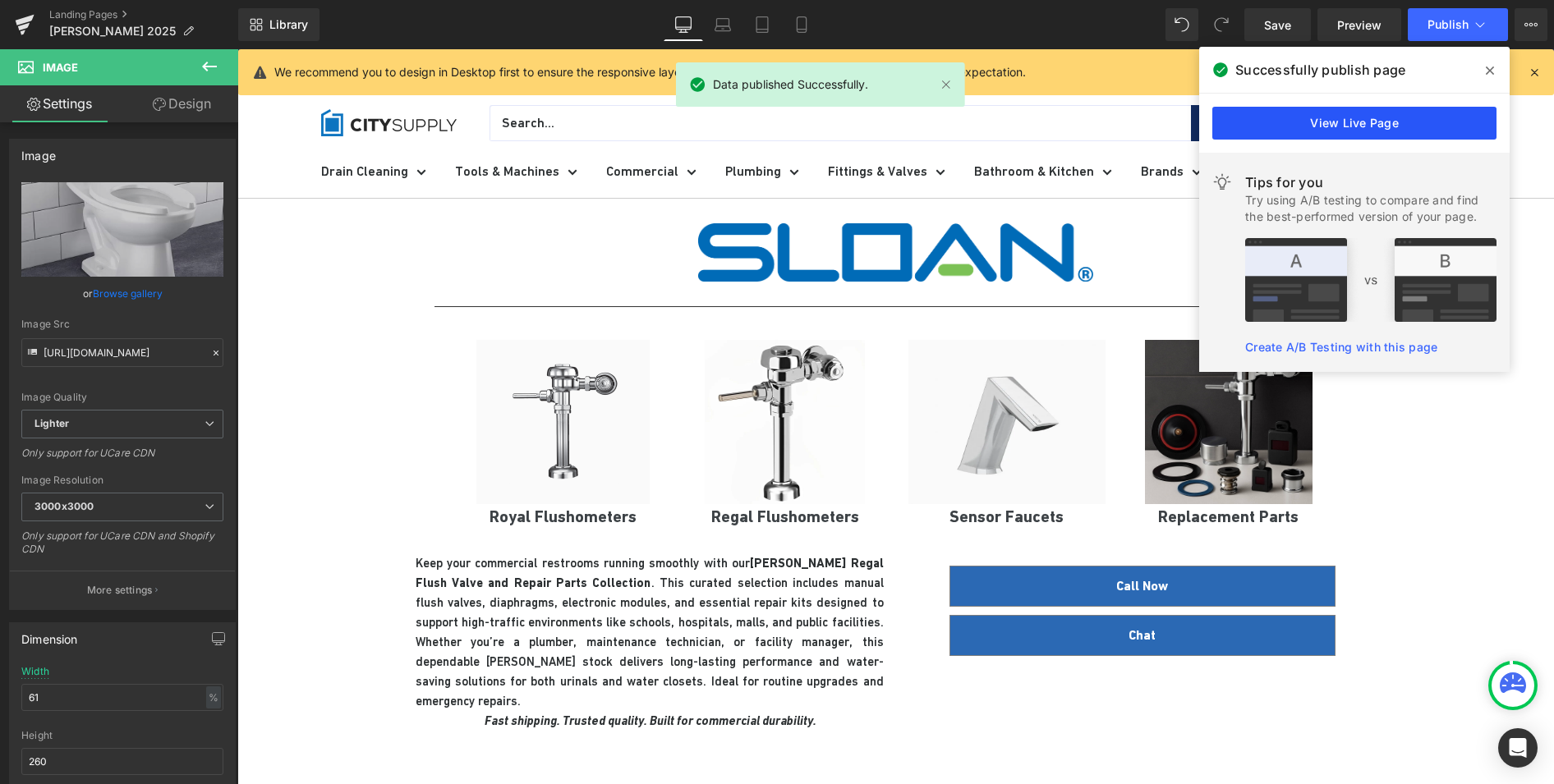
click at [1302, 120] on link "View Live Page" at bounding box center [1354, 123] width 284 height 33
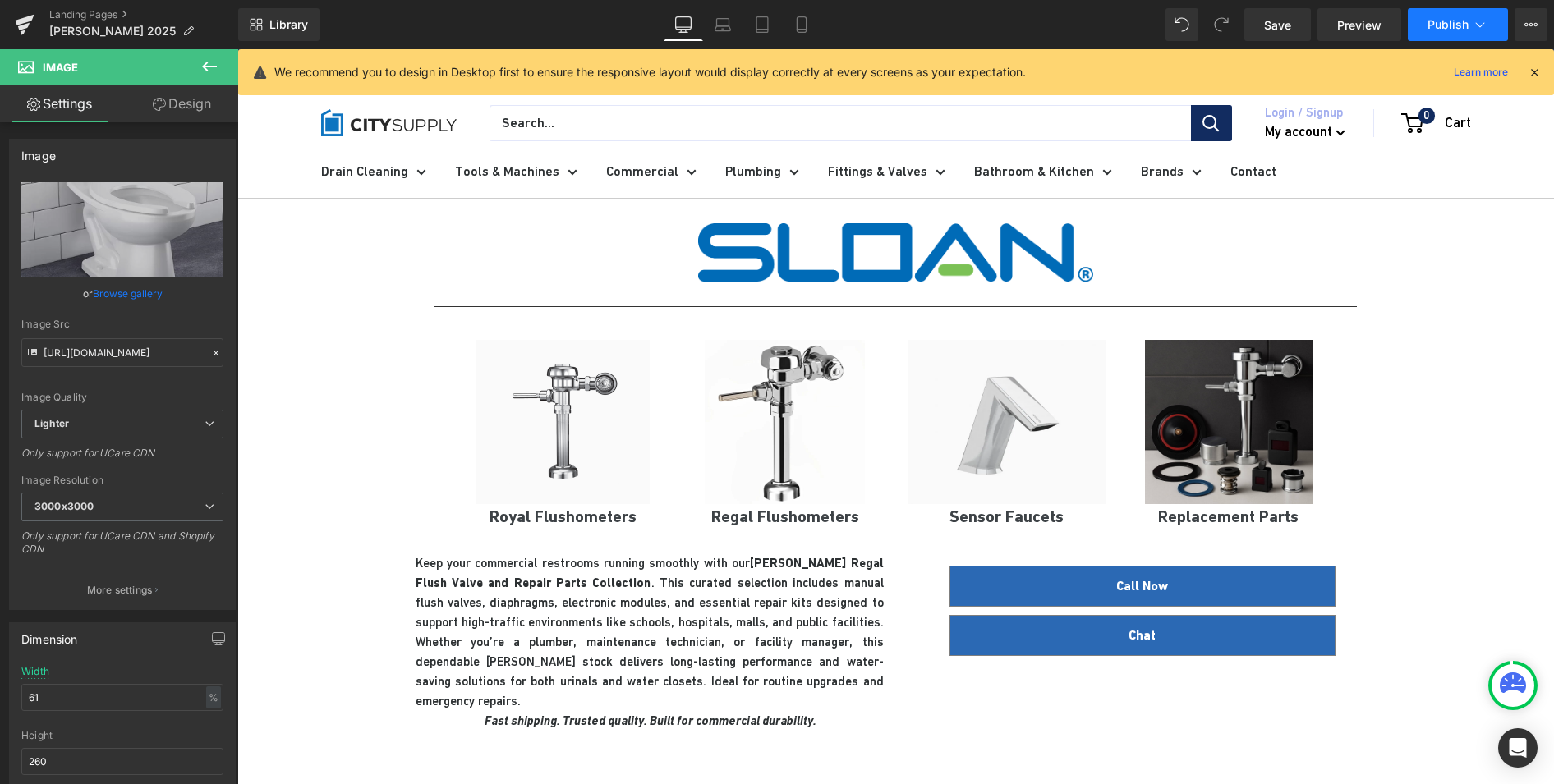
click at [1427, 25] on span "Publish" at bounding box center [1448, 24] width 41 height 13
click at [63, 18] on link "Landing Pages" at bounding box center [143, 14] width 188 height 13
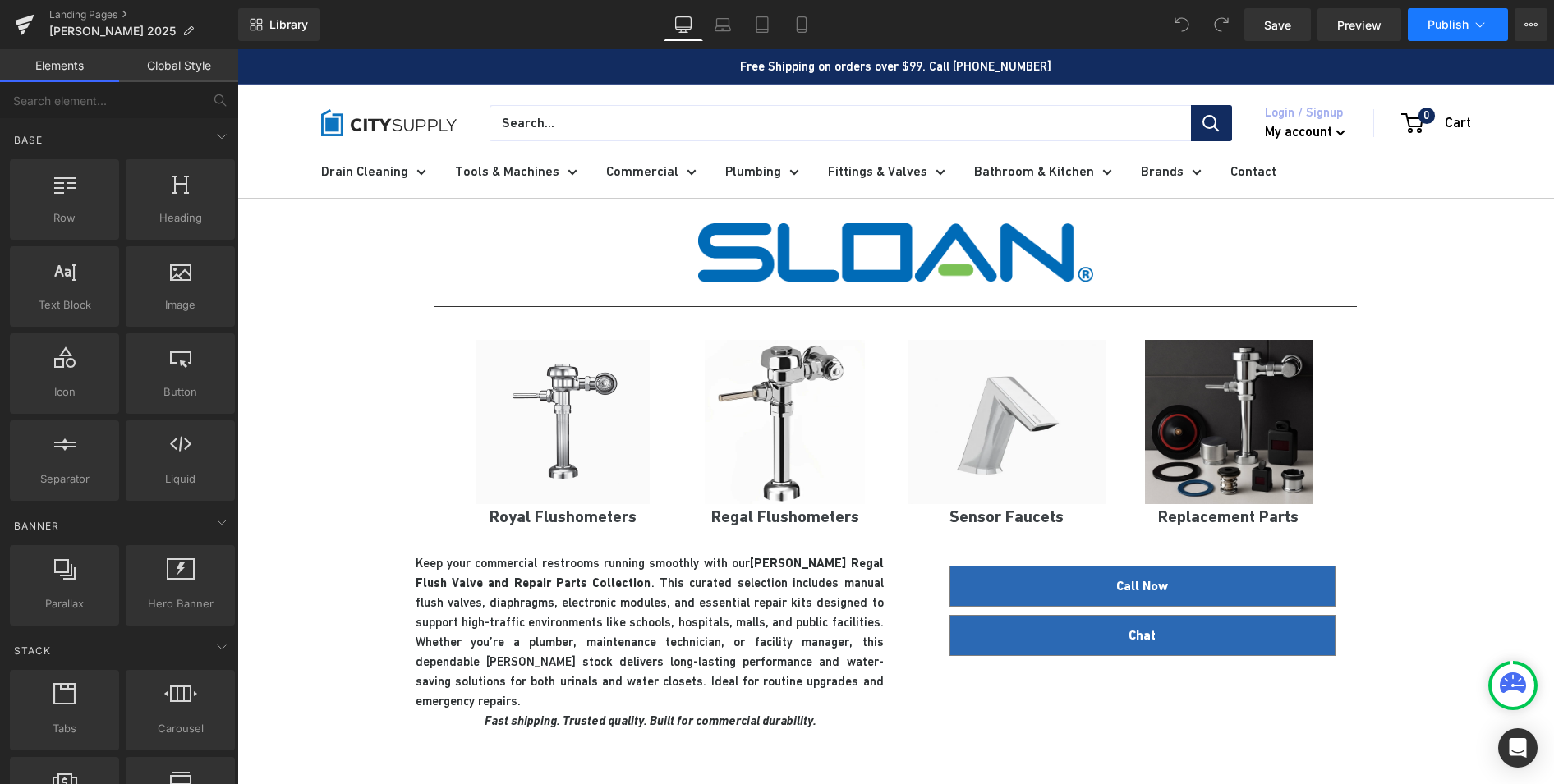
click at [1434, 24] on span "Publish" at bounding box center [1448, 24] width 41 height 13
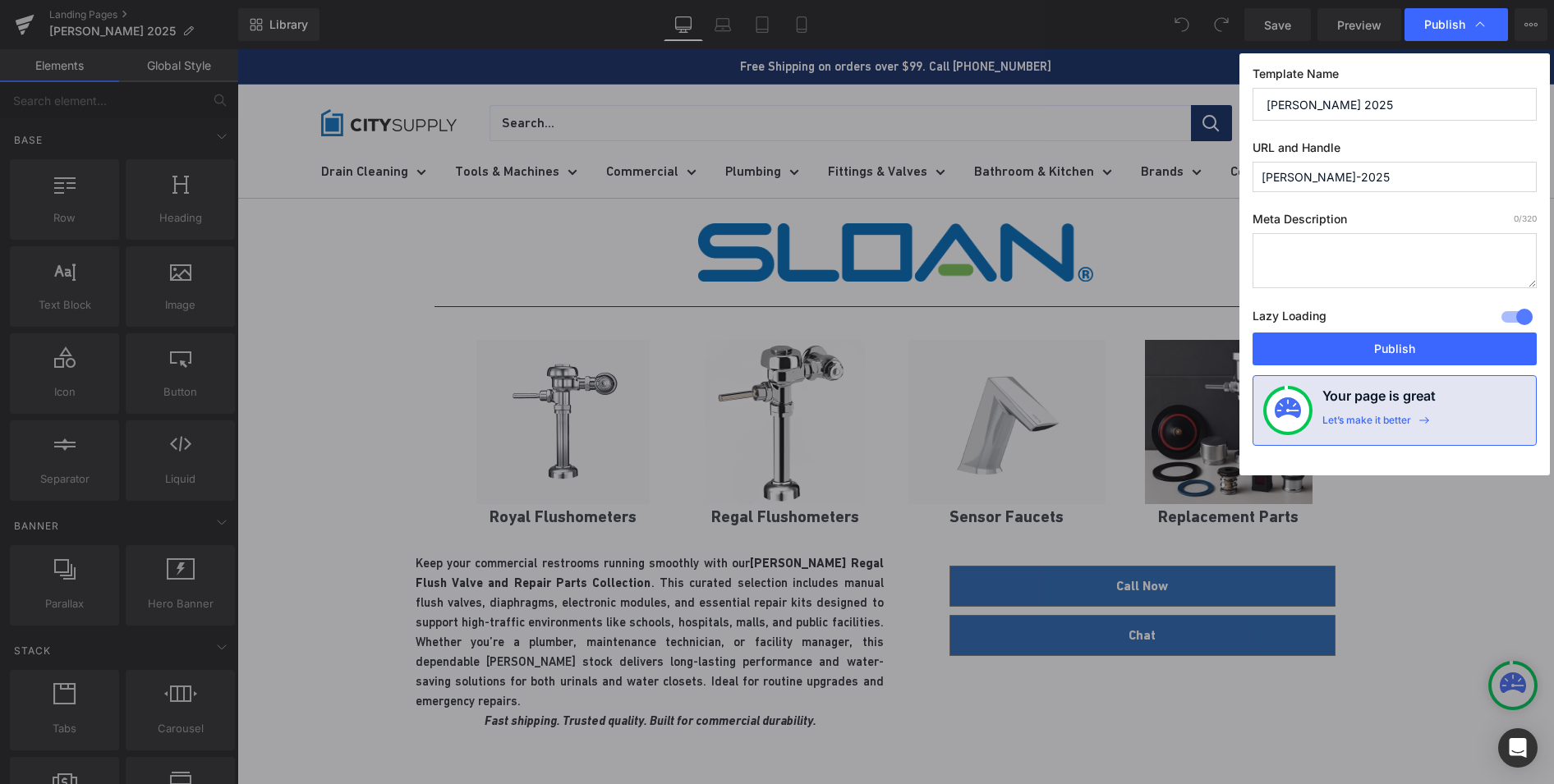
click at [1363, 99] on input "[PERSON_NAME] 2025" at bounding box center [1394, 105] width 284 height 33
click at [1355, 175] on input "[PERSON_NAME]-2025" at bounding box center [1394, 176] width 284 height 31
click at [1432, 343] on button "Publish" at bounding box center [1394, 349] width 284 height 33
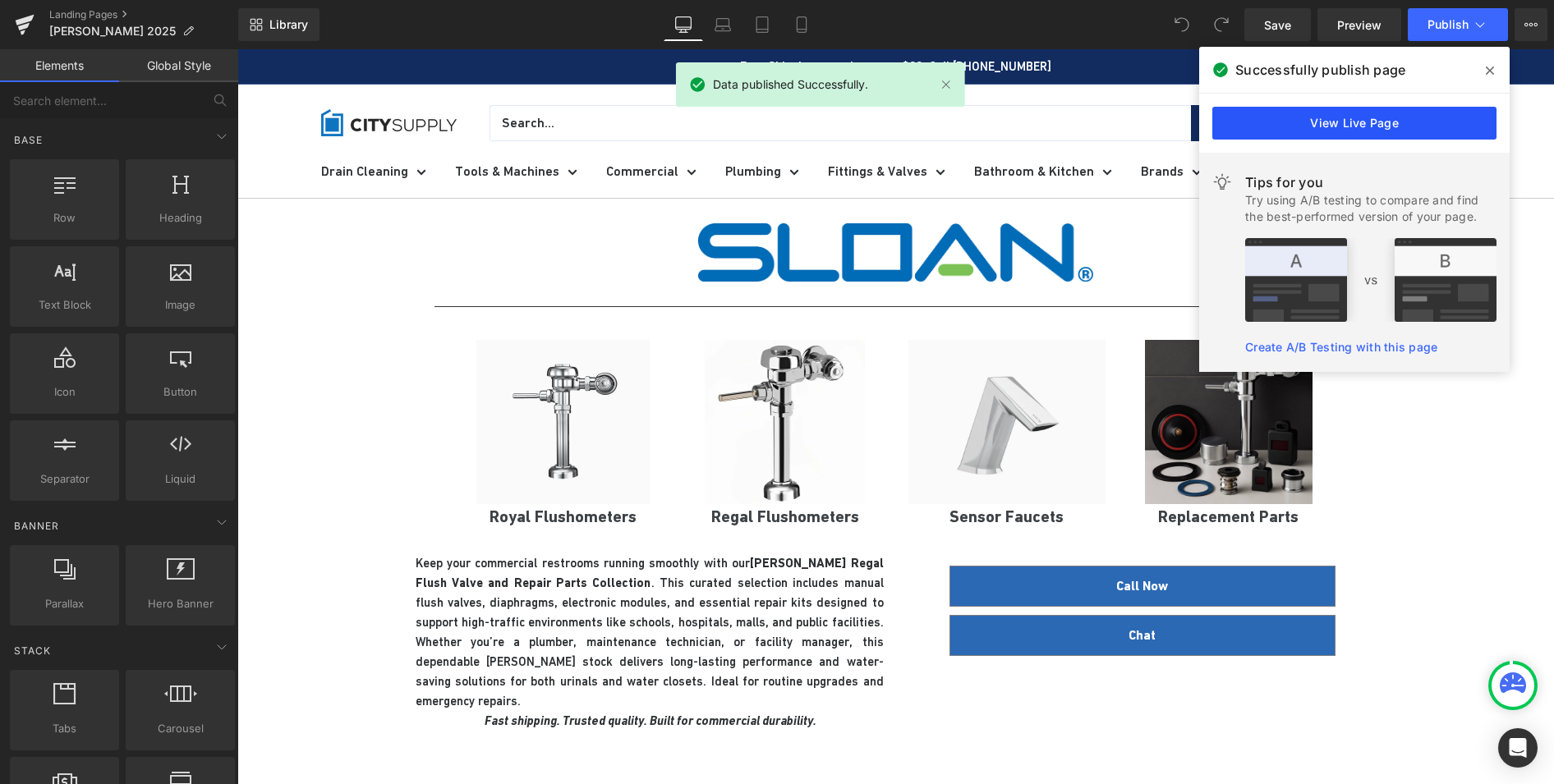
click at [1303, 117] on link "View Live Page" at bounding box center [1354, 123] width 284 height 33
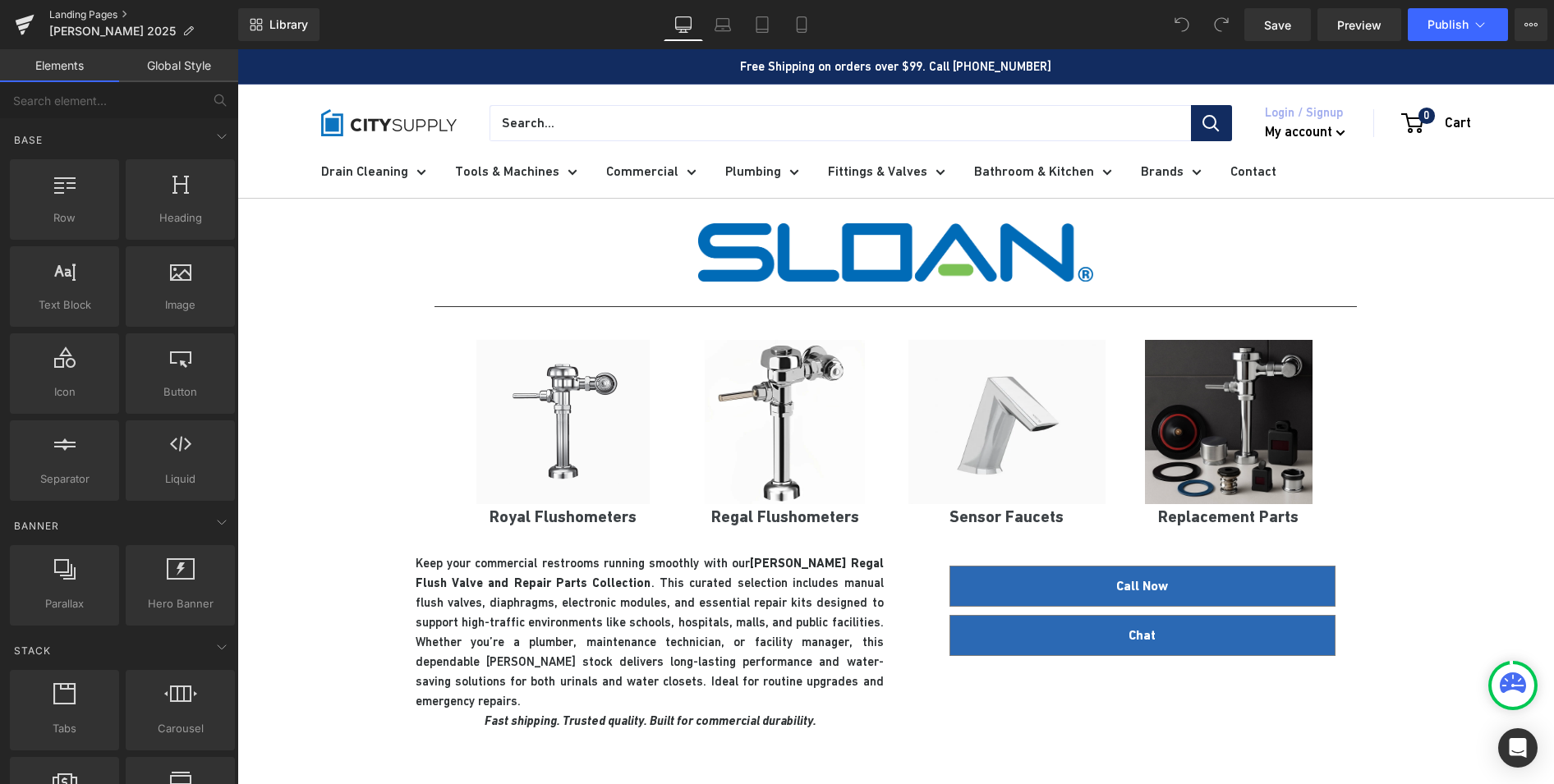
click at [91, 19] on link "Landing Pages" at bounding box center [143, 14] width 188 height 13
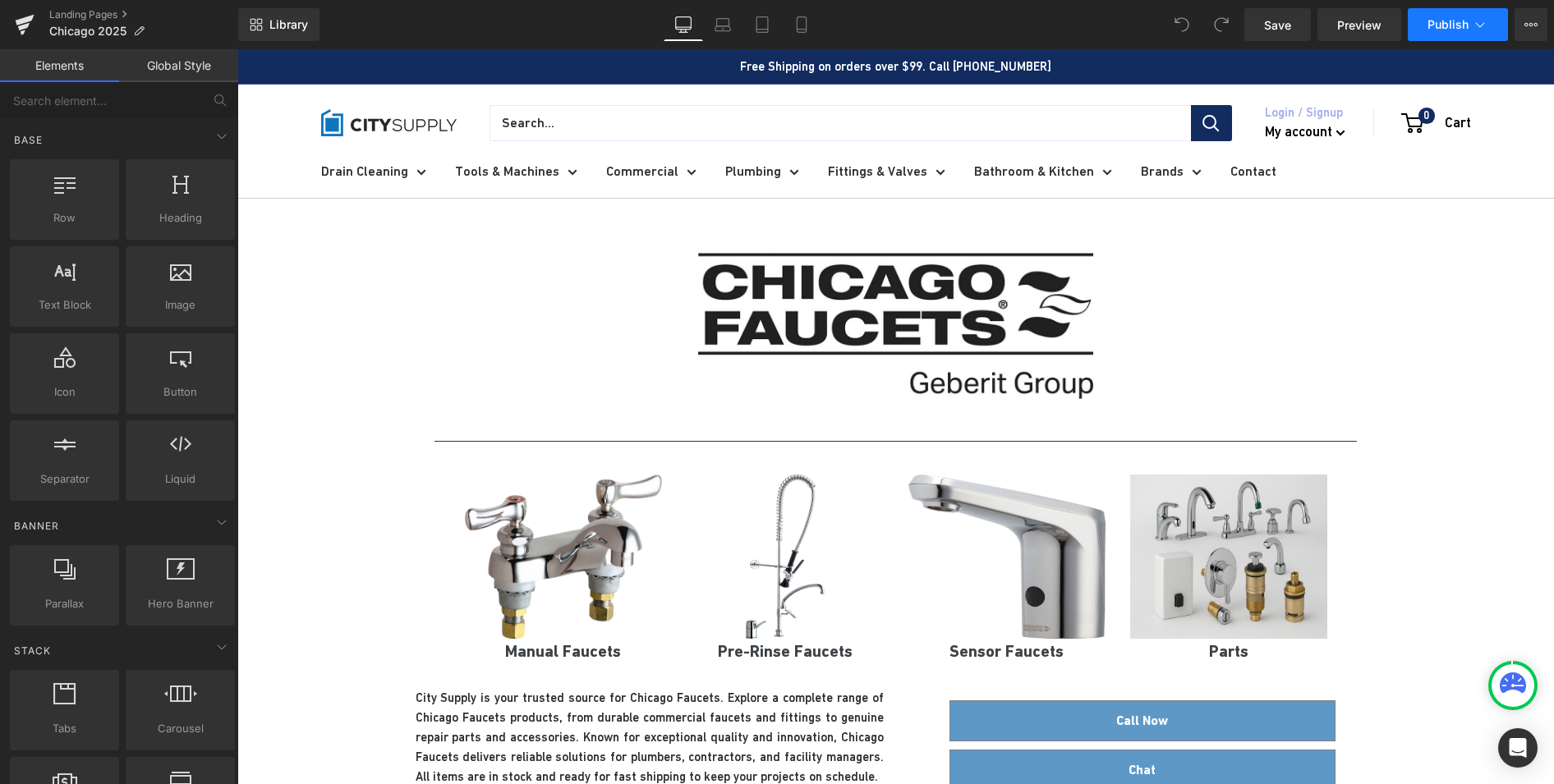
click at [1456, 23] on span "Publish" at bounding box center [1448, 24] width 41 height 13
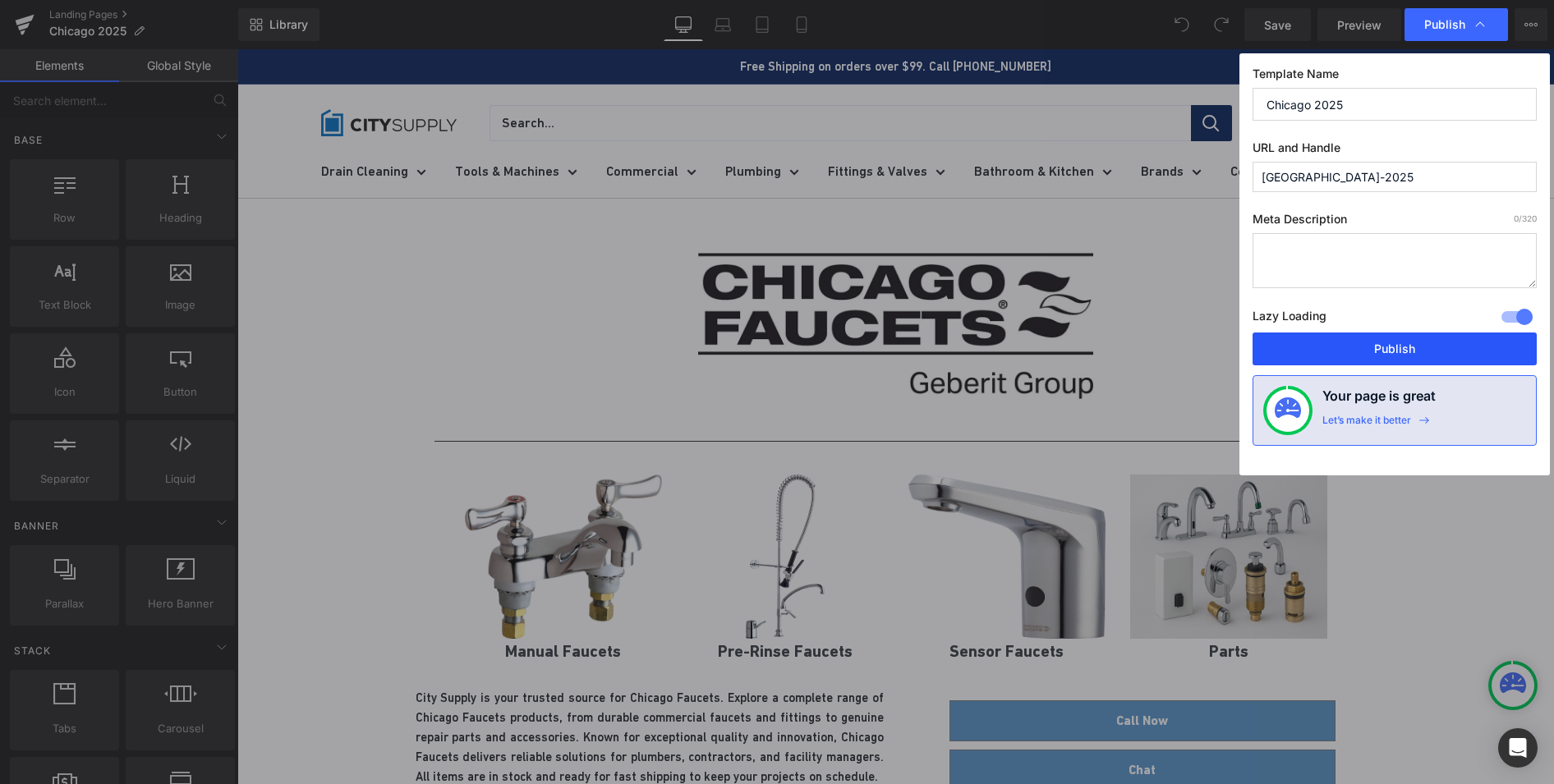
click at [1351, 348] on button "Publish" at bounding box center [1394, 349] width 284 height 33
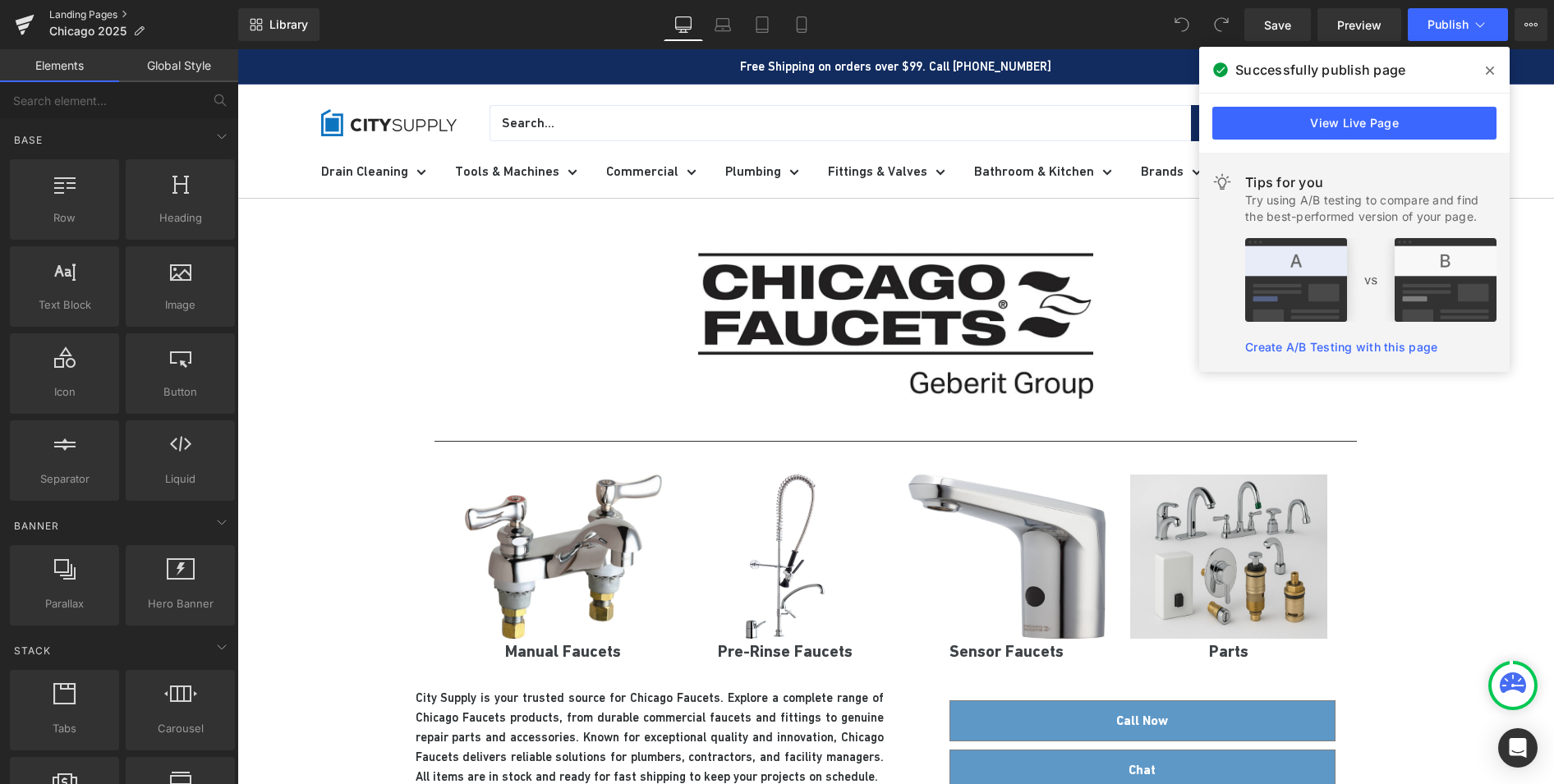
click at [96, 19] on link "Landing Pages" at bounding box center [143, 14] width 188 height 13
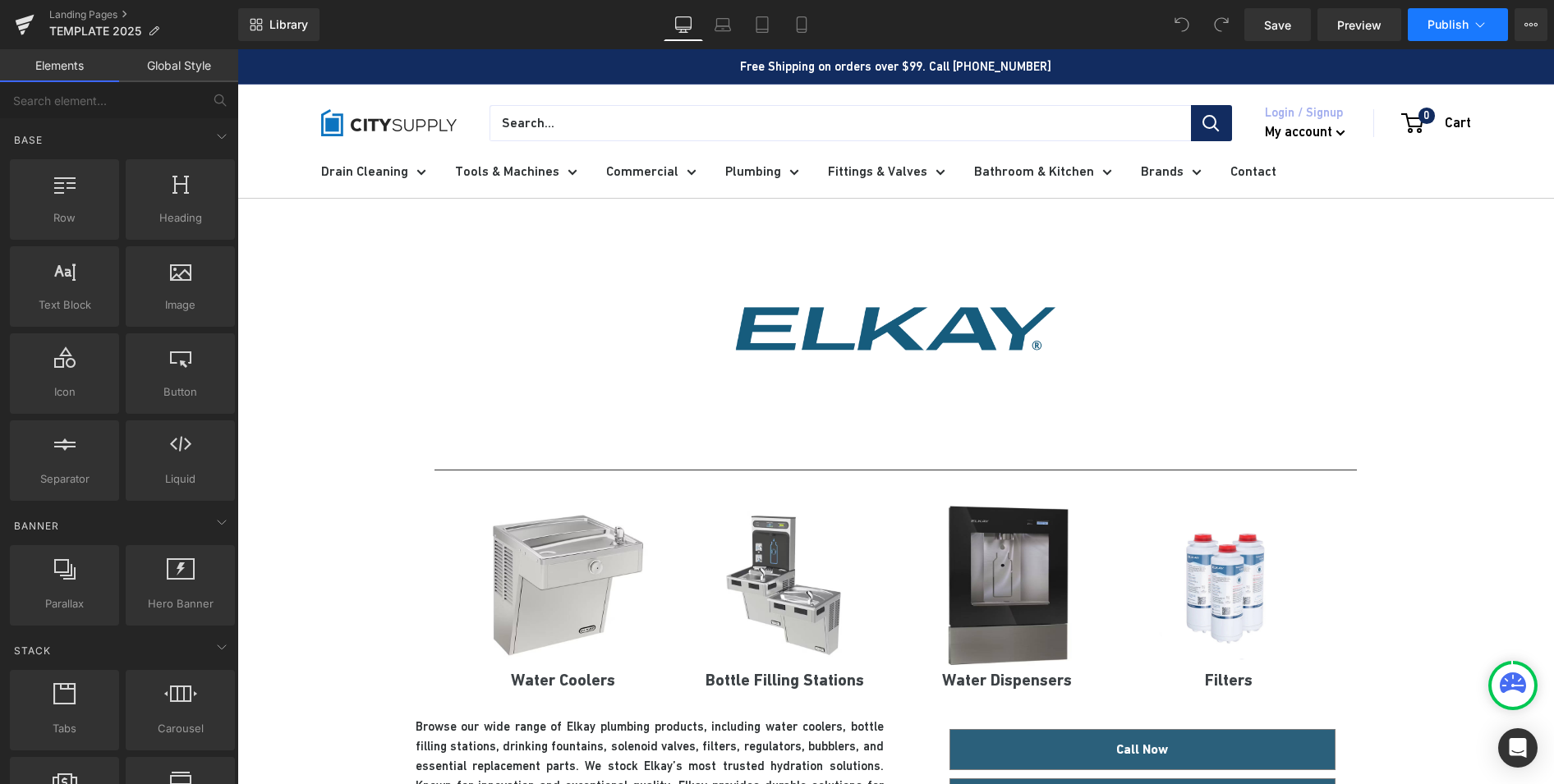
click at [1441, 22] on span "Publish" at bounding box center [1448, 24] width 41 height 13
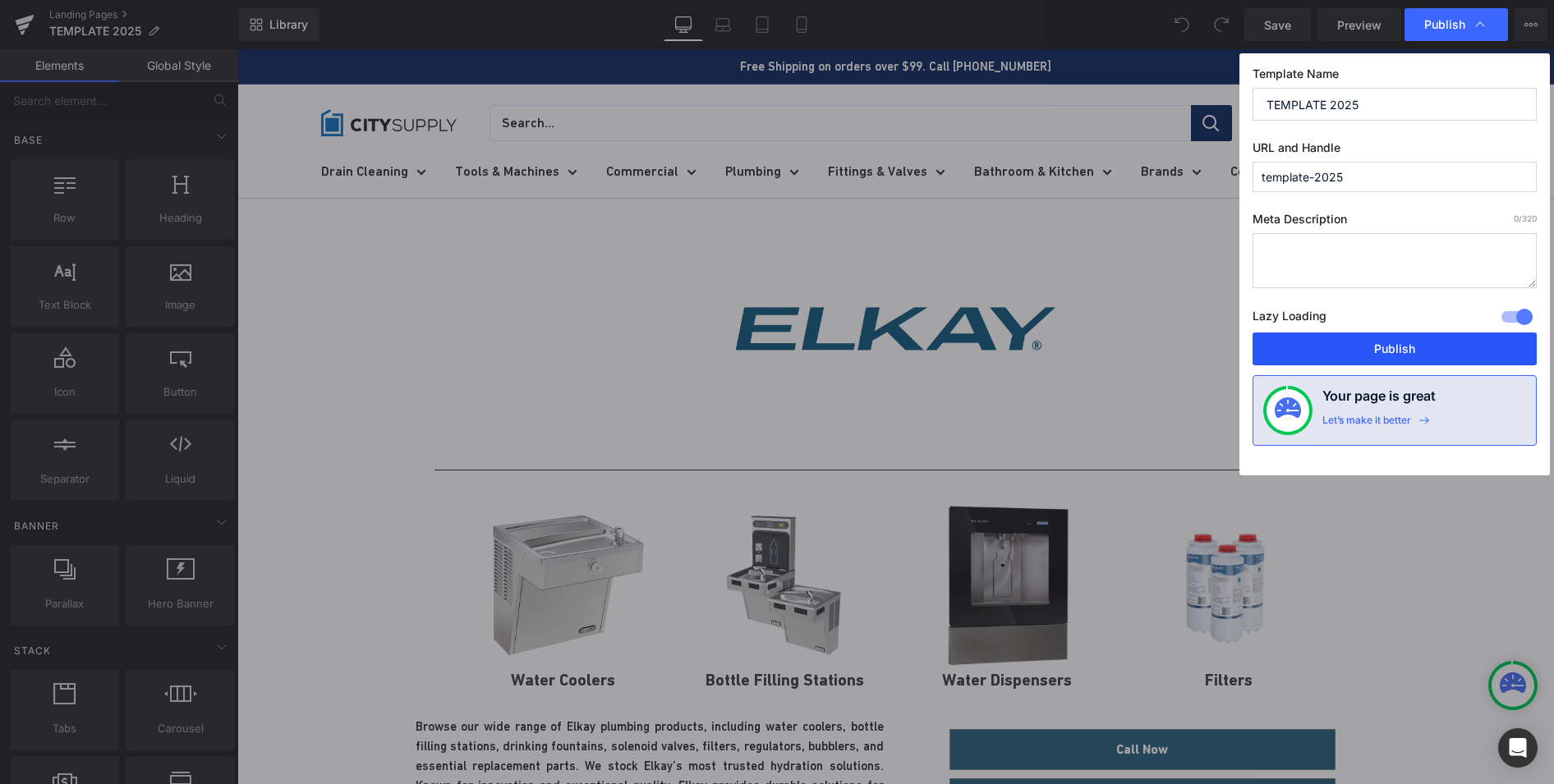
click at [1319, 343] on button "Publish" at bounding box center [1394, 349] width 284 height 33
